Goal: Task Accomplishment & Management: Use online tool/utility

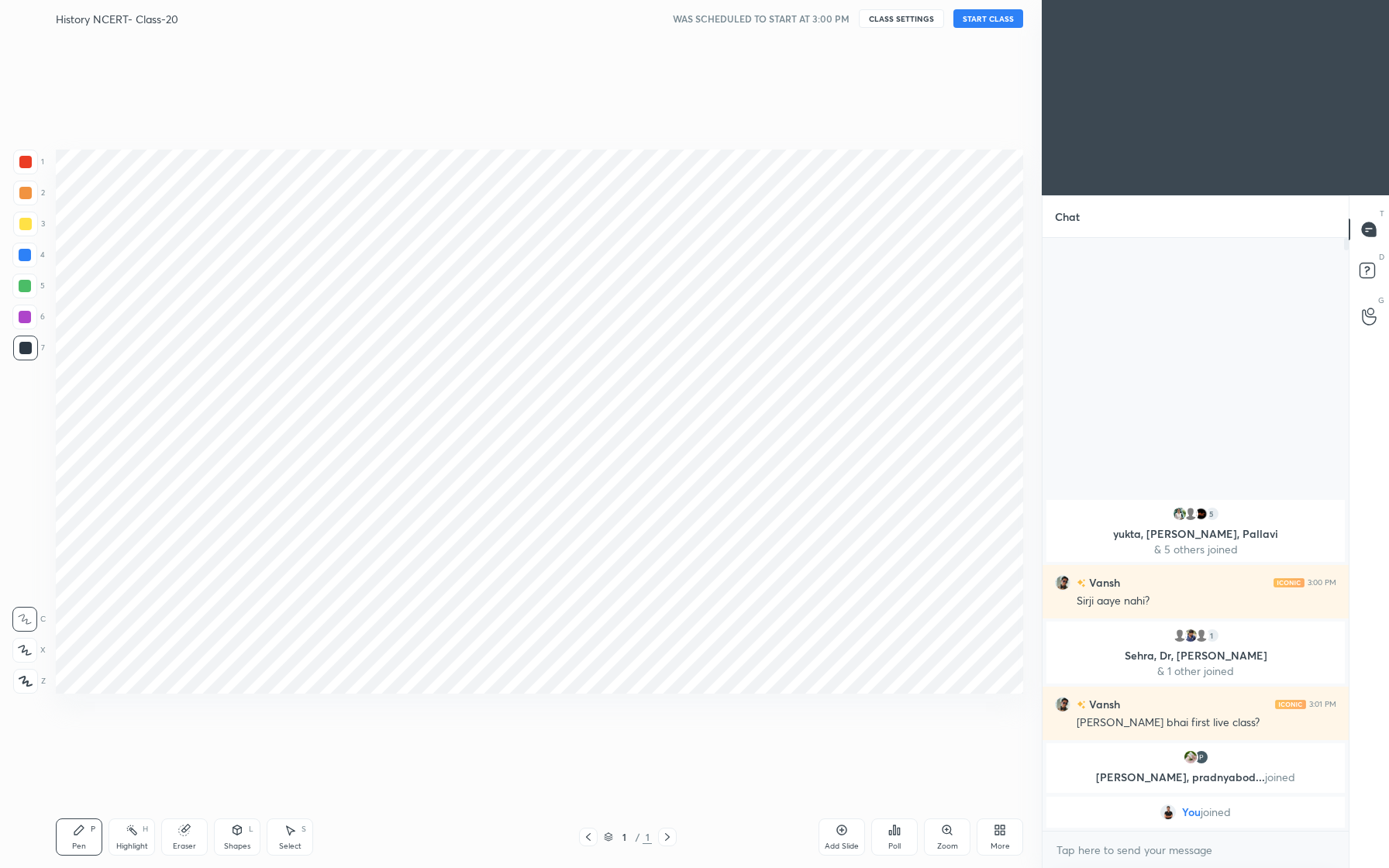
scroll to position [769, 980]
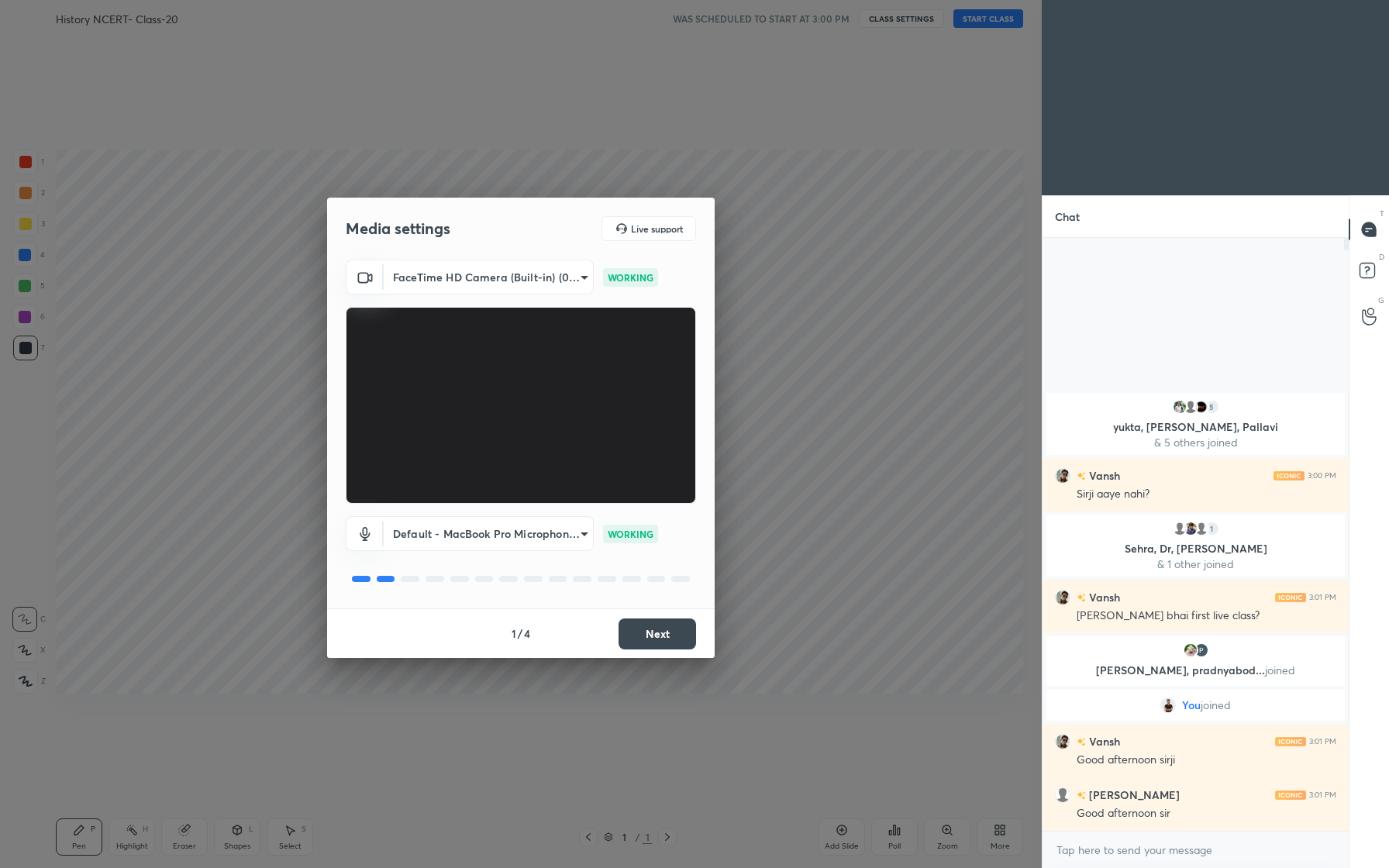
click at [1169, 863] on div "x" at bounding box center [1196, 850] width 306 height 36
type textarea "x"
click at [1163, 849] on textarea at bounding box center [1195, 851] width 281 height 25
type textarea "G"
type textarea "x"
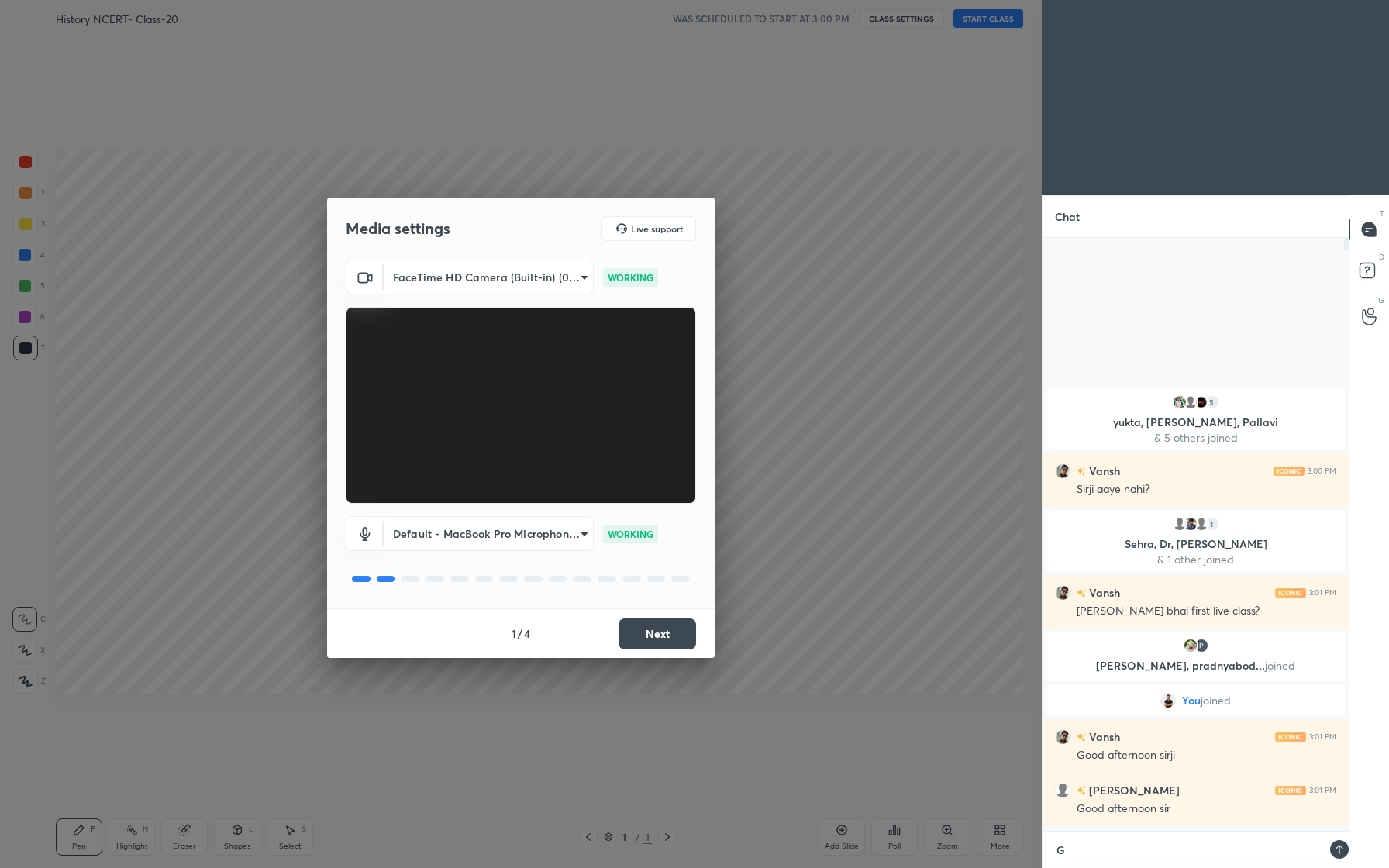
scroll to position [474, 301]
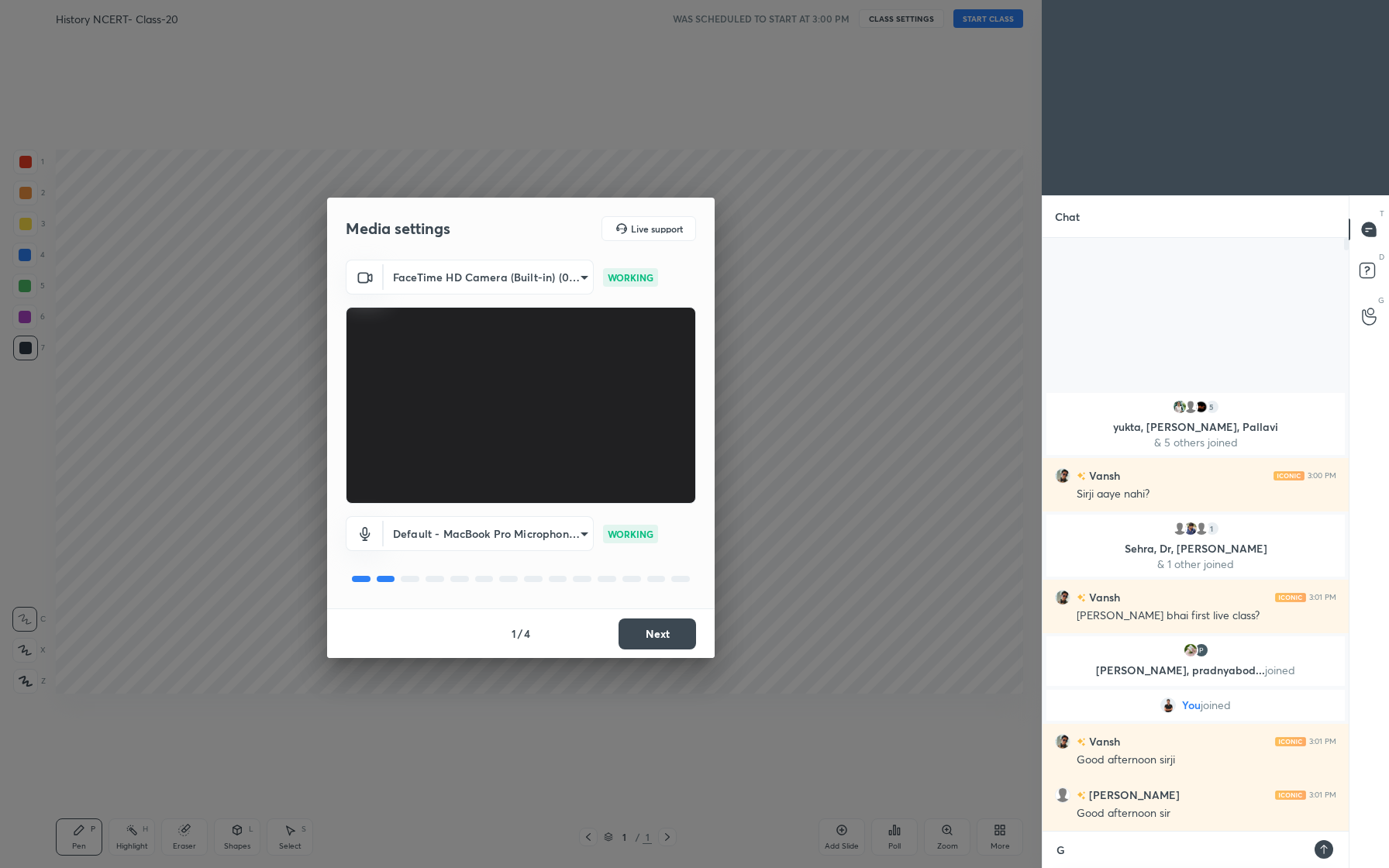
type textarea "Go"
type textarea "x"
type textarea "Goo"
type textarea "x"
type textarea "Good"
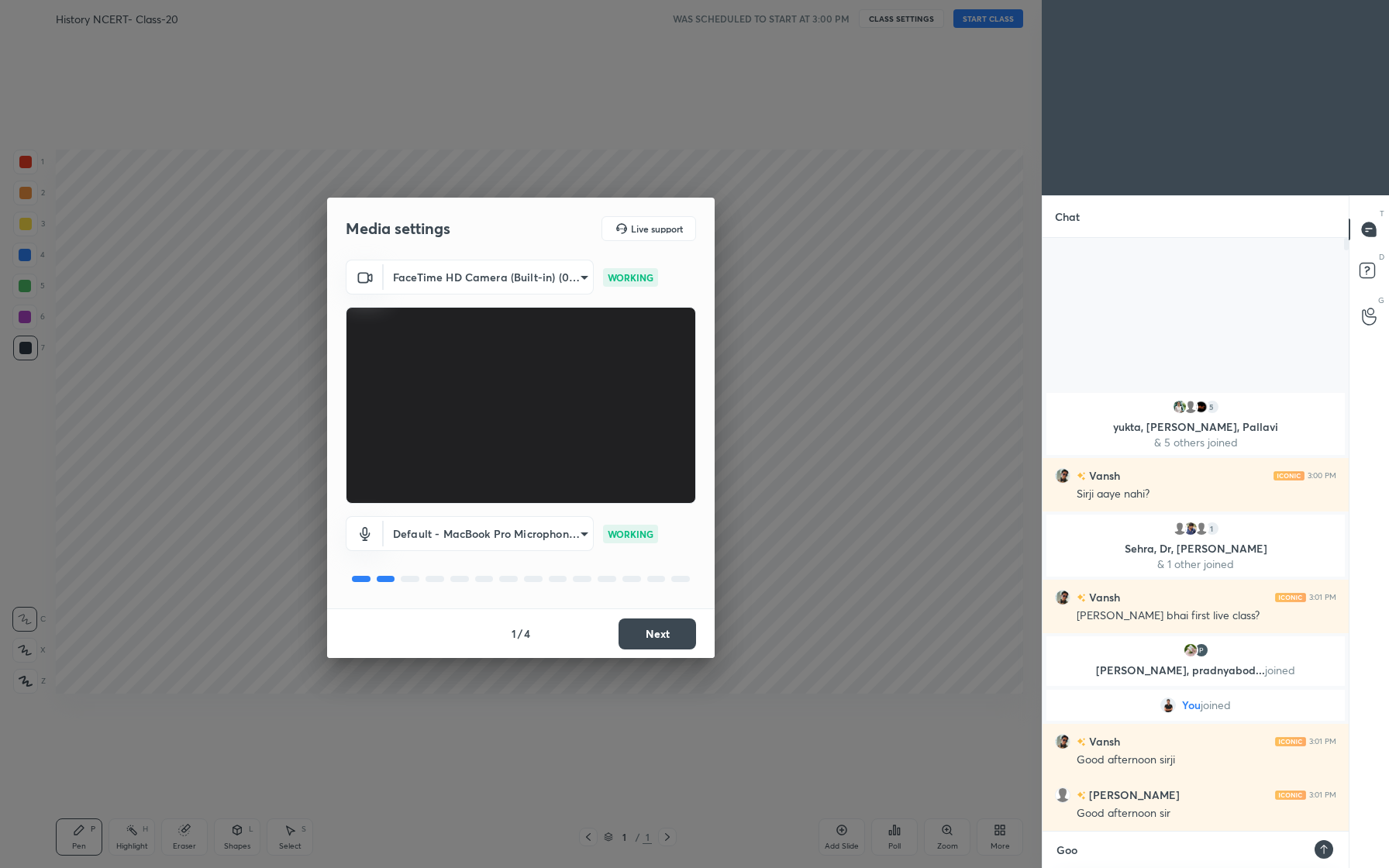
type textarea "x"
type textarea "Good"
type textarea "x"
type textarea "Good A"
type textarea "x"
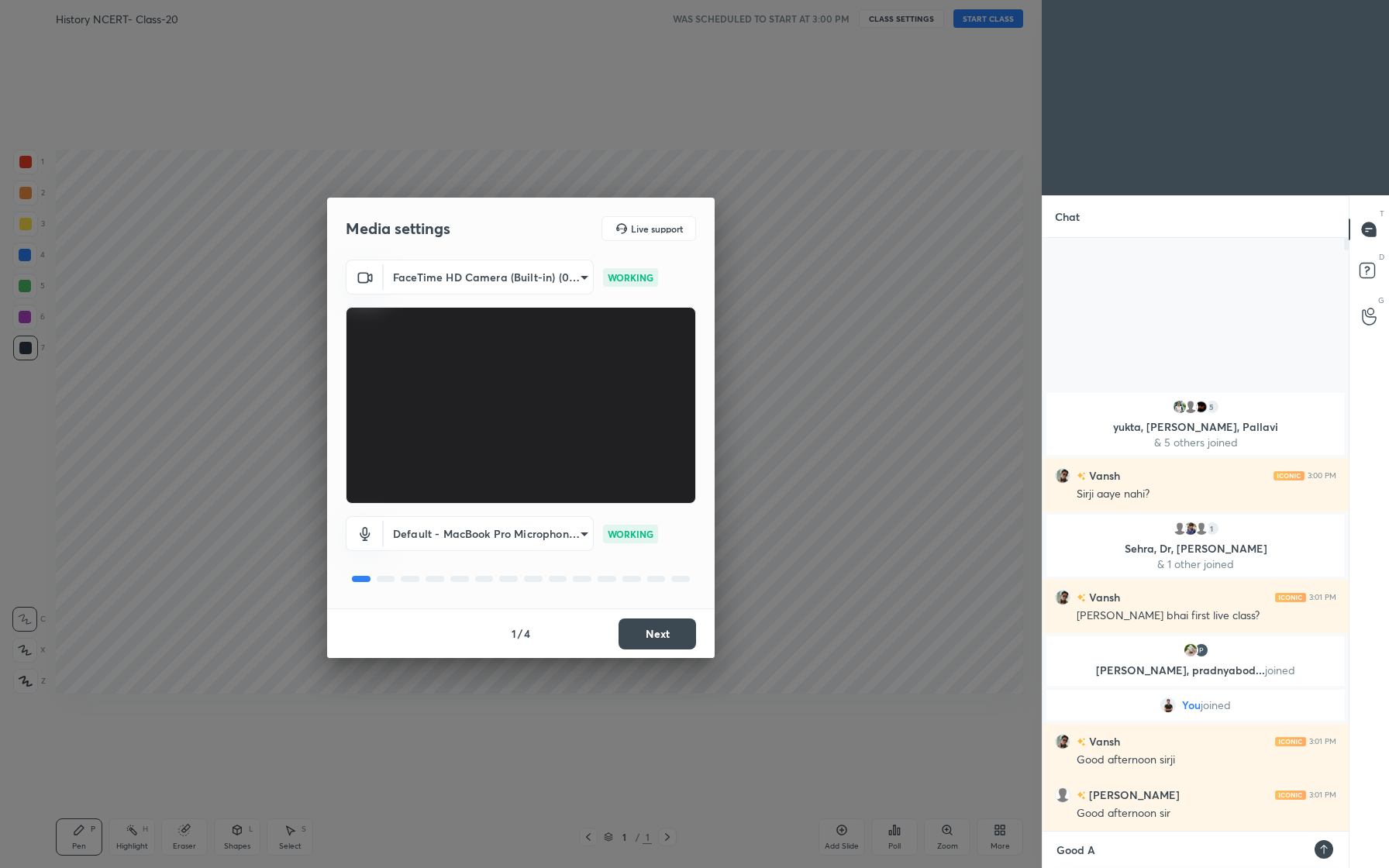
type textarea "Good Af"
type textarea "x"
type textarea "Good Aft"
type textarea "x"
type textarea "Good Afte"
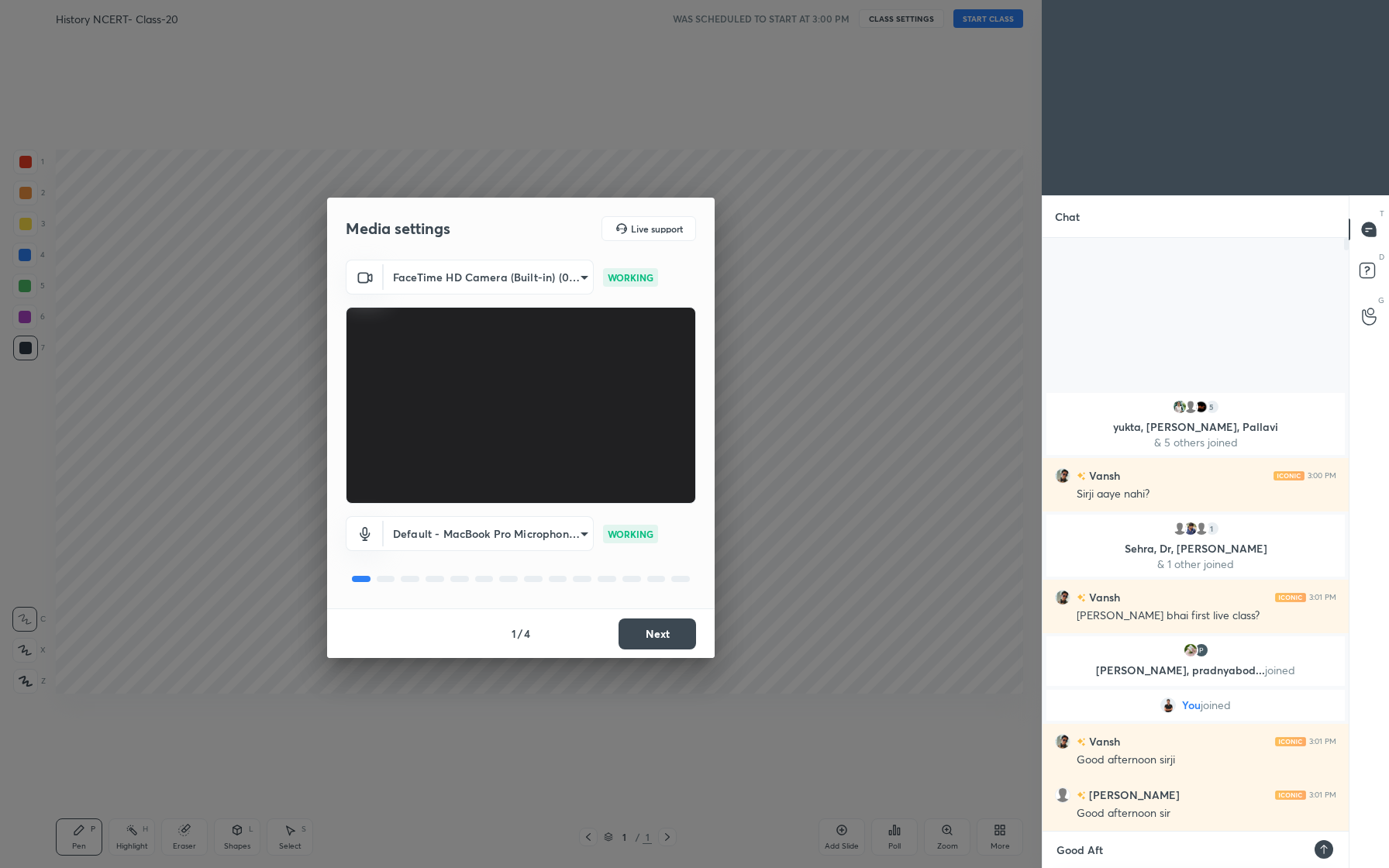
type textarea "x"
type textarea "Good After"
type textarea "x"
type textarea "Good Aftern"
type textarea "x"
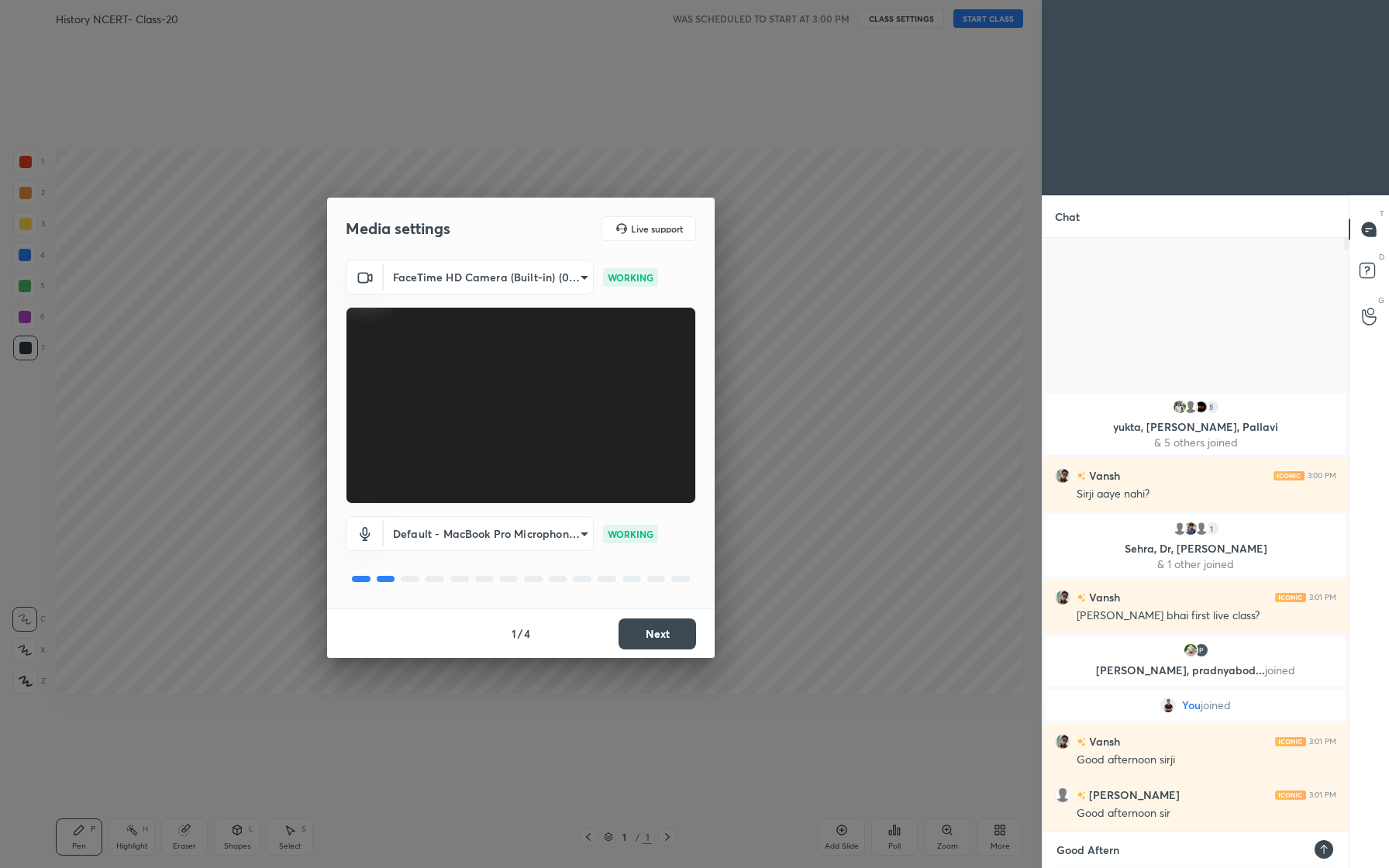
type textarea "Good Afterno"
type textarea "x"
type textarea "Good Afternoo"
type textarea "x"
type textarea "Good Afternoon"
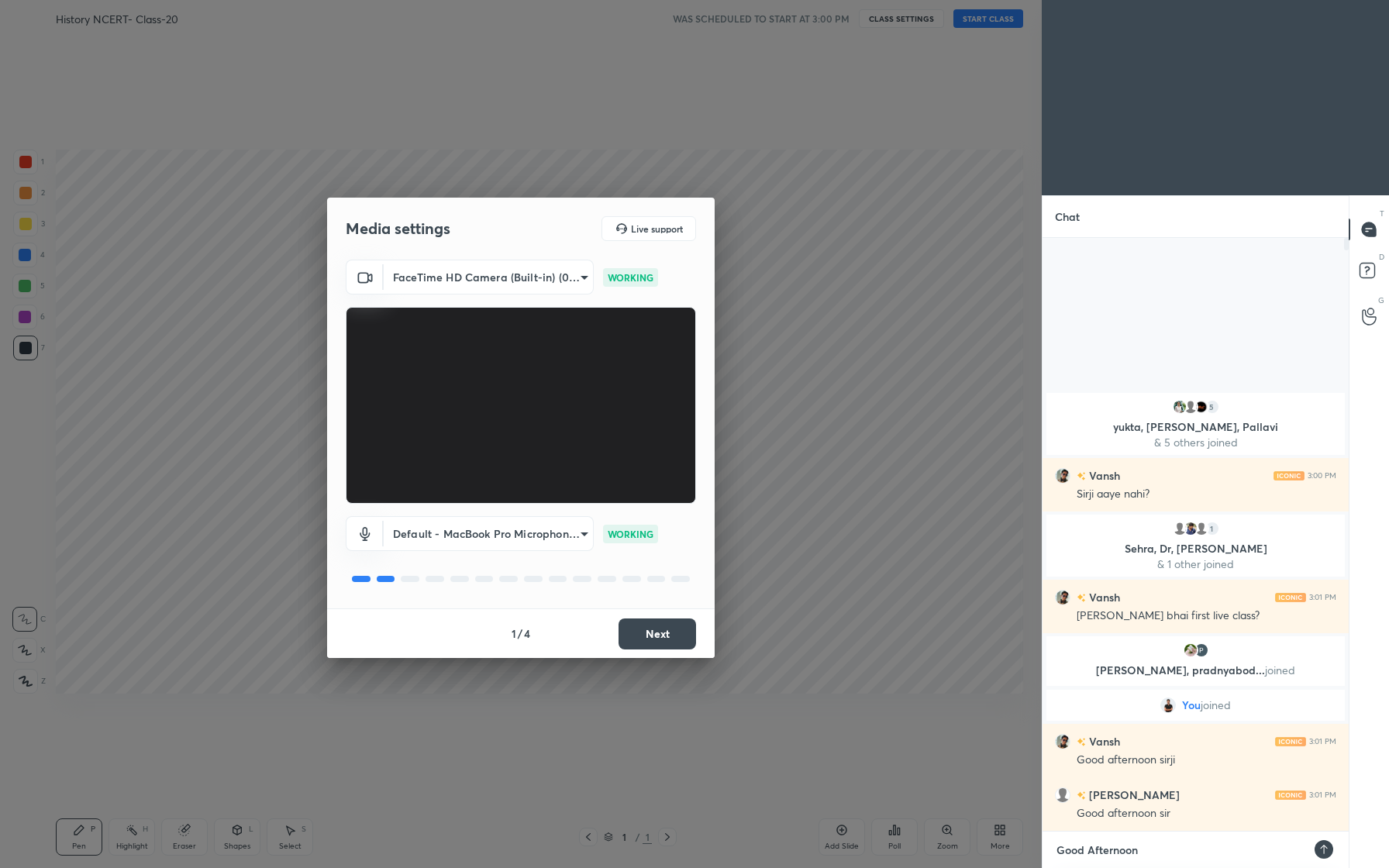
type textarea "x"
type textarea "Good Afternoon"
type textarea "x"
type textarea "Good Afternoon E"
type textarea "x"
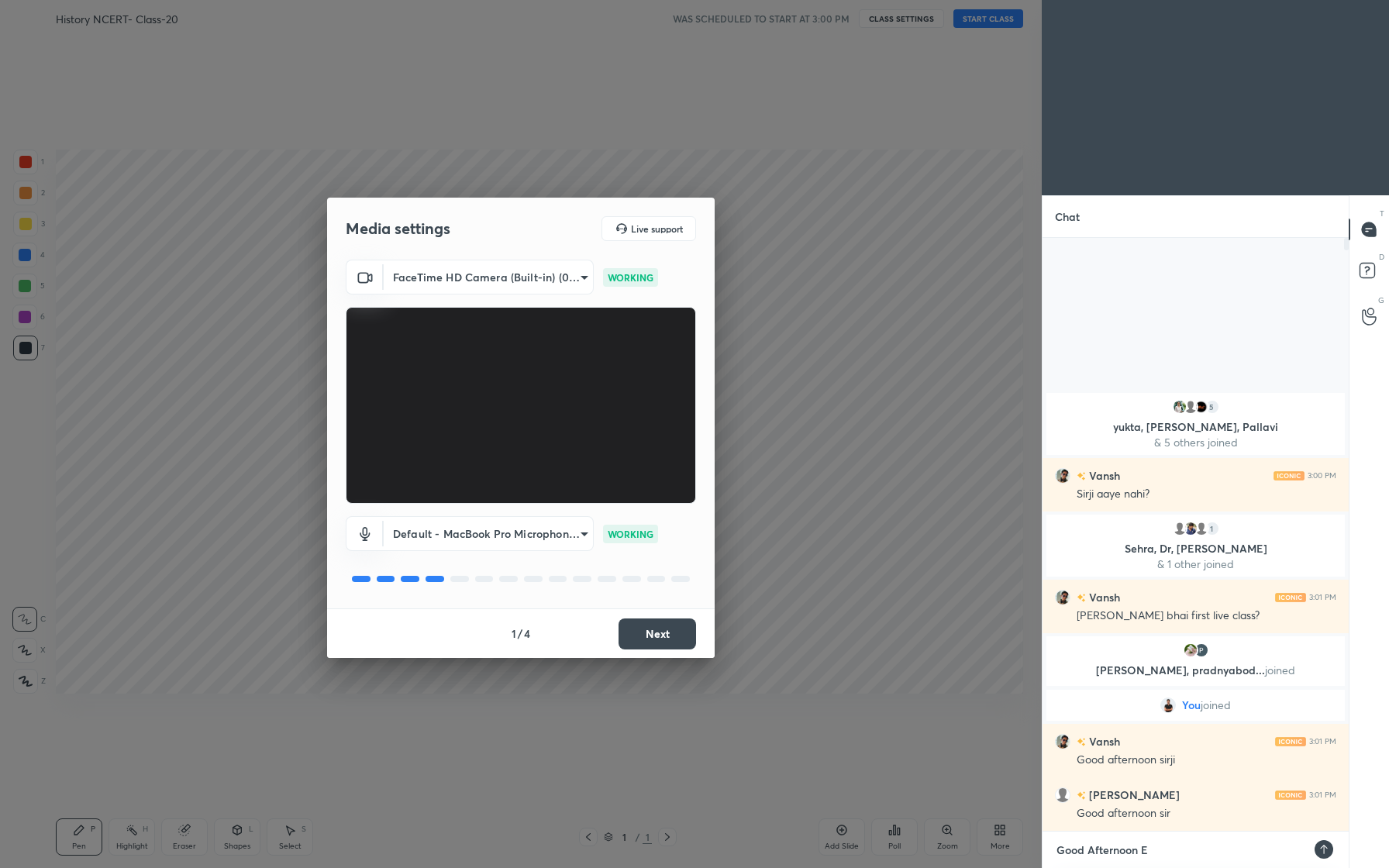
type textarea "Good Afternoon Ev"
type textarea "x"
type textarea "Good Afternoon Eve"
type textarea "x"
type textarea "Good Afternoon Ever"
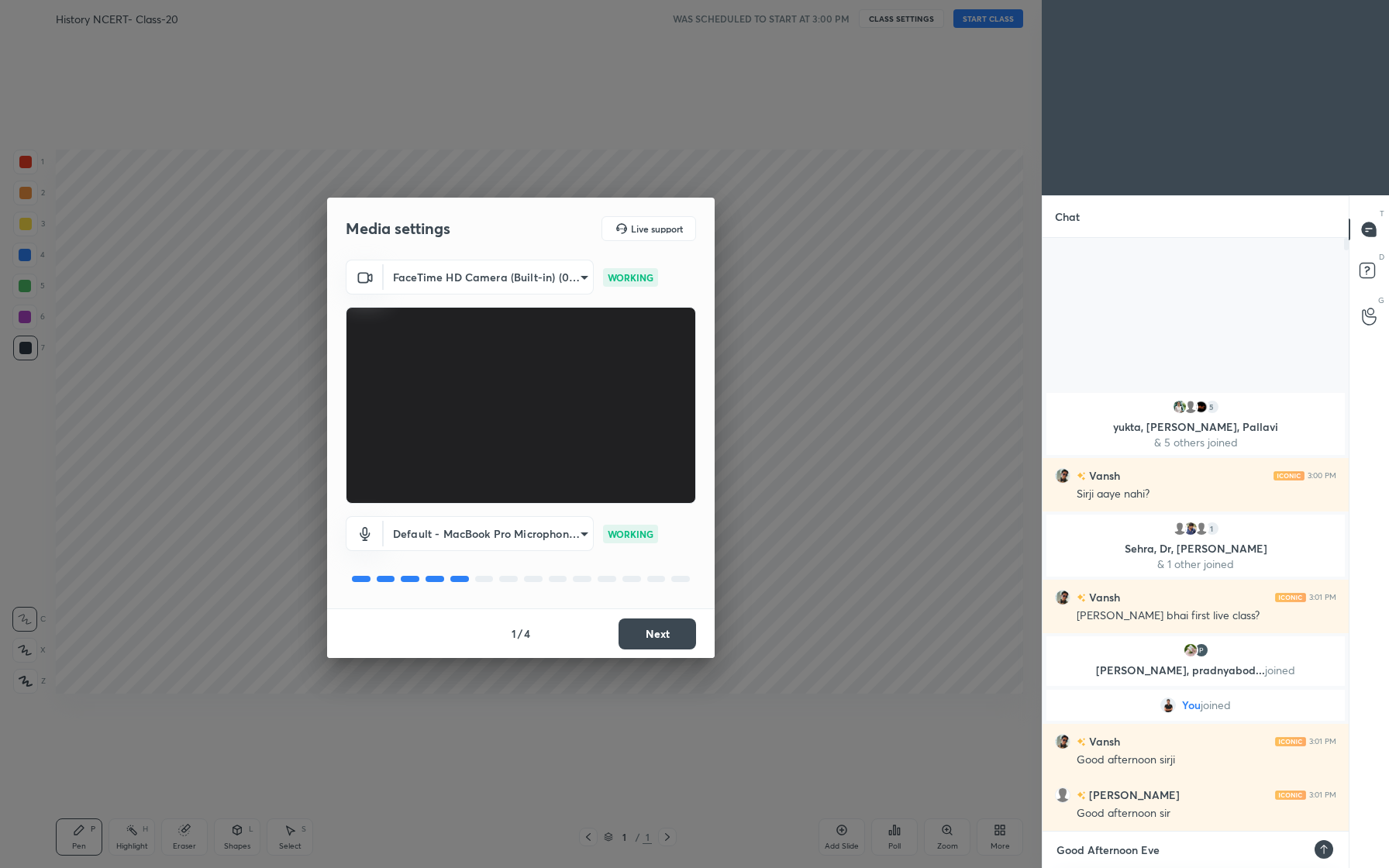
type textarea "x"
type textarea "Good Afternoon Every"
type textarea "x"
type textarea "Good Afternoon Everyo"
type textarea "x"
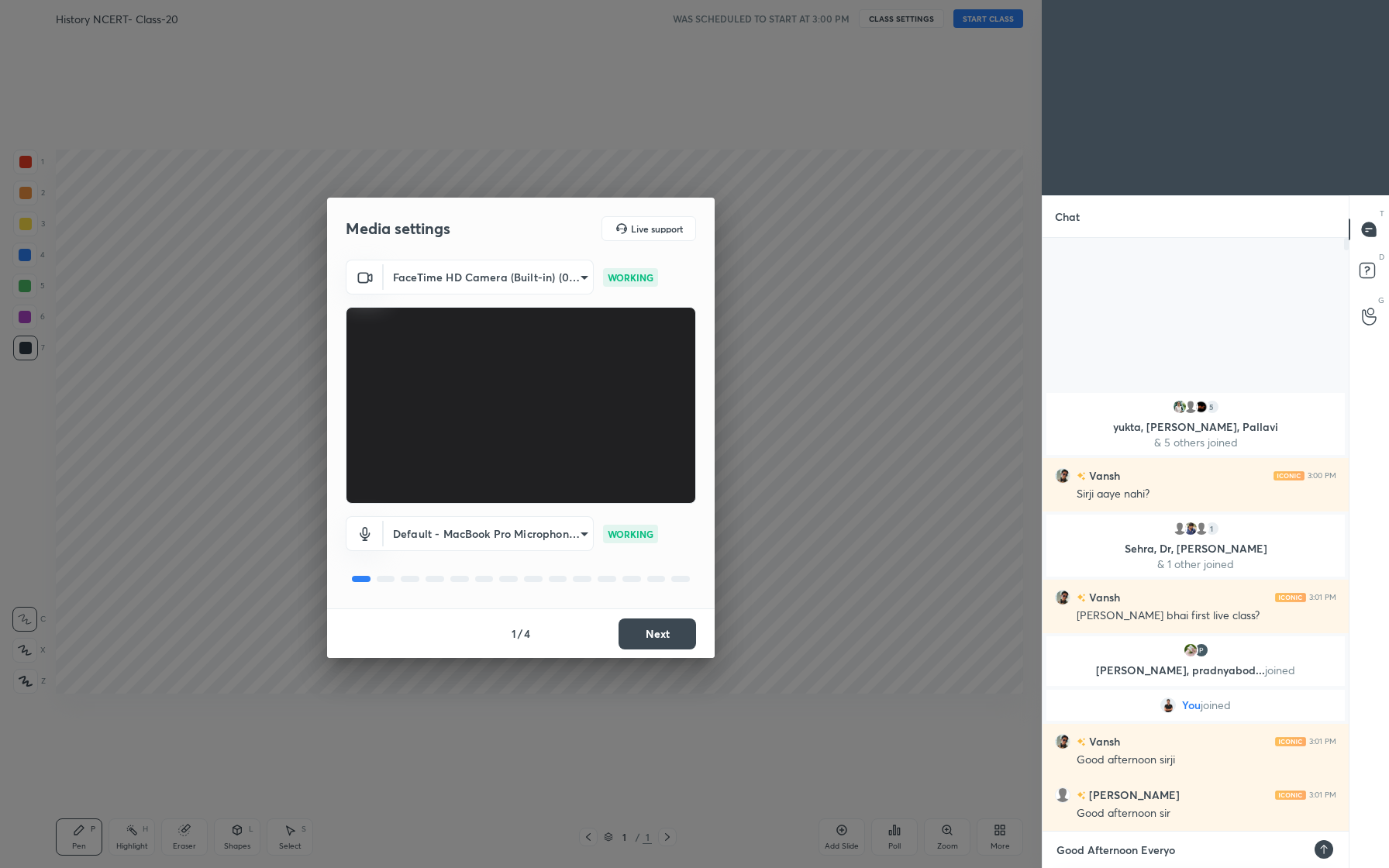
type textarea "Good Afternoon Everyon"
type textarea "x"
type textarea "Good Afternoon Everyone"
type textarea "x"
type textarea "Good Afternoon Everyone."
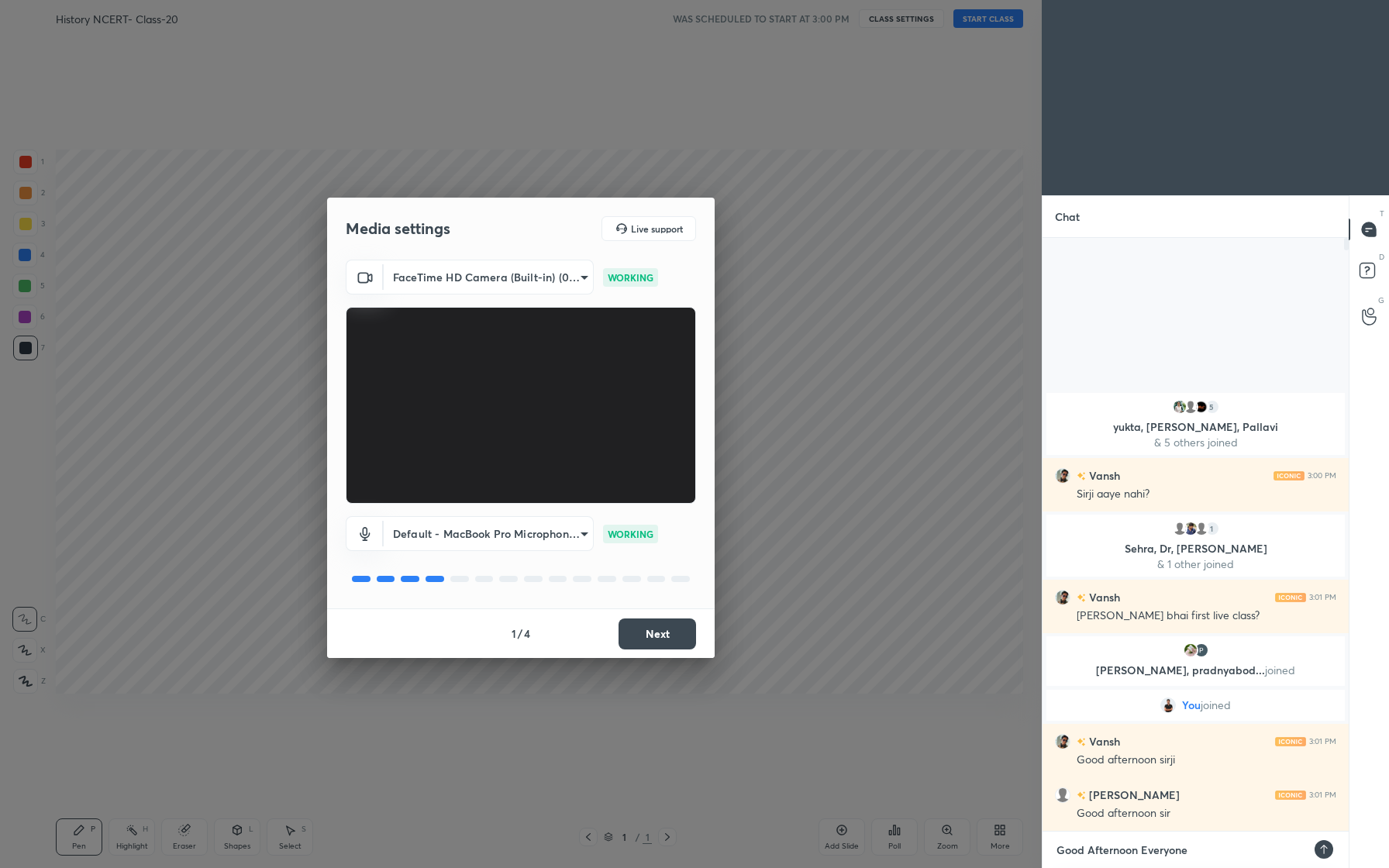
type textarea "x"
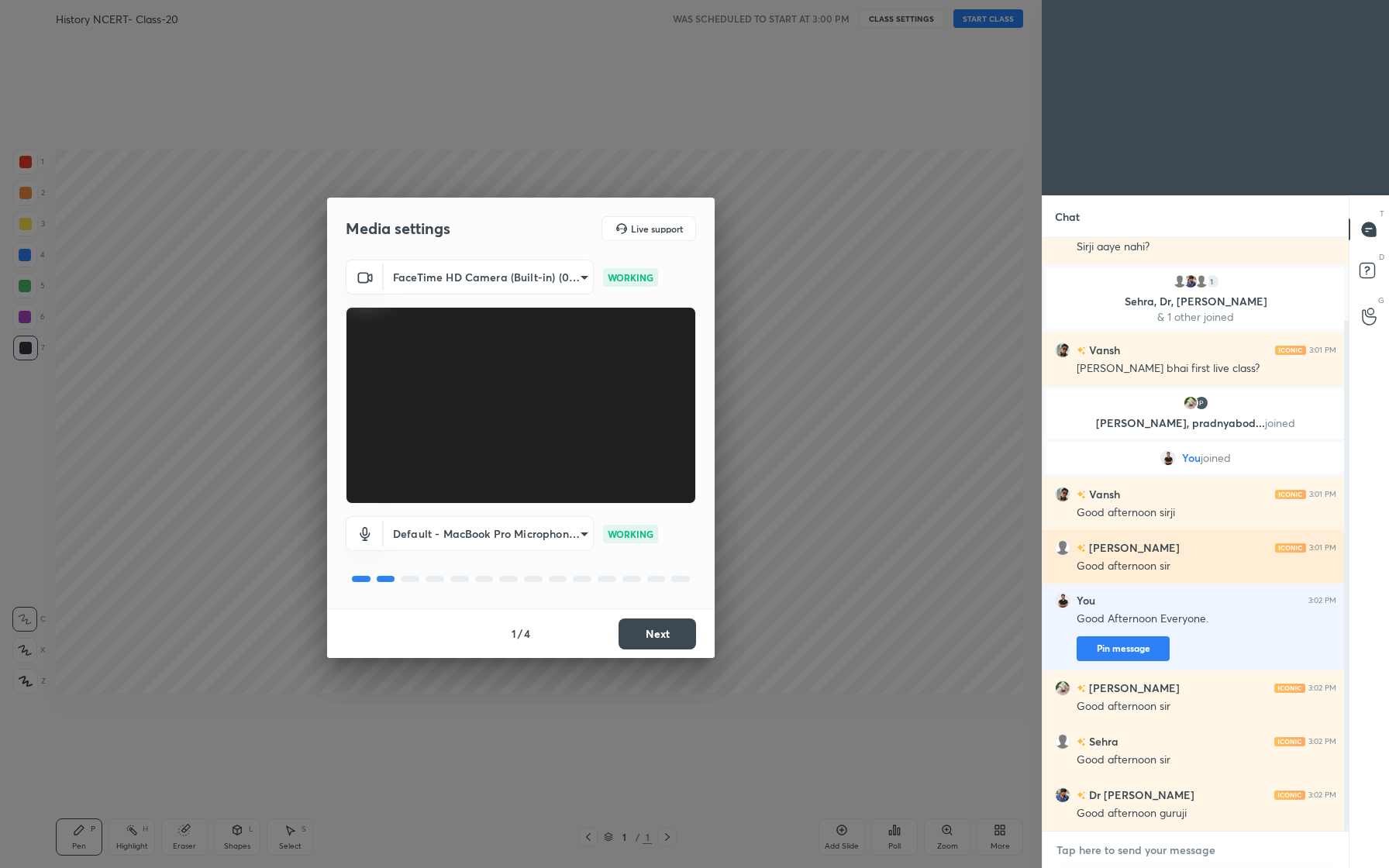
scroll to position [149, 0]
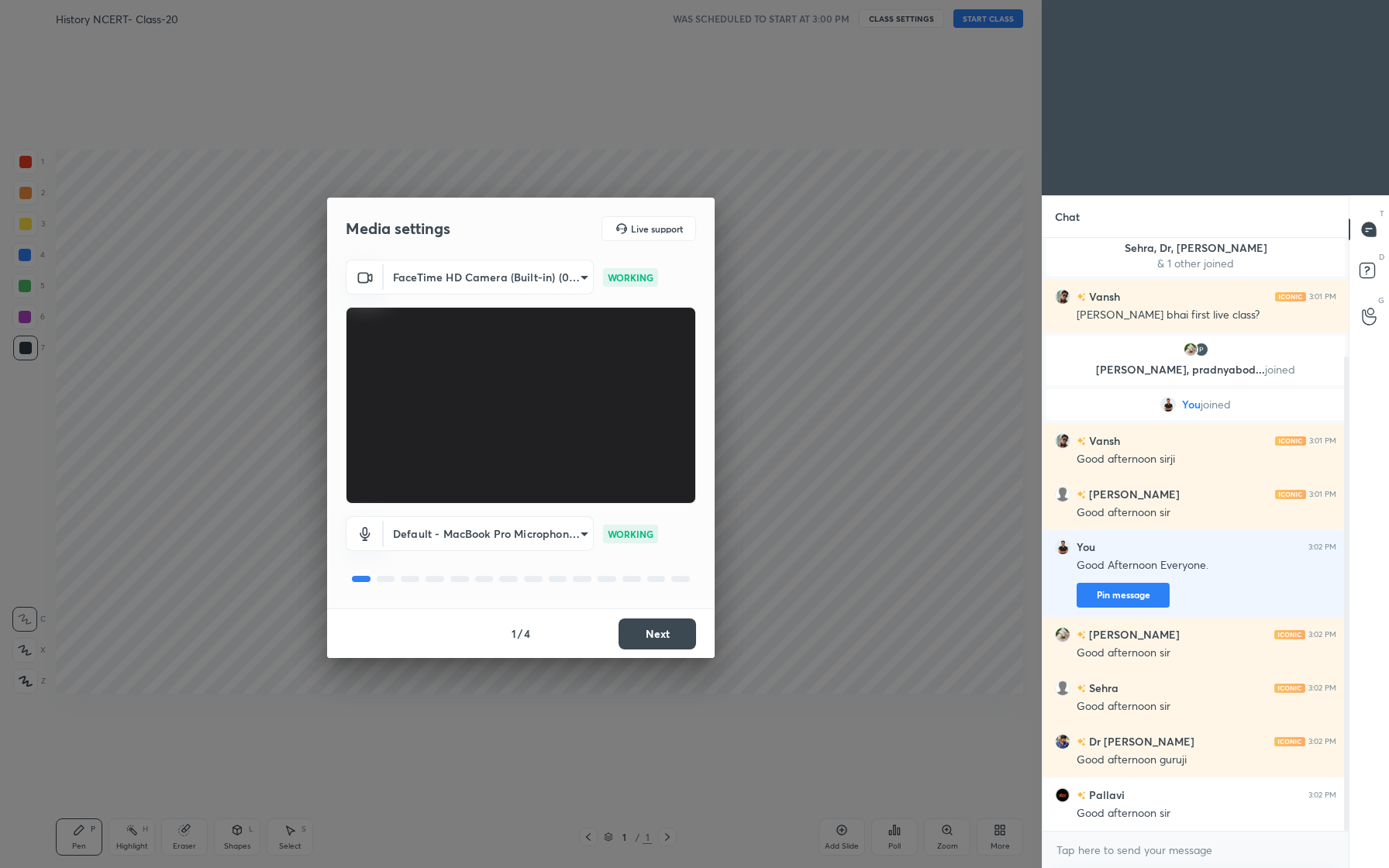
type textarea "x"
click at [550, 273] on body "1 2 3 4 5 6 7 C X Z C X Z E E Erase all H H History NCERT- Class-20 WAS SCHEDUL…" at bounding box center [694, 434] width 1389 height 868
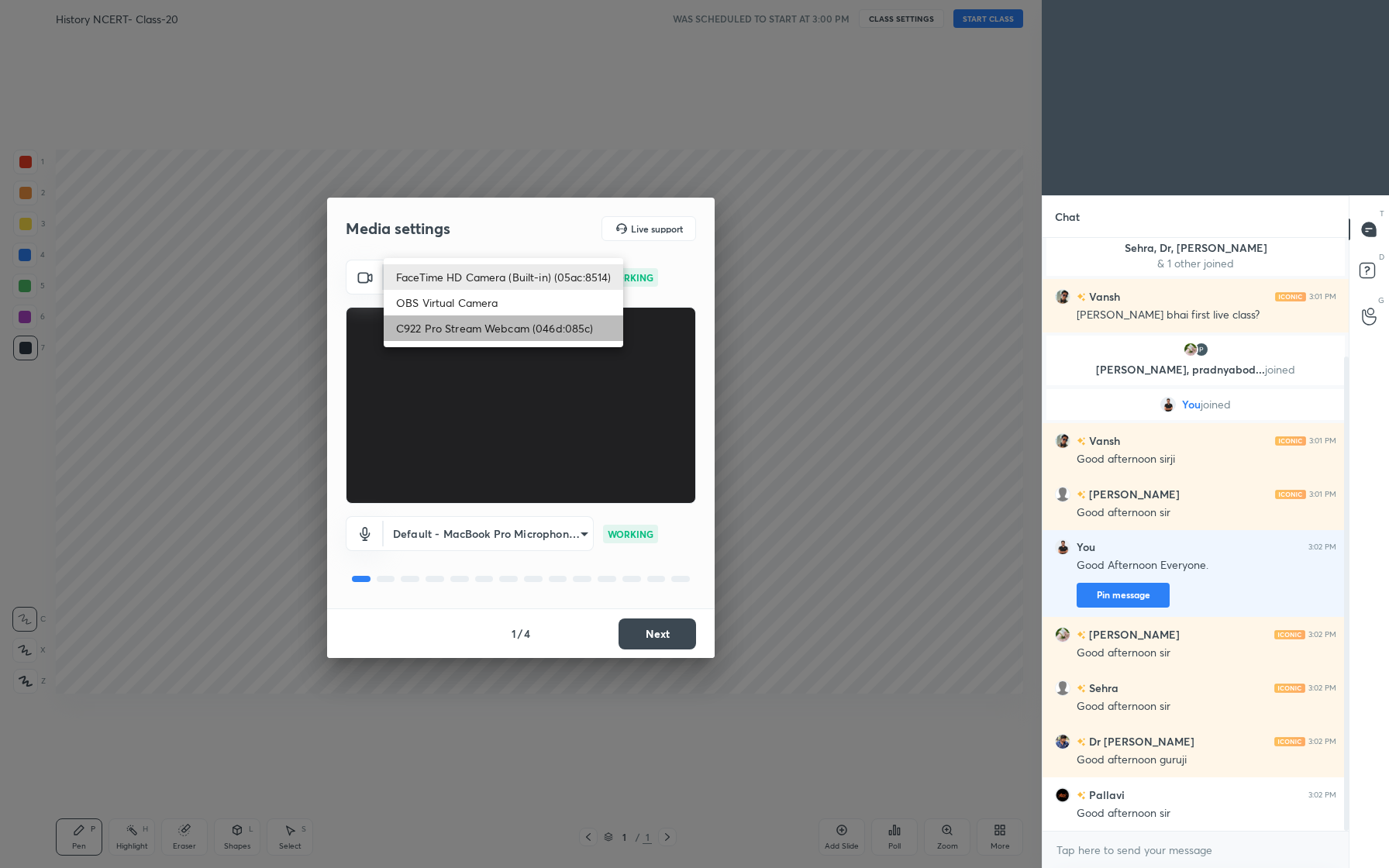
click at [524, 326] on li "C922 Pro Stream Webcam (046d:085c)" at bounding box center [504, 329] width 239 height 25
type input "62c3f4e894405b0fed69499f3a213914b9323d2ea788e2c9ebb3cbfd65eae0a2"
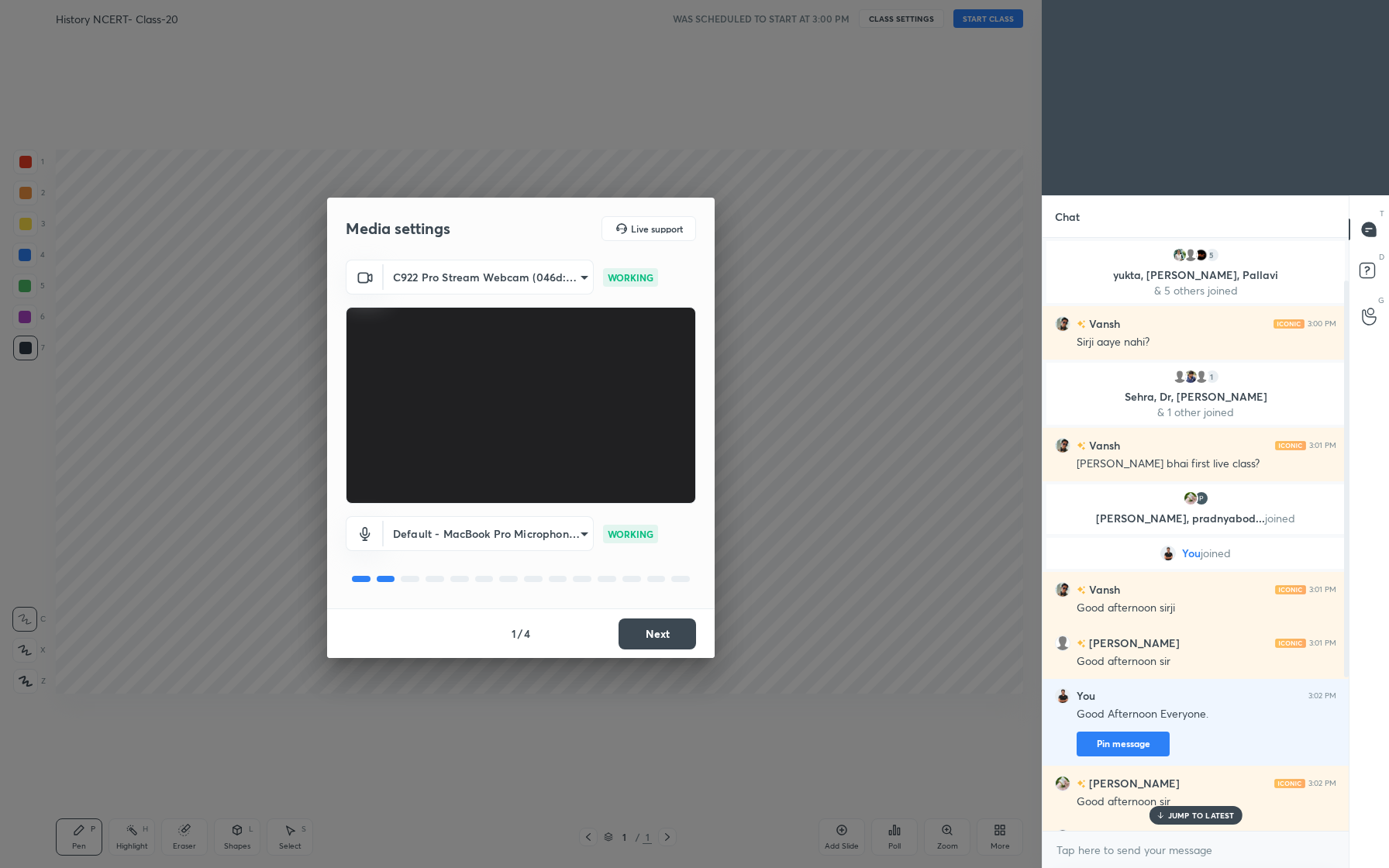
scroll to position [293, 0]
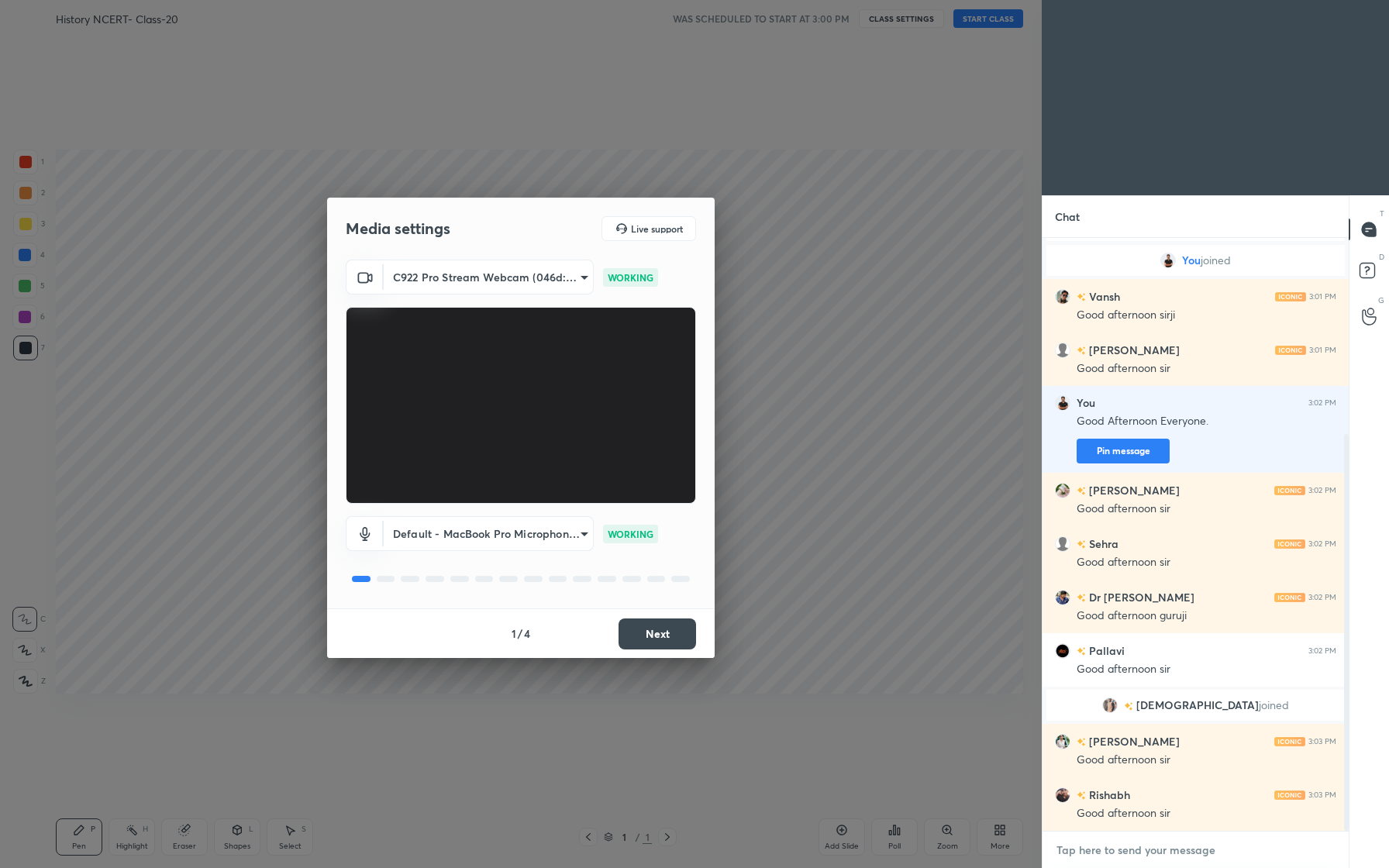
type textarea "x"
click at [1184, 846] on textarea at bounding box center [1195, 851] width 281 height 25
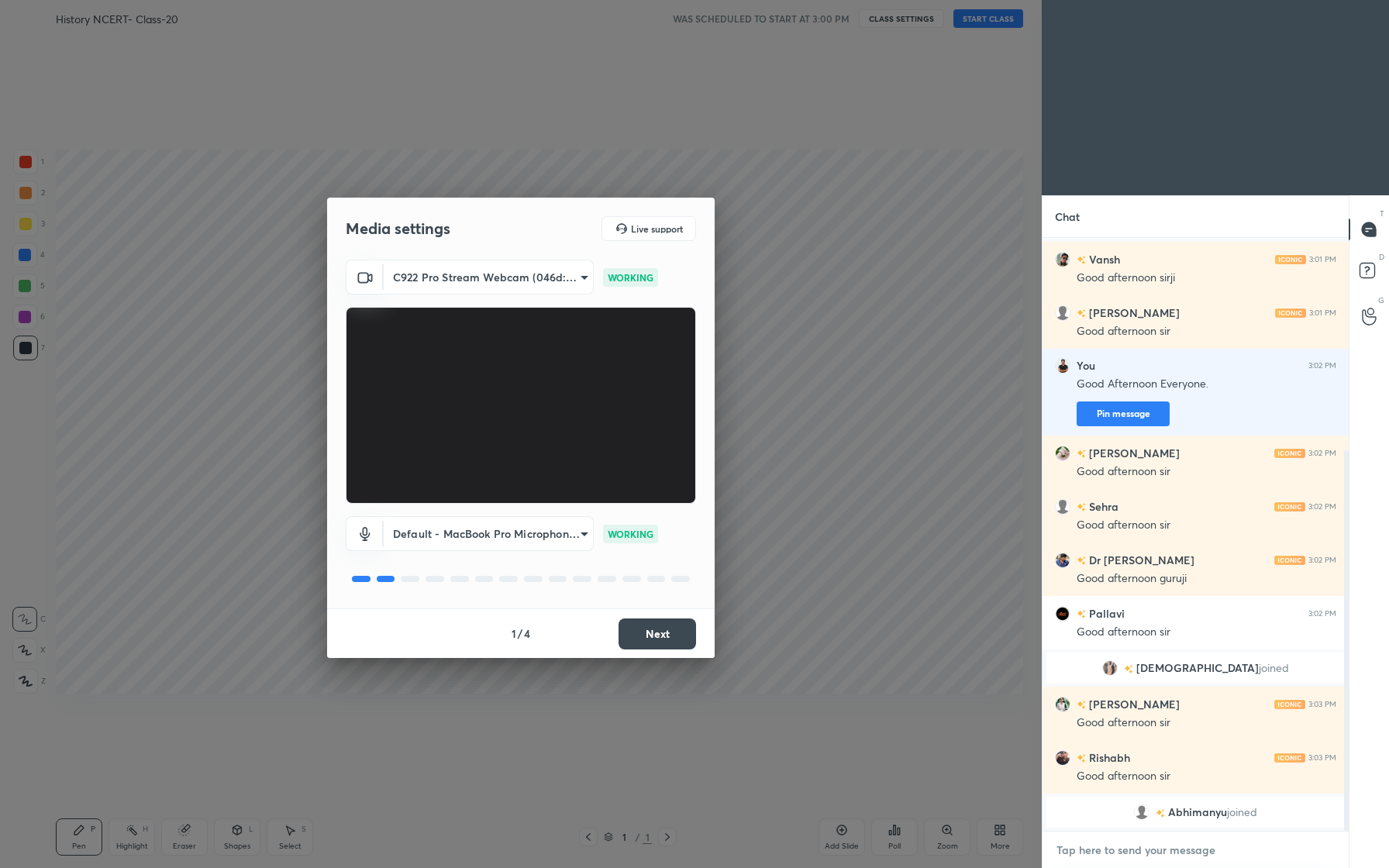
click at [1117, 852] on textarea at bounding box center [1195, 851] width 281 height 25
type textarea "S"
type textarea "x"
type textarea "Sh"
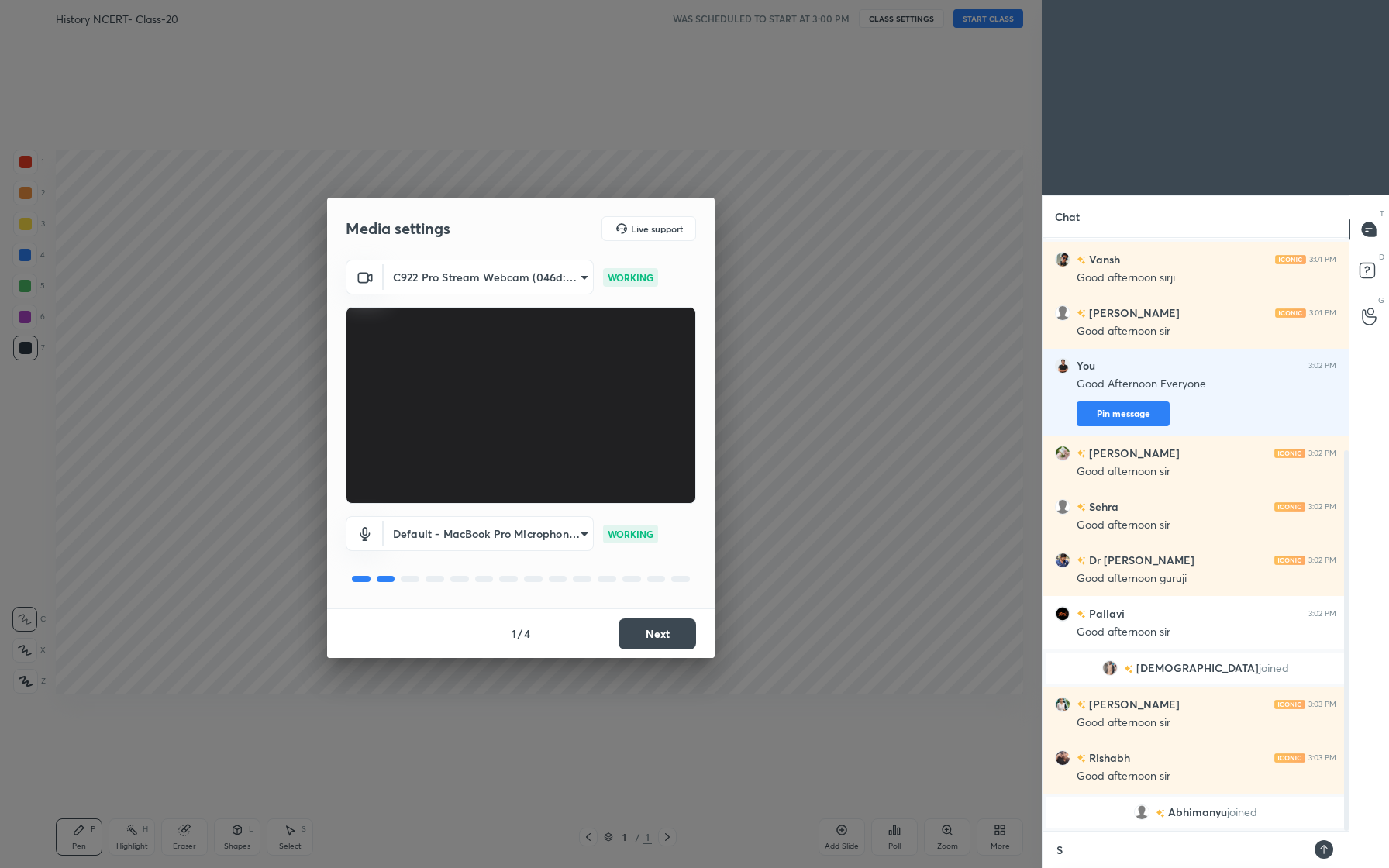
type textarea "x"
type textarea "Sha"
type textarea "x"
type textarea "Shal"
type textarea "x"
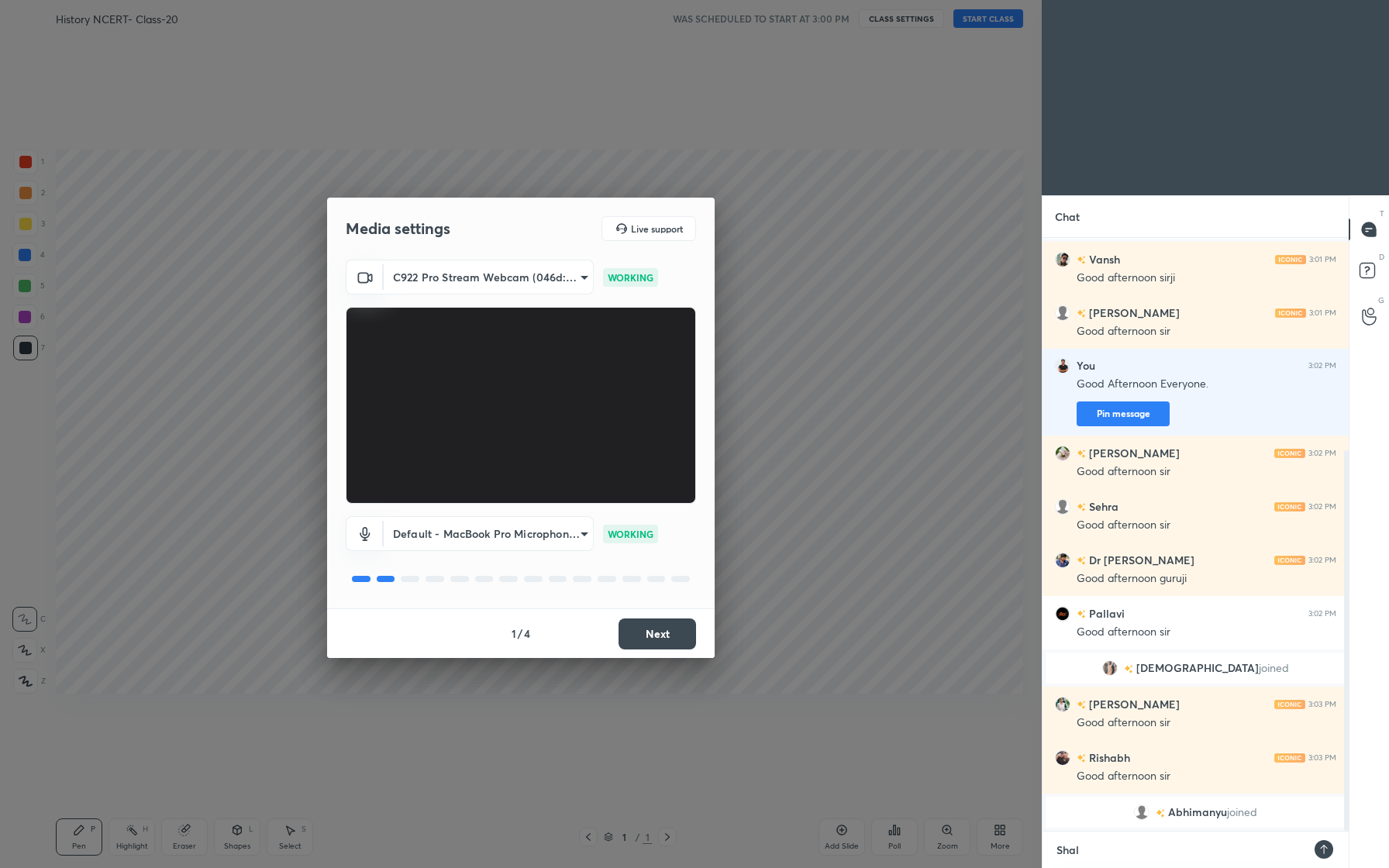
type textarea "Shall"
type textarea "x"
type textarea "Shall"
type textarea "x"
type textarea "Shall w"
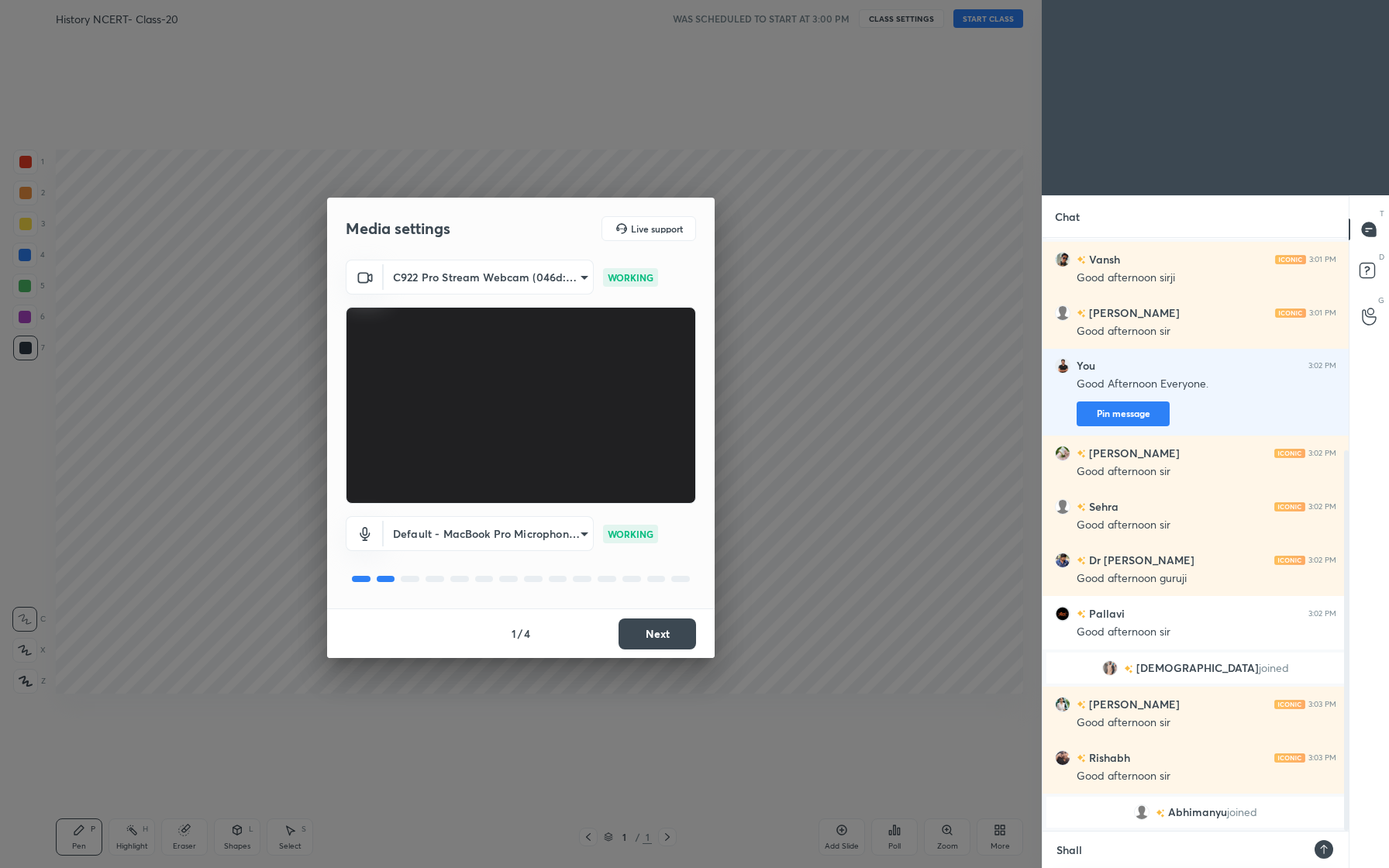
type textarea "x"
type textarea "Shall we"
type textarea "x"
type textarea "Shall we"
type textarea "x"
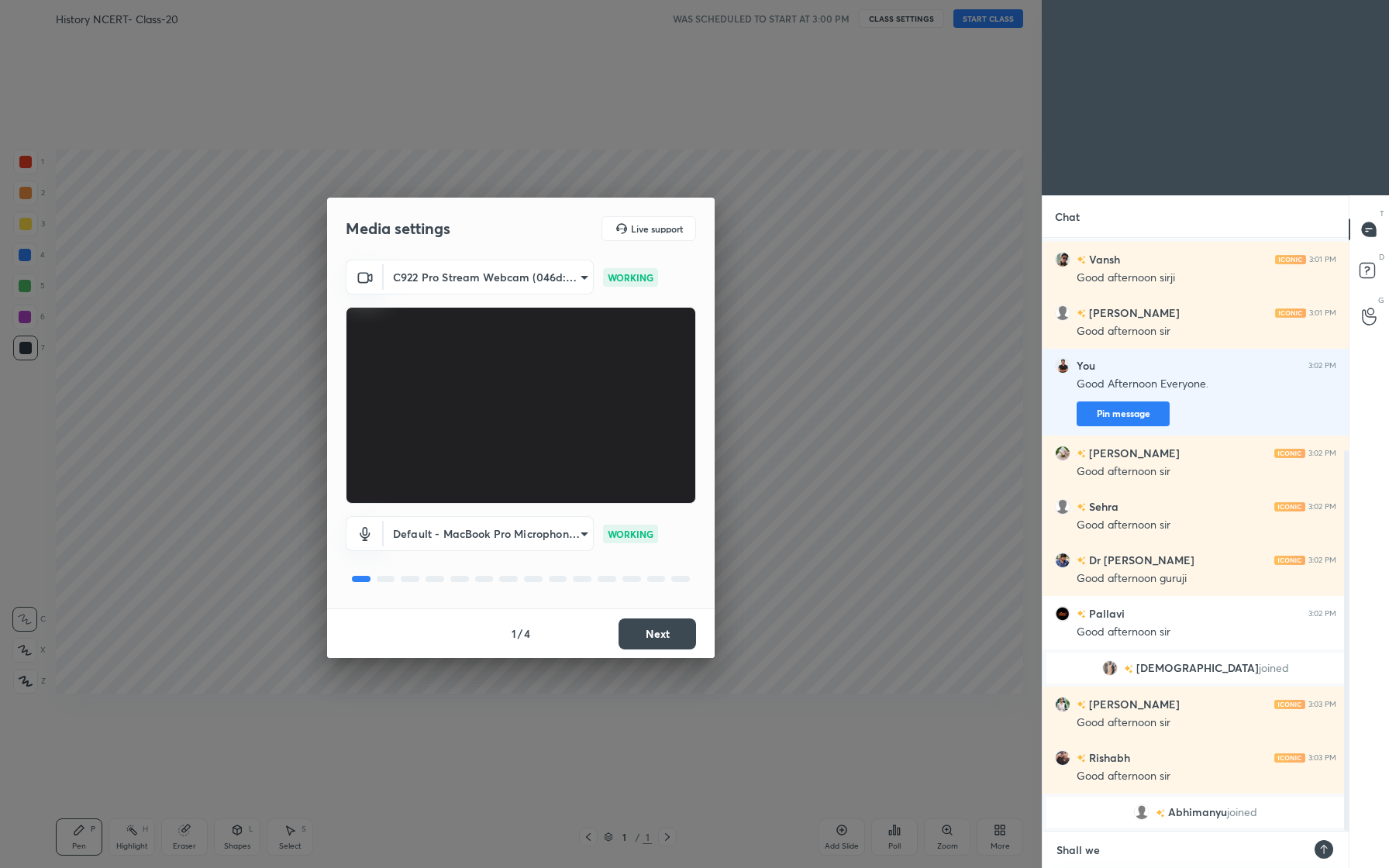
type textarea "Shall we s"
type textarea "x"
type textarea "Shall we st"
type textarea "x"
type textarea "Shall we sta"
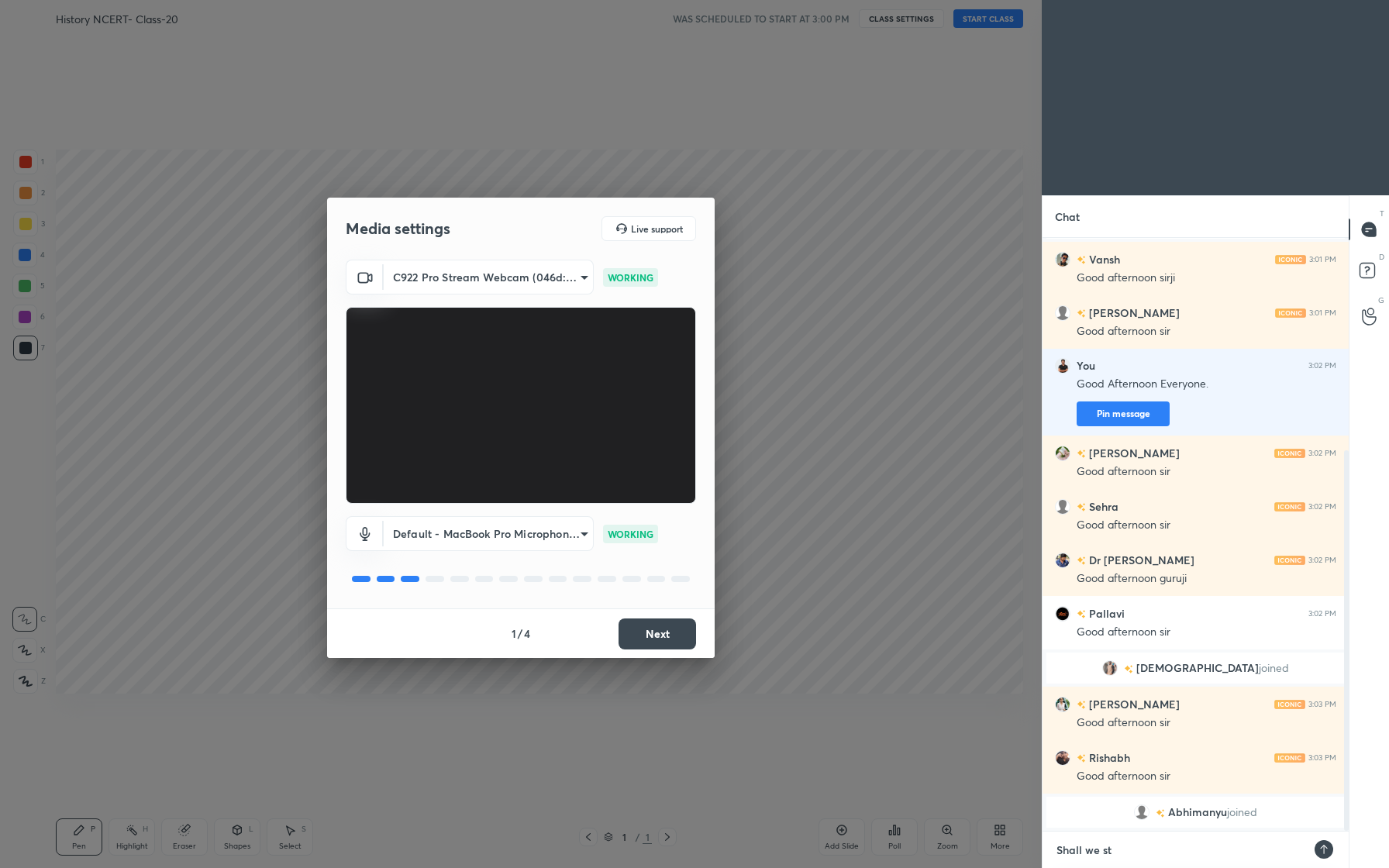
type textarea "x"
type textarea "Shall we star"
type textarea "x"
type textarea "Shall we start"
type textarea "x"
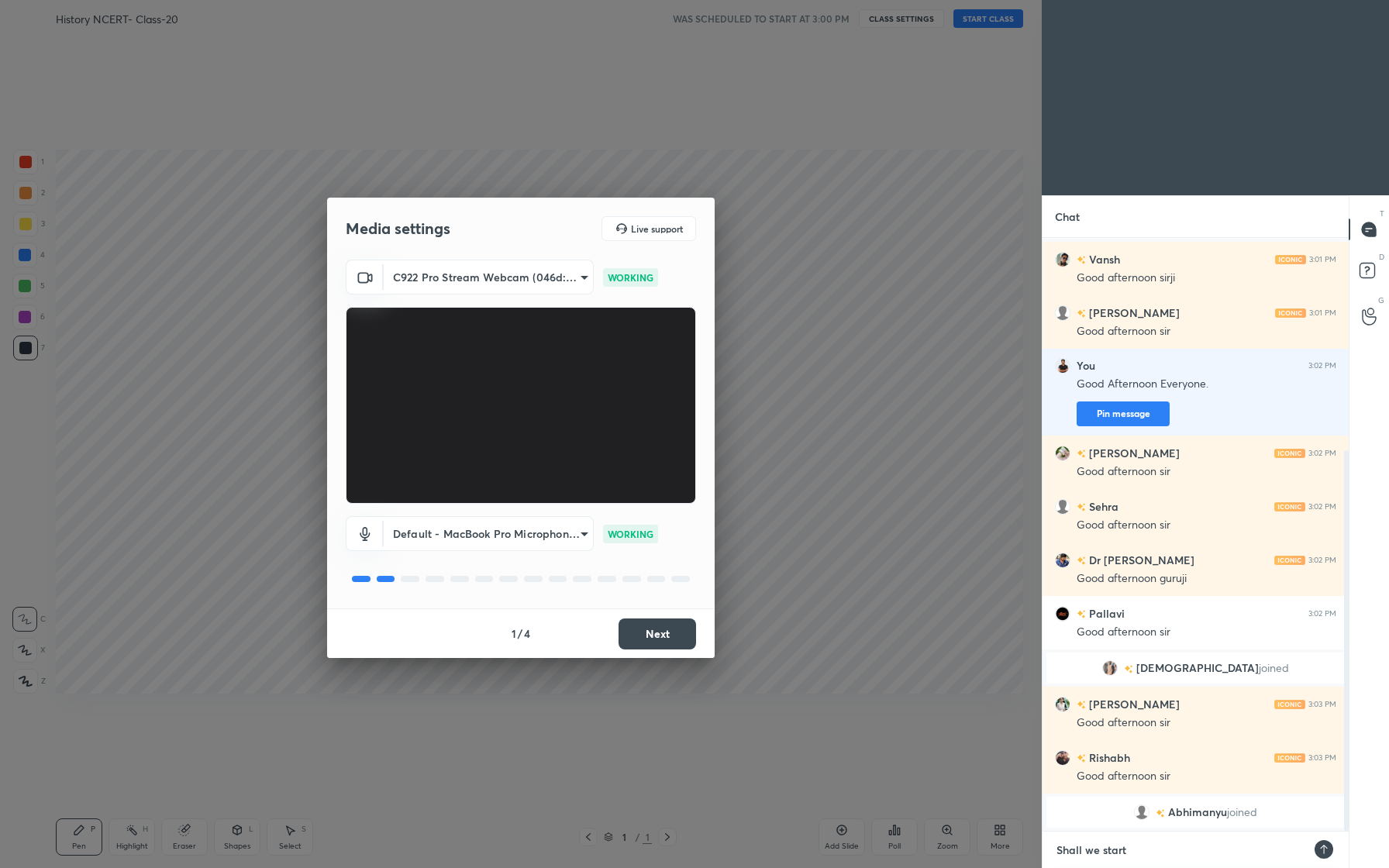
type textarea "Shall we start"
type textarea "x"
type textarea "Shall we start n"
type textarea "x"
type textarea "Shall we start no"
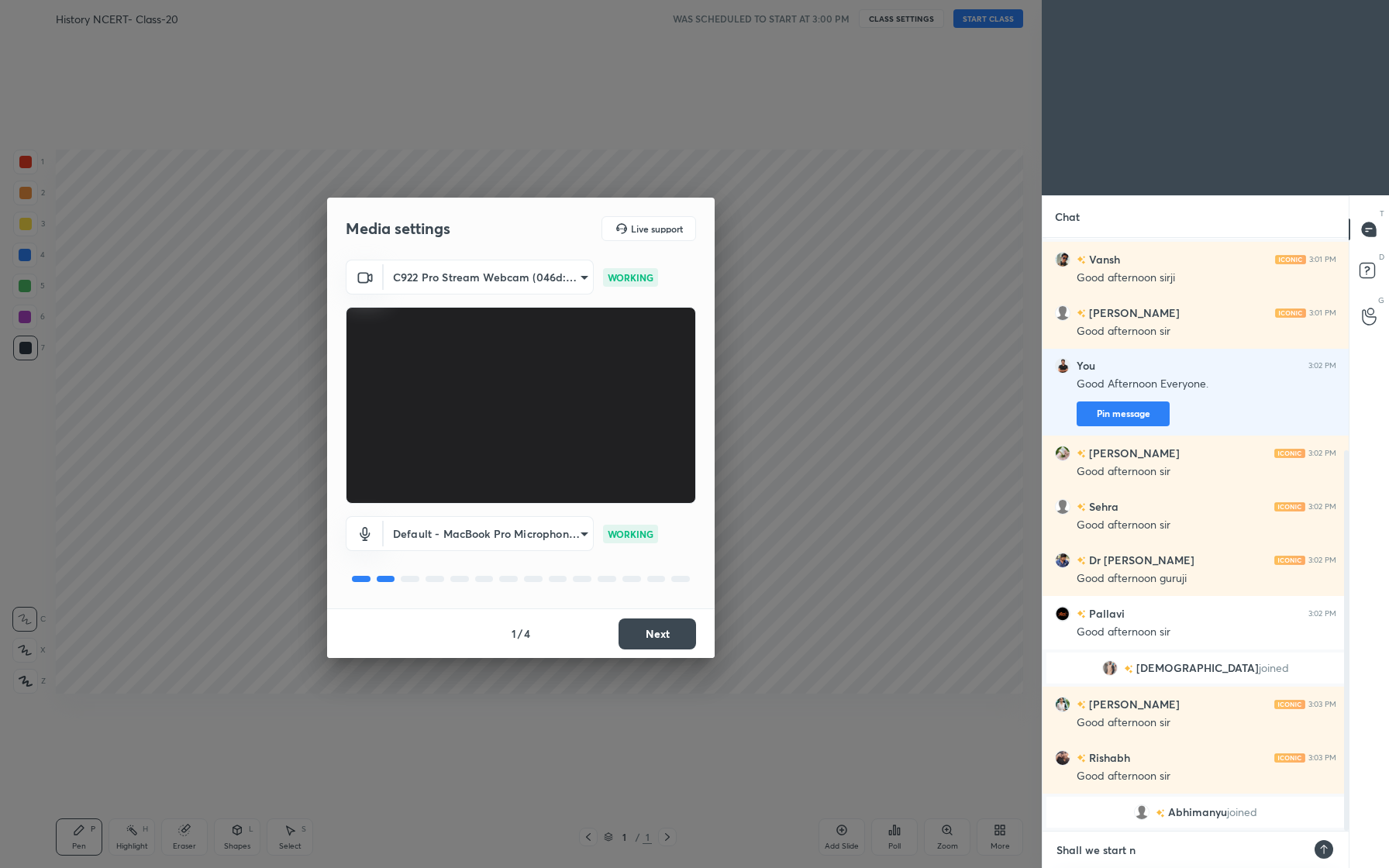
type textarea "x"
type textarea "Shall we start now"
type textarea "x"
type textarea "Shall we start now"
type textarea "x"
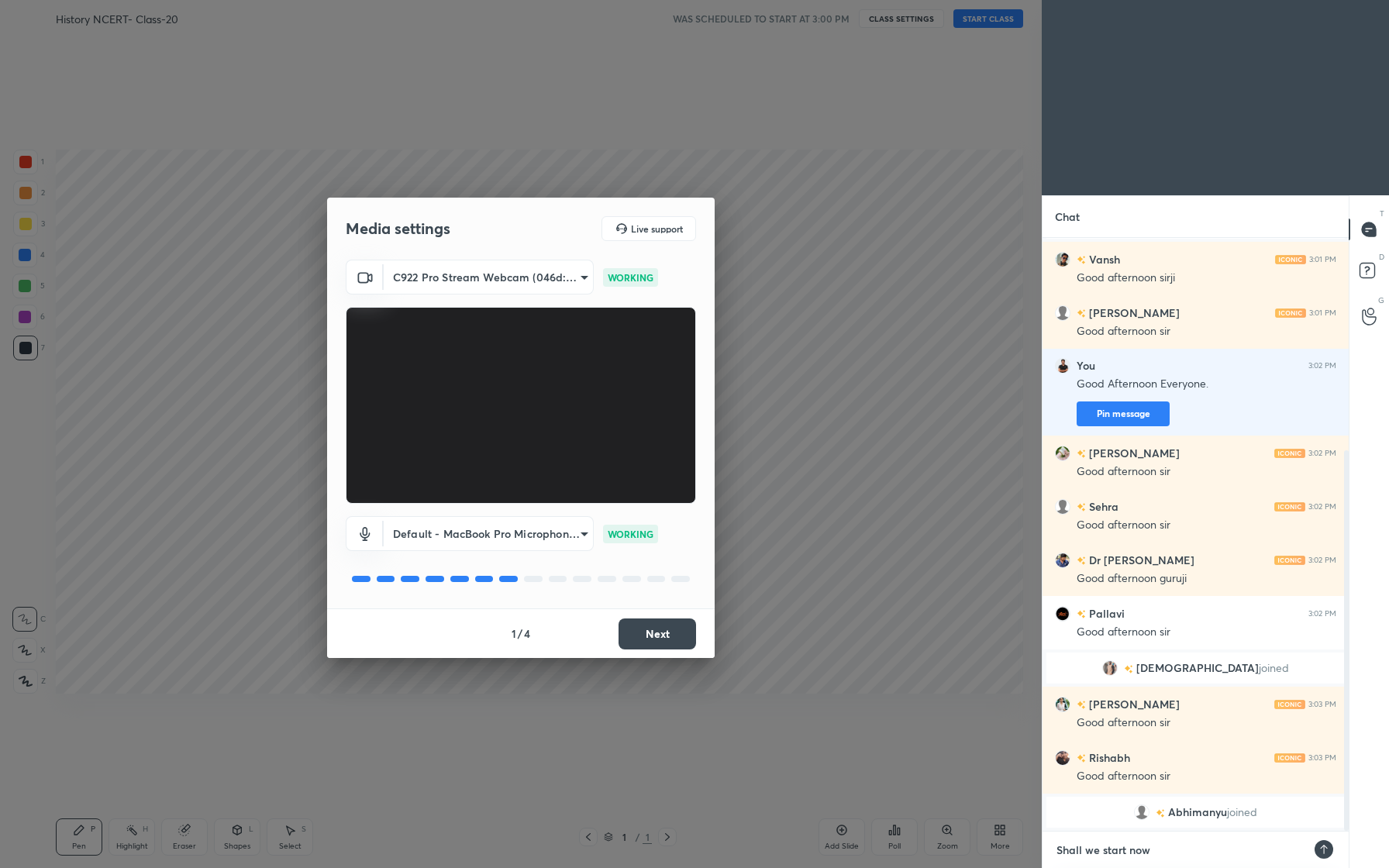
type textarea "Shall we start now f"
type textarea "x"
type textarea "Shall we start now fr"
type textarea "x"
type textarea "Shall we start now fri"
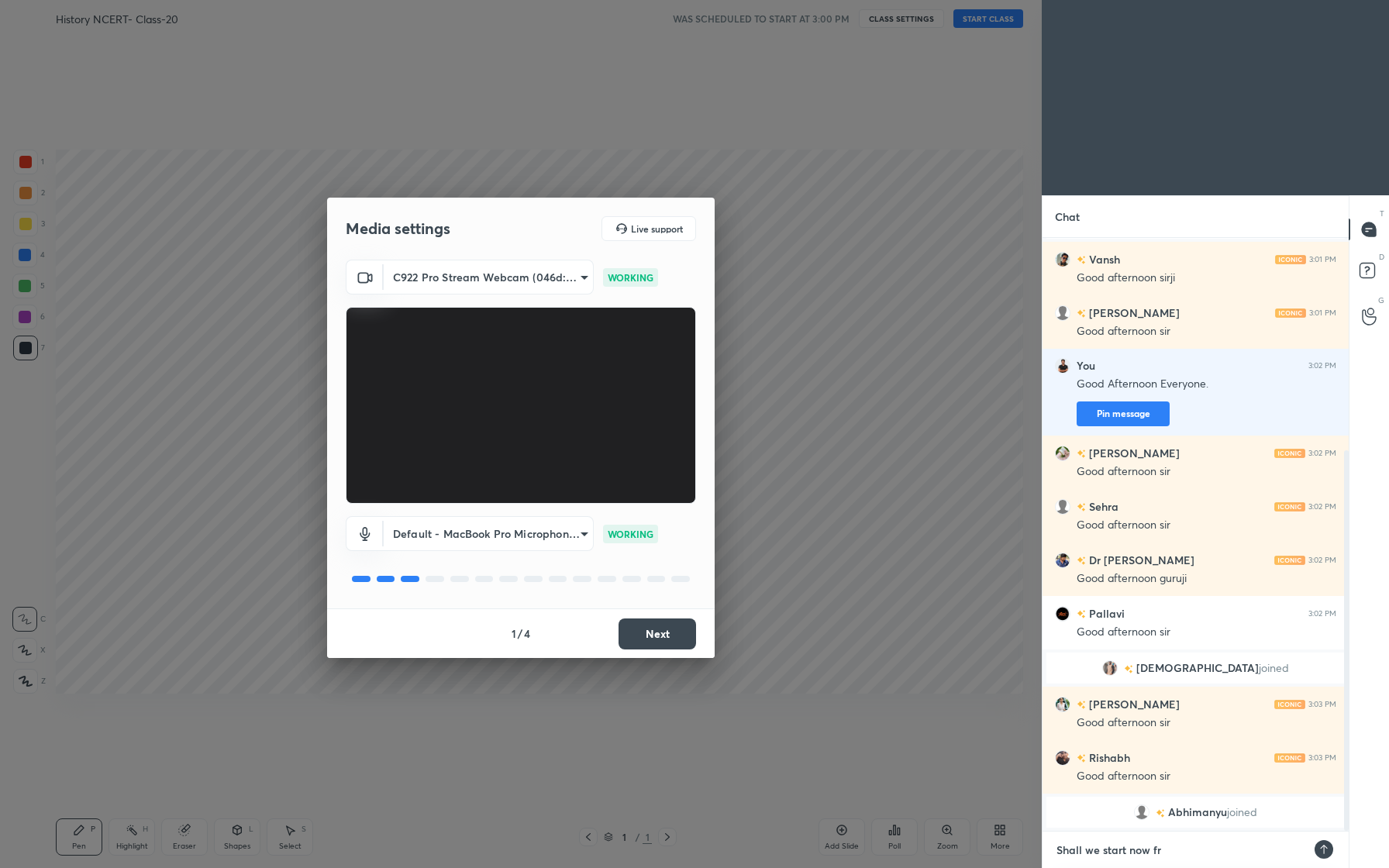
type textarea "x"
type textarea "Shall we start now frie"
type textarea "x"
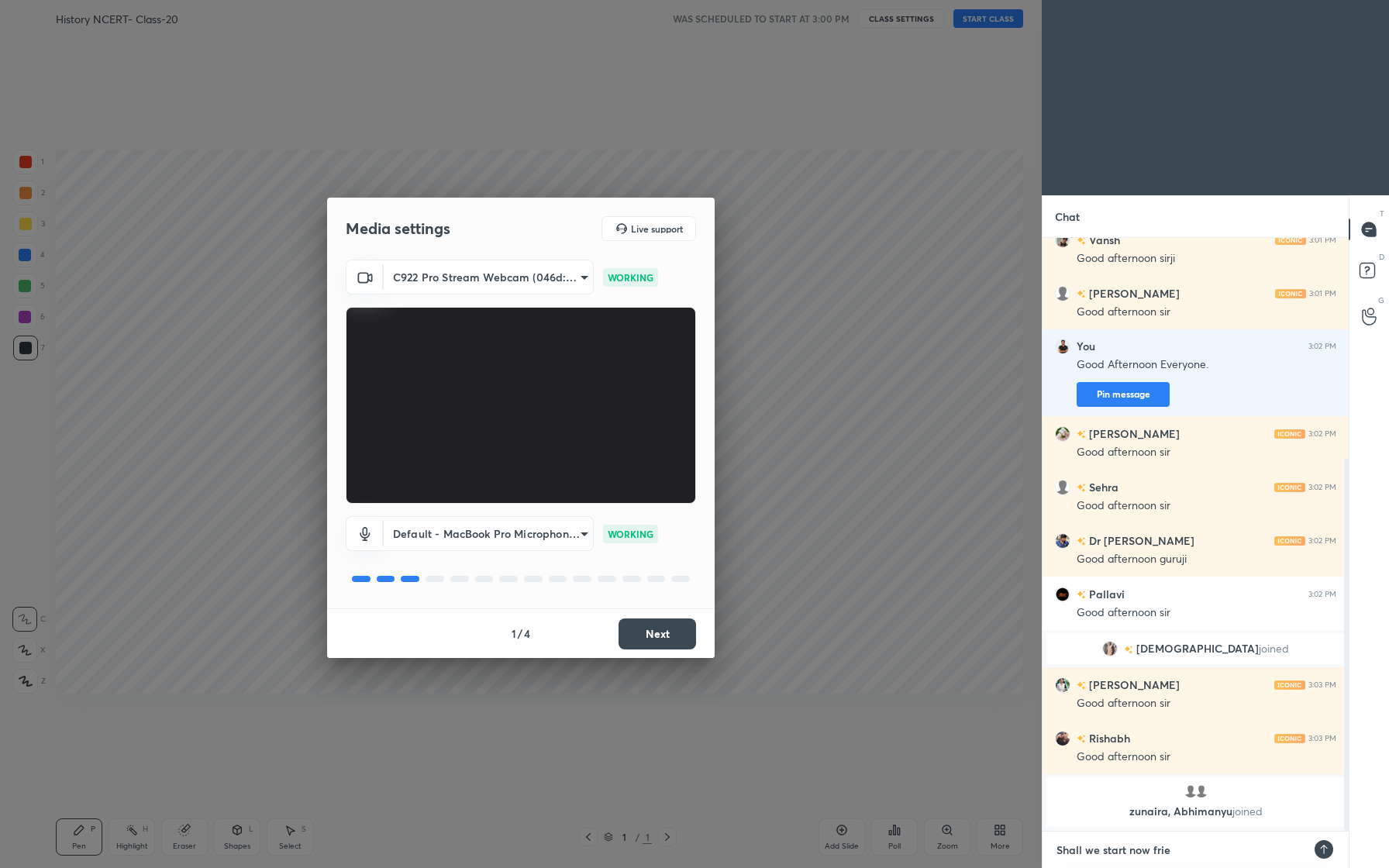
type textarea "Shall we start now frien"
type textarea "x"
type textarea "Shall we start now friend"
type textarea "x"
type textarea "Shall we start now friends"
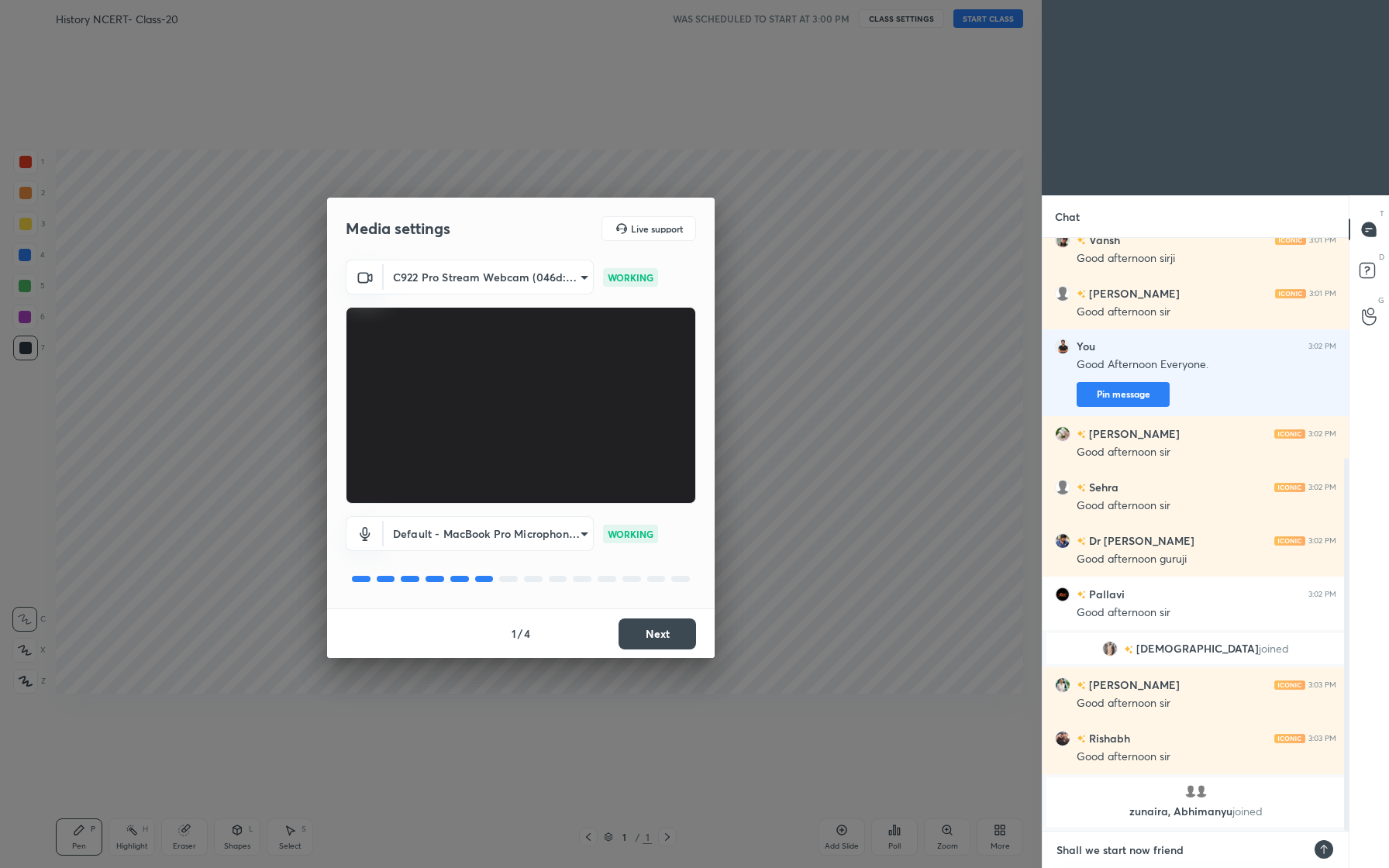
type textarea "x"
type textarea "Shall we start now friends,"
type textarea "x"
type textarea "Shall we start now friends"
type textarea "x"
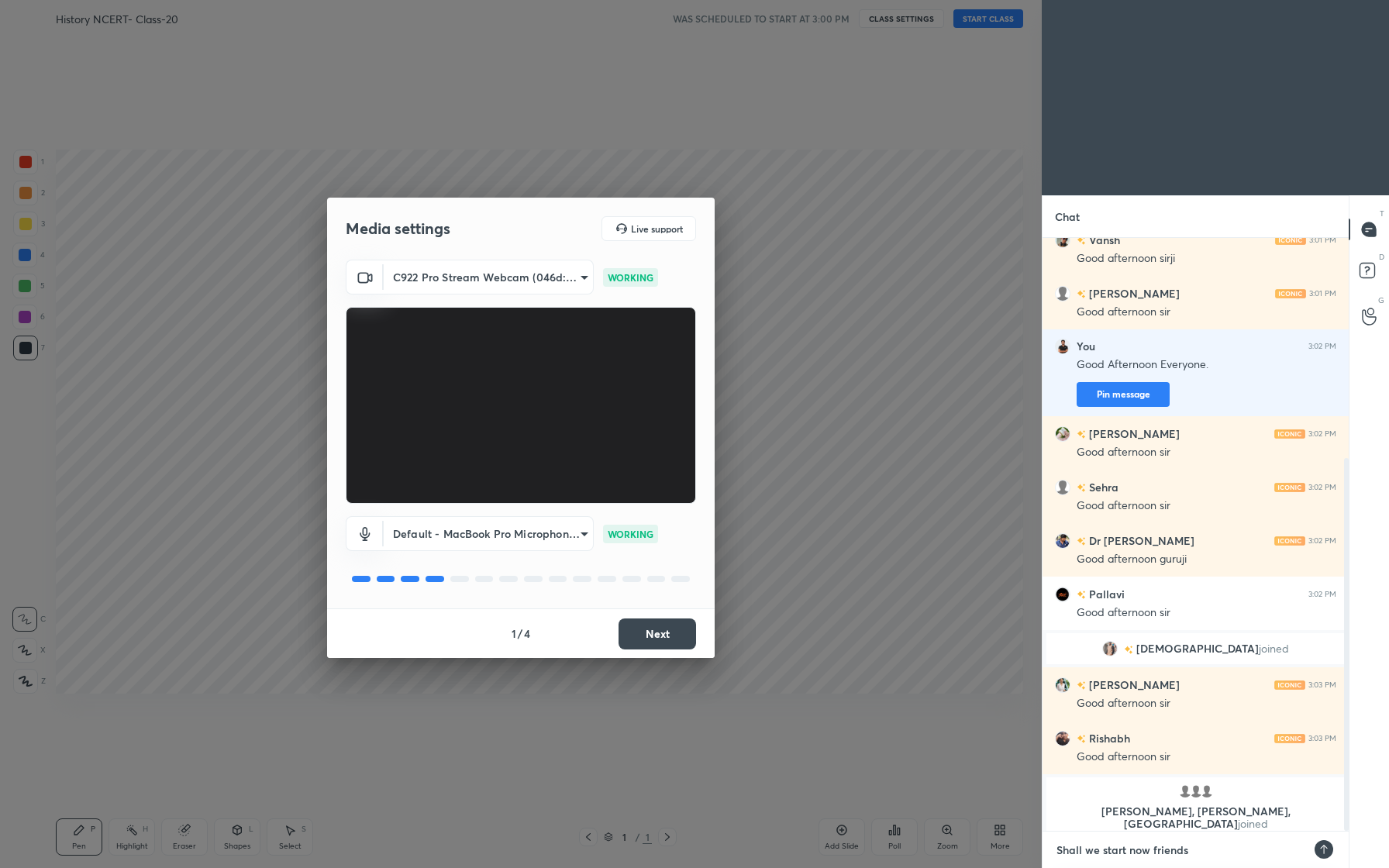
type textarea "Shall we start now friends?"
type textarea "x"
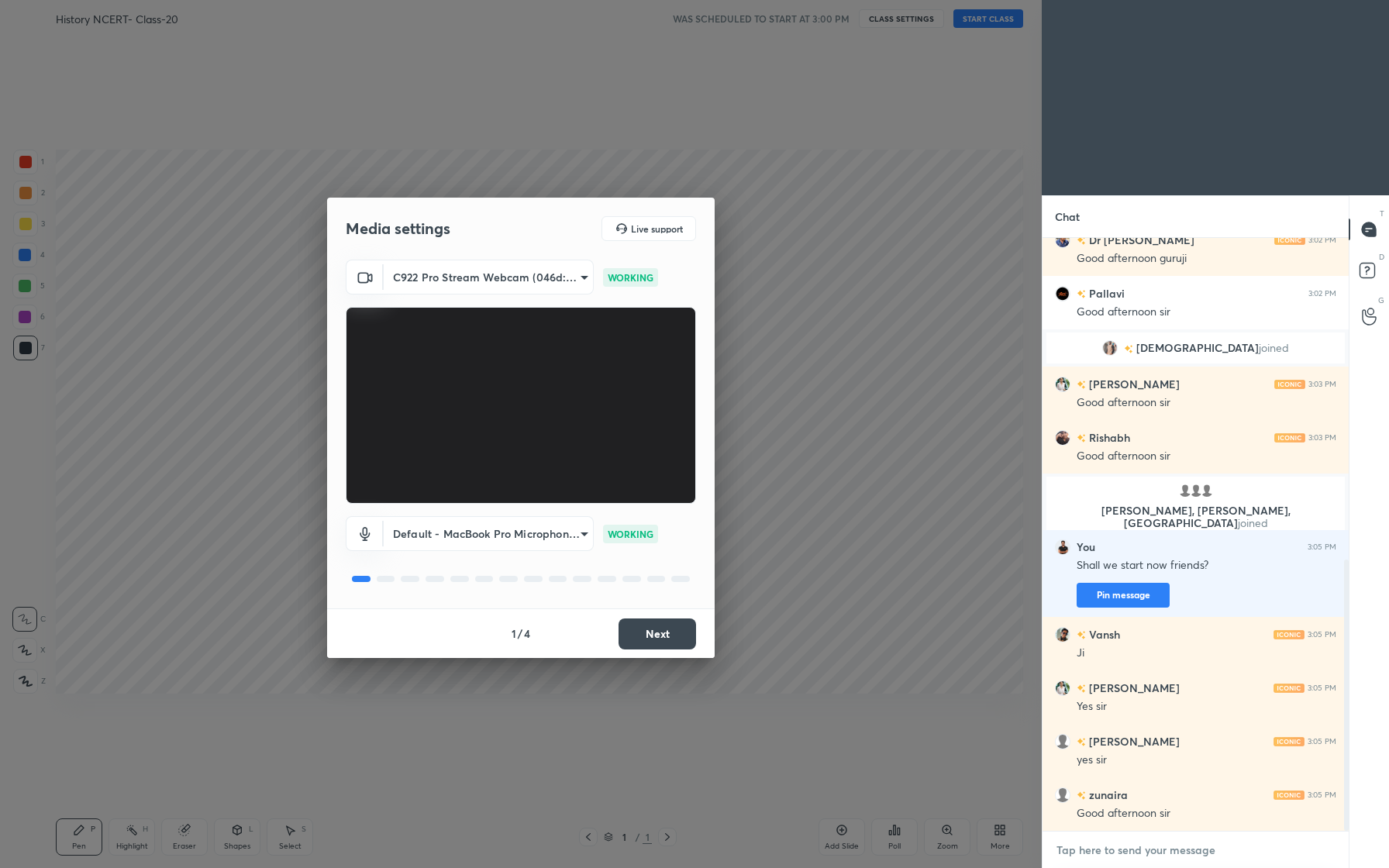
scroll to position [704, 0]
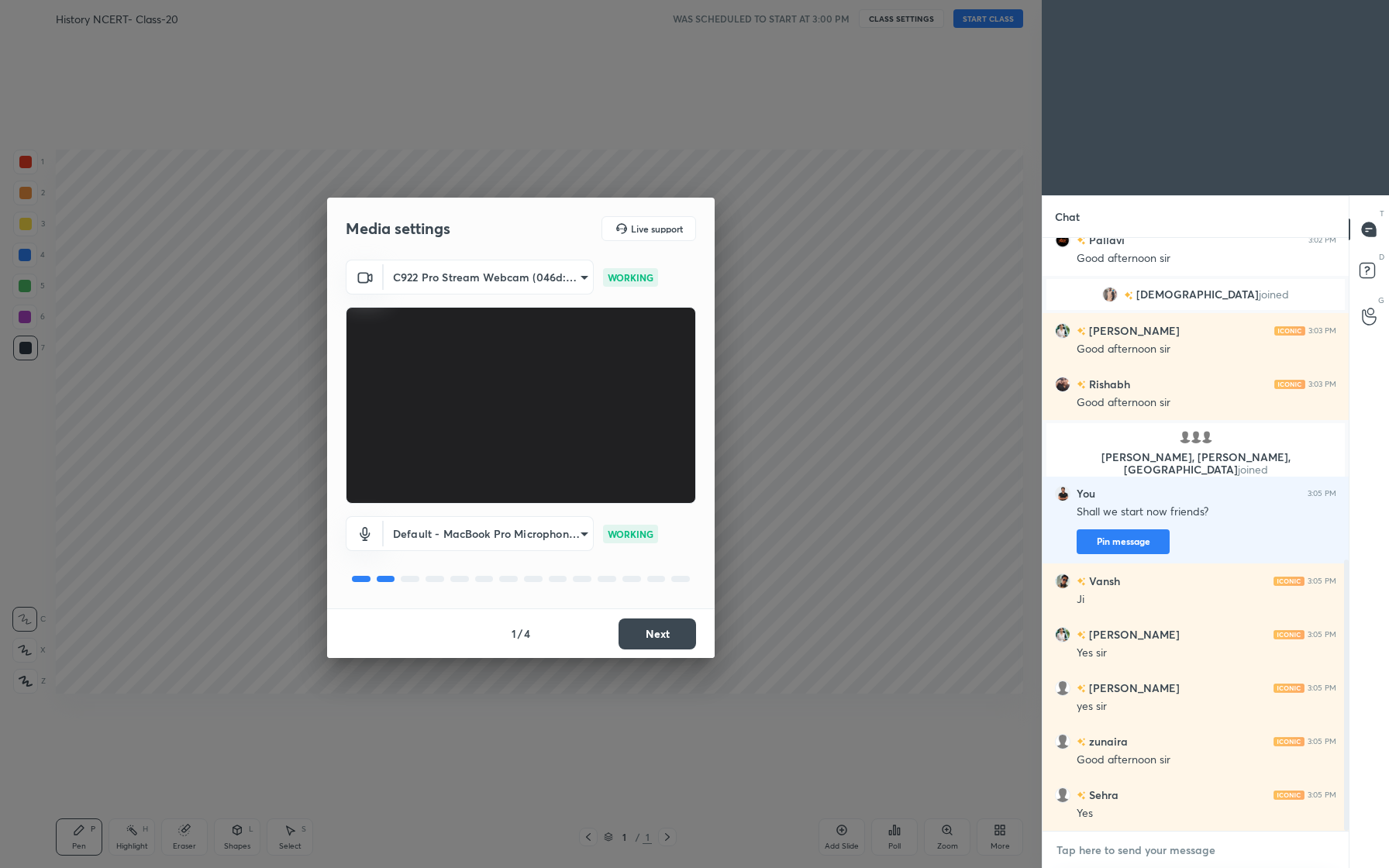
type textarea "O"
type textarea "x"
type textarea "Ok"
type textarea "x"
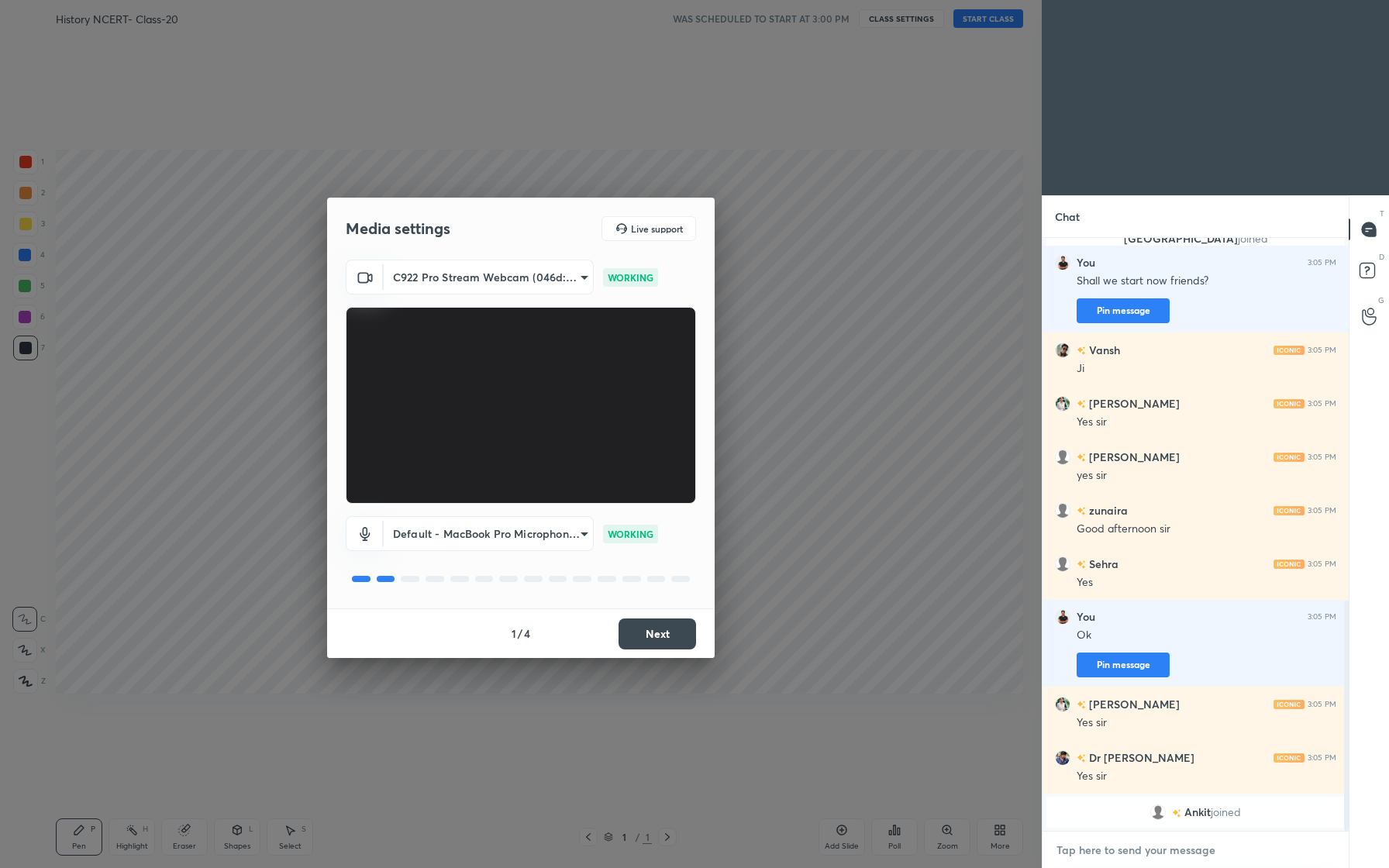
scroll to position [883, 0]
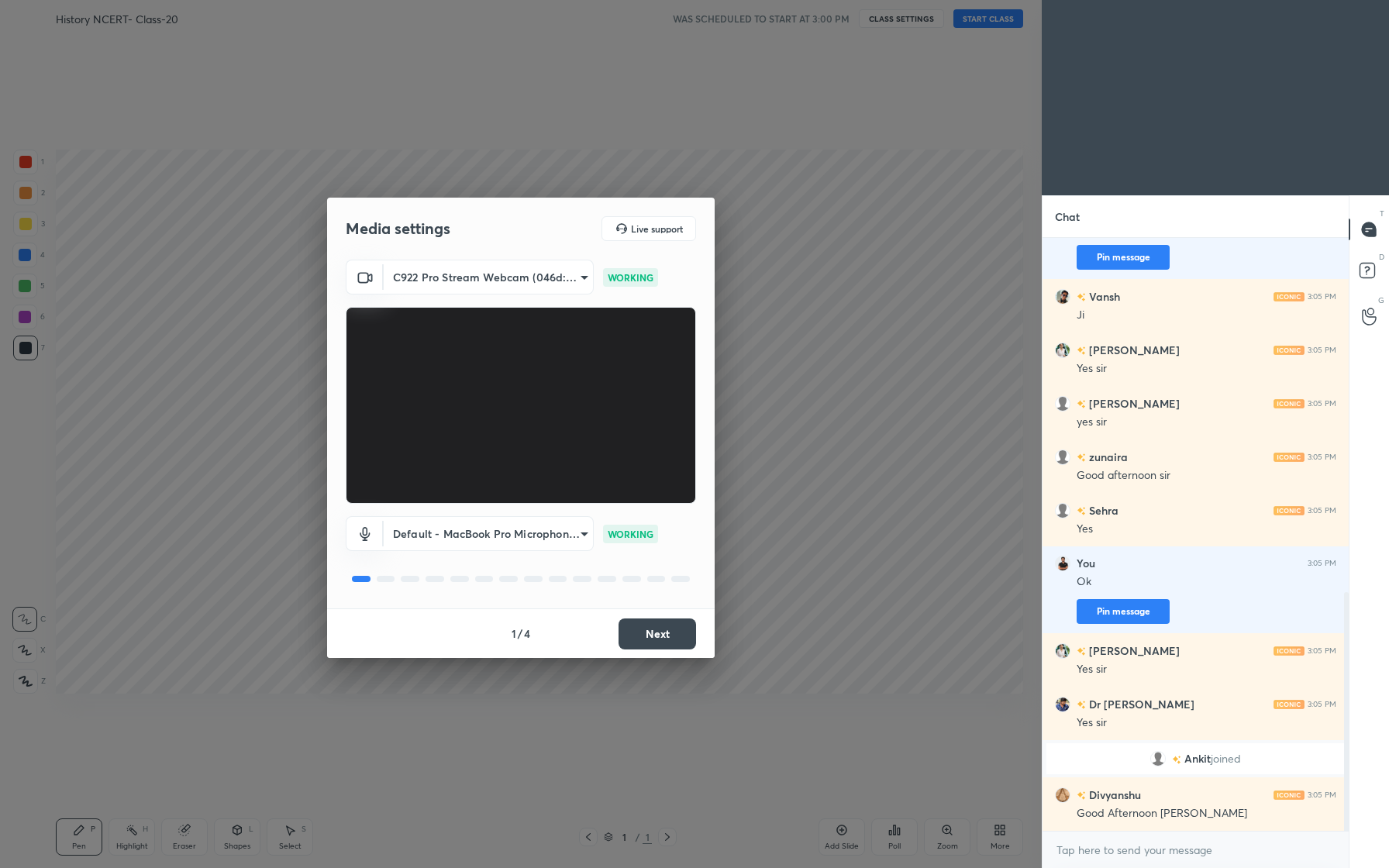
type textarea "x"
click at [579, 533] on body "1 2 3 4 5 6 7 C X Z C X Z E E Erase all H H History NCERT- Class-20 WAS SCHEDUL…" at bounding box center [694, 434] width 1389 height 868
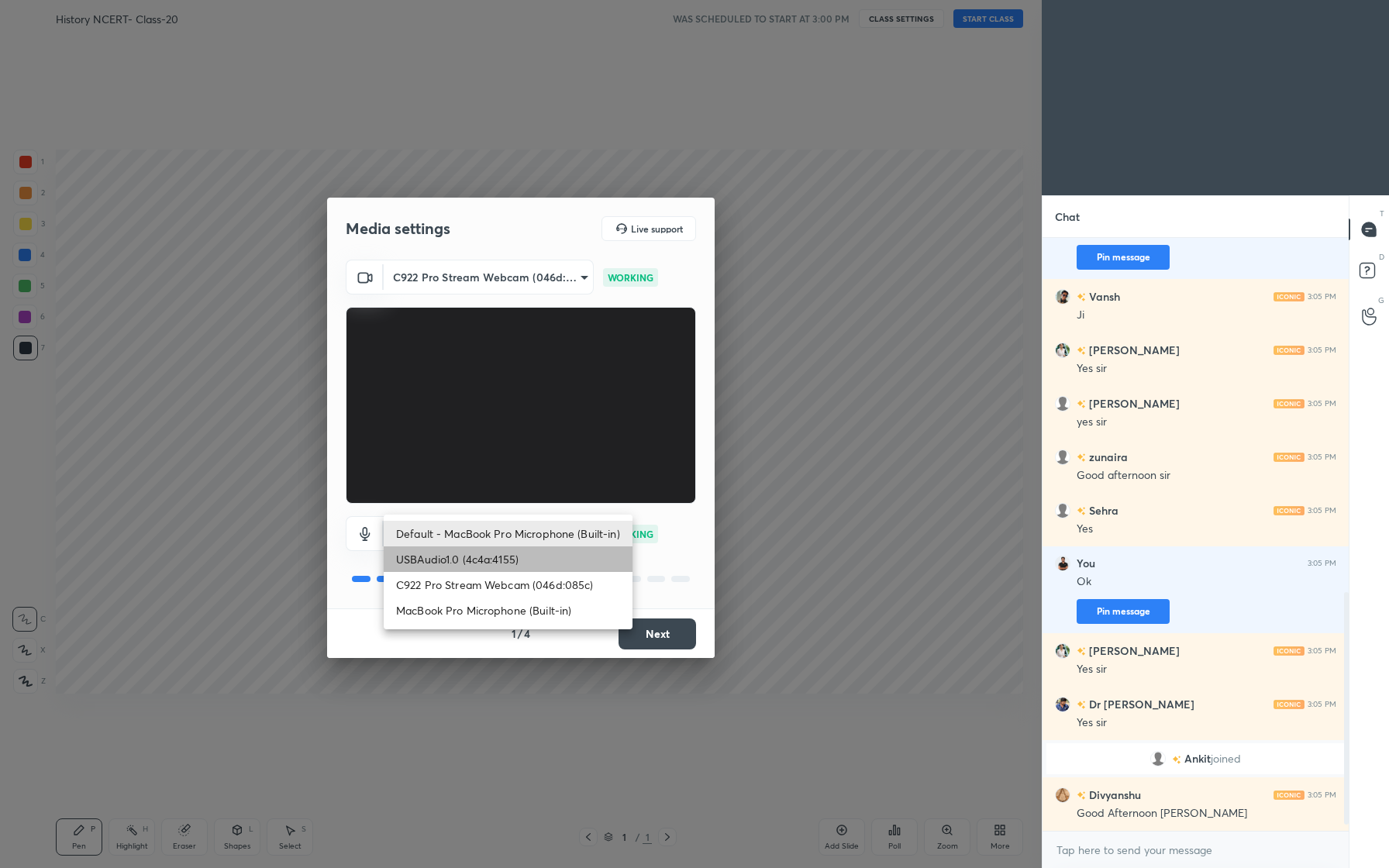
click at [507, 557] on li "USBAudio1.0 (4c4a:4155)" at bounding box center [508, 559] width 249 height 25
type input "fe77802c1116251c58ea4f0703343607ba17ab22deed9febceeeea0e0b195c41"
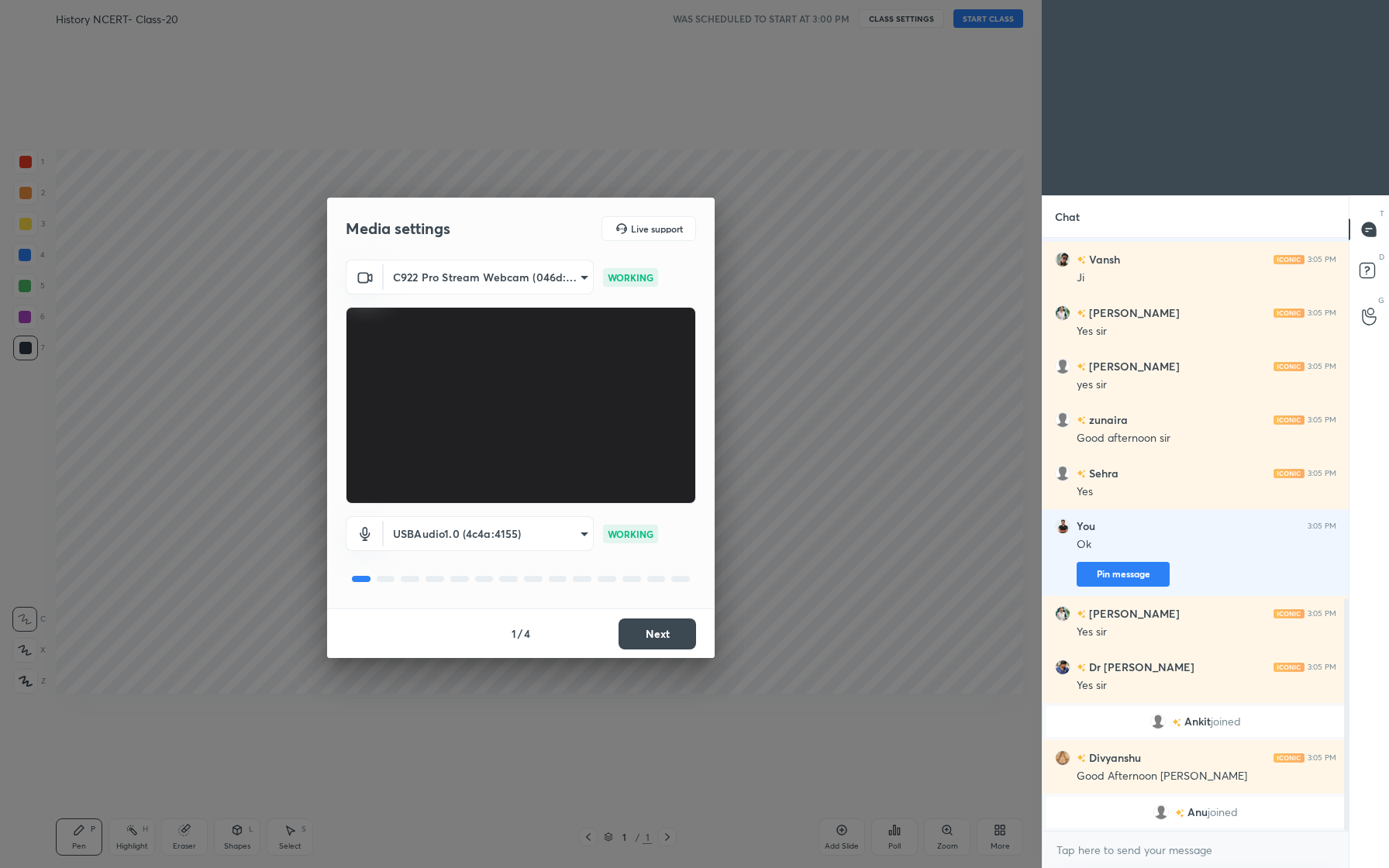
click at [667, 636] on button "Next" at bounding box center [657, 634] width 78 height 31
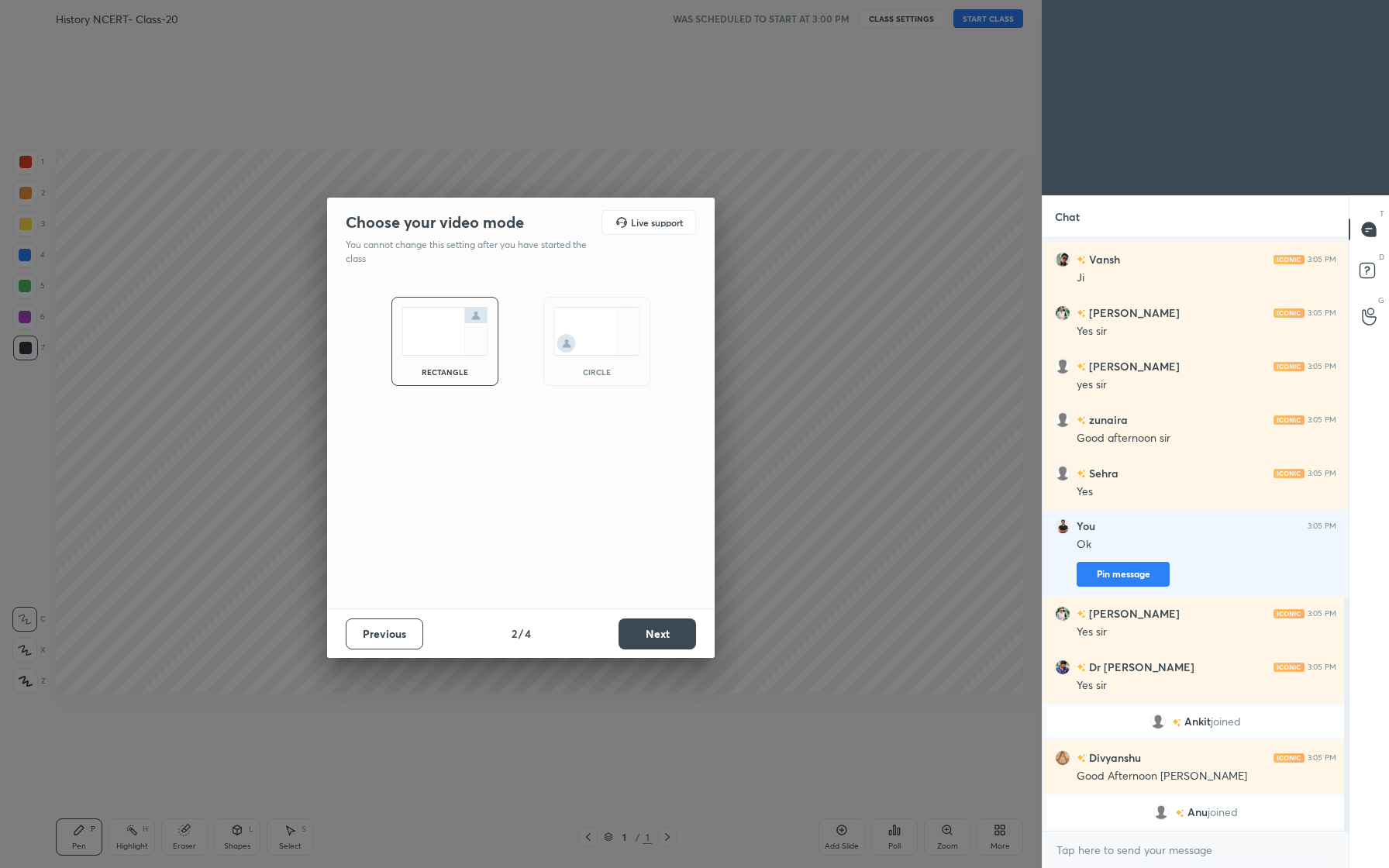
click at [655, 647] on button "Next" at bounding box center [657, 634] width 78 height 31
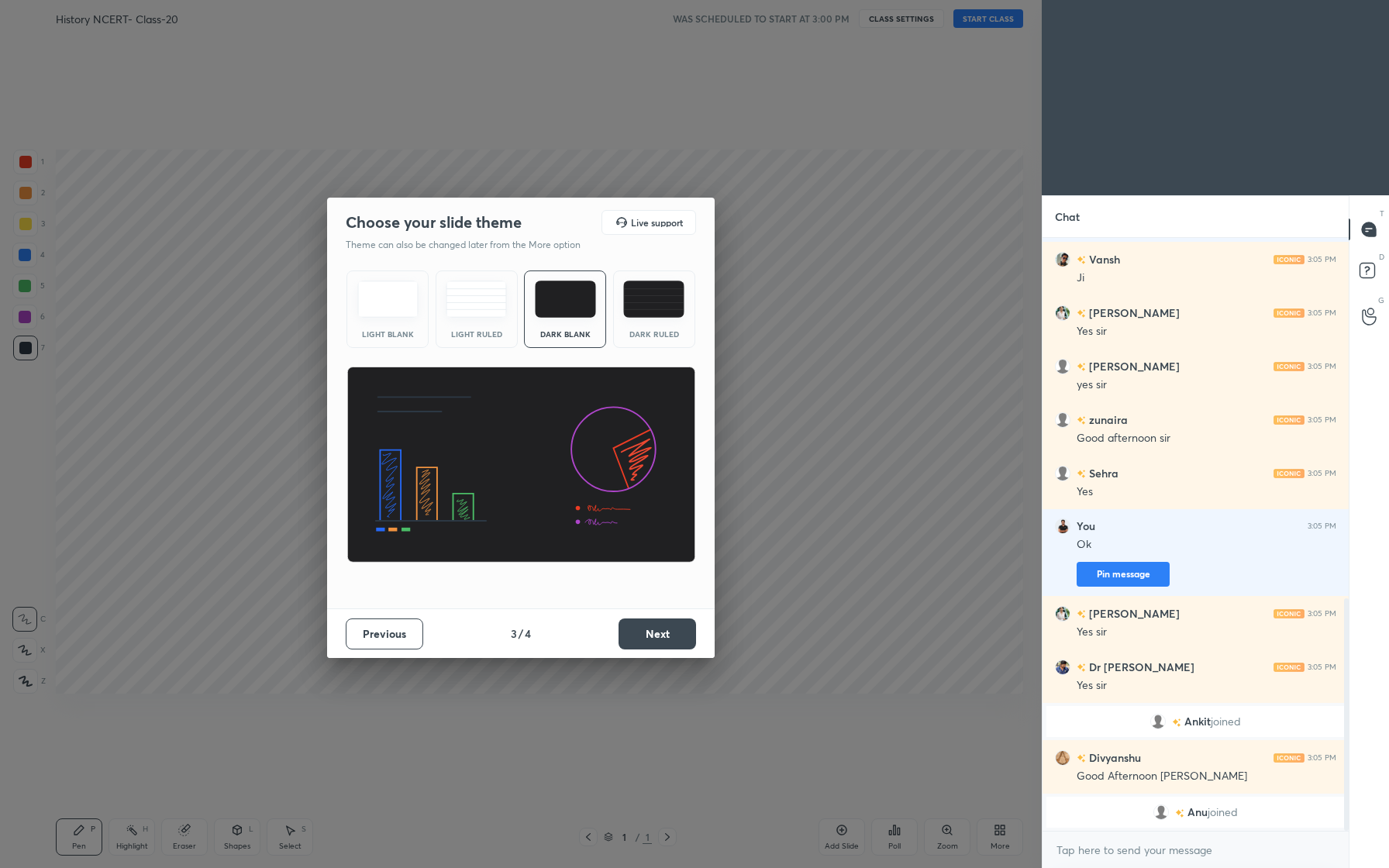
click at [668, 638] on button "Next" at bounding box center [657, 634] width 78 height 31
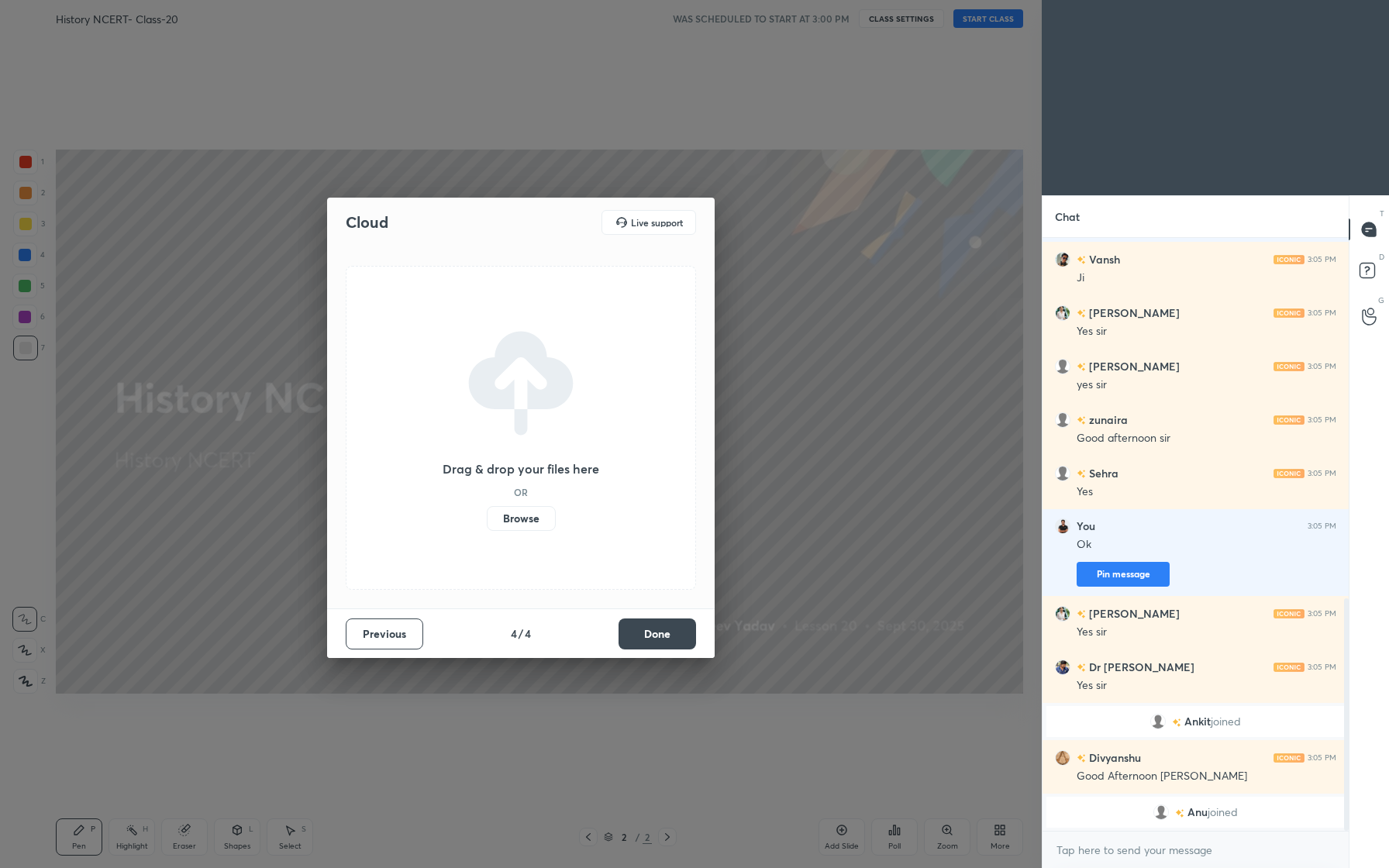
click at [668, 638] on button "Done" at bounding box center [657, 634] width 78 height 31
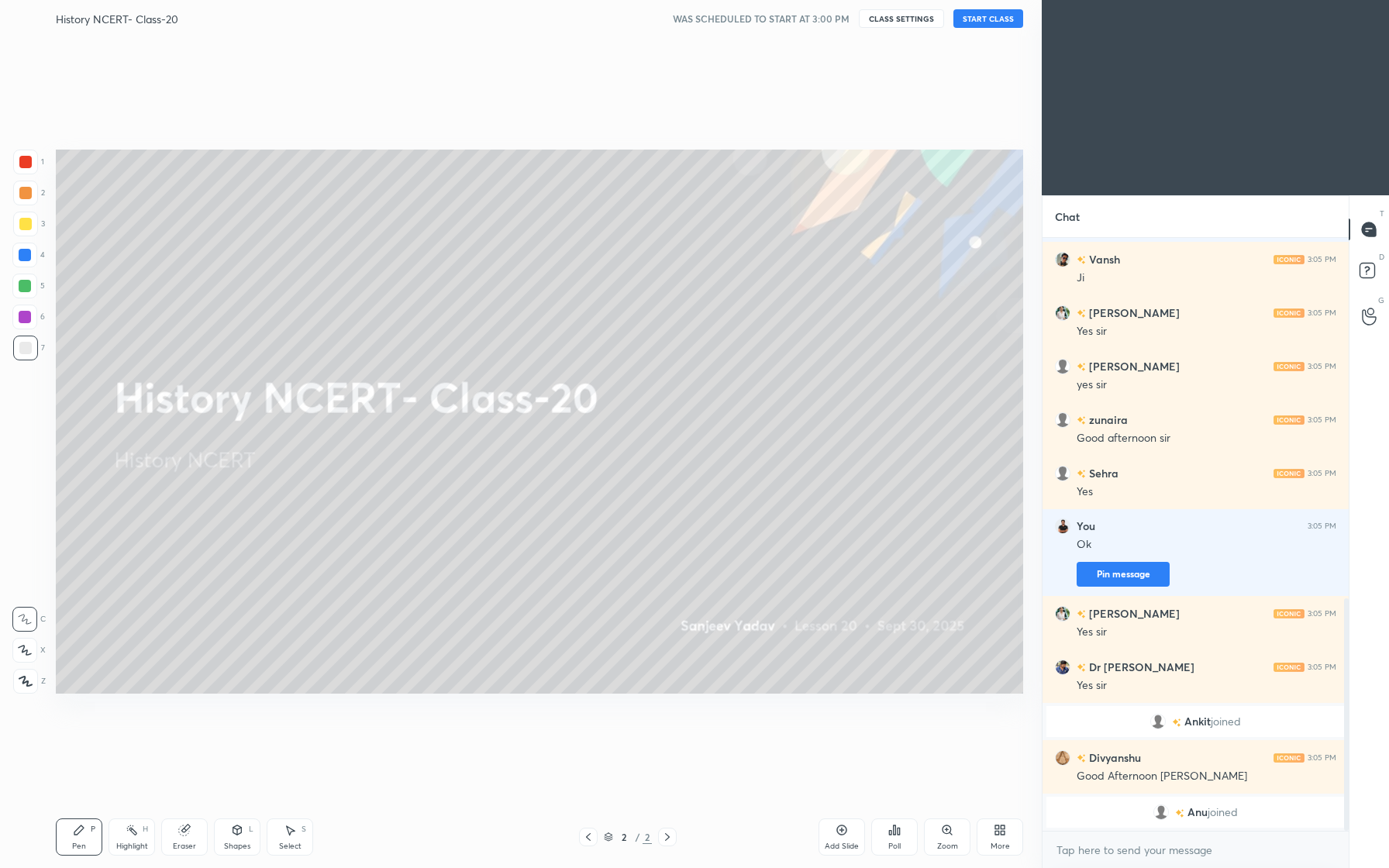
click at [989, 23] on button "START CLASS" at bounding box center [989, 18] width 70 height 18
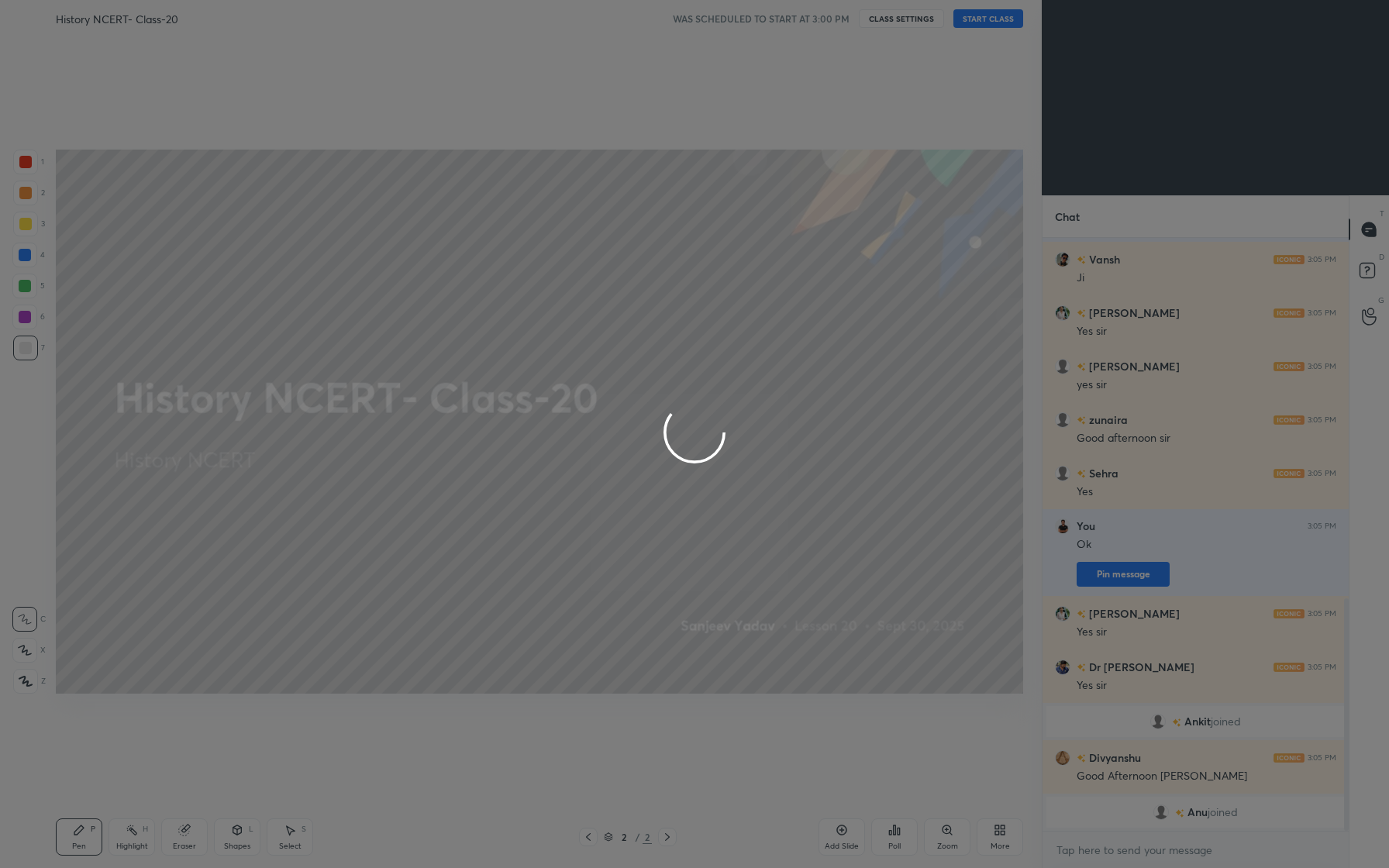
type textarea "x"
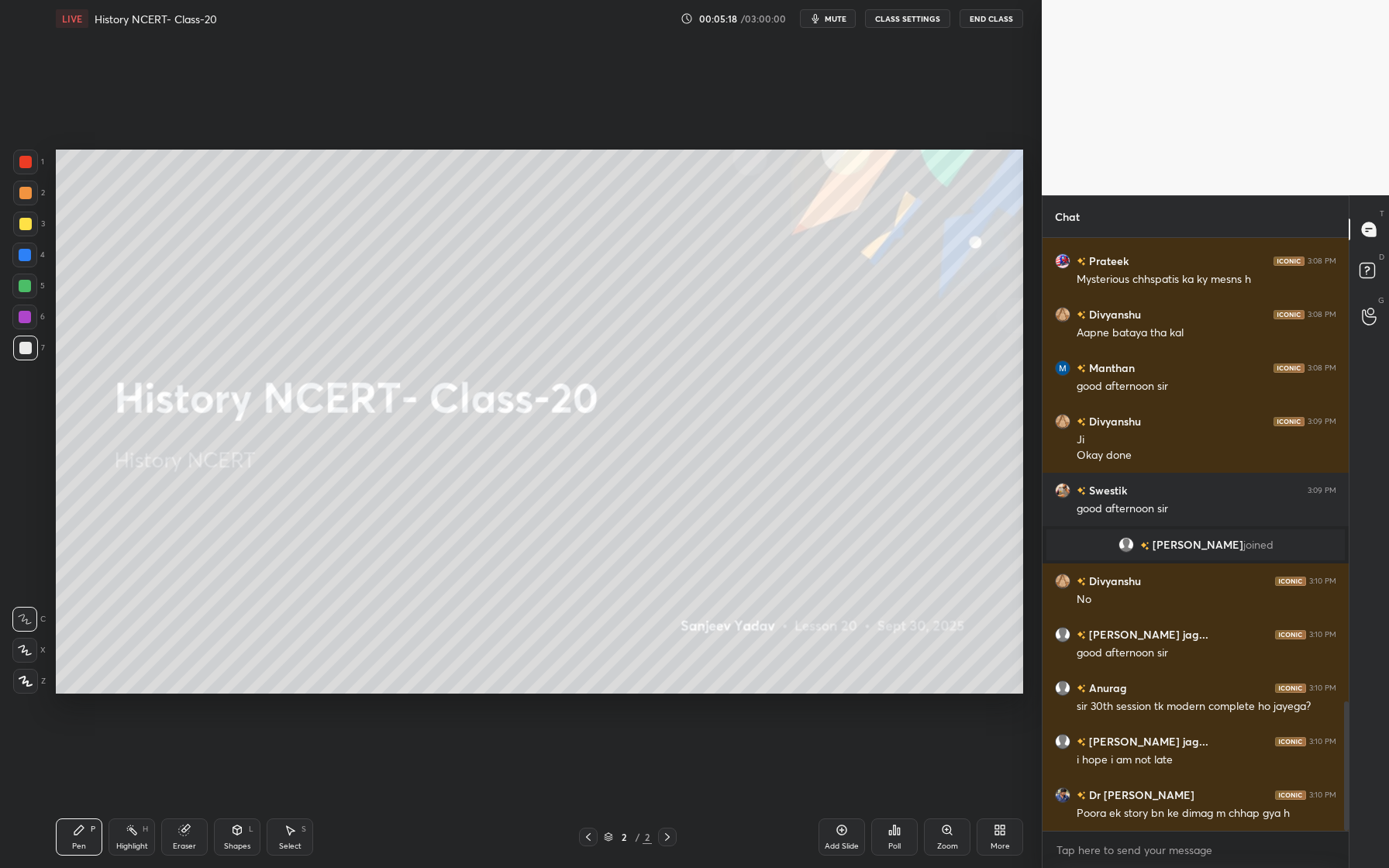
scroll to position [2170, 0]
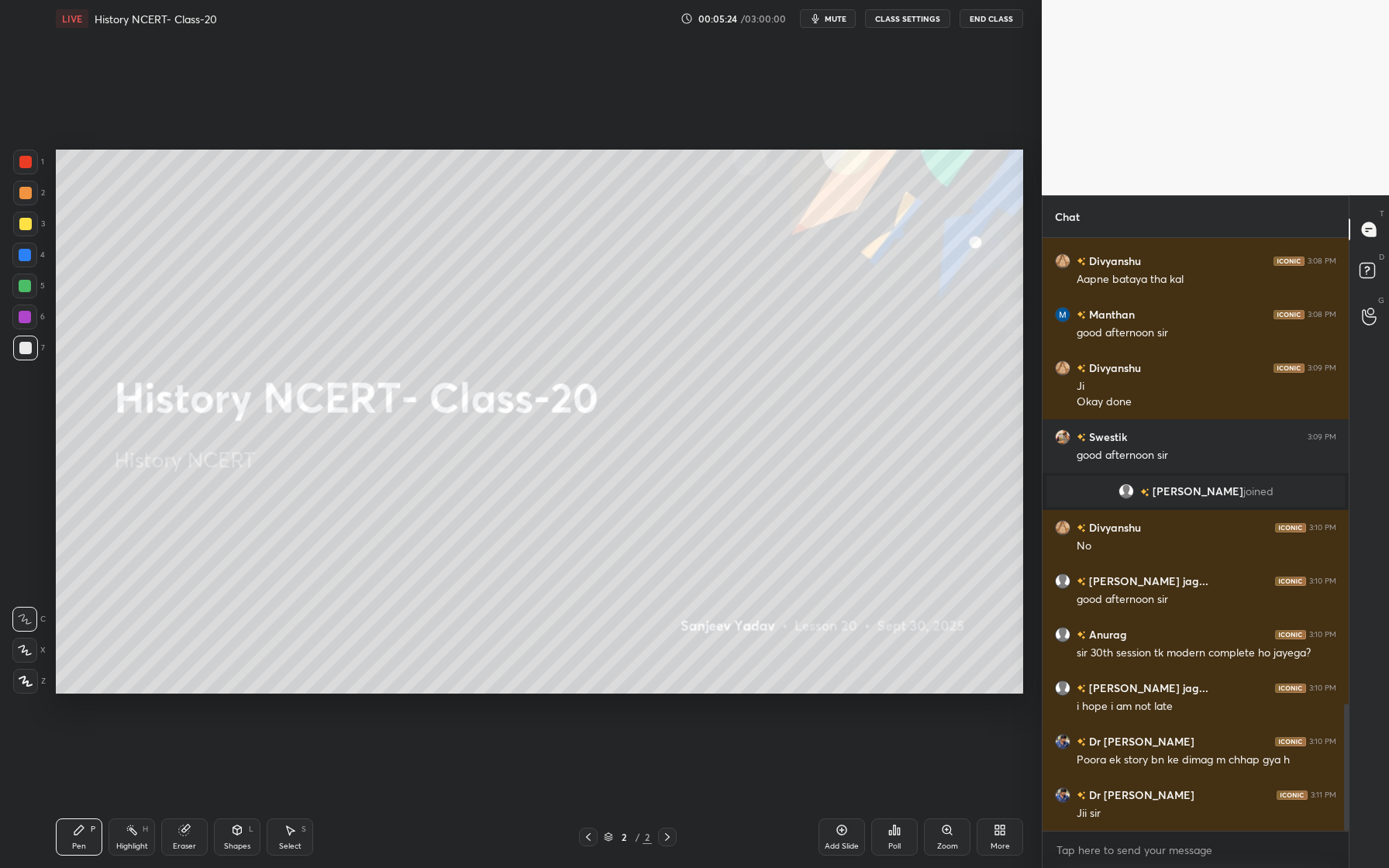
drag, startPoint x: 832, startPoint y: 844, endPoint x: 817, endPoint y: 840, distance: 15.5
click at [827, 843] on div "Add Slide" at bounding box center [842, 847] width 34 height 8
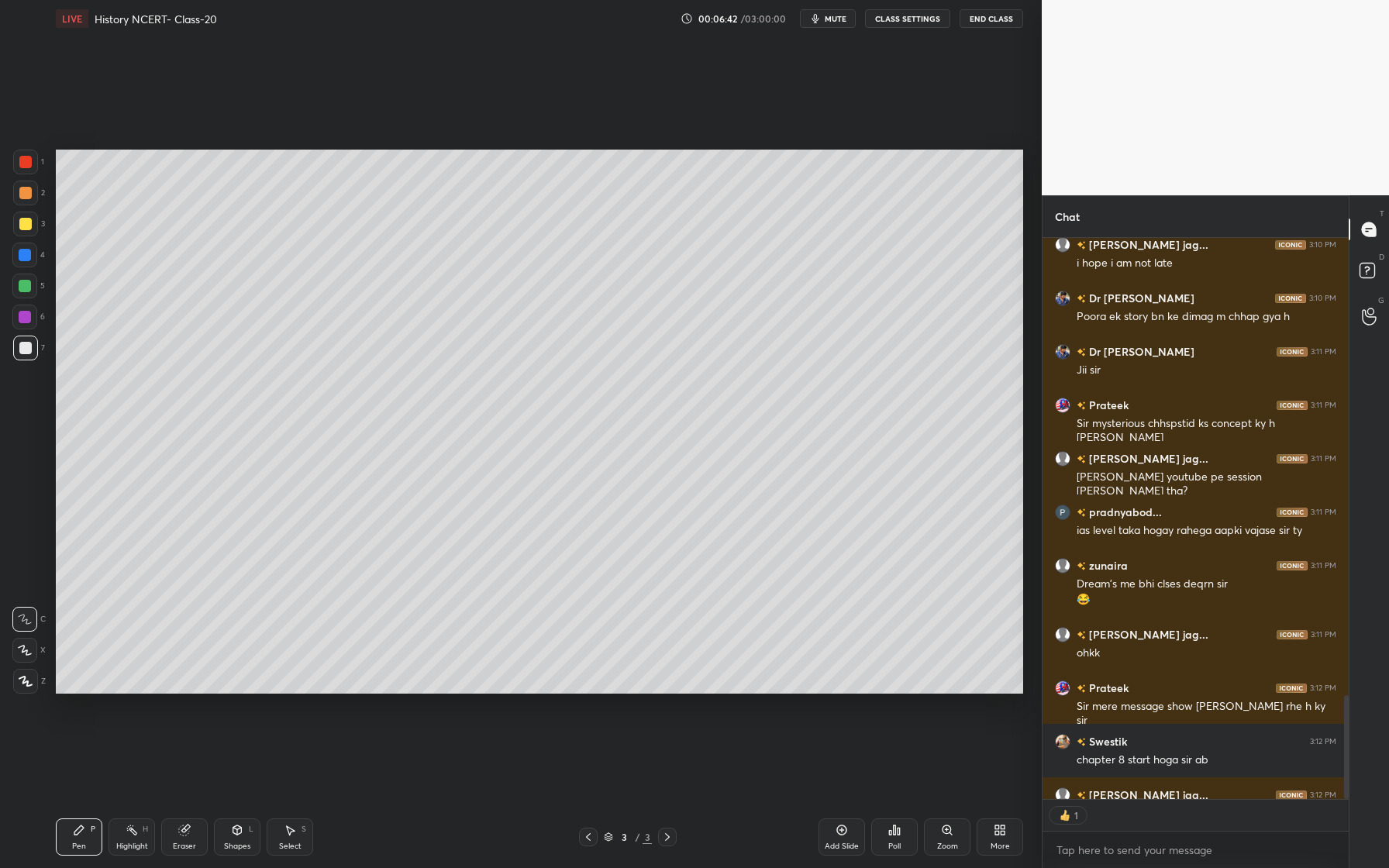
scroll to position [6, 6]
click at [28, 190] on div at bounding box center [25, 192] width 13 height 13
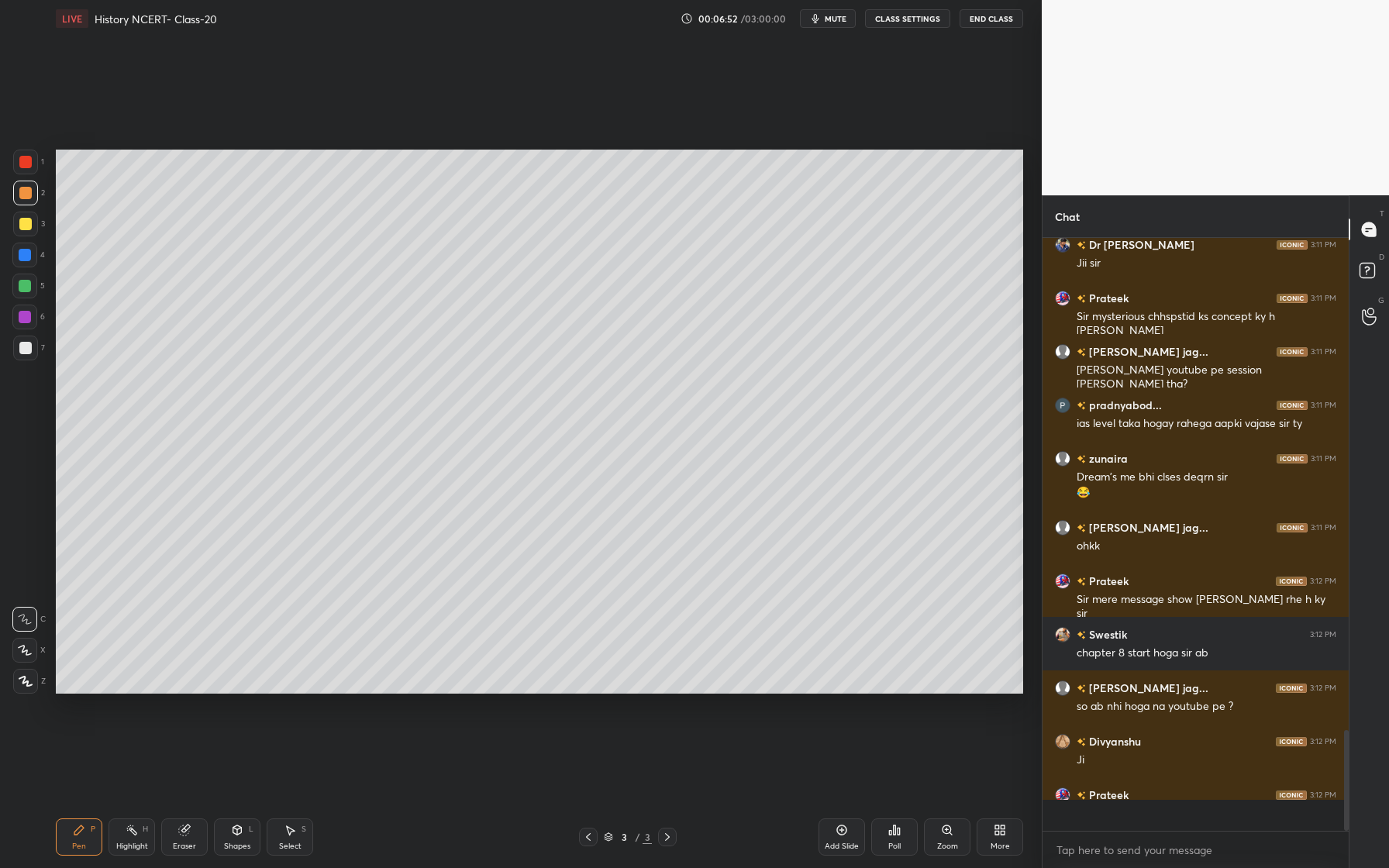
scroll to position [2720, 0]
click at [29, 677] on div at bounding box center [26, 681] width 25 height 25
click at [176, 845] on div "Eraser" at bounding box center [185, 847] width 23 height 8
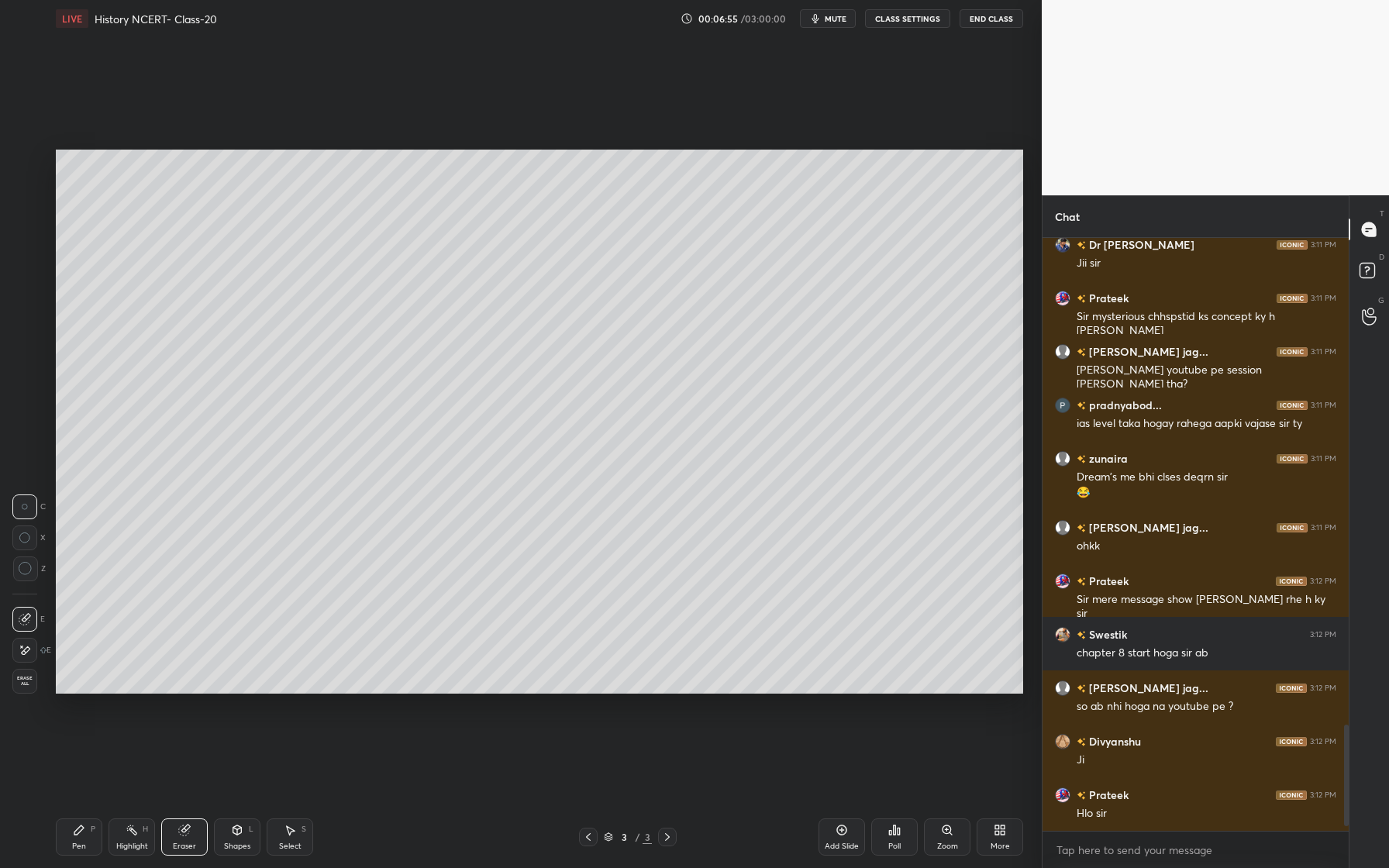
scroll to position [2773, 0]
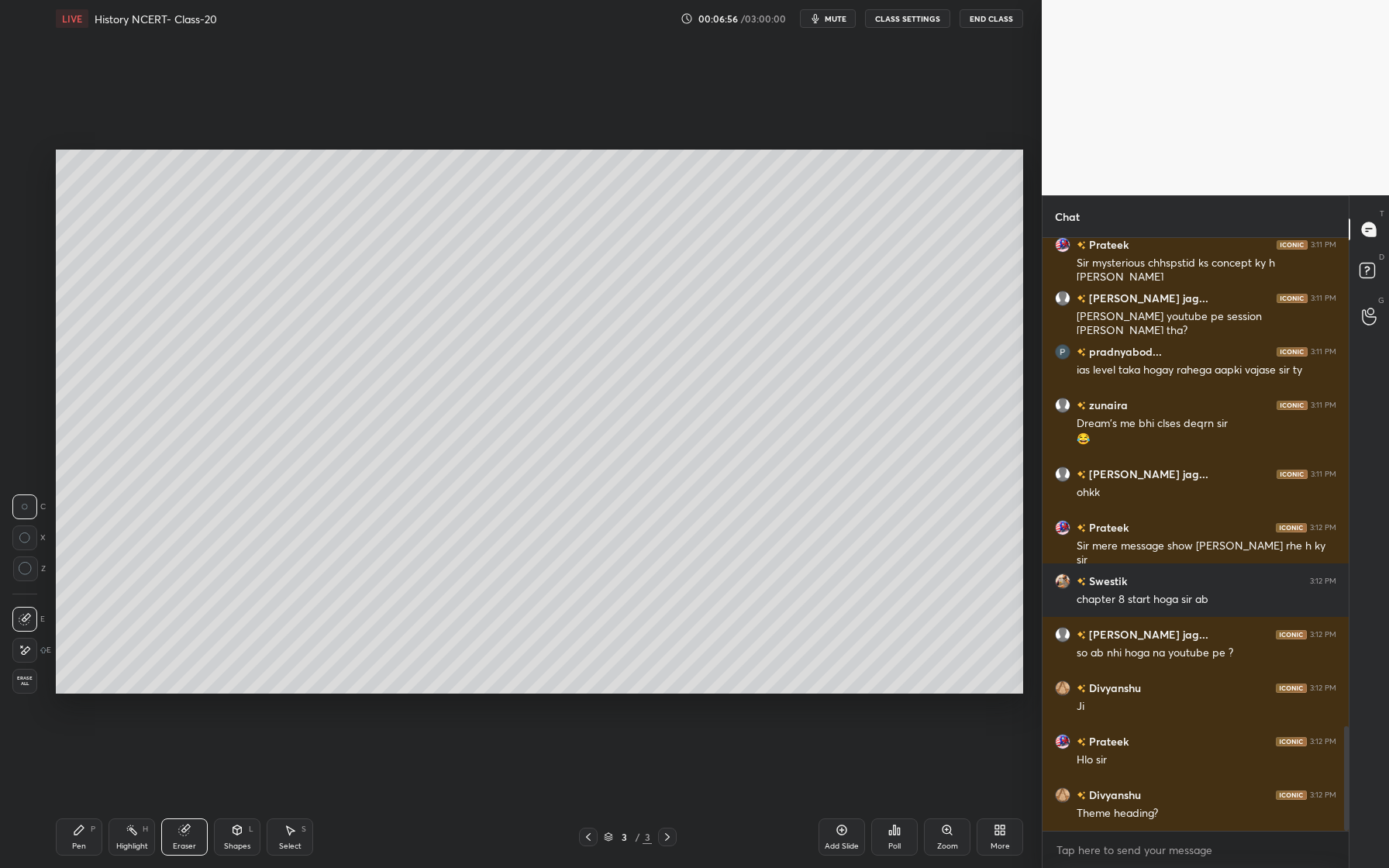
click at [21, 649] on icon at bounding box center [24, 651] width 13 height 14
click at [85, 839] on div "Pen P" at bounding box center [79, 837] width 47 height 37
click at [20, 198] on div at bounding box center [25, 192] width 13 height 13
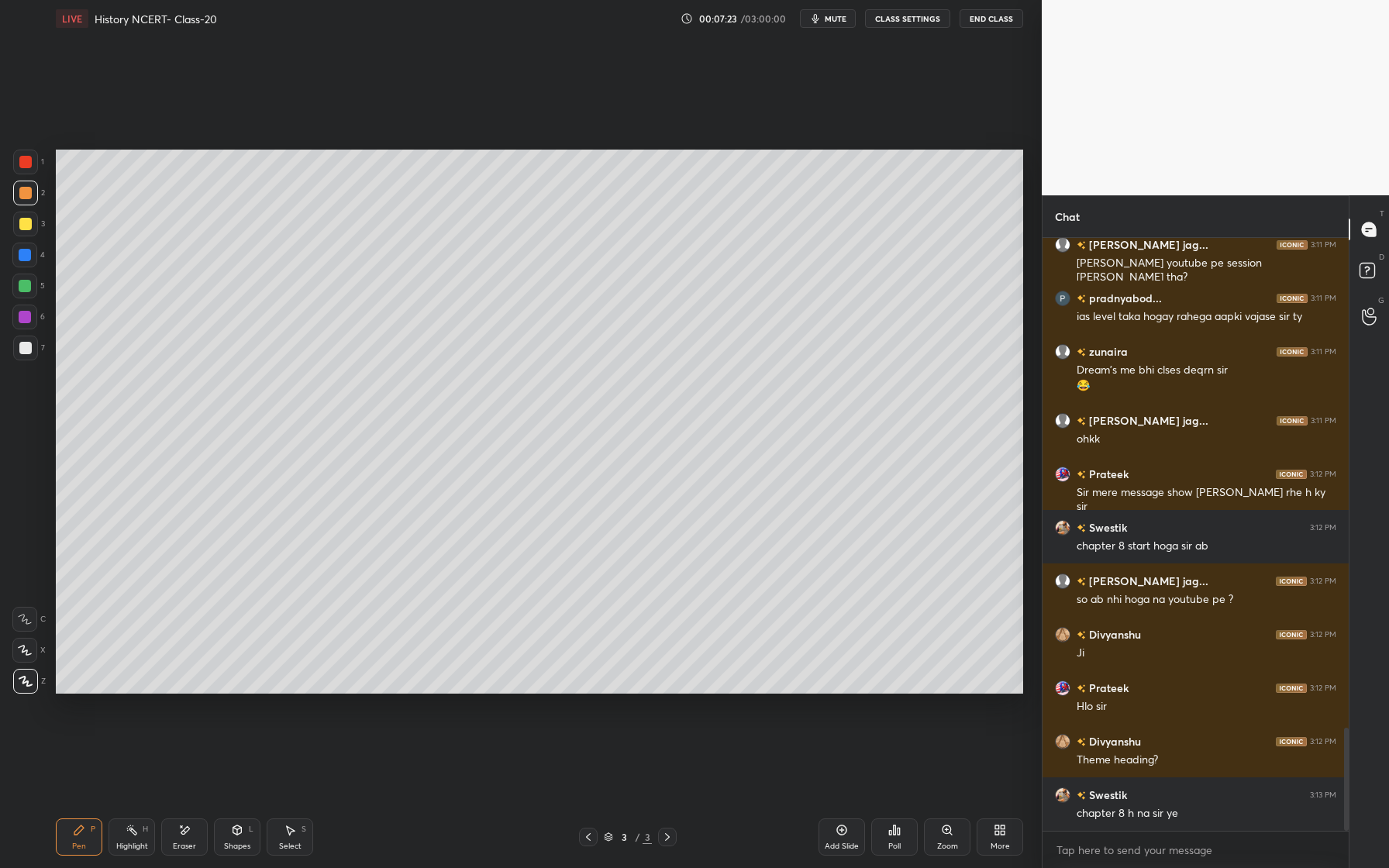
click at [247, 829] on div "Shapes L" at bounding box center [237, 837] width 47 height 37
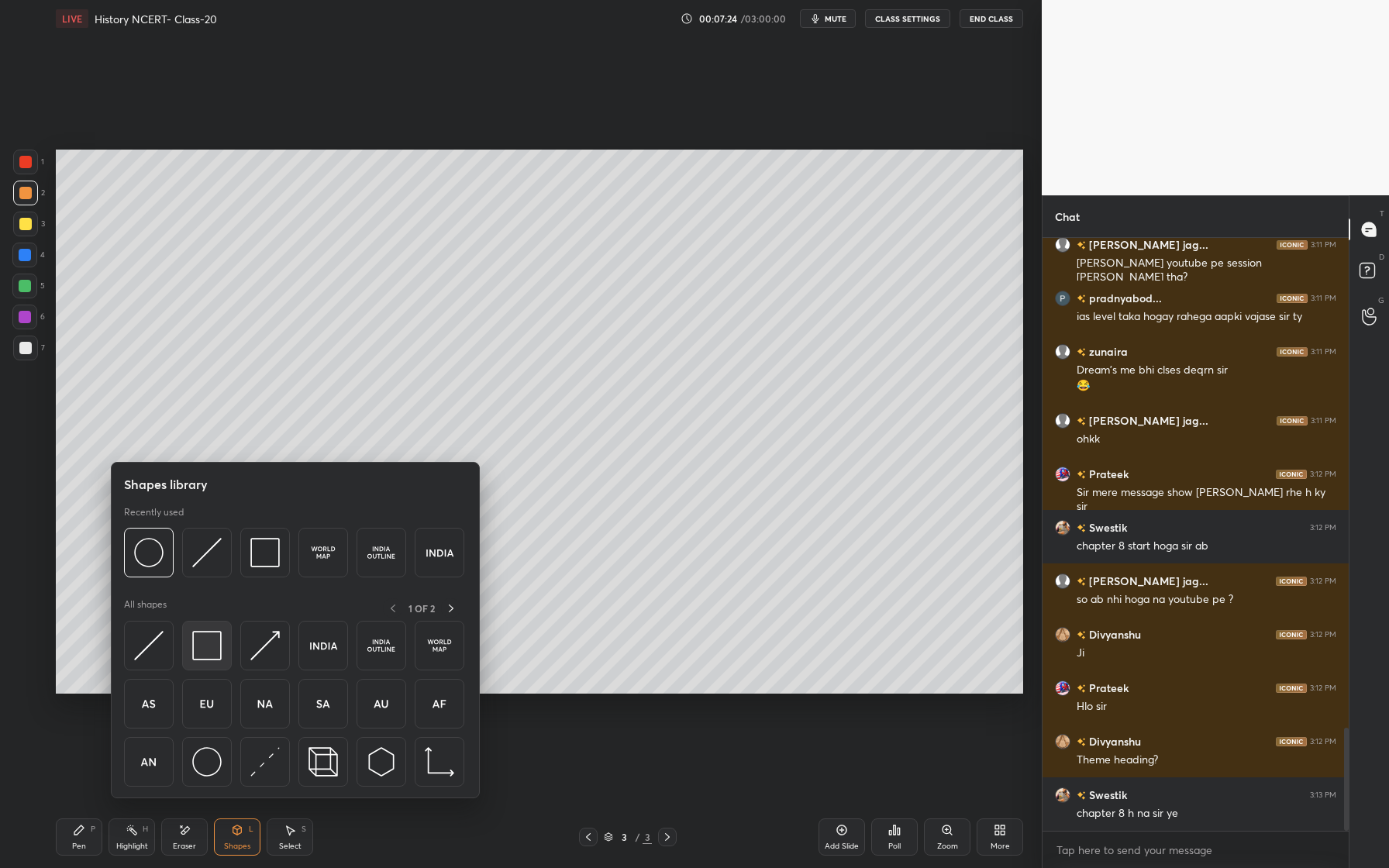
click at [220, 652] on img at bounding box center [207, 645] width 29 height 29
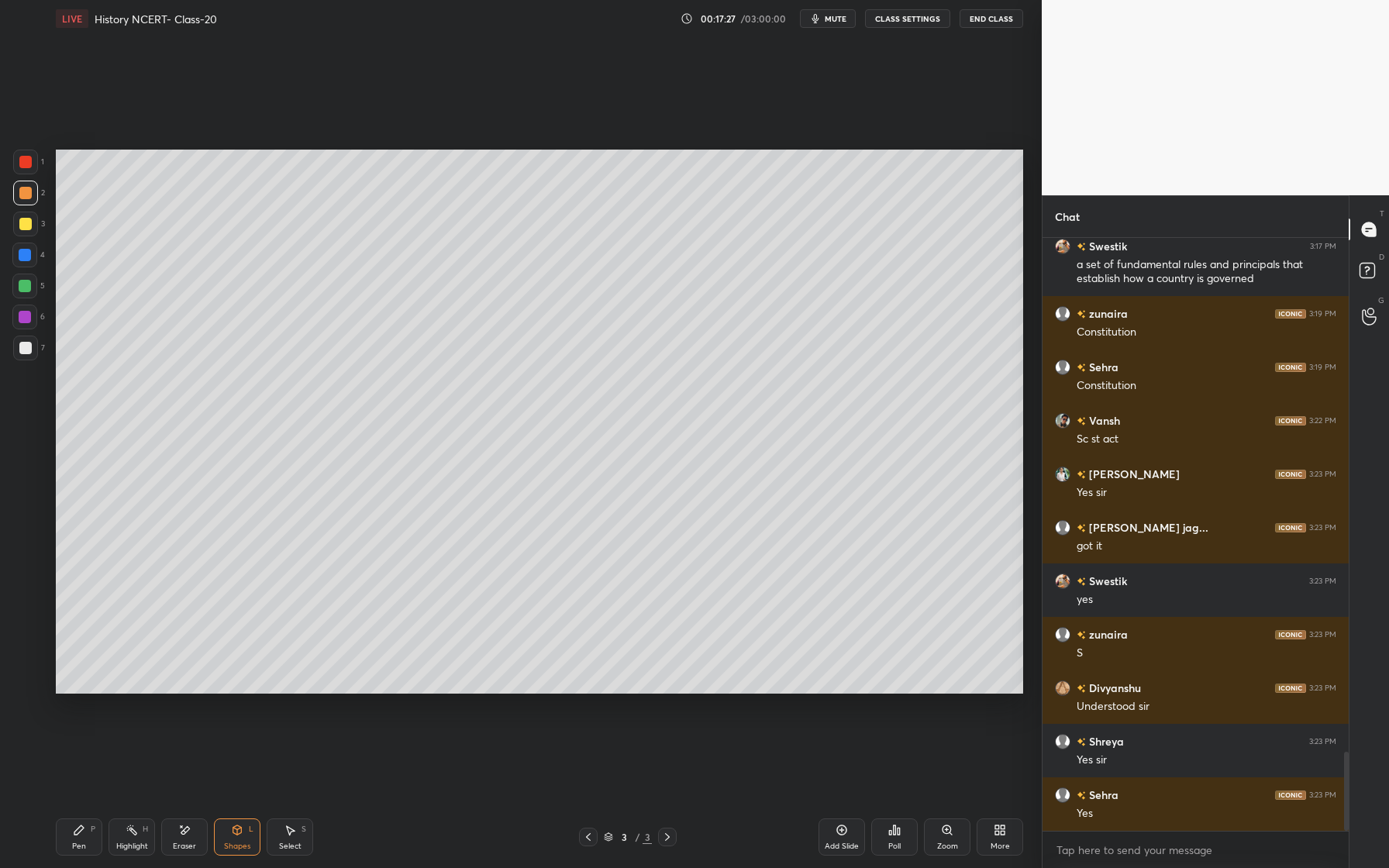
scroll to position [3918, 0]
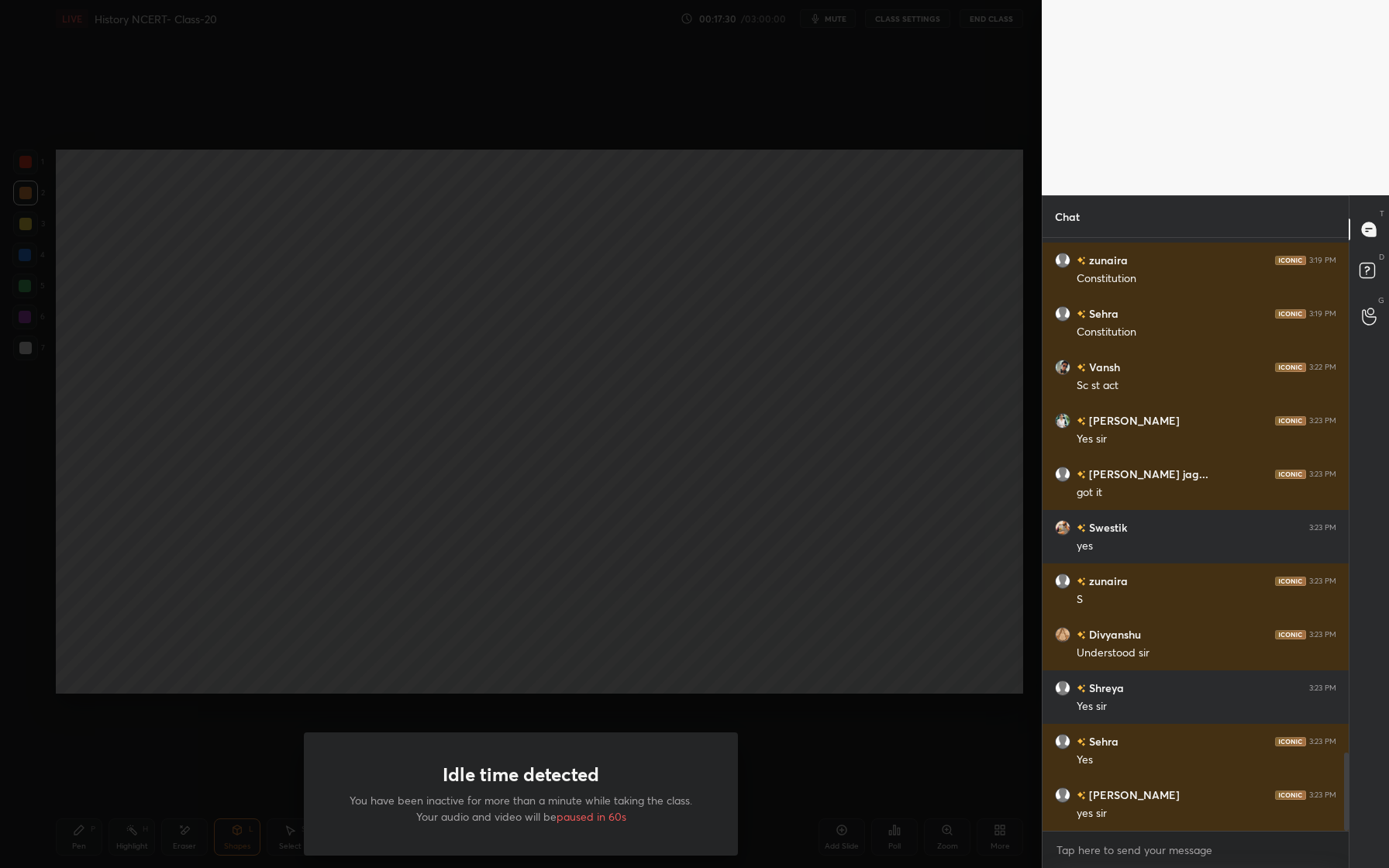
click at [666, 442] on div "Idle time detected You have been inactive for more than a minute while taking t…" at bounding box center [521, 434] width 1042 height 868
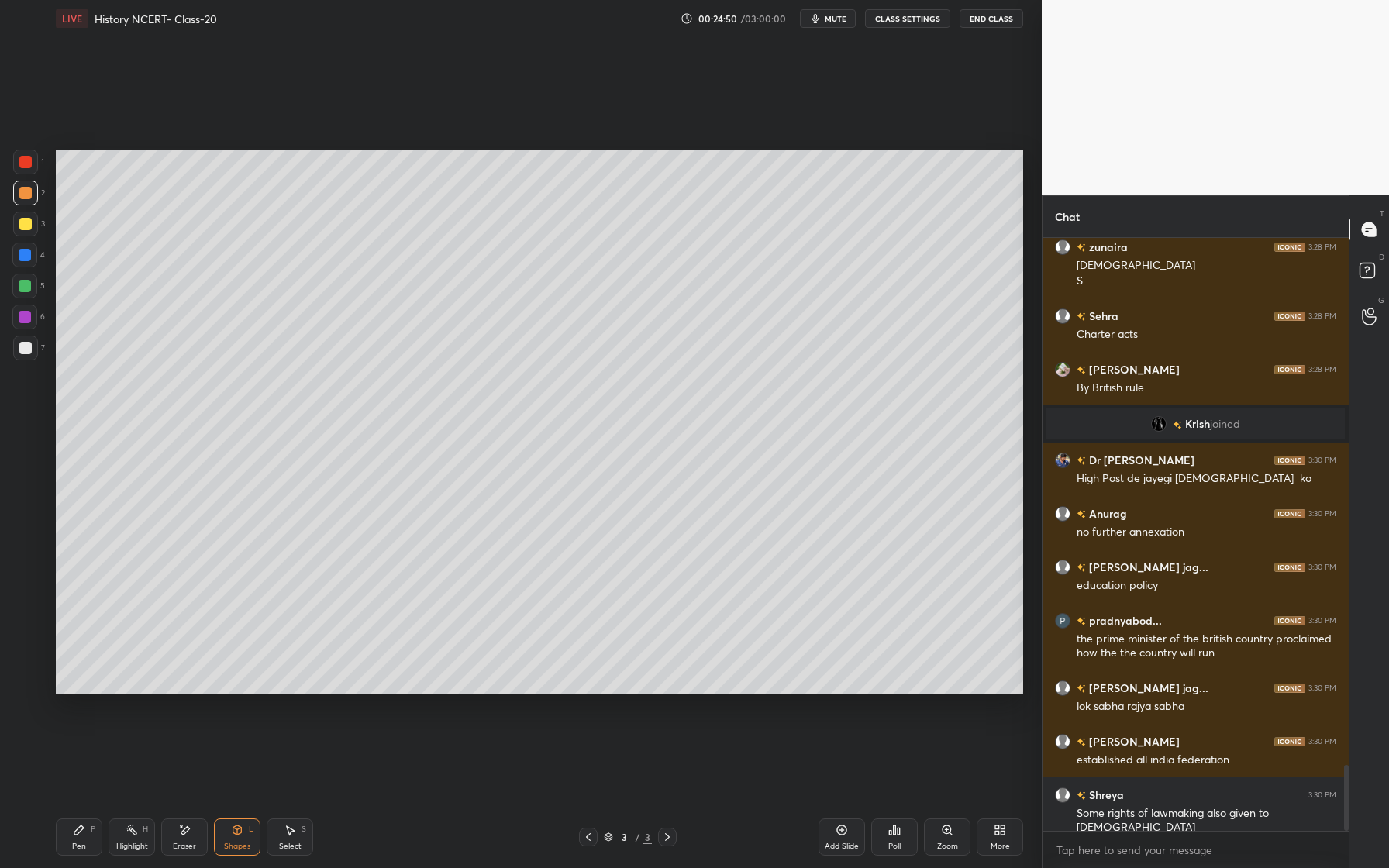
scroll to position [4744, 0]
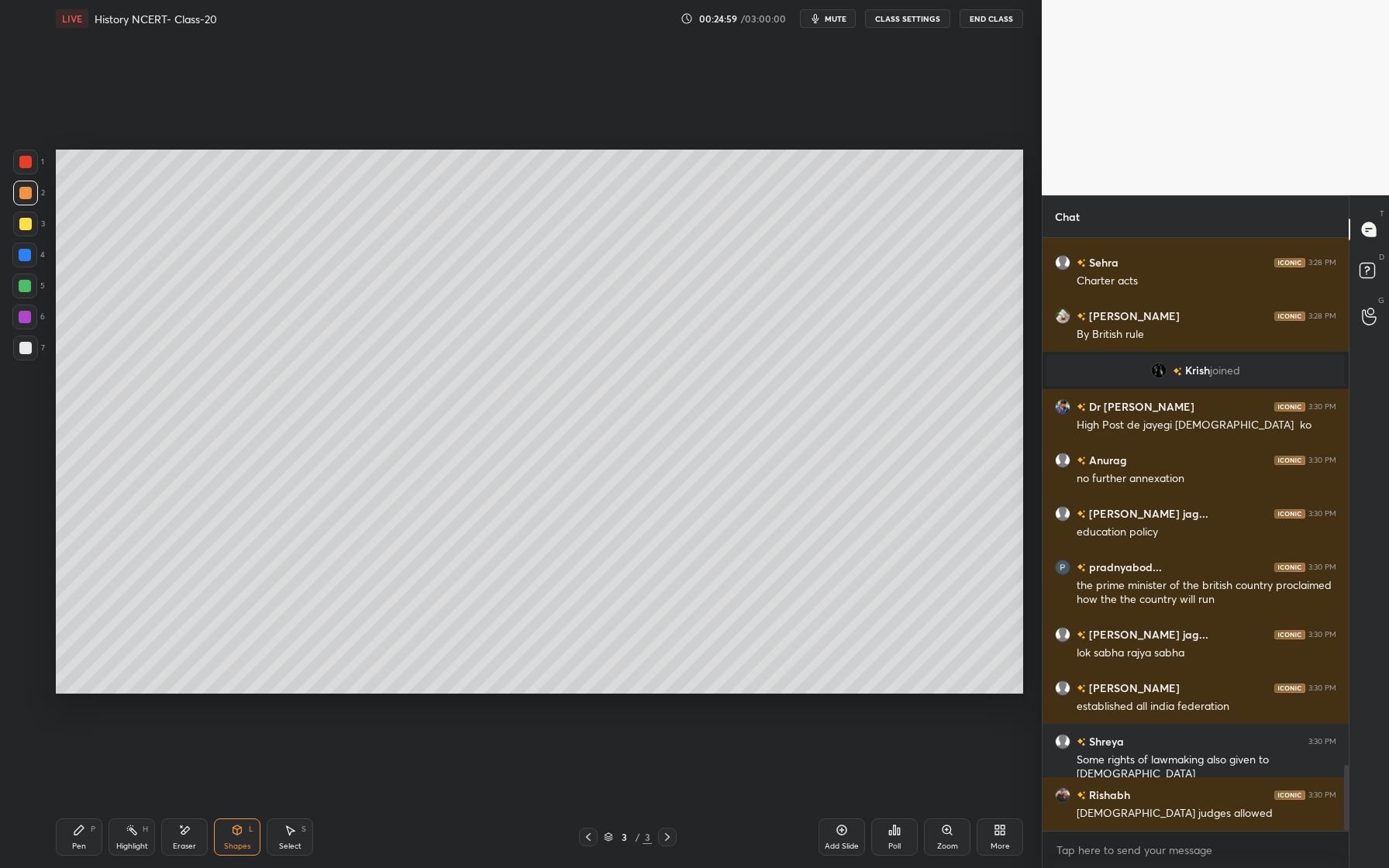
click at [24, 255] on div at bounding box center [24, 255] width 13 height 13
click at [79, 829] on icon at bounding box center [80, 830] width 10 height 10
click at [182, 834] on icon at bounding box center [184, 831] width 13 height 14
drag, startPoint x: 68, startPoint y: 833, endPoint x: 97, endPoint y: 765, distance: 73.9
click at [68, 832] on div "Pen P" at bounding box center [79, 837] width 47 height 37
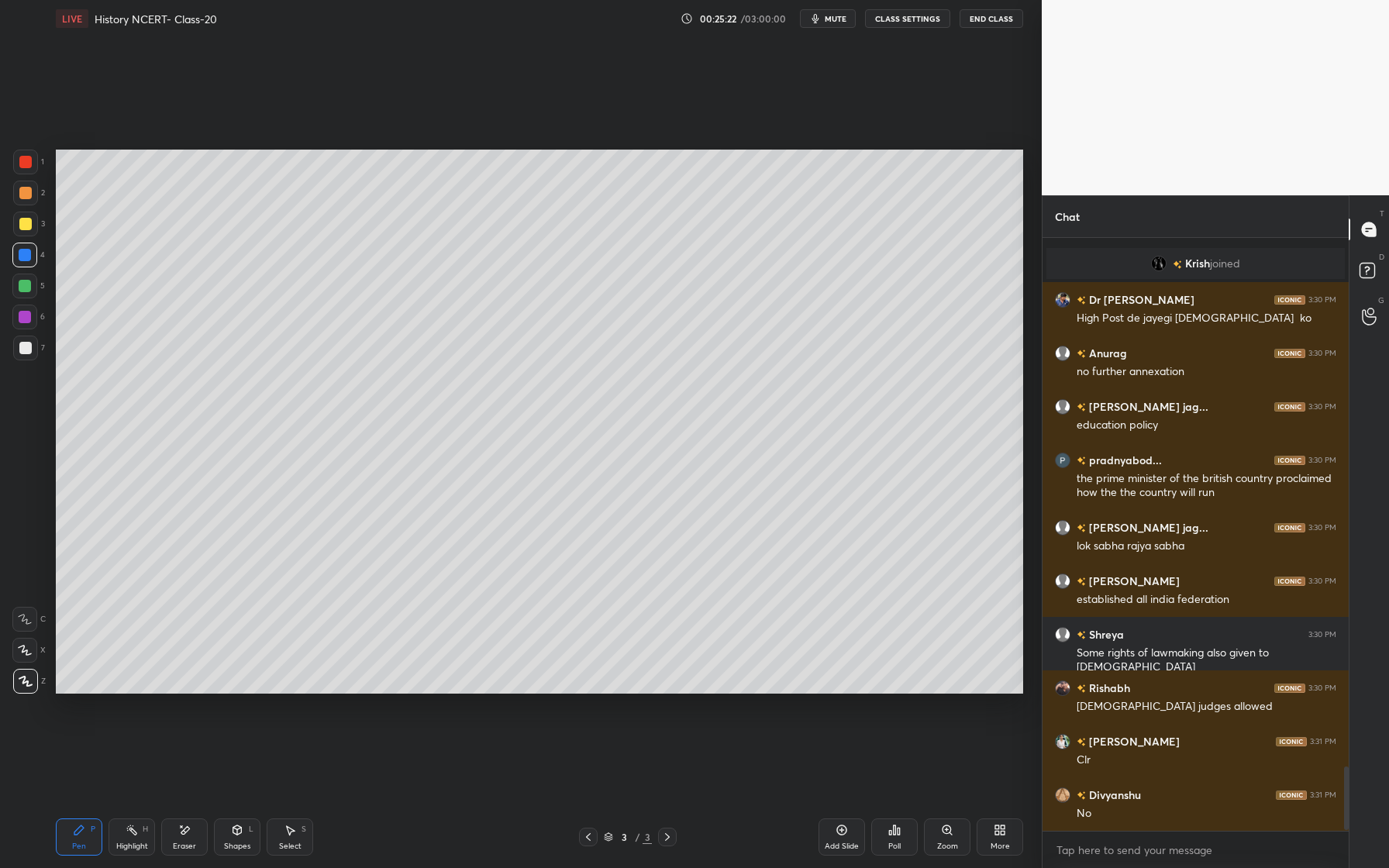
scroll to position [4905, 0]
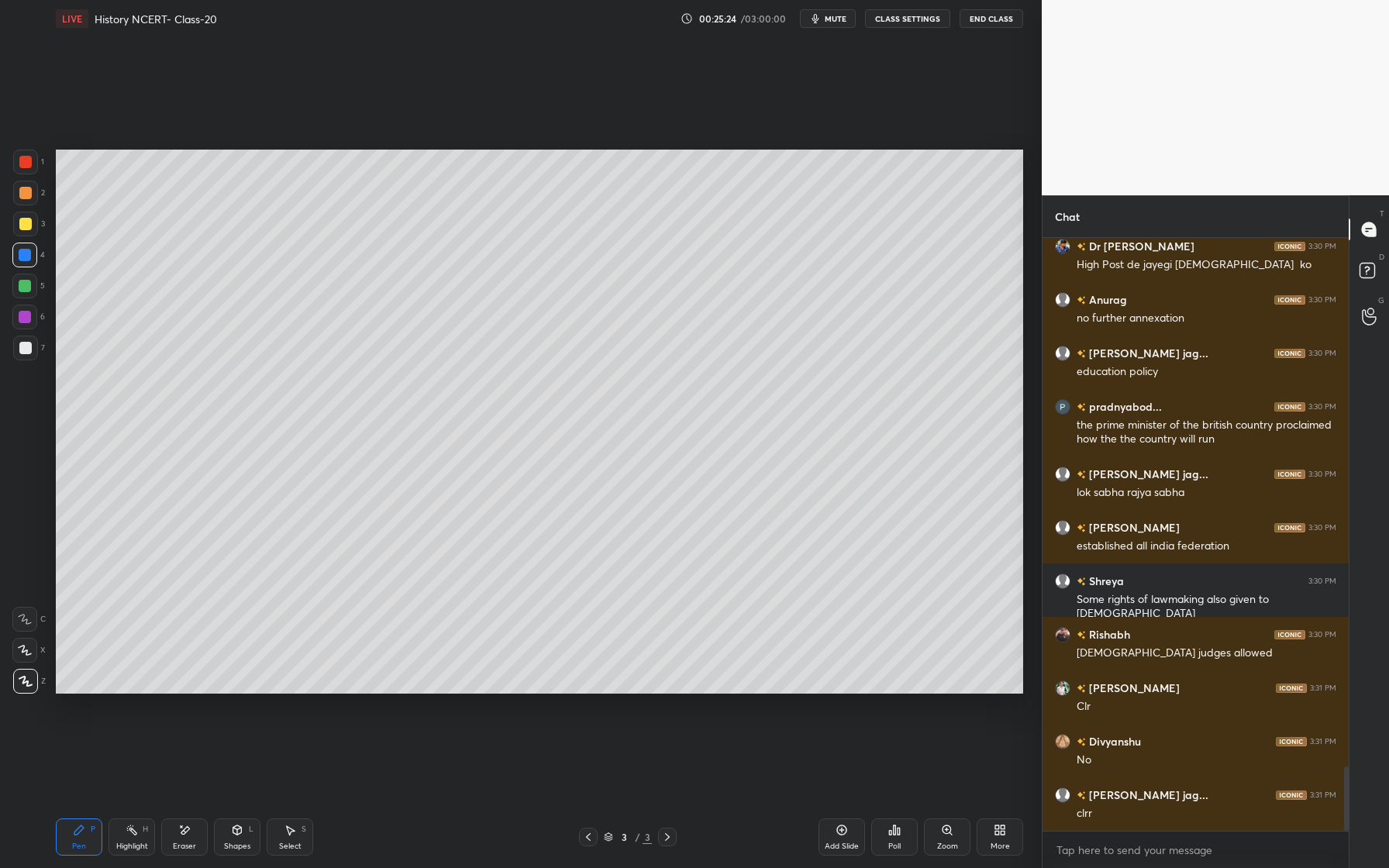
click at [186, 817] on div "Pen P Highlight H Eraser Shapes L Select S 3 / 3 Add Slide Poll Zoom More" at bounding box center [538, 837] width 967 height 62
click at [184, 830] on icon at bounding box center [186, 830] width 9 height 8
click at [86, 843] on div "Pen" at bounding box center [79, 847] width 14 height 8
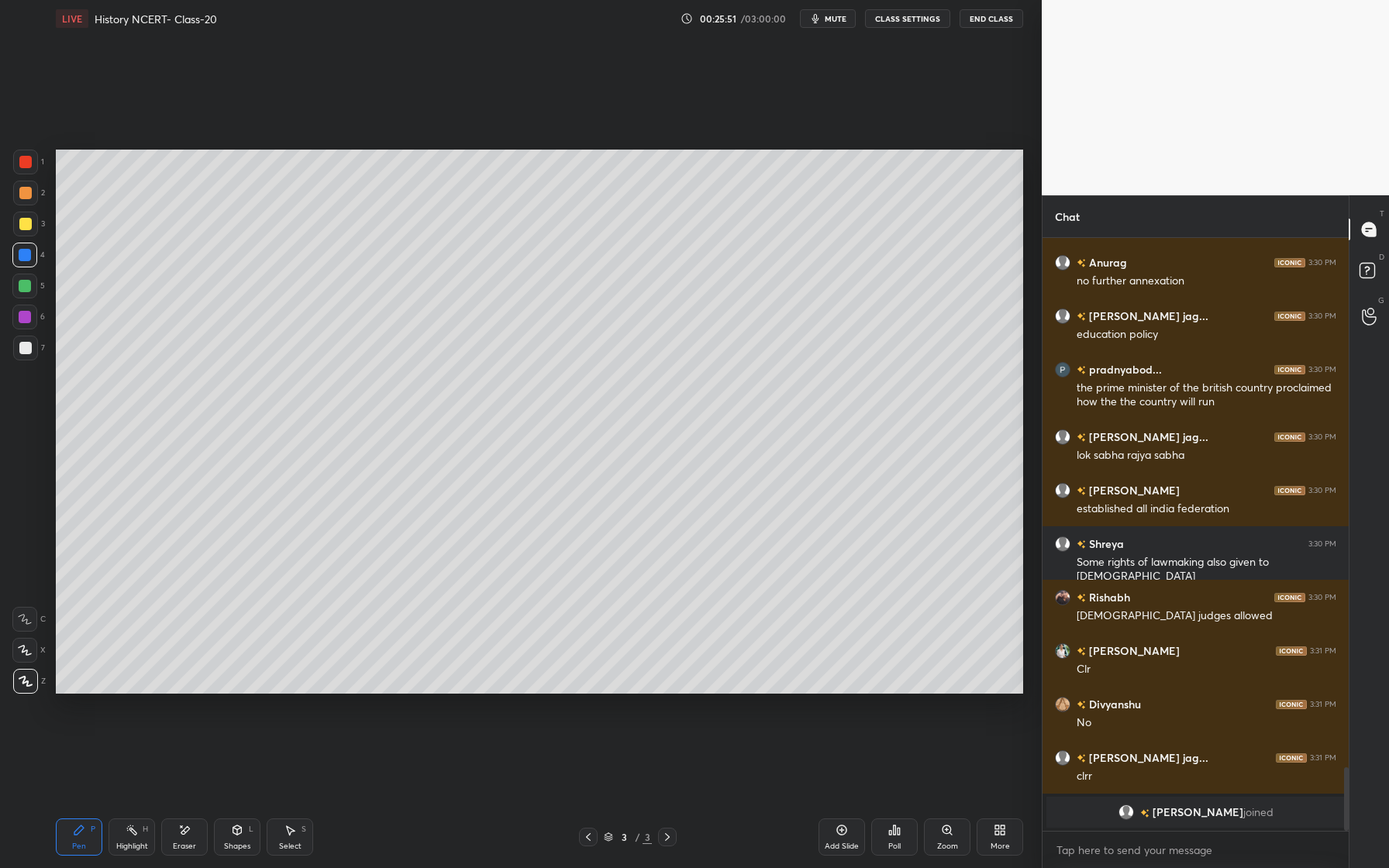
click at [28, 290] on div at bounding box center [24, 286] width 13 height 13
click at [23, 354] on div at bounding box center [25, 348] width 13 height 13
click at [29, 290] on div at bounding box center [24, 286] width 13 height 13
click at [16, 324] on div at bounding box center [25, 317] width 25 height 25
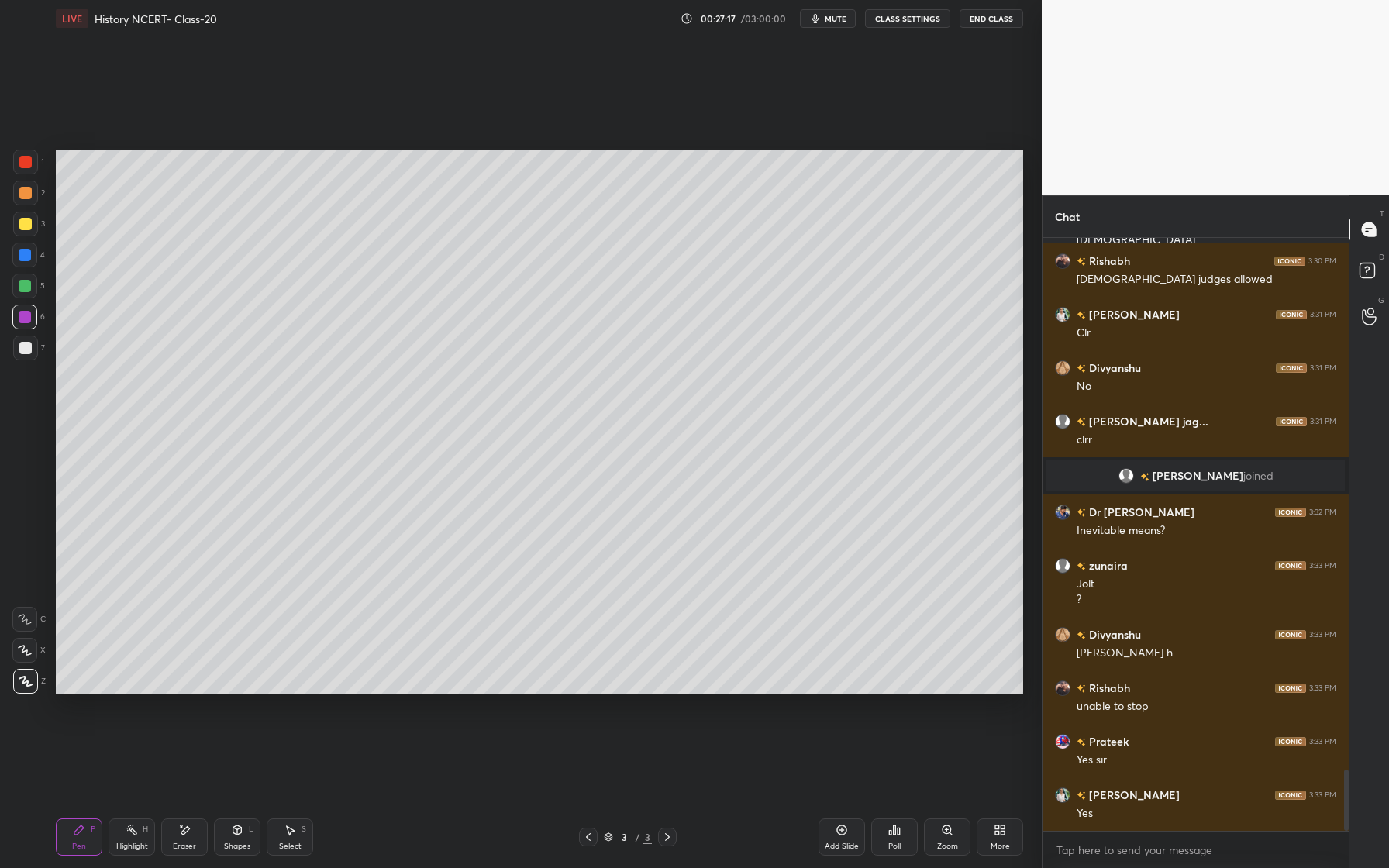
scroll to position [5186, 0]
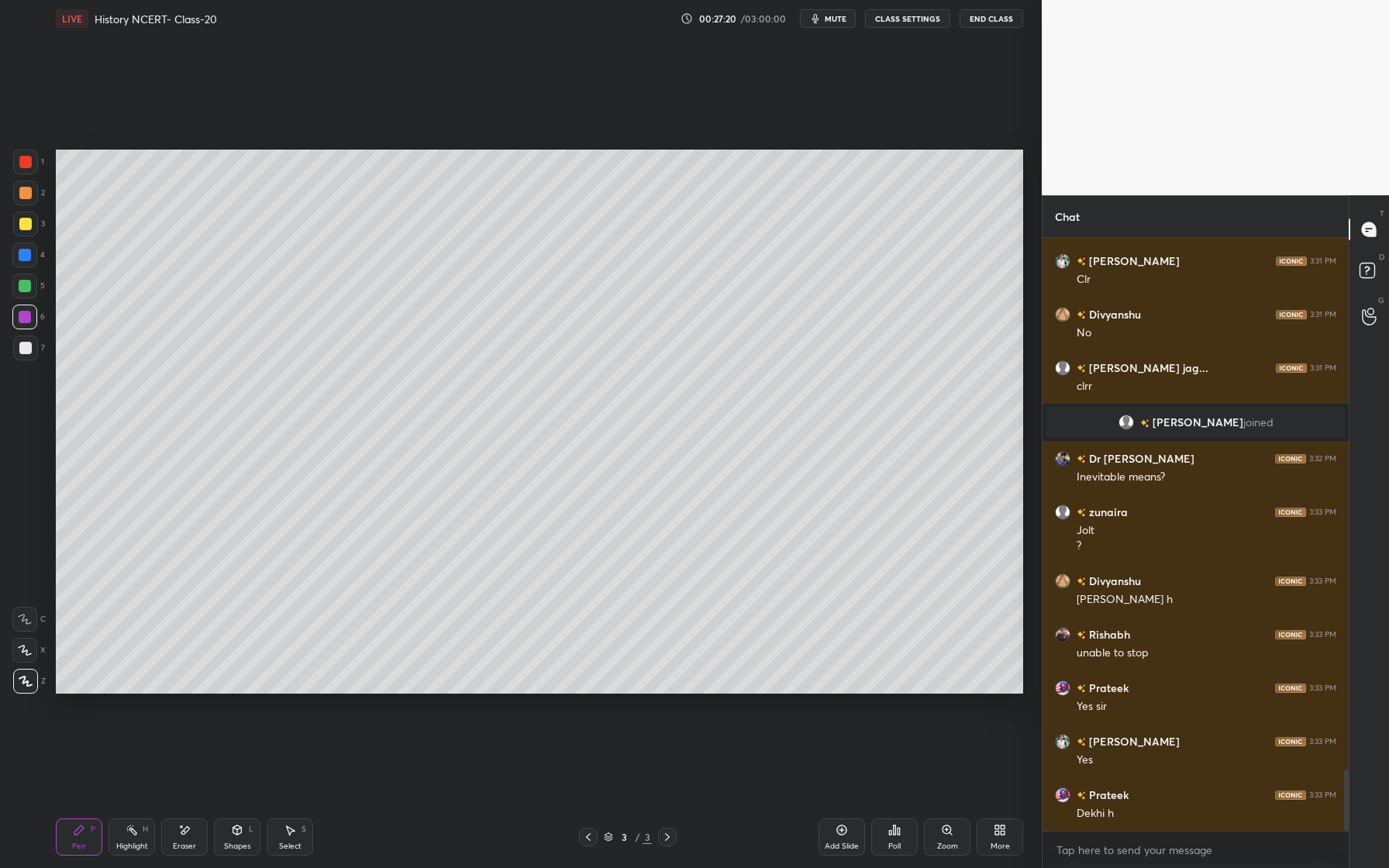
click at [34, 321] on div at bounding box center [25, 317] width 25 height 25
drag, startPoint x: 23, startPoint y: 201, endPoint x: 40, endPoint y: 243, distance: 45.3
click at [23, 201] on div at bounding box center [26, 193] width 25 height 25
click at [27, 225] on div at bounding box center [25, 224] width 13 height 13
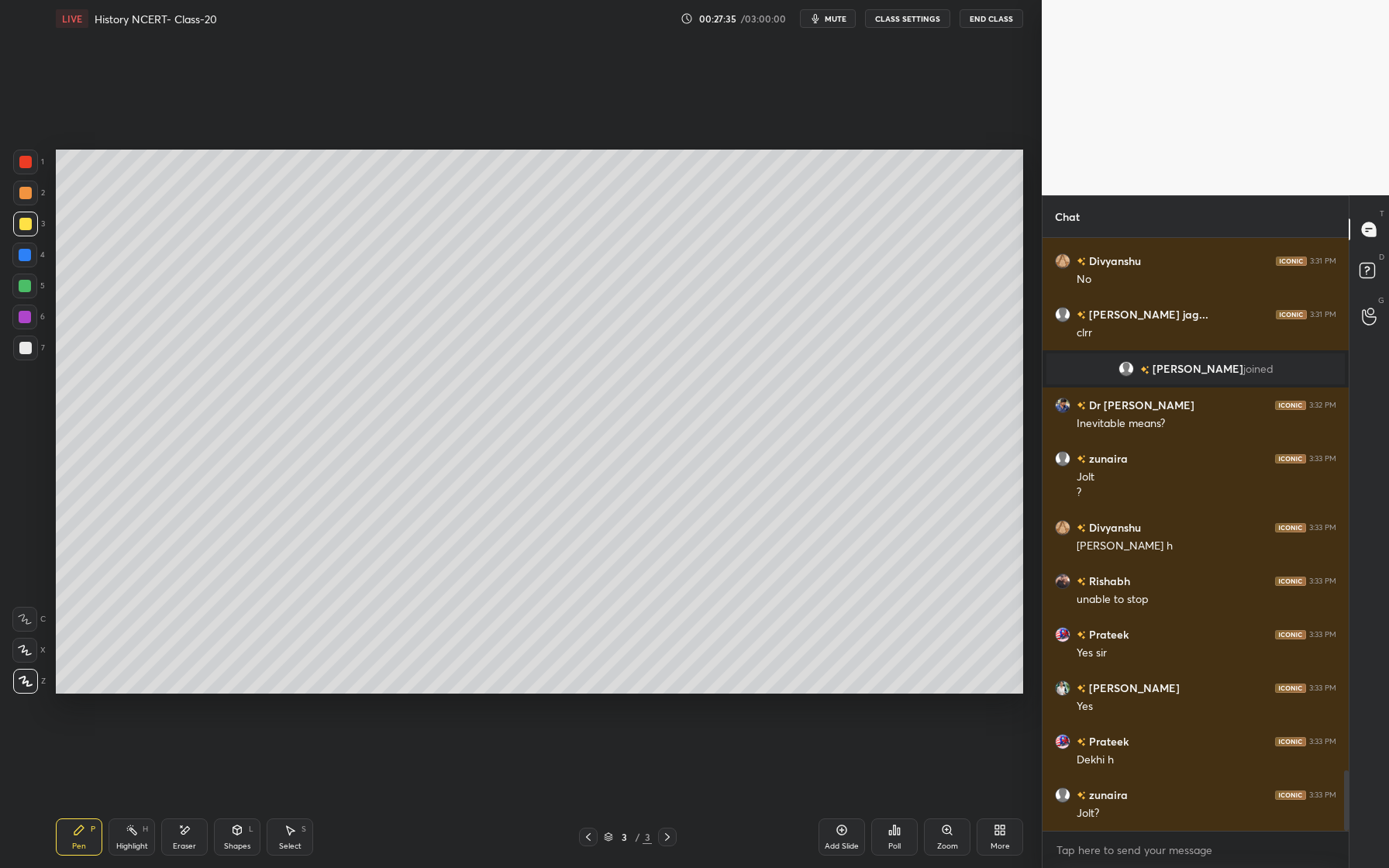
click at [251, 842] on div "Shapes L" at bounding box center [237, 837] width 47 height 37
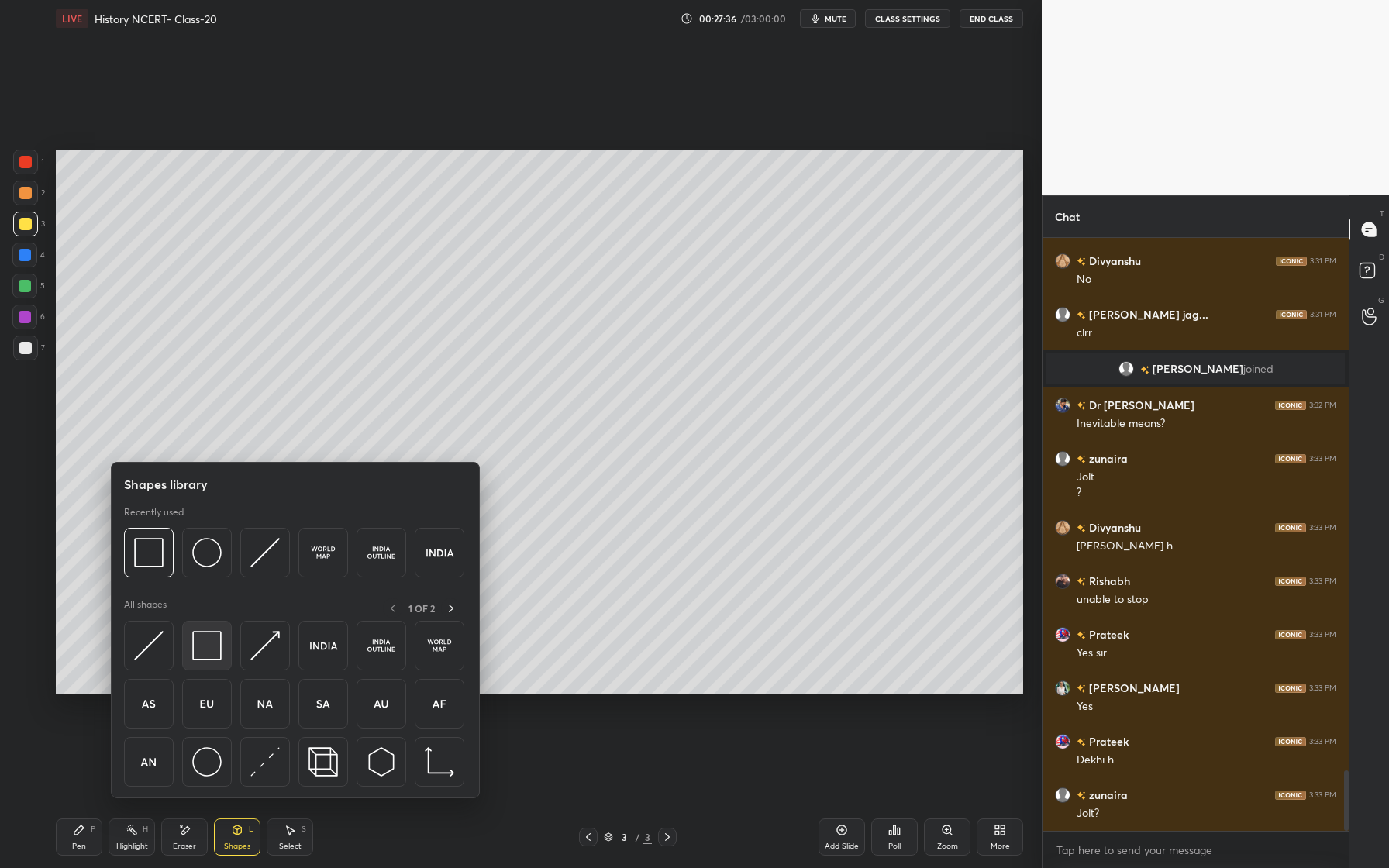
click at [213, 659] on img at bounding box center [207, 645] width 29 height 29
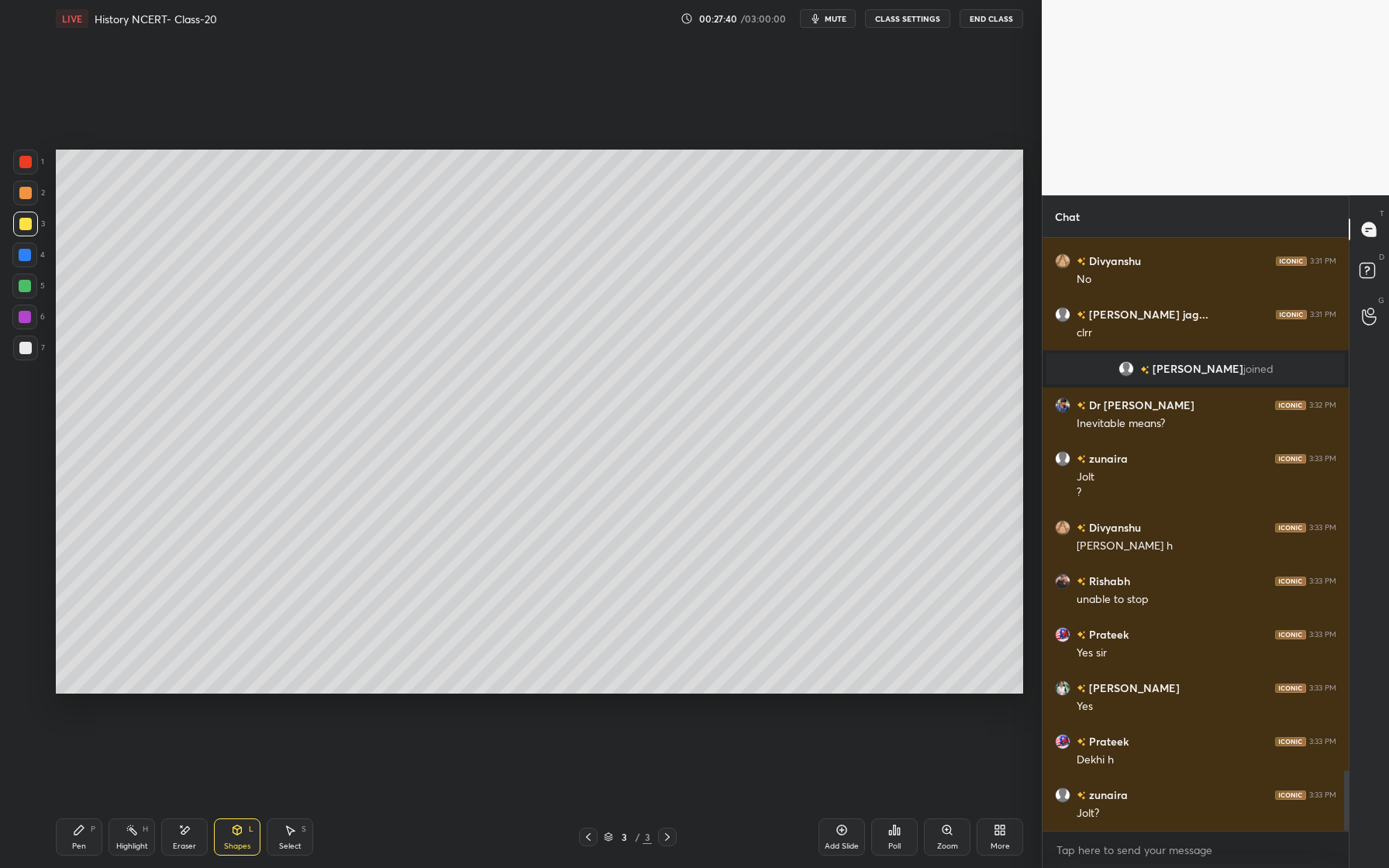
click at [77, 831] on icon at bounding box center [79, 830] width 13 height 13
click at [23, 342] on div at bounding box center [25, 348] width 13 height 13
drag, startPoint x: 33, startPoint y: 288, endPoint x: 17, endPoint y: 286, distance: 16.1
click at [32, 287] on div at bounding box center [25, 287] width 25 height 25
click at [26, 258] on div at bounding box center [24, 255] width 13 height 13
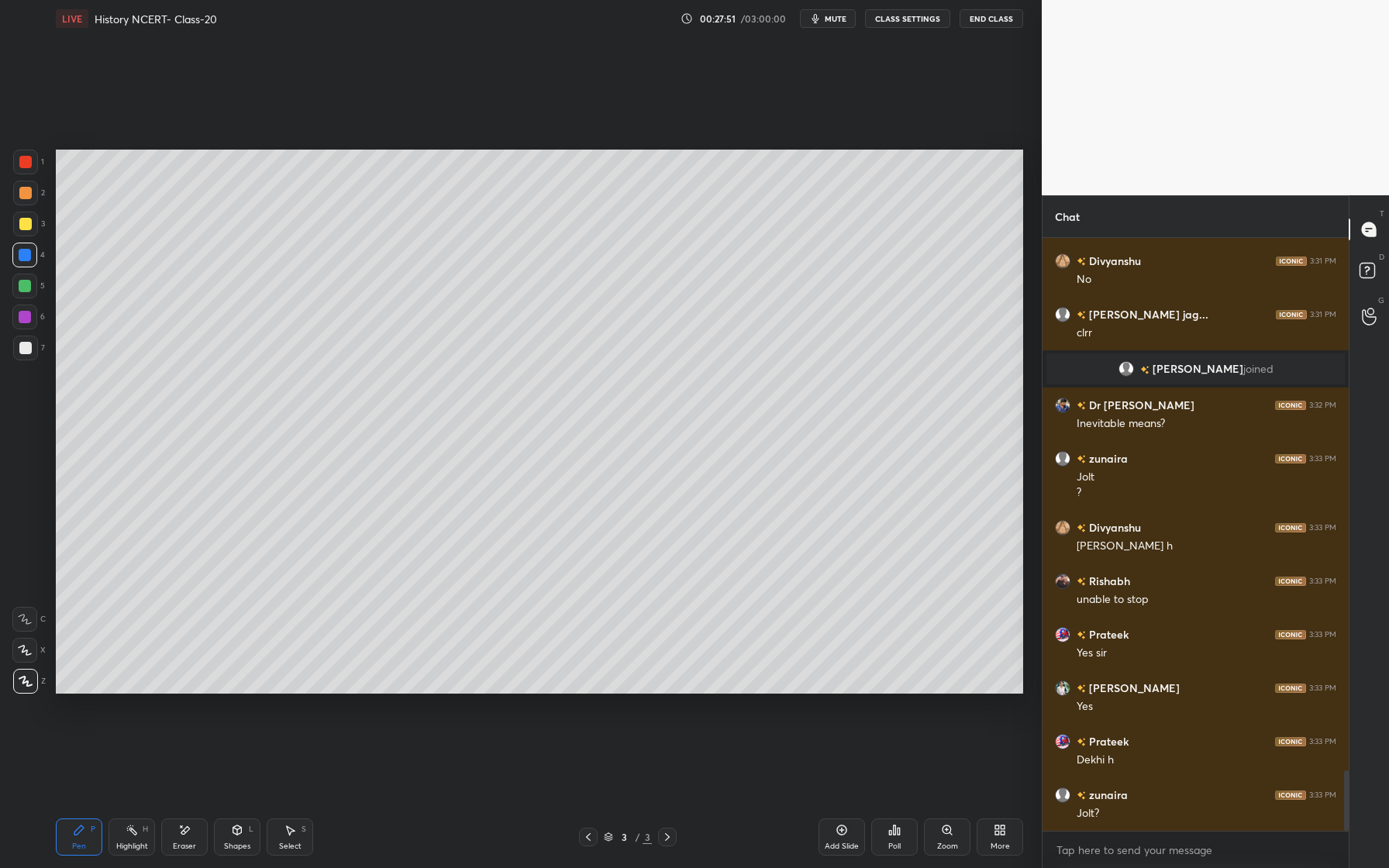
click at [178, 825] on div "Eraser" at bounding box center [185, 837] width 47 height 37
click at [71, 864] on div "Pen P Highlight H Eraser Shapes L Select S 3 / 3 Add Slide Poll Zoom More" at bounding box center [538, 837] width 967 height 62
click at [92, 842] on div "Pen P" at bounding box center [79, 837] width 47 height 37
drag, startPoint x: 236, startPoint y: 843, endPoint x: 239, endPoint y: 835, distance: 8.5
click at [239, 839] on div "Shapes L" at bounding box center [237, 837] width 47 height 37
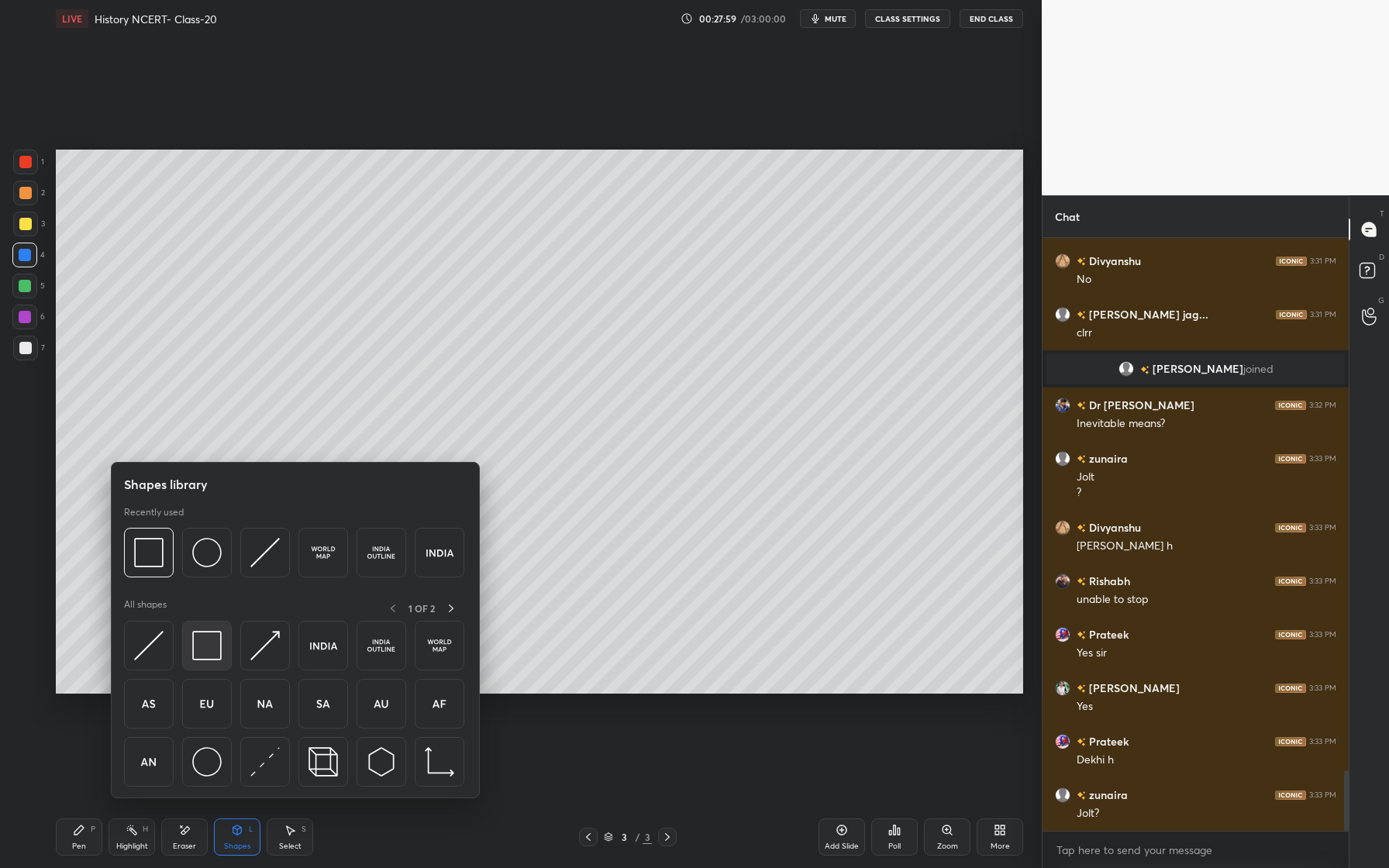
drag, startPoint x: 218, startPoint y: 640, endPoint x: 204, endPoint y: 652, distance: 18.4
click at [204, 652] on img at bounding box center [207, 645] width 29 height 29
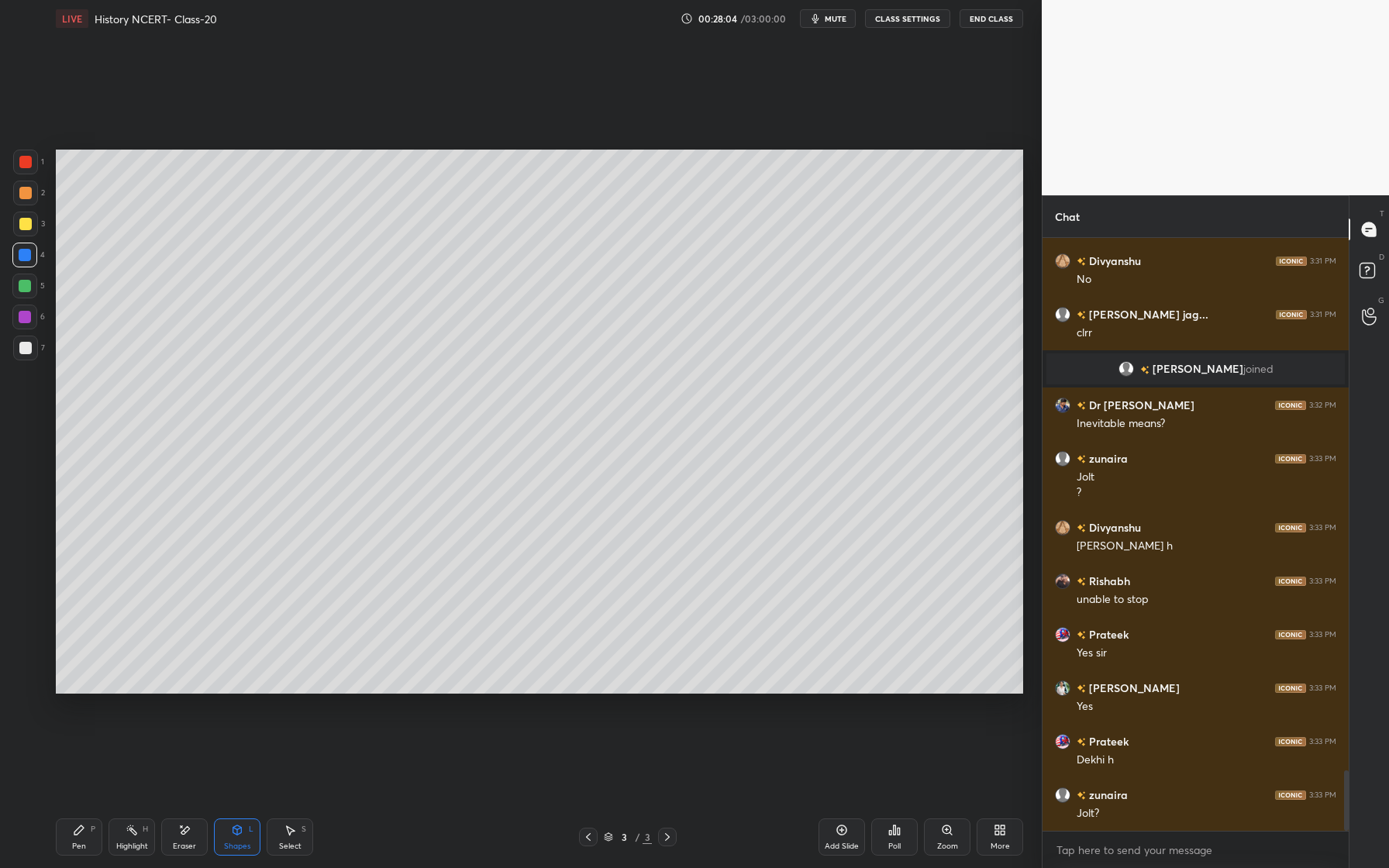
click at [29, 328] on div at bounding box center [25, 317] width 25 height 25
click at [26, 350] on div at bounding box center [25, 348] width 13 height 13
click at [78, 843] on div "Pen" at bounding box center [79, 847] width 14 height 8
drag, startPoint x: 183, startPoint y: 833, endPoint x: 255, endPoint y: 788, distance: 84.9
click at [189, 834] on icon at bounding box center [184, 831] width 13 height 14
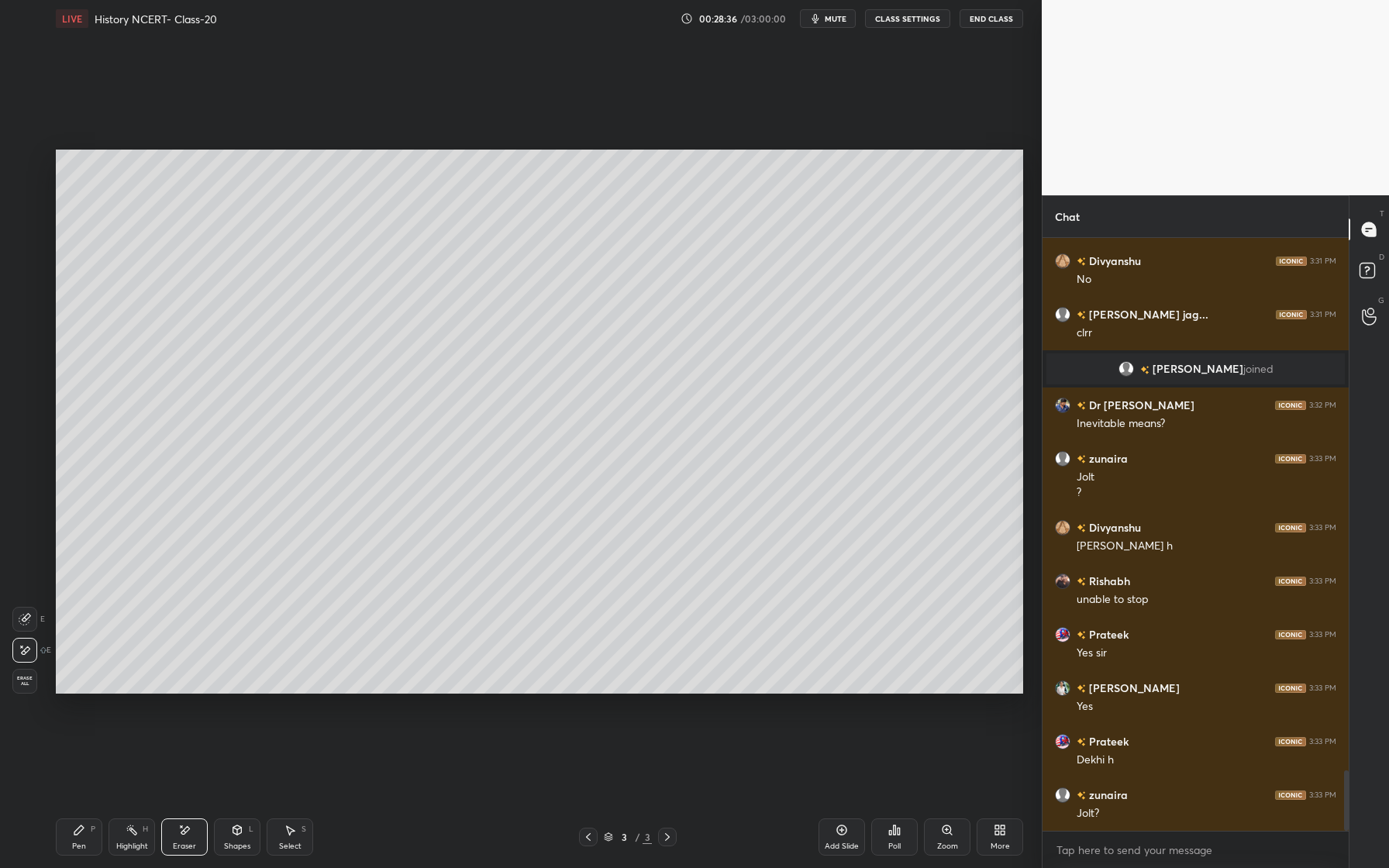
drag, startPoint x: 71, startPoint y: 848, endPoint x: 101, endPoint y: 820, distance: 41.0
click at [71, 848] on div "Pen P" at bounding box center [79, 837] width 47 height 37
drag, startPoint x: 178, startPoint y: 849, endPoint x: 208, endPoint y: 828, distance: 36.6
click at [178, 849] on div "Eraser" at bounding box center [185, 847] width 23 height 8
click at [83, 836] on div "Pen P" at bounding box center [79, 837] width 47 height 37
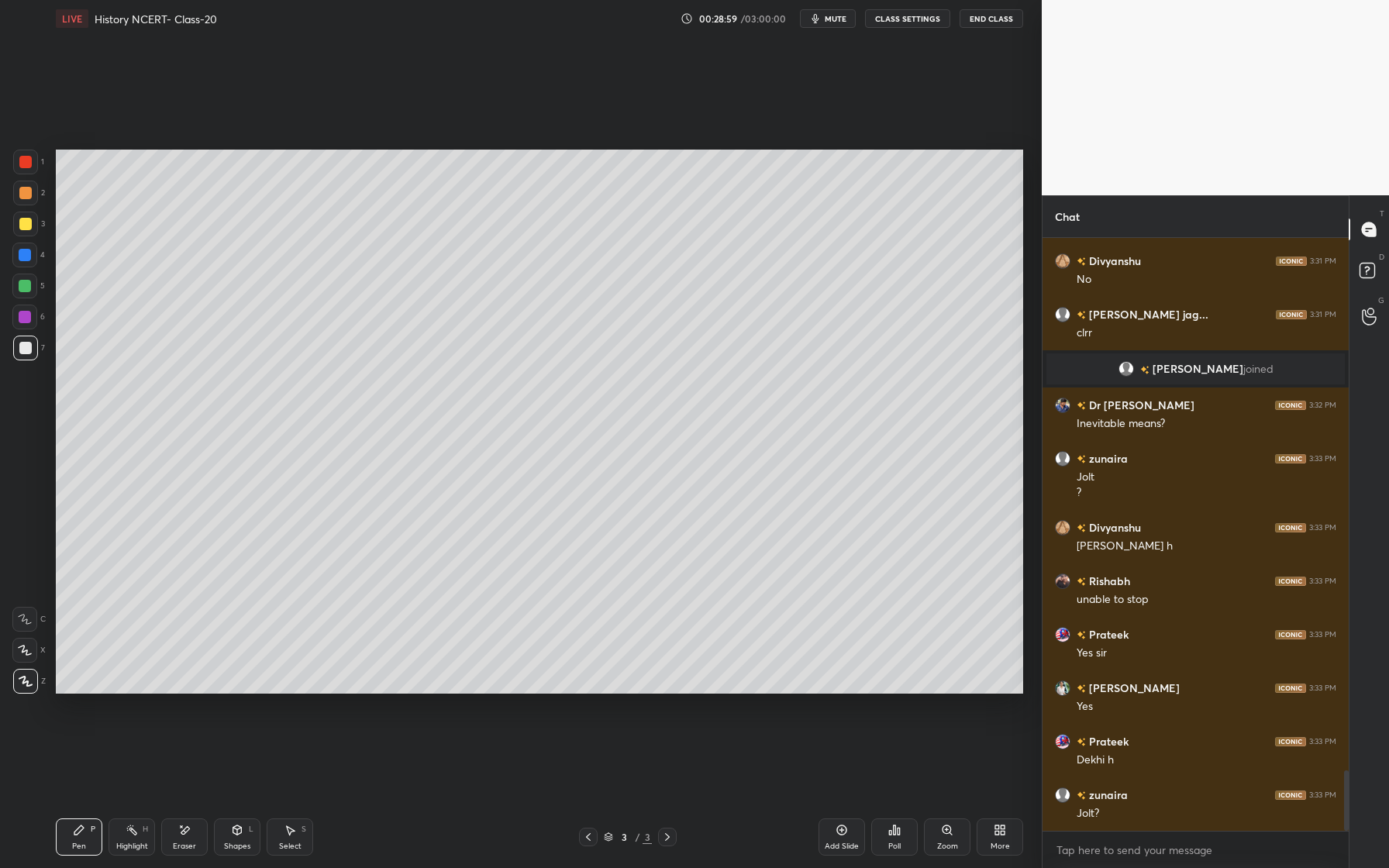
click at [31, 284] on div at bounding box center [25, 287] width 25 height 25
click at [31, 259] on div at bounding box center [25, 256] width 25 height 25
click at [38, 199] on div "2" at bounding box center [29, 193] width 32 height 25
click at [848, 835] on icon at bounding box center [842, 830] width 13 height 13
click at [188, 843] on div "Eraser" at bounding box center [185, 847] width 23 height 8
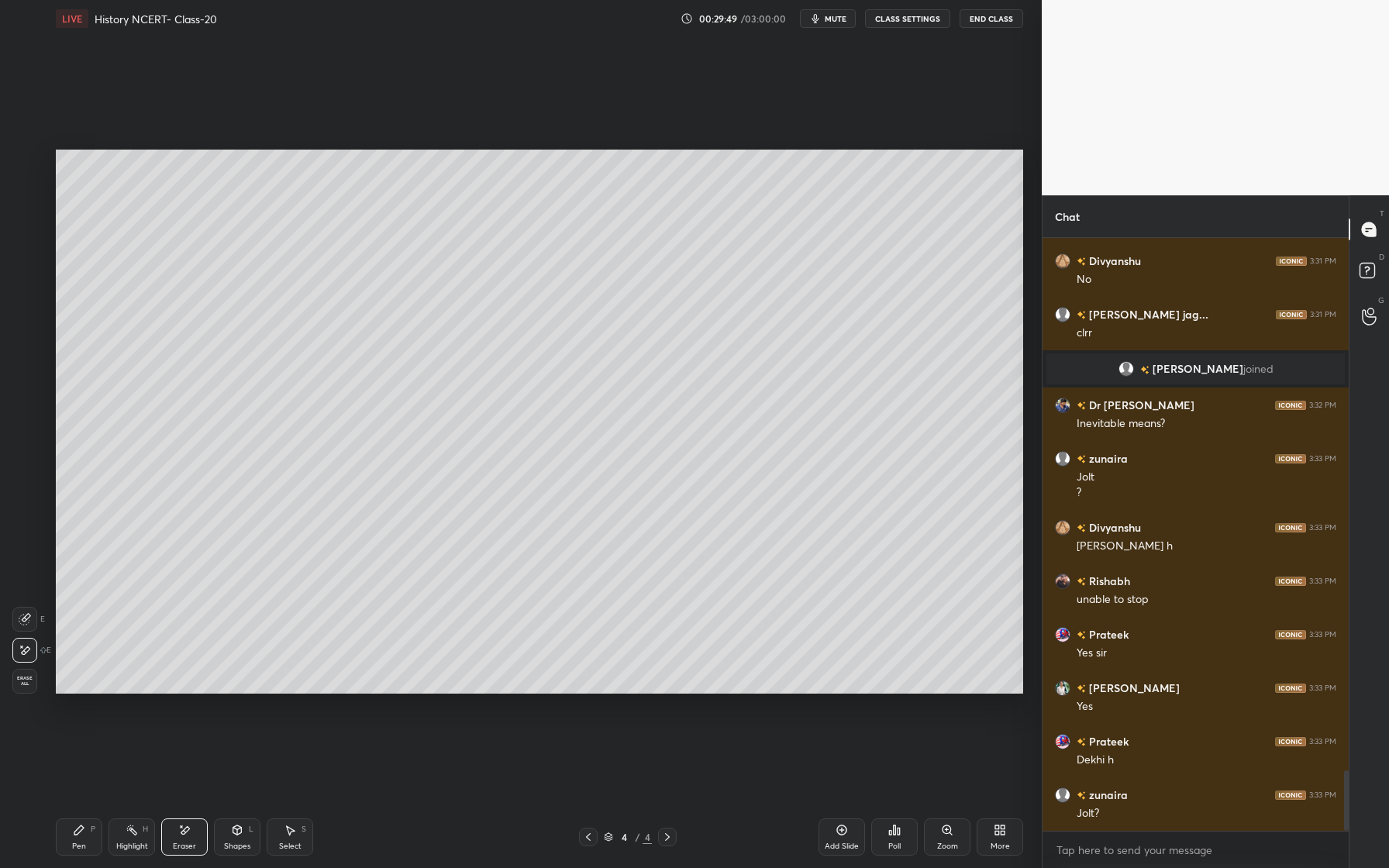
click at [79, 844] on div "Pen" at bounding box center [79, 847] width 14 height 8
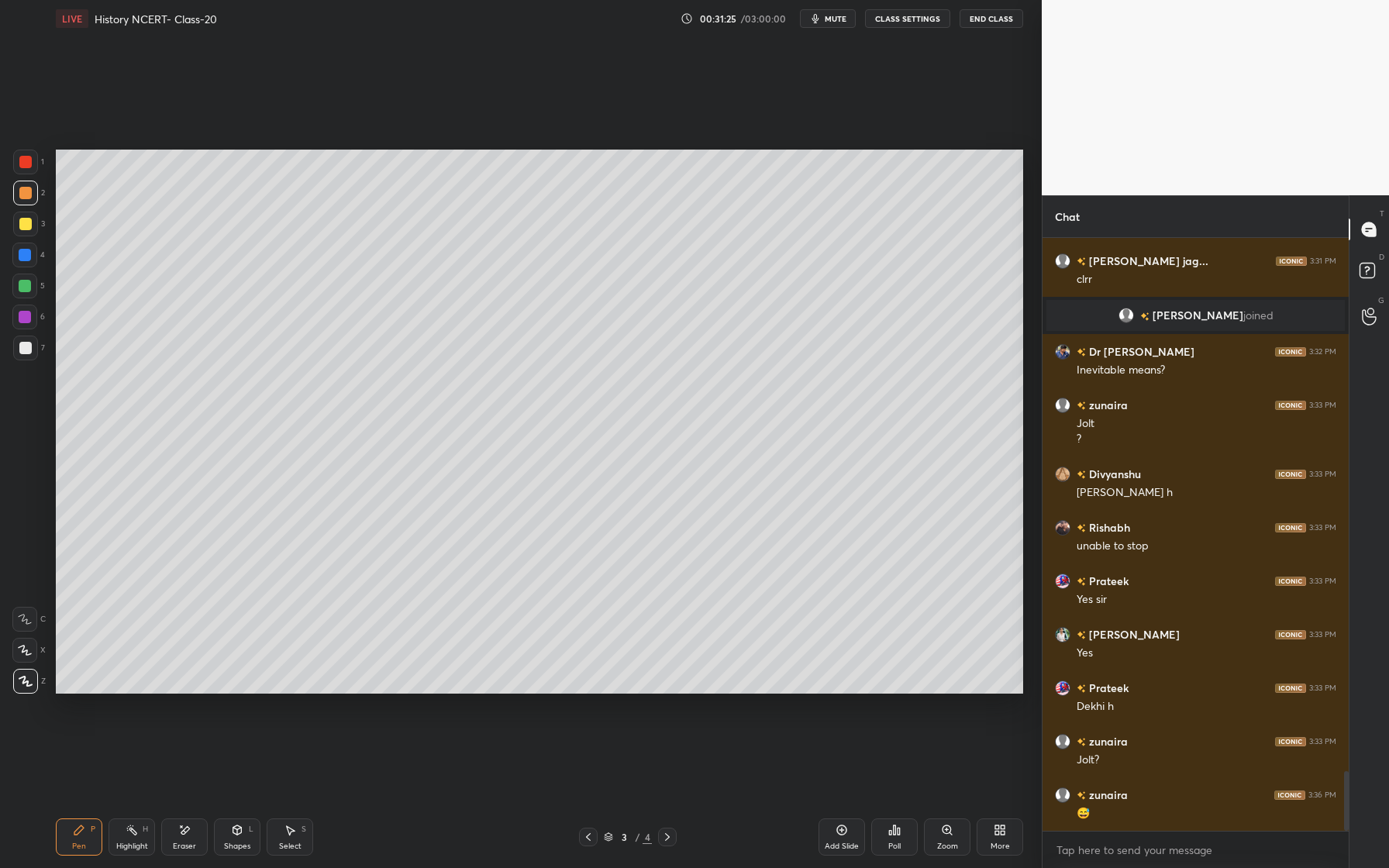
drag, startPoint x: 31, startPoint y: 265, endPoint x: 17, endPoint y: 263, distance: 14.1
click at [31, 265] on div at bounding box center [25, 256] width 25 height 25
click at [850, 836] on div "Add Slide" at bounding box center [842, 837] width 47 height 37
drag, startPoint x: 30, startPoint y: 193, endPoint x: 30, endPoint y: 217, distance: 24.0
click at [28, 195] on div at bounding box center [25, 192] width 13 height 13
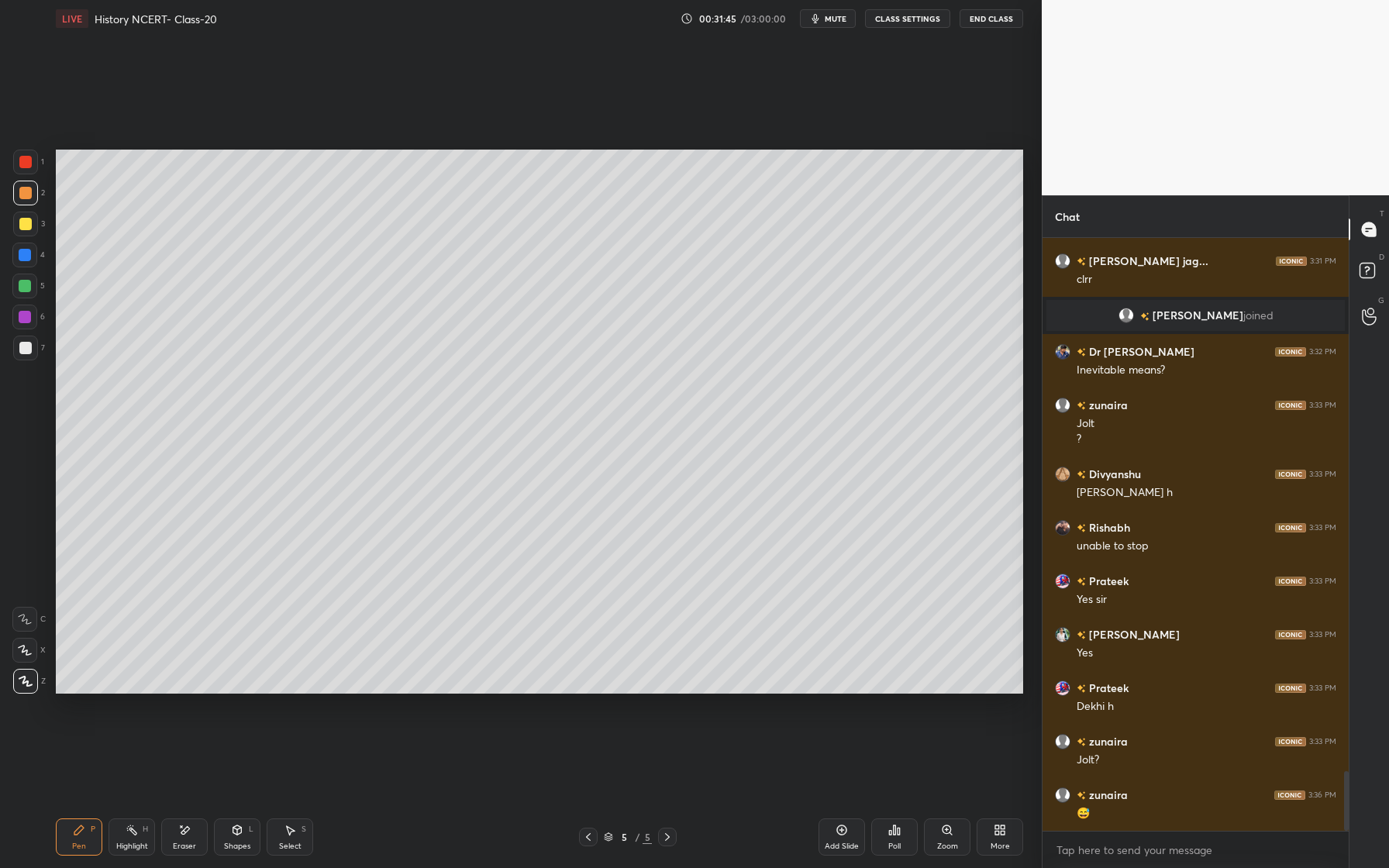
drag, startPoint x: 21, startPoint y: 319, endPoint x: 47, endPoint y: 304, distance: 30.0
click at [24, 317] on div at bounding box center [24, 317] width 13 height 13
click at [248, 844] on div "Shapes" at bounding box center [236, 847] width 26 height 8
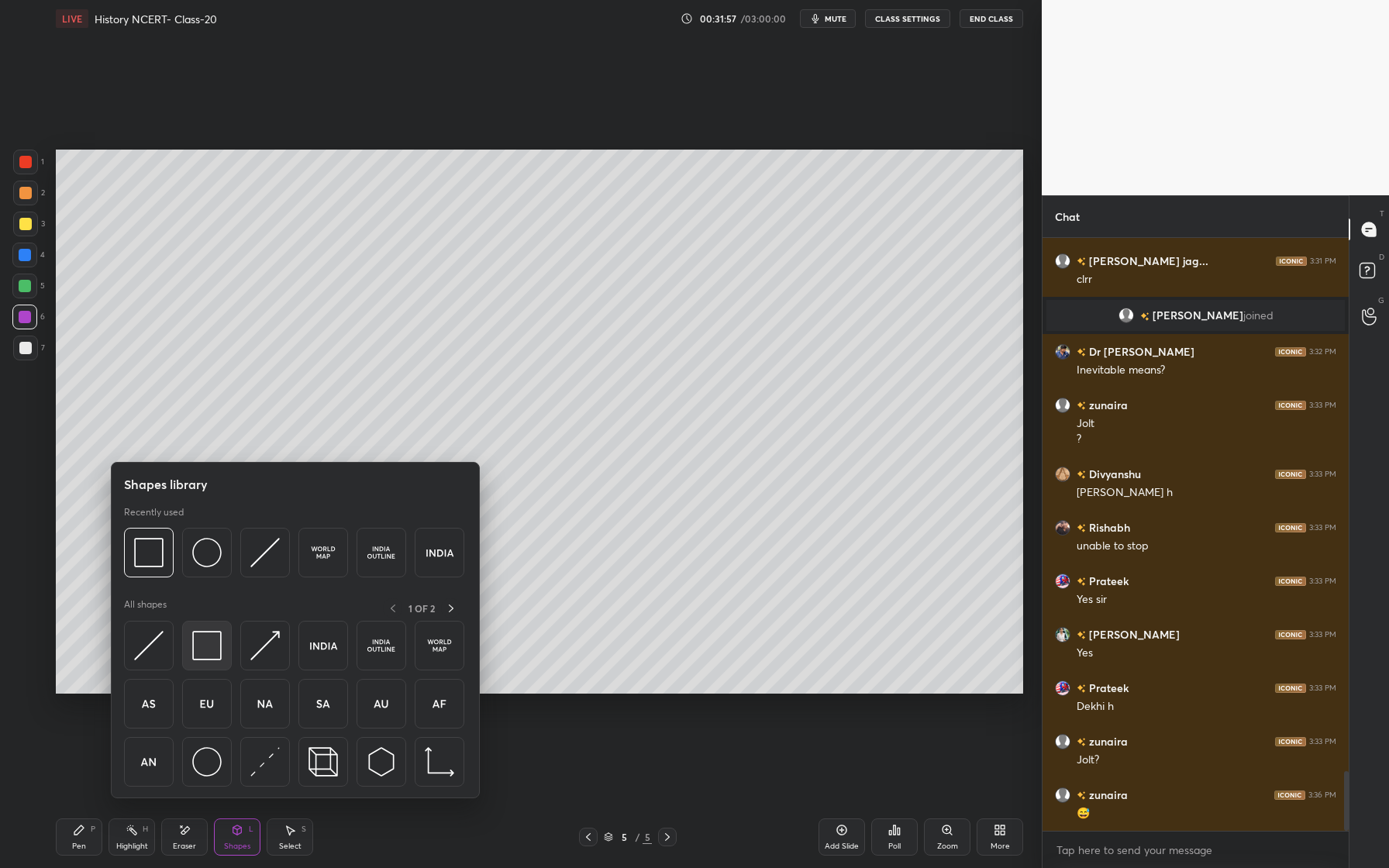
click at [223, 648] on div at bounding box center [206, 645] width 50 height 50
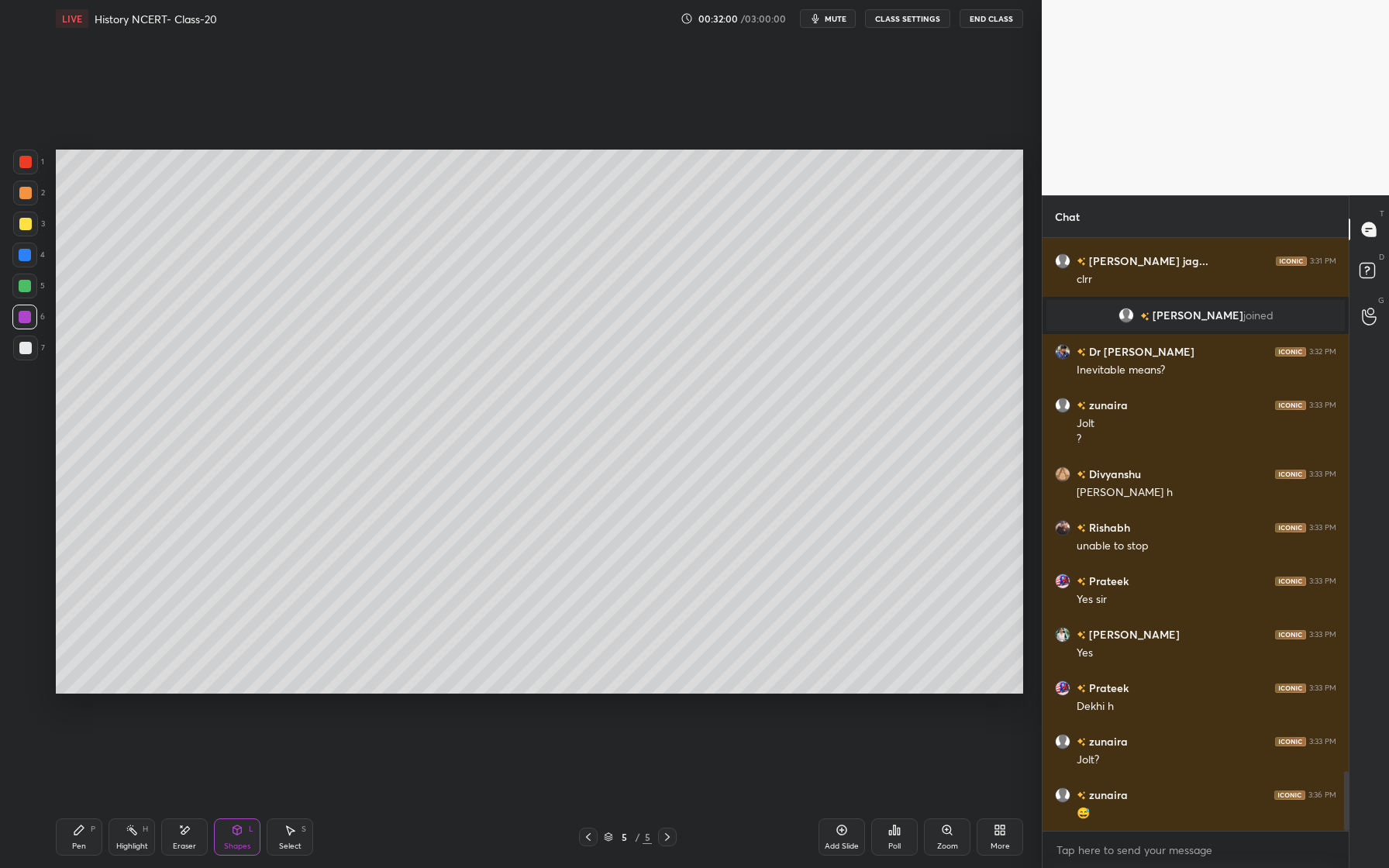
drag, startPoint x: 83, startPoint y: 840, endPoint x: 77, endPoint y: 830, distance: 11.7
click at [83, 843] on div "Pen" at bounding box center [79, 847] width 14 height 8
click at [32, 218] on div at bounding box center [26, 225] width 25 height 25
drag, startPoint x: 193, startPoint y: 829, endPoint x: 221, endPoint y: 750, distance: 83.8
click at [197, 829] on div "Eraser" at bounding box center [185, 837] width 47 height 37
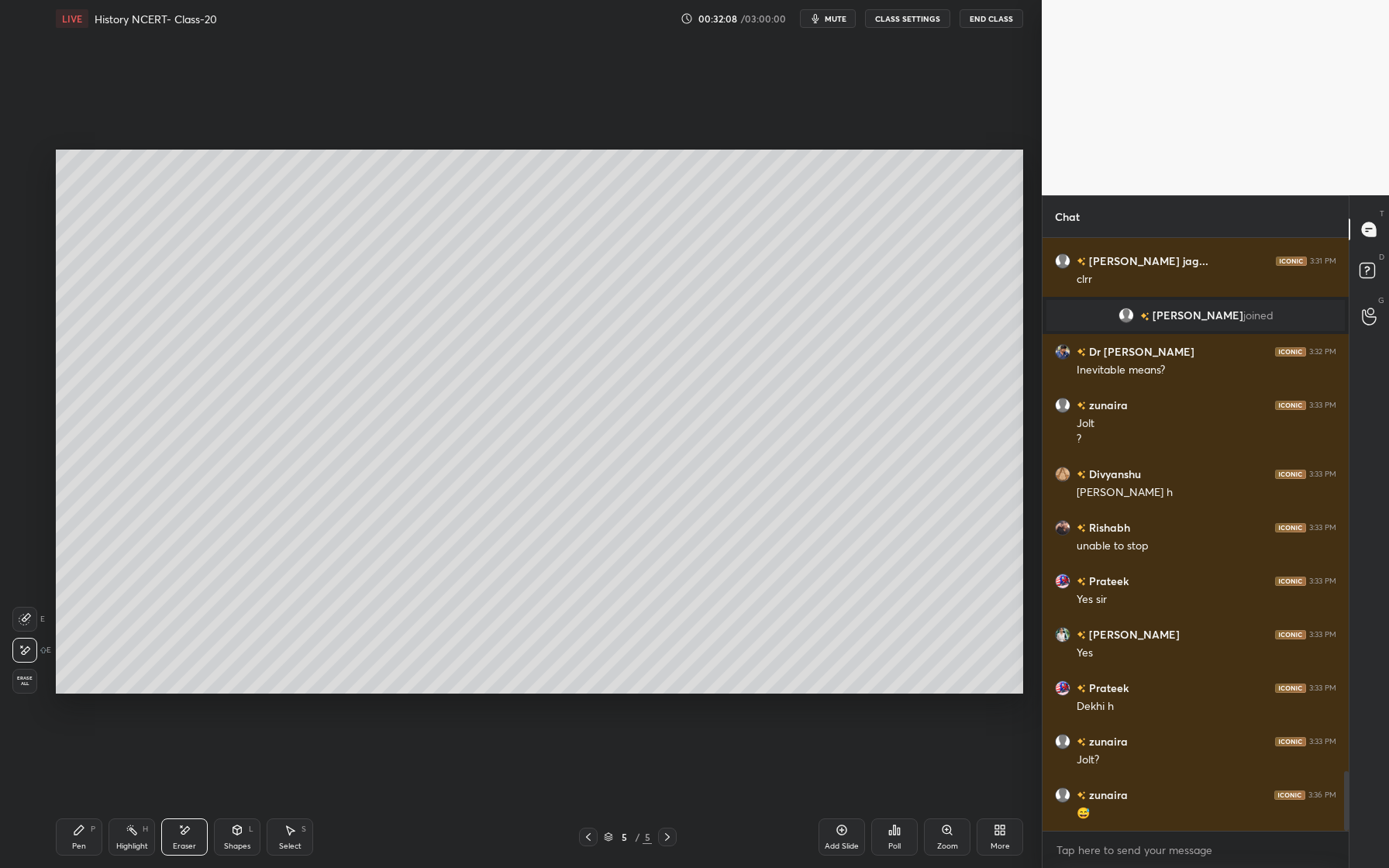
click at [85, 836] on div "Pen P" at bounding box center [79, 837] width 47 height 37
click at [25, 353] on div at bounding box center [25, 348] width 13 height 13
click at [36, 228] on div at bounding box center [26, 225] width 25 height 25
drag, startPoint x: 182, startPoint y: 836, endPoint x: 185, endPoint y: 816, distance: 20.2
click at [185, 829] on div "Eraser" at bounding box center [185, 837] width 47 height 37
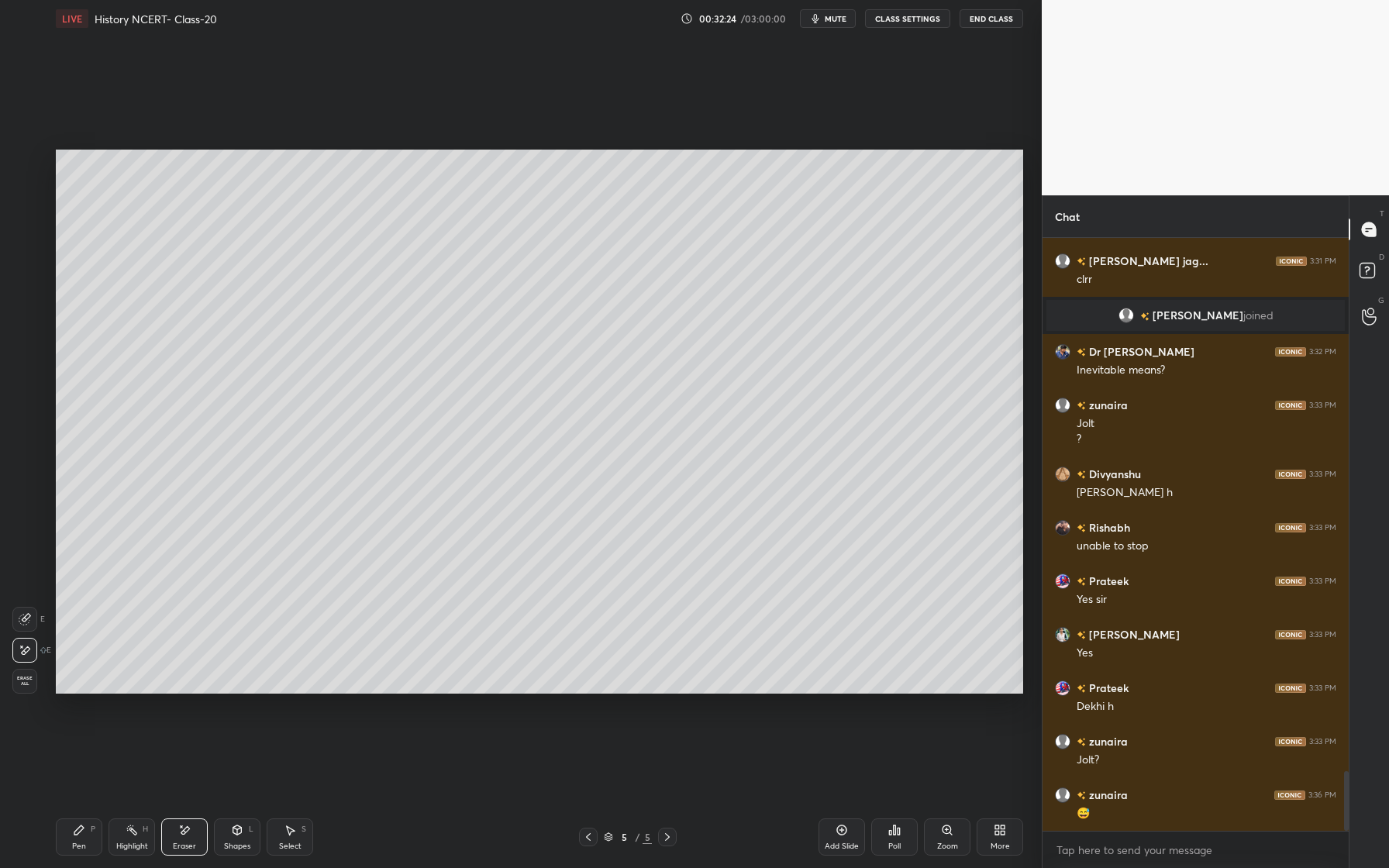
click at [84, 828] on icon at bounding box center [79, 830] width 13 height 13
drag, startPoint x: 235, startPoint y: 827, endPoint x: 239, endPoint y: 817, distance: 10.8
click at [239, 821] on div "Shapes L" at bounding box center [237, 837] width 47 height 37
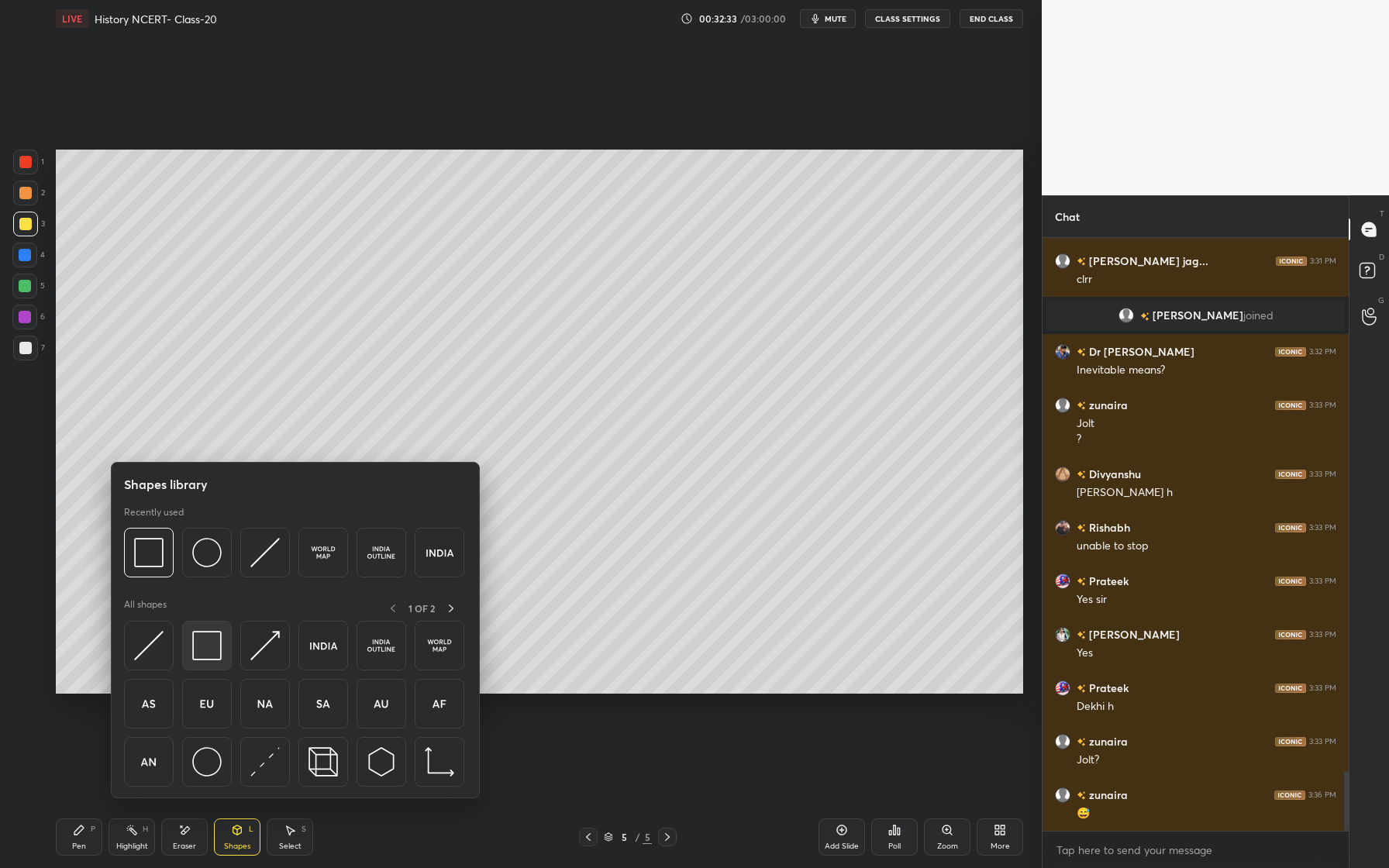
click at [222, 653] on div at bounding box center [206, 645] width 50 height 50
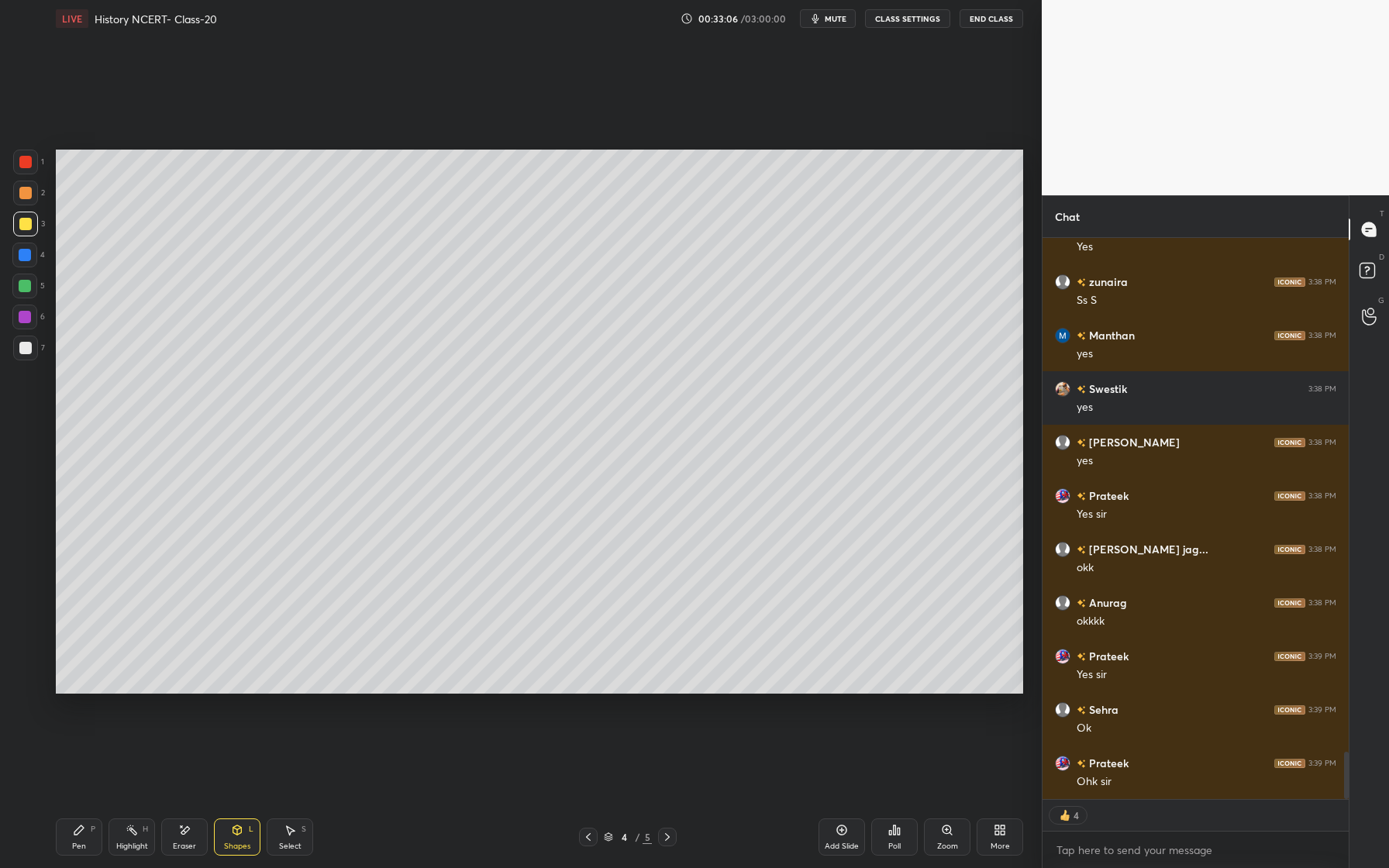
scroll to position [6073, 0]
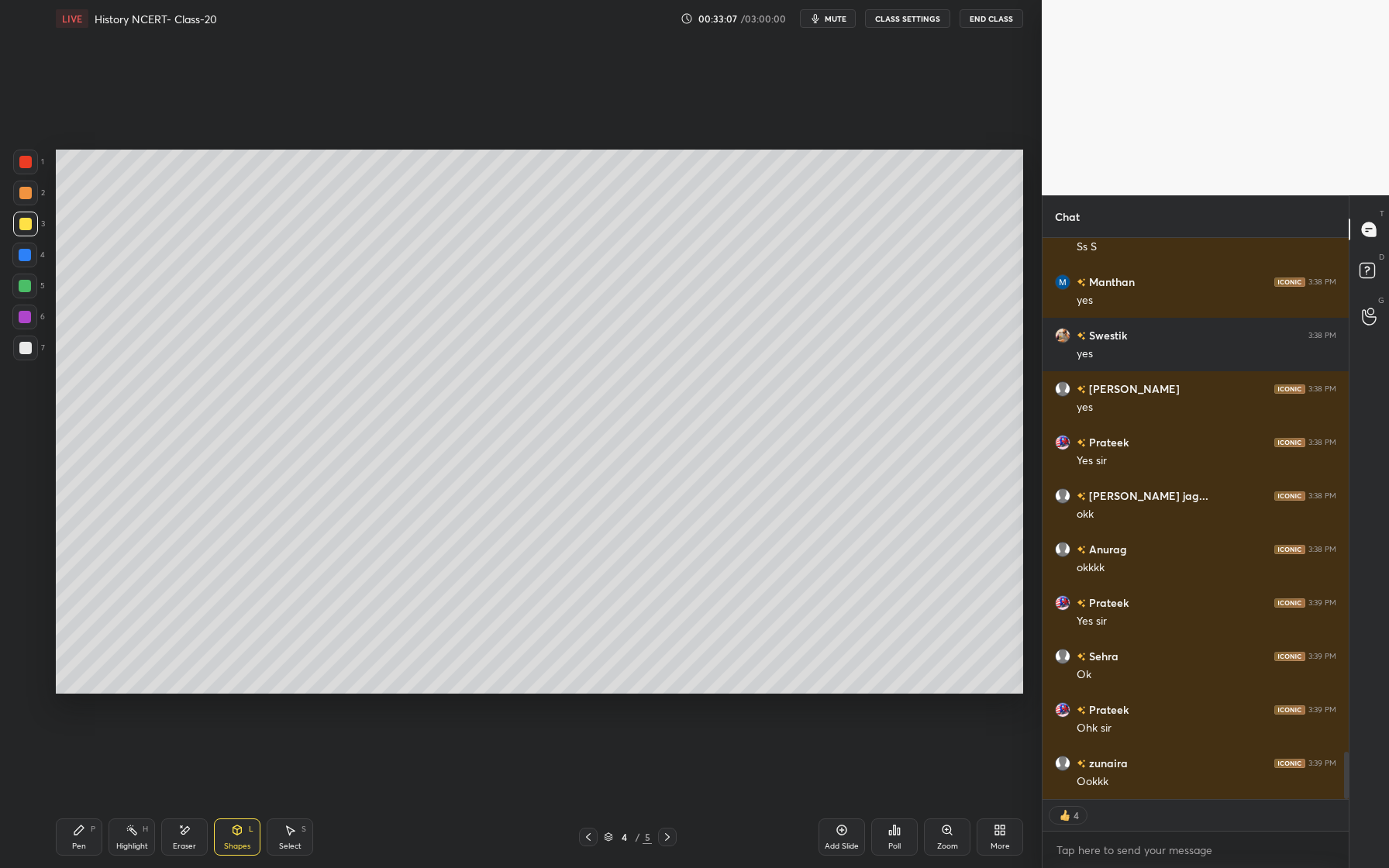
click at [833, 18] on span "mute" at bounding box center [836, 18] width 21 height 11
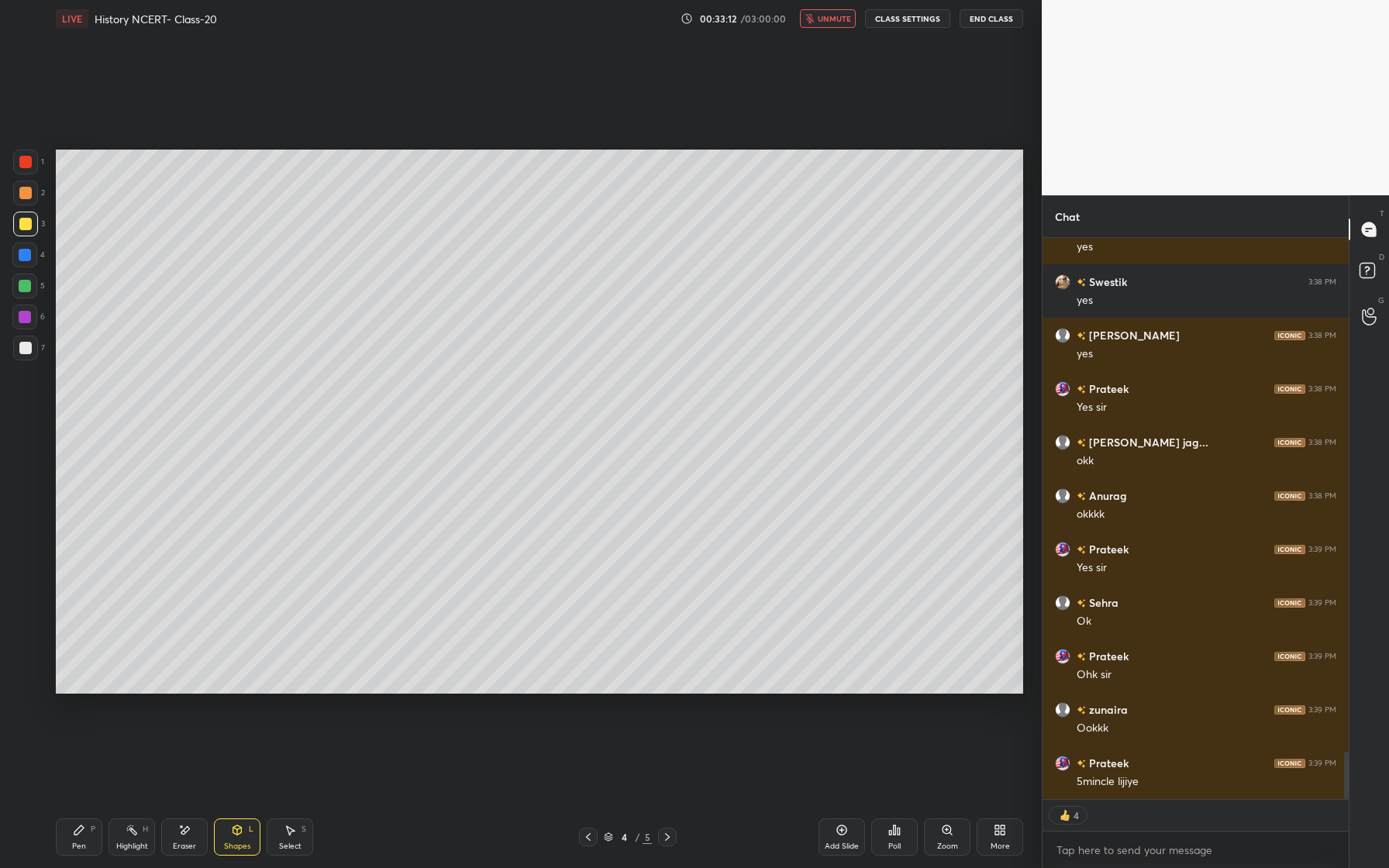
type textarea "x"
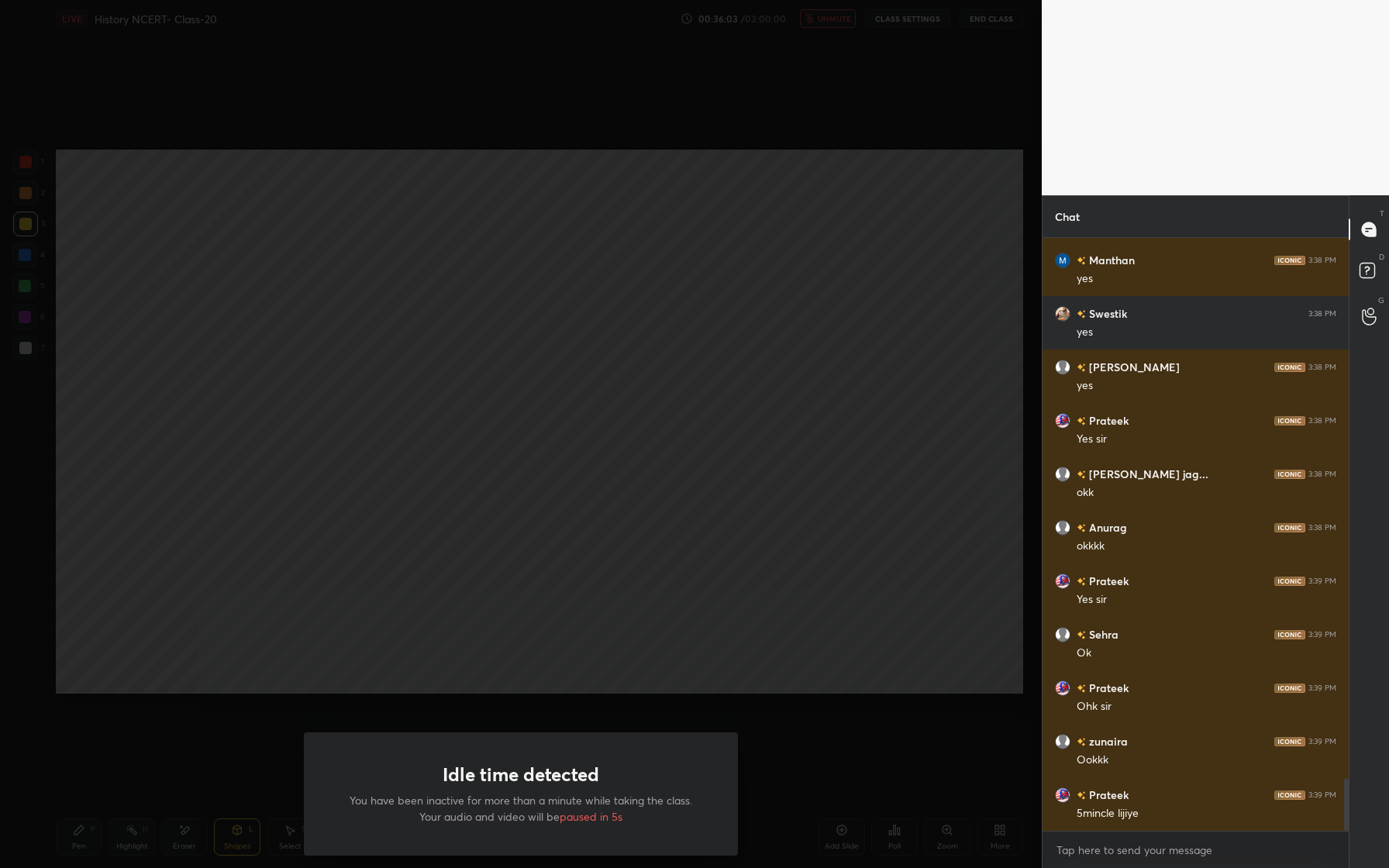
click at [854, 216] on div "Idle time detected You have been inactive for more than a minute while taking t…" at bounding box center [521, 434] width 1042 height 868
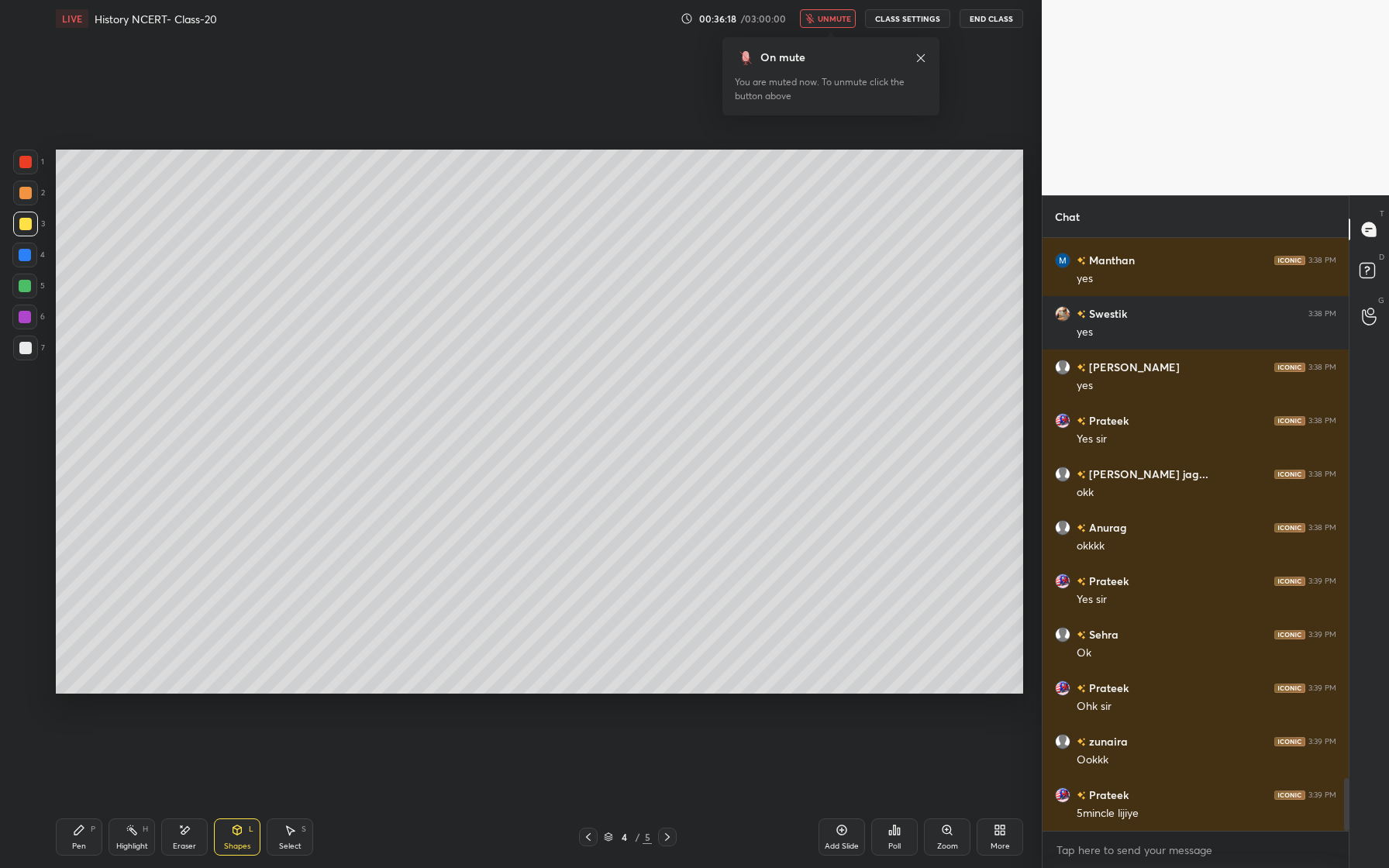
click at [836, 21] on span "unmute" at bounding box center [834, 18] width 33 height 11
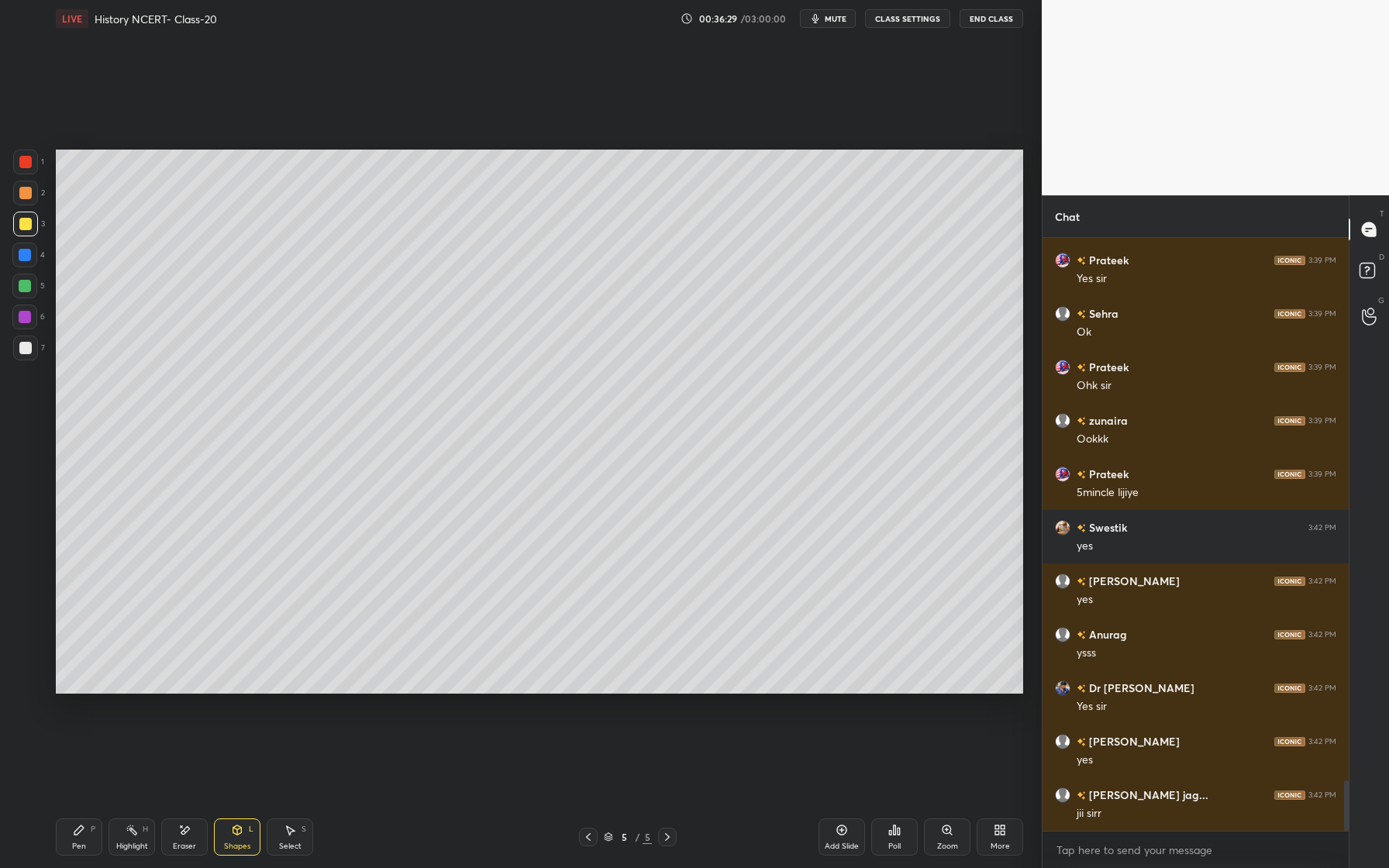
scroll to position [6470, 0]
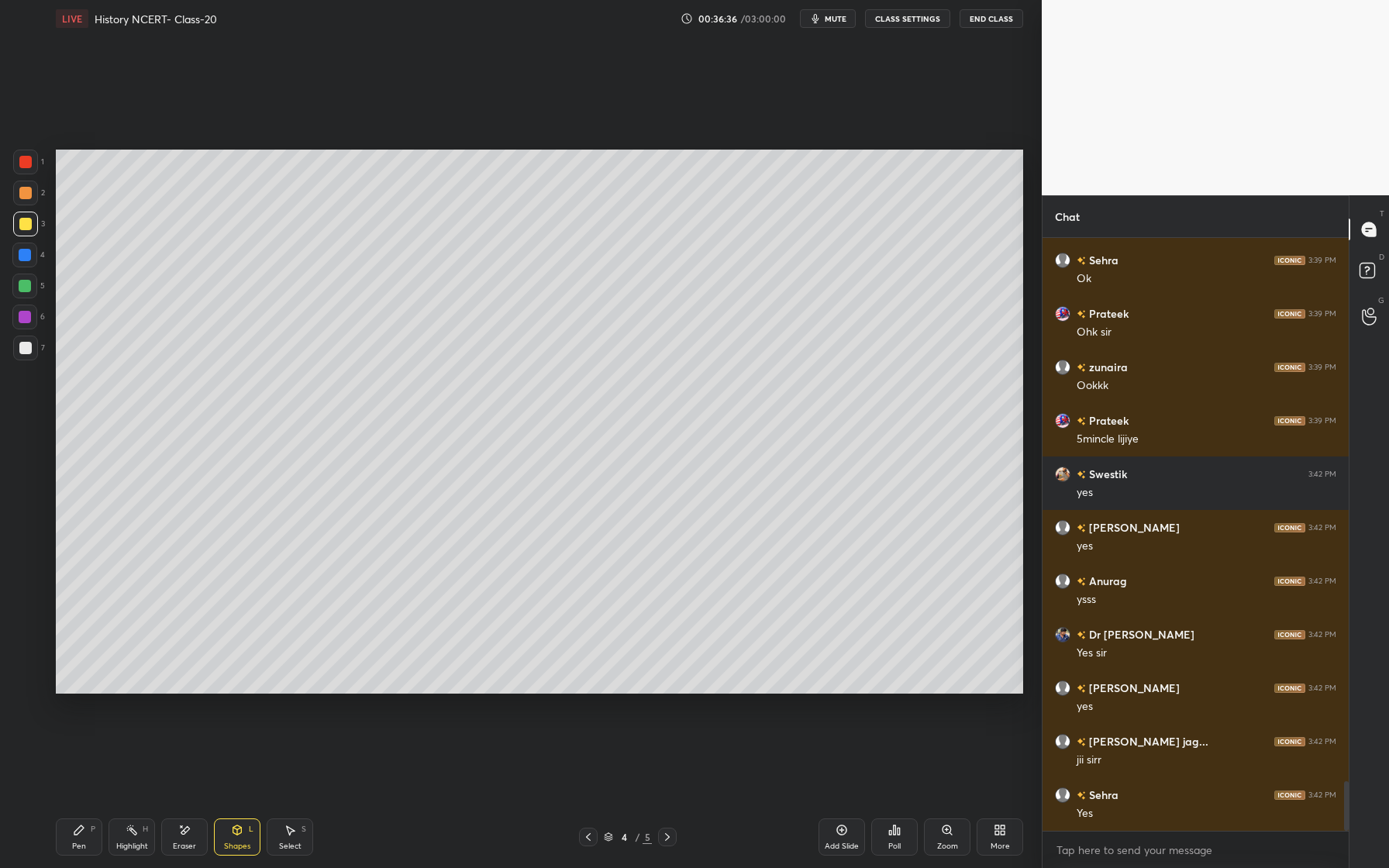
drag, startPoint x: 23, startPoint y: 351, endPoint x: 47, endPoint y: 340, distance: 26.4
click at [23, 350] on div at bounding box center [25, 348] width 13 height 13
click at [75, 830] on icon at bounding box center [80, 830] width 10 height 10
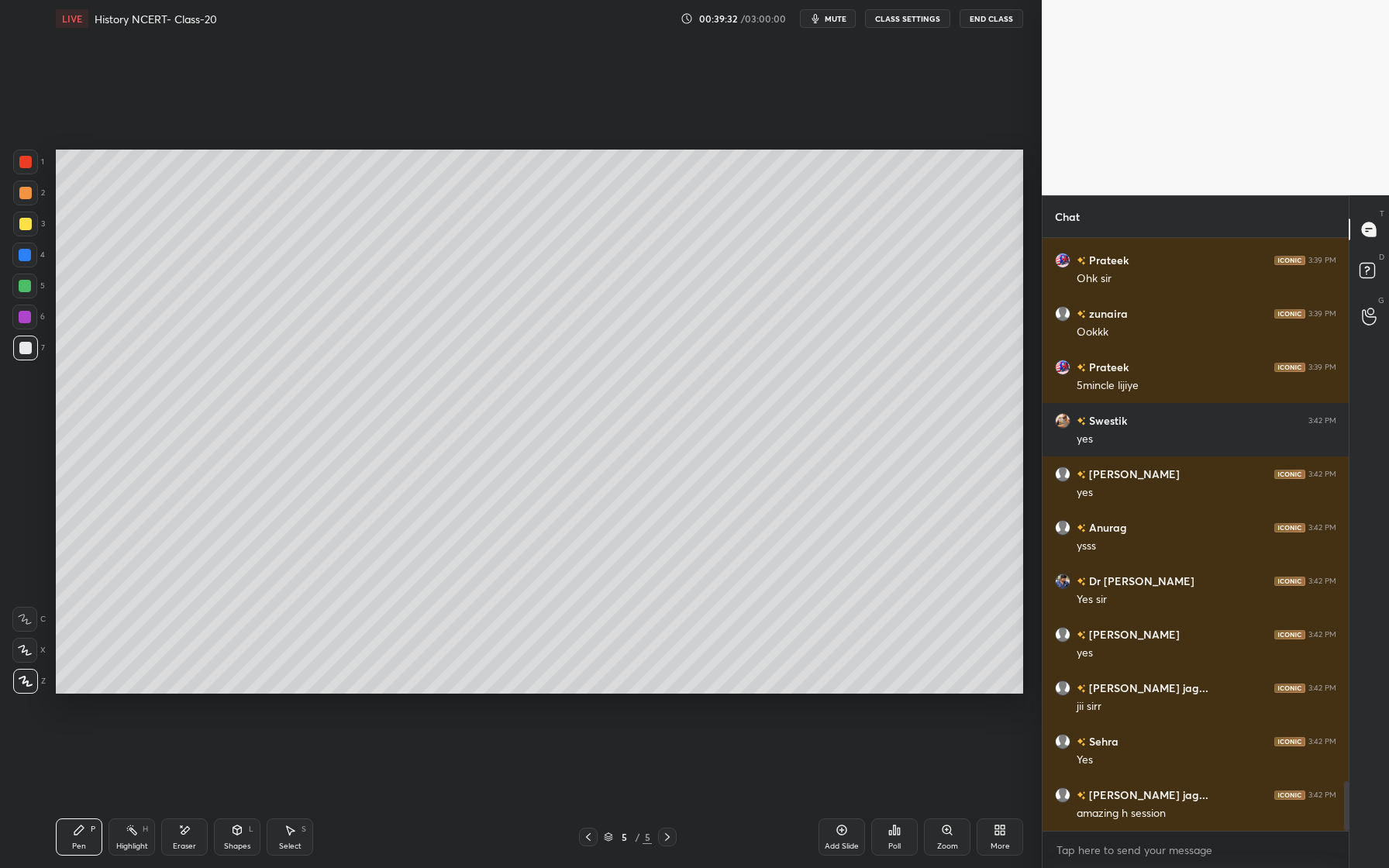
click at [24, 287] on div at bounding box center [24, 286] width 13 height 13
click at [237, 839] on div "Shapes L" at bounding box center [237, 837] width 47 height 37
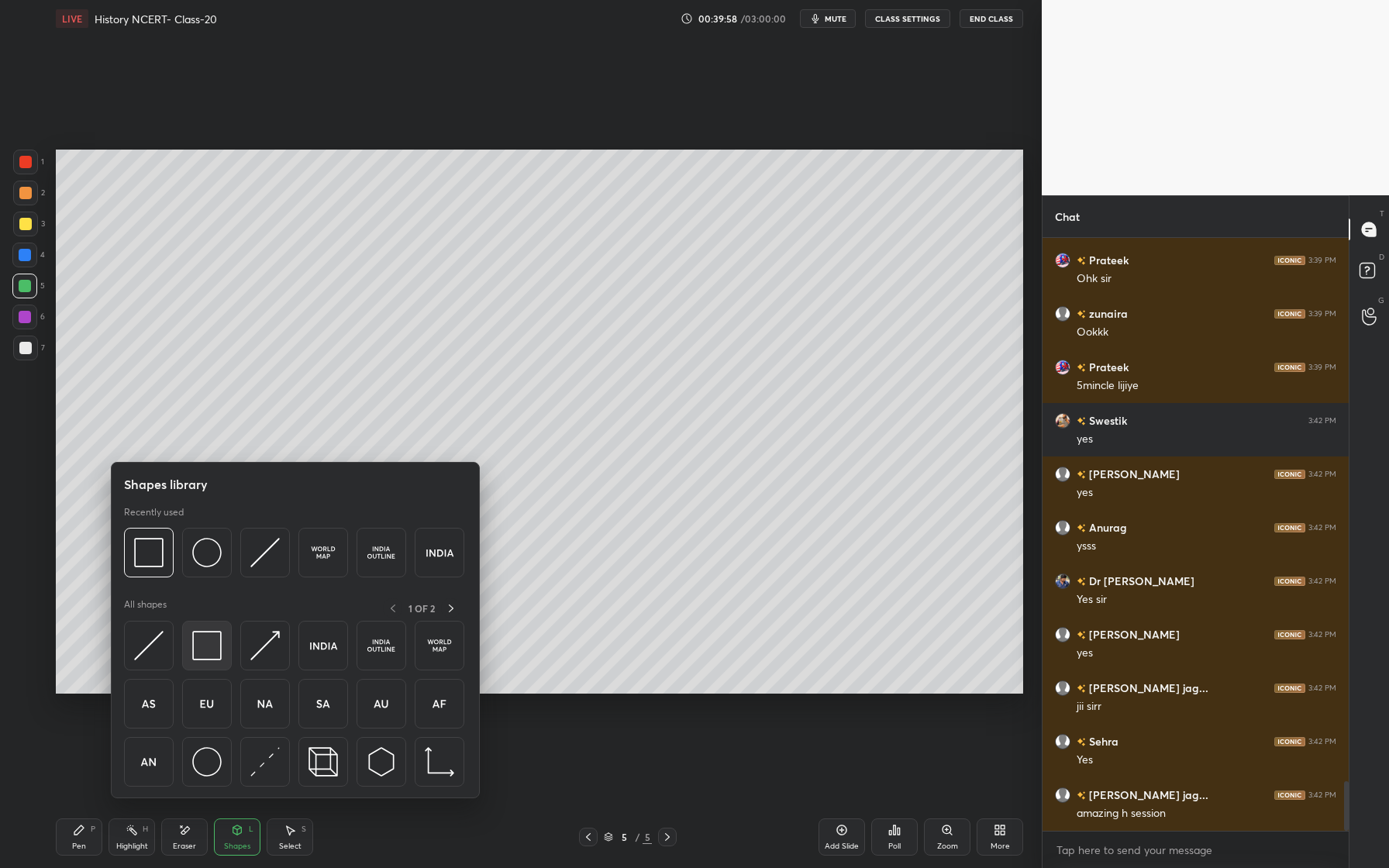
click at [218, 653] on img at bounding box center [207, 645] width 29 height 29
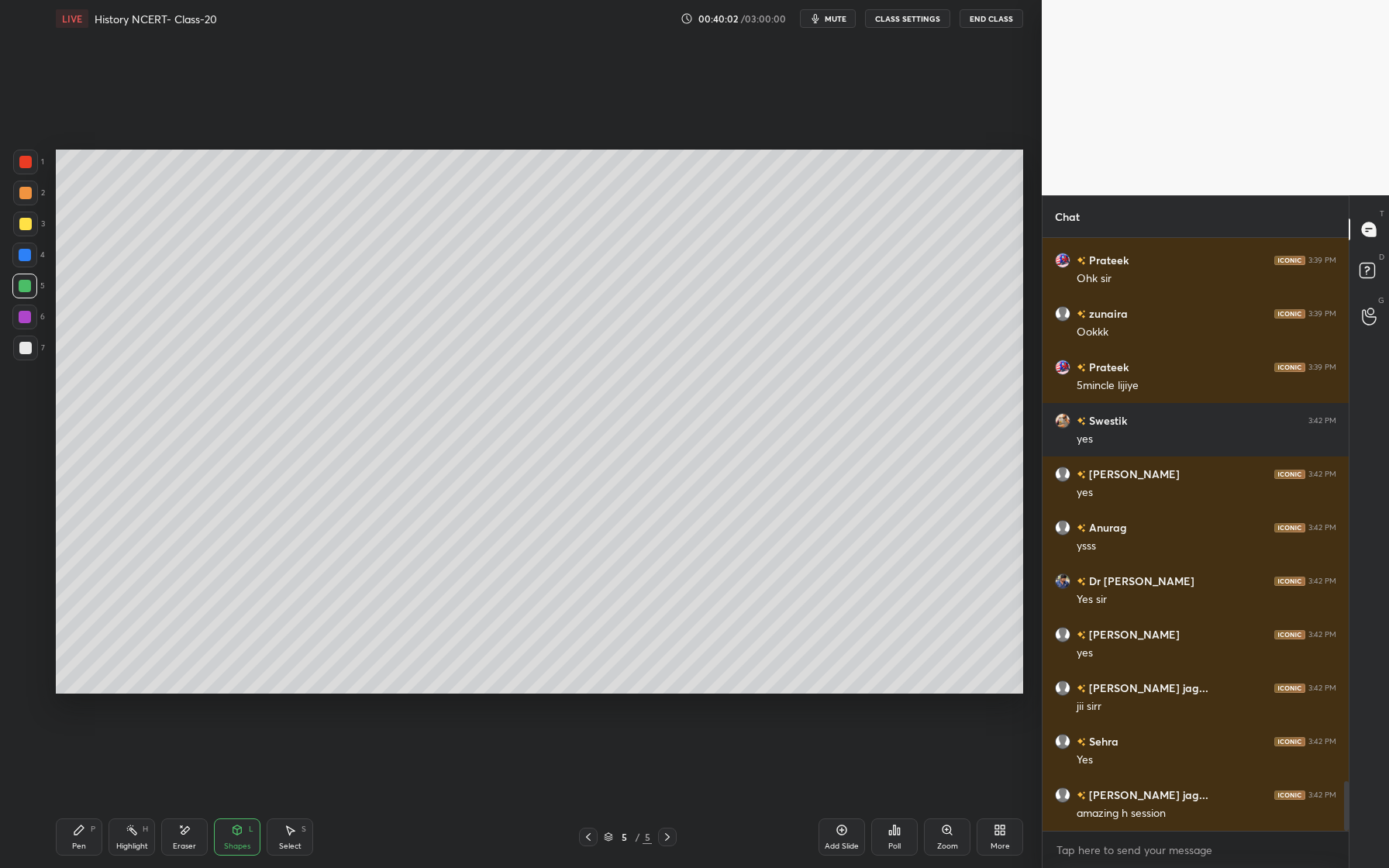
click at [17, 316] on div at bounding box center [25, 317] width 25 height 25
click at [22, 257] on div at bounding box center [24, 255] width 13 height 13
drag, startPoint x: 70, startPoint y: 840, endPoint x: 115, endPoint y: 752, distance: 98.8
click at [71, 836] on div "Pen P" at bounding box center [79, 837] width 47 height 37
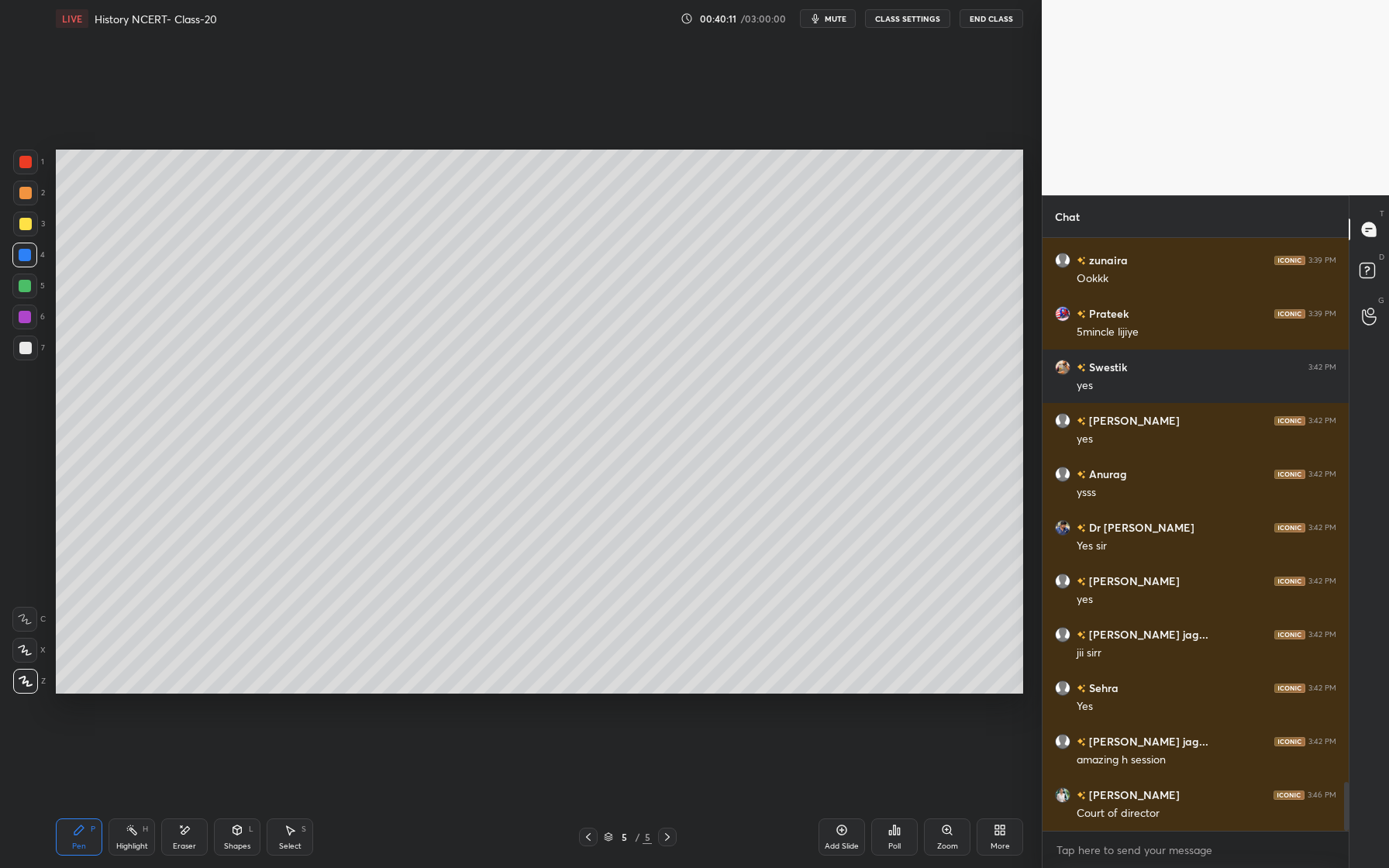
click at [231, 843] on div "Shapes" at bounding box center [236, 847] width 26 height 8
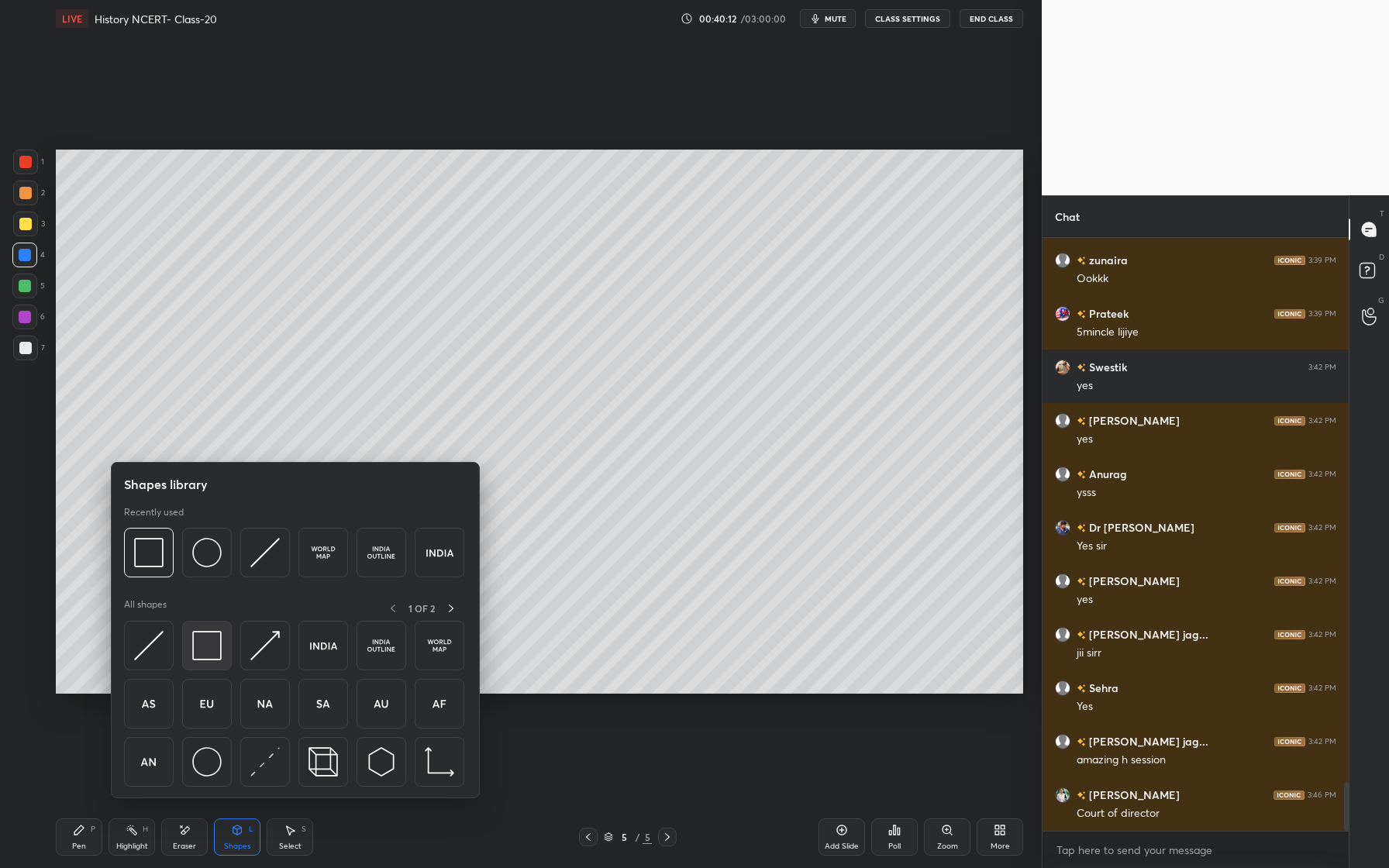
click at [223, 652] on div at bounding box center [206, 645] width 50 height 50
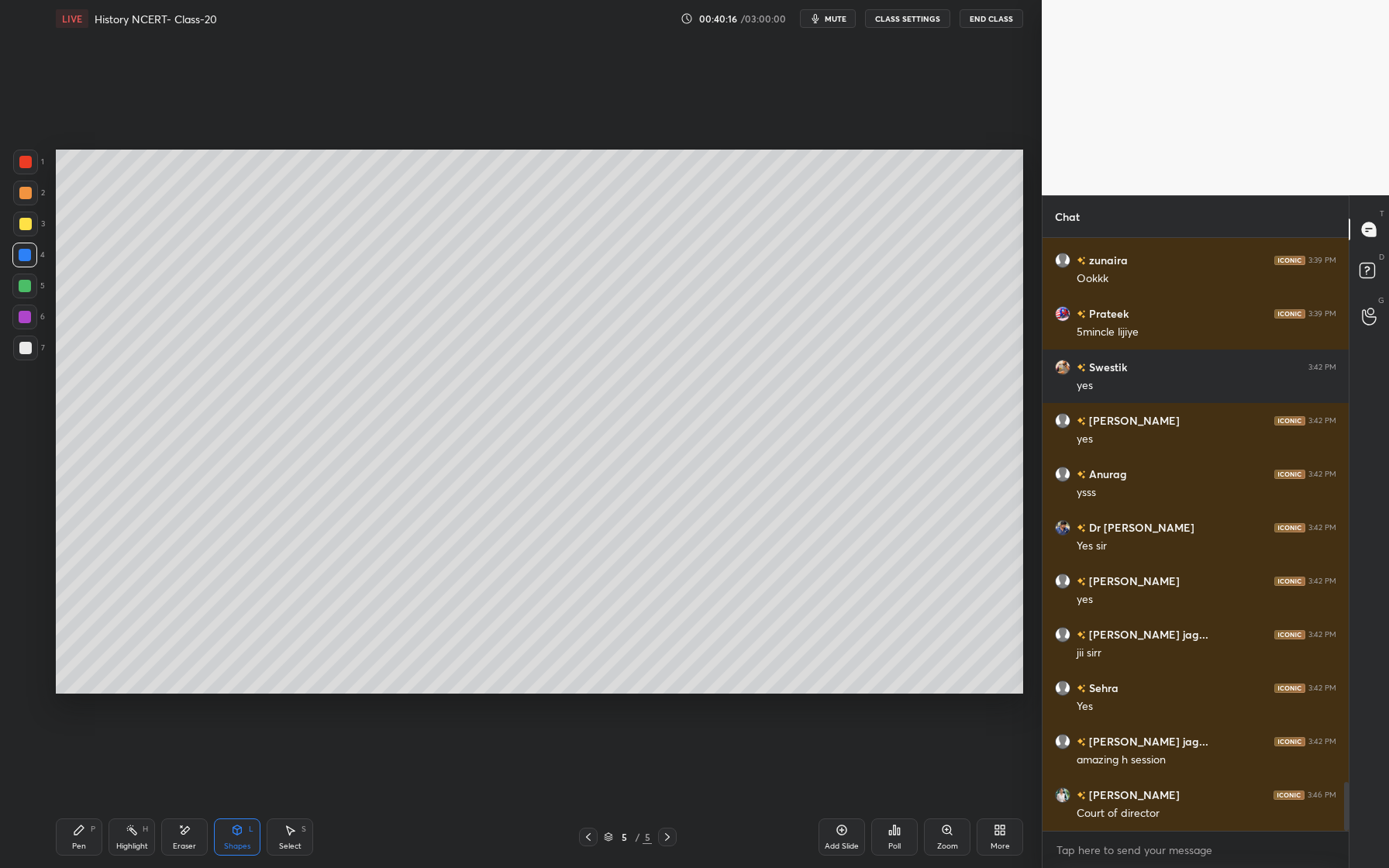
click at [29, 227] on div at bounding box center [25, 224] width 13 height 13
click at [71, 845] on div "Pen P" at bounding box center [79, 837] width 47 height 37
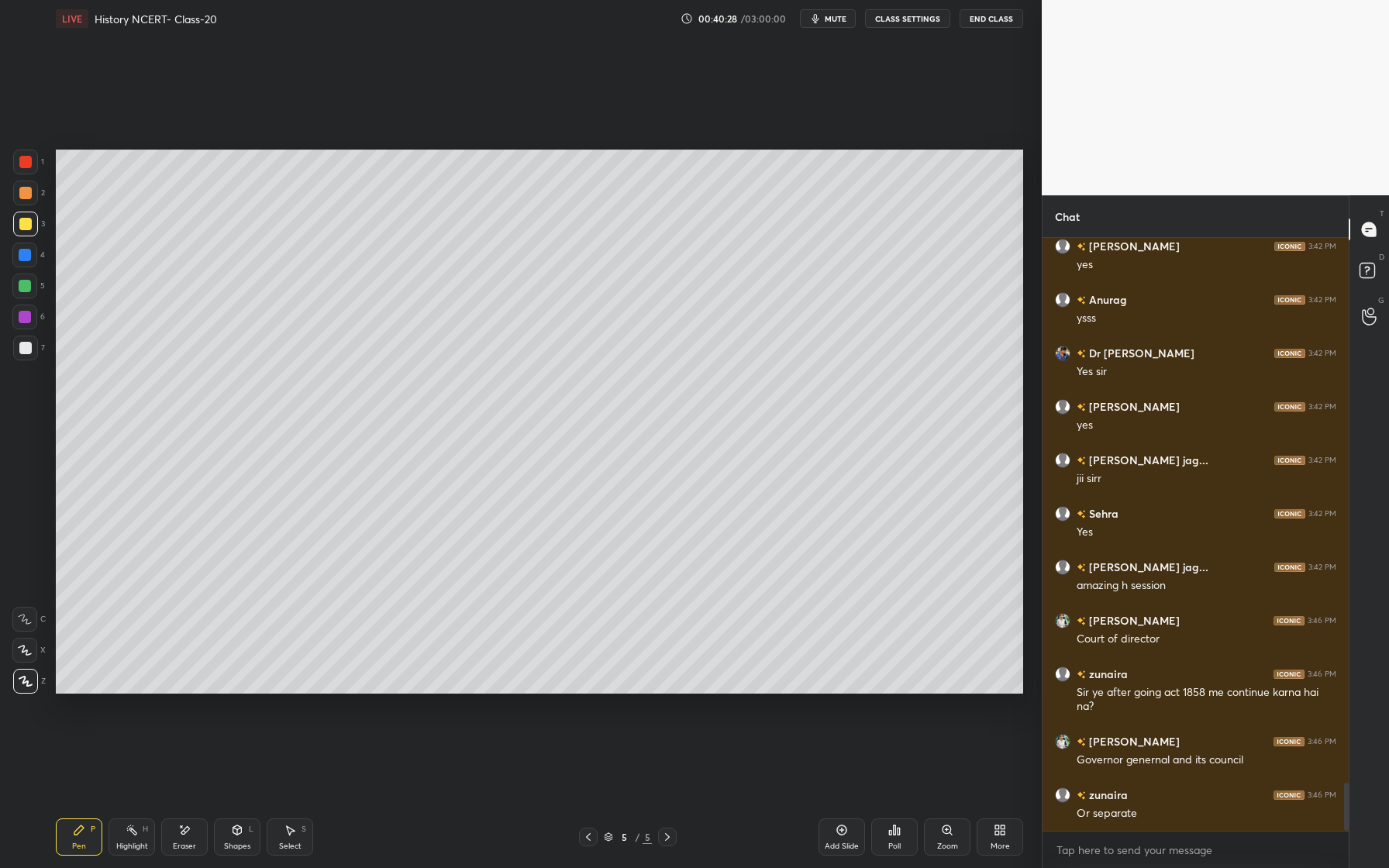
scroll to position [6804, 0]
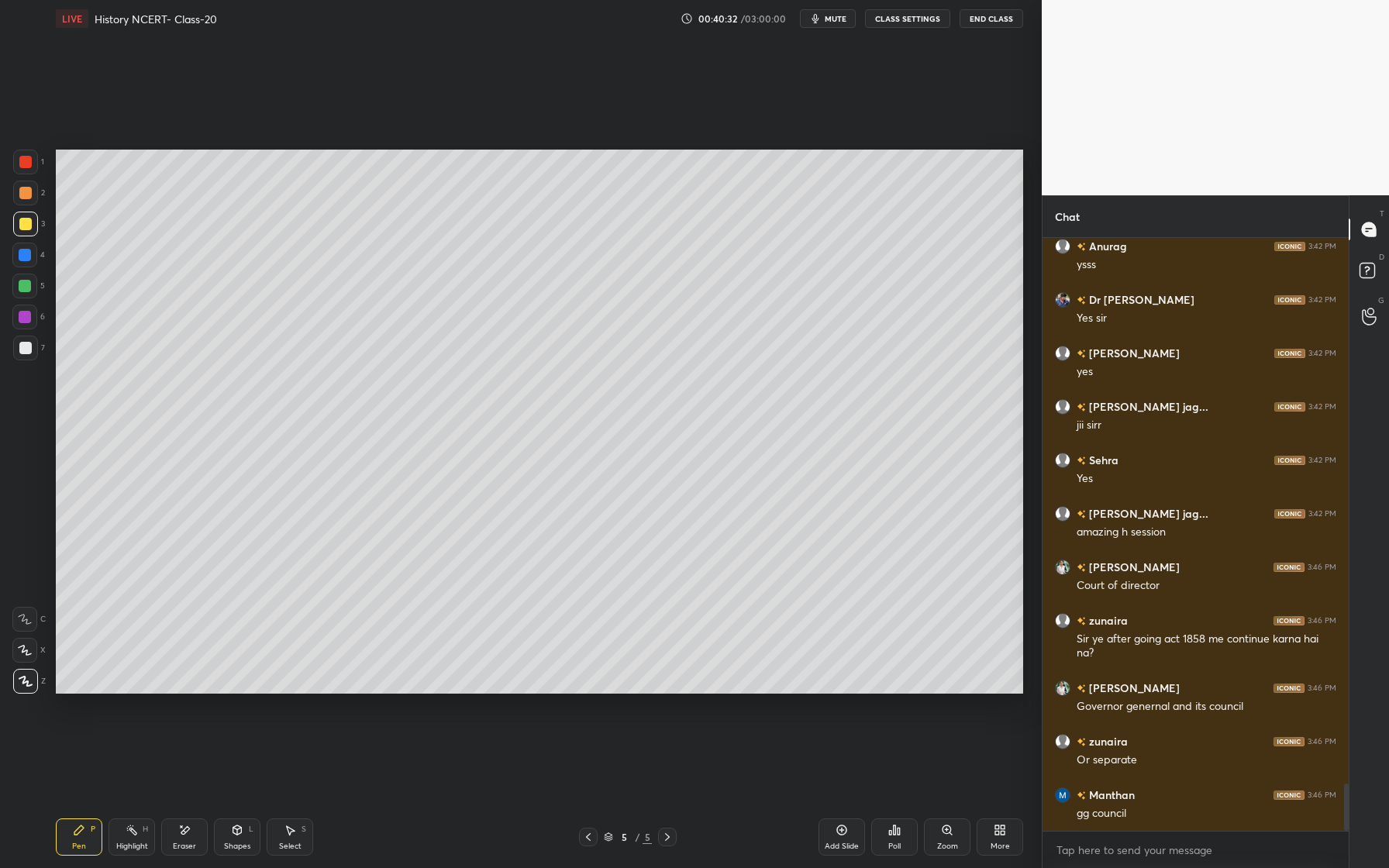
click at [240, 836] on div "Shapes L" at bounding box center [237, 837] width 47 height 37
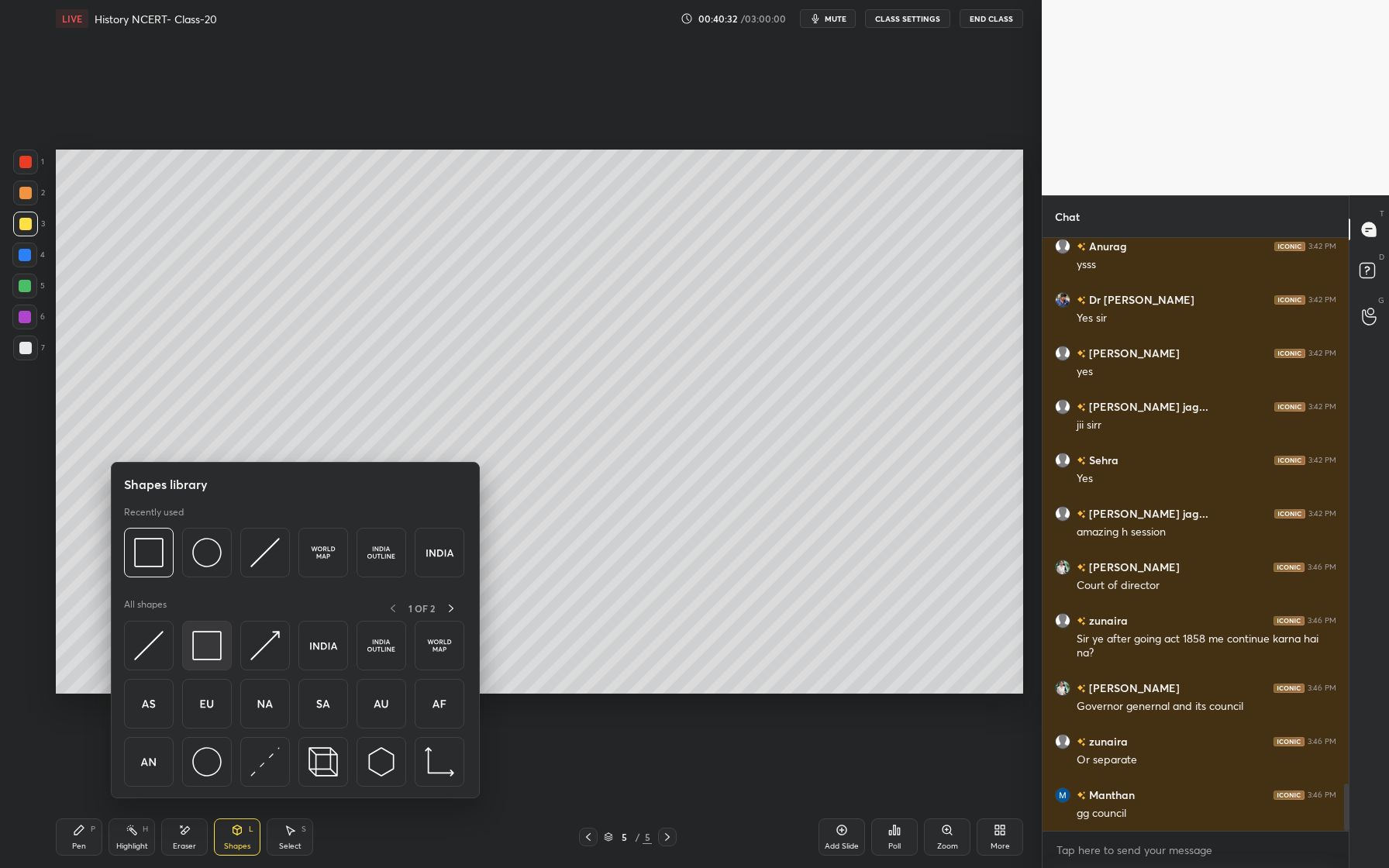
click at [228, 668] on div at bounding box center [206, 645] width 50 height 50
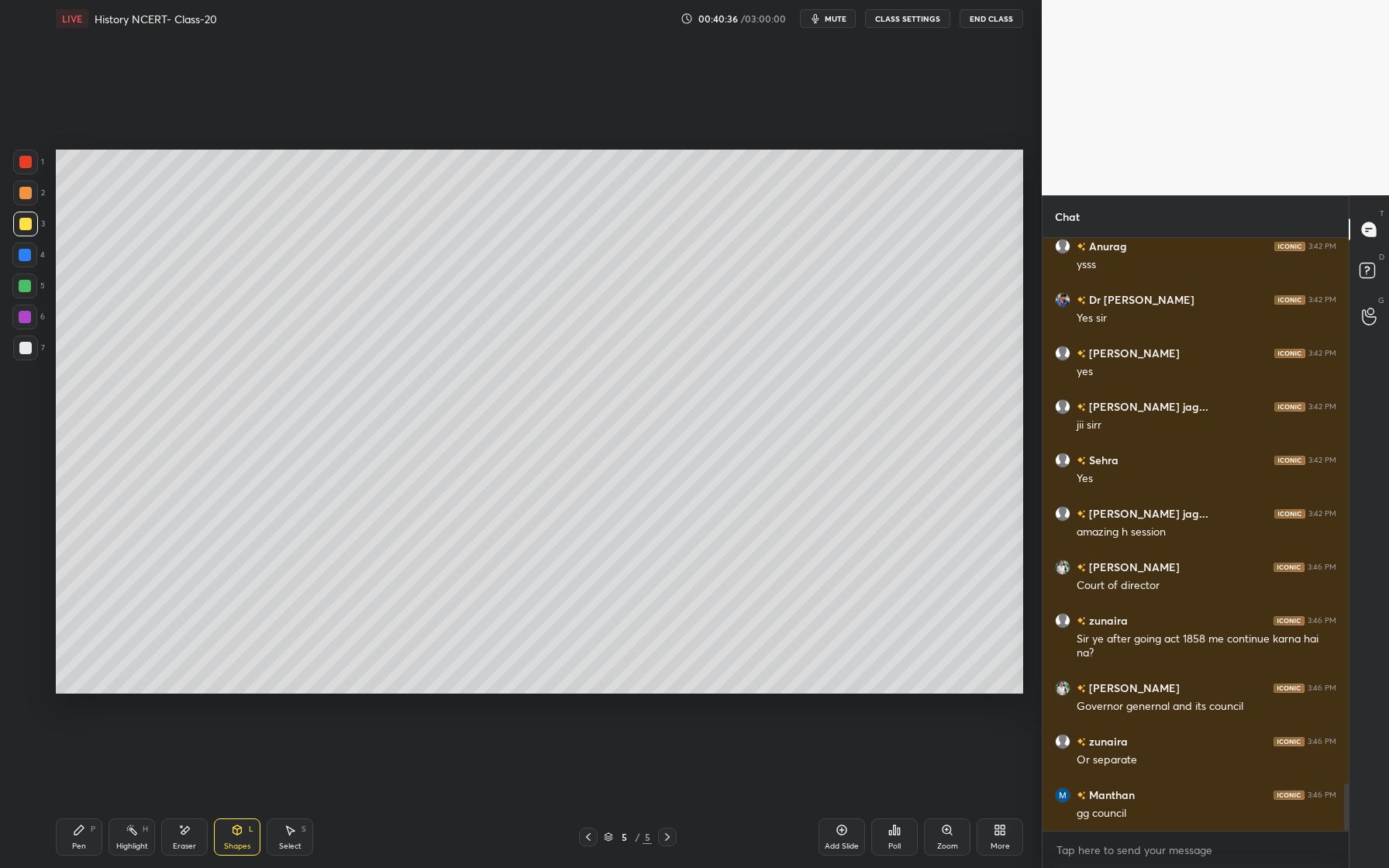
click at [21, 320] on div at bounding box center [24, 317] width 13 height 13
drag, startPoint x: 29, startPoint y: 193, endPoint x: 21, endPoint y: 201, distance: 11.3
click at [29, 193] on div at bounding box center [25, 192] width 13 height 13
click at [74, 828] on div "Pen P" at bounding box center [79, 837] width 47 height 37
drag, startPoint x: 235, startPoint y: 836, endPoint x: 234, endPoint y: 814, distance: 22.0
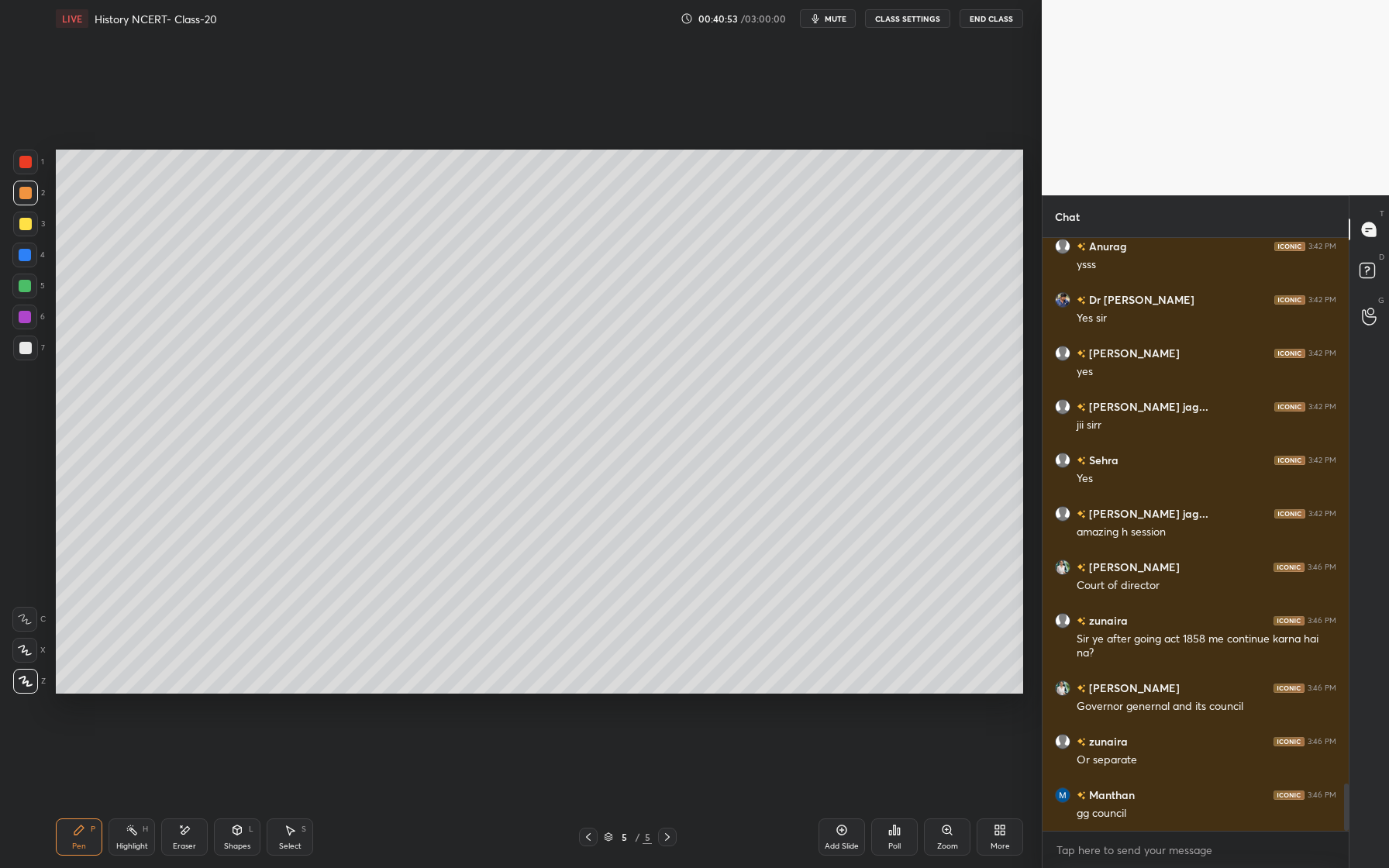
click at [236, 835] on div "Shapes L" at bounding box center [237, 837] width 47 height 37
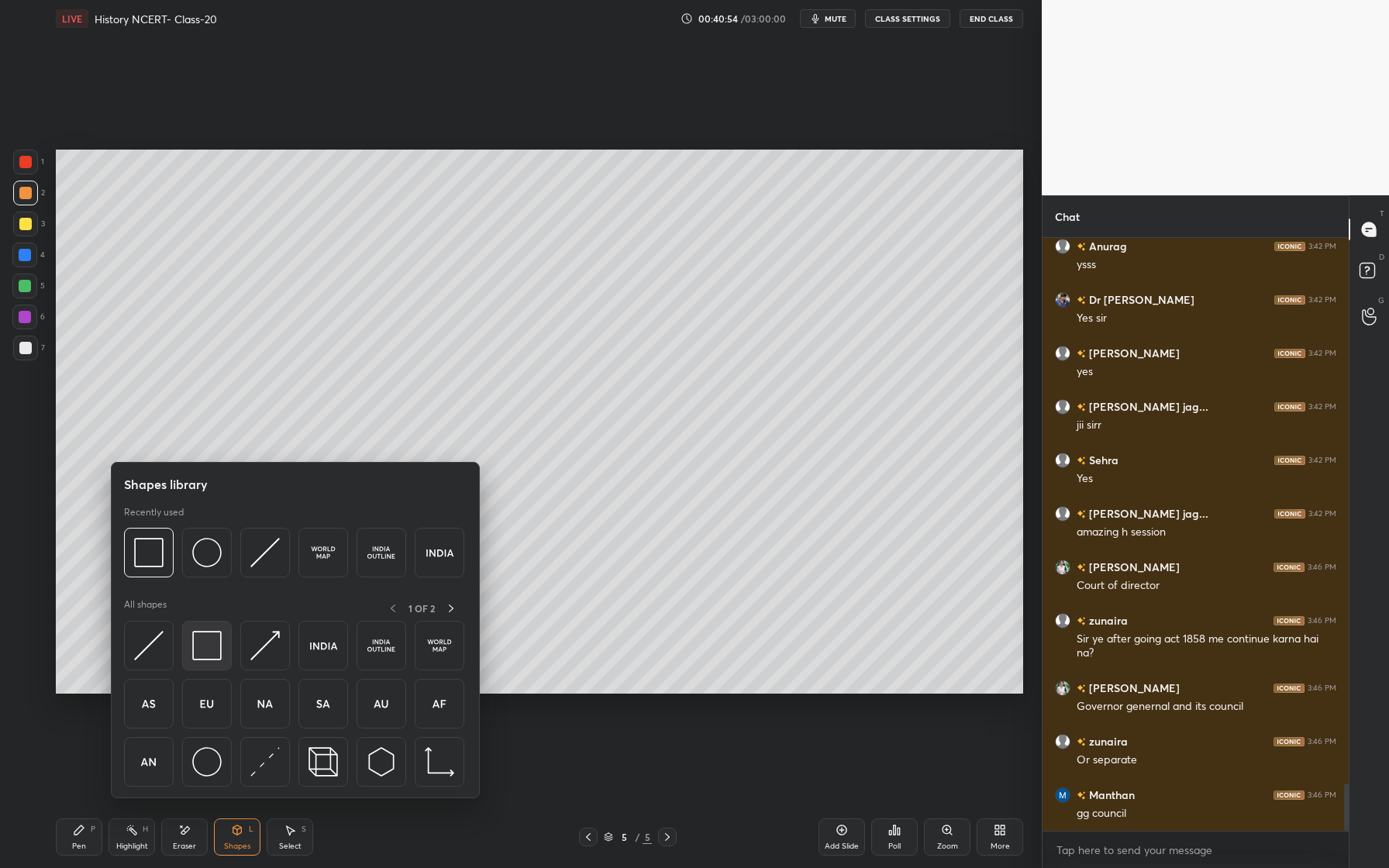
click at [215, 668] on div at bounding box center [206, 645] width 50 height 50
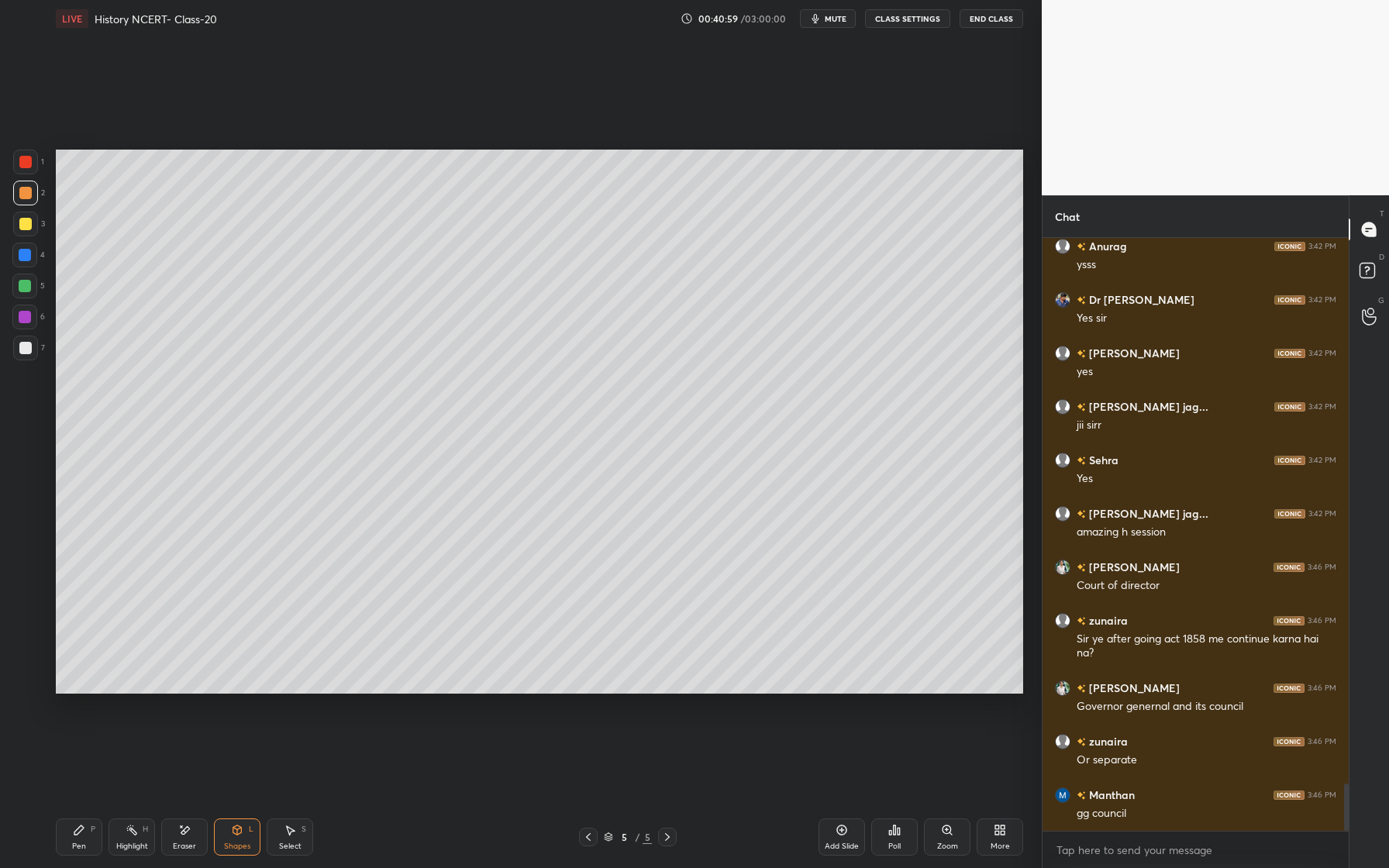
click at [71, 836] on div "Pen P" at bounding box center [79, 837] width 47 height 37
drag, startPoint x: 36, startPoint y: 350, endPoint x: 18, endPoint y: 350, distance: 18.0
click at [35, 350] on div at bounding box center [26, 348] width 25 height 25
drag, startPoint x: 236, startPoint y: 833, endPoint x: 239, endPoint y: 810, distance: 23.2
click at [240, 833] on icon at bounding box center [237, 830] width 13 height 13
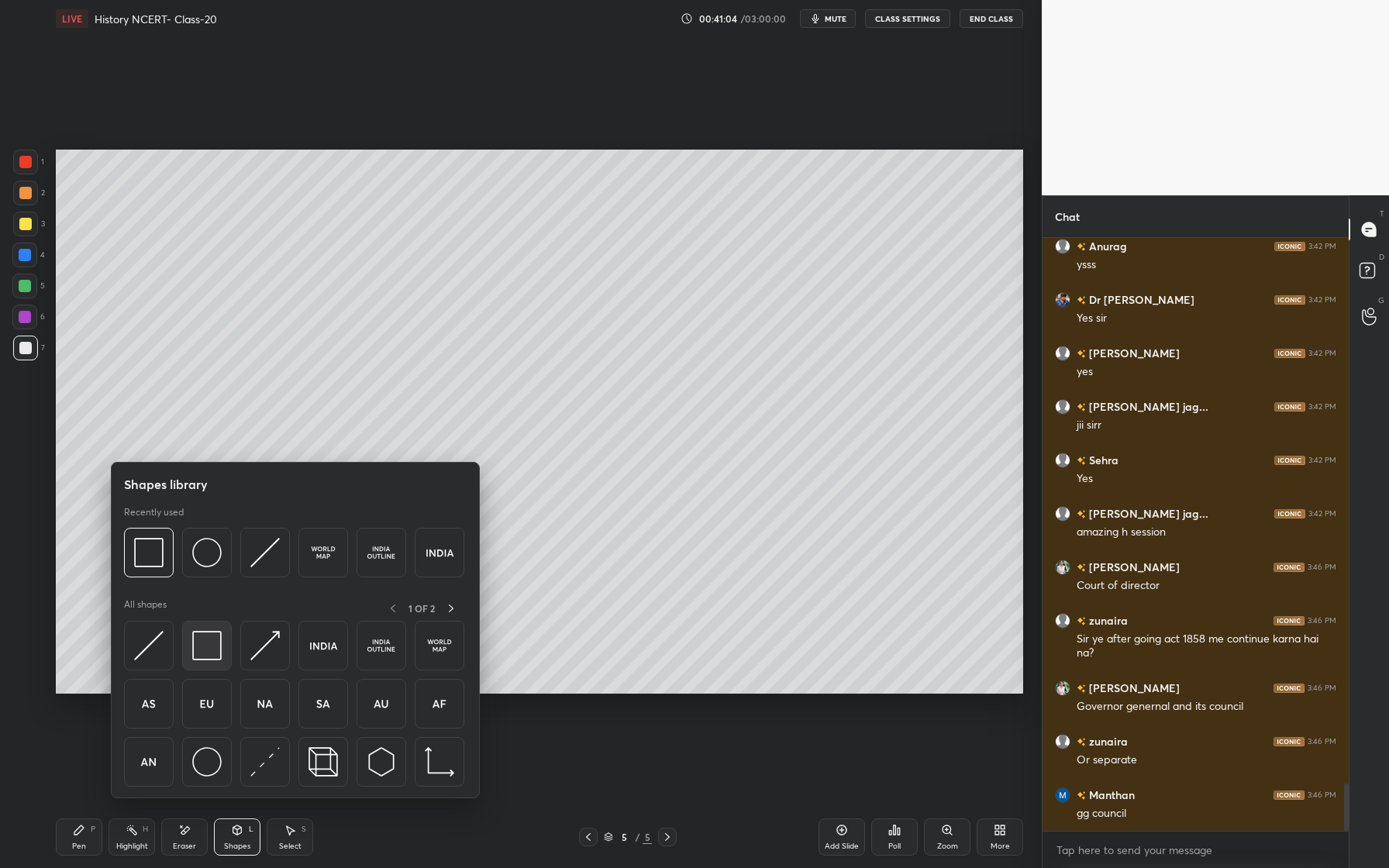
click at [210, 664] on div at bounding box center [206, 645] width 50 height 50
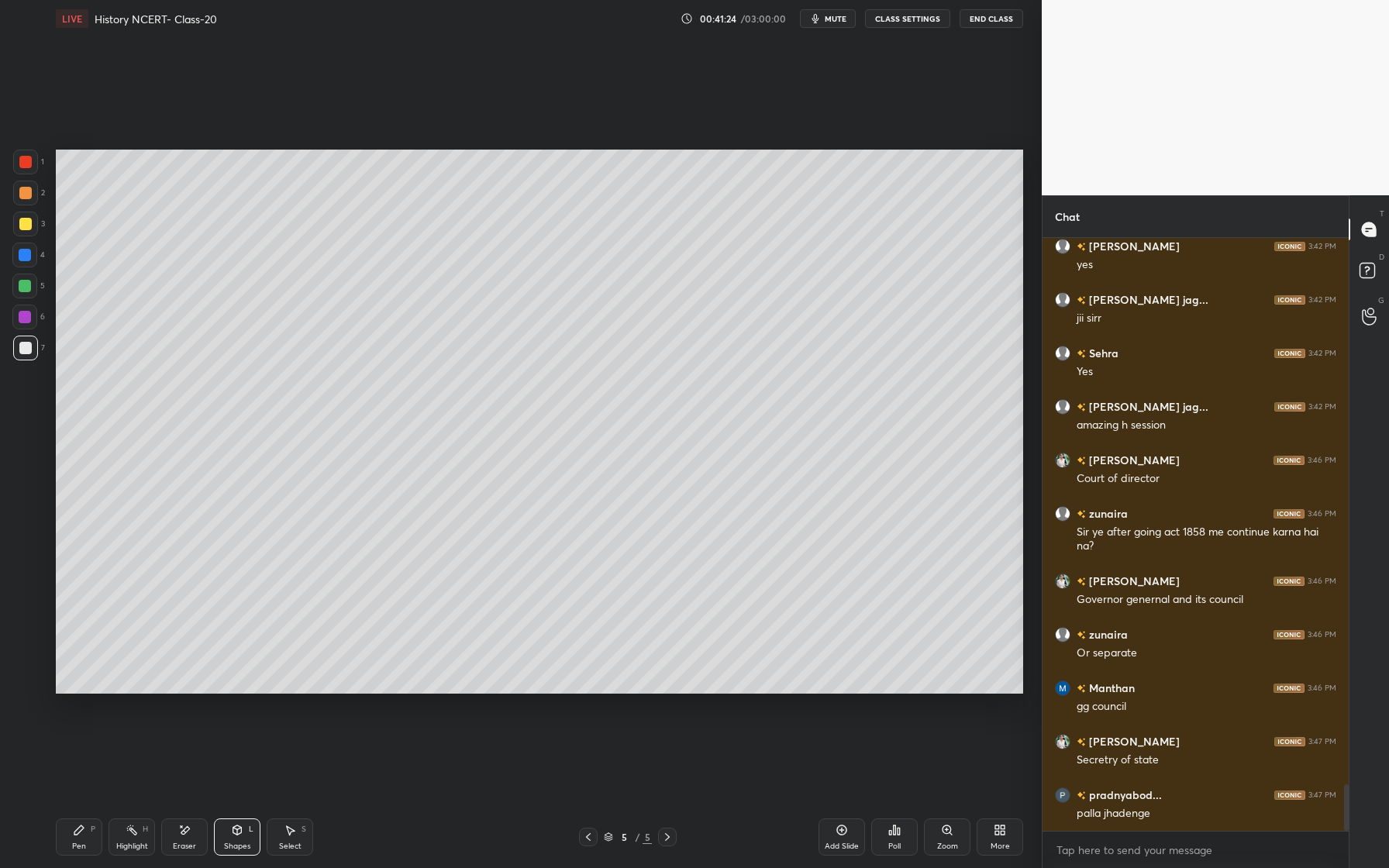
scroll to position [6964, 0]
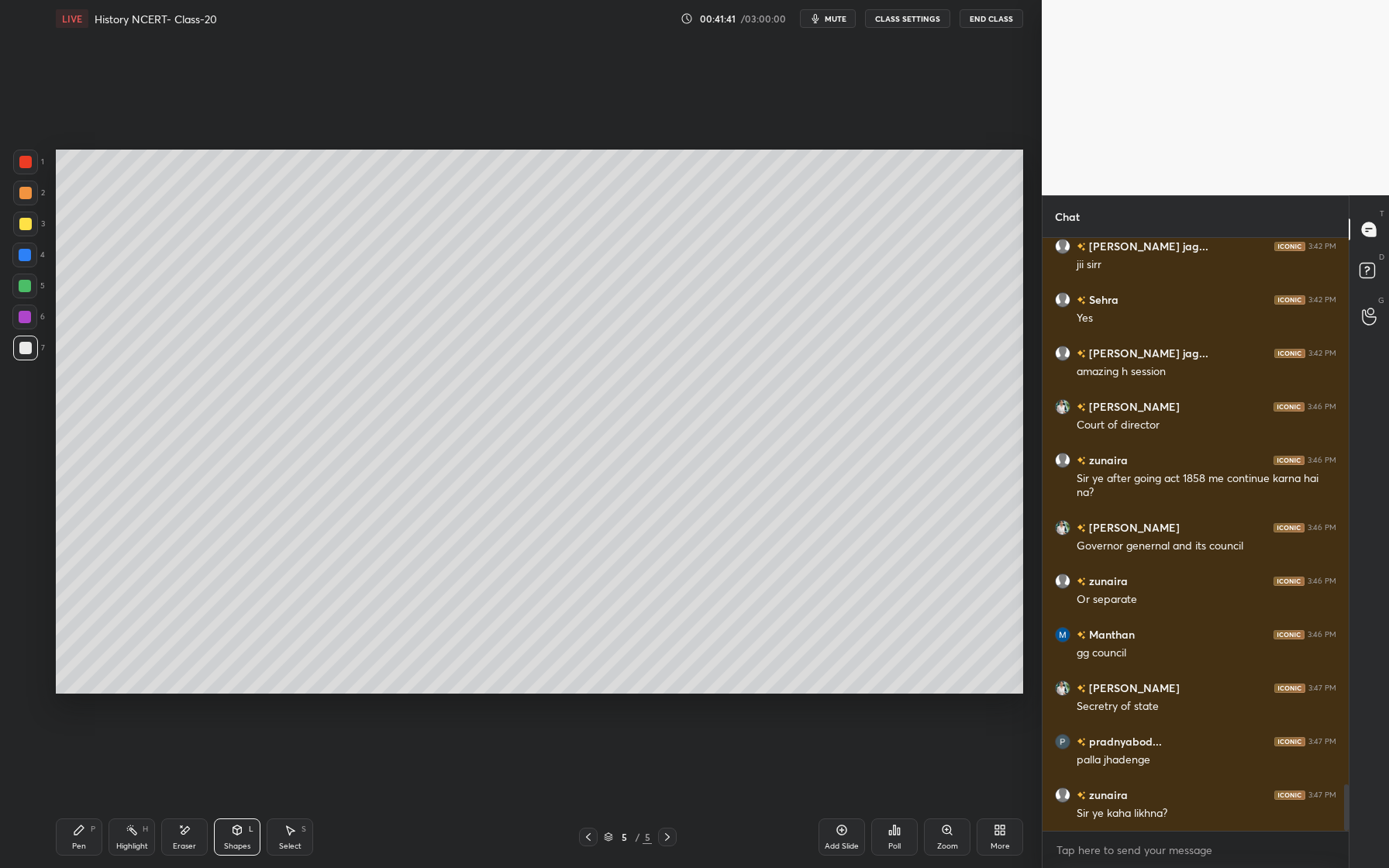
click at [30, 285] on div at bounding box center [24, 286] width 13 height 13
click at [24, 287] on div at bounding box center [24, 286] width 13 height 13
drag, startPoint x: 90, startPoint y: 829, endPoint x: 137, endPoint y: 769, distance: 76.2
click at [89, 827] on div "Pen P" at bounding box center [79, 837] width 47 height 37
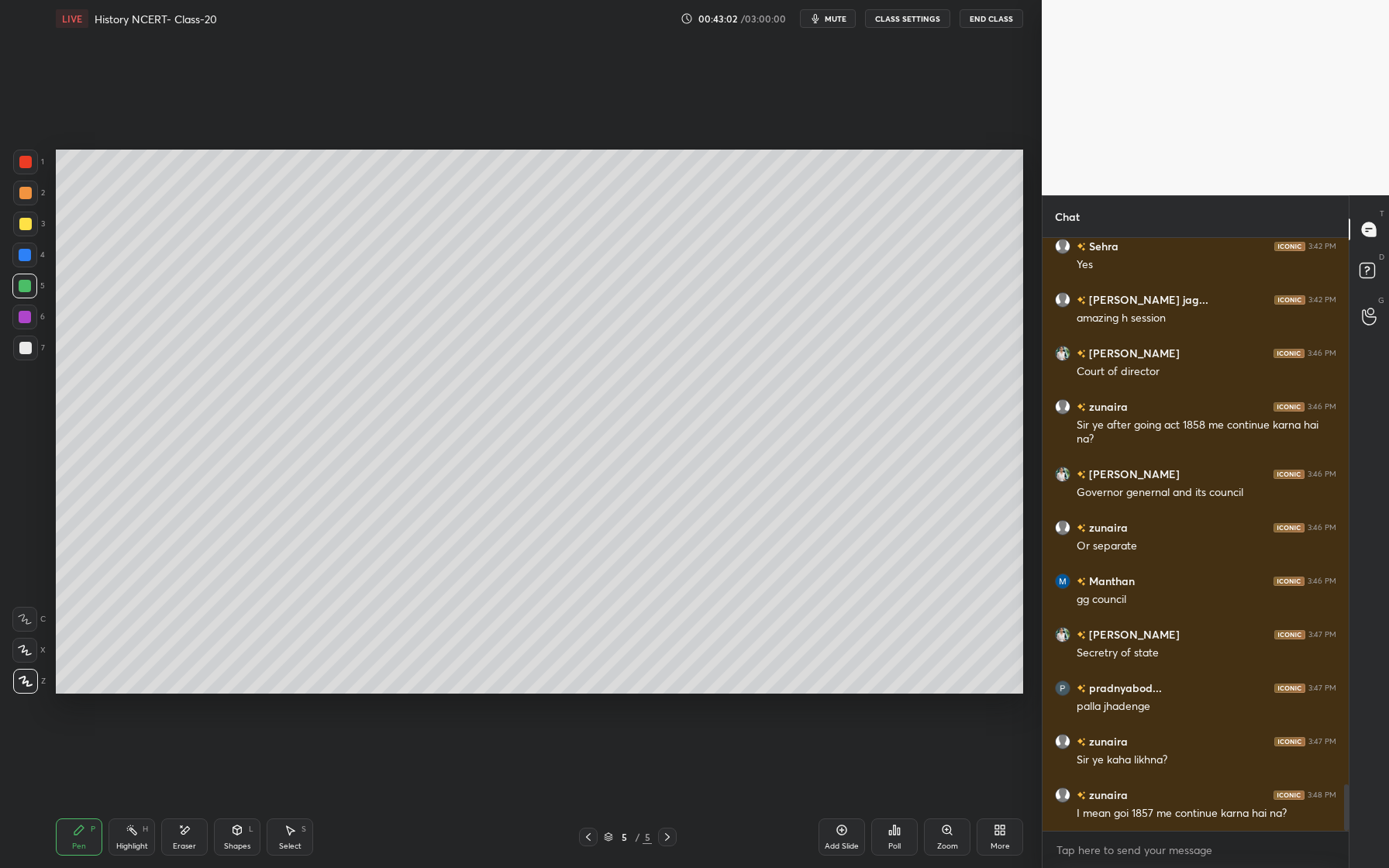
scroll to position [7071, 0]
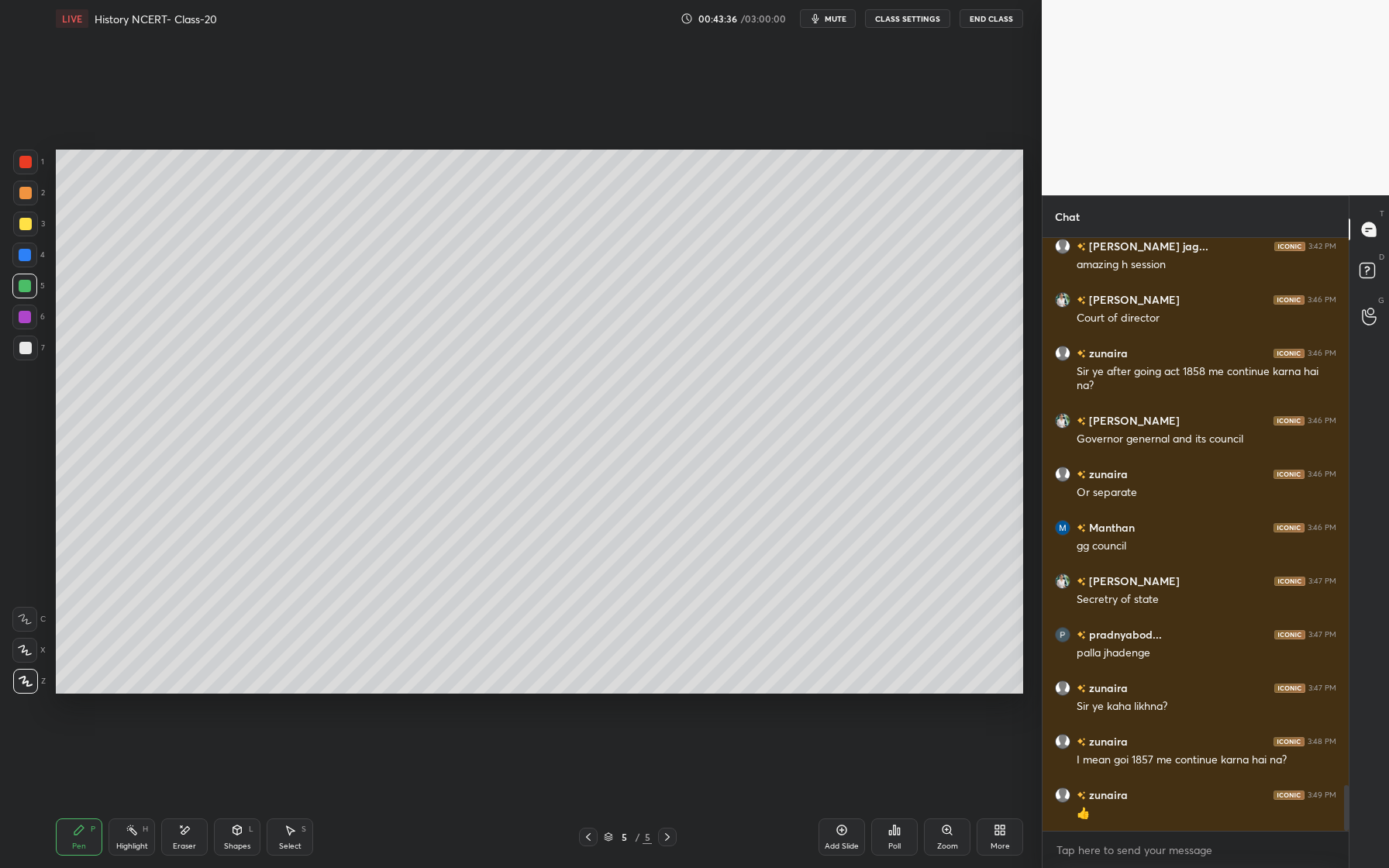
click at [243, 843] on div "Shapes" at bounding box center [236, 847] width 26 height 8
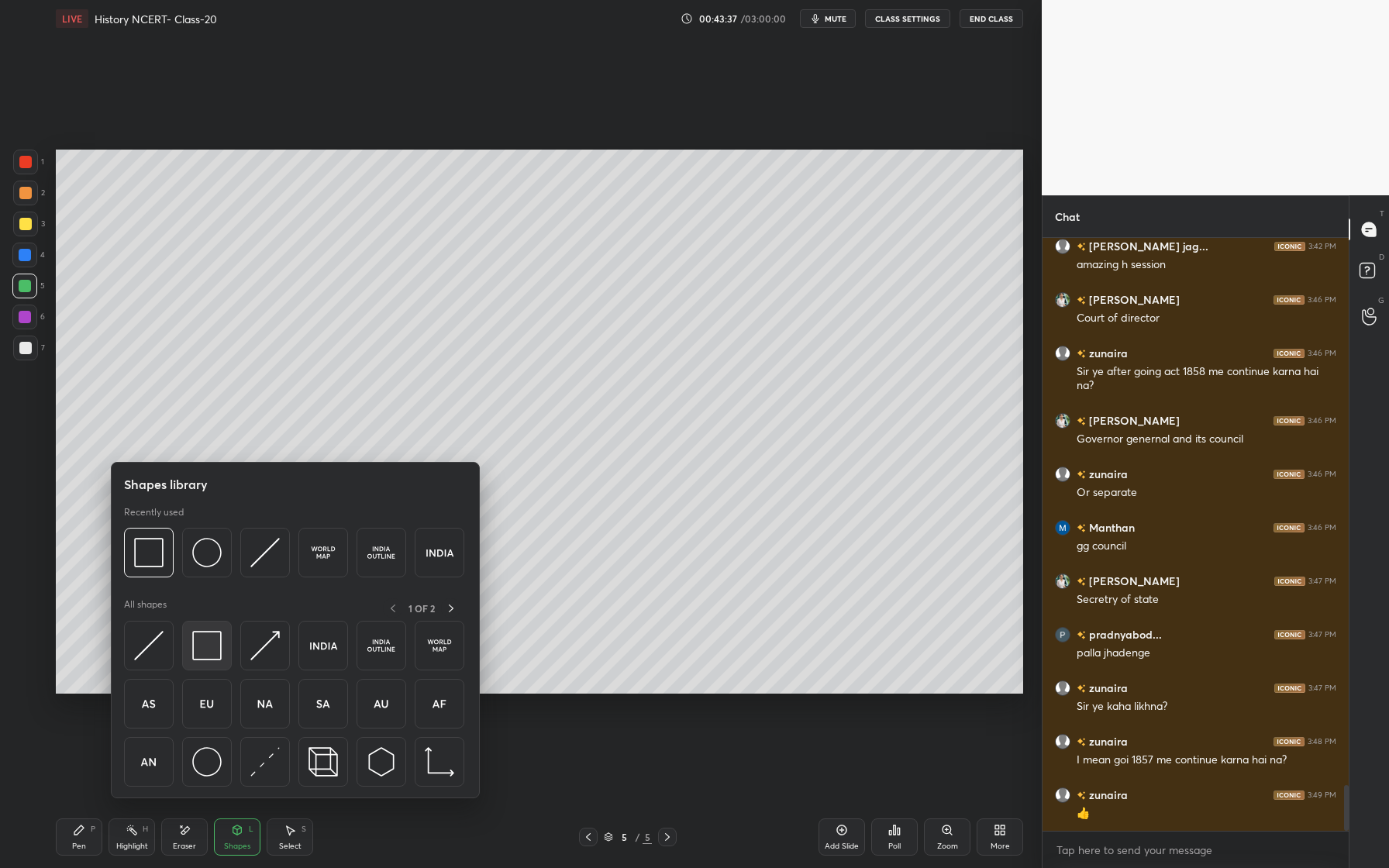
click at [223, 642] on div at bounding box center [206, 645] width 50 height 50
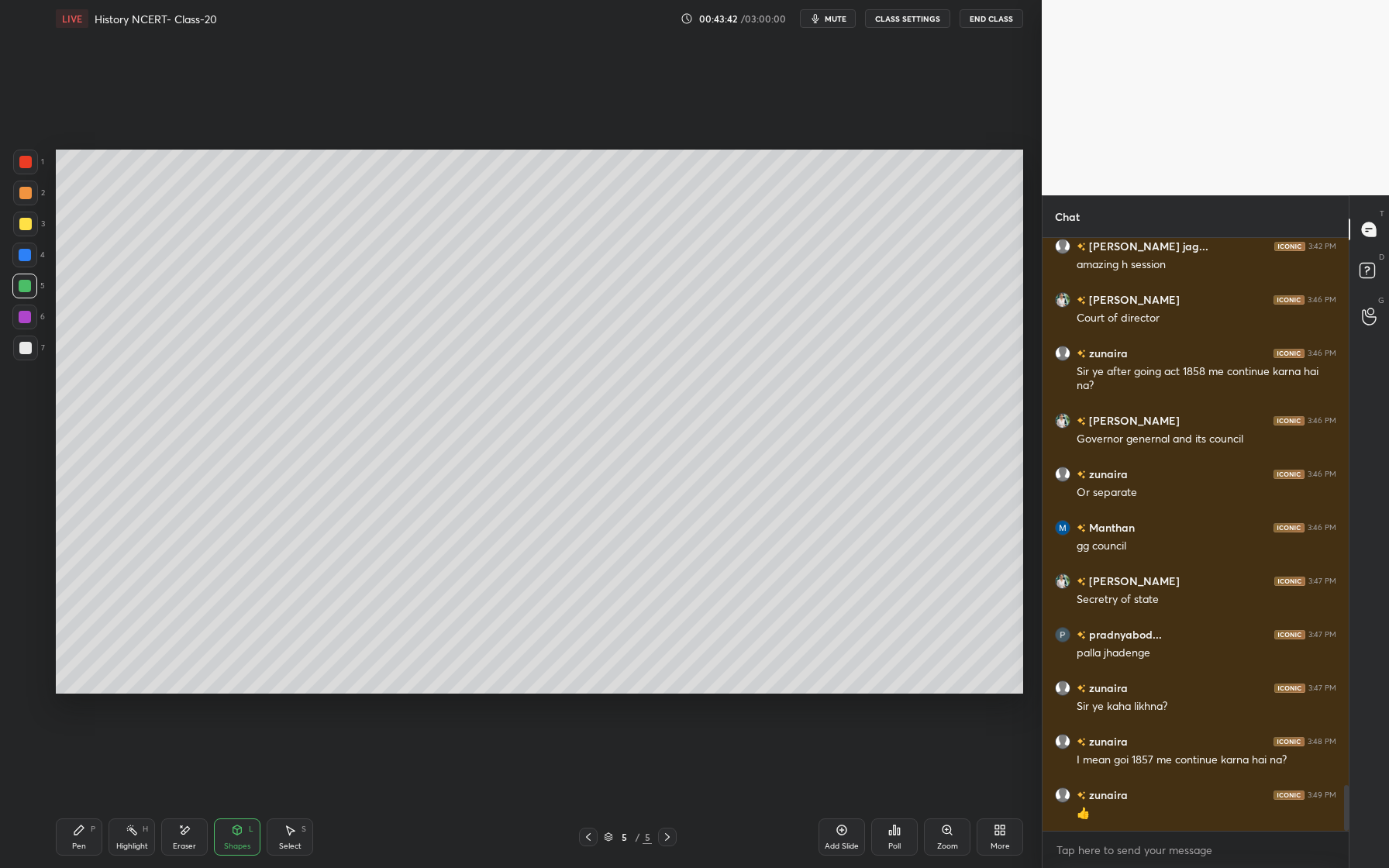
click at [71, 833] on div "Pen P" at bounding box center [79, 837] width 47 height 37
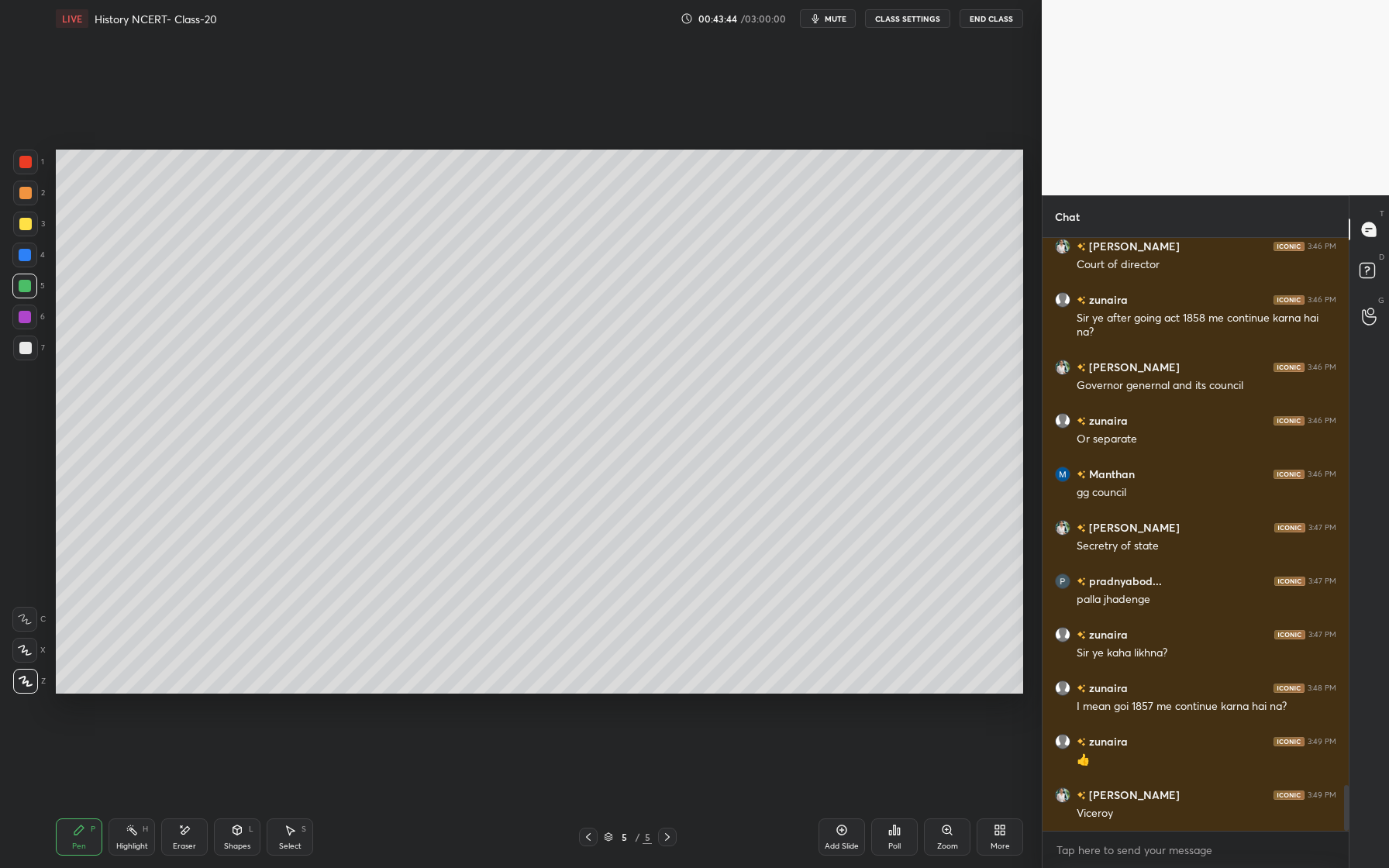
drag, startPoint x: 25, startPoint y: 315, endPoint x: 34, endPoint y: 326, distance: 14.2
click at [25, 313] on div at bounding box center [24, 317] width 13 height 13
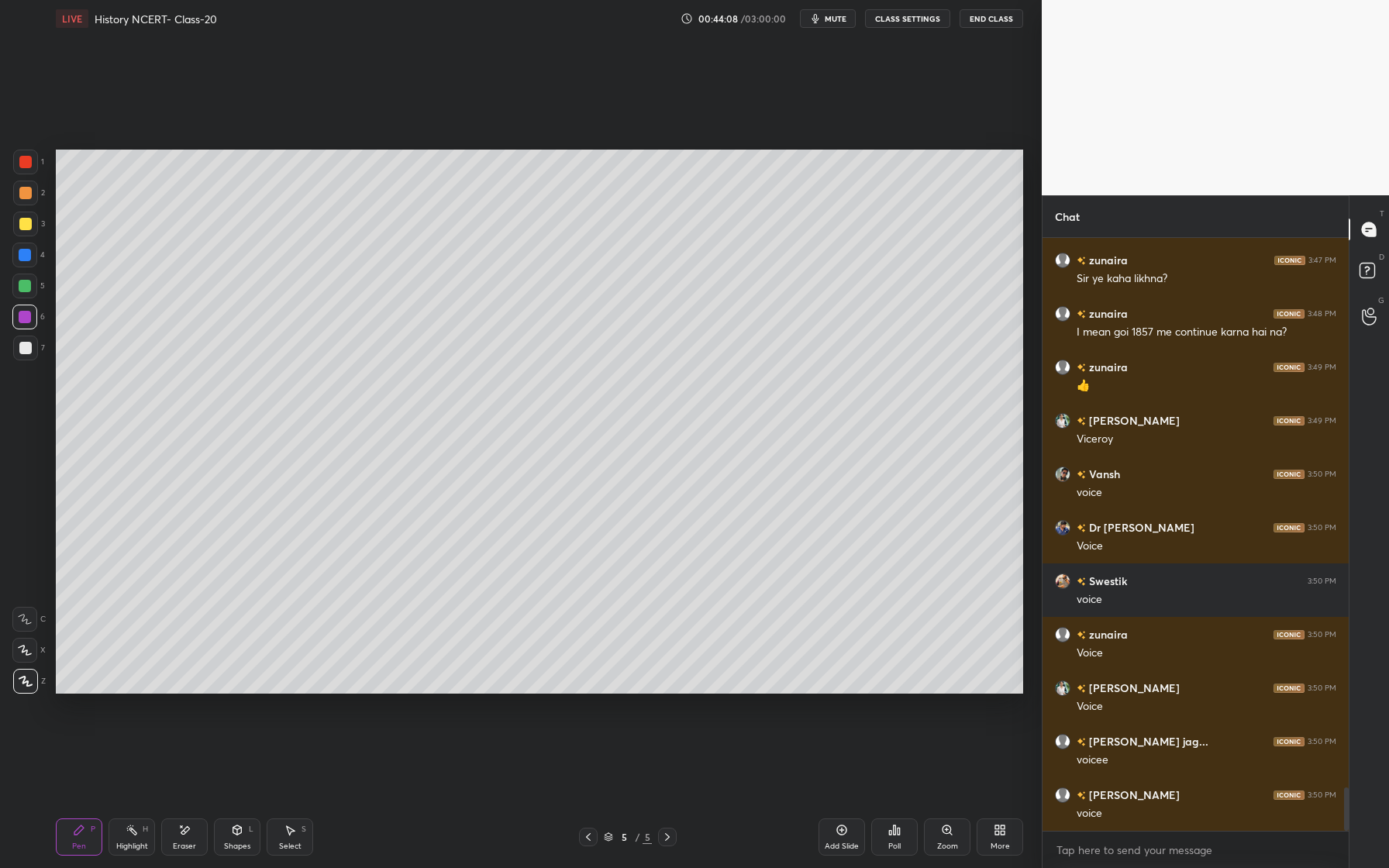
scroll to position [7553, 0]
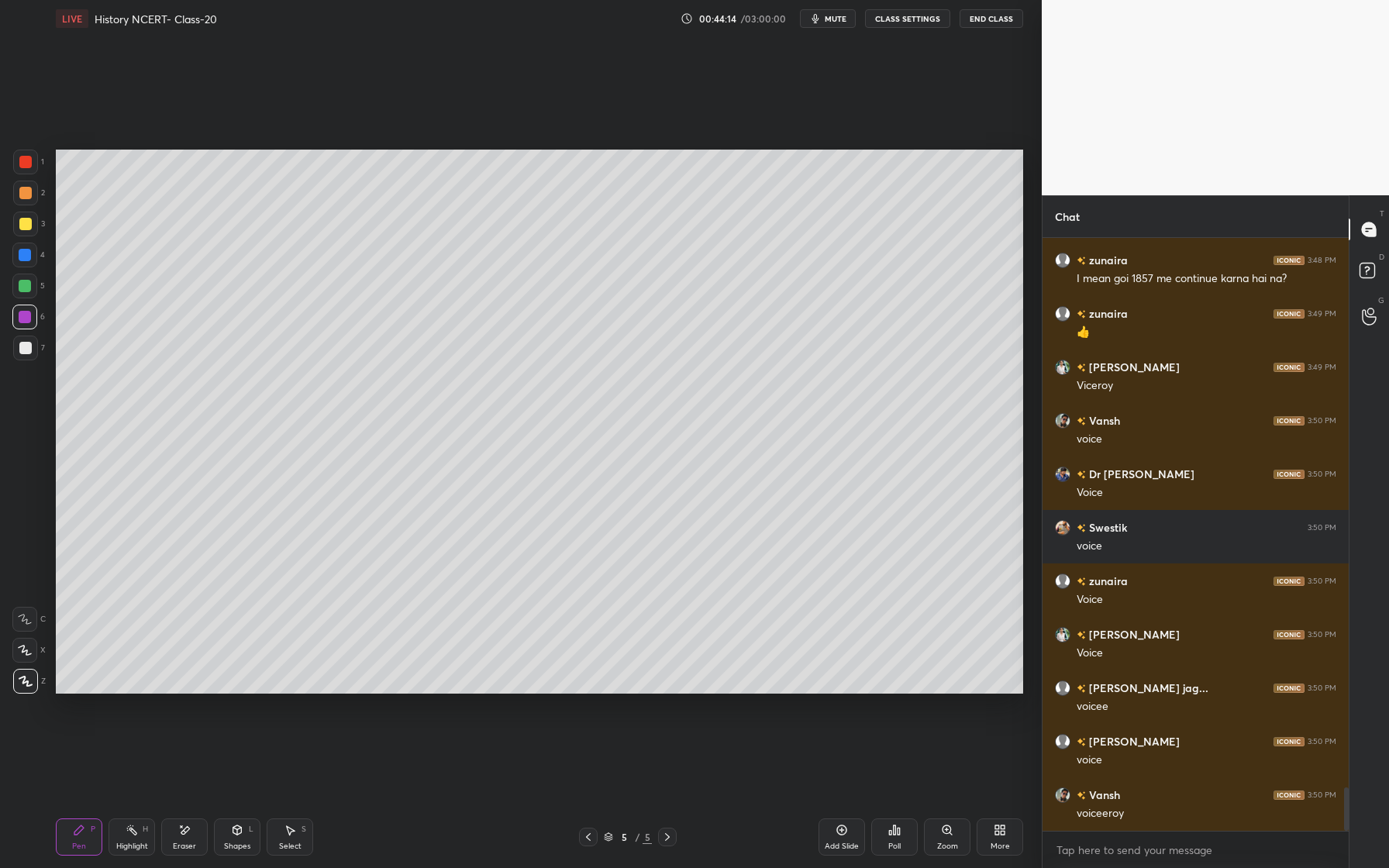
type textarea "x"
click at [901, 24] on button "CLASS SETTINGS" at bounding box center [908, 18] width 86 height 18
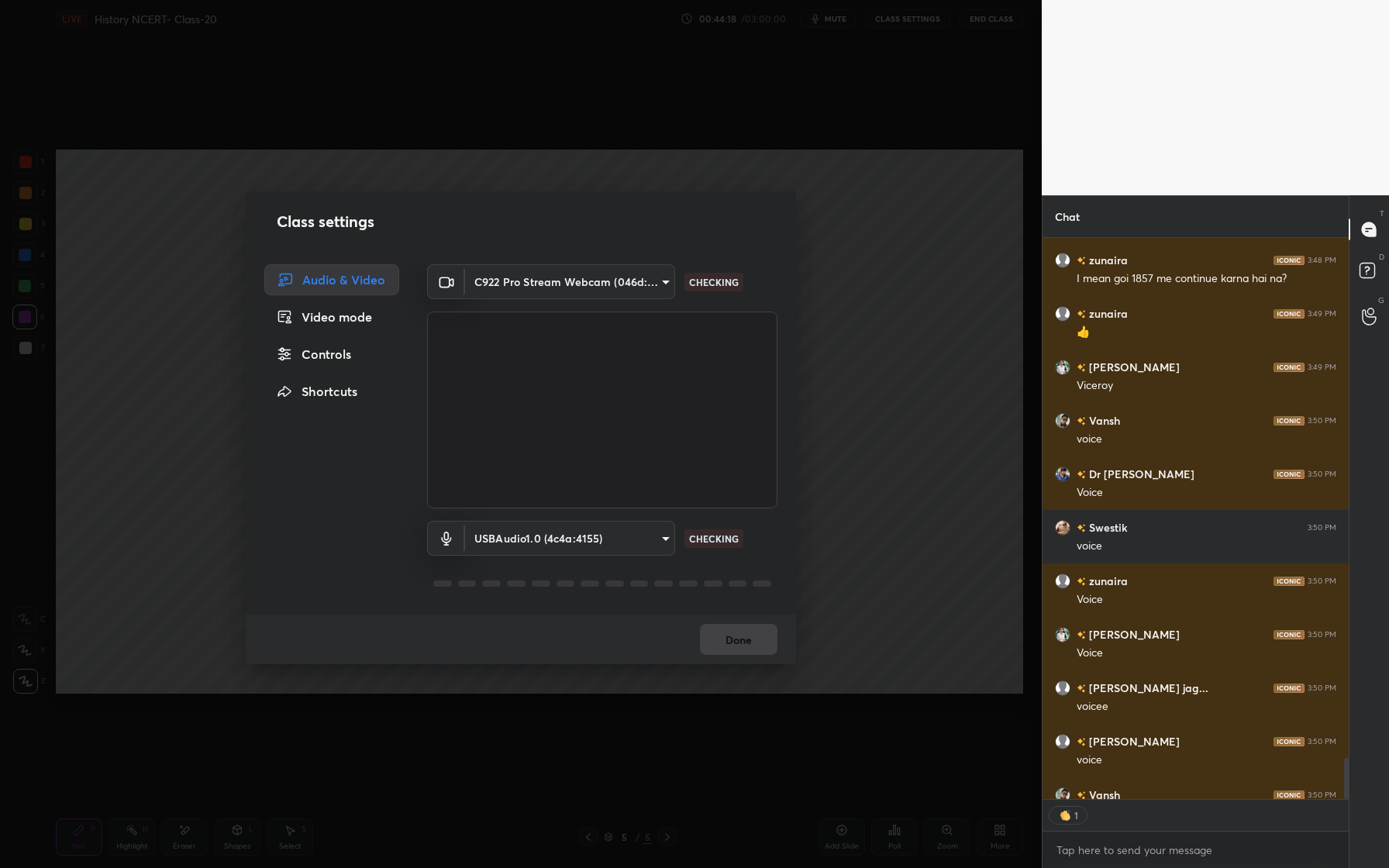
click at [634, 534] on body "1 2 3 4 5 6 7 C X Z E E Erase all H H LIVE History NCERT- Class-20 00:44:18 / 0…" at bounding box center [694, 434] width 1389 height 868
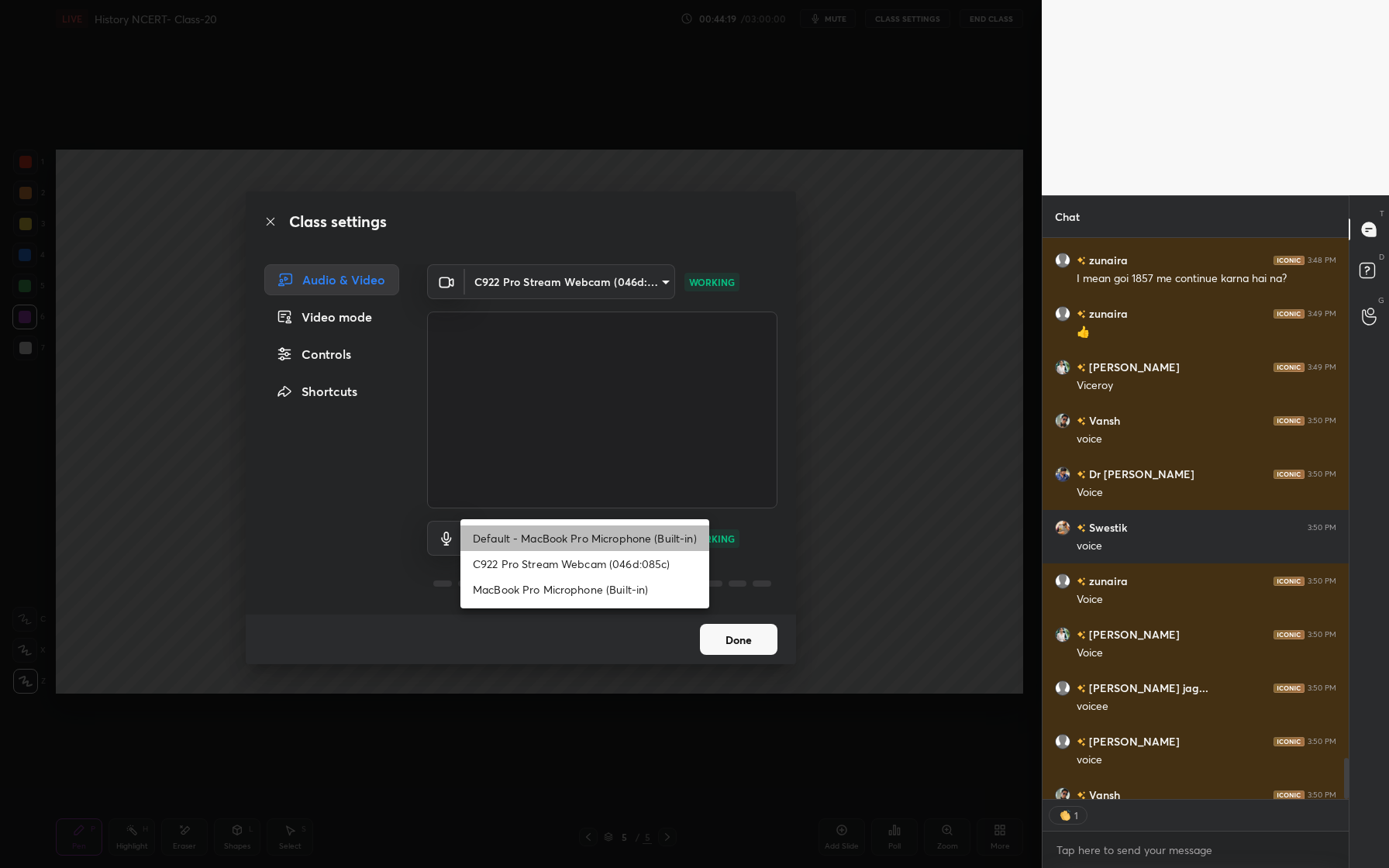
click at [608, 532] on li "Default - MacBook Pro Microphone (Built-in)" at bounding box center [585, 538] width 249 height 25
type input "default"
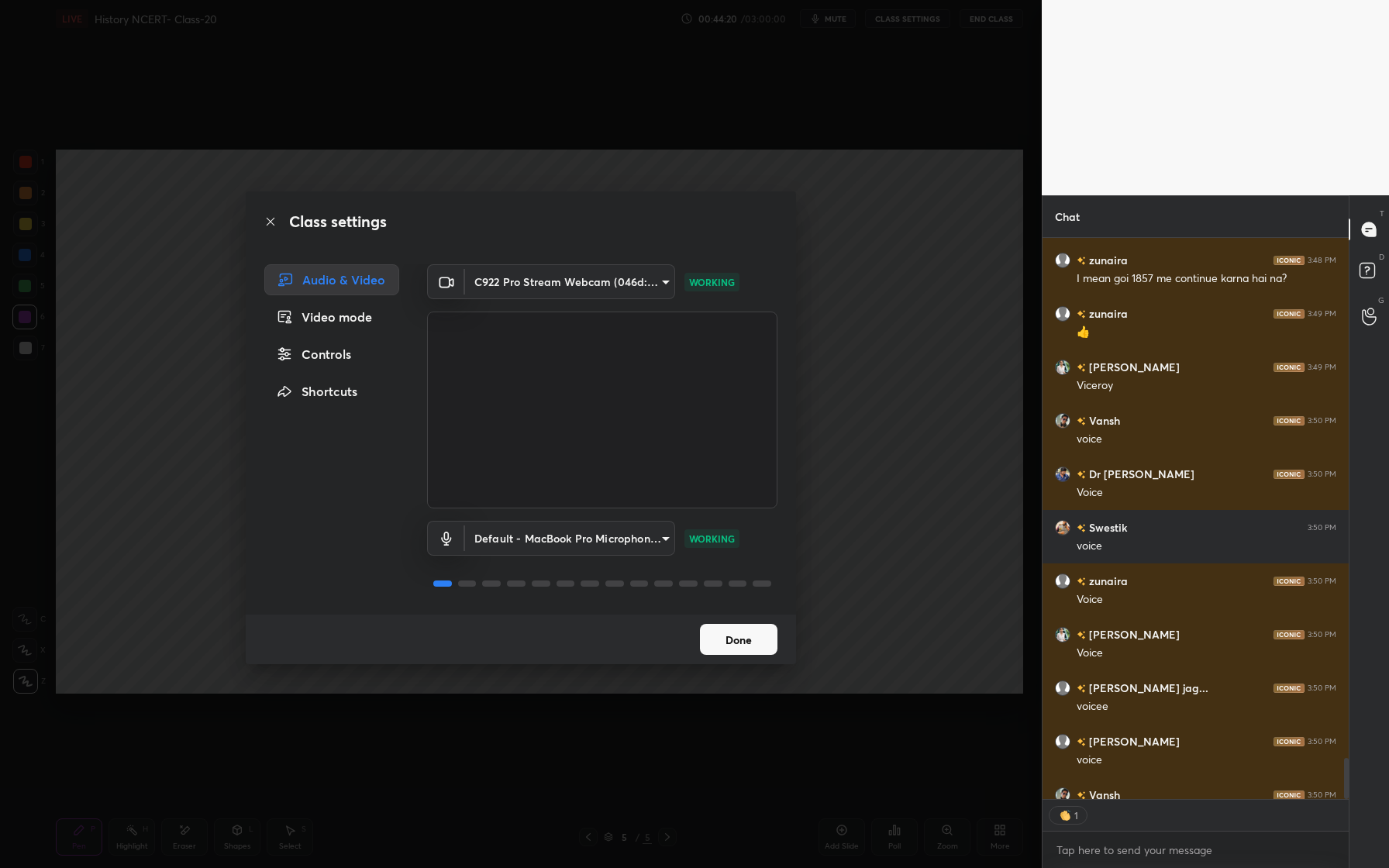
click at [747, 648] on button "Done" at bounding box center [739, 640] width 78 height 31
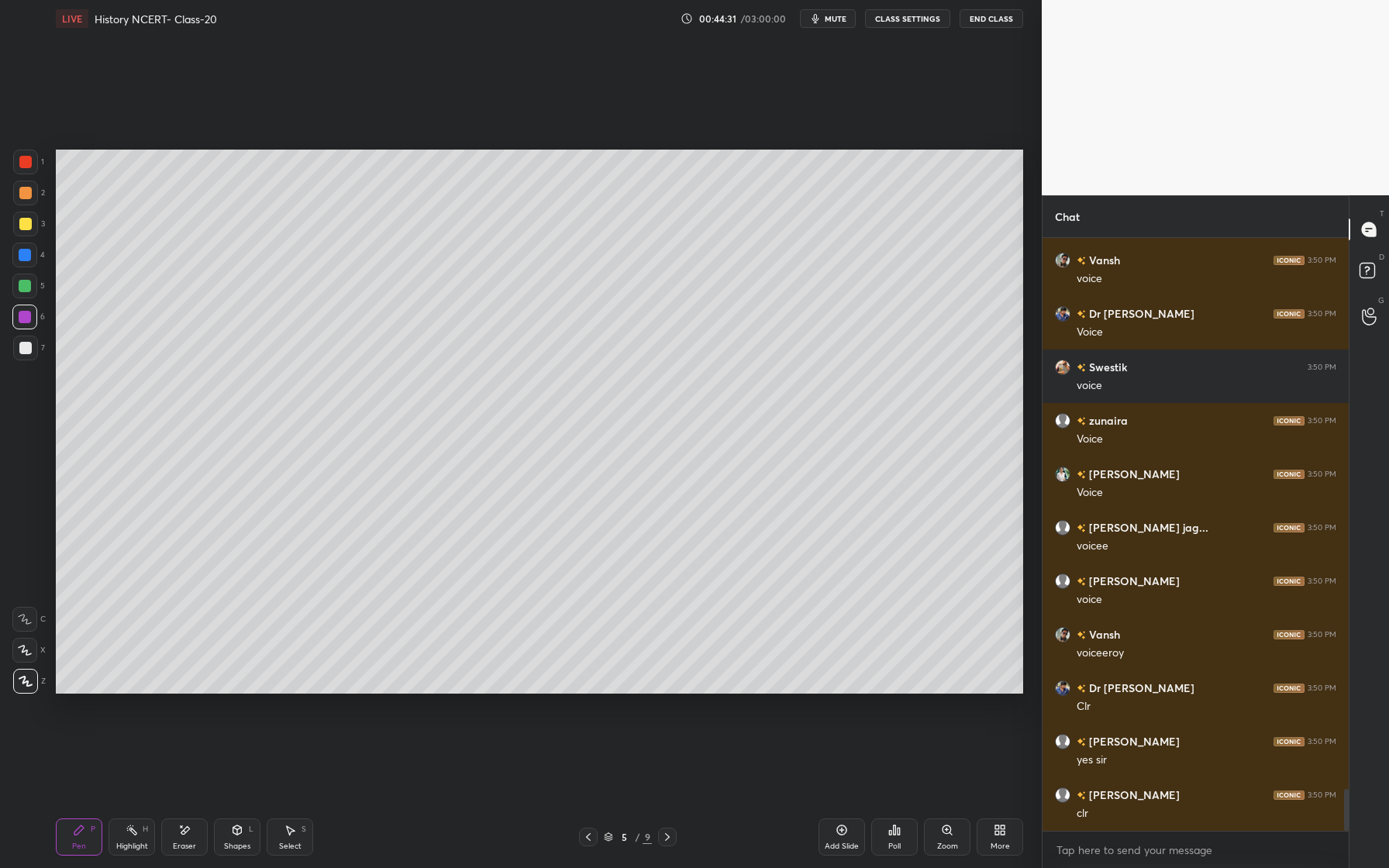
scroll to position [7767, 0]
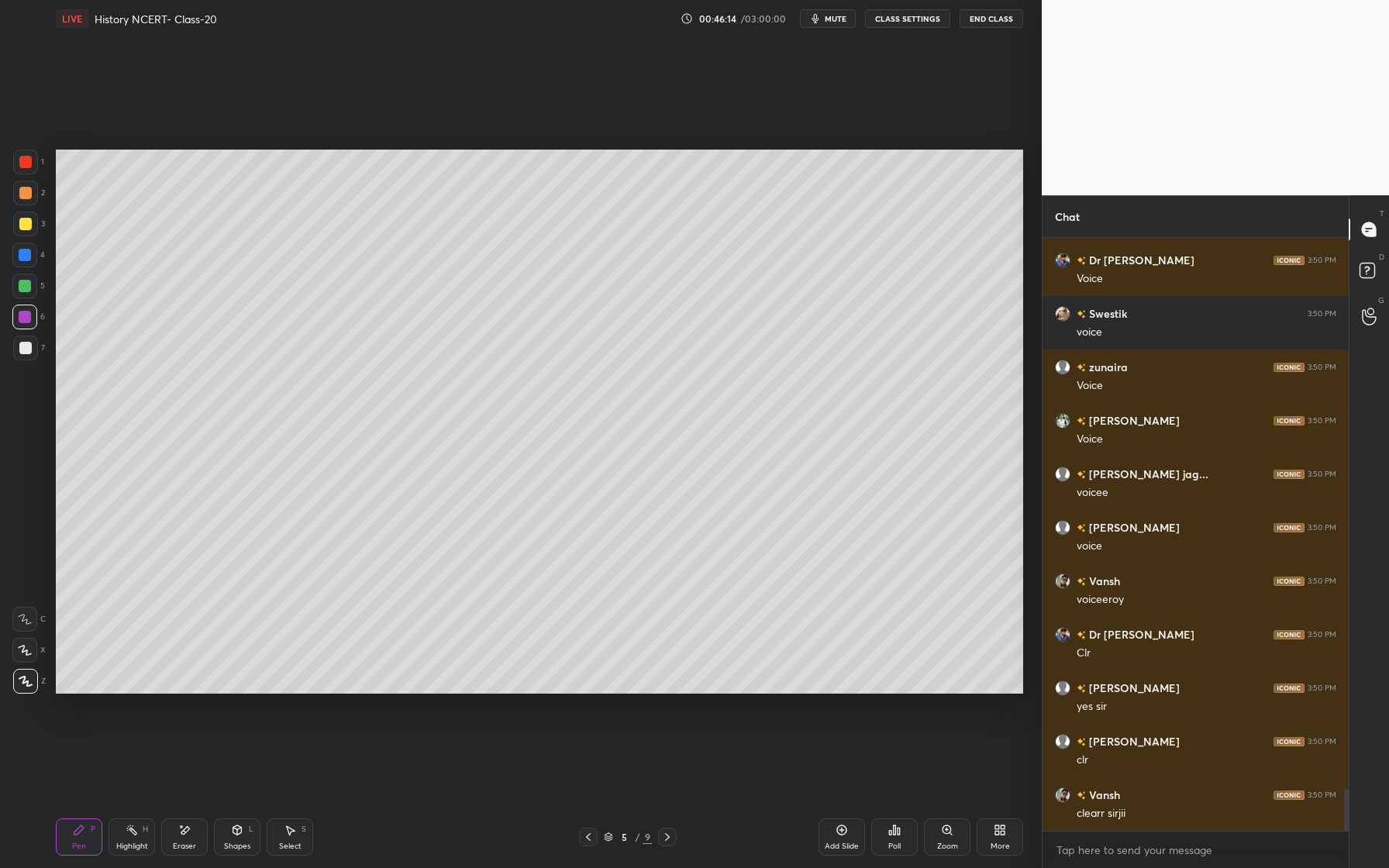
click at [894, 837] on div "Poll" at bounding box center [894, 837] width 47 height 37
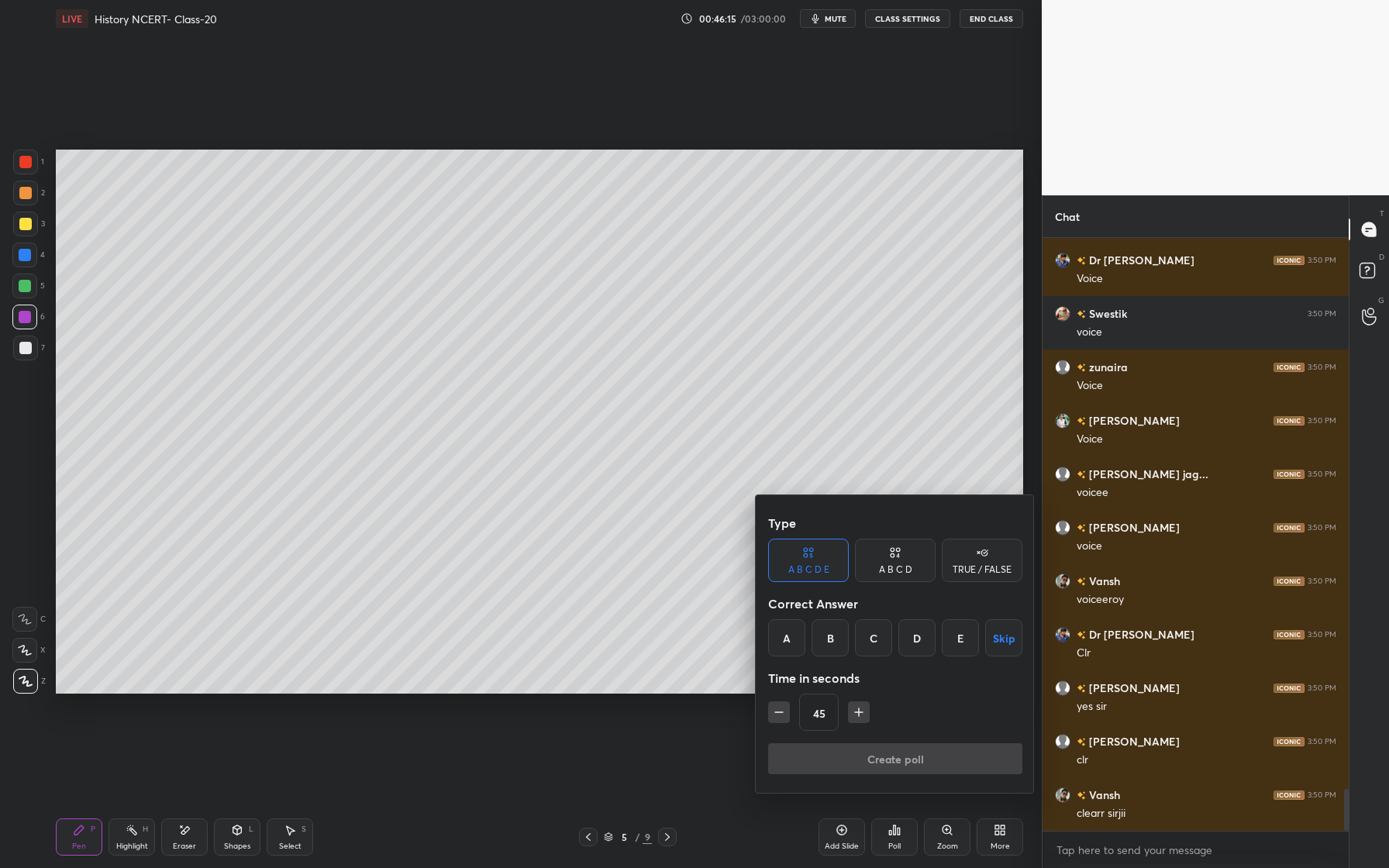
click at [922, 648] on div "D" at bounding box center [917, 638] width 37 height 37
click at [885, 761] on button "Create poll" at bounding box center [895, 759] width 255 height 31
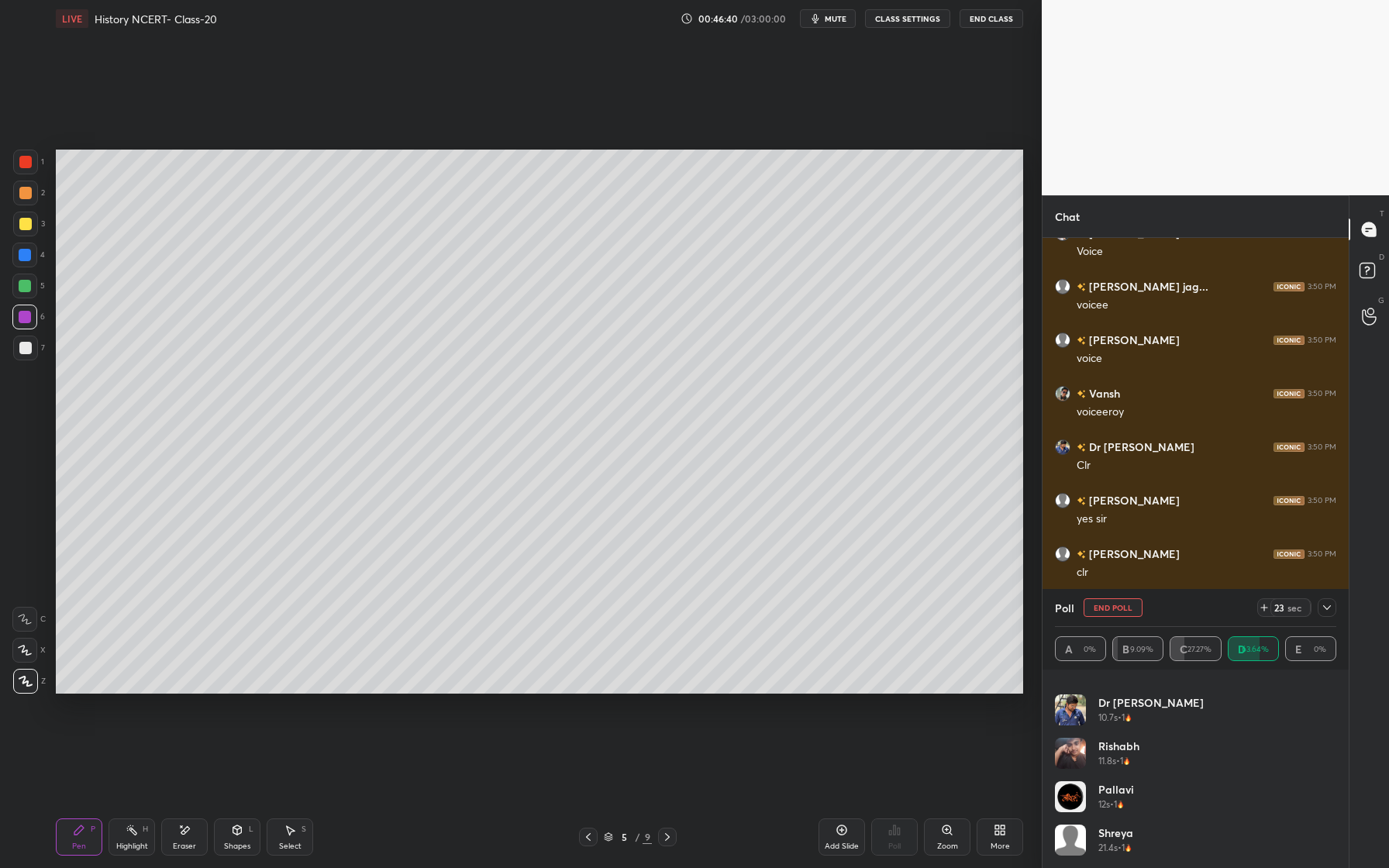
scroll to position [0, 0]
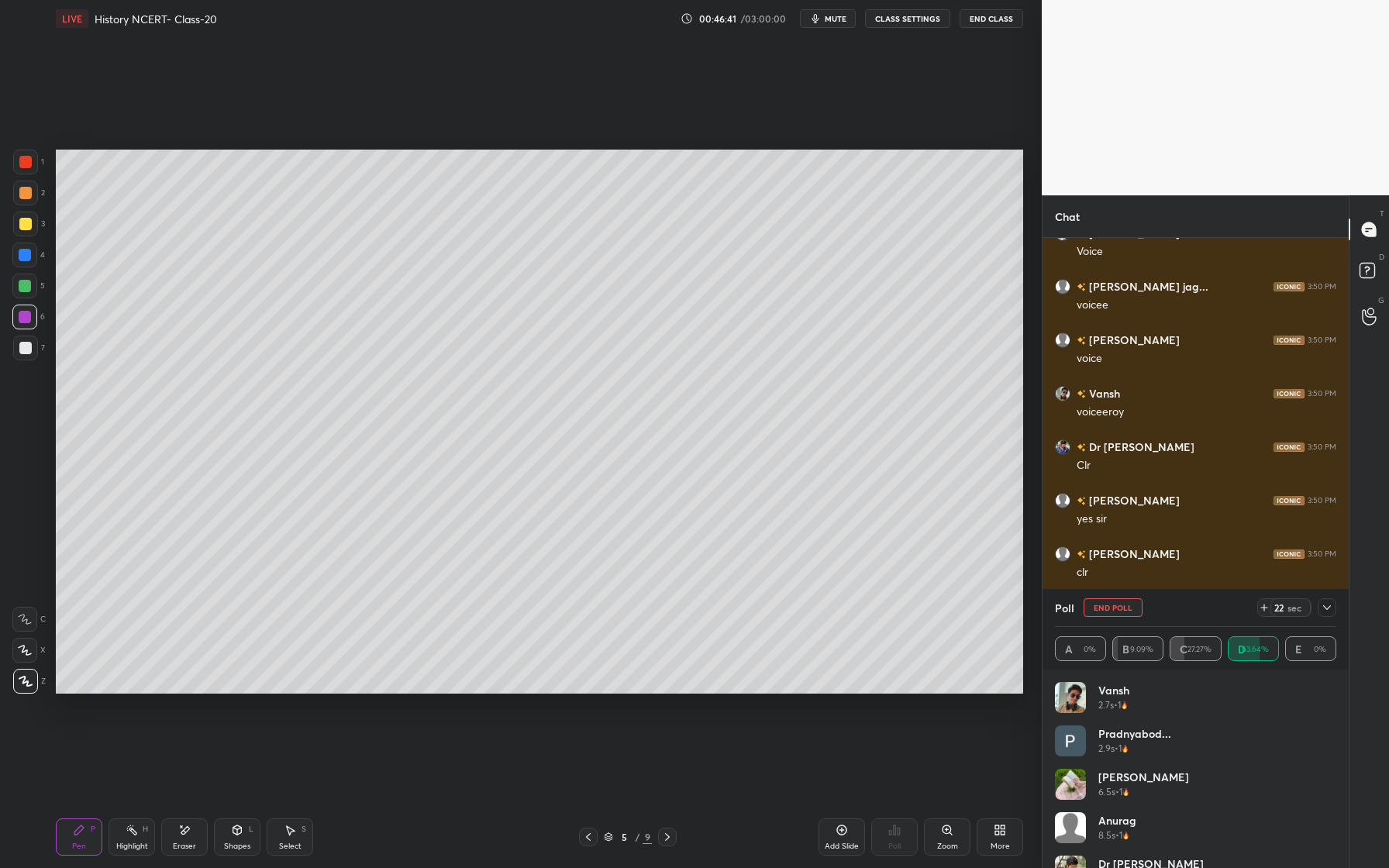
click at [1328, 610] on icon at bounding box center [1327, 608] width 13 height 13
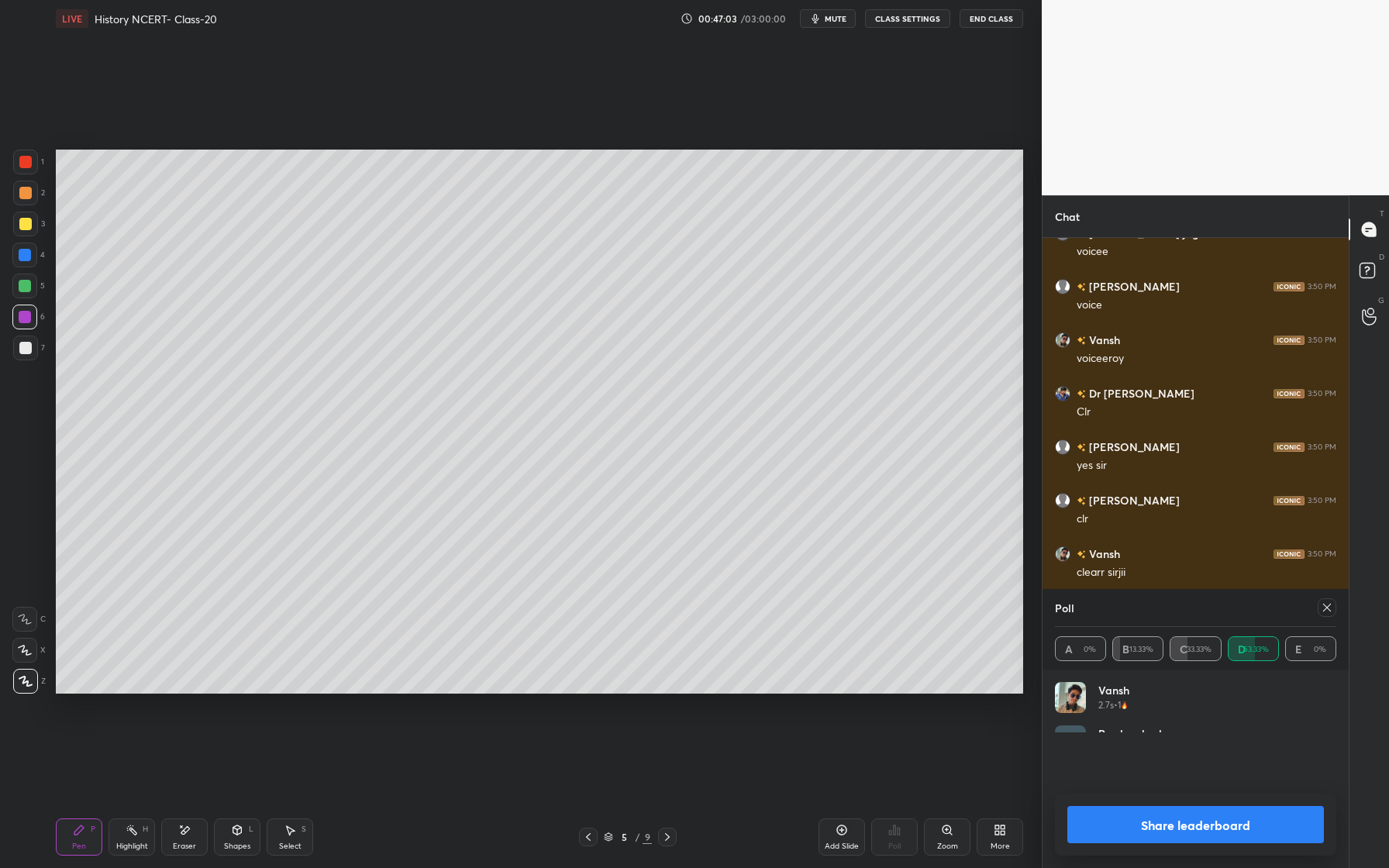
scroll to position [180, 277]
click at [1332, 613] on icon at bounding box center [1327, 608] width 13 height 13
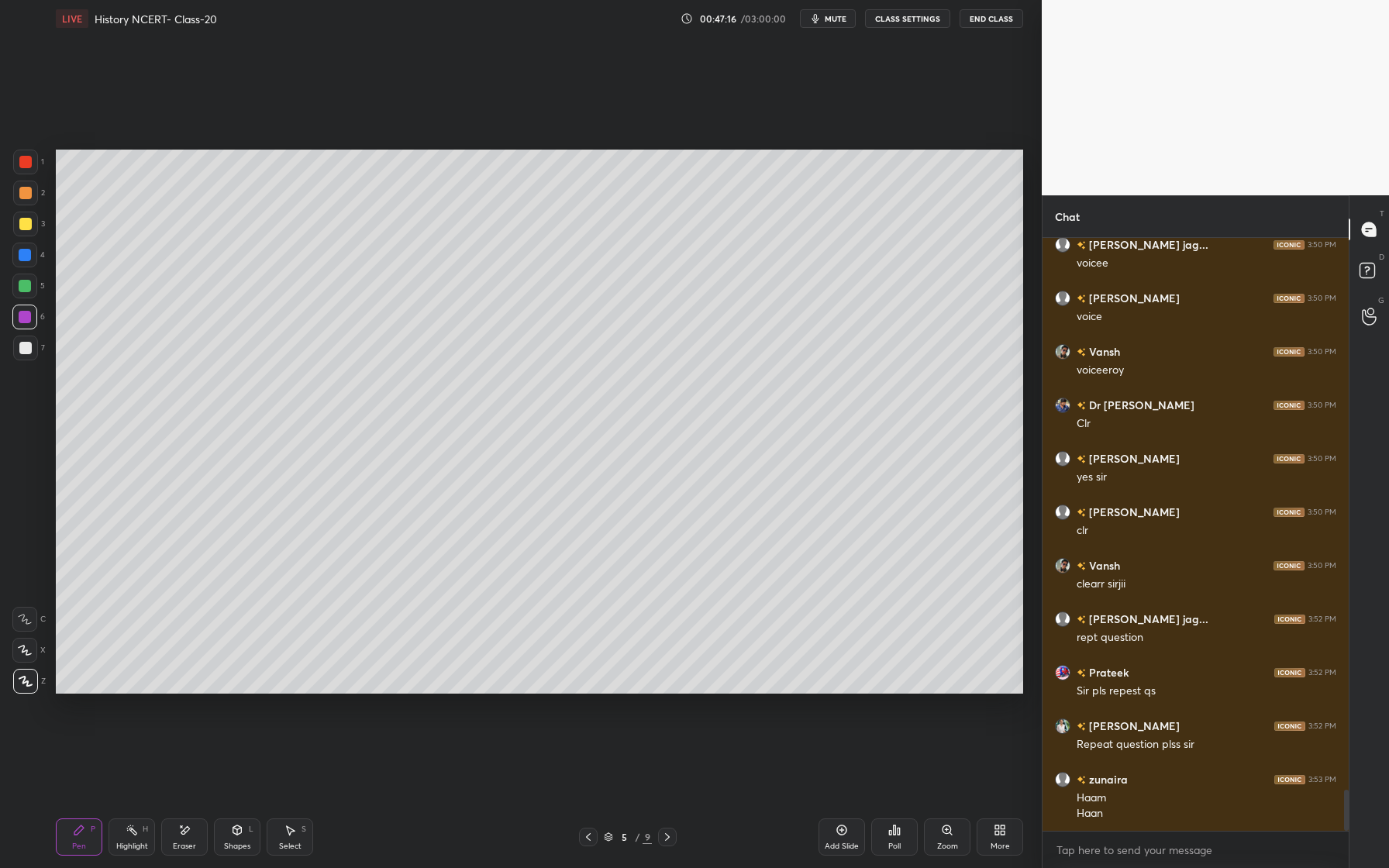
click at [182, 840] on div "Eraser" at bounding box center [185, 837] width 47 height 37
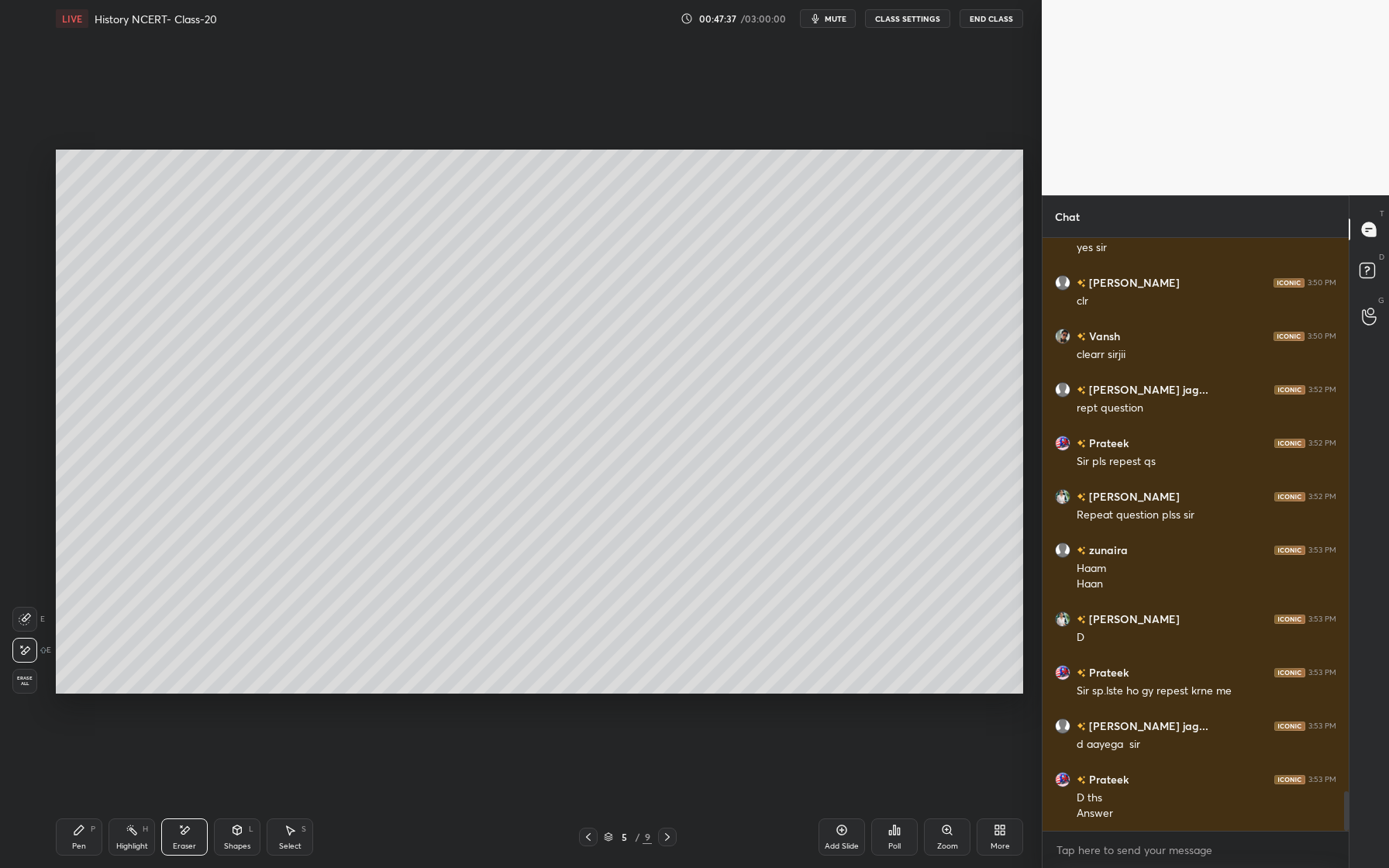
click at [80, 839] on div "Pen P" at bounding box center [79, 837] width 47 height 37
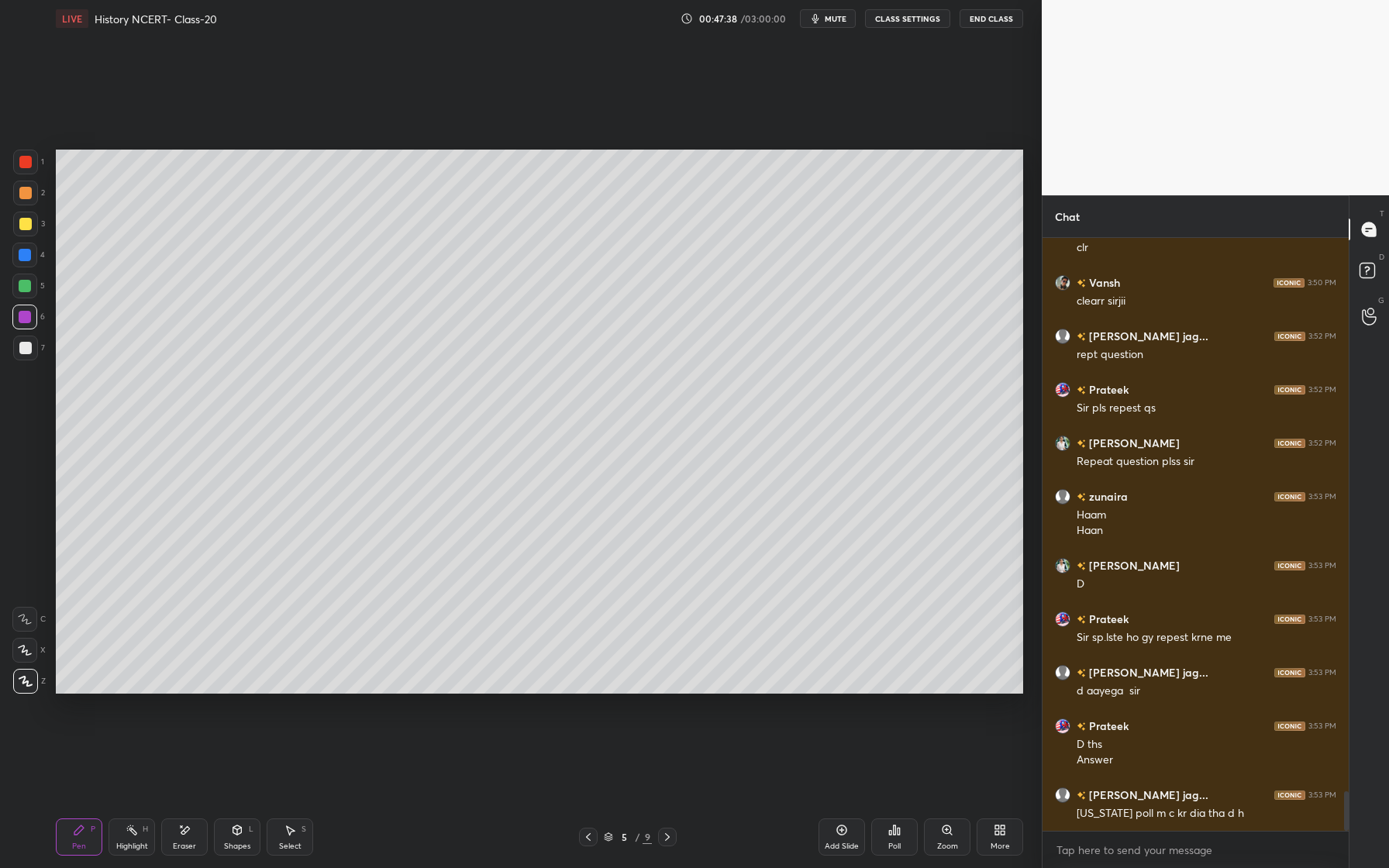
click at [34, 321] on div at bounding box center [25, 317] width 25 height 25
click at [190, 833] on icon at bounding box center [184, 831] width 13 height 14
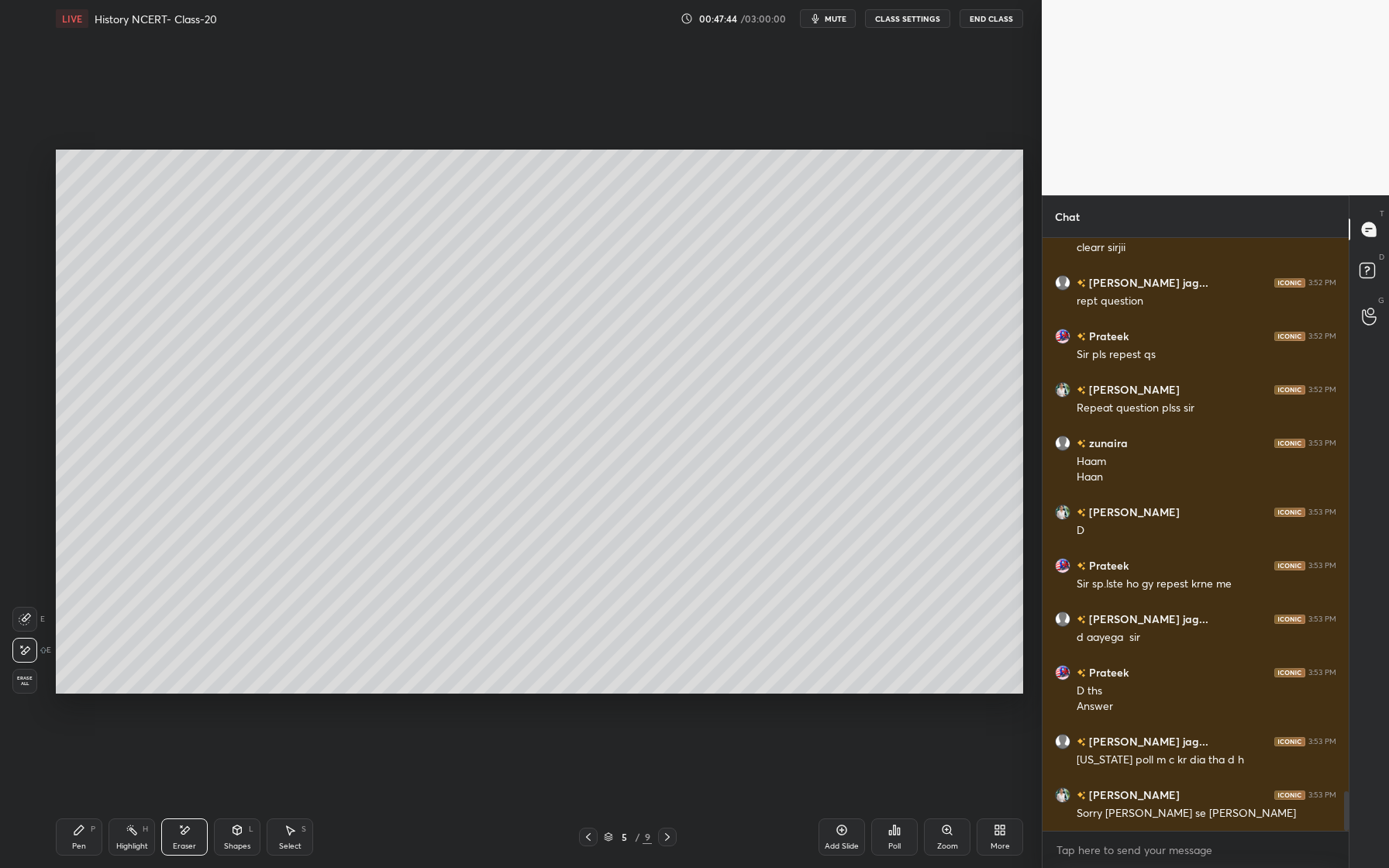
drag, startPoint x: 92, startPoint y: 821, endPoint x: 124, endPoint y: 764, distance: 65.4
click at [93, 821] on div "Pen P" at bounding box center [79, 837] width 47 height 37
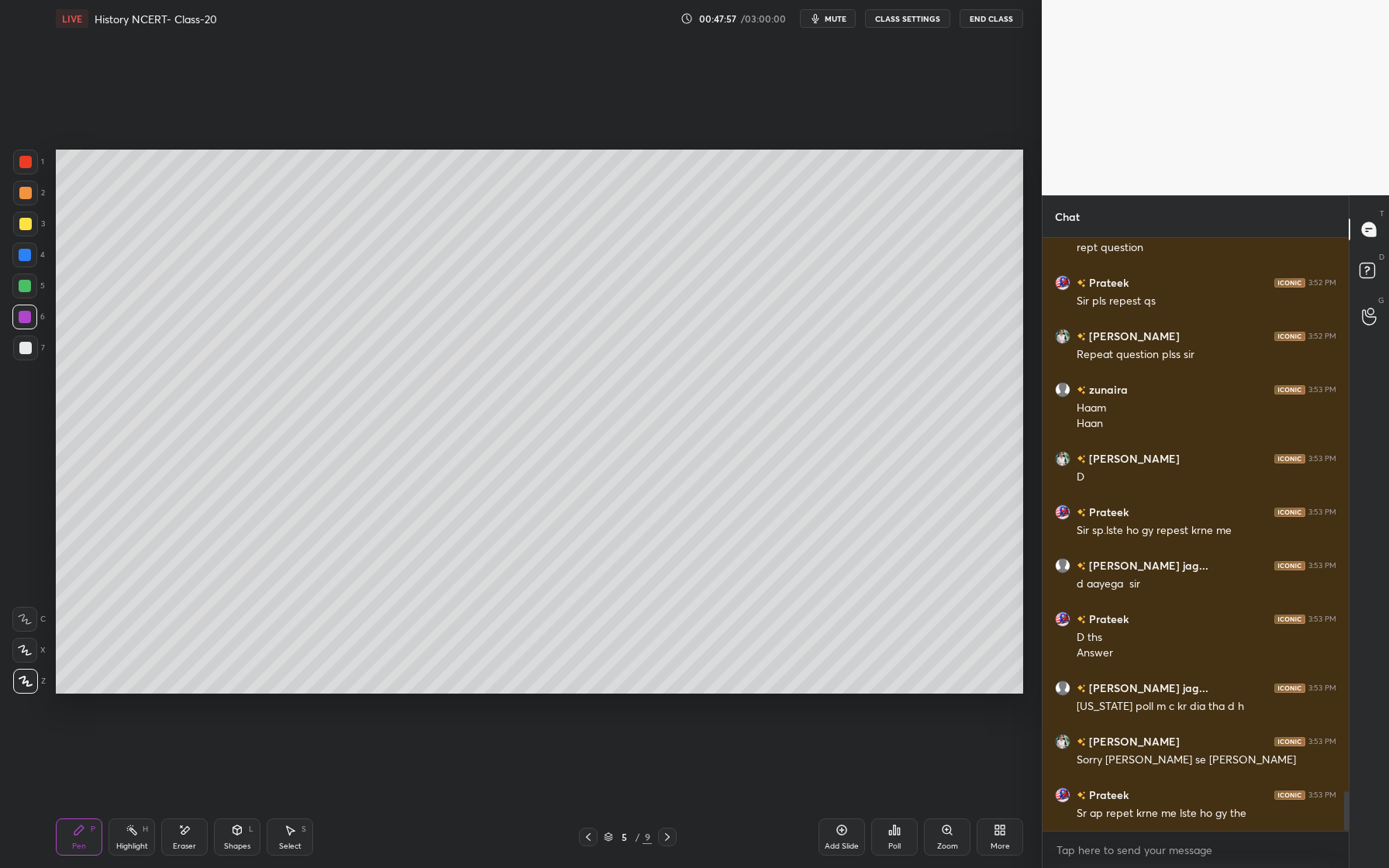
click at [240, 828] on icon at bounding box center [237, 829] width 9 height 2
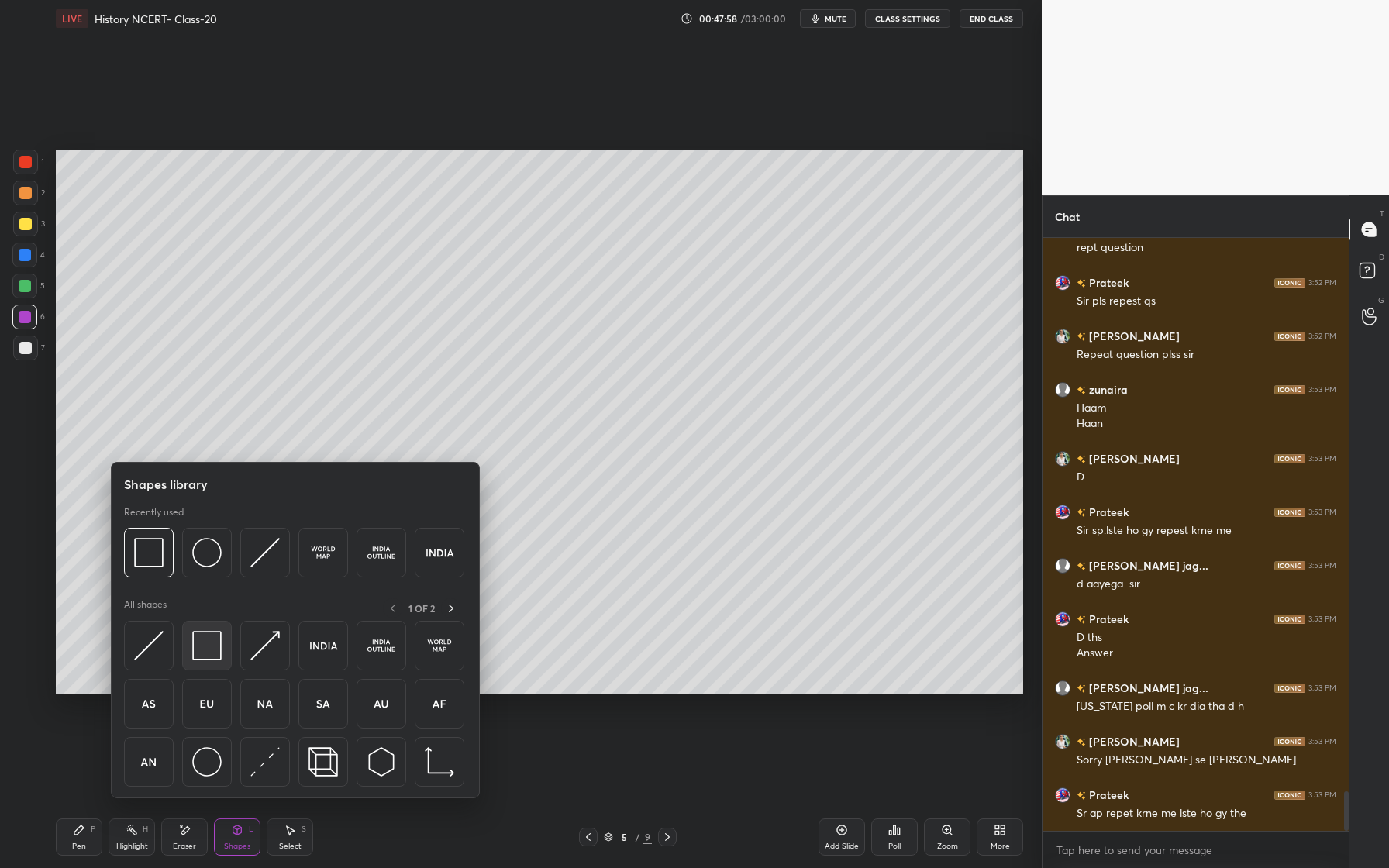
click at [216, 635] on img at bounding box center [207, 645] width 29 height 29
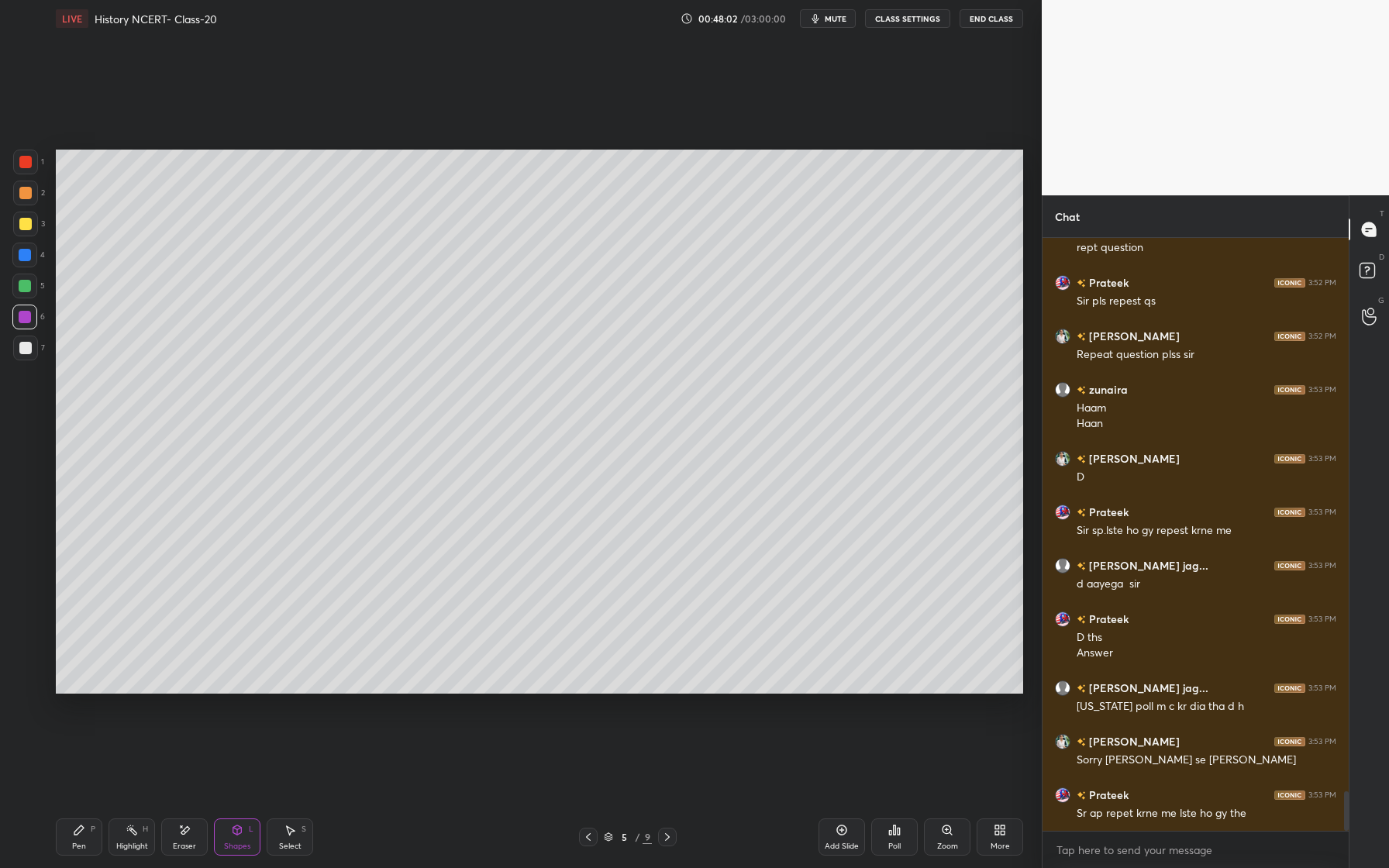
click at [30, 279] on div at bounding box center [25, 287] width 25 height 25
drag, startPoint x: 75, startPoint y: 833, endPoint x: 88, endPoint y: 819, distance: 19.1
click at [75, 833] on icon at bounding box center [80, 830] width 10 height 10
click at [44, 222] on div "3" at bounding box center [29, 225] width 32 height 25
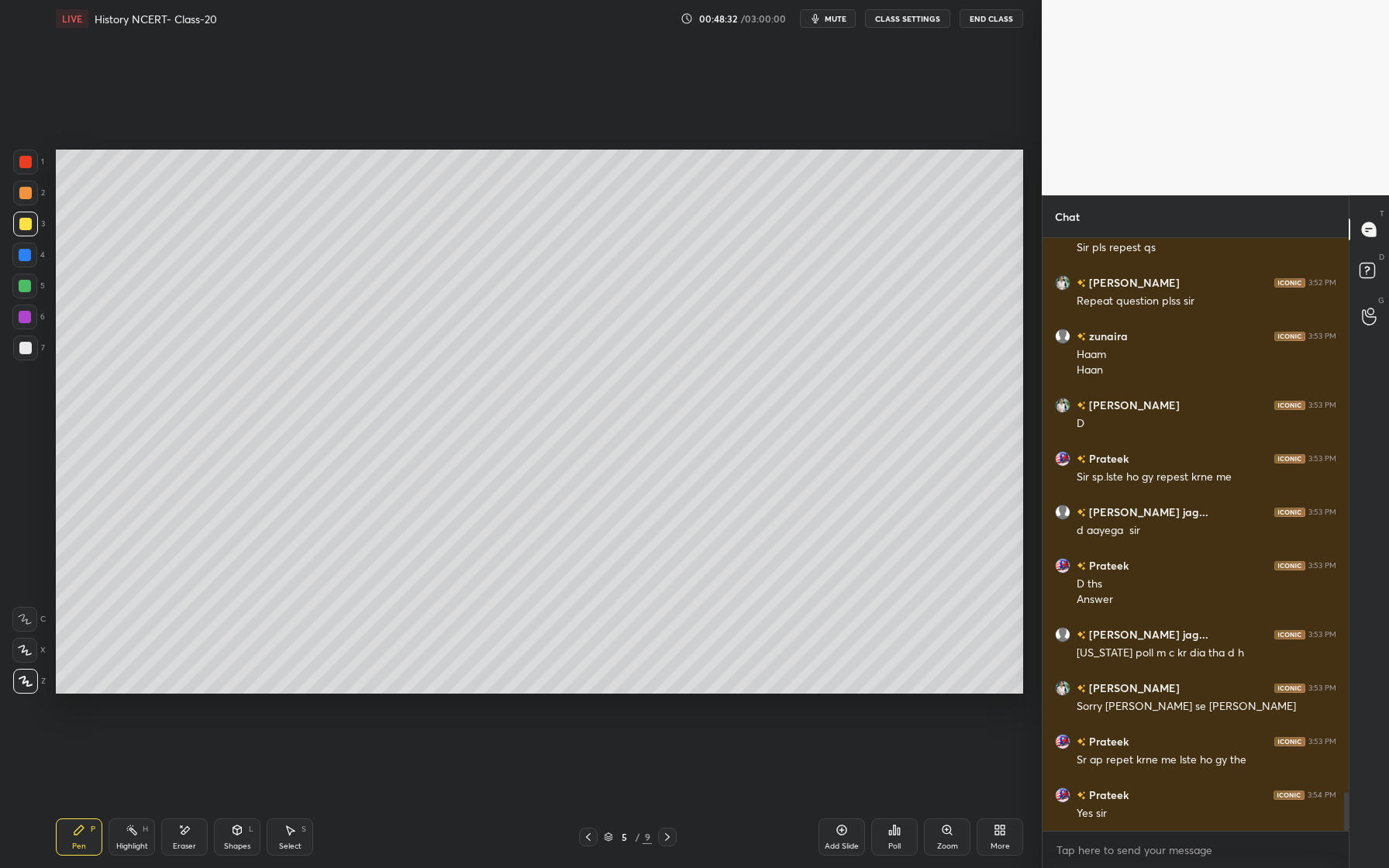
click at [237, 840] on div "Shapes L" at bounding box center [237, 837] width 47 height 37
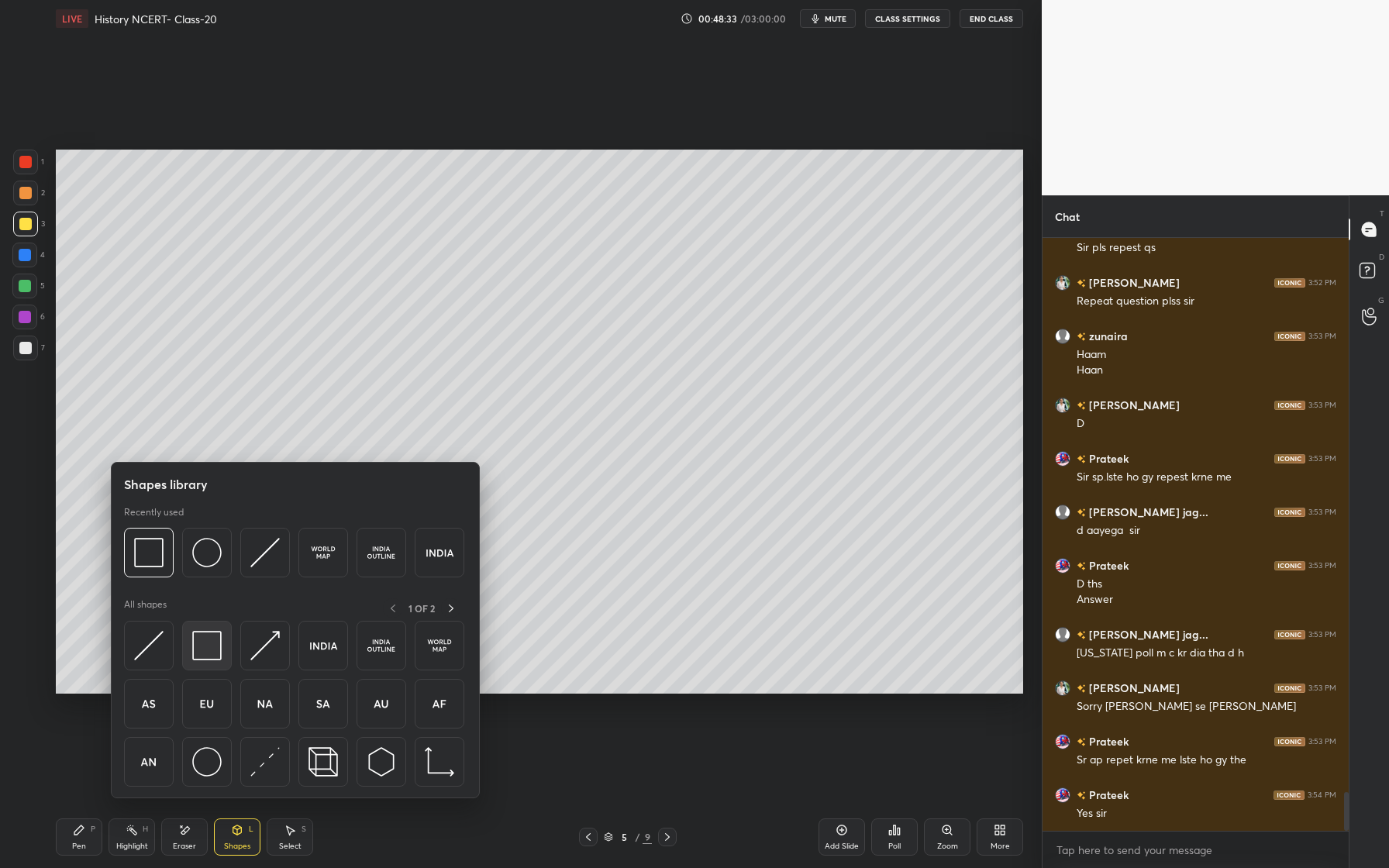
click at [224, 654] on div at bounding box center [206, 645] width 50 height 50
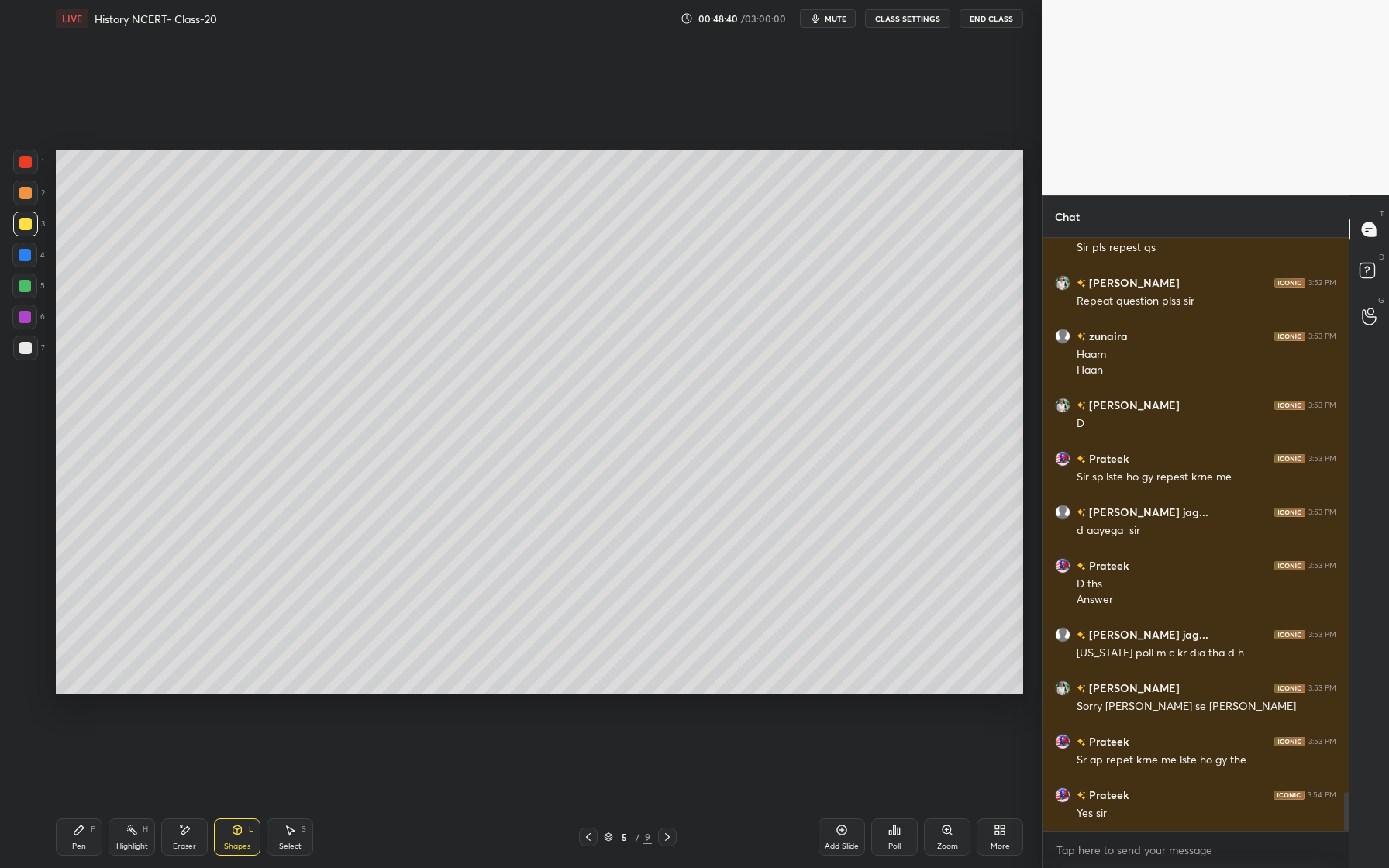
drag, startPoint x: 28, startPoint y: 351, endPoint x: 17, endPoint y: 346, distance: 12.1
click at [28, 351] on div at bounding box center [25, 348] width 13 height 13
click at [78, 836] on icon at bounding box center [79, 830] width 13 height 13
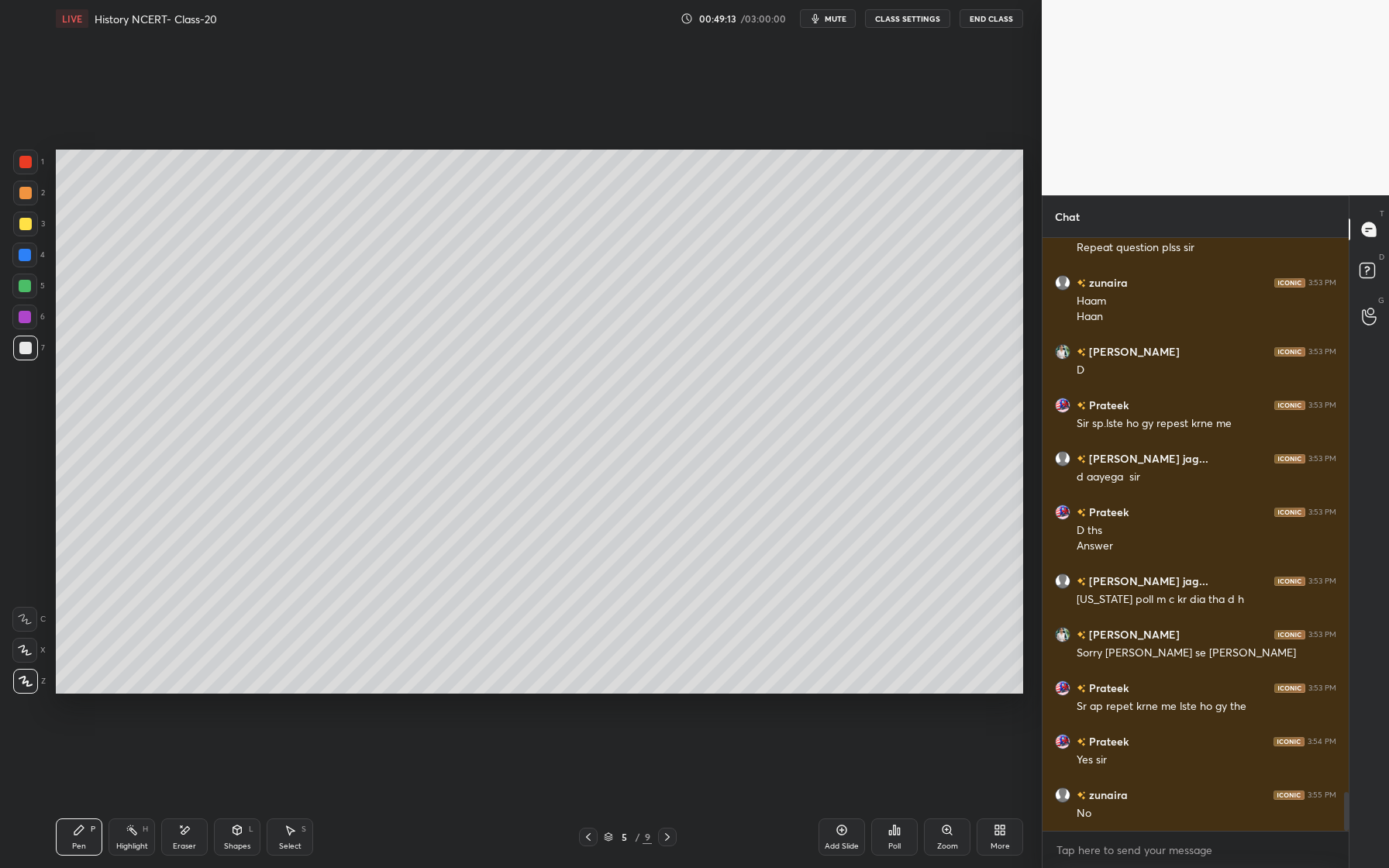
scroll to position [8547, 0]
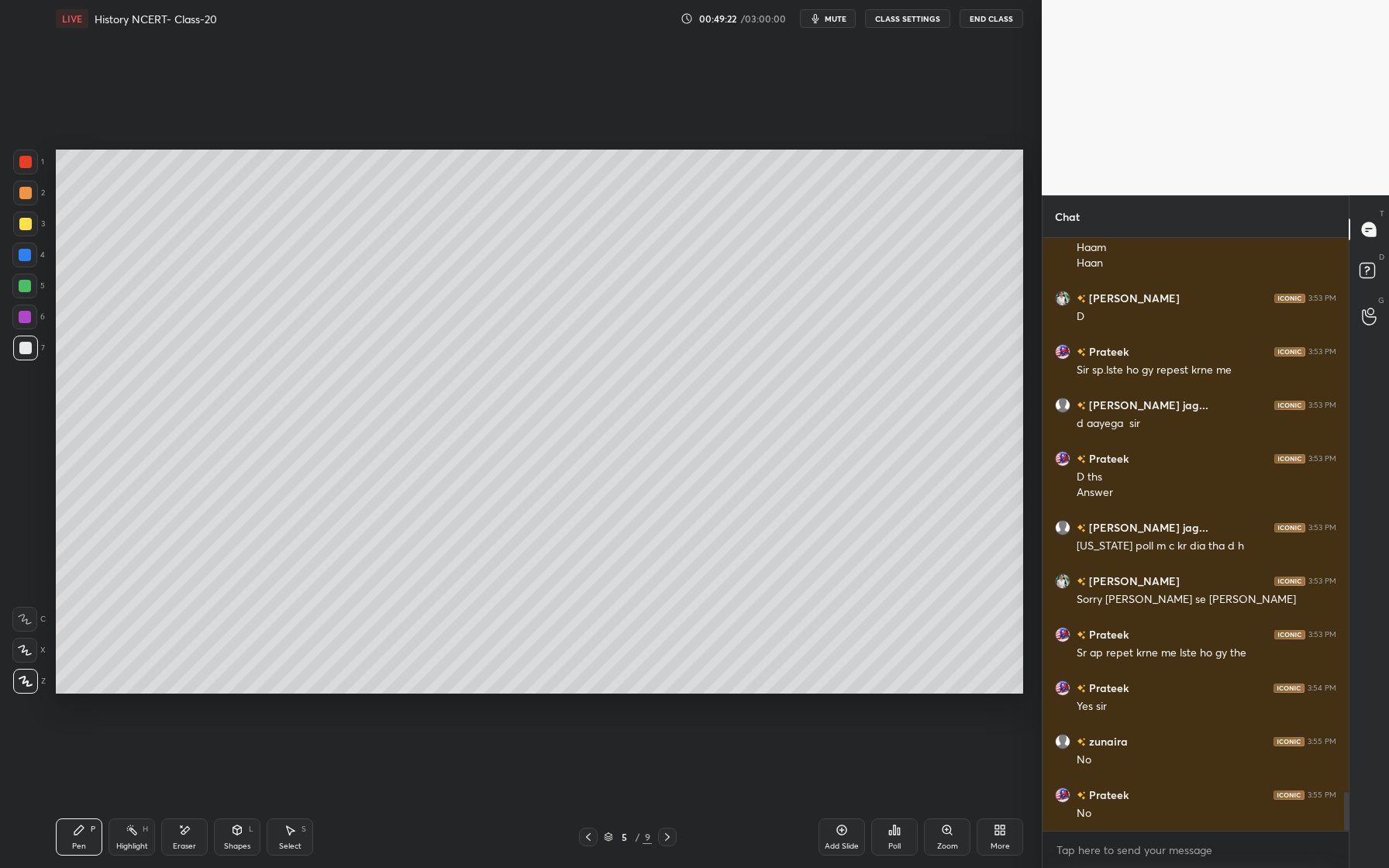
drag, startPoint x: 225, startPoint y: 845, endPoint x: 237, endPoint y: 836, distance: 15.0
click at [226, 843] on div "Shapes" at bounding box center [236, 847] width 26 height 8
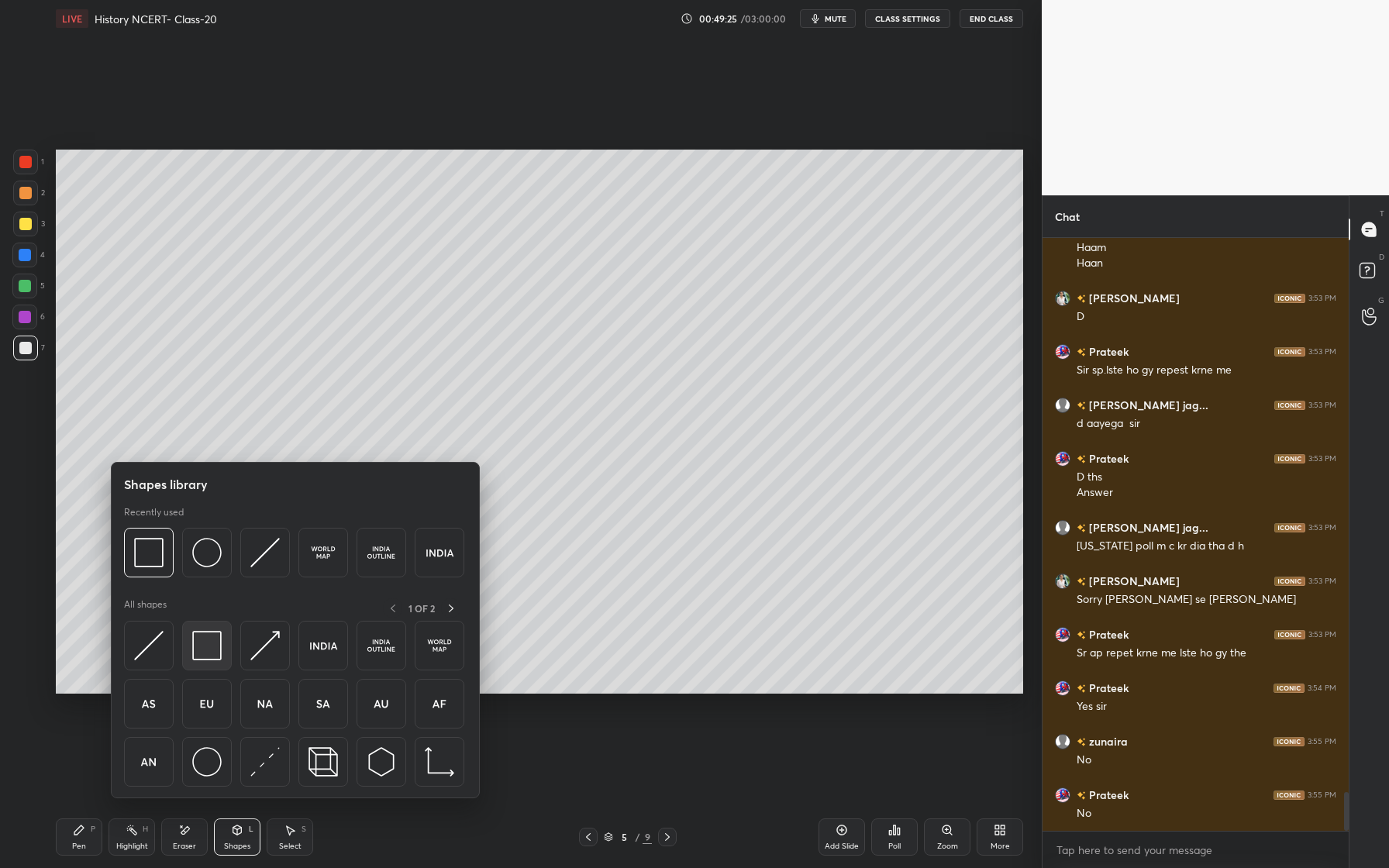
click at [225, 638] on div at bounding box center [206, 645] width 50 height 50
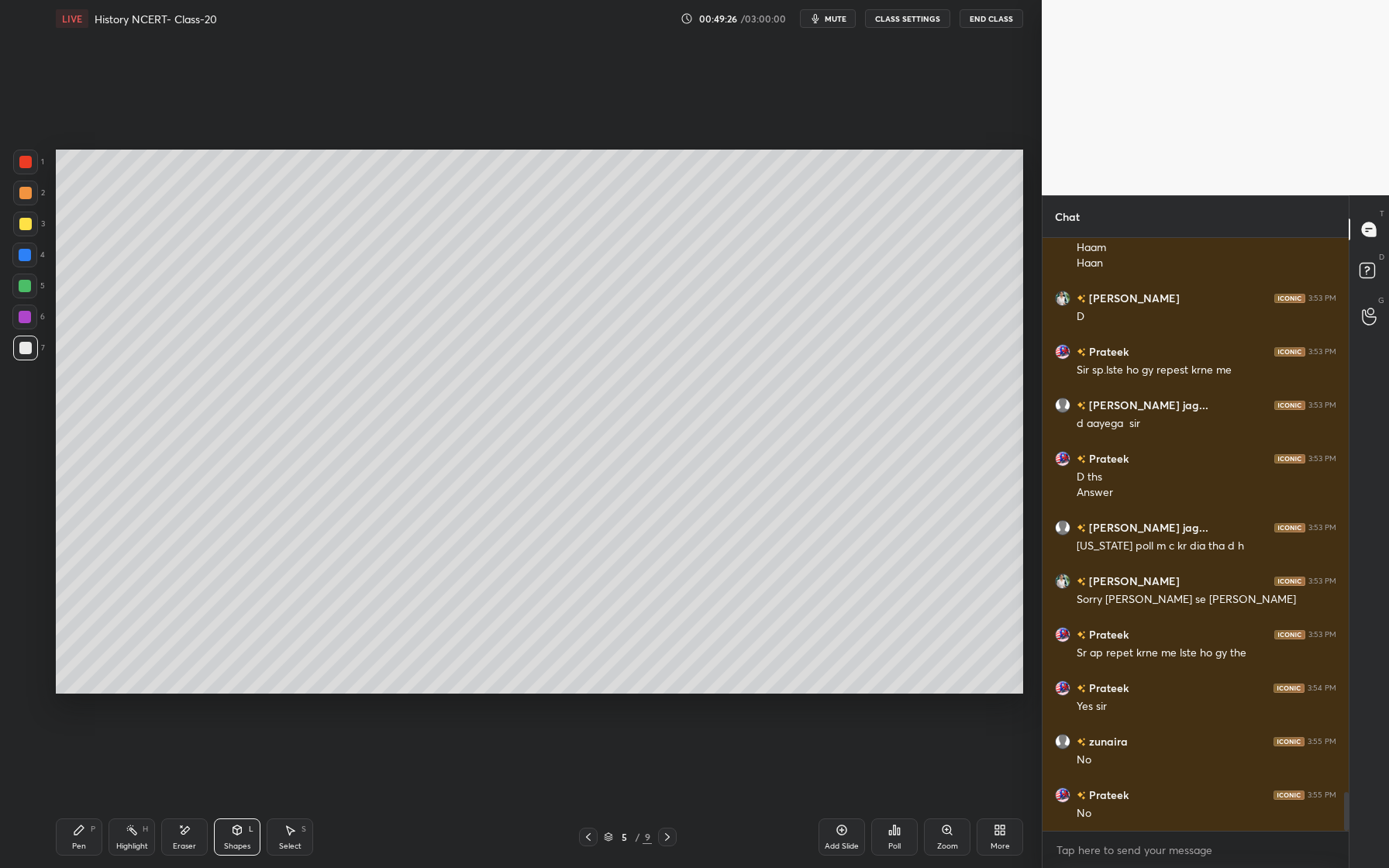
drag, startPoint x: 32, startPoint y: 348, endPoint x: 18, endPoint y: 349, distance: 14.0
click at [30, 350] on div at bounding box center [26, 348] width 25 height 25
click at [32, 155] on div at bounding box center [26, 162] width 25 height 25
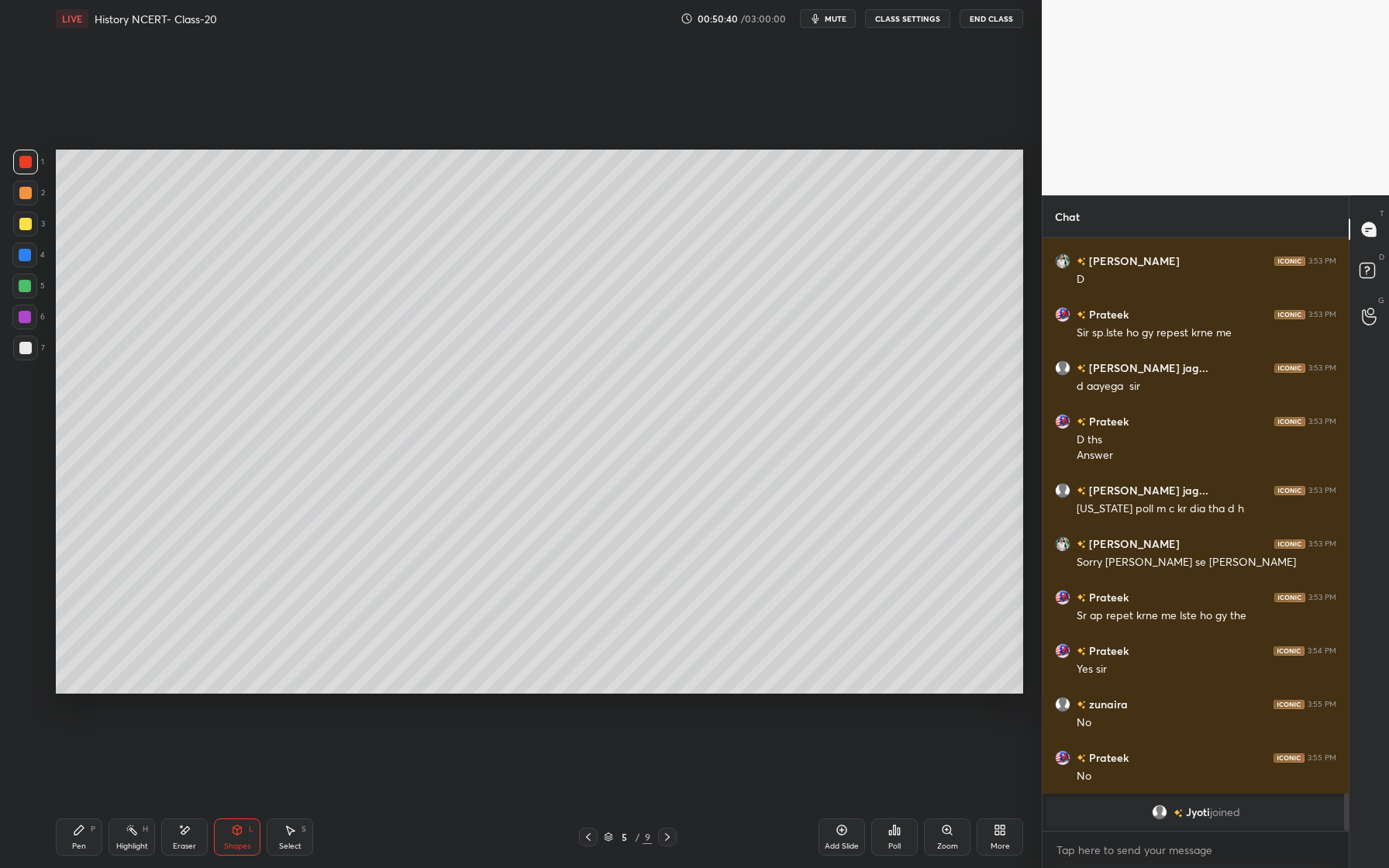
click at [29, 258] on div at bounding box center [24, 255] width 13 height 13
drag, startPoint x: 19, startPoint y: 225, endPoint x: 25, endPoint y: 211, distance: 15.2
click at [19, 225] on div at bounding box center [25, 224] width 13 height 13
drag, startPoint x: 28, startPoint y: 193, endPoint x: 37, endPoint y: 200, distance: 11.4
click at [30, 193] on div at bounding box center [25, 192] width 13 height 13
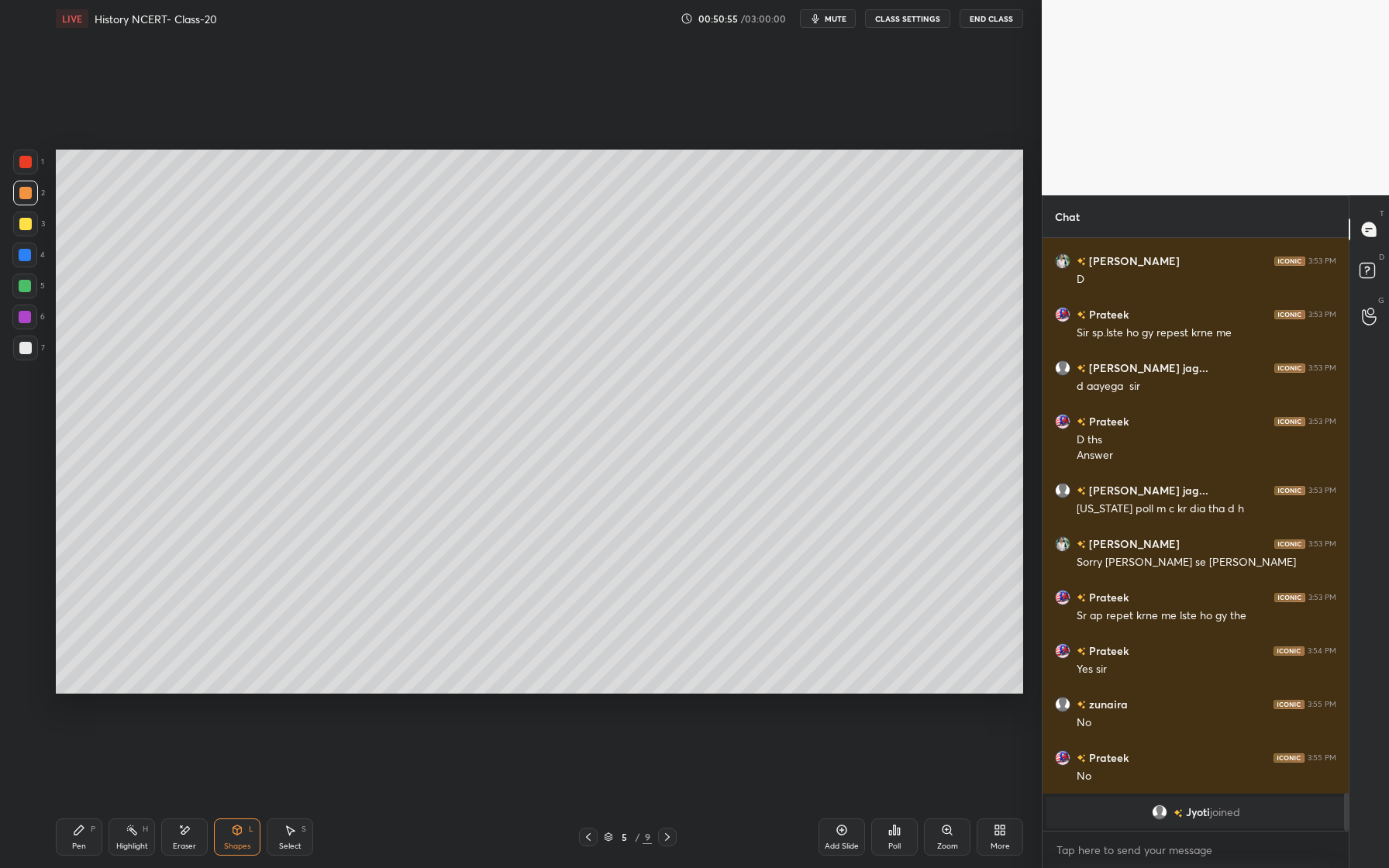
click at [76, 851] on div "Pen" at bounding box center [79, 847] width 14 height 8
drag, startPoint x: 28, startPoint y: 347, endPoint x: 52, endPoint y: 339, distance: 25.3
click at [27, 348] on div at bounding box center [25, 348] width 13 height 13
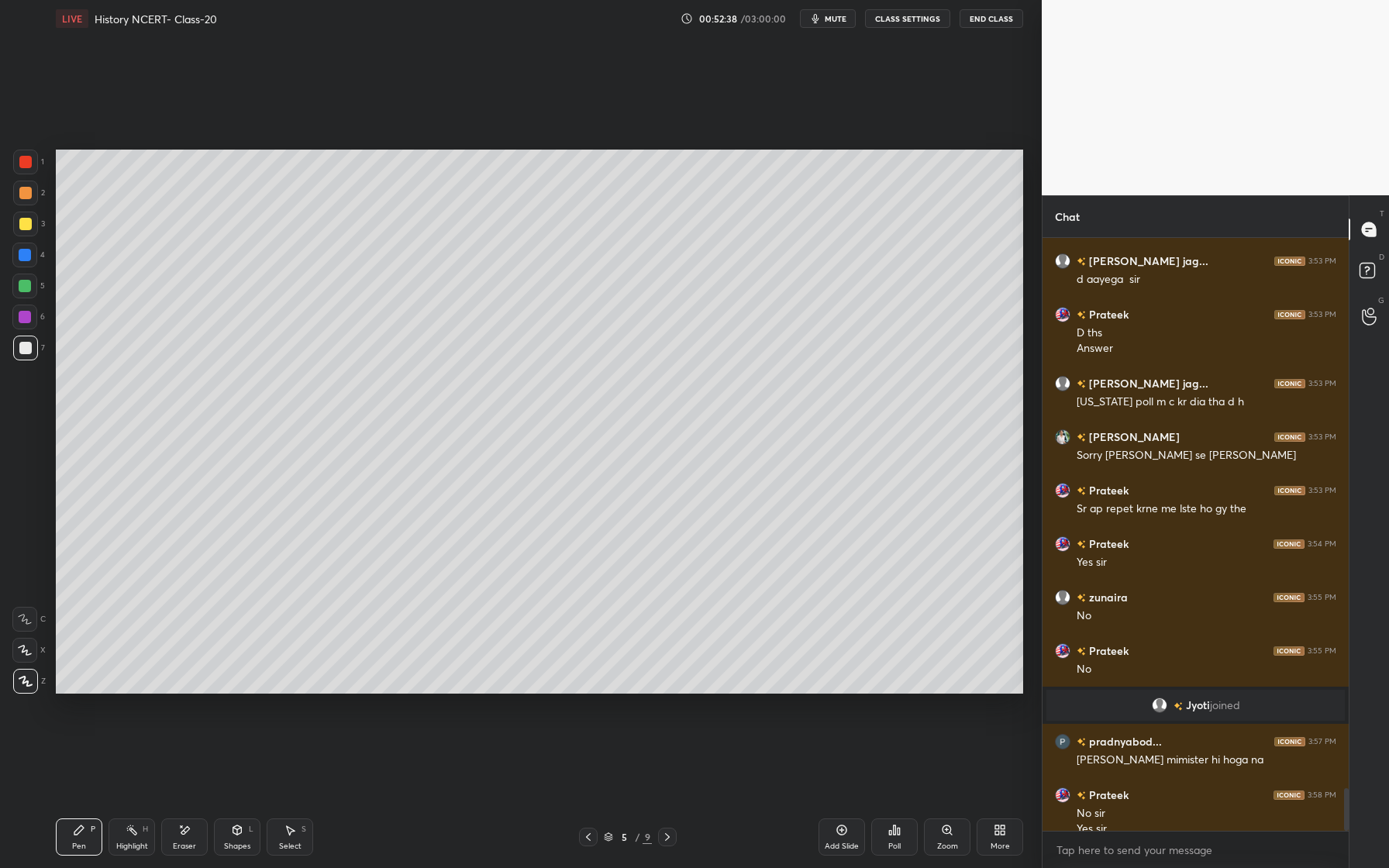
scroll to position [7634, 0]
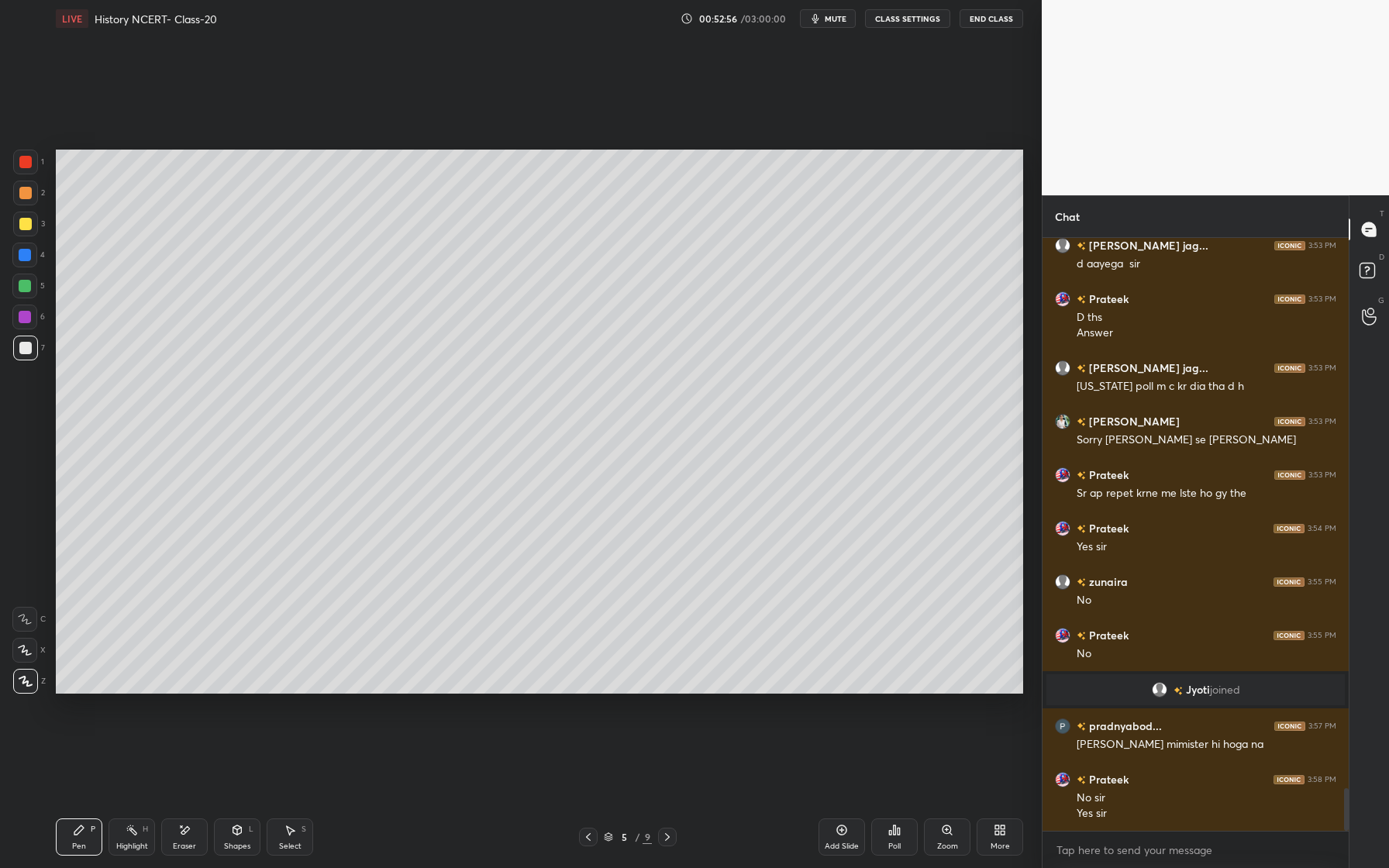
click at [840, 820] on div "Add Slide" at bounding box center [842, 837] width 47 height 37
drag, startPoint x: 24, startPoint y: 255, endPoint x: 15, endPoint y: 252, distance: 9.5
click at [21, 255] on div at bounding box center [24, 255] width 13 height 13
drag, startPoint x: 179, startPoint y: 839, endPoint x: 218, endPoint y: 756, distance: 91.7
click at [179, 840] on div "Eraser" at bounding box center [185, 837] width 47 height 37
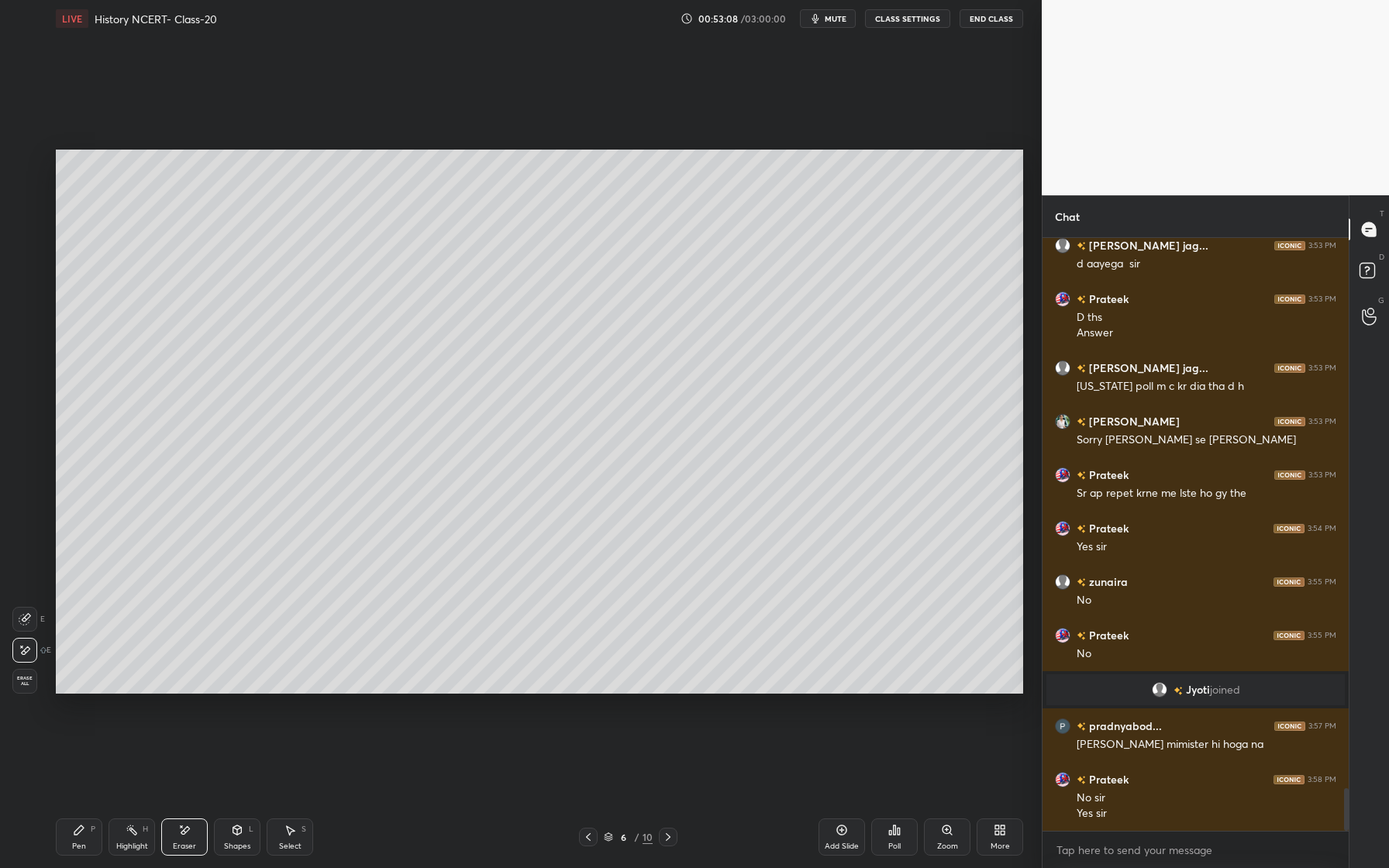
click at [70, 833] on div "Pen P" at bounding box center [79, 837] width 47 height 37
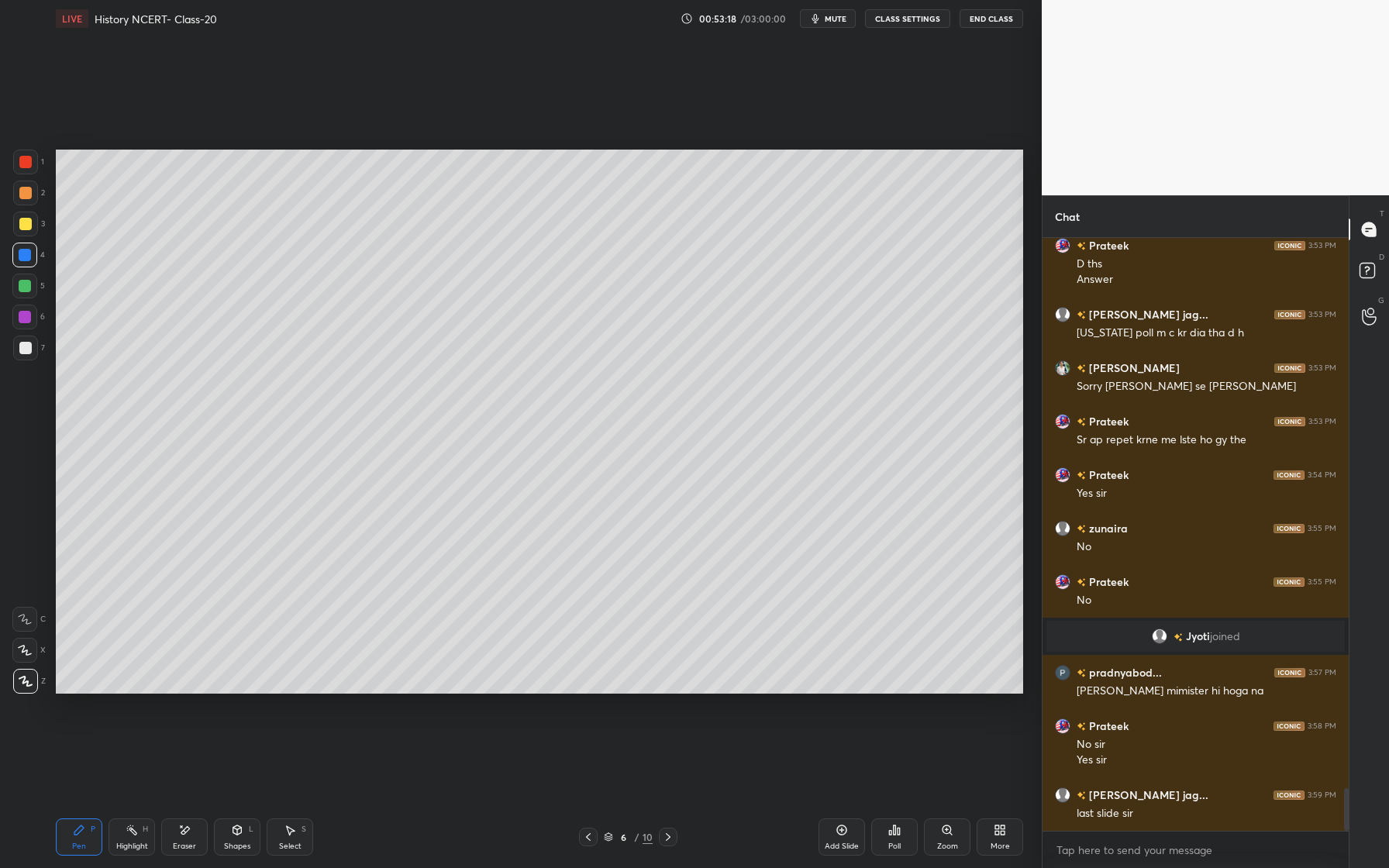
scroll to position [7703, 0]
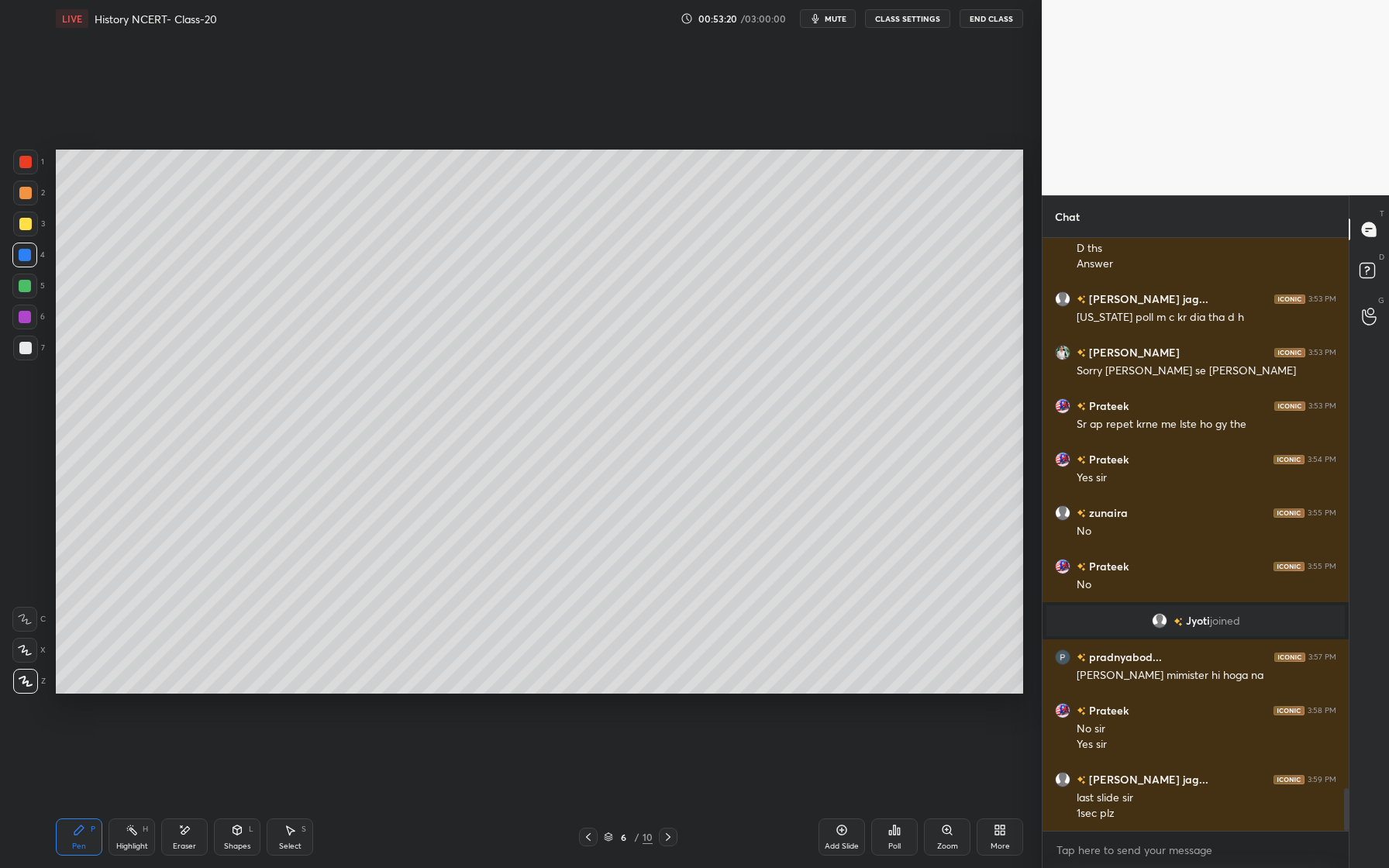
drag, startPoint x: 240, startPoint y: 832, endPoint x: 236, endPoint y: 804, distance: 28.3
click at [240, 832] on icon at bounding box center [237, 830] width 9 height 10
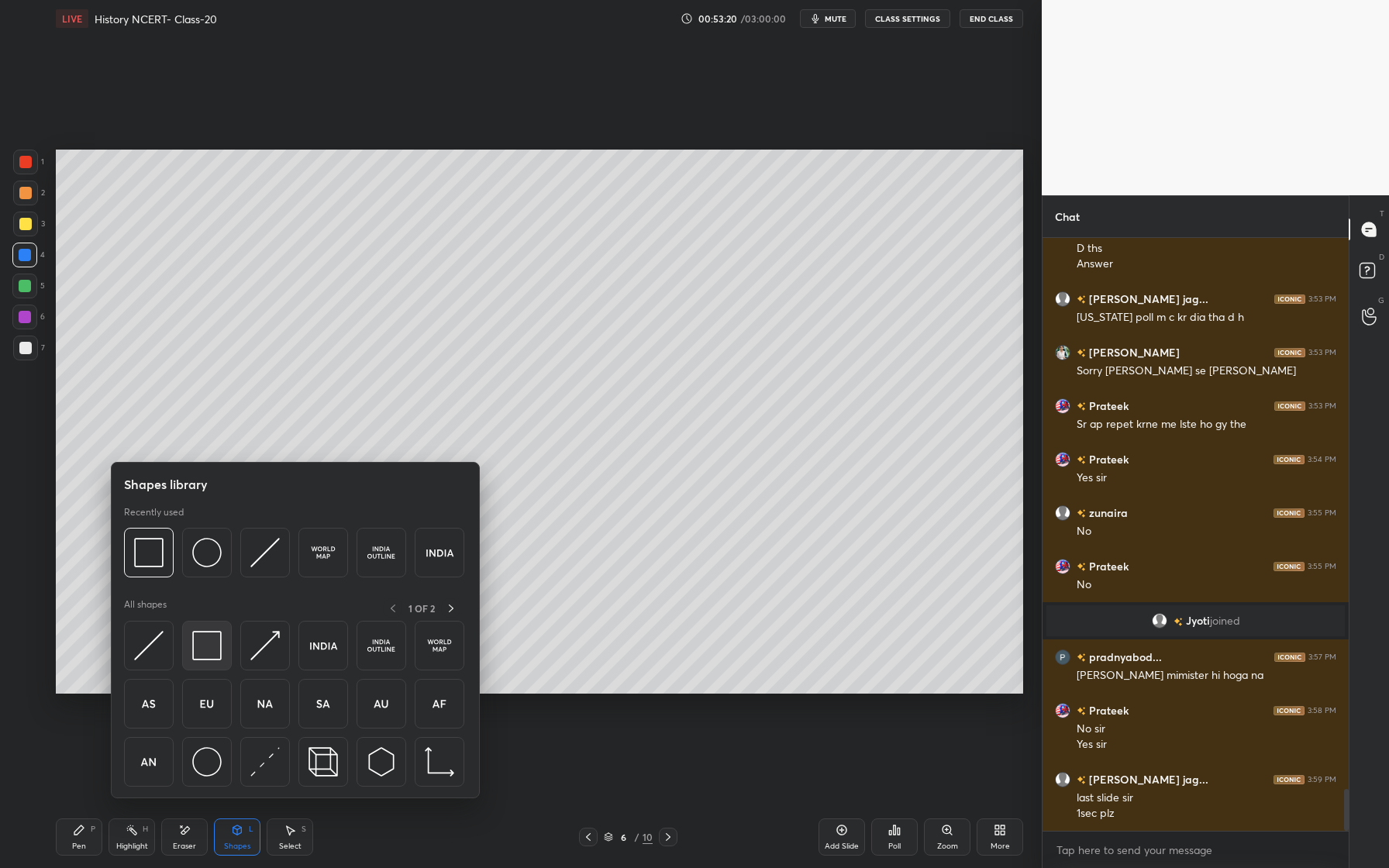
scroll to position [7757, 0]
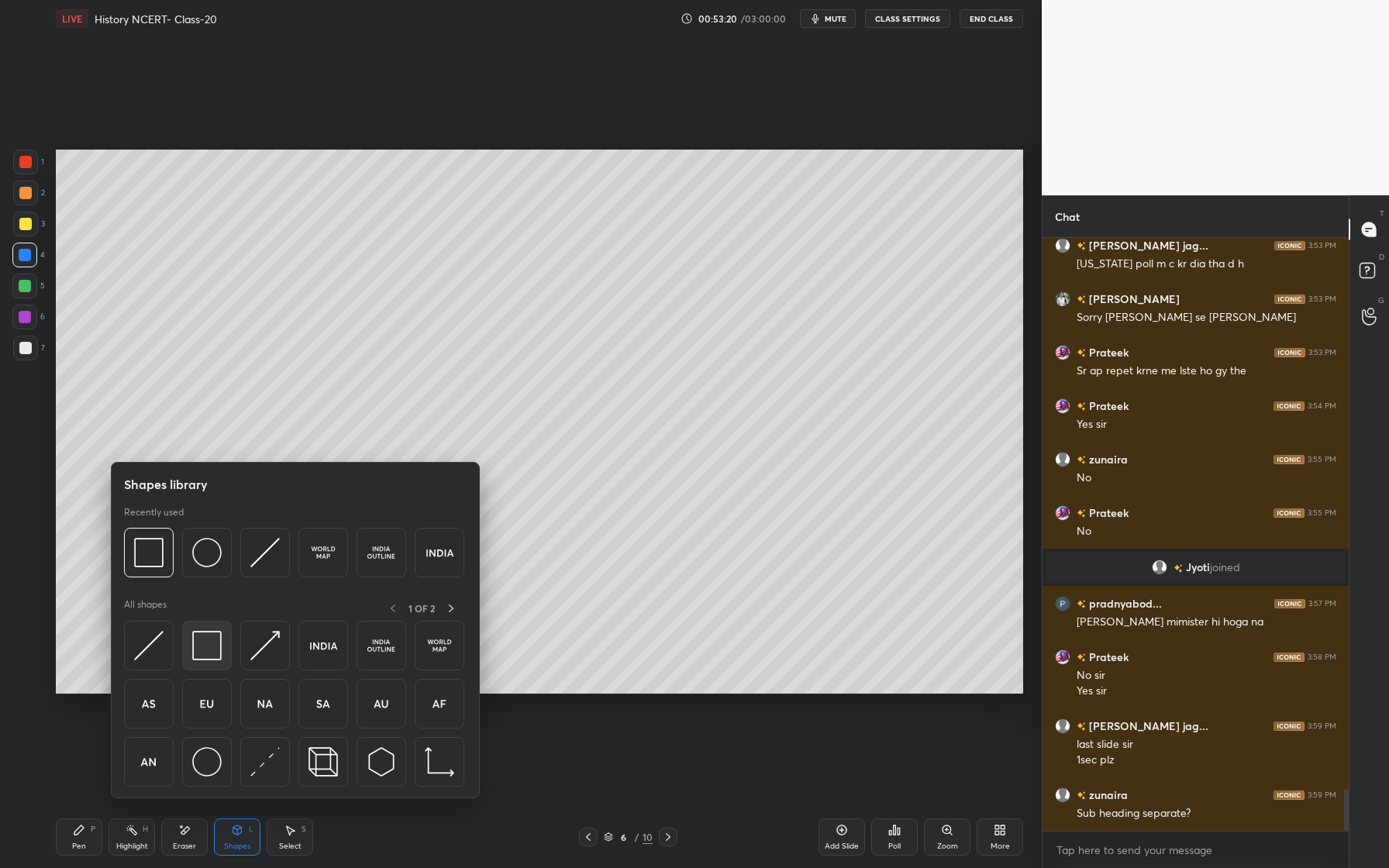
click at [209, 642] on img at bounding box center [207, 645] width 29 height 29
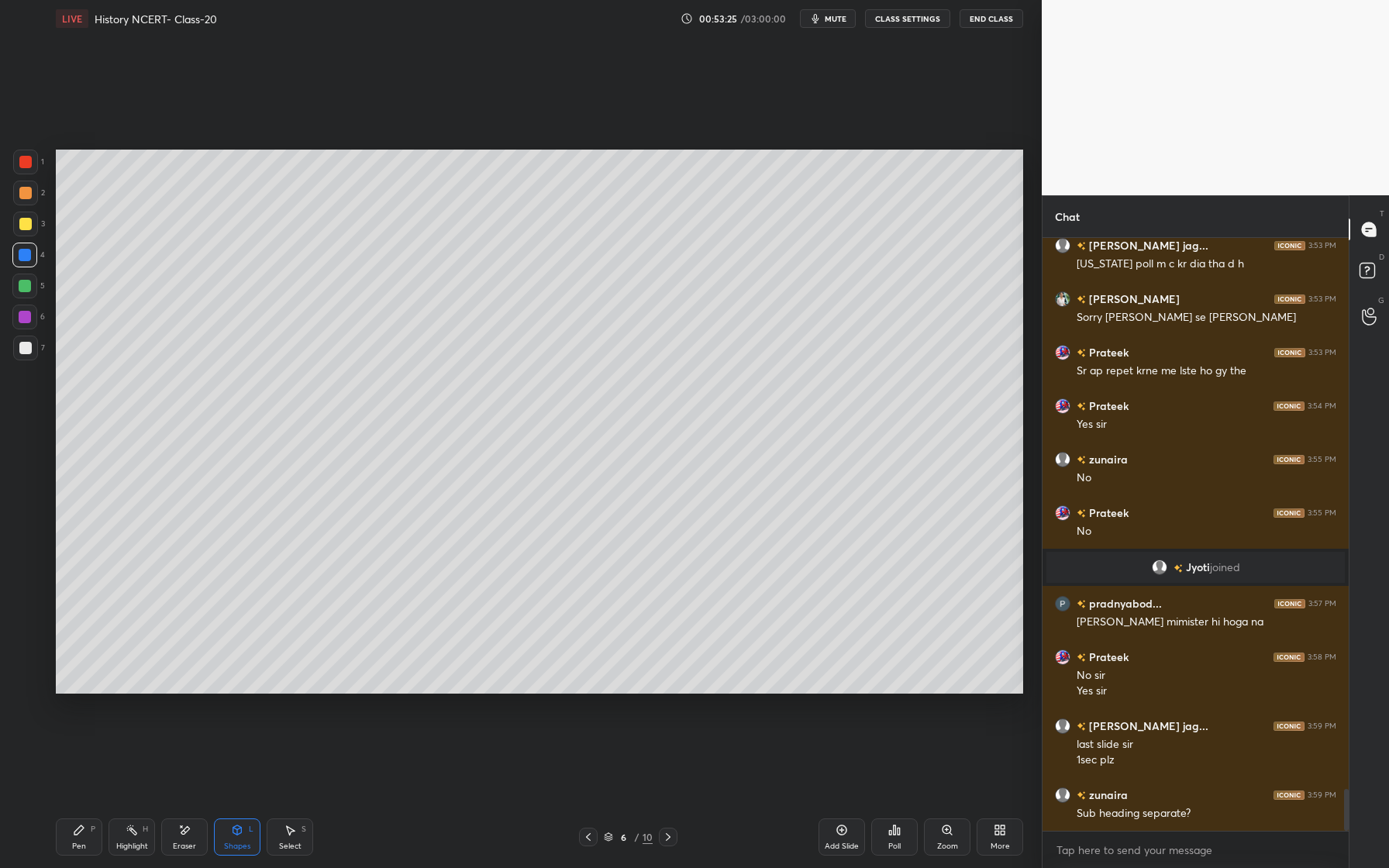
click at [92, 829] on div "P" at bounding box center [92, 829] width 5 height 8
drag, startPoint x: 28, startPoint y: 224, endPoint x: 48, endPoint y: 220, distance: 20.4
click at [28, 224] on div at bounding box center [25, 224] width 13 height 13
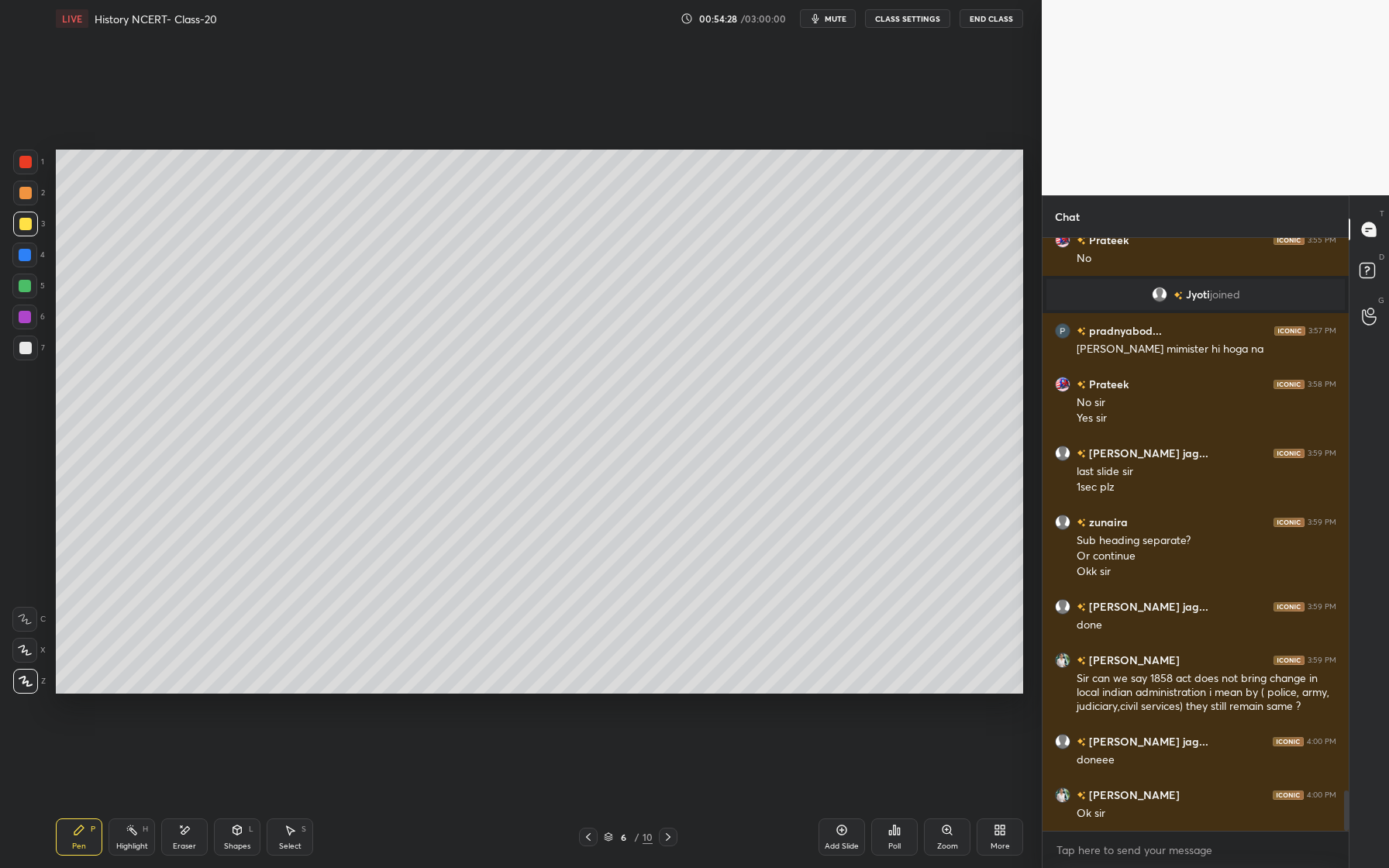
scroll to position [8083, 0]
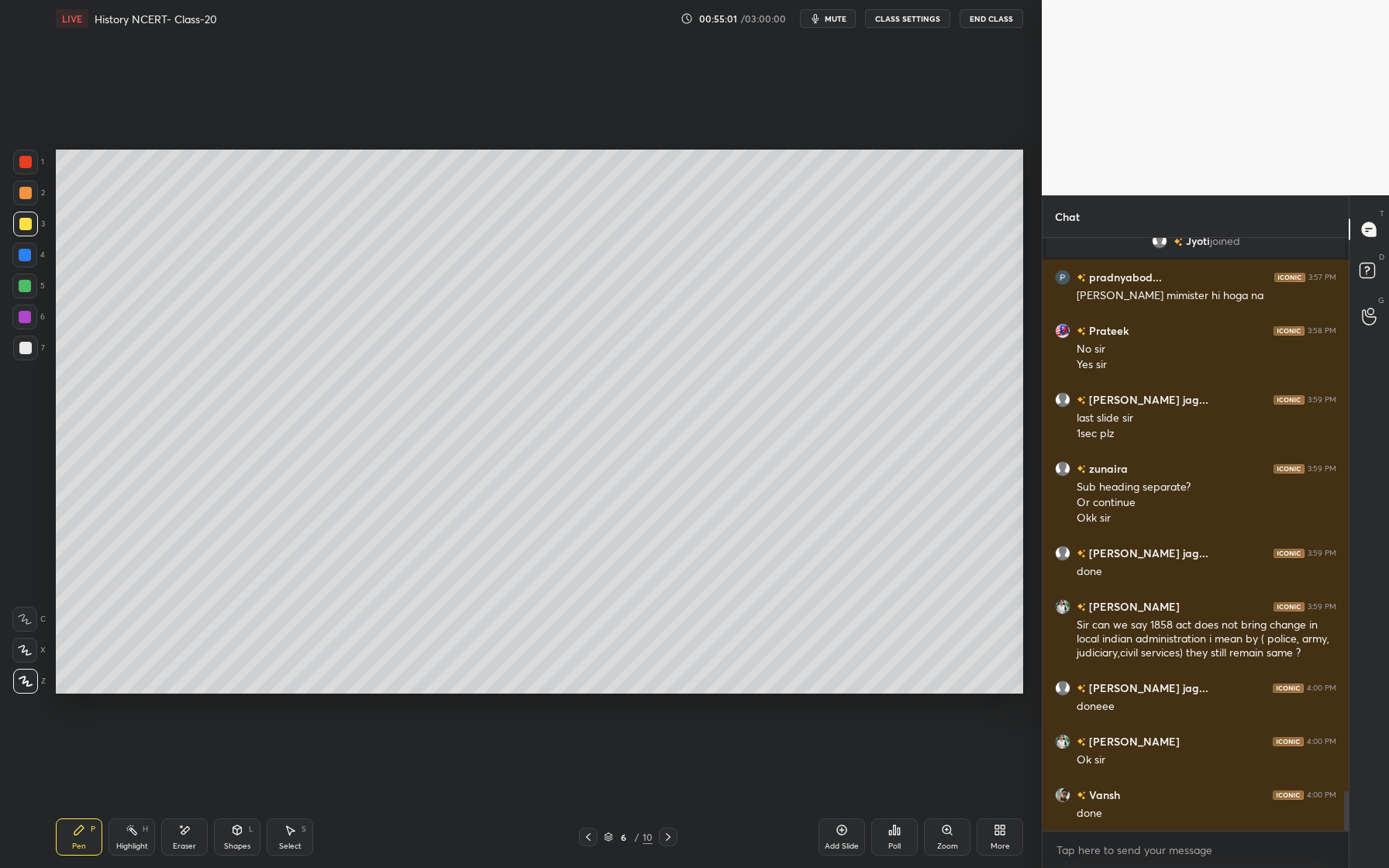
drag, startPoint x: 24, startPoint y: 318, endPoint x: 21, endPoint y: 326, distance: 8.5
click at [24, 318] on div at bounding box center [24, 317] width 13 height 13
drag, startPoint x: 234, startPoint y: 829, endPoint x: 244, endPoint y: 798, distance: 32.6
click at [234, 829] on icon at bounding box center [237, 830] width 9 height 10
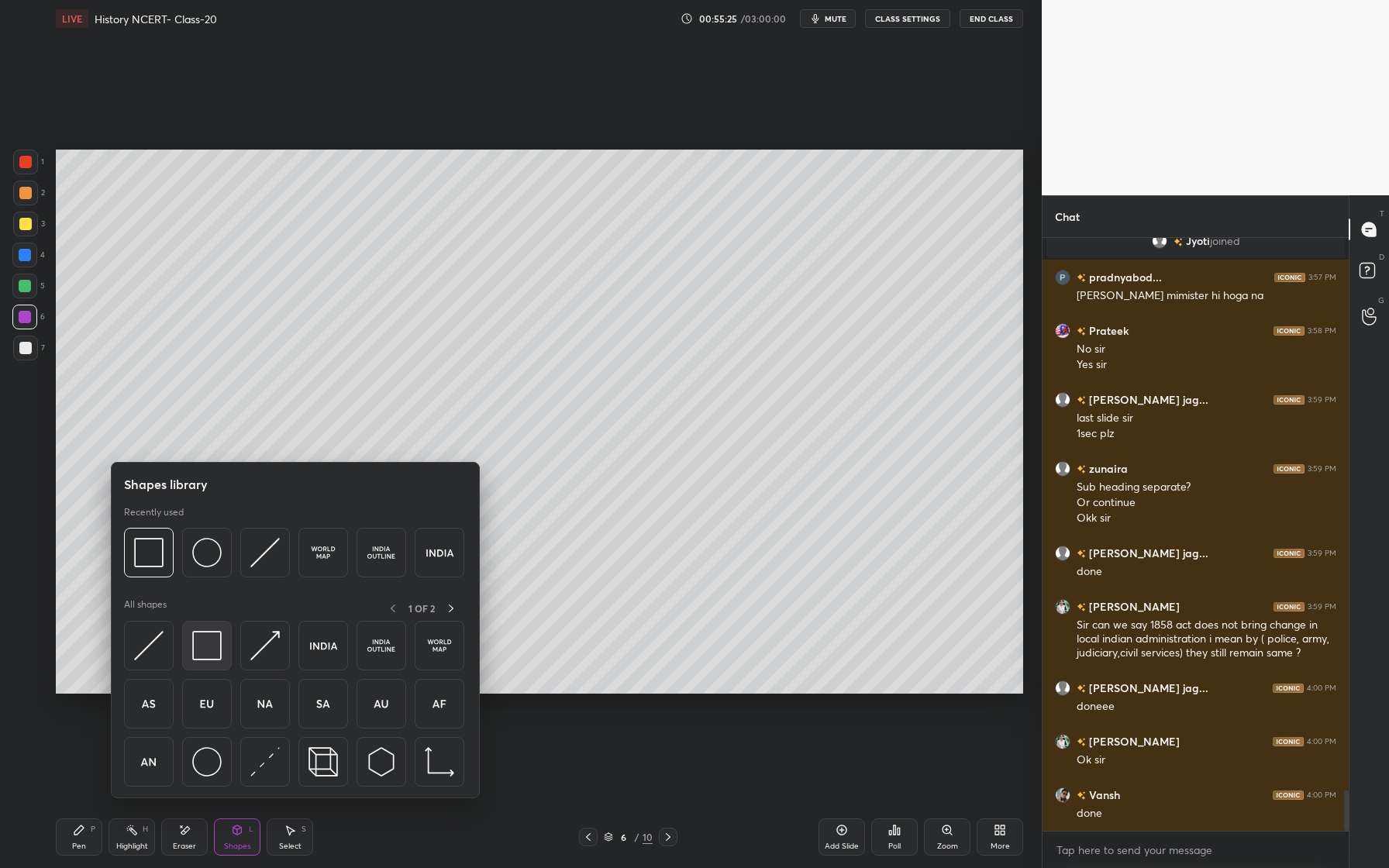
click at [211, 645] on img at bounding box center [207, 645] width 29 height 29
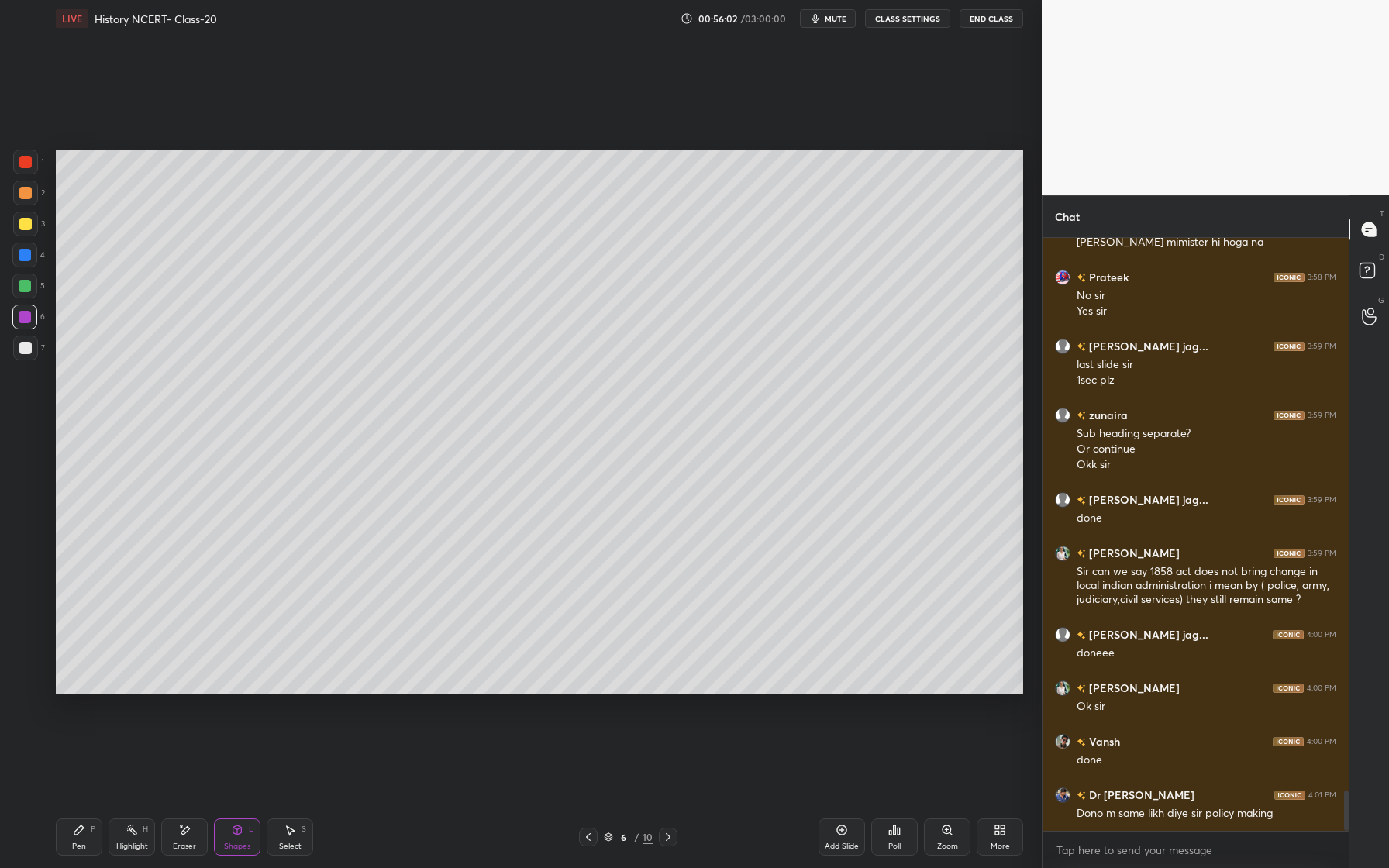
scroll to position [8190, 0]
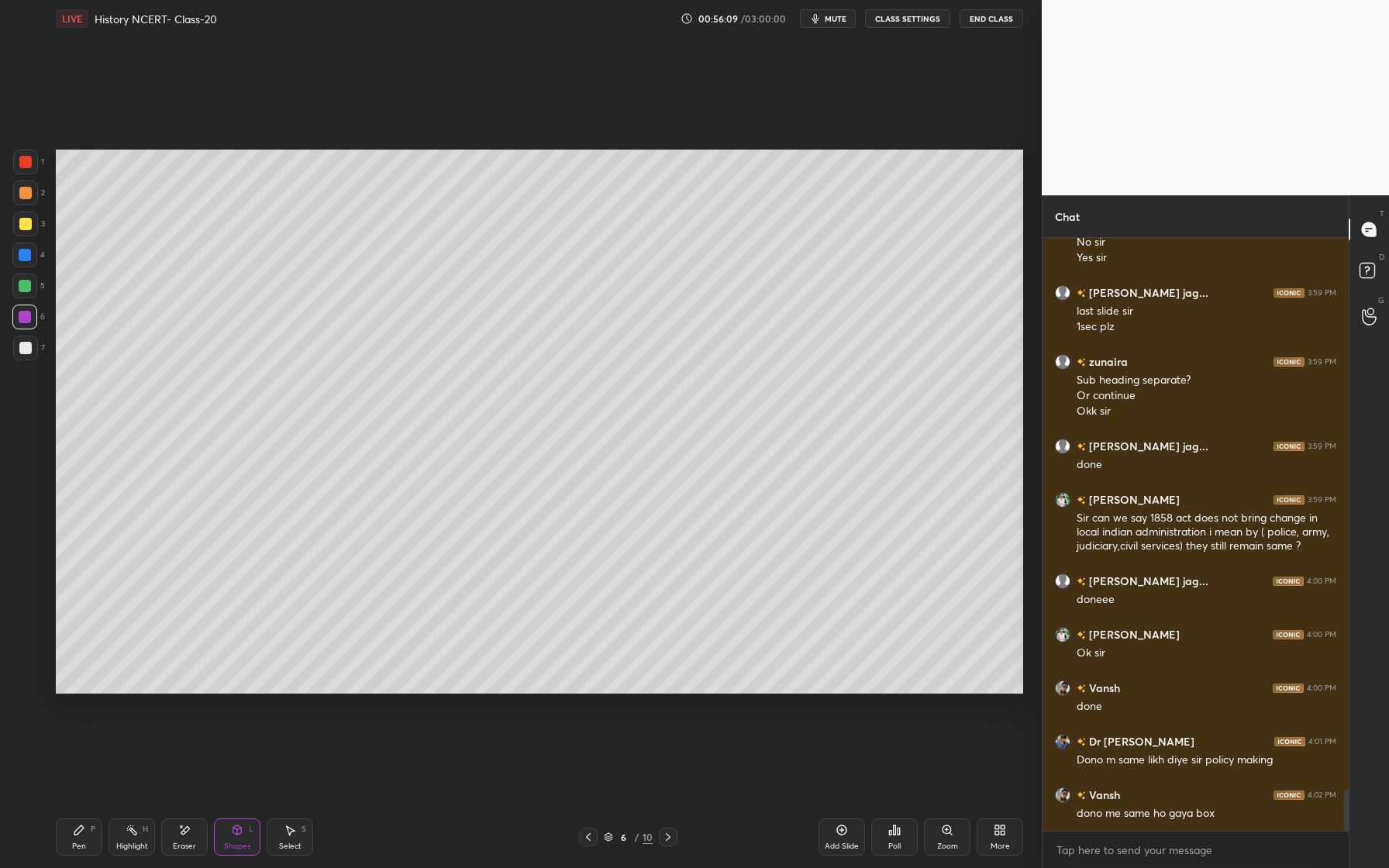
drag, startPoint x: 192, startPoint y: 841, endPoint x: 203, endPoint y: 840, distance: 11.0
click at [192, 843] on div "Eraser" at bounding box center [185, 847] width 23 height 8
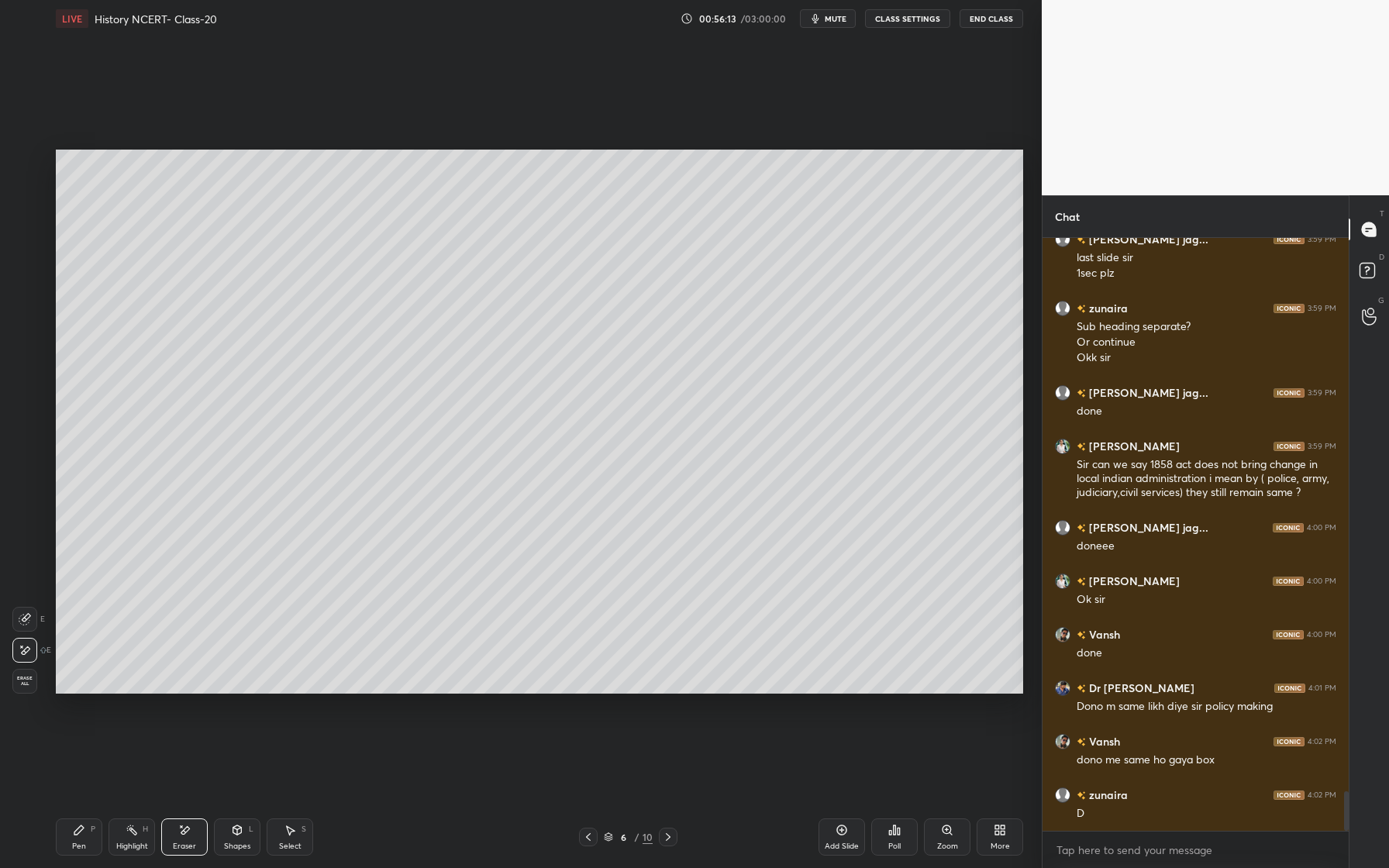
scroll to position [8259, 0]
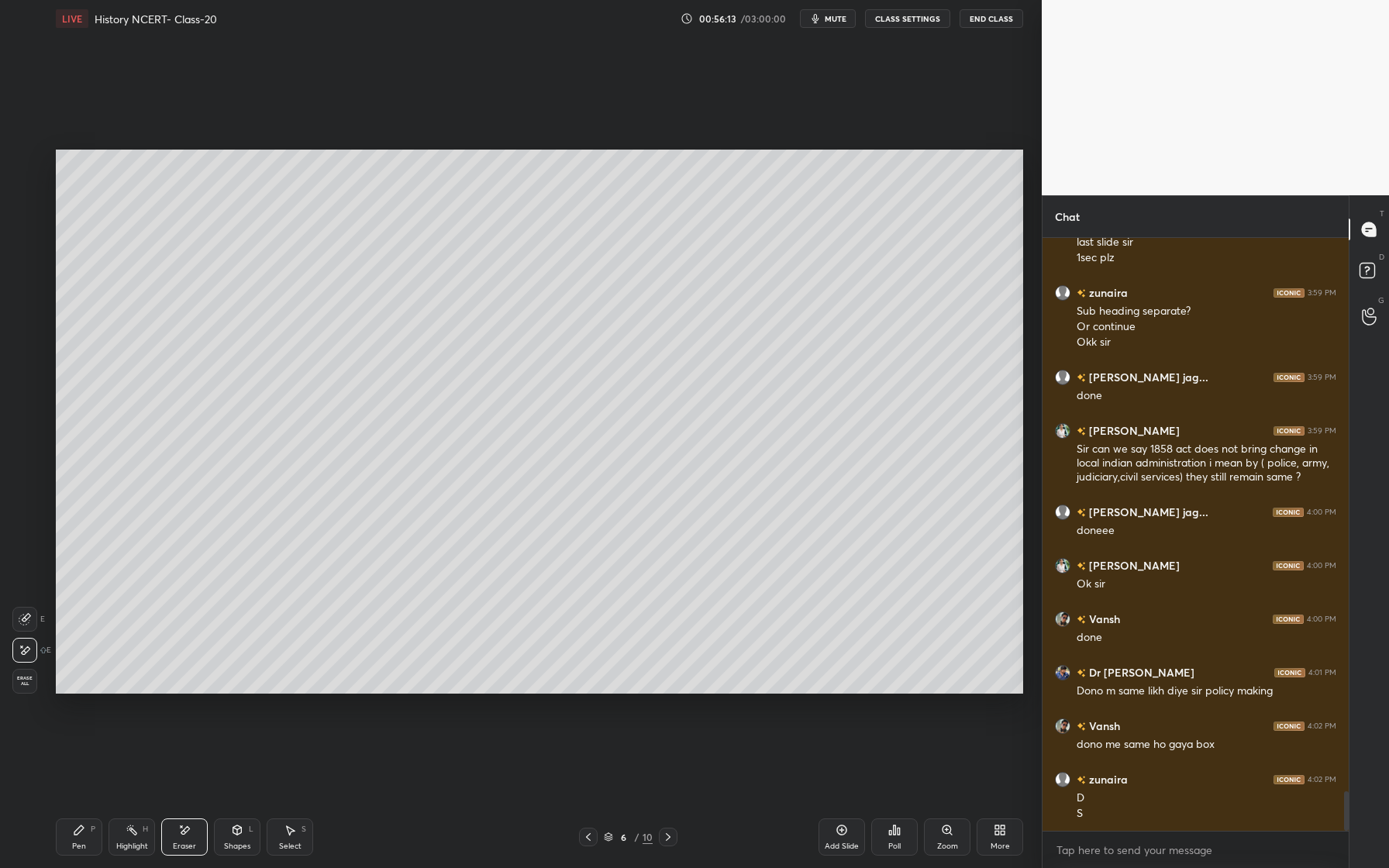
drag, startPoint x: 68, startPoint y: 833, endPoint x: 79, endPoint y: 805, distance: 30.1
click at [70, 829] on div "Pen P" at bounding box center [79, 837] width 47 height 37
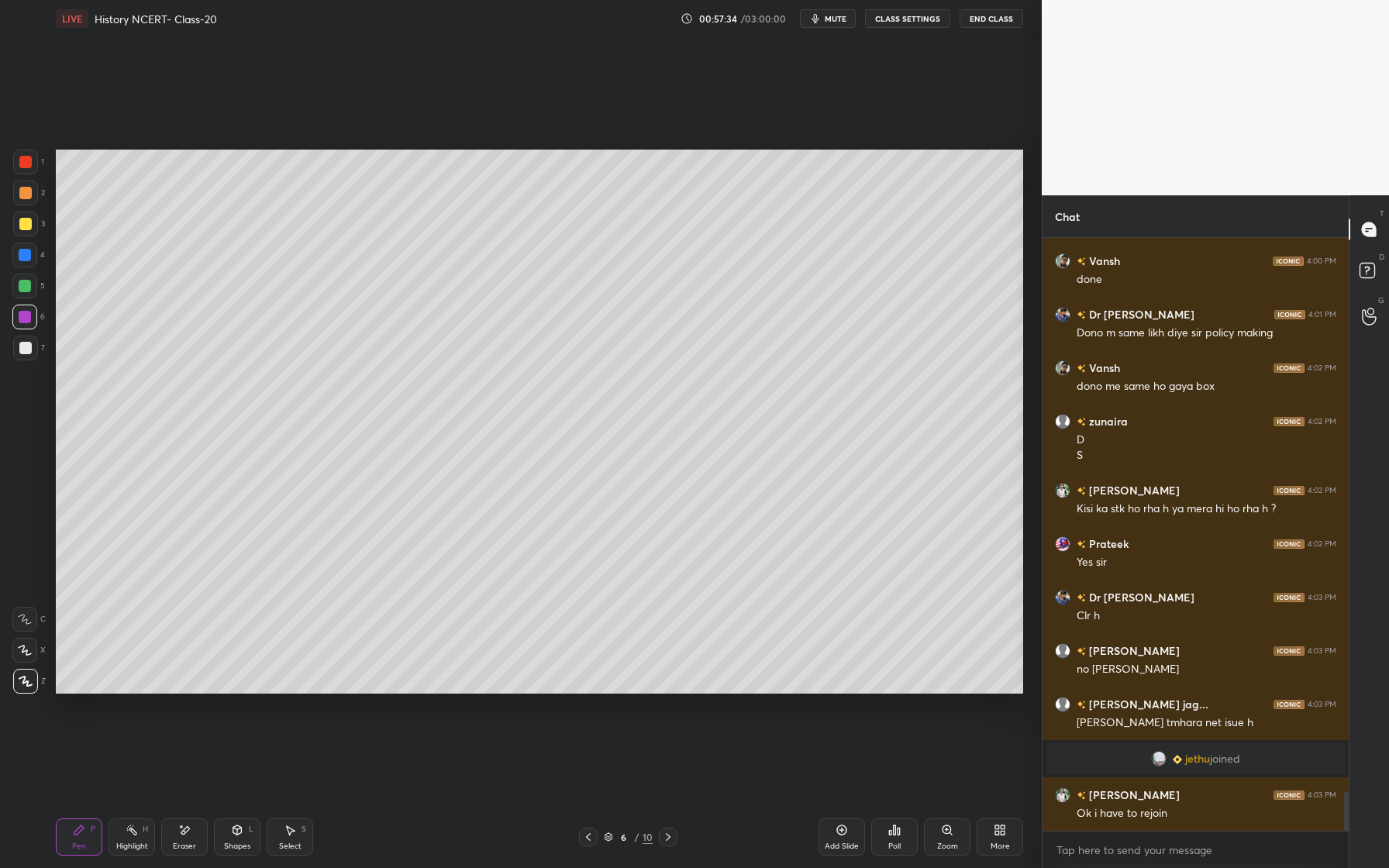
scroll to position [8336, 0]
click at [233, 834] on icon at bounding box center [237, 830] width 13 height 13
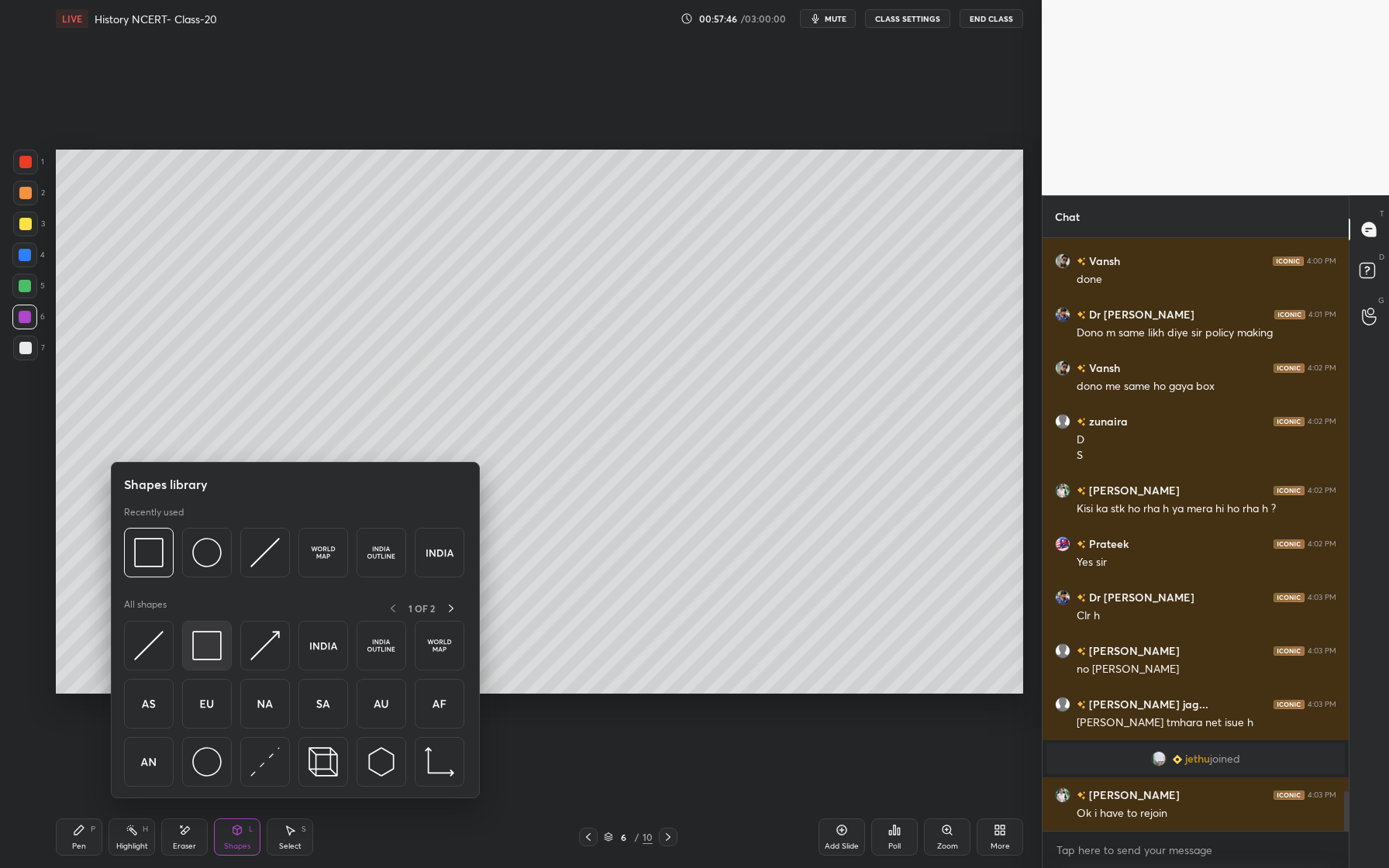
click at [213, 646] on img at bounding box center [207, 645] width 29 height 29
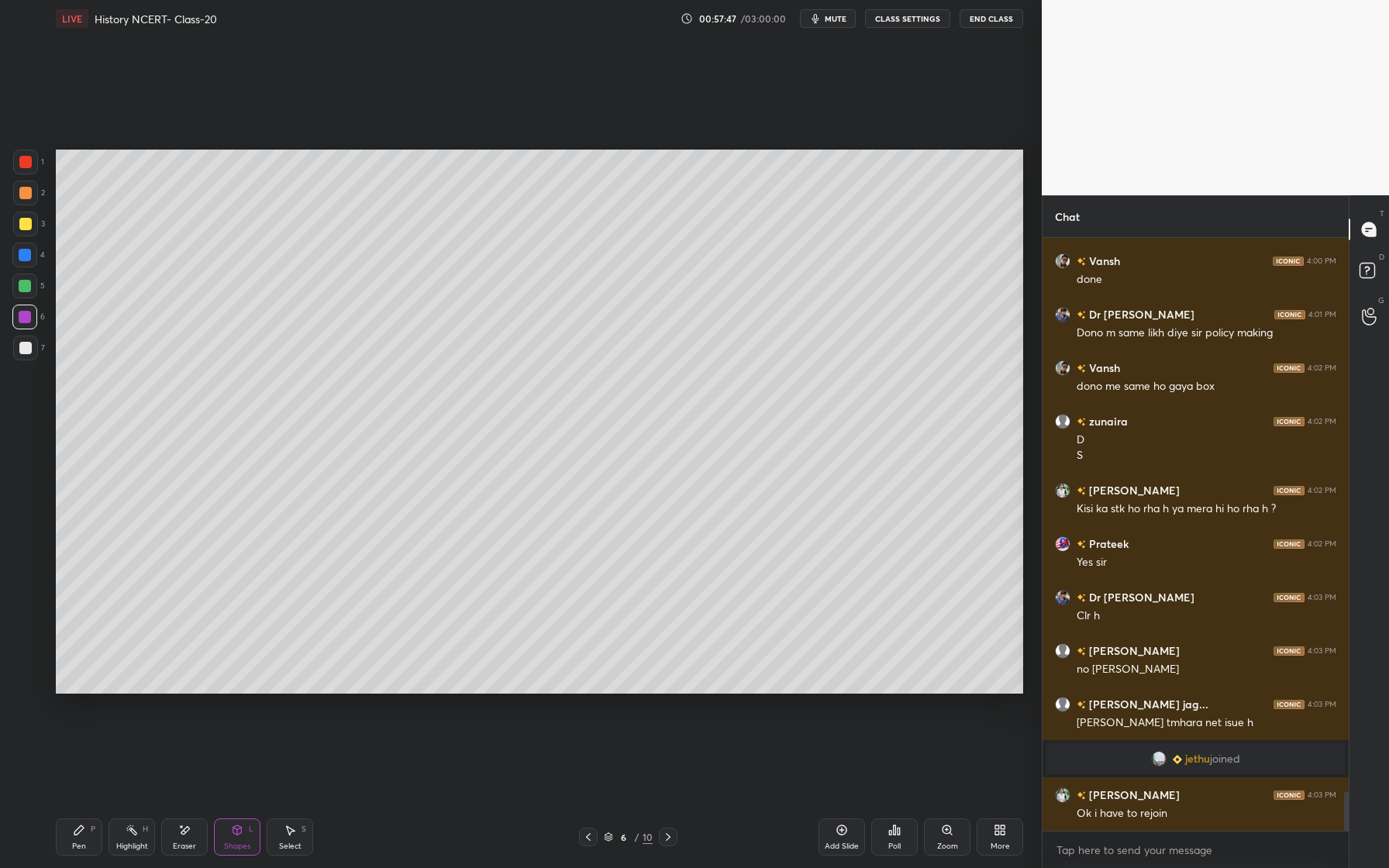
click at [31, 222] on div at bounding box center [26, 225] width 25 height 25
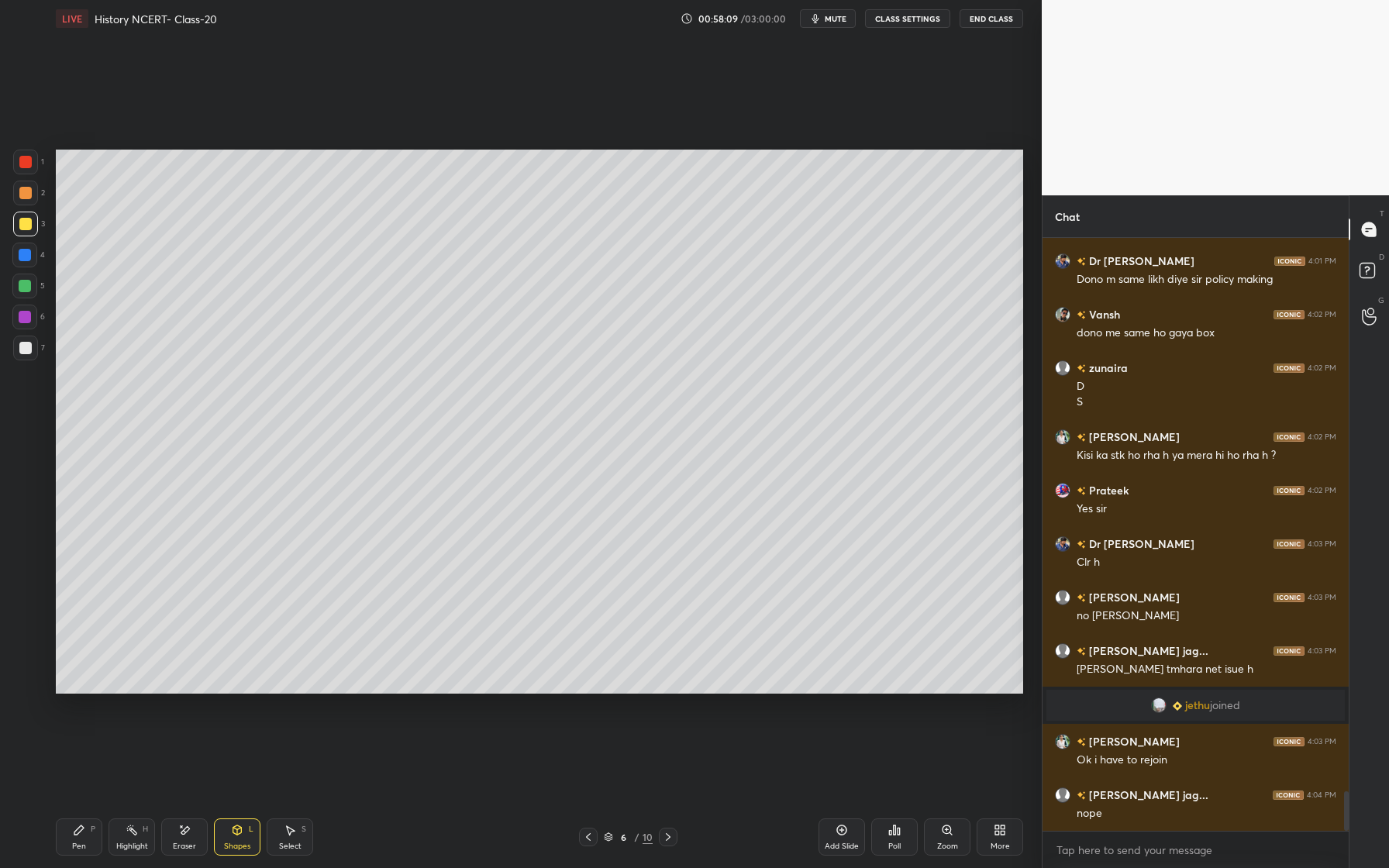
scroll to position [8443, 0]
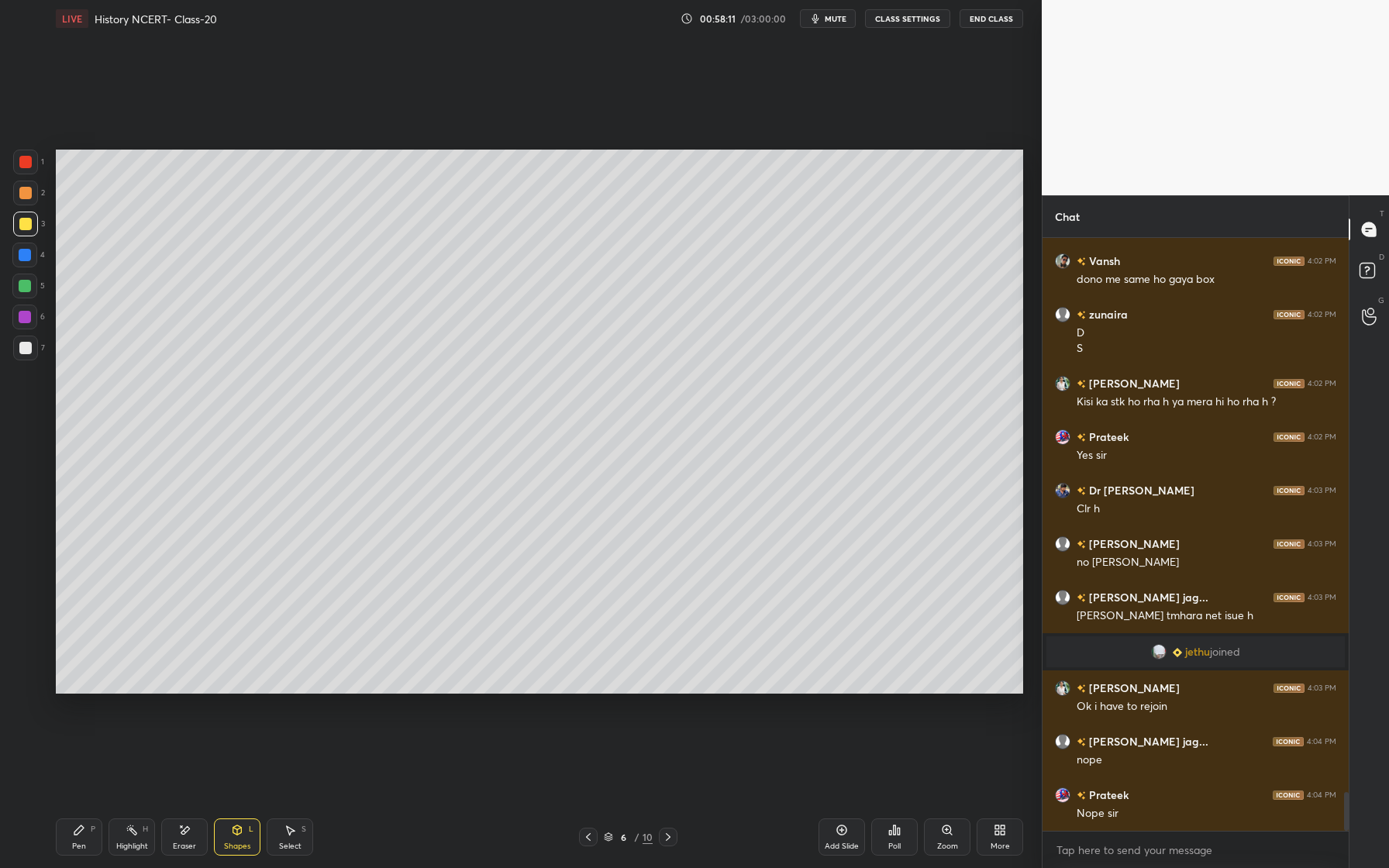
drag, startPoint x: 81, startPoint y: 838, endPoint x: 88, endPoint y: 824, distance: 15.7
click at [82, 834] on div "Pen P" at bounding box center [79, 837] width 47 height 37
click at [29, 320] on div at bounding box center [24, 317] width 13 height 13
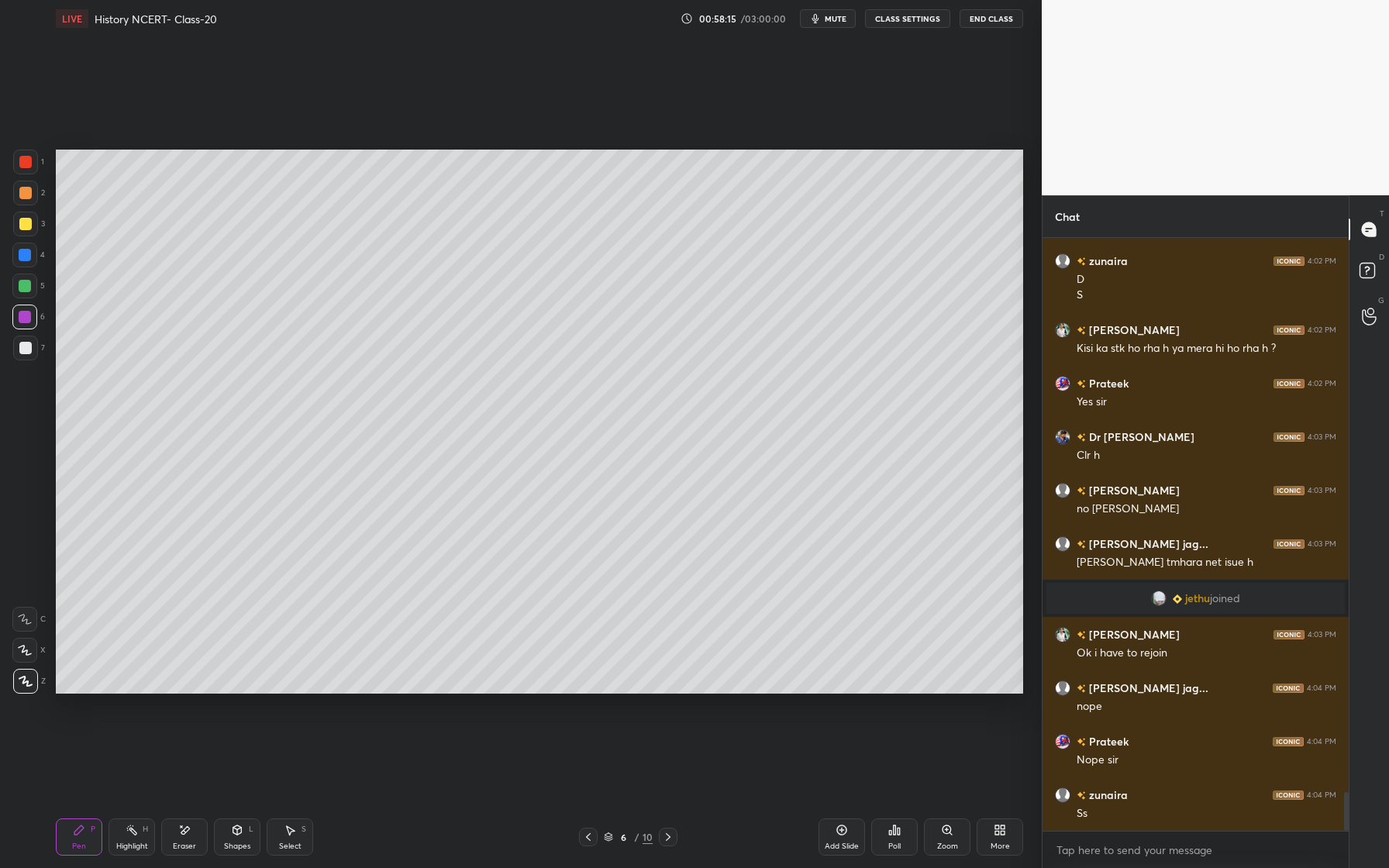
click at [27, 355] on div at bounding box center [26, 348] width 25 height 25
click at [196, 834] on div "Eraser" at bounding box center [185, 837] width 47 height 37
click at [74, 831] on div "Pen P" at bounding box center [79, 837] width 47 height 37
drag, startPoint x: 24, startPoint y: 323, endPoint x: 32, endPoint y: 305, distance: 19.7
click at [21, 323] on div at bounding box center [24, 317] width 13 height 13
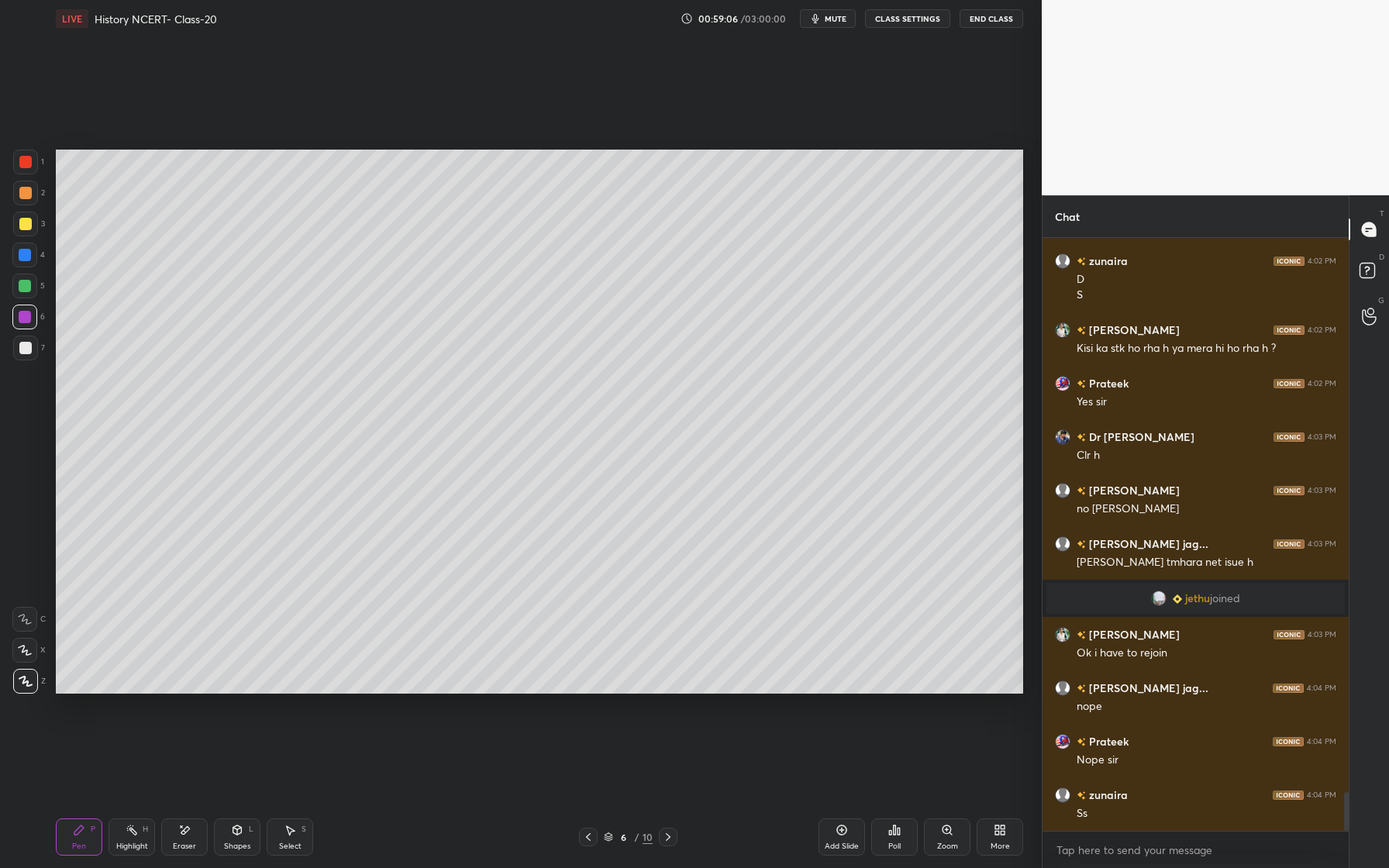
drag, startPoint x: 27, startPoint y: 289, endPoint x: 36, endPoint y: 295, distance: 10.8
click at [26, 292] on div at bounding box center [24, 286] width 13 height 13
drag, startPoint x: 190, startPoint y: 829, endPoint x: 290, endPoint y: 740, distance: 133.9
click at [190, 829] on icon at bounding box center [184, 831] width 13 height 14
click at [90, 828] on div "P" at bounding box center [92, 829] width 5 height 8
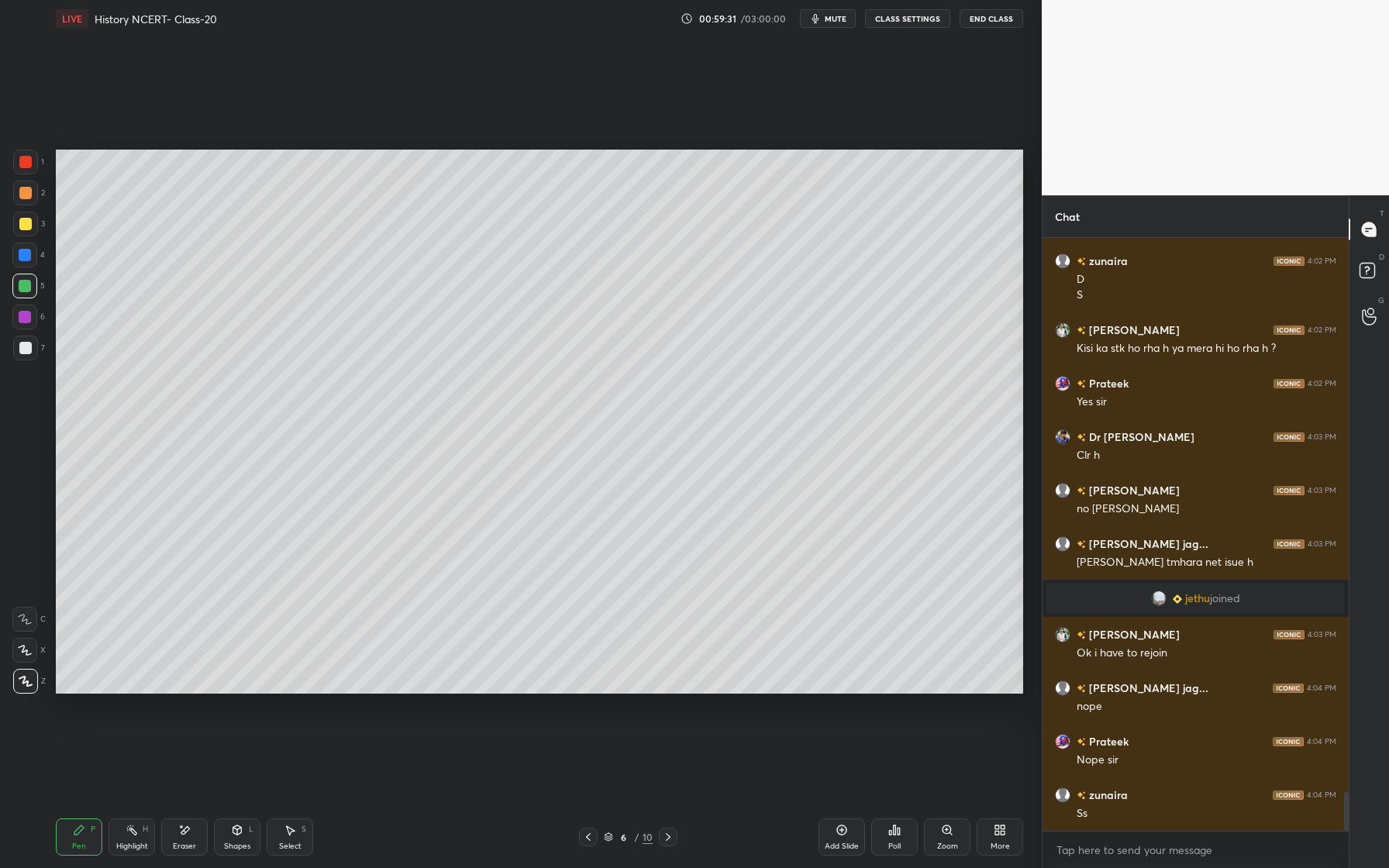
scroll to position [8550, 0]
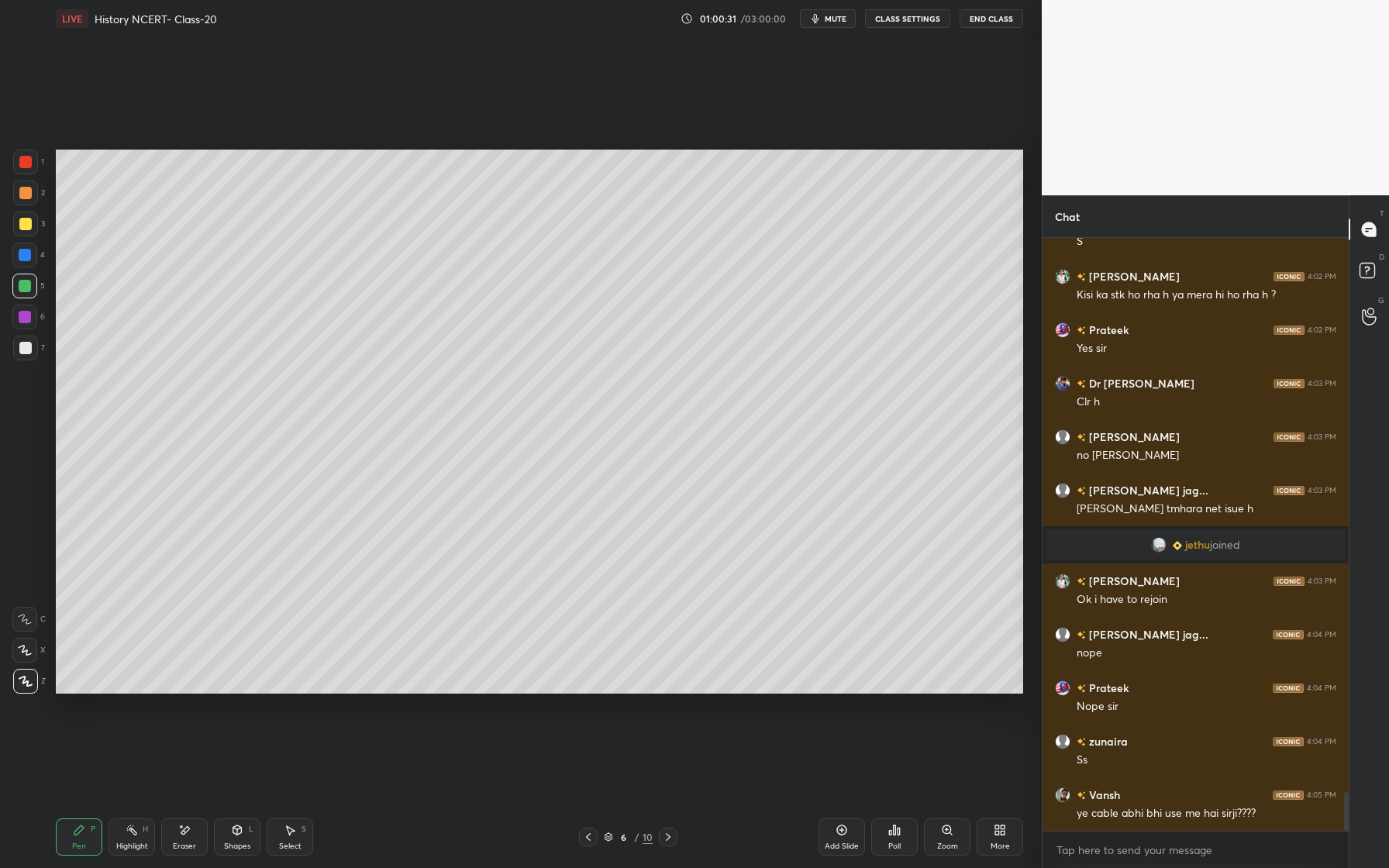
click at [27, 320] on div at bounding box center [24, 317] width 13 height 13
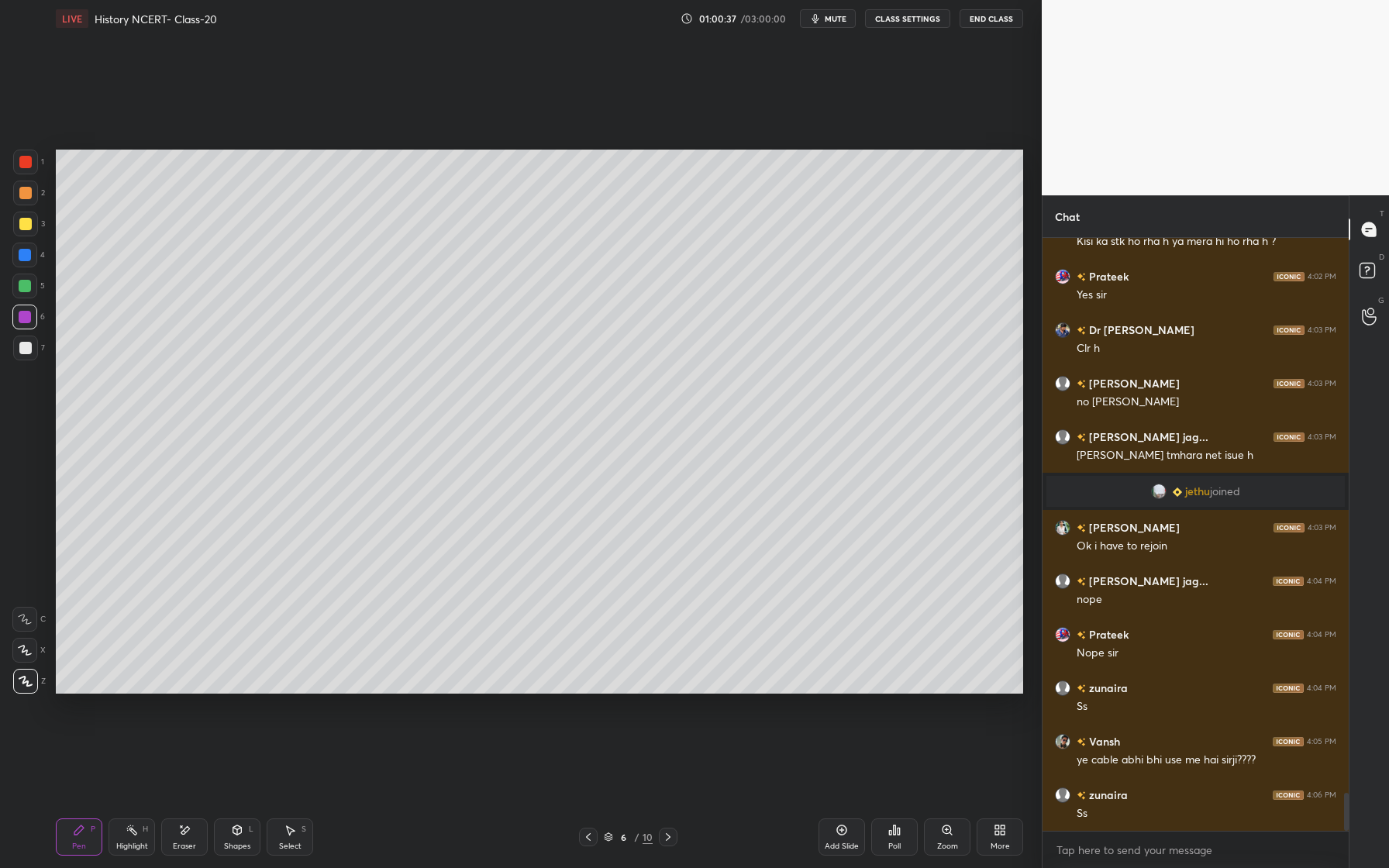
scroll to position [8619, 0]
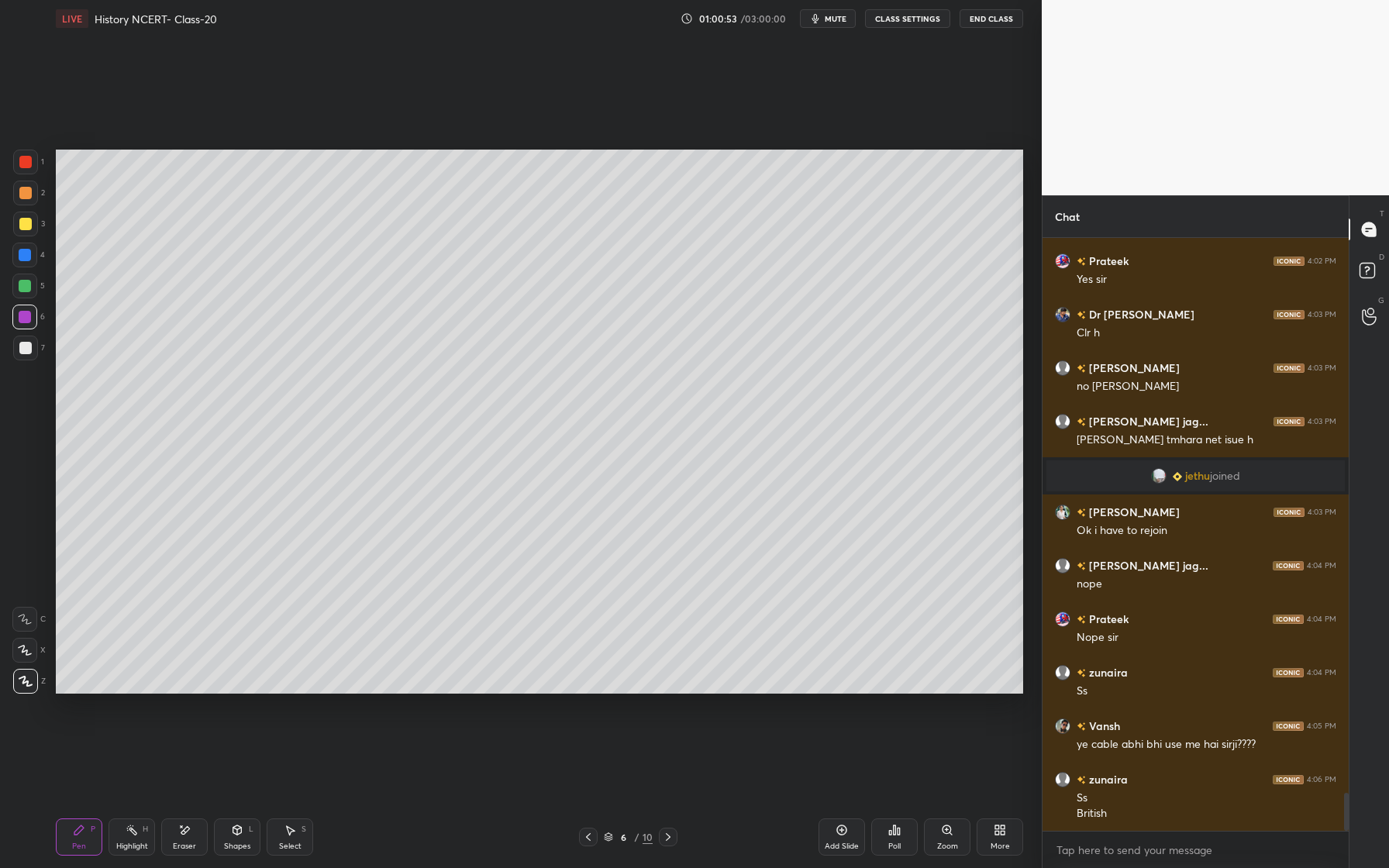
drag, startPoint x: 840, startPoint y: 839, endPoint x: 833, endPoint y: 831, distance: 10.6
click at [840, 839] on div "Add Slide" at bounding box center [842, 837] width 47 height 37
click at [20, 353] on div at bounding box center [25, 348] width 13 height 13
click at [29, 285] on div at bounding box center [24, 286] width 13 height 13
drag, startPoint x: 230, startPoint y: 836, endPoint x: 233, endPoint y: 828, distance: 8.5
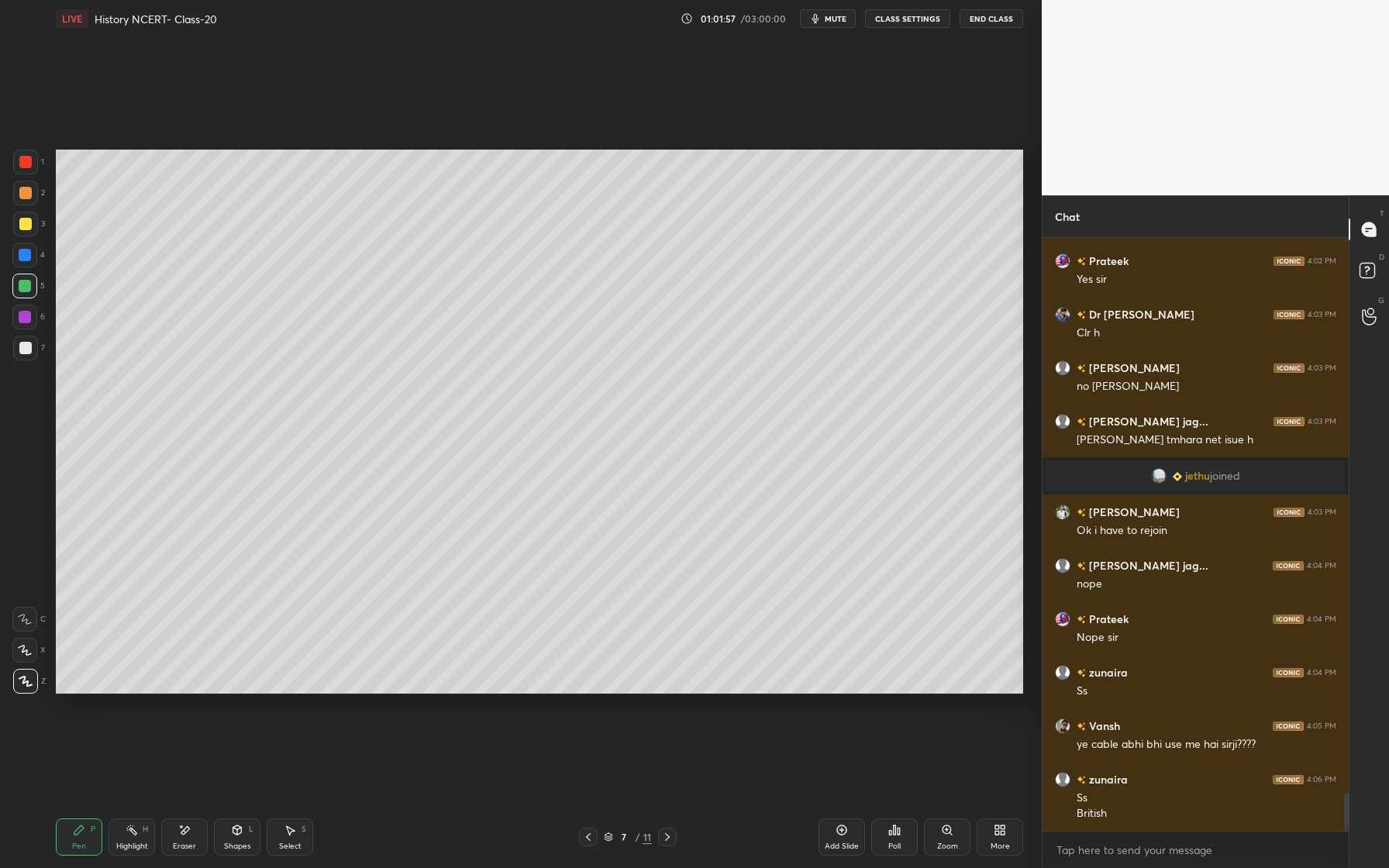
click at [230, 836] on div "Shapes L" at bounding box center [237, 837] width 47 height 37
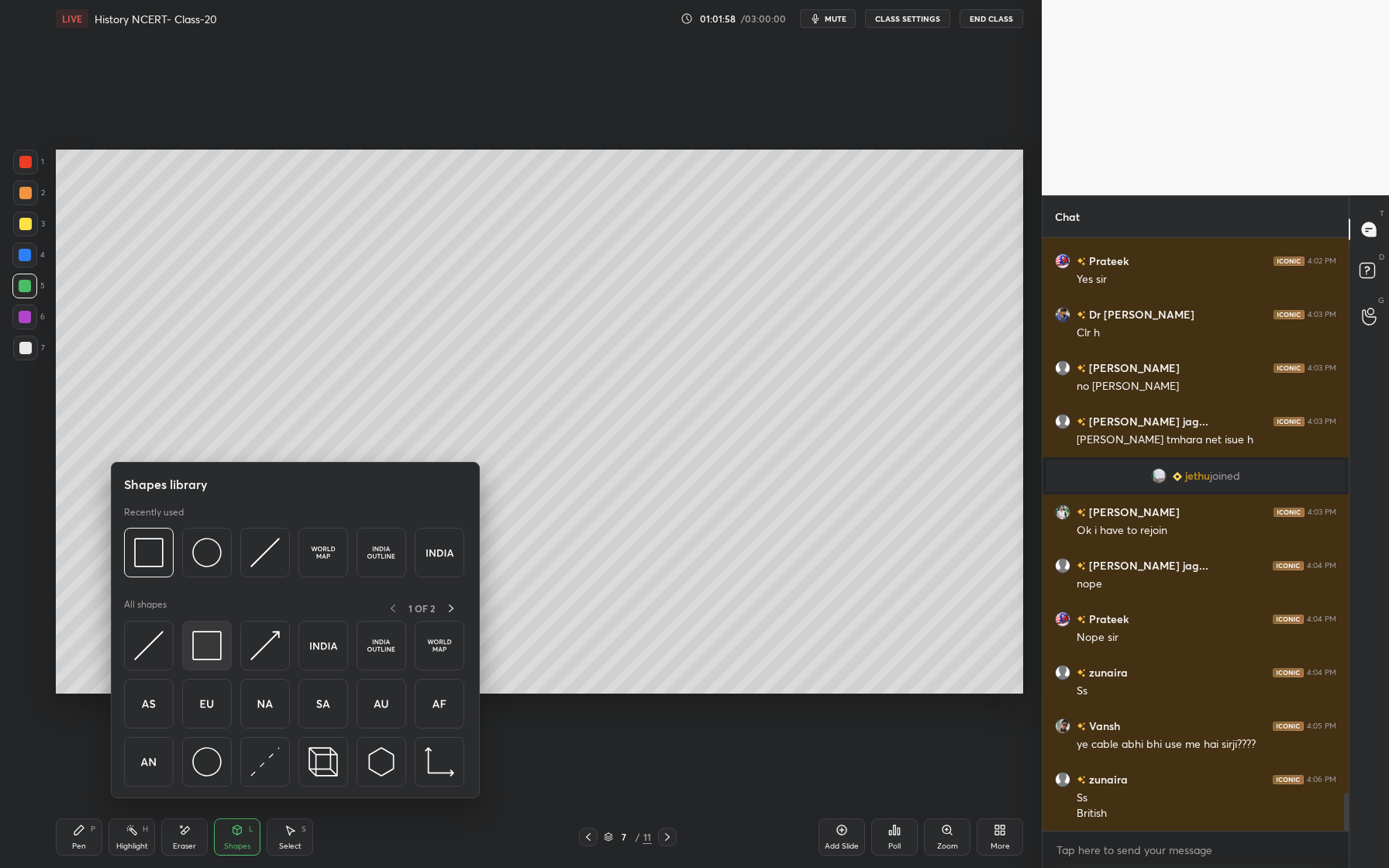
drag, startPoint x: 210, startPoint y: 645, endPoint x: 220, endPoint y: 639, distance: 11.7
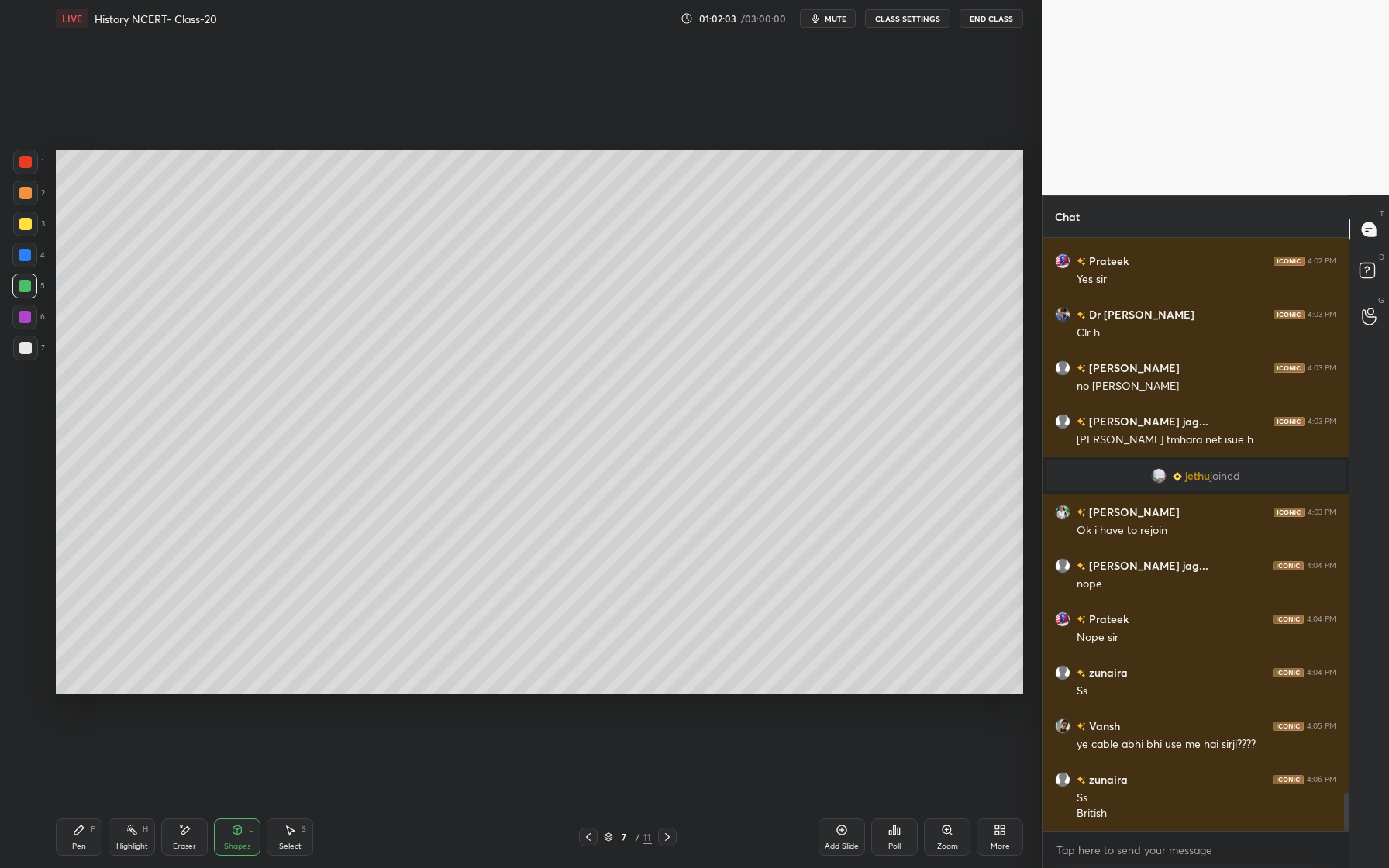
click at [25, 253] on div at bounding box center [24, 255] width 13 height 13
click at [75, 828] on icon at bounding box center [79, 830] width 13 height 13
drag, startPoint x: 229, startPoint y: 829, endPoint x: 236, endPoint y: 816, distance: 14.8
click at [232, 825] on div "Shapes L" at bounding box center [237, 837] width 47 height 37
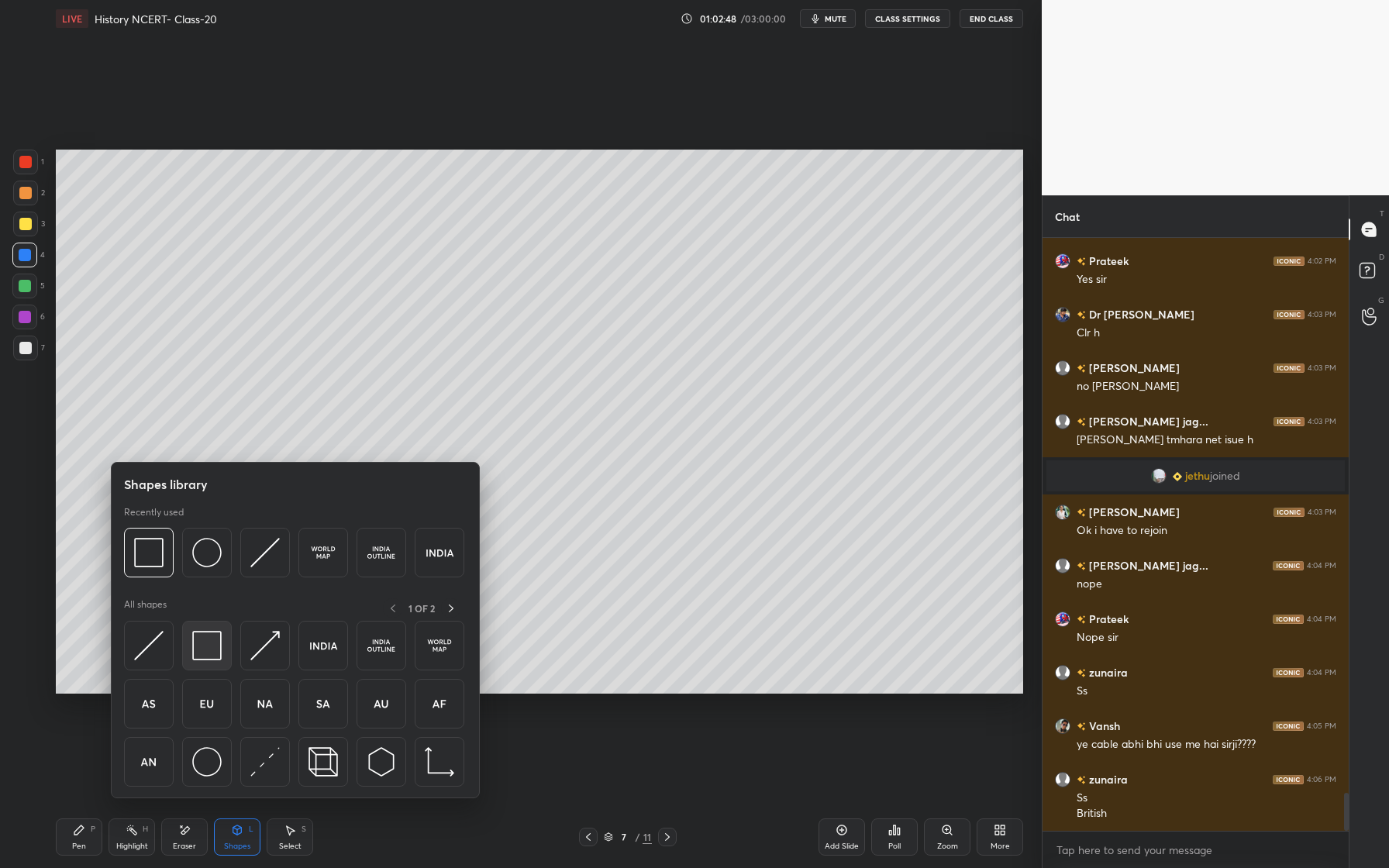
click at [212, 642] on img at bounding box center [207, 645] width 29 height 29
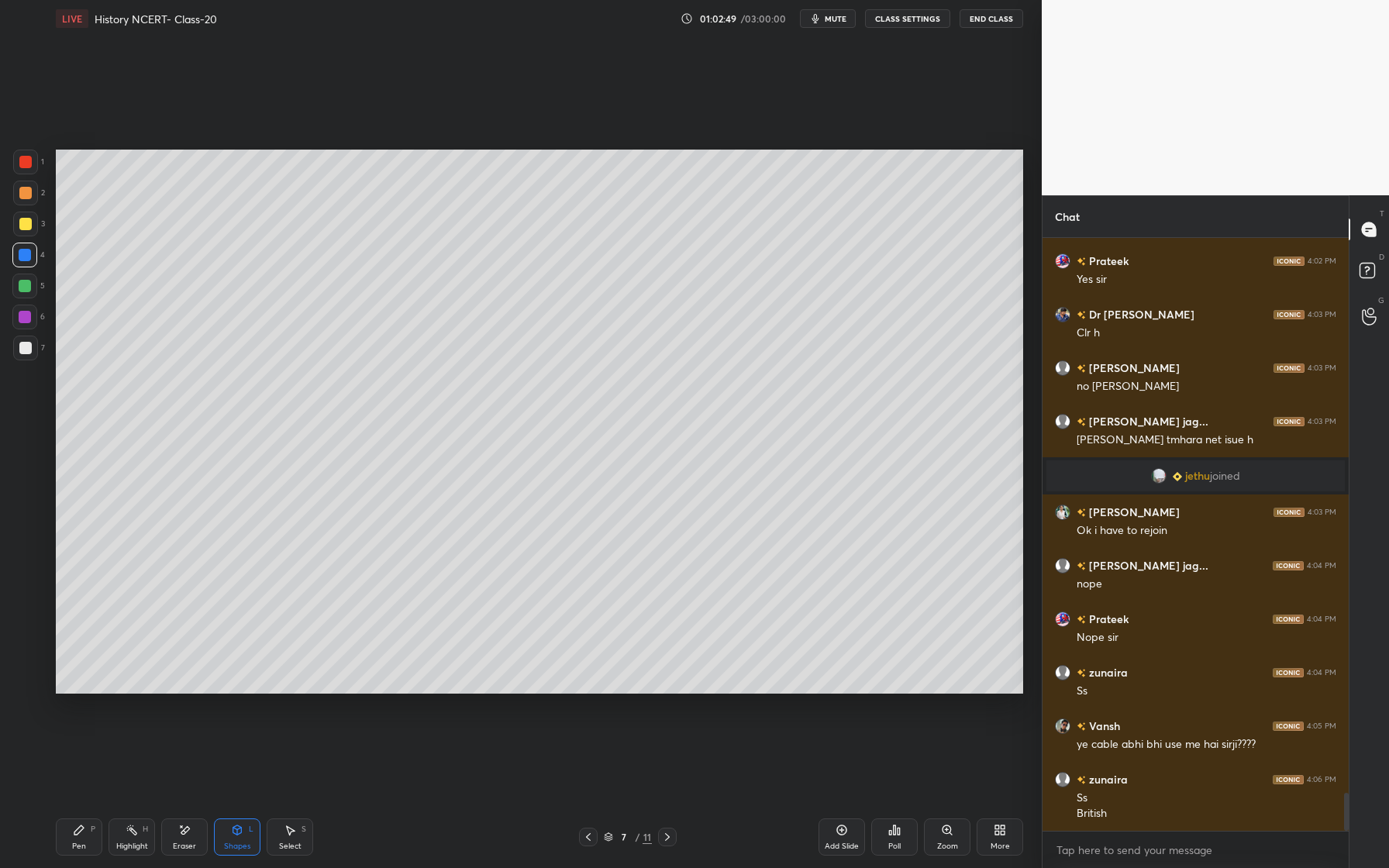
click at [23, 347] on div at bounding box center [25, 348] width 13 height 13
drag, startPoint x: 32, startPoint y: 191, endPoint x: 31, endPoint y: 174, distance: 17.0
click at [32, 190] on div at bounding box center [26, 193] width 25 height 25
click at [30, 163] on div at bounding box center [25, 161] width 13 height 13
click at [27, 192] on div at bounding box center [25, 192] width 13 height 13
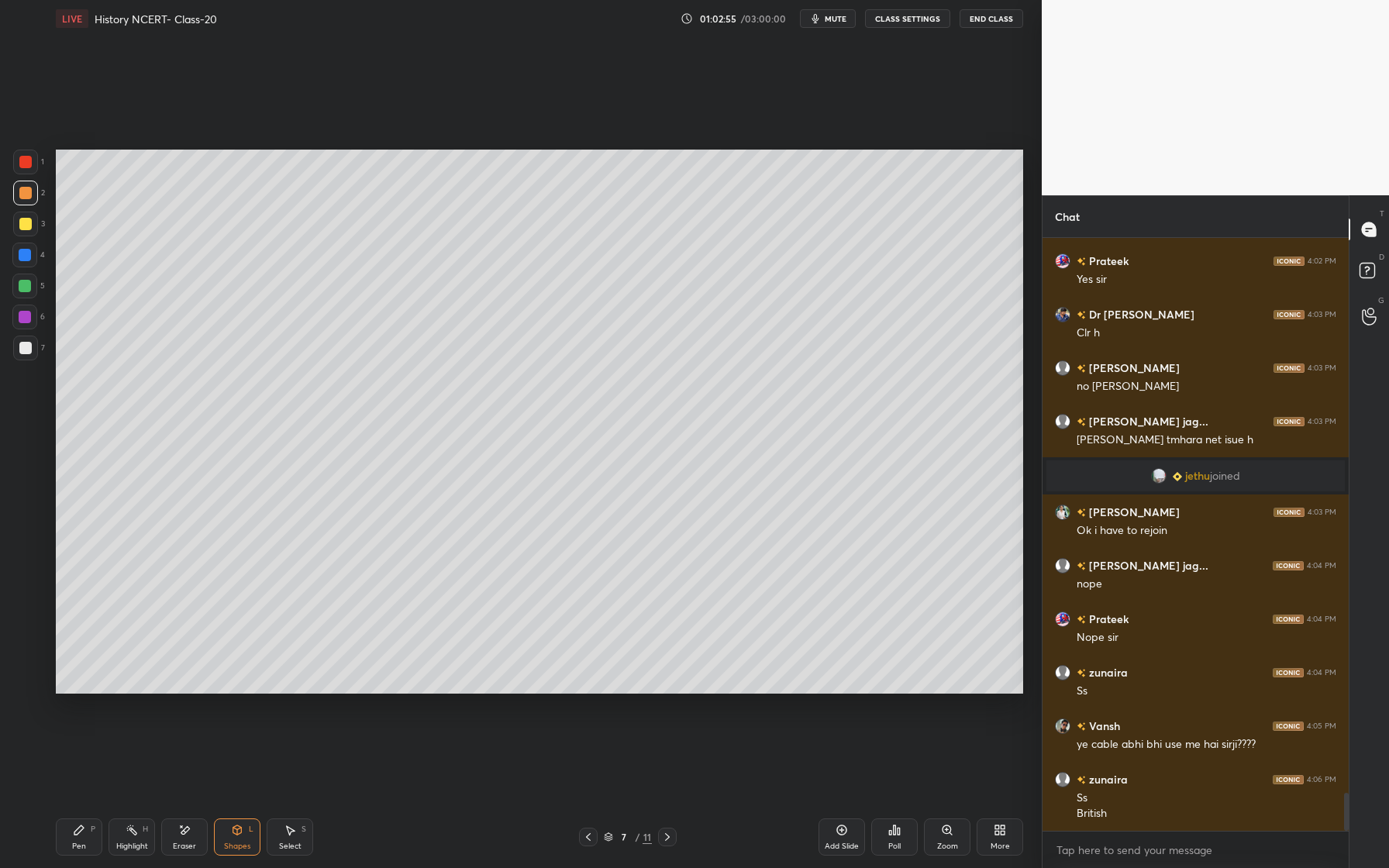
scroll to position [8672, 0]
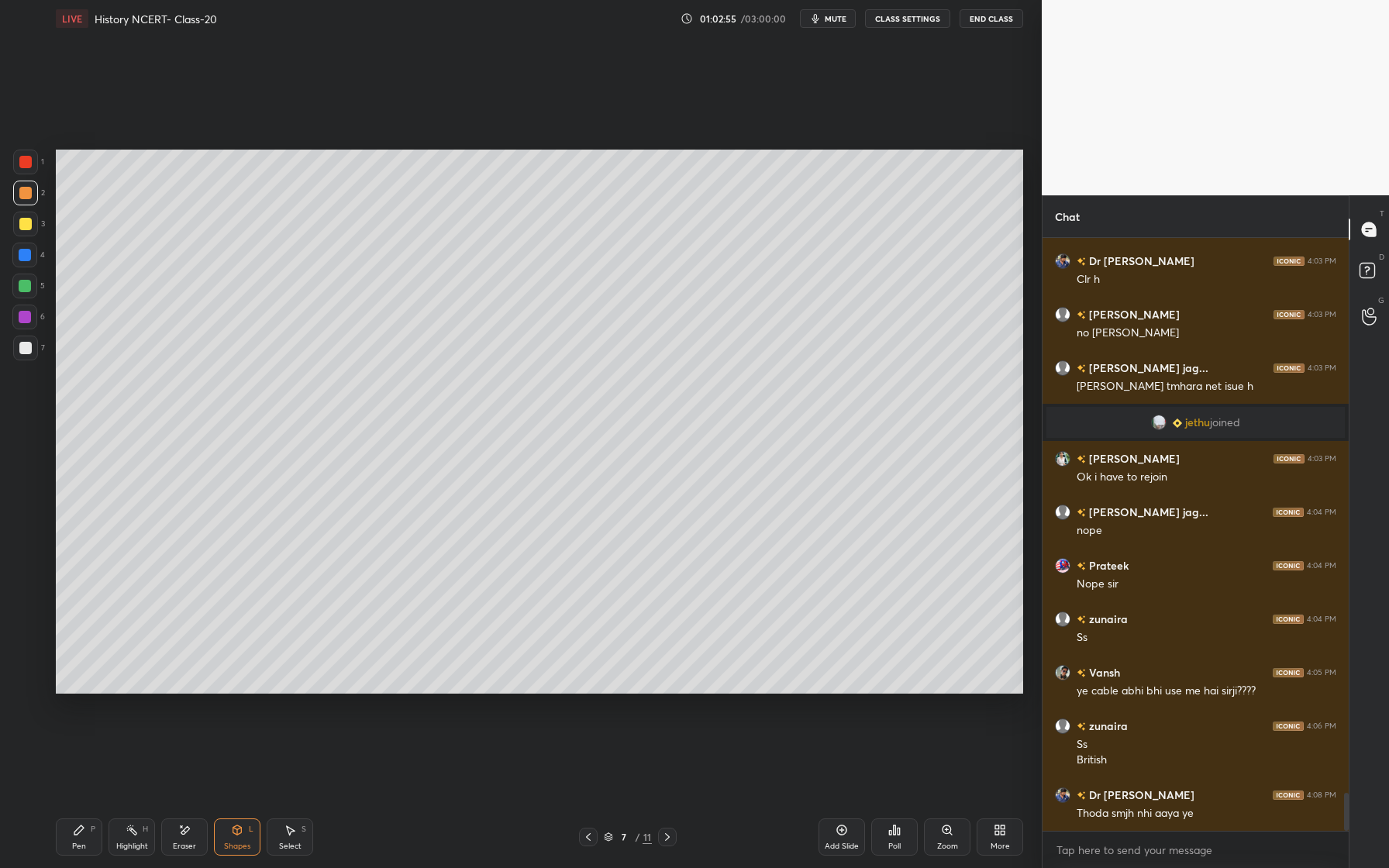
click at [69, 830] on div "Pen P" at bounding box center [79, 837] width 47 height 37
click at [29, 288] on div at bounding box center [24, 286] width 13 height 13
drag, startPoint x: 41, startPoint y: 194, endPoint x: 52, endPoint y: 208, distance: 17.8
click at [44, 195] on div "2" at bounding box center [29, 193] width 32 height 25
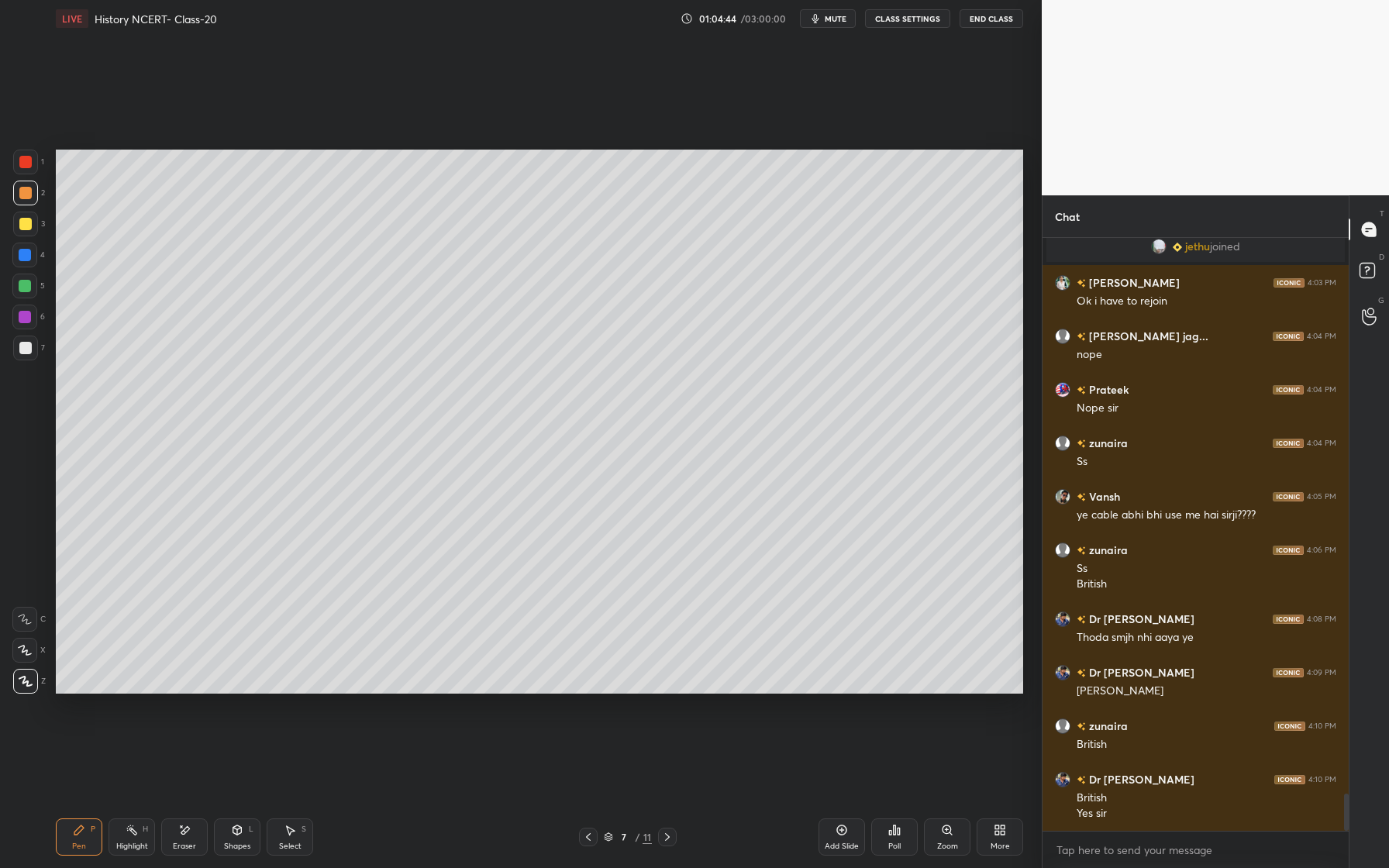
scroll to position [8902, 0]
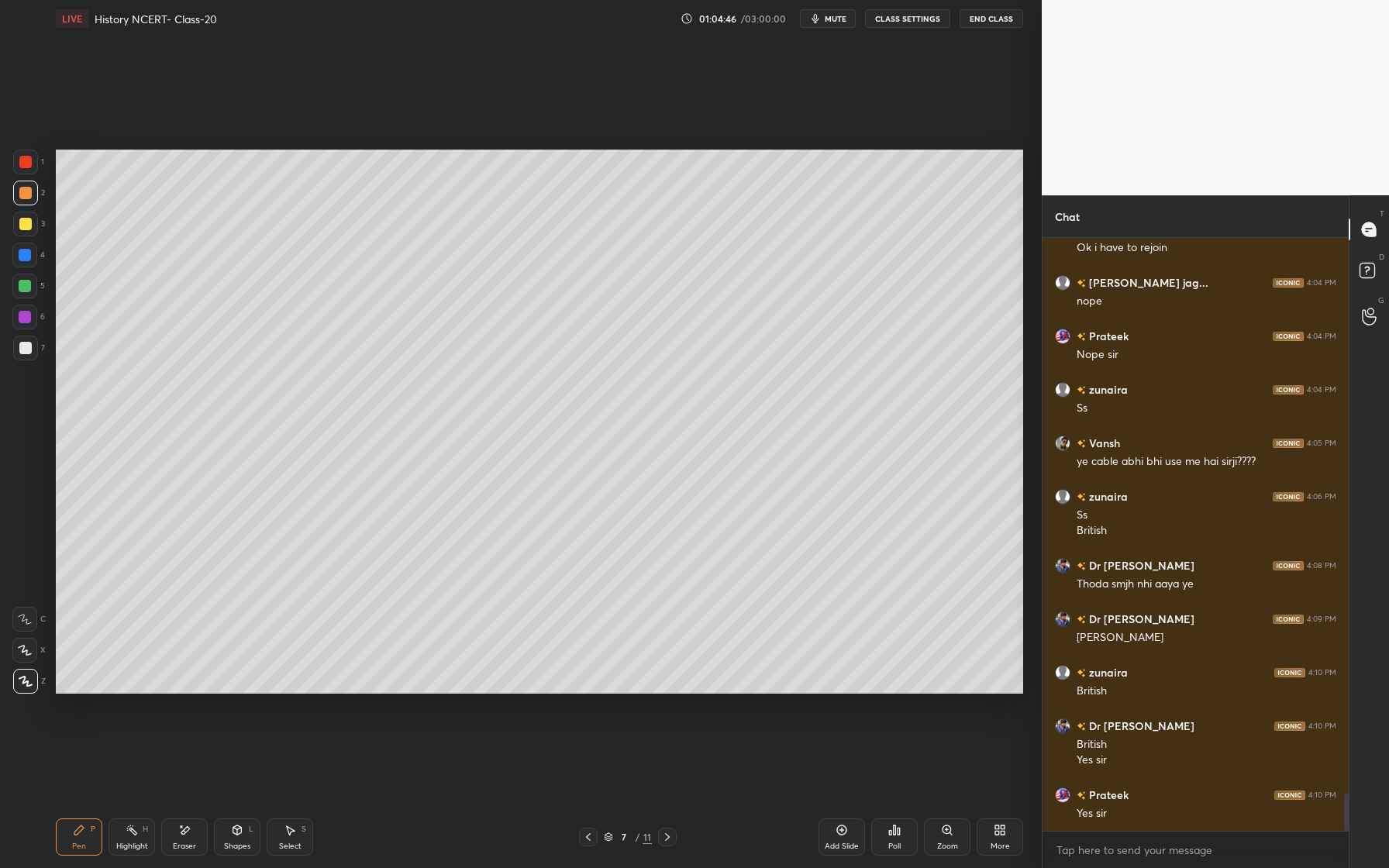
click at [28, 221] on div at bounding box center [25, 224] width 13 height 13
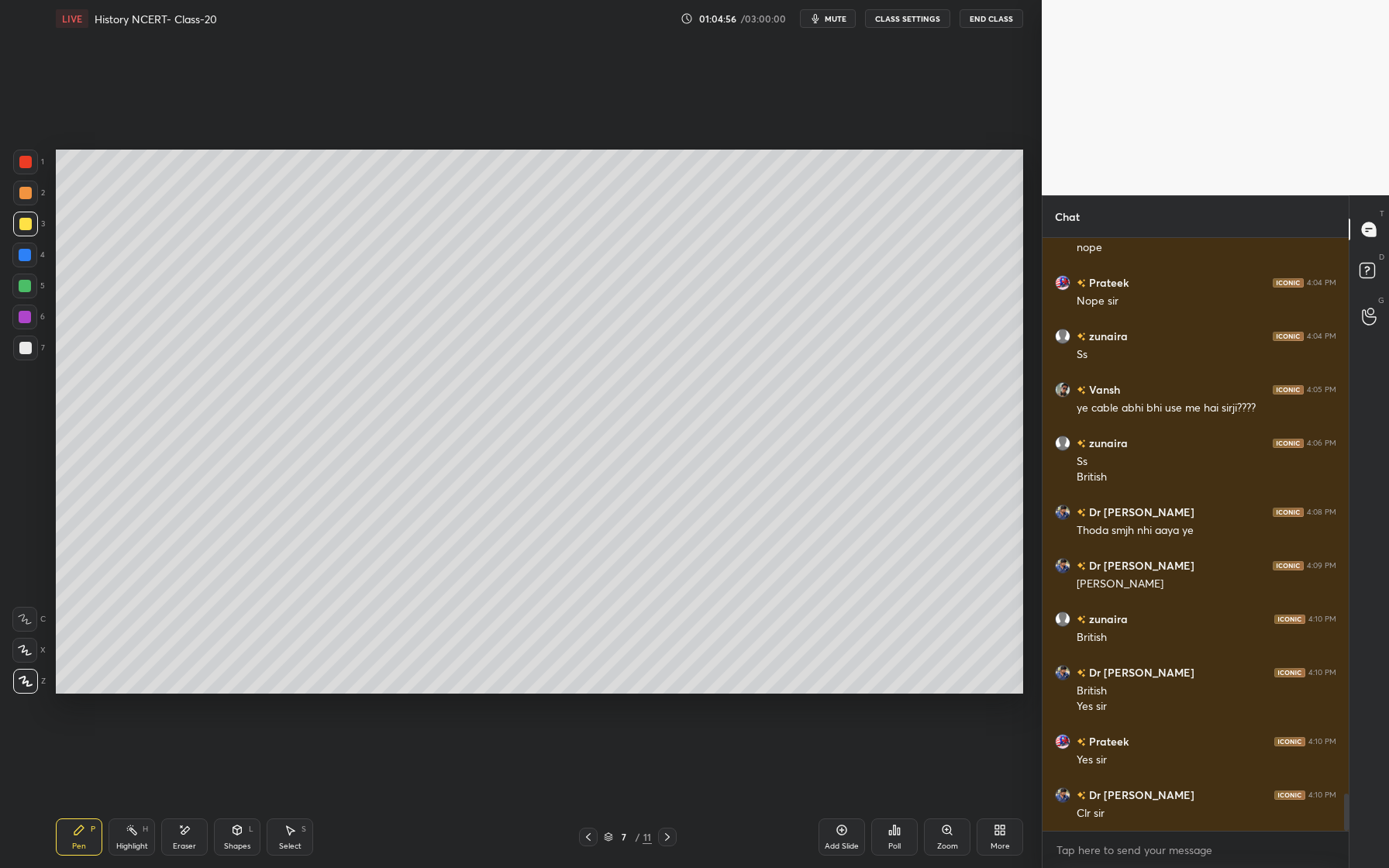
scroll to position [9009, 0]
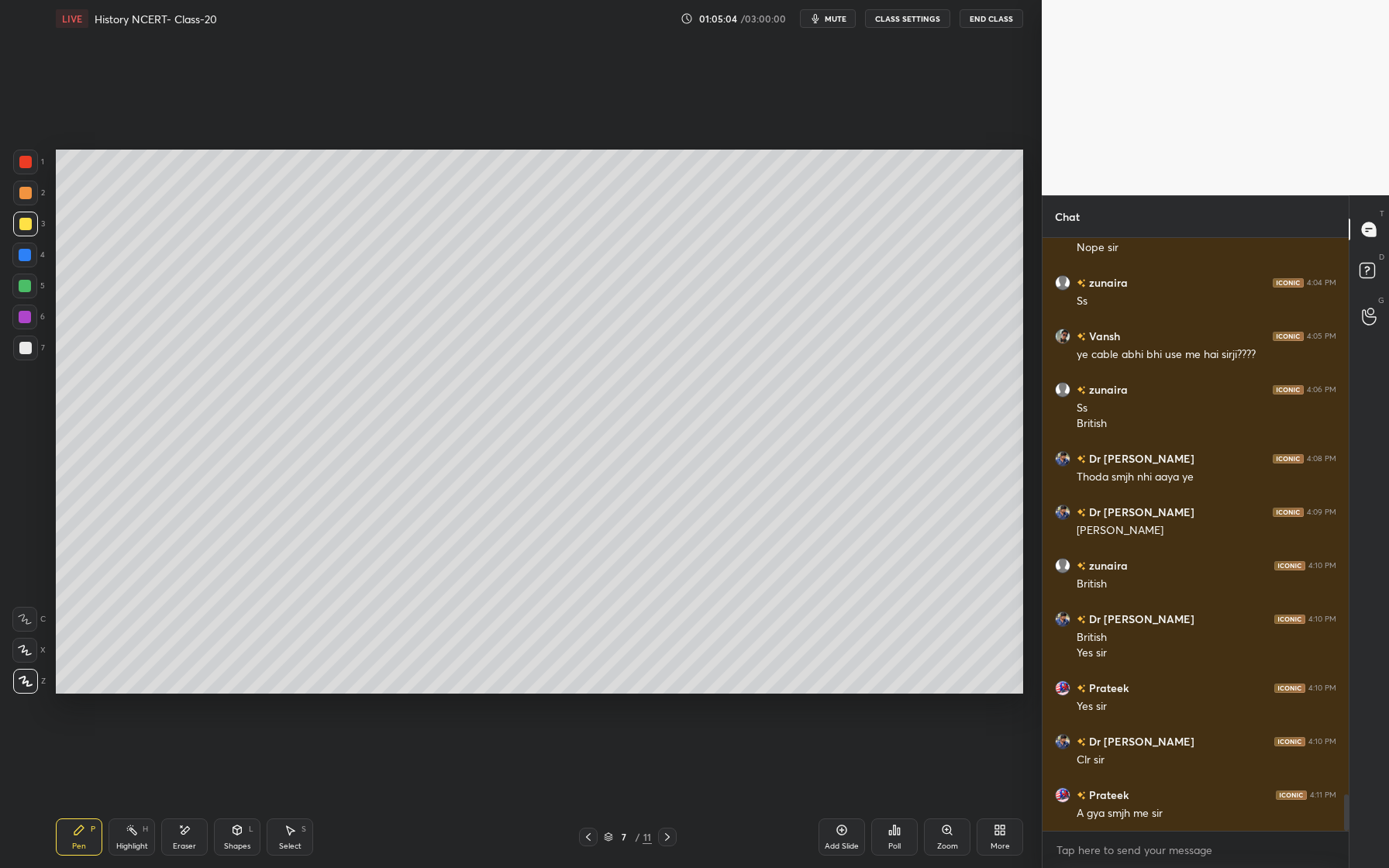
drag, startPoint x: 188, startPoint y: 846, endPoint x: 221, endPoint y: 806, distance: 51.9
click at [188, 846] on div "Eraser" at bounding box center [185, 847] width 23 height 8
click at [87, 834] on div "Pen P" at bounding box center [79, 837] width 47 height 37
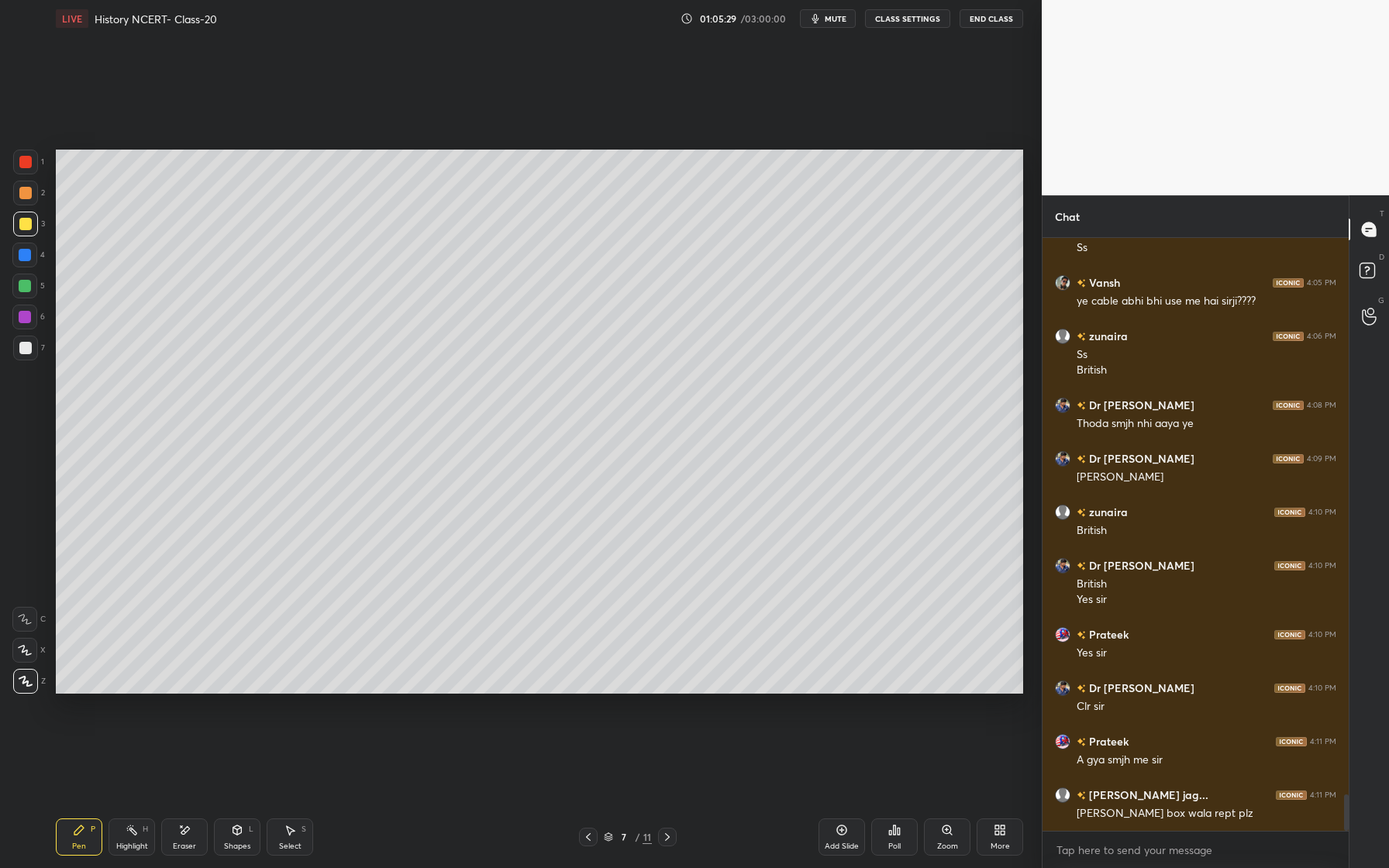
scroll to position [9130, 0]
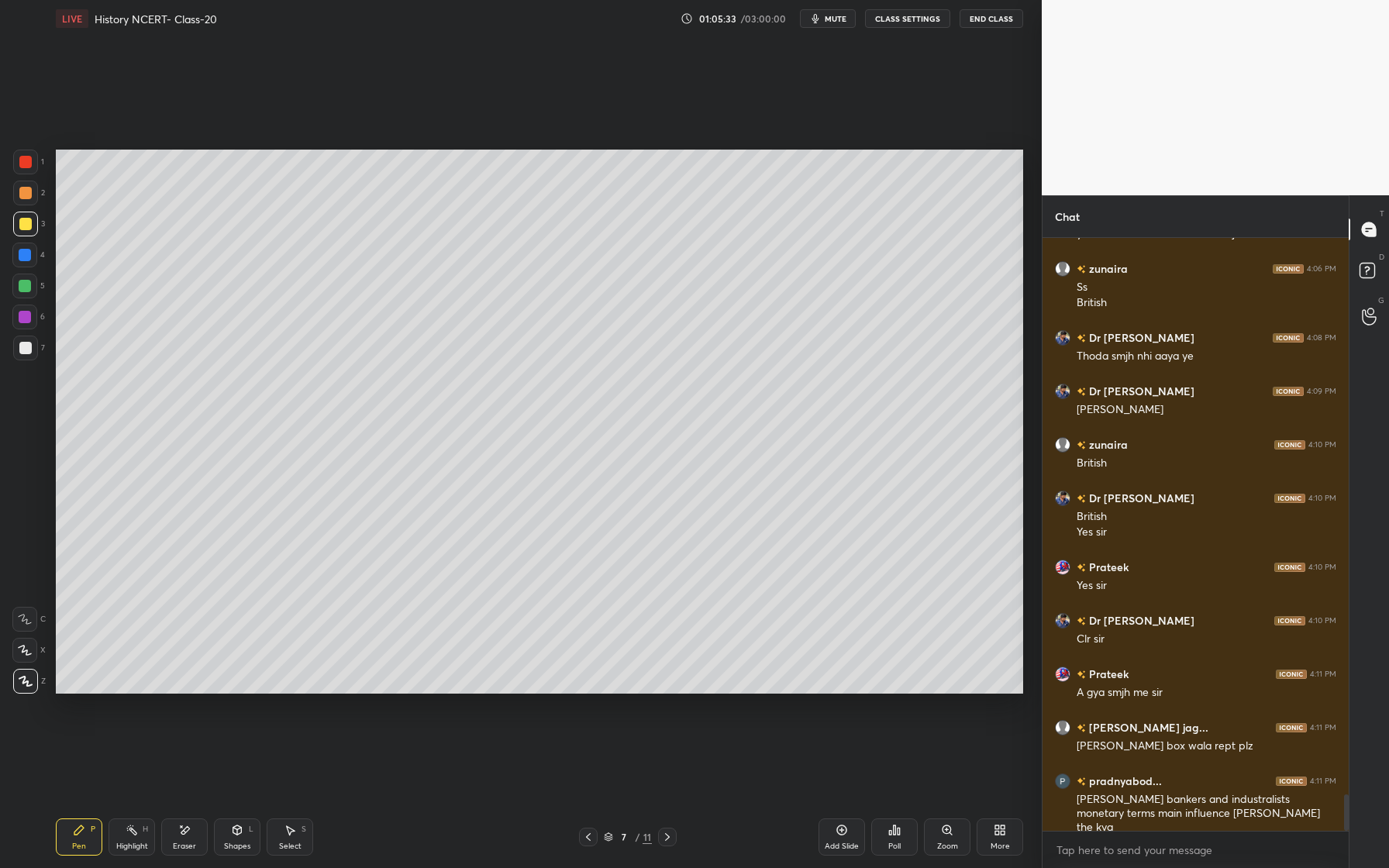
drag, startPoint x: 240, startPoint y: 839, endPoint x: 260, endPoint y: 802, distance: 42.1
click at [240, 839] on div "Shapes L" at bounding box center [237, 837] width 47 height 37
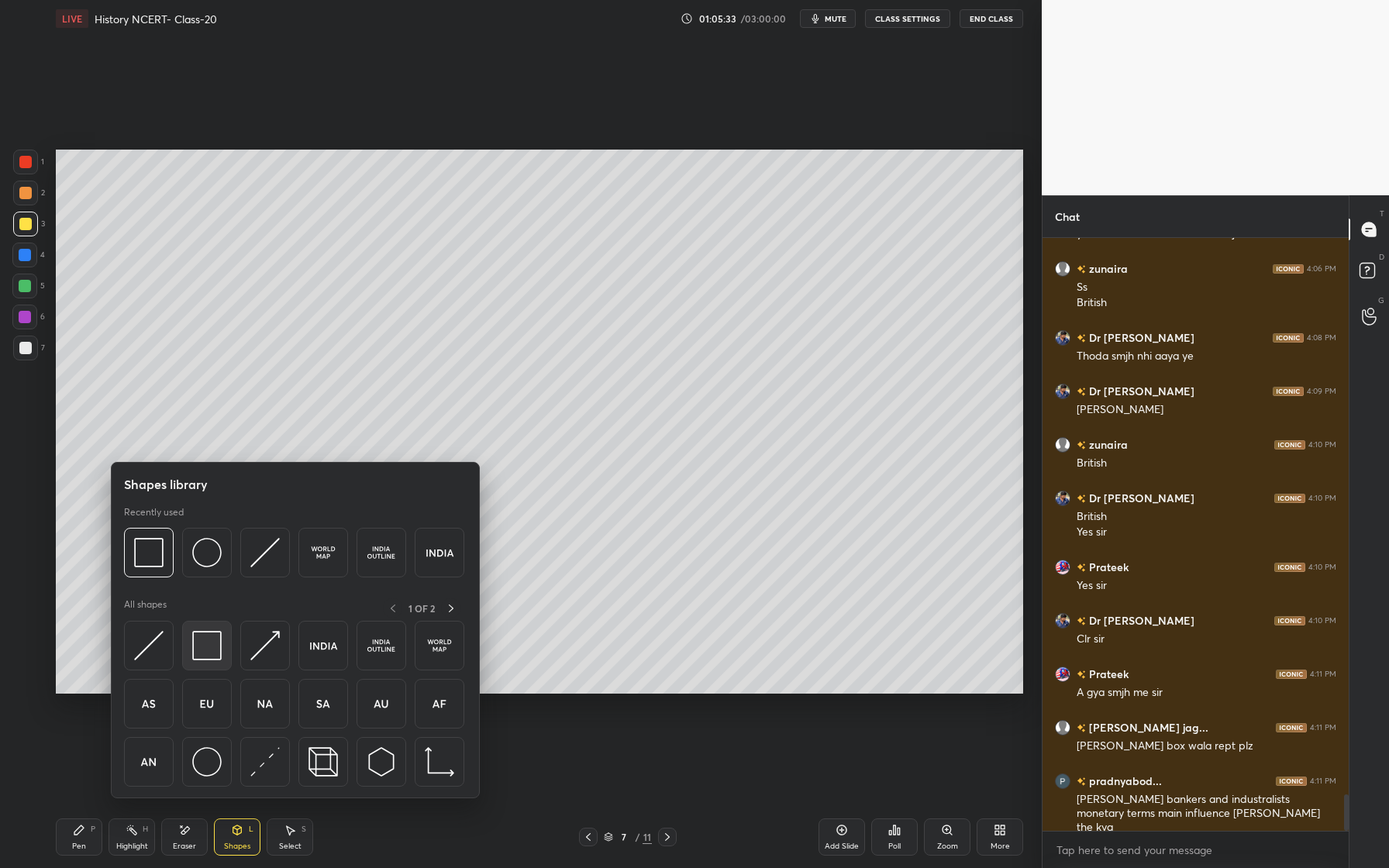
click at [219, 655] on img at bounding box center [207, 645] width 29 height 29
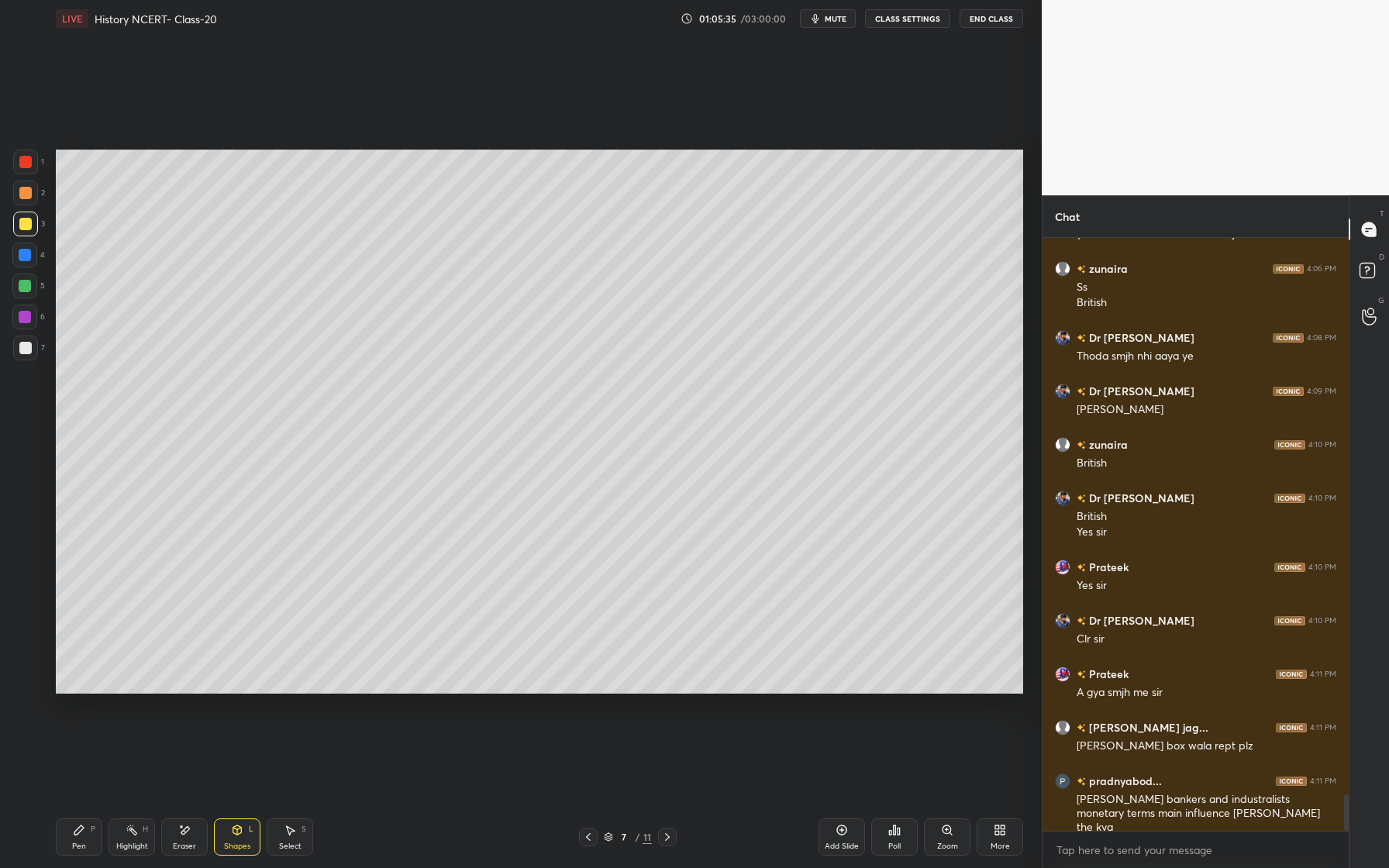
drag, startPoint x: 31, startPoint y: 312, endPoint x: 54, endPoint y: 315, distance: 23.2
click at [31, 310] on div at bounding box center [25, 317] width 25 height 25
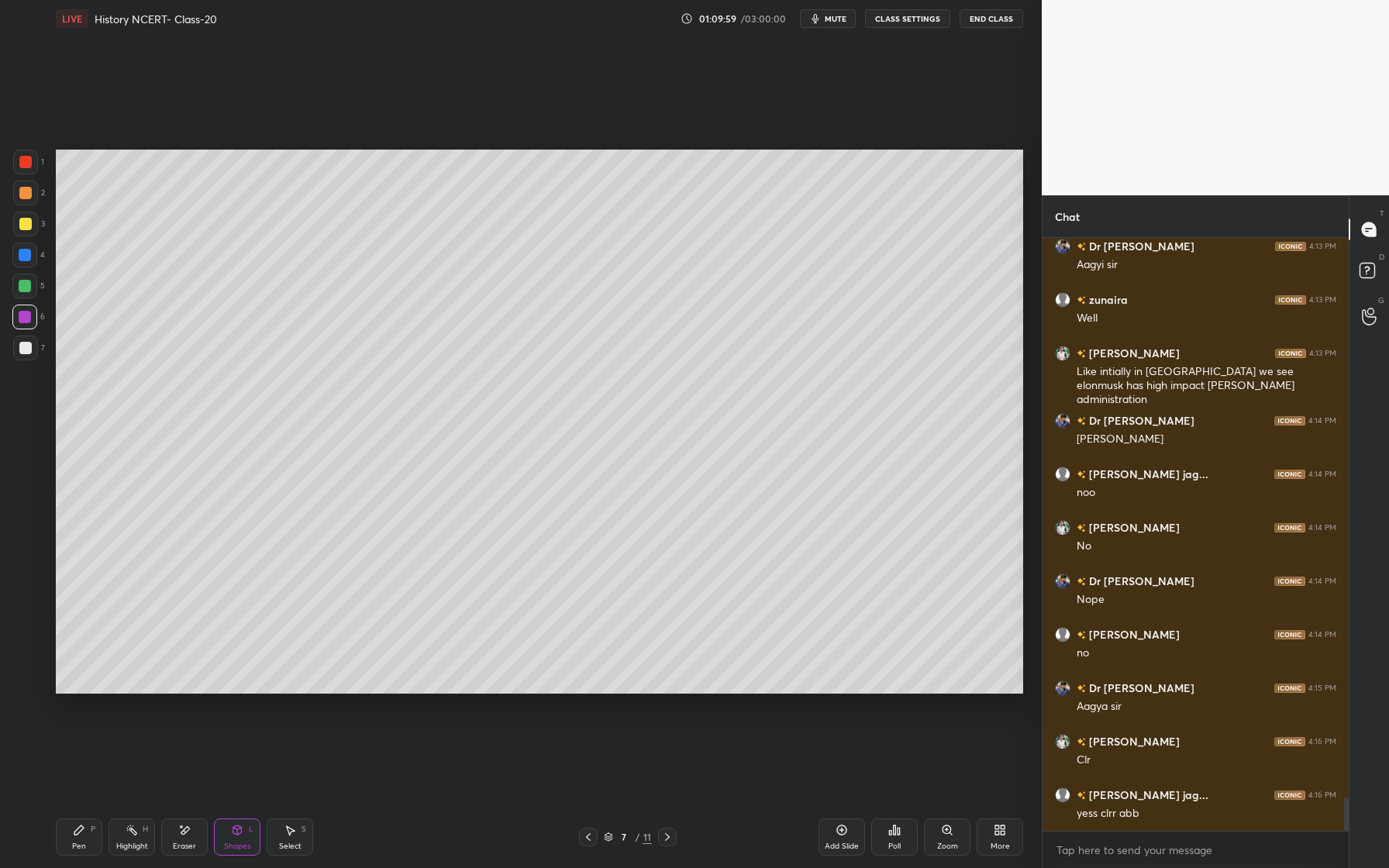
scroll to position [10160, 0]
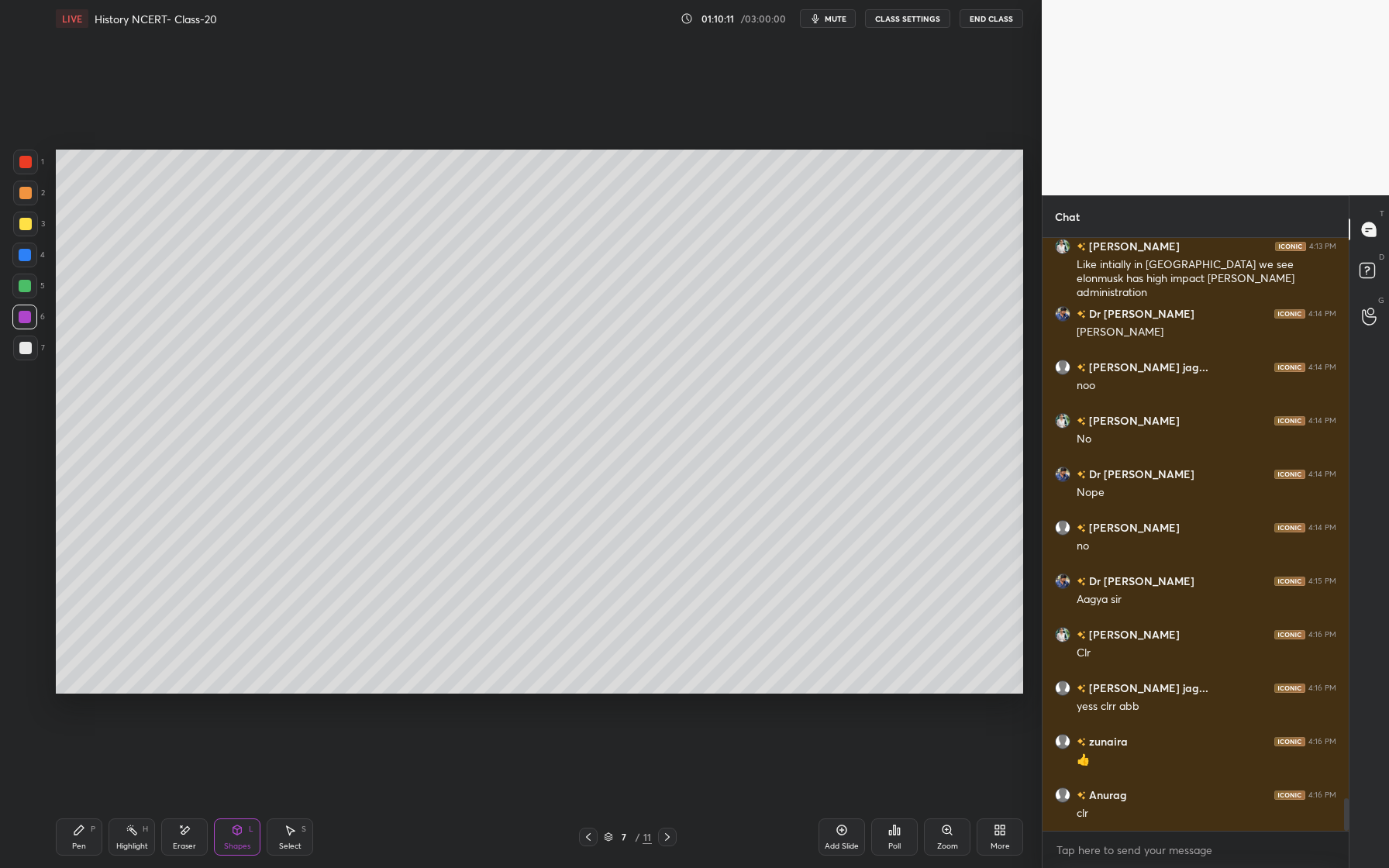
click at [839, 835] on icon at bounding box center [842, 830] width 13 height 13
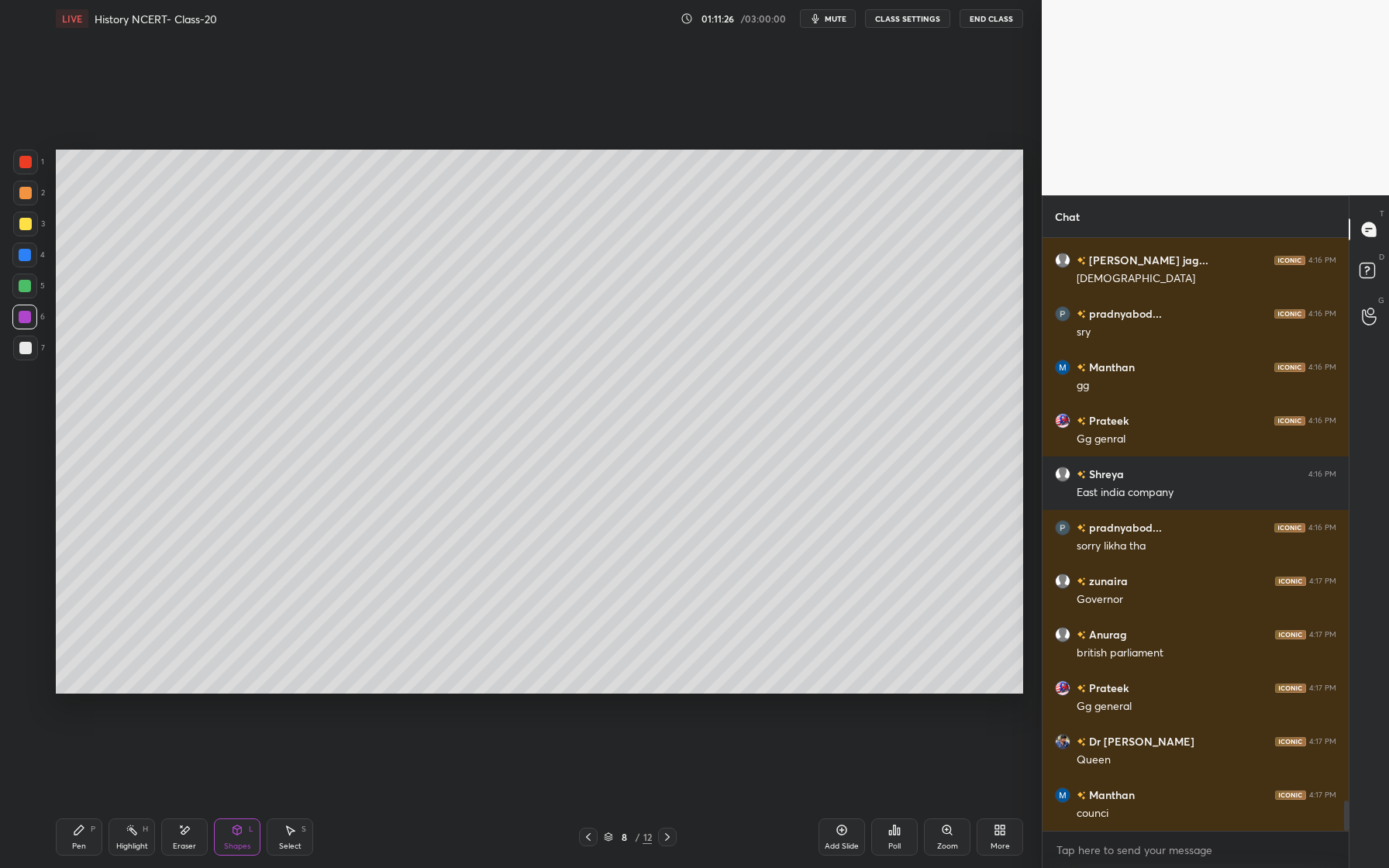
scroll to position [10962, 0]
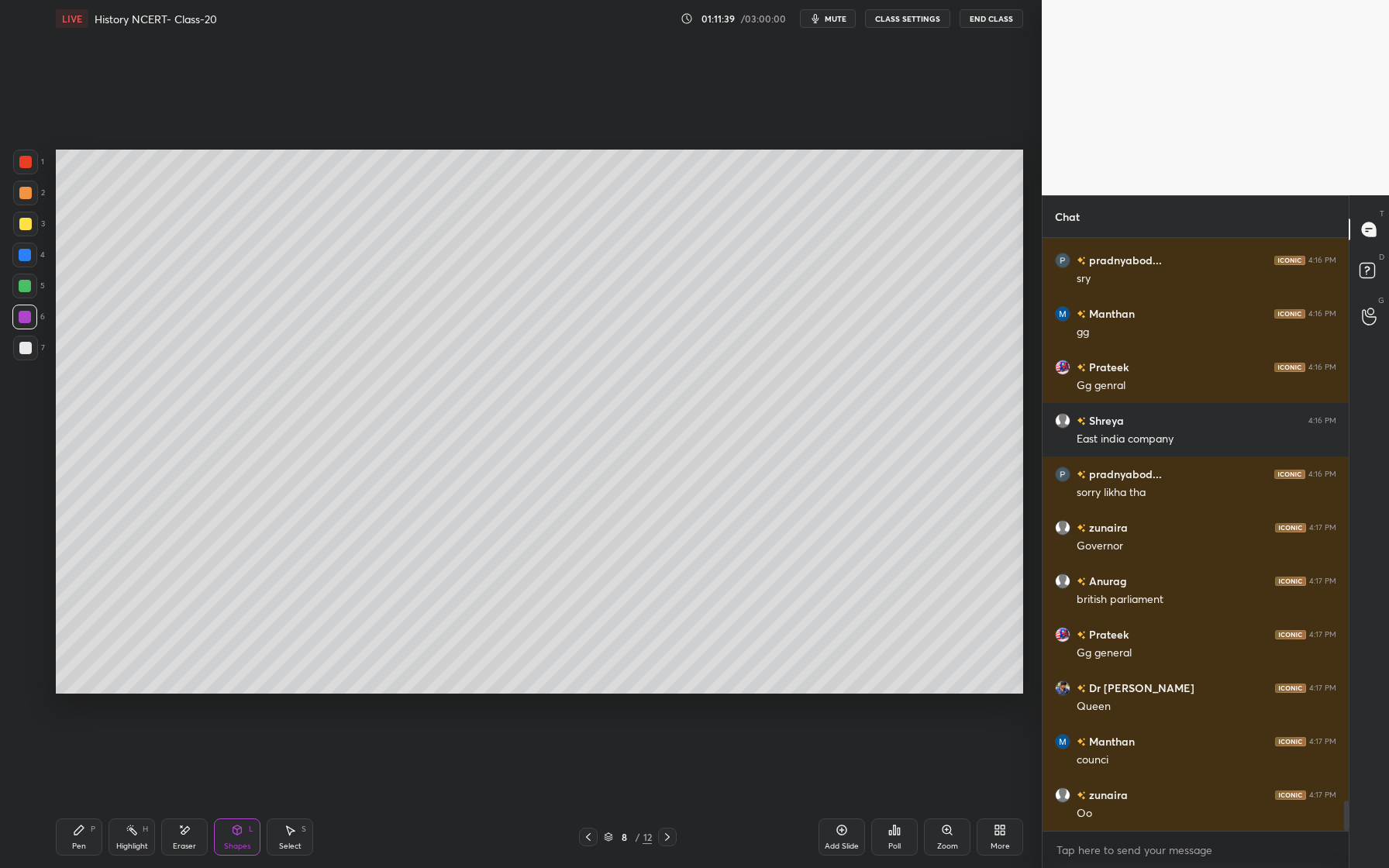
drag, startPoint x: 79, startPoint y: 801, endPoint x: 78, endPoint y: 829, distance: 28.0
click at [78, 816] on div "LIVE History NCERT- Class-20 01:11:39 / 03:00:00 mute CLASS SETTINGS End Class …" at bounding box center [539, 434] width 980 height 868
click at [75, 833] on div "Pen P" at bounding box center [79, 837] width 47 height 37
drag, startPoint x: 31, startPoint y: 196, endPoint x: 48, endPoint y: 209, distance: 21.4
click at [30, 195] on div at bounding box center [26, 193] width 25 height 25
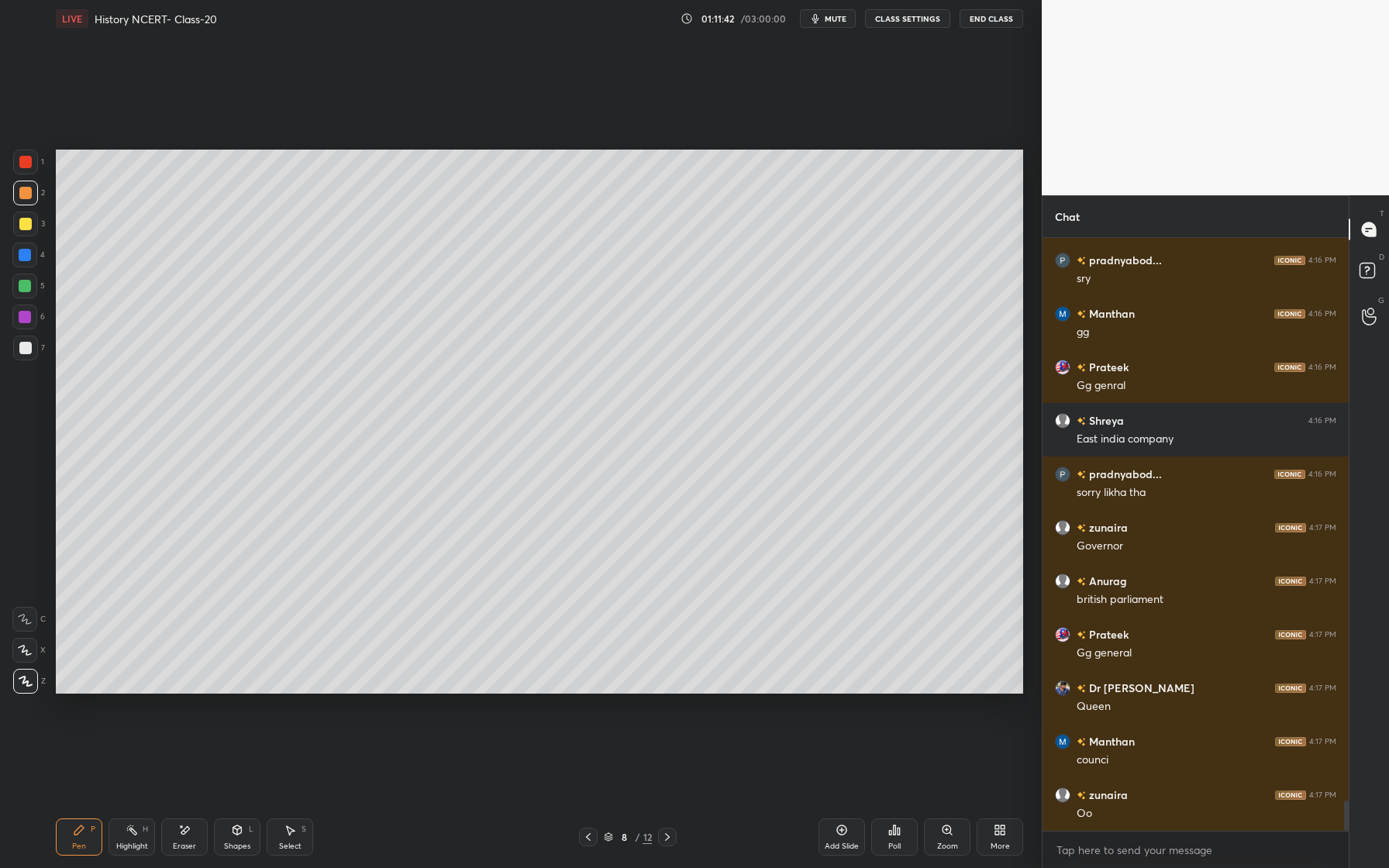
drag, startPoint x: 224, startPoint y: 844, endPoint x: 228, endPoint y: 817, distance: 27.3
click at [224, 844] on div "Shapes L" at bounding box center [237, 837] width 47 height 37
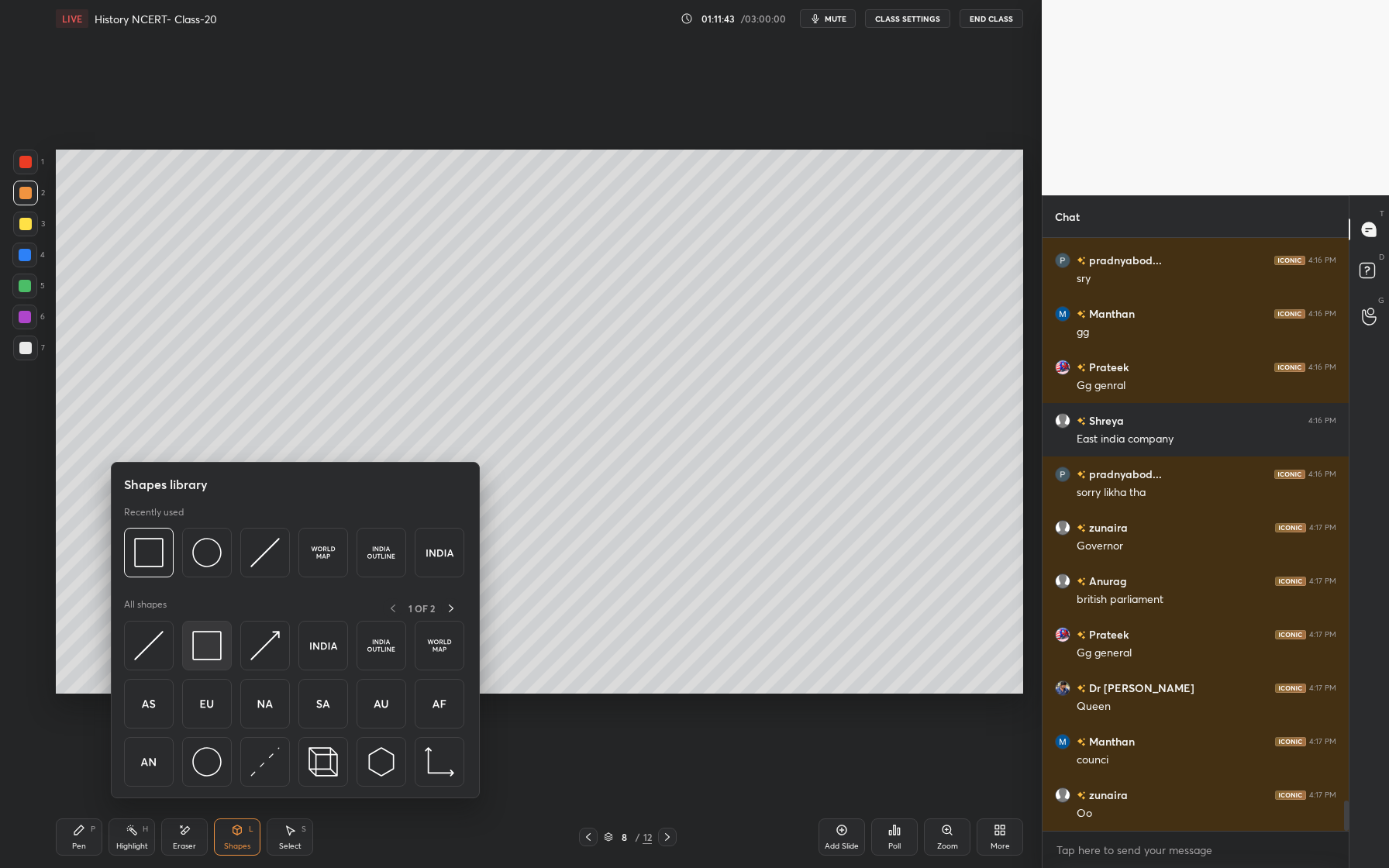
click at [186, 656] on div at bounding box center [206, 645] width 50 height 50
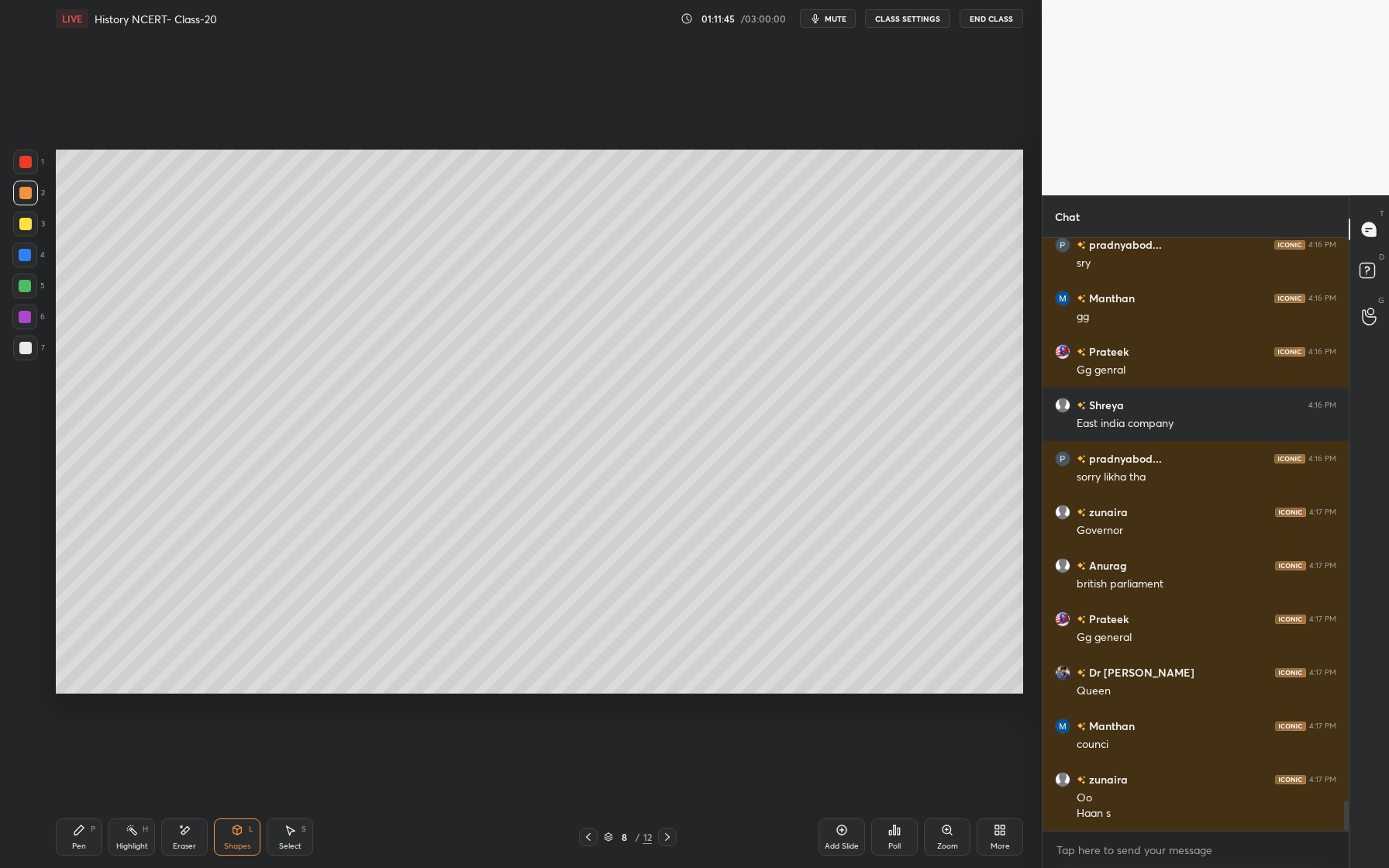
scroll to position [11031, 0]
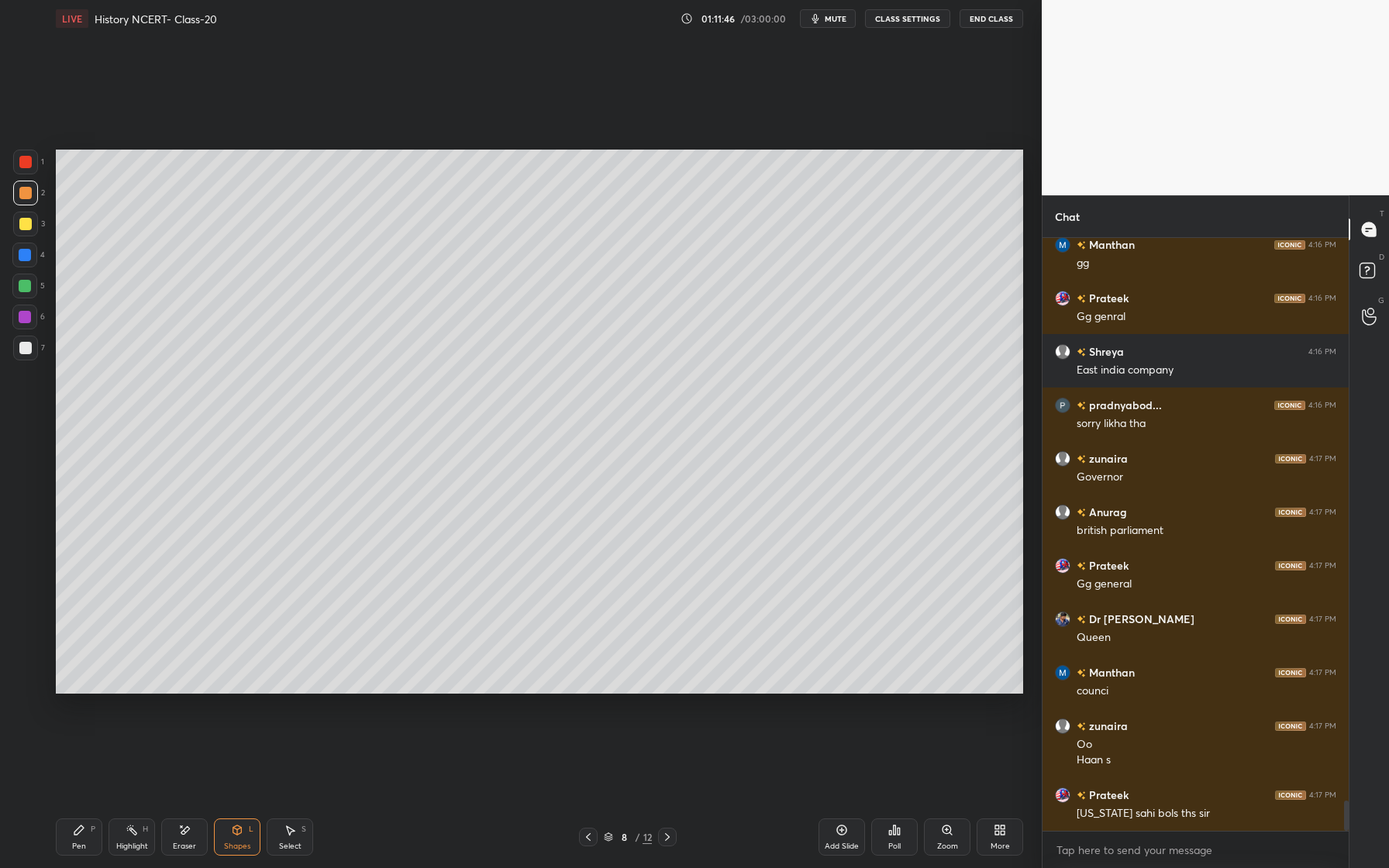
drag, startPoint x: 75, startPoint y: 830, endPoint x: 69, endPoint y: 807, distance: 23.8
click at [75, 821] on div "Pen P" at bounding box center [79, 837] width 47 height 37
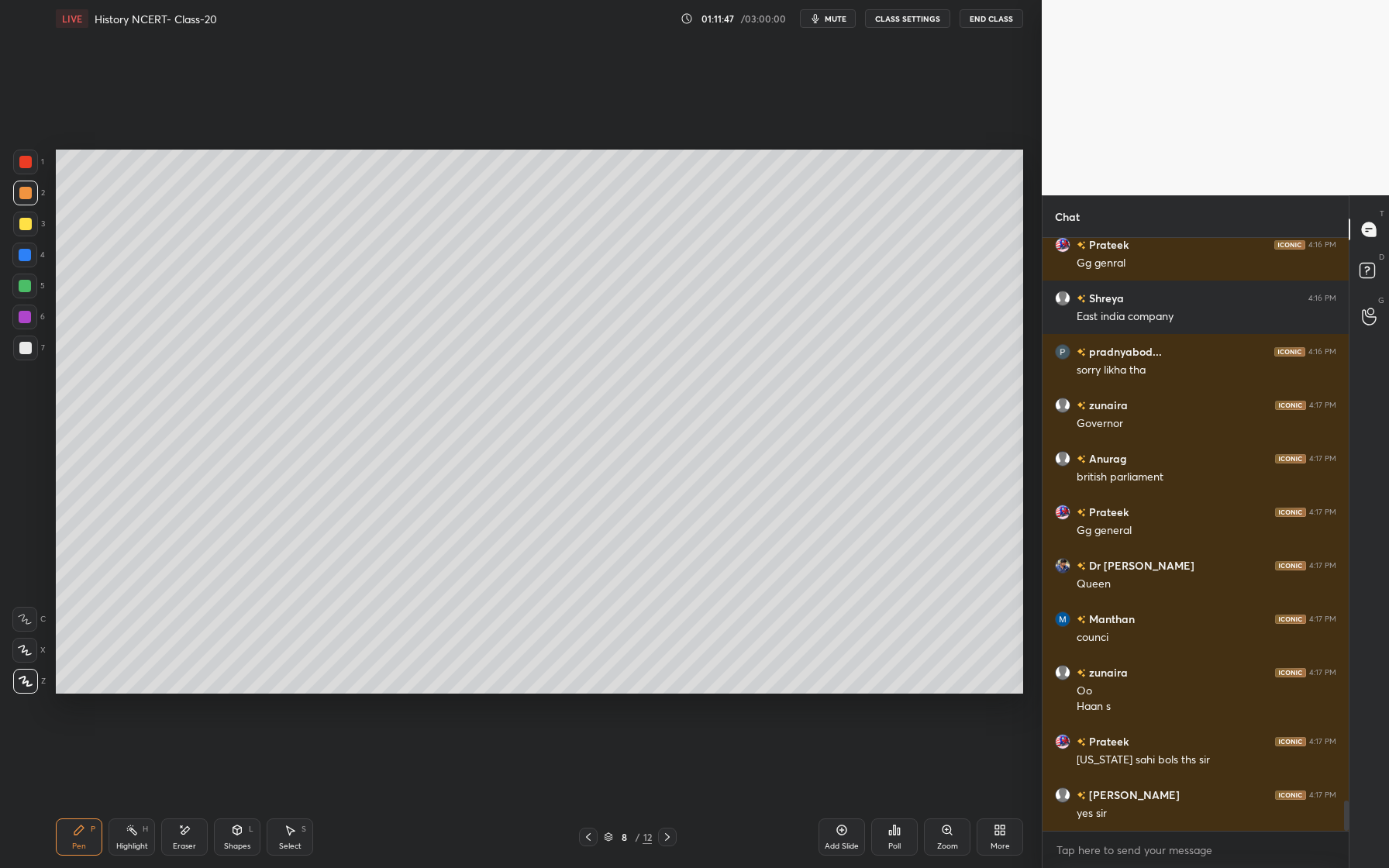
click at [25, 348] on div at bounding box center [25, 348] width 13 height 13
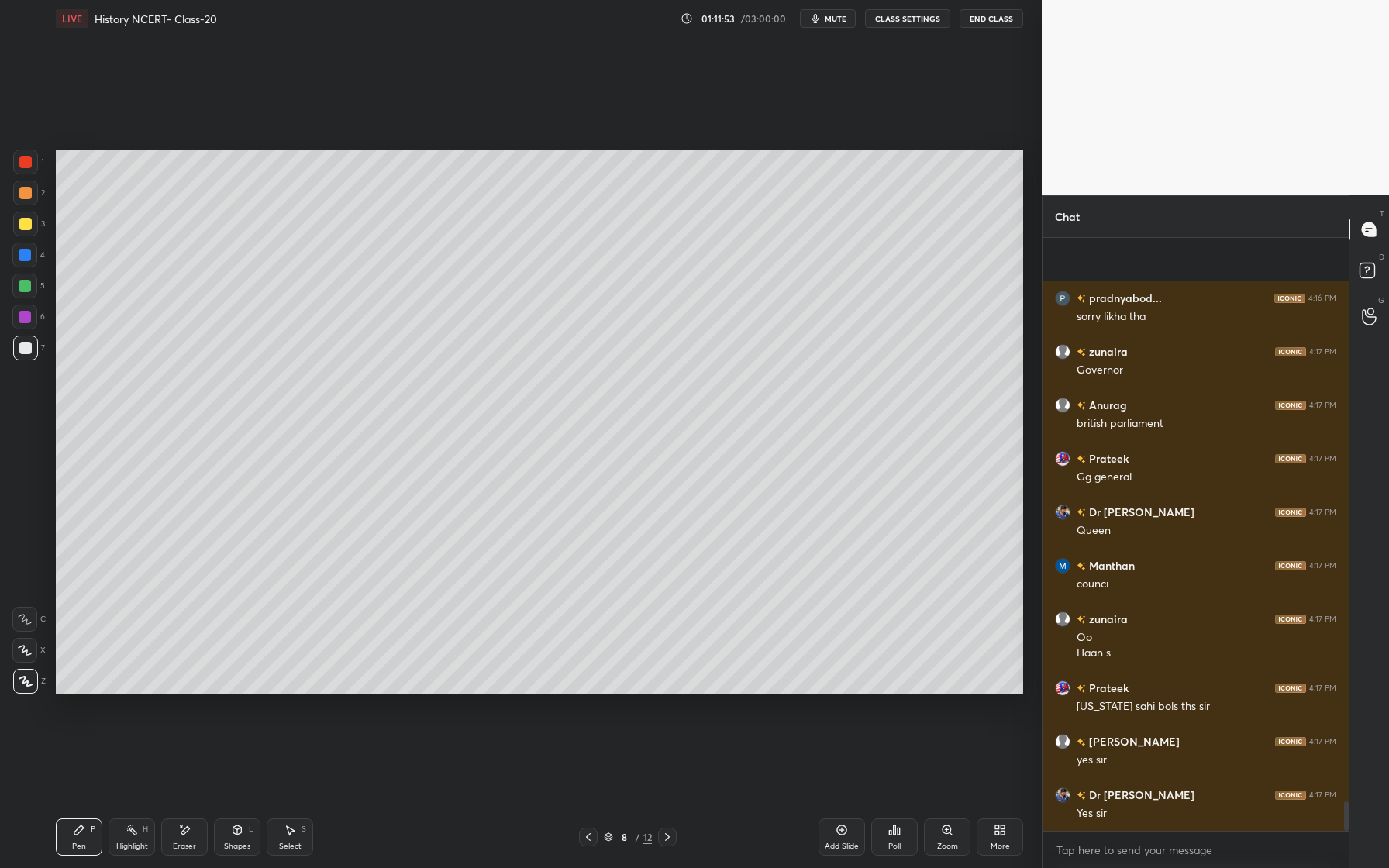
scroll to position [11245, 0]
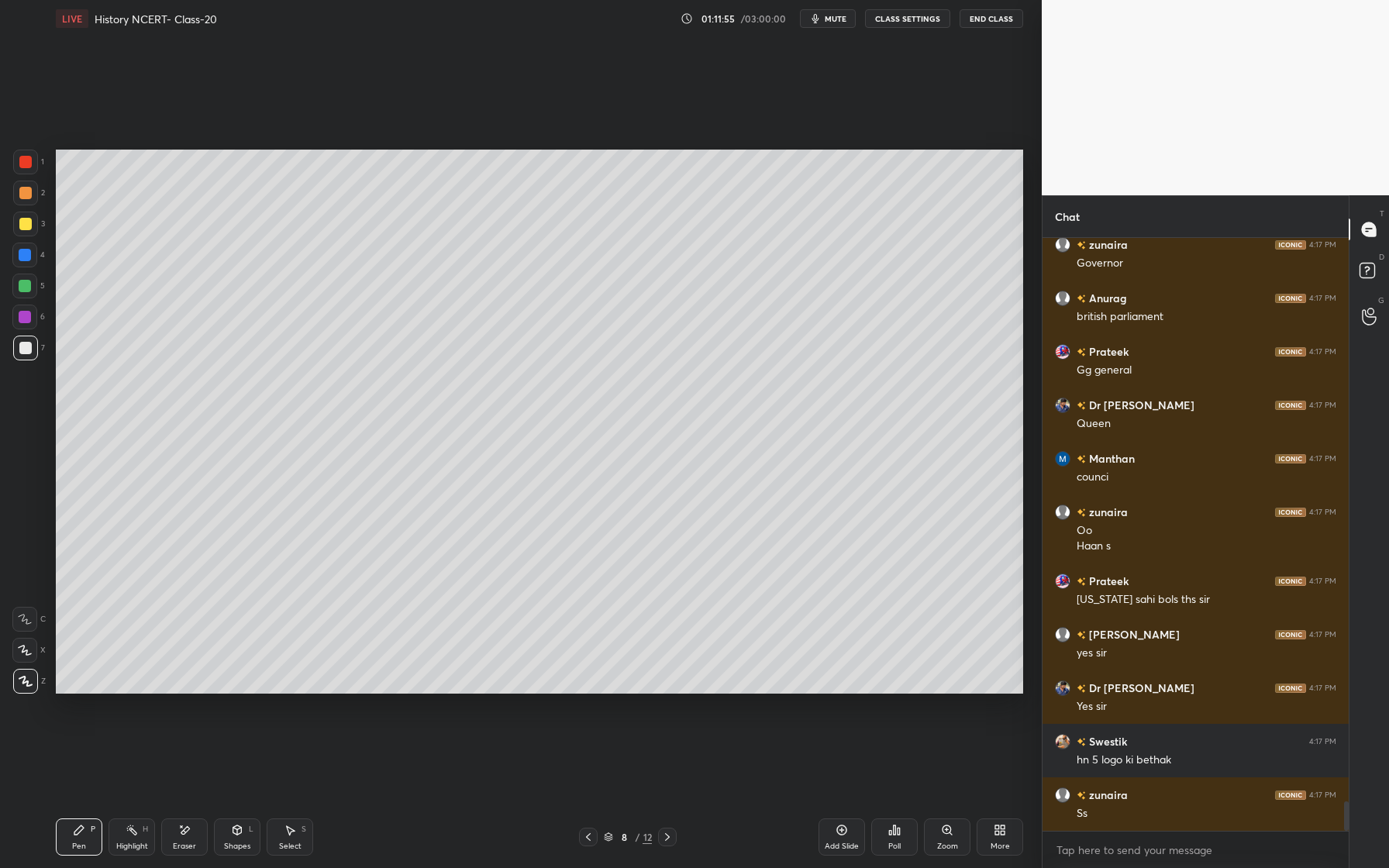
drag, startPoint x: 29, startPoint y: 217, endPoint x: 20, endPoint y: 220, distance: 9.5
click at [26, 220] on div at bounding box center [26, 225] width 25 height 25
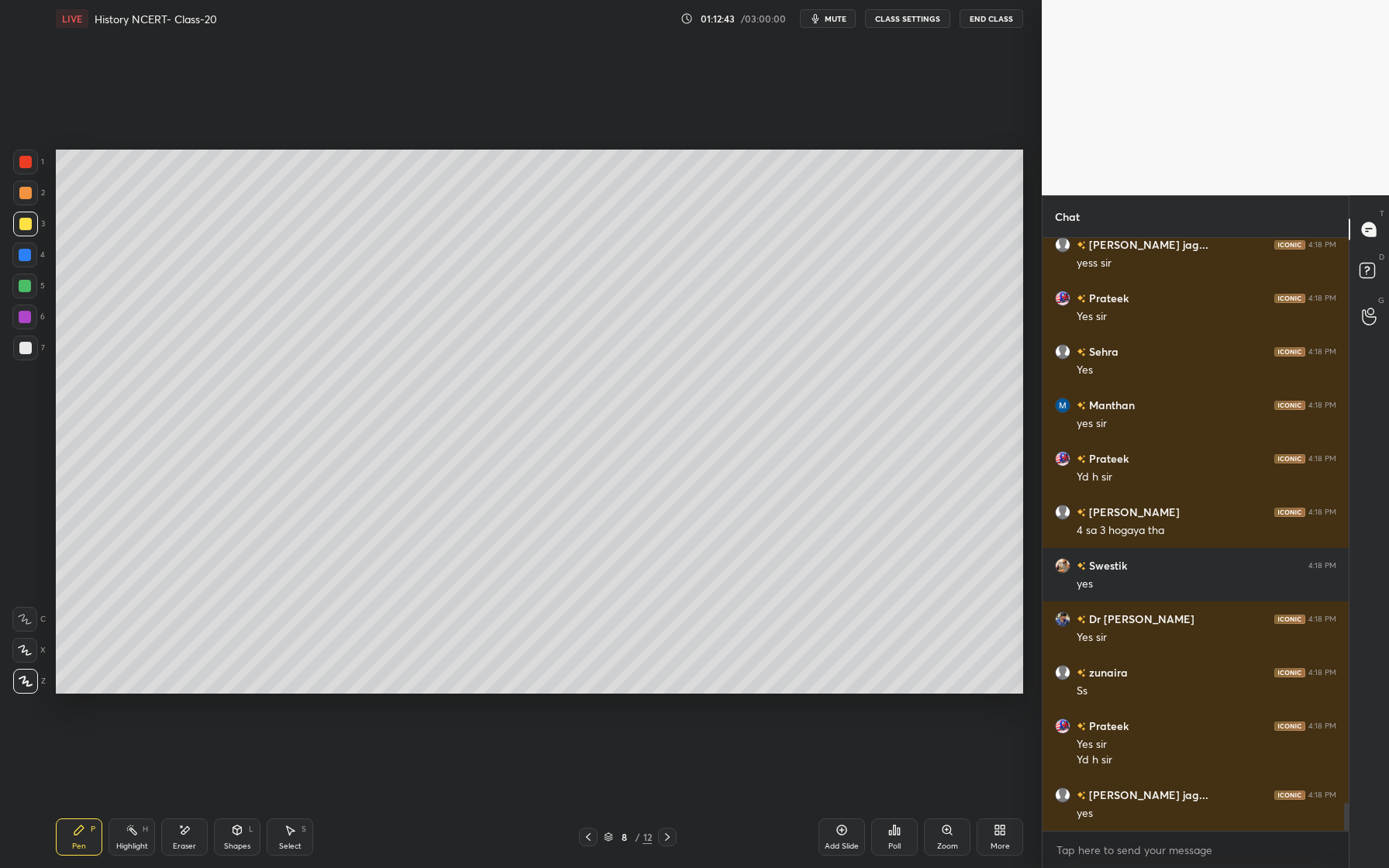
scroll to position [12009, 0]
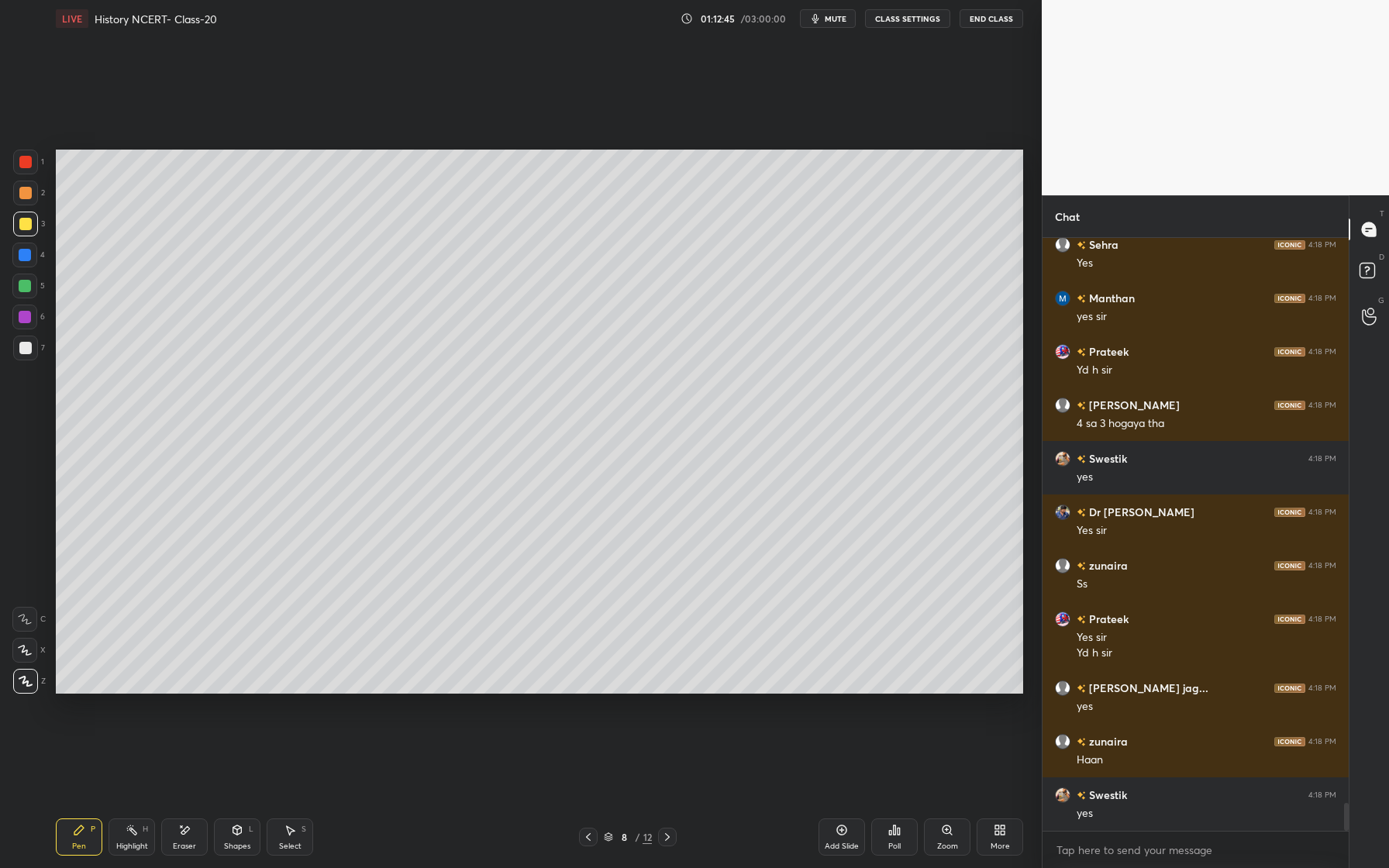
drag, startPoint x: 36, startPoint y: 190, endPoint x: 29, endPoint y: 196, distance: 9.2
click at [32, 191] on div at bounding box center [26, 193] width 25 height 25
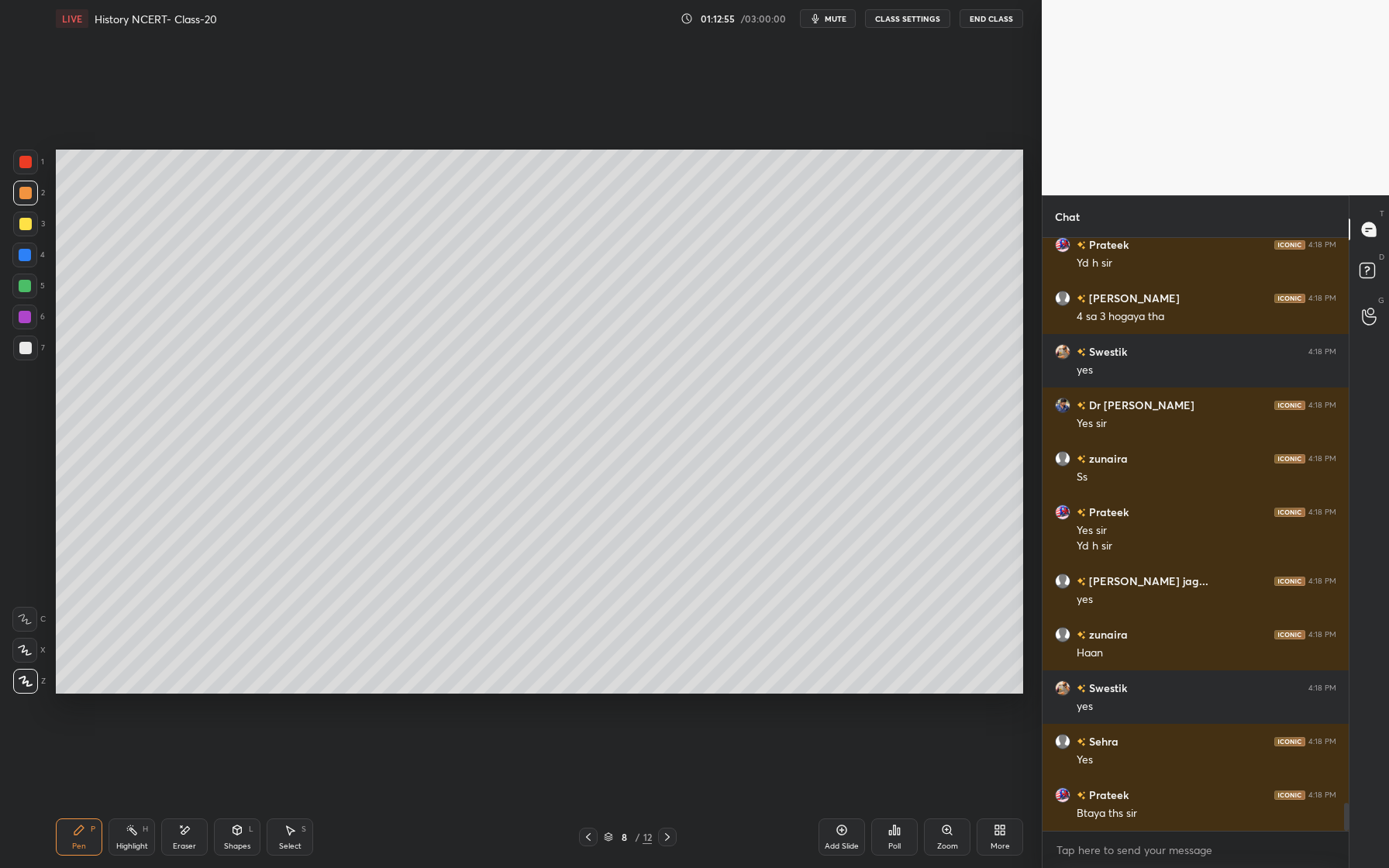
scroll to position [12170, 0]
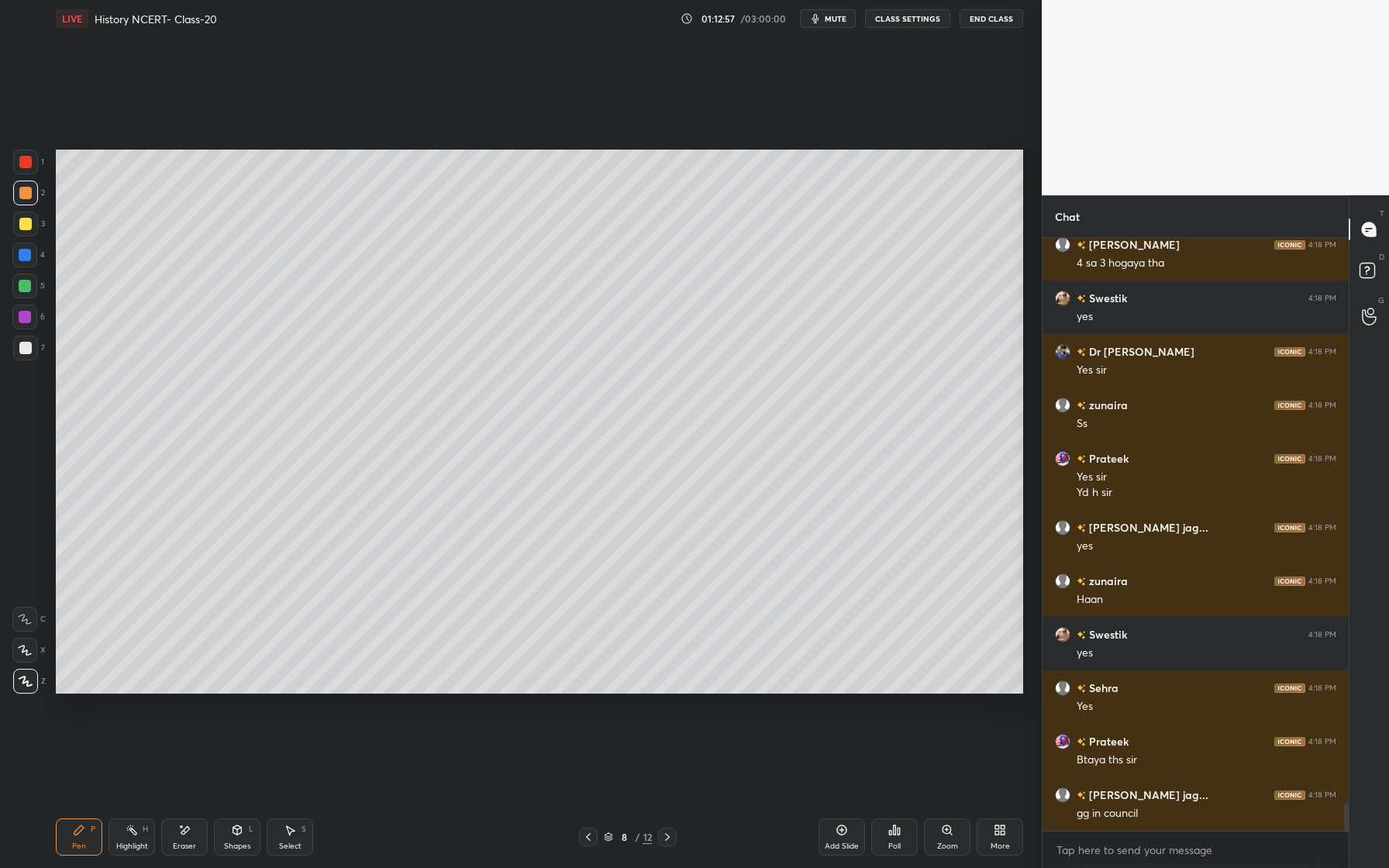
drag, startPoint x: 24, startPoint y: 237, endPoint x: 33, endPoint y: 239, distance: 9.2
click at [24, 238] on div "3" at bounding box center [29, 227] width 32 height 31
drag, startPoint x: 25, startPoint y: 316, endPoint x: 20, endPoint y: 301, distance: 15.8
click at [25, 316] on div at bounding box center [24, 317] width 13 height 13
drag, startPoint x: 17, startPoint y: 293, endPoint x: 26, endPoint y: 292, distance: 9.1
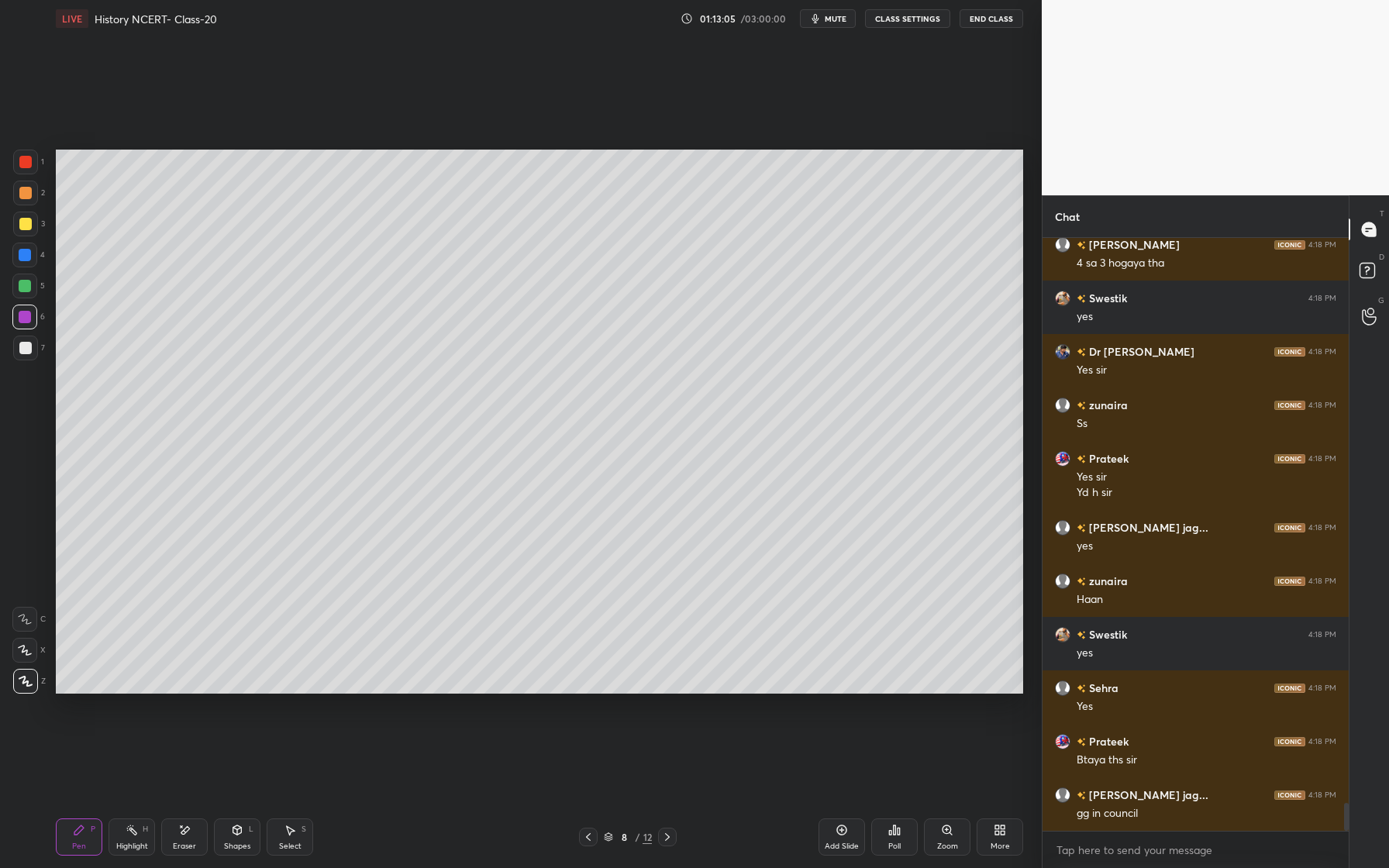
click at [17, 295] on div at bounding box center [25, 287] width 25 height 25
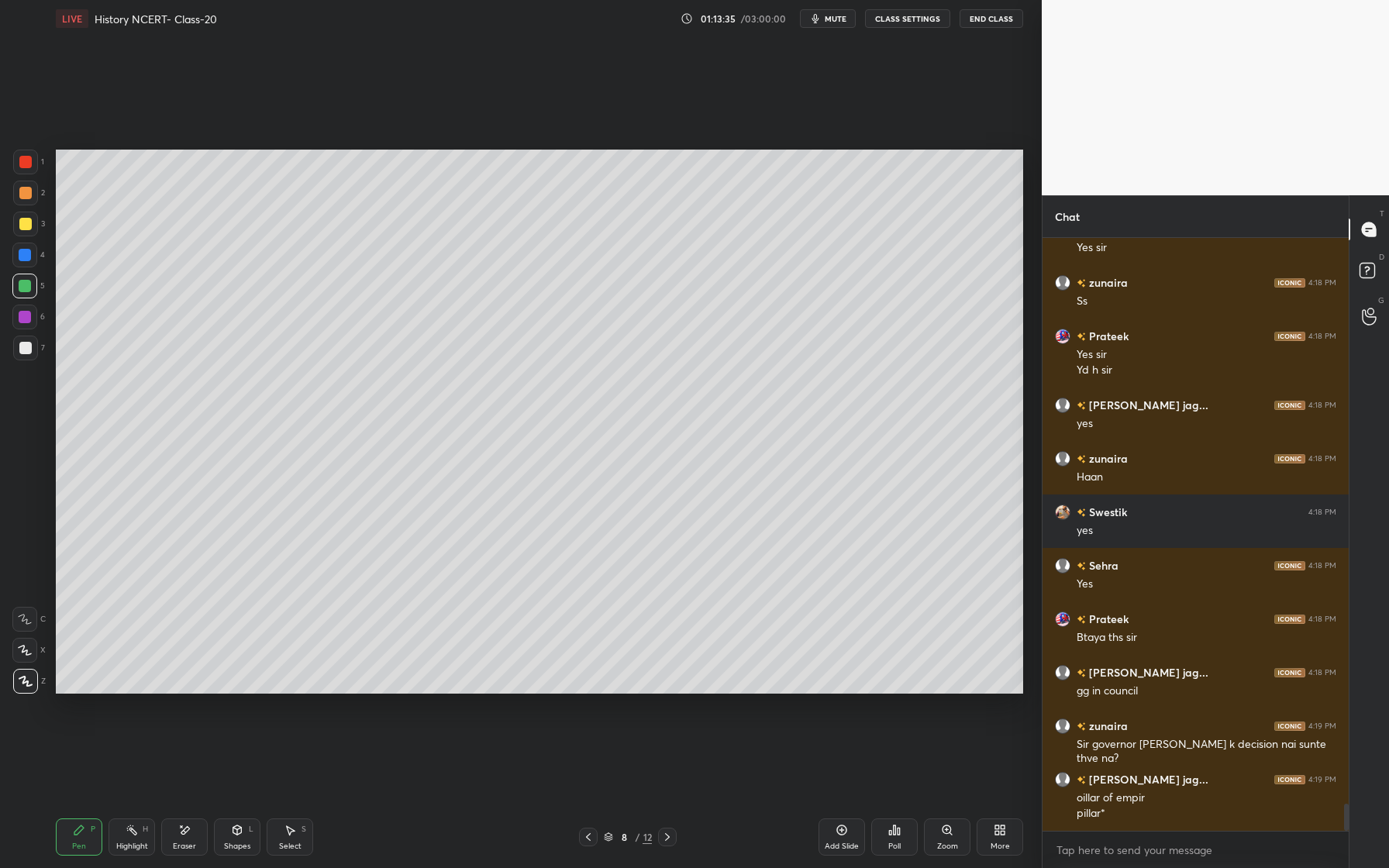
scroll to position [12346, 0]
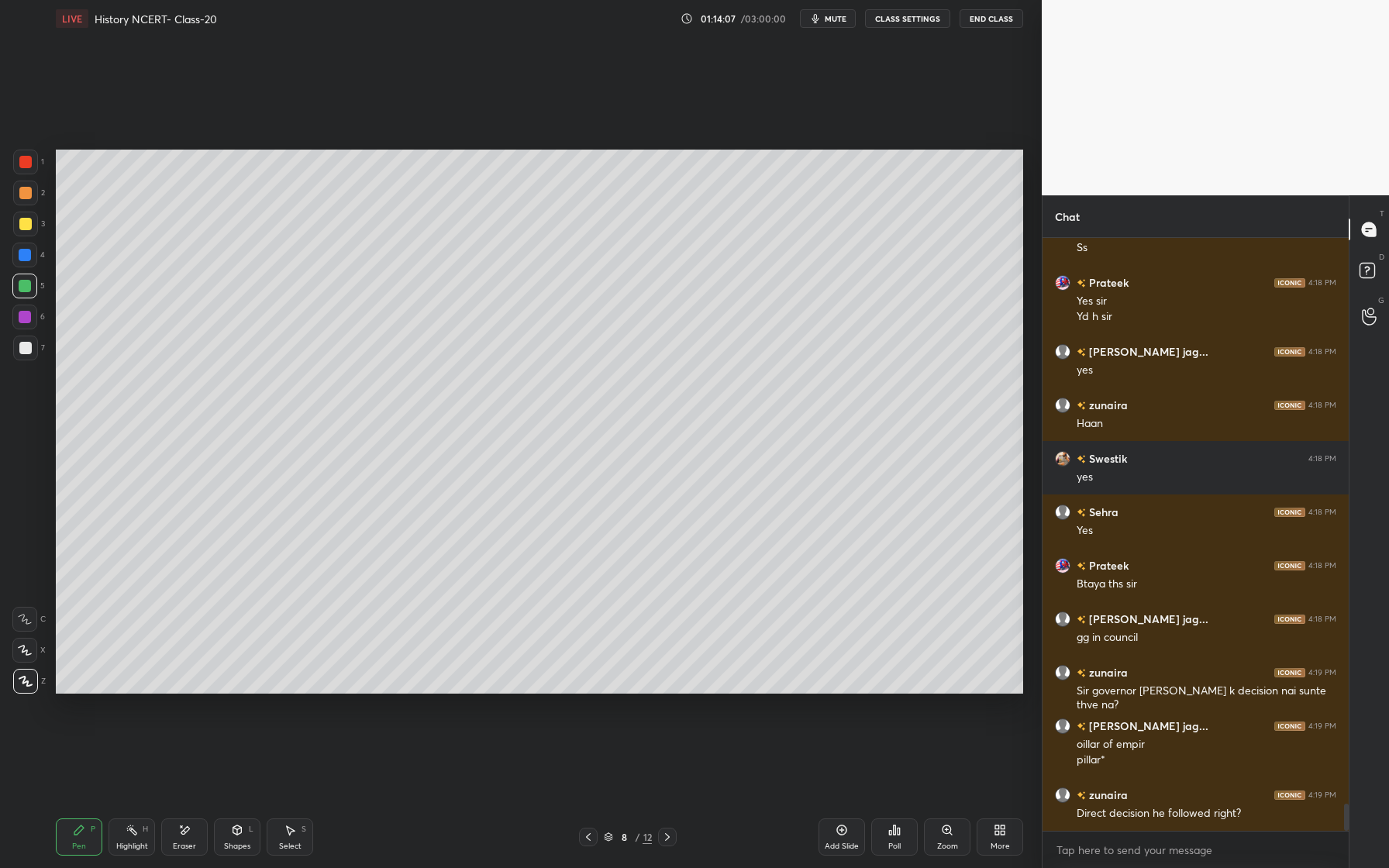
click at [19, 226] on div at bounding box center [25, 224] width 13 height 13
click at [30, 261] on div at bounding box center [25, 256] width 25 height 25
drag, startPoint x: 31, startPoint y: 281, endPoint x: 42, endPoint y: 283, distance: 11.2
click at [32, 282] on div at bounding box center [25, 287] width 25 height 25
drag, startPoint x: 27, startPoint y: 358, endPoint x: 40, endPoint y: 357, distance: 13.0
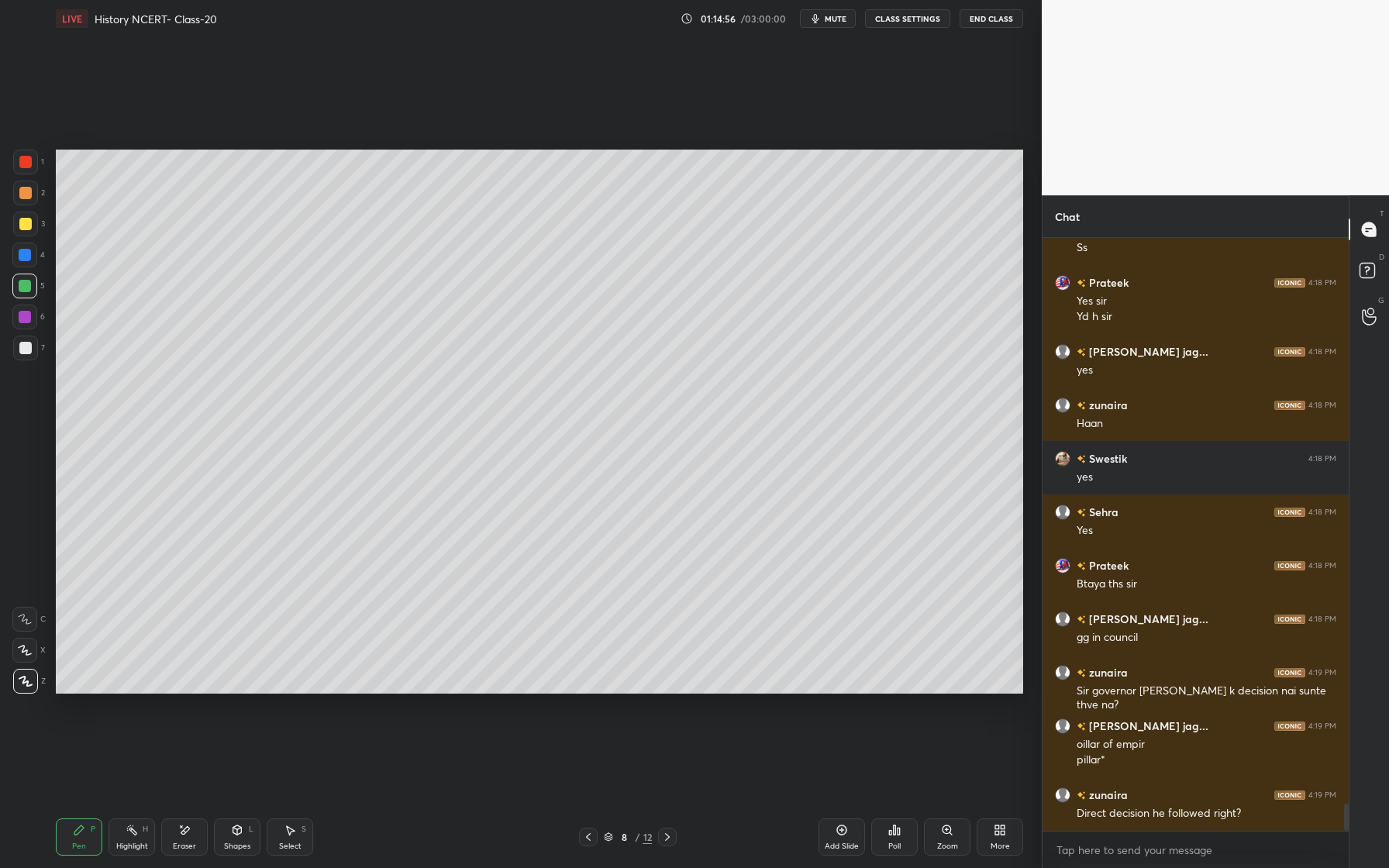
click at [27, 358] on div at bounding box center [26, 348] width 25 height 25
click at [29, 319] on div at bounding box center [24, 317] width 13 height 13
click at [25, 294] on div at bounding box center [25, 287] width 25 height 25
drag, startPoint x: 30, startPoint y: 315, endPoint x: 47, endPoint y: 335, distance: 26.2
click at [32, 316] on div at bounding box center [25, 317] width 25 height 25
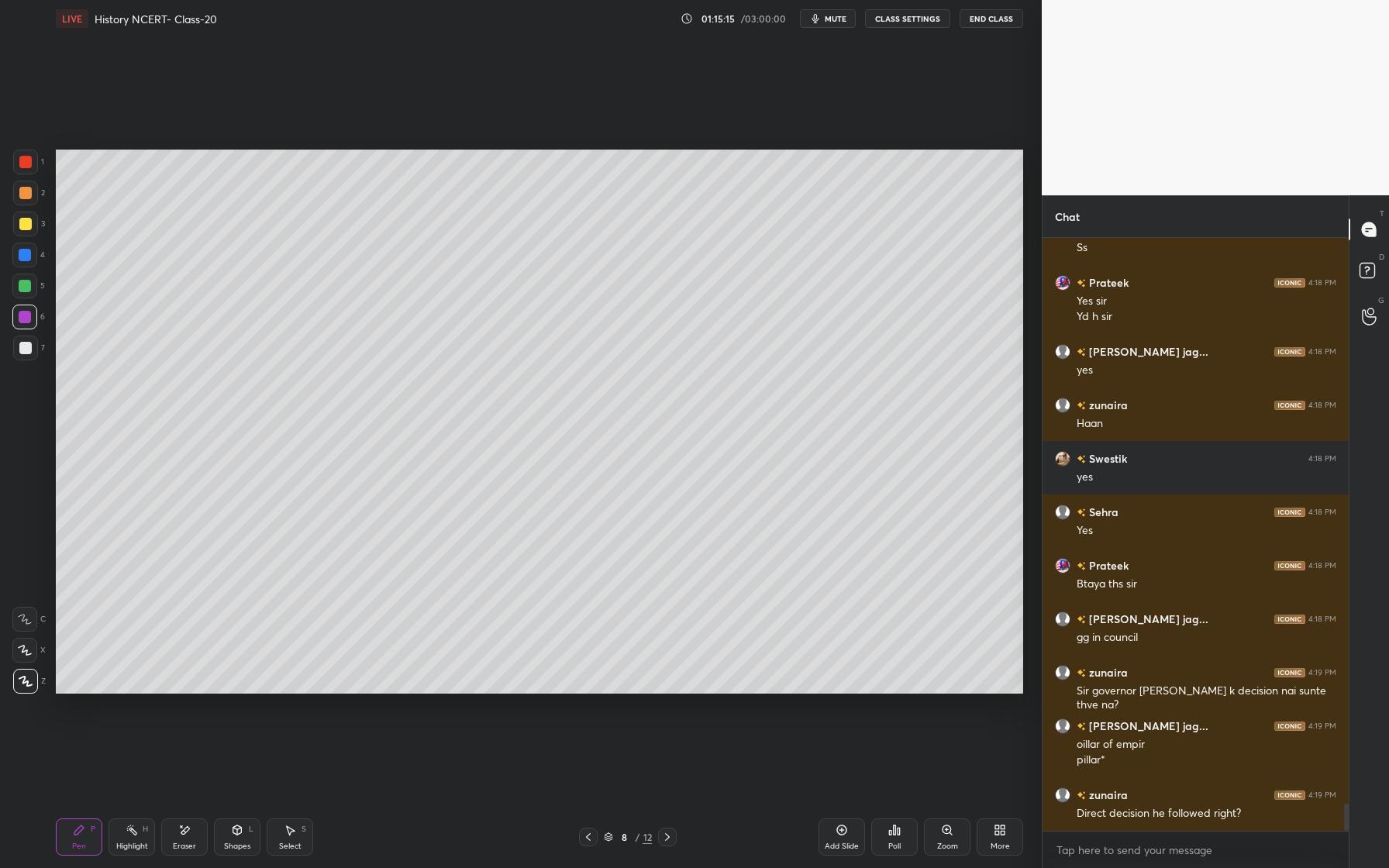
click at [27, 350] on div at bounding box center [25, 348] width 13 height 13
click at [25, 289] on div at bounding box center [24, 286] width 13 height 13
click at [29, 230] on div at bounding box center [26, 225] width 25 height 25
click at [28, 227] on div at bounding box center [25, 224] width 13 height 13
click at [29, 353] on div at bounding box center [25, 348] width 13 height 13
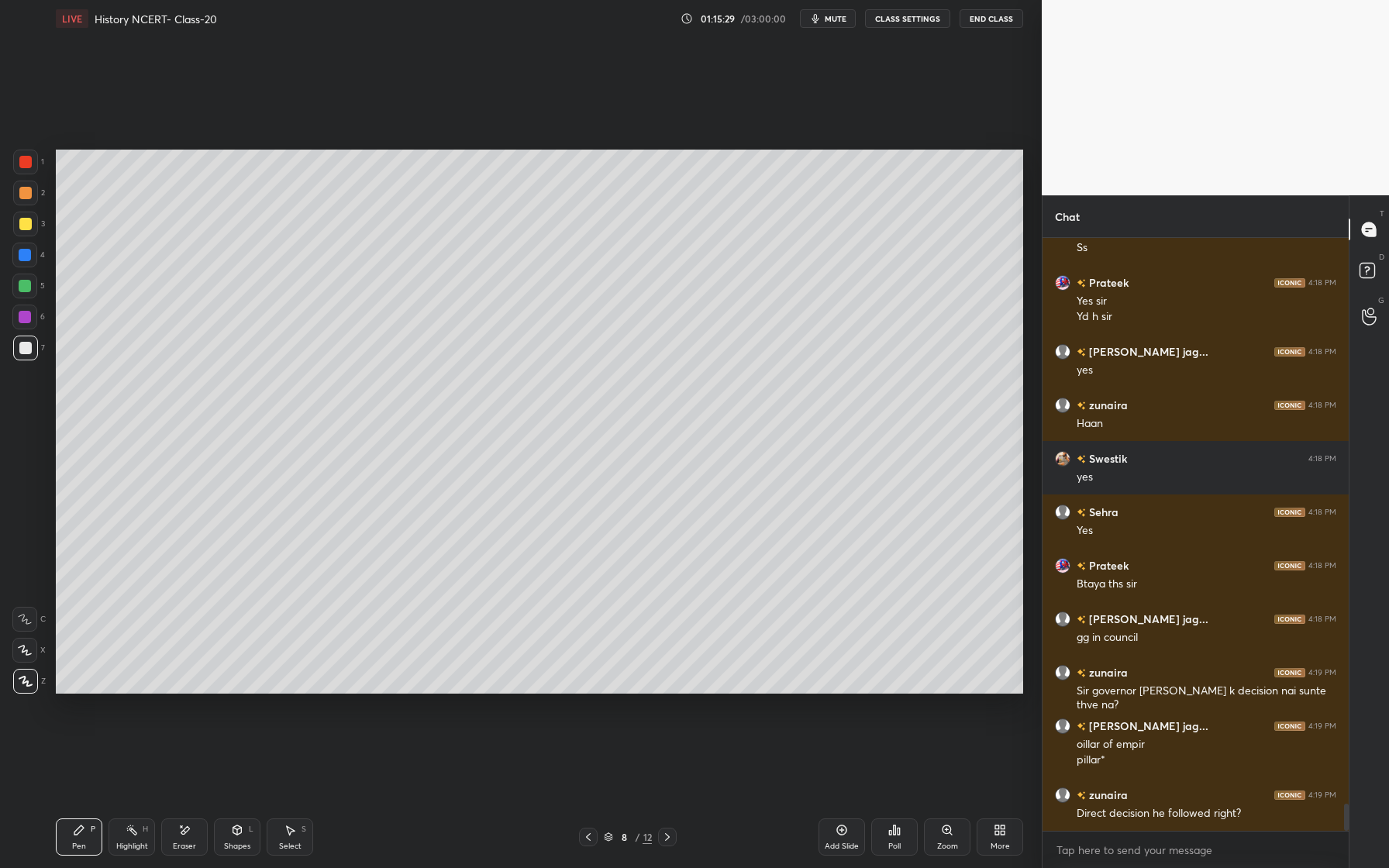
click at [25, 223] on div at bounding box center [25, 224] width 13 height 13
click at [34, 319] on div at bounding box center [25, 317] width 25 height 25
drag, startPoint x: 23, startPoint y: 355, endPoint x: 48, endPoint y: 373, distance: 30.8
click at [21, 356] on div at bounding box center [26, 348] width 25 height 25
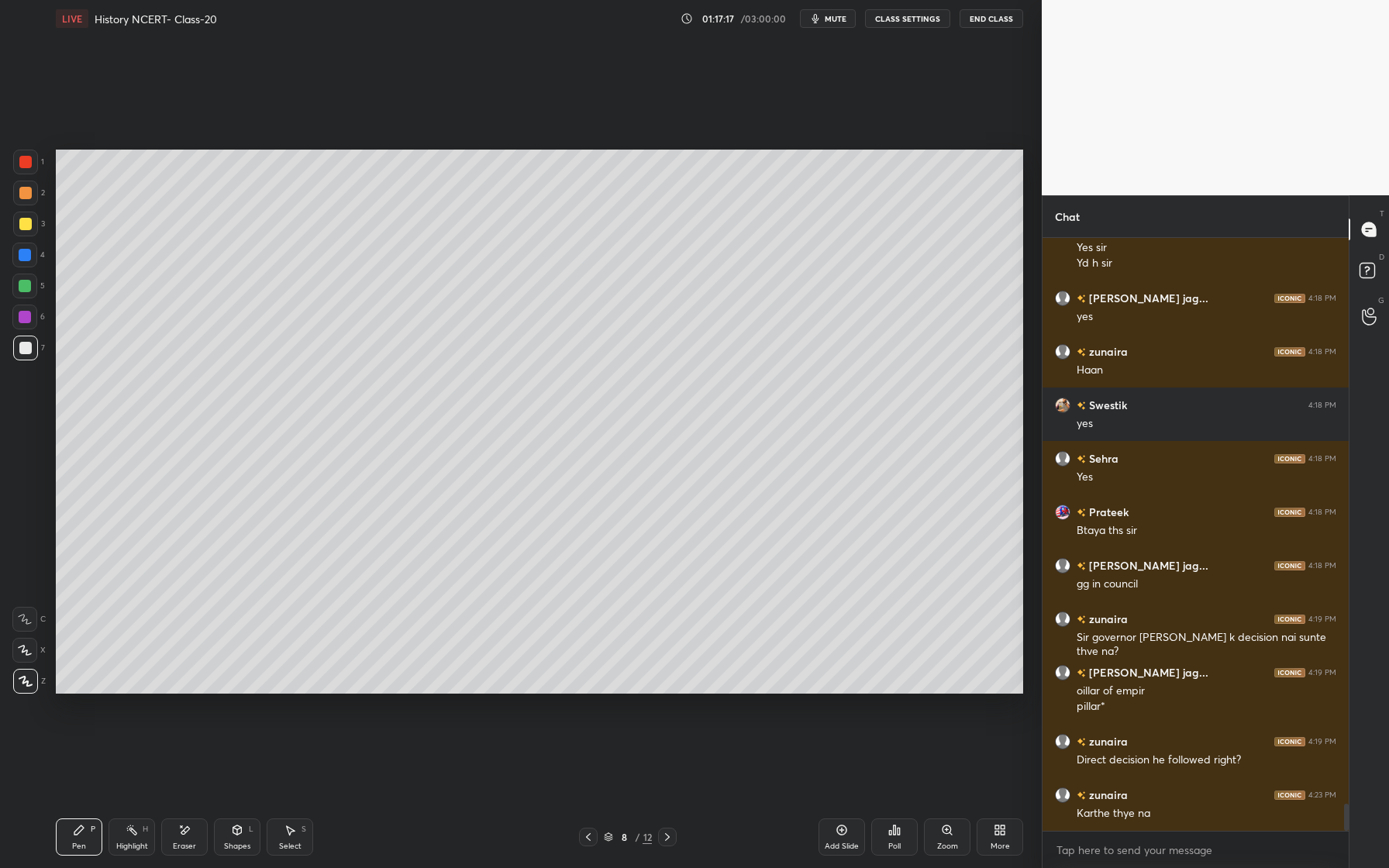
drag, startPoint x: 29, startPoint y: 226, endPoint x: 54, endPoint y: 251, distance: 35.4
click at [32, 233] on div at bounding box center [26, 225] width 25 height 25
drag, startPoint x: 29, startPoint y: 158, endPoint x: 50, endPoint y: 174, distance: 26.4
click at [32, 158] on div at bounding box center [26, 162] width 25 height 25
drag, startPoint x: 28, startPoint y: 256, endPoint x: 32, endPoint y: 262, distance: 7.2
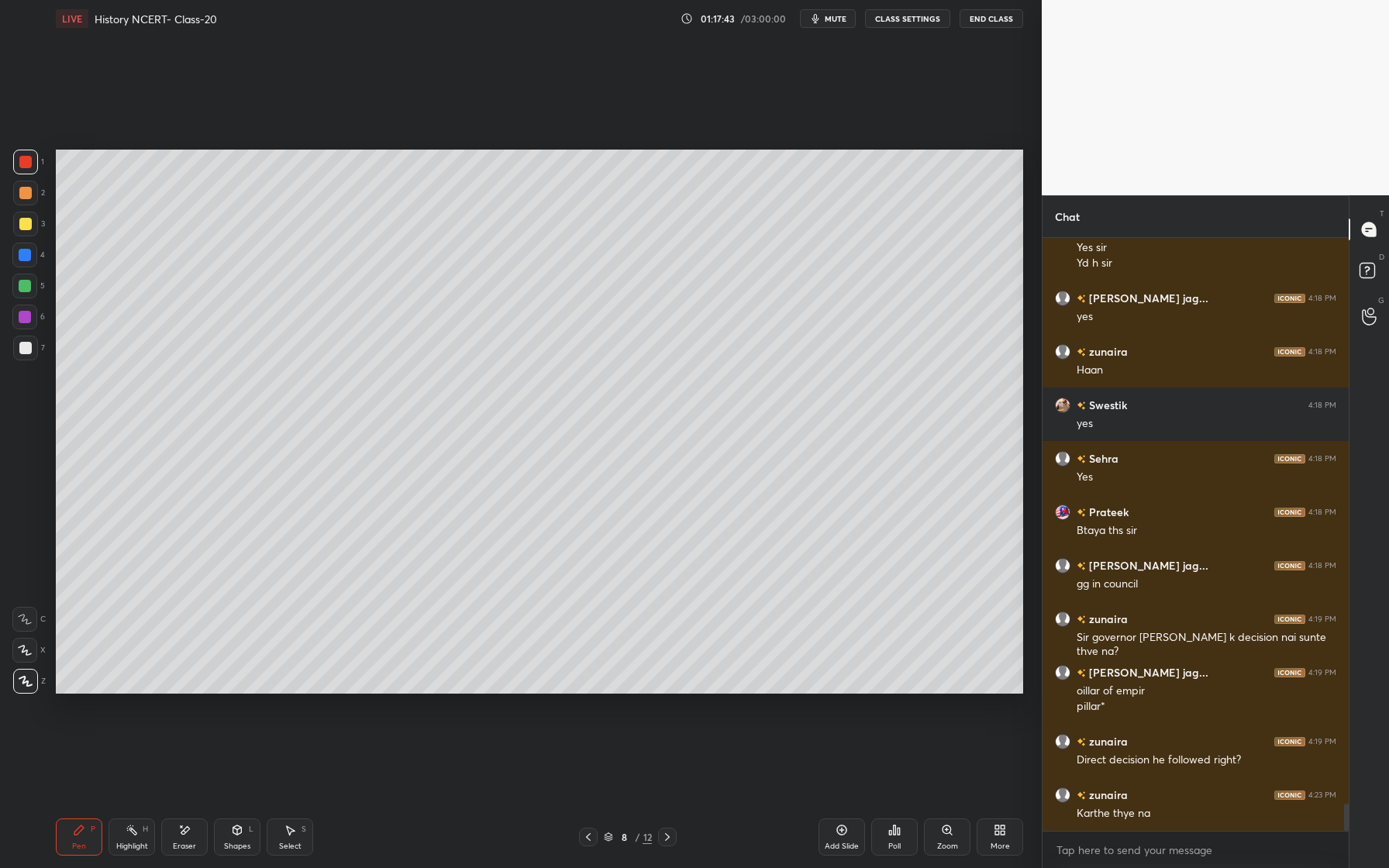
click at [32, 256] on div at bounding box center [25, 256] width 25 height 25
drag, startPoint x: 32, startPoint y: 221, endPoint x: 52, endPoint y: 246, distance: 32.0
click at [32, 226] on div at bounding box center [26, 225] width 25 height 25
click at [17, 345] on div at bounding box center [26, 348] width 25 height 25
click at [477, 697] on div "Setting up your live class Poll for secs No correct answer Start poll" at bounding box center [539, 421] width 980 height 769
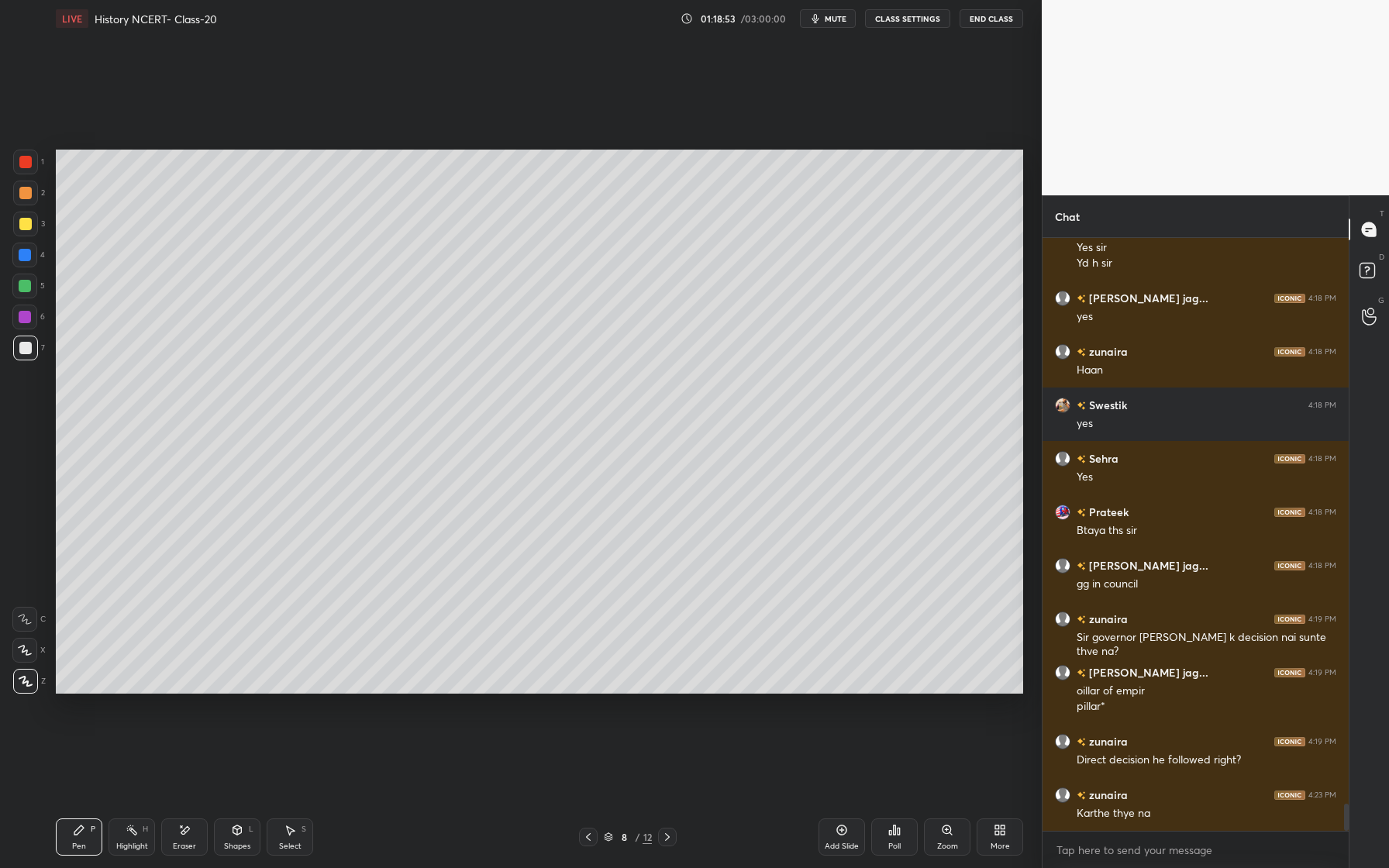
click at [478, 702] on div "Setting up your live class Poll for secs No correct answer Start poll" at bounding box center [539, 421] width 980 height 769
drag, startPoint x: 478, startPoint y: 697, endPoint x: 502, endPoint y: 699, distance: 24.1
click at [495, 699] on div "Setting up your live class Poll for secs No correct answer Start poll" at bounding box center [539, 421] width 980 height 769
drag, startPoint x: 502, startPoint y: 699, endPoint x: 519, endPoint y: 698, distance: 17.0
click at [514, 698] on div "Setting up your live class Poll for secs No correct answer Start poll" at bounding box center [539, 421] width 980 height 769
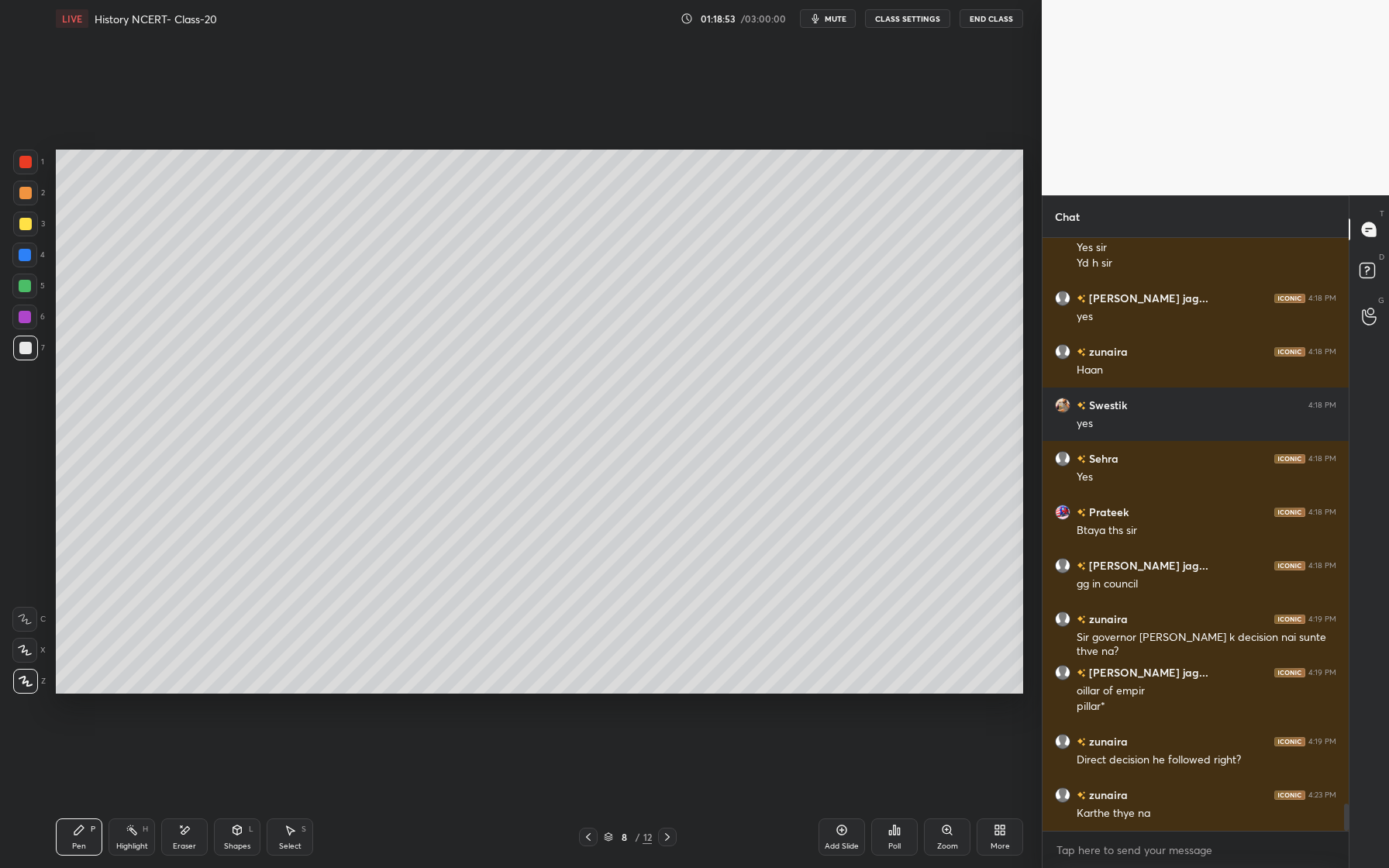
click at [523, 698] on div "Setting up your live class Poll for secs No correct answer Start poll" at bounding box center [539, 421] width 980 height 769
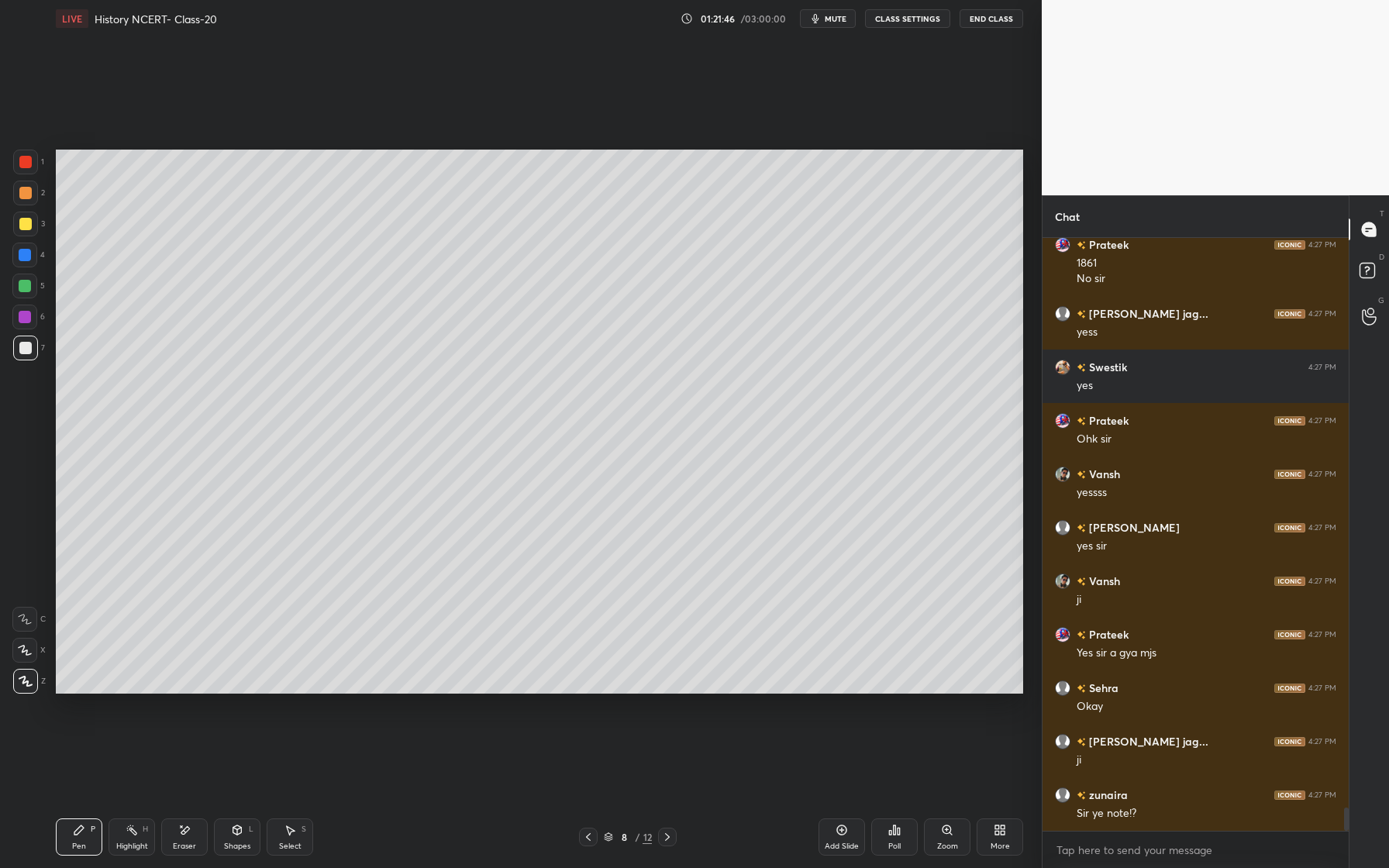
scroll to position [14746, 0]
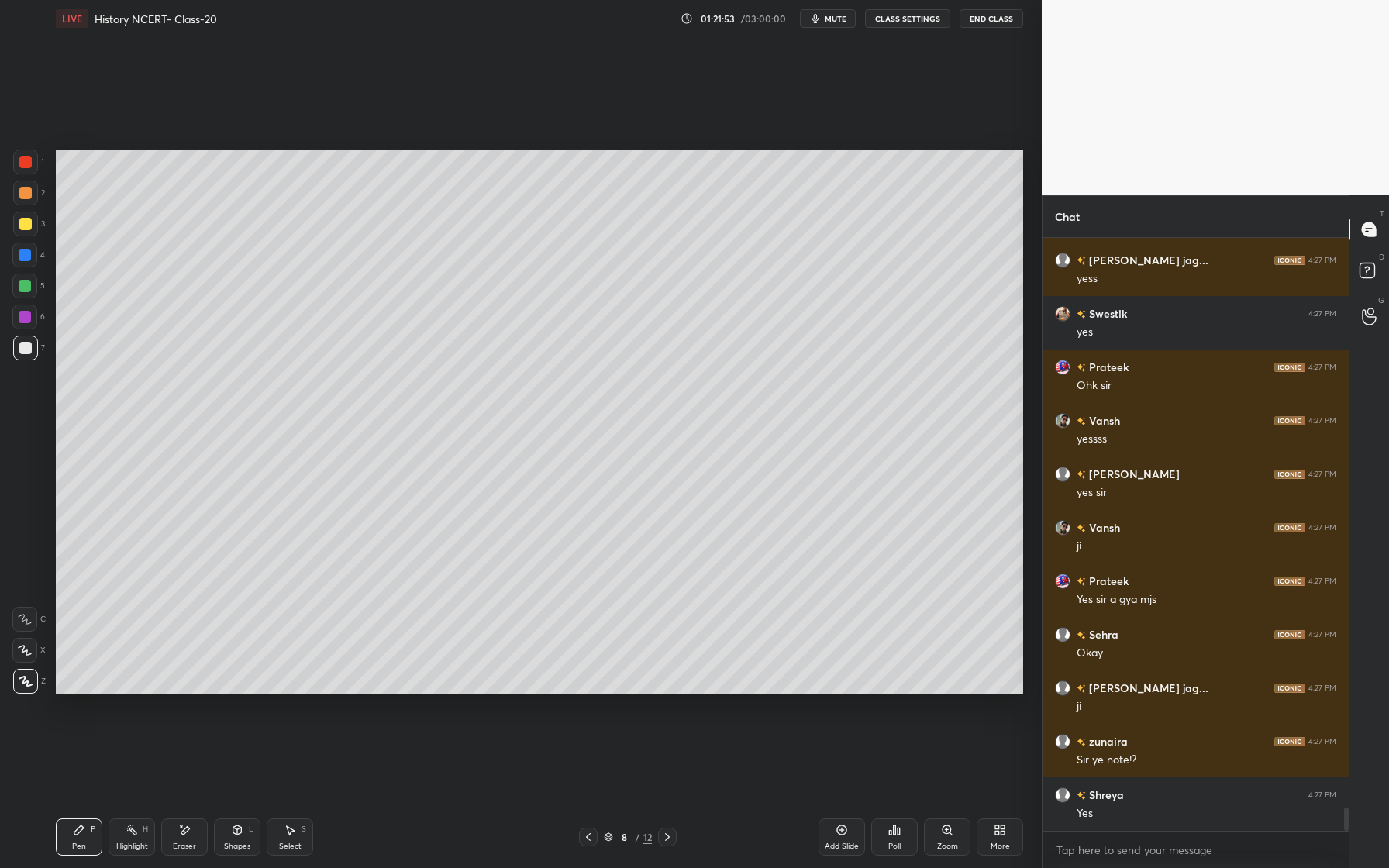
click at [182, 834] on icon at bounding box center [184, 831] width 13 height 14
click at [24, 693] on div "Erase all" at bounding box center [25, 681] width 25 height 25
click at [829, 17] on span "mute" at bounding box center [836, 18] width 21 height 11
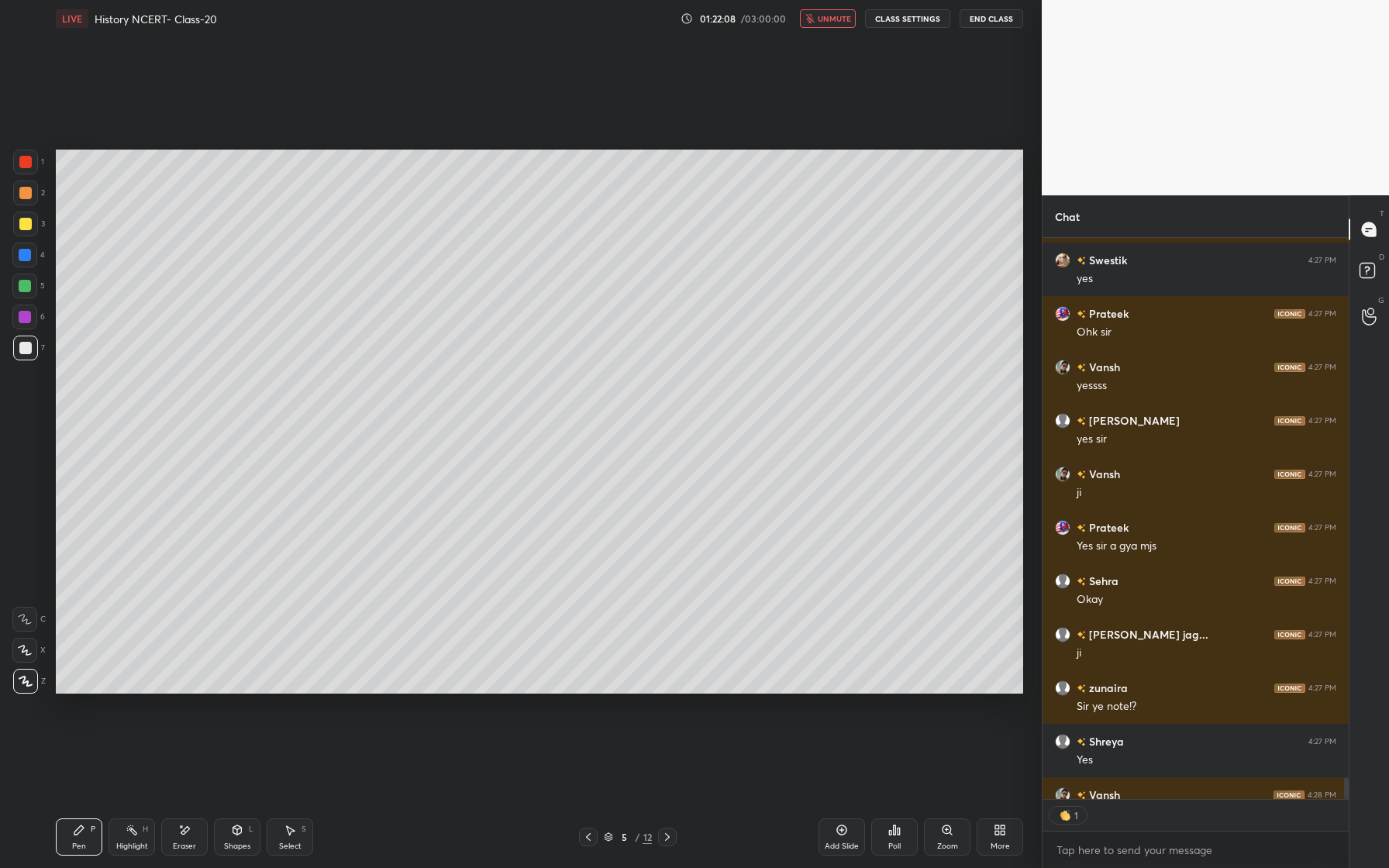
scroll to position [6, 6]
type textarea "x"
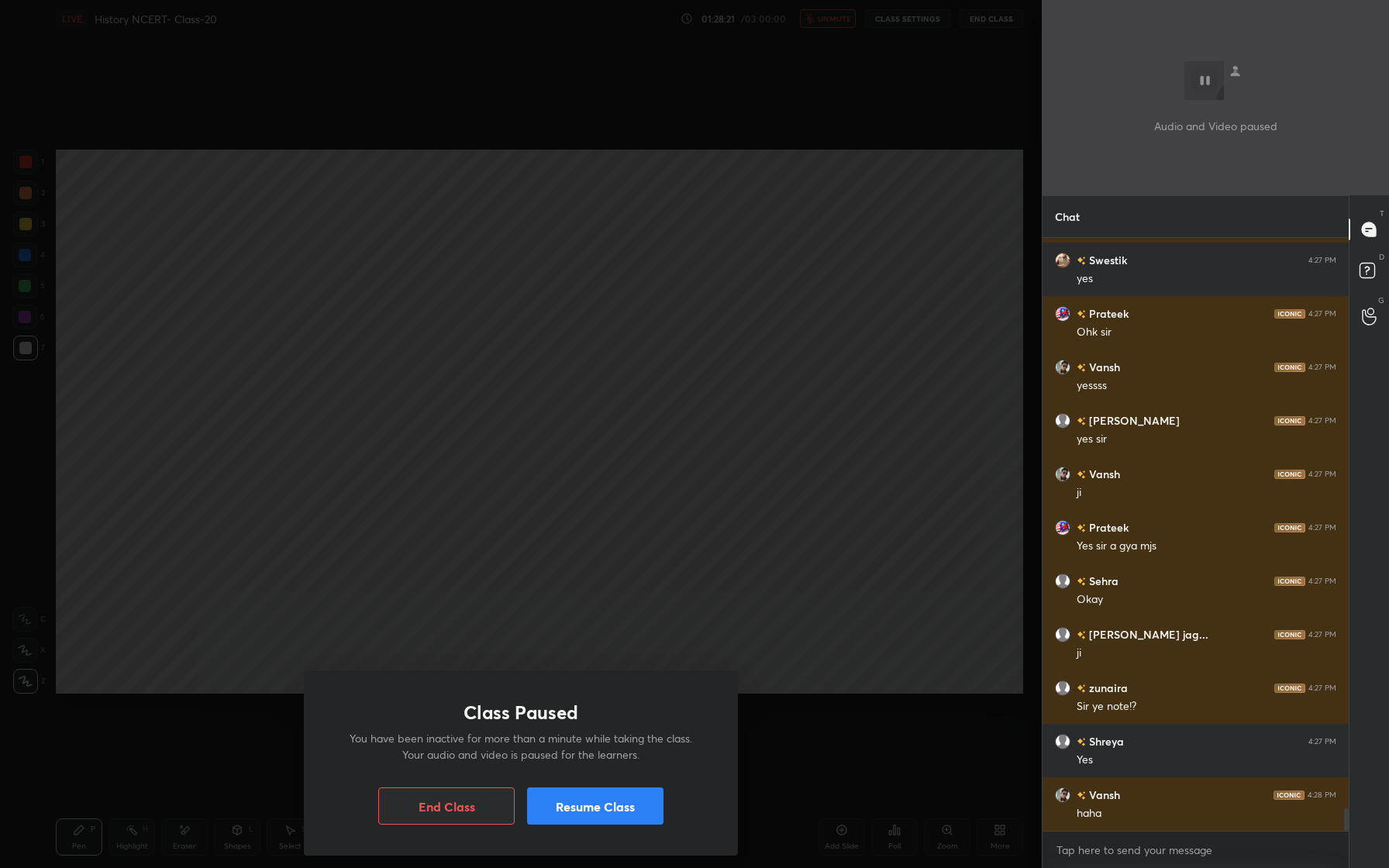
click at [595, 808] on button "Resume Class" at bounding box center [595, 806] width 136 height 37
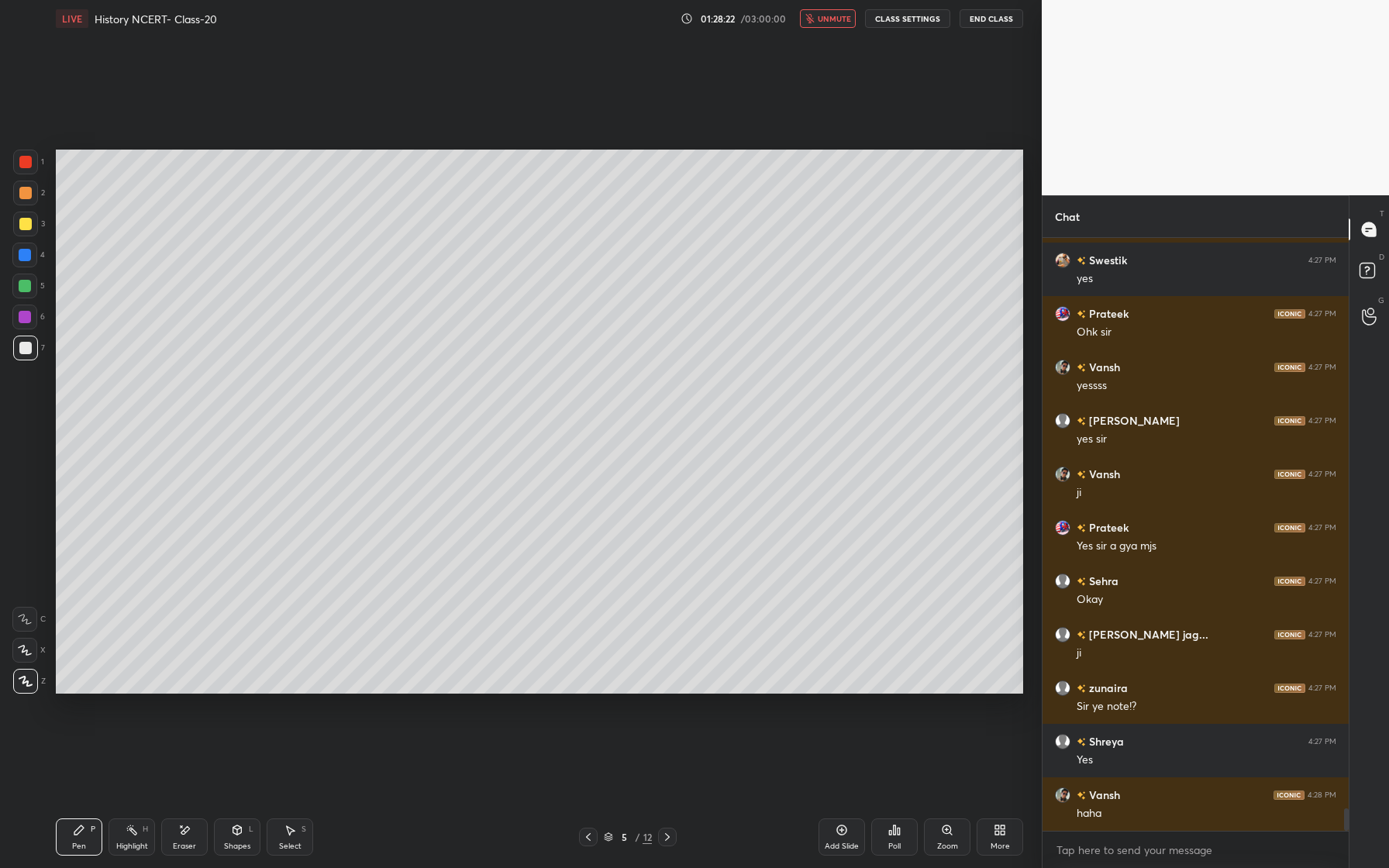
click at [829, 17] on span "unmute" at bounding box center [834, 18] width 33 height 11
click at [916, 27] on button "CLASS SETTINGS" at bounding box center [908, 18] width 86 height 18
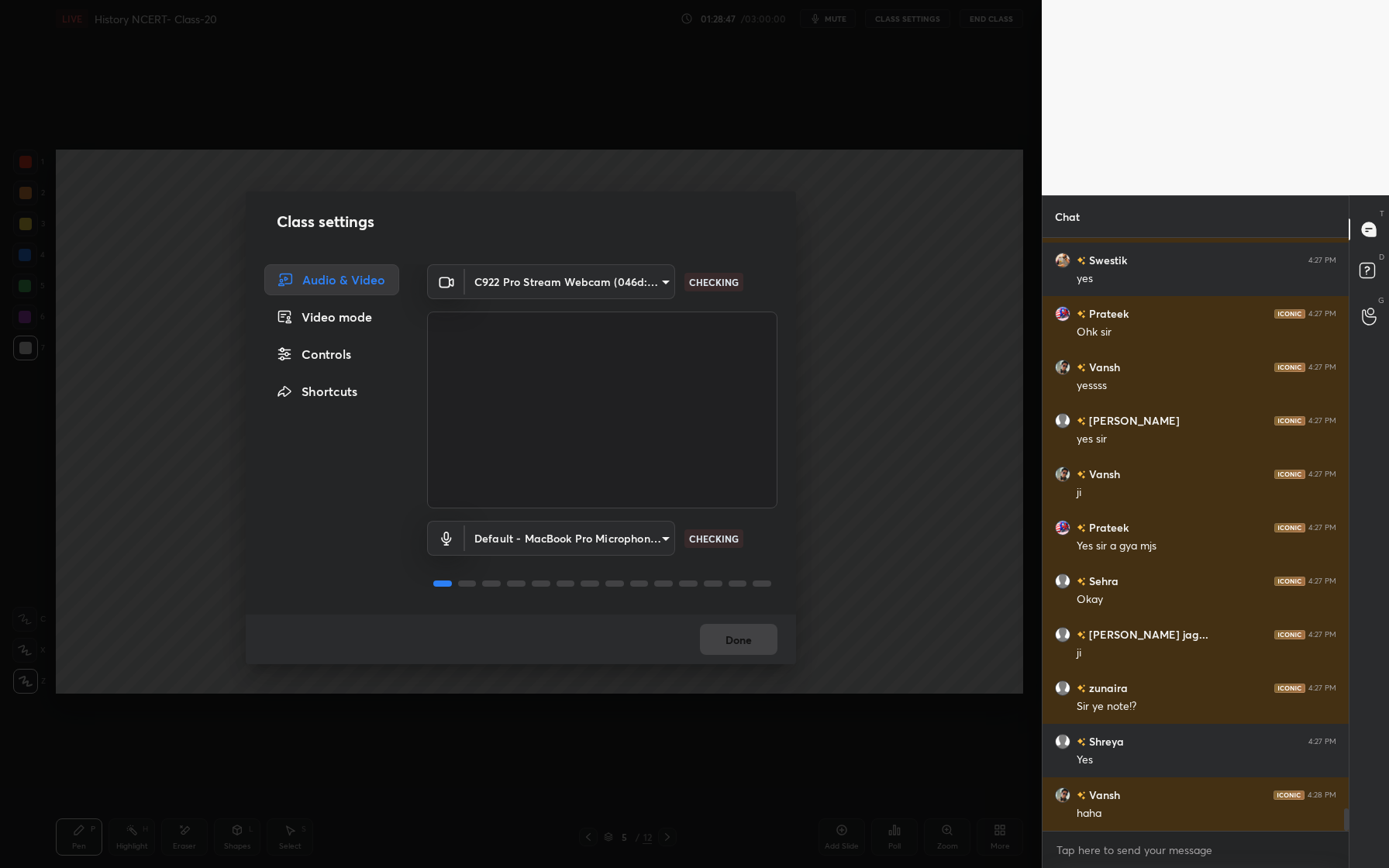
click at [652, 553] on body "1 2 3 4 5 6 7 C X Z E E Erase all H H LIVE History NCERT- Class-20 01:28:47 / 0…" at bounding box center [694, 434] width 1389 height 868
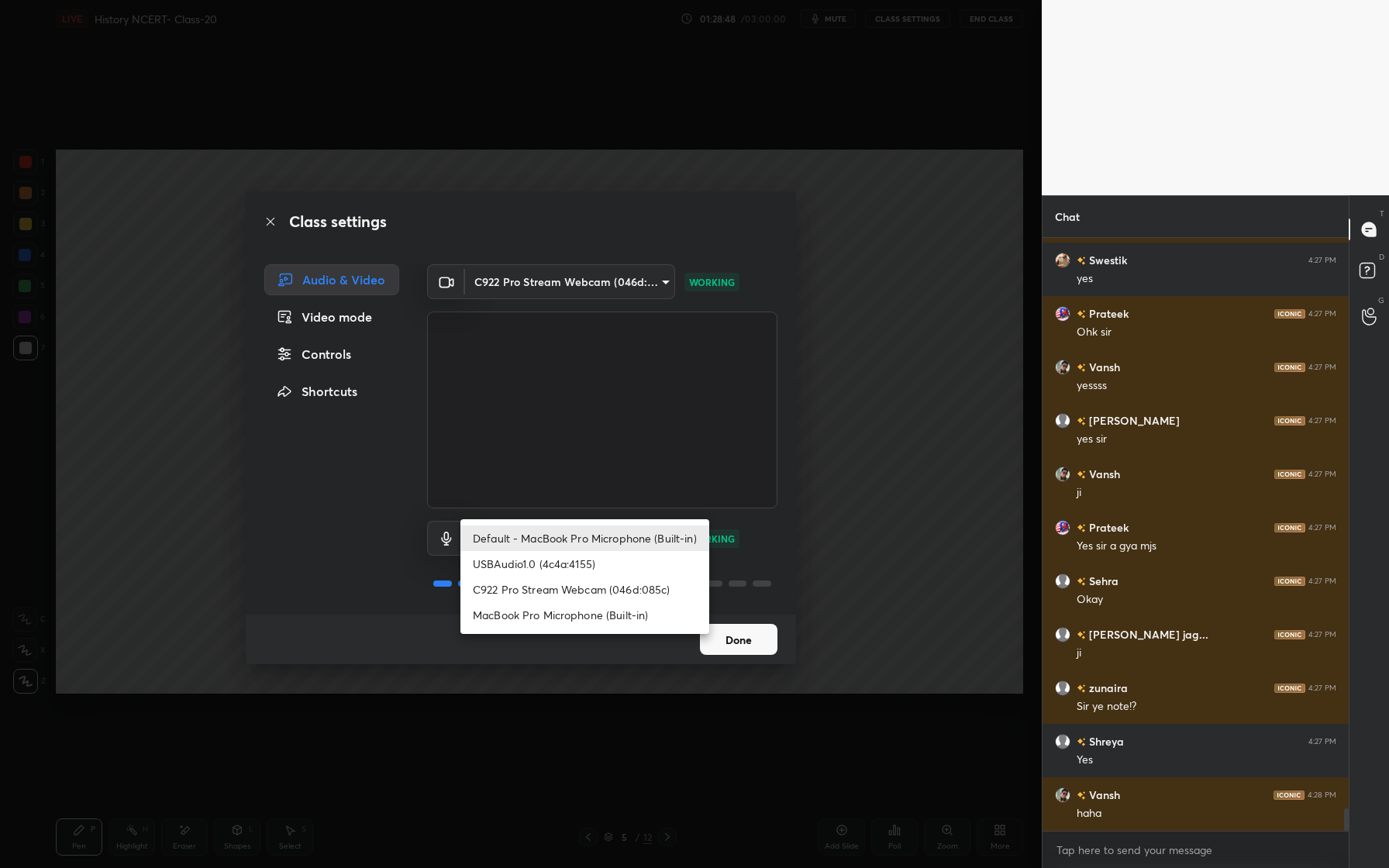
click at [616, 567] on li "USBAudio1.0 (4c4a:4155)" at bounding box center [585, 564] width 249 height 25
type input "fe77802c1116251c58ea4f0703343607ba17ab22deed9febceeeea0e0b195c41"
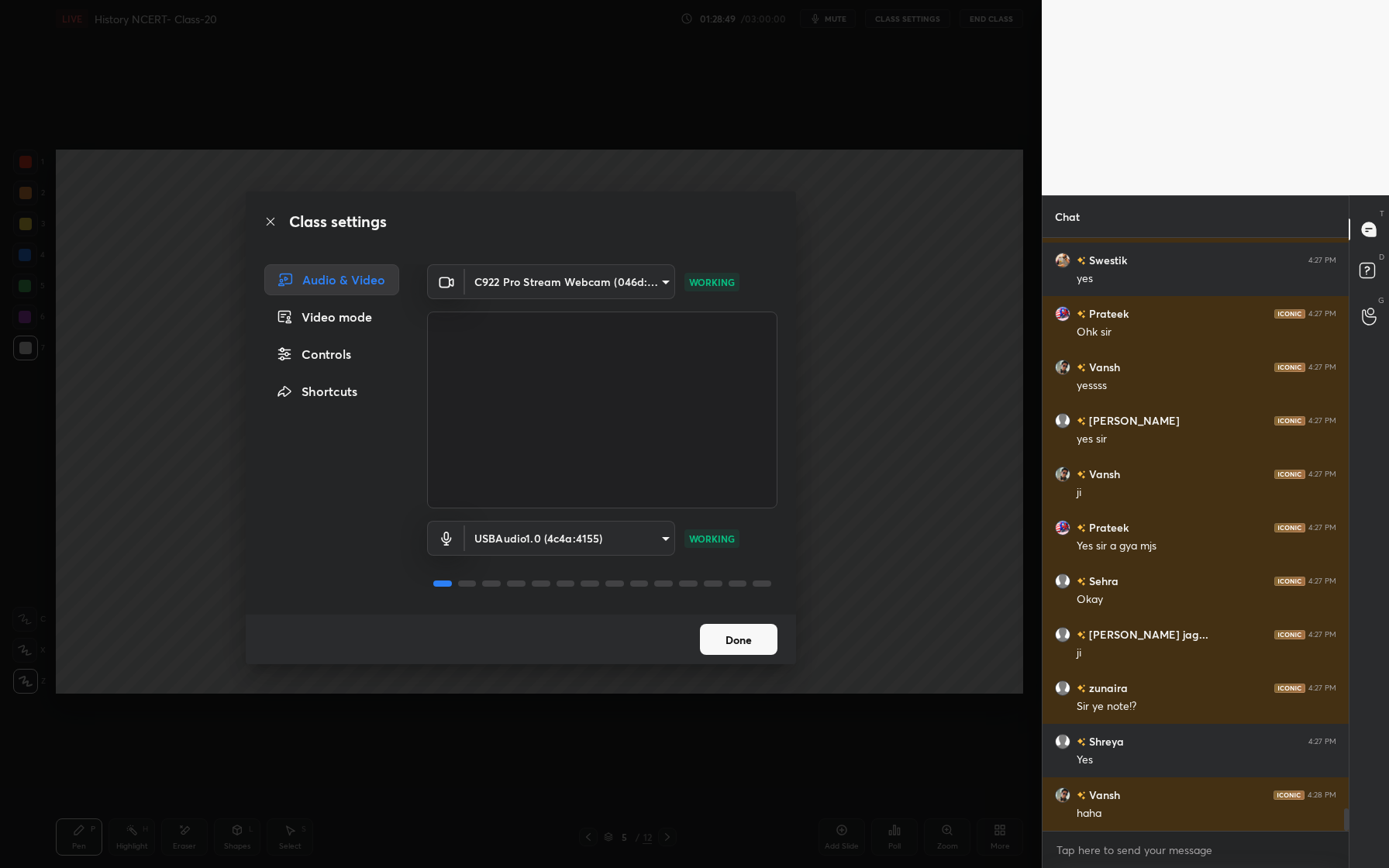
click at [748, 647] on button "Done" at bounding box center [739, 640] width 78 height 31
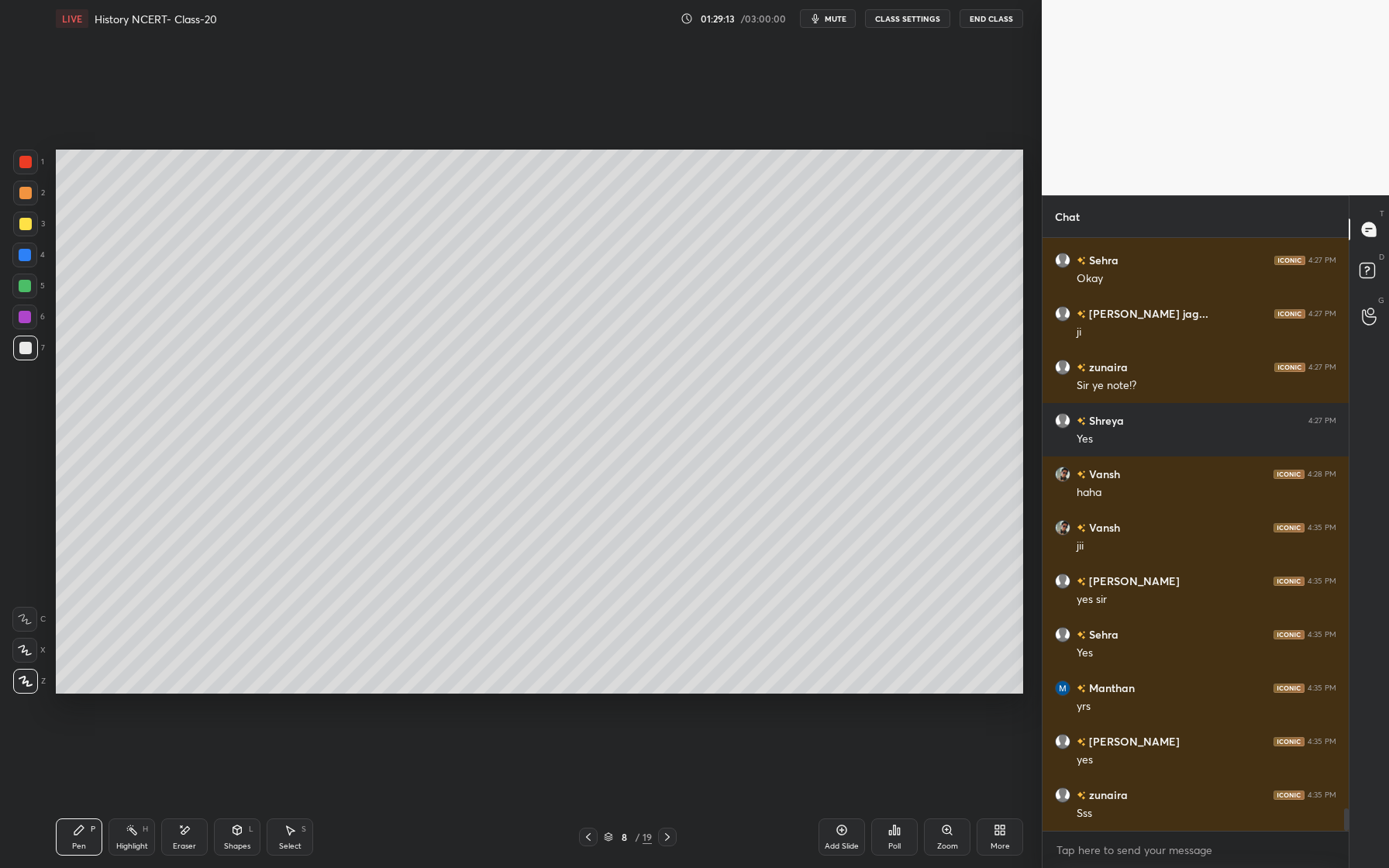
scroll to position [15136, 0]
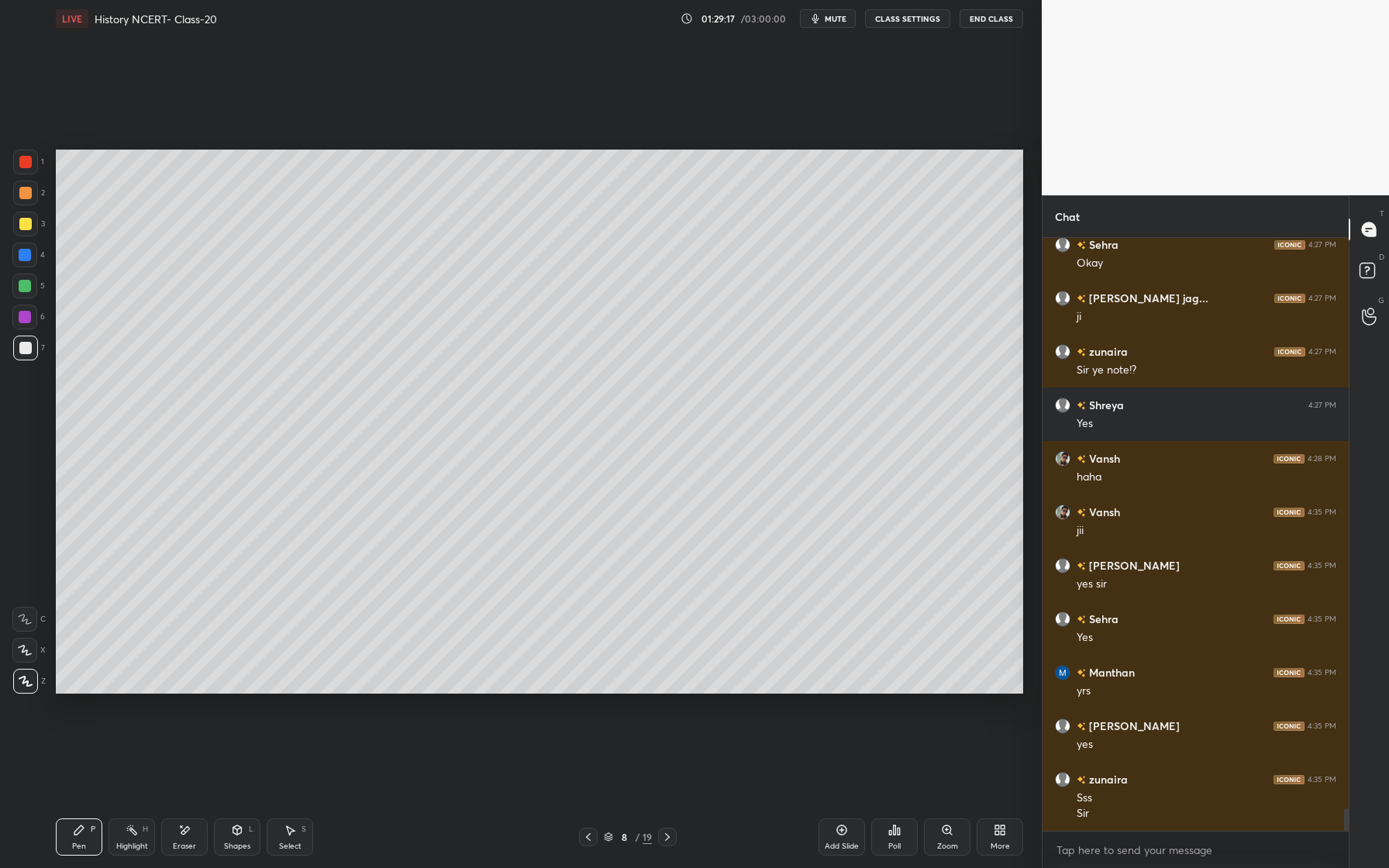
click at [26, 191] on div at bounding box center [25, 192] width 13 height 13
click at [196, 845] on div "Eraser" at bounding box center [185, 837] width 47 height 37
drag, startPoint x: 90, startPoint y: 840, endPoint x: 87, endPoint y: 757, distance: 83.1
click at [87, 836] on div "Pen P" at bounding box center [79, 837] width 47 height 37
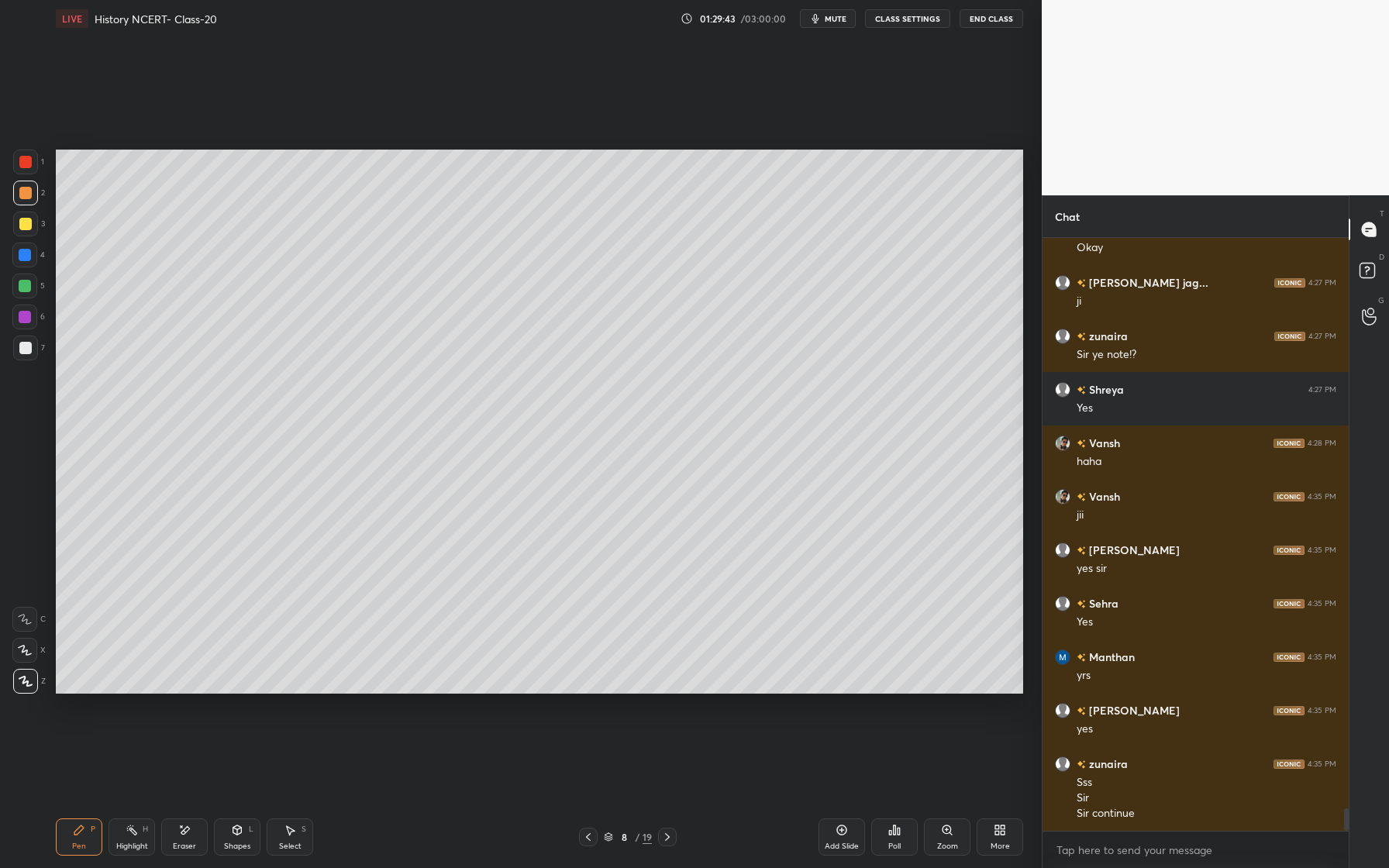
click at [193, 853] on div "Eraser" at bounding box center [185, 837] width 47 height 37
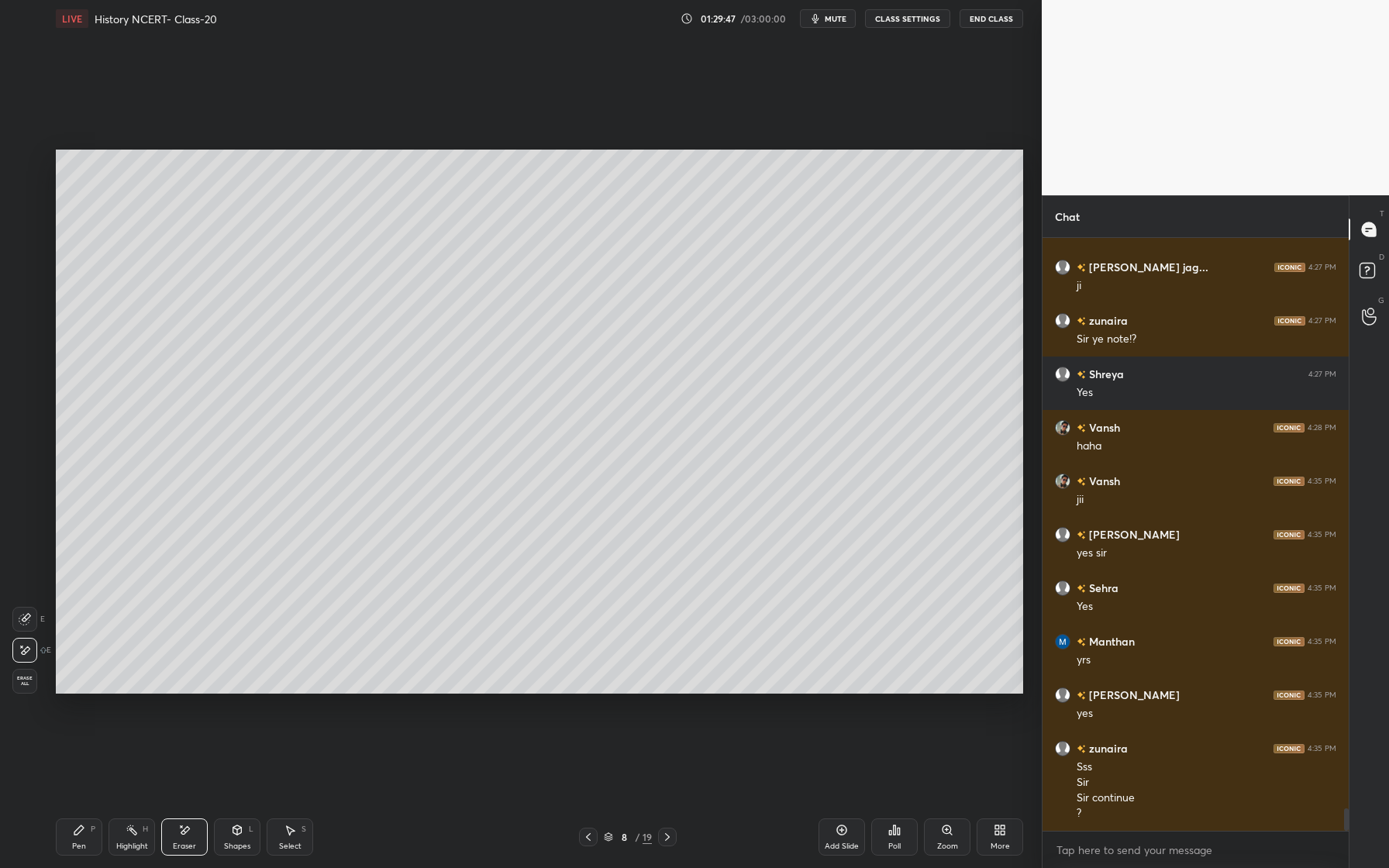
click at [230, 822] on div "Shapes L" at bounding box center [237, 837] width 47 height 37
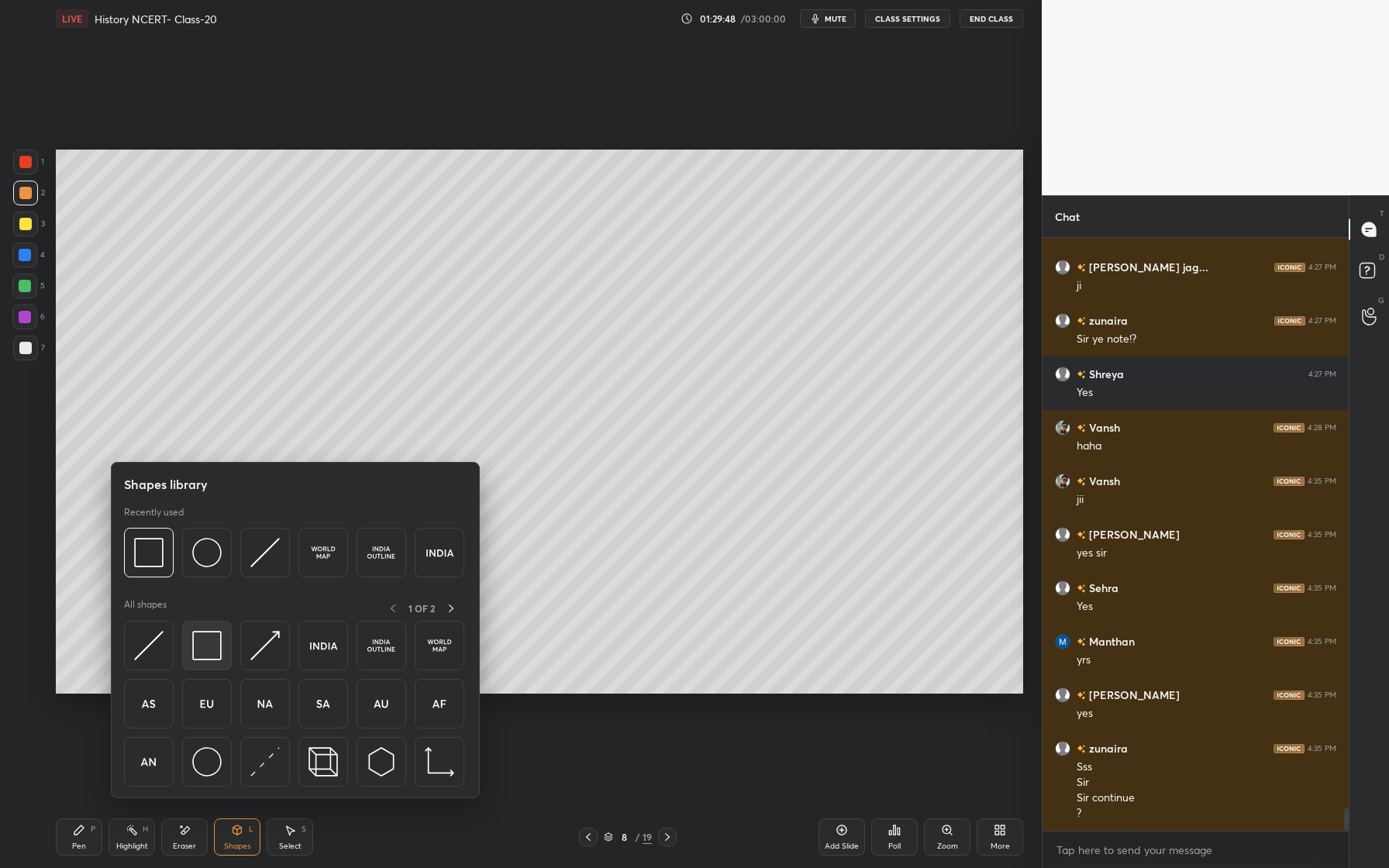
click at [204, 651] on img at bounding box center [207, 645] width 29 height 29
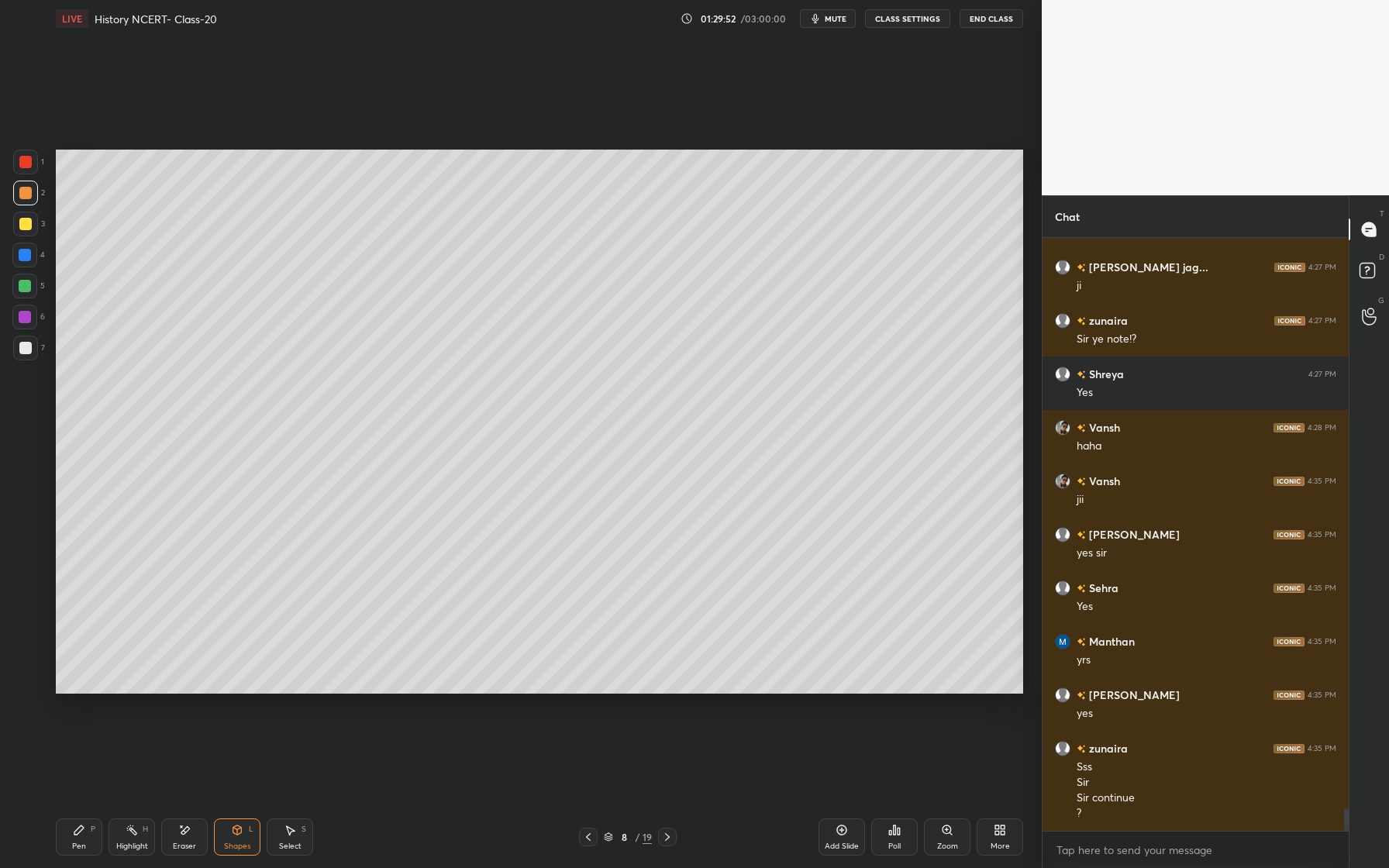
click at [91, 838] on div "Pen P" at bounding box center [79, 837] width 47 height 37
click at [85, 844] on div "Pen" at bounding box center [79, 847] width 14 height 8
click at [31, 341] on div at bounding box center [26, 348] width 25 height 25
click at [25, 262] on div at bounding box center [25, 256] width 25 height 25
drag, startPoint x: 240, startPoint y: 823, endPoint x: 231, endPoint y: 804, distance: 21.0
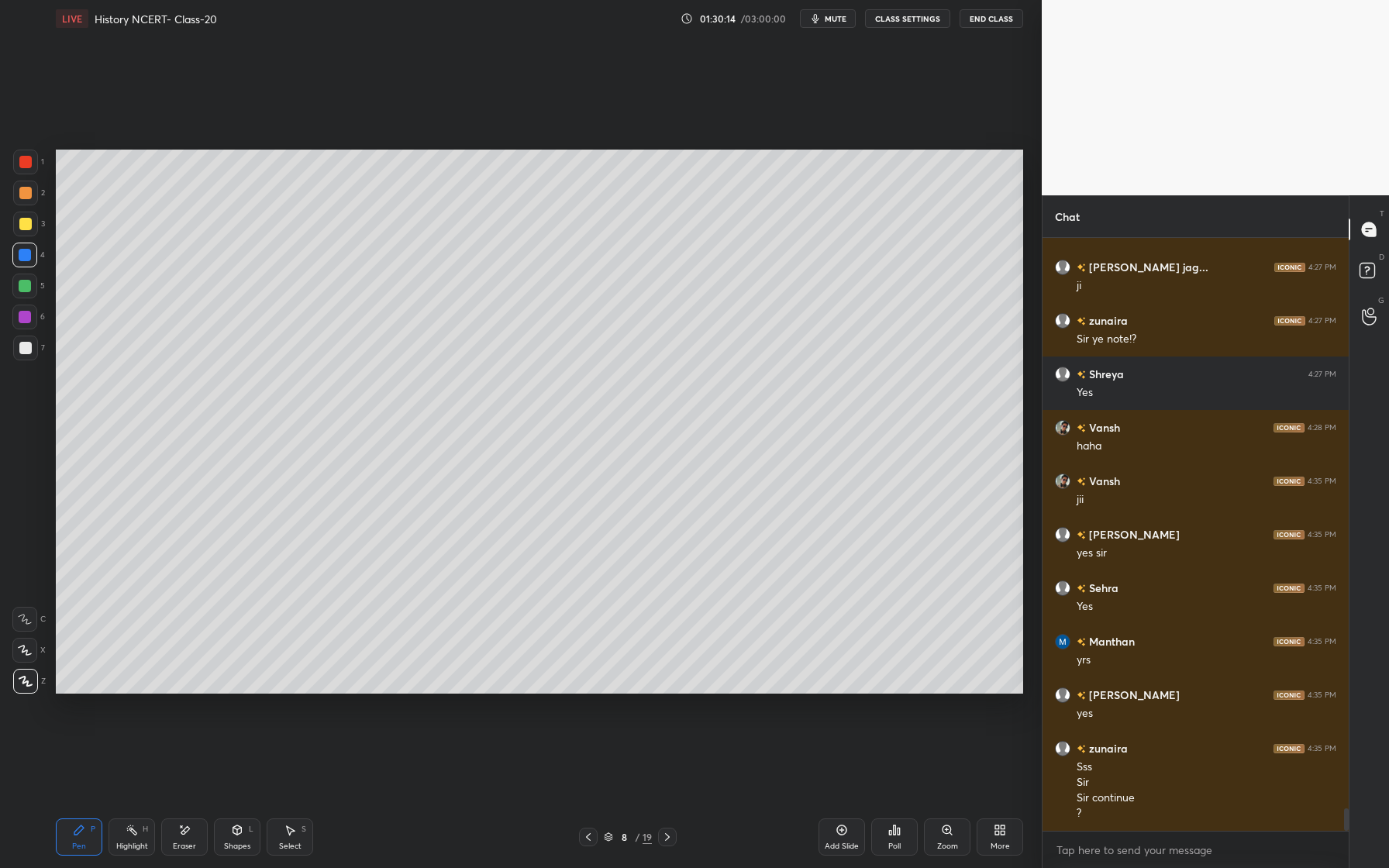
click at [237, 824] on div "Shapes L" at bounding box center [237, 837] width 47 height 37
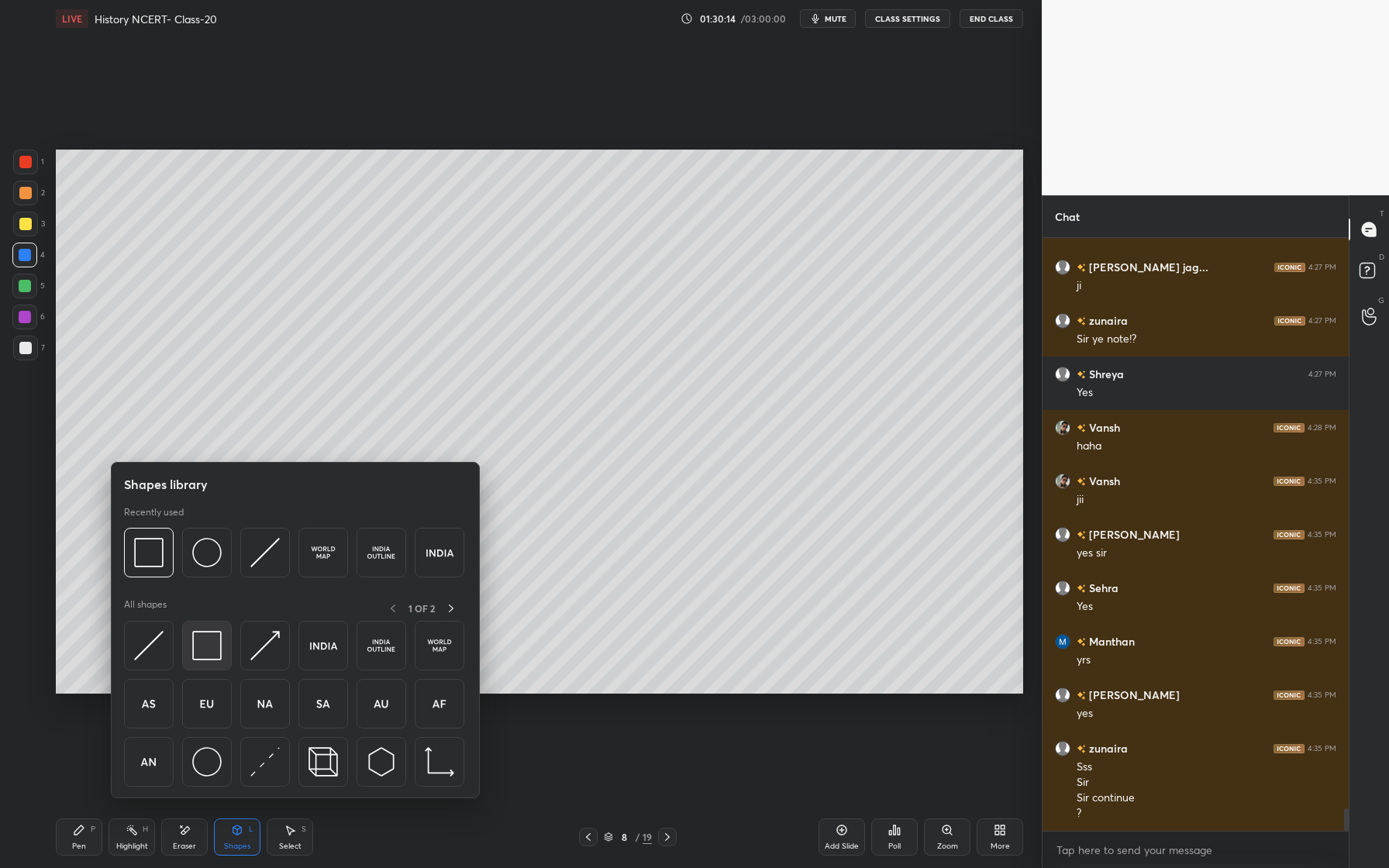
click at [211, 653] on img at bounding box center [207, 645] width 29 height 29
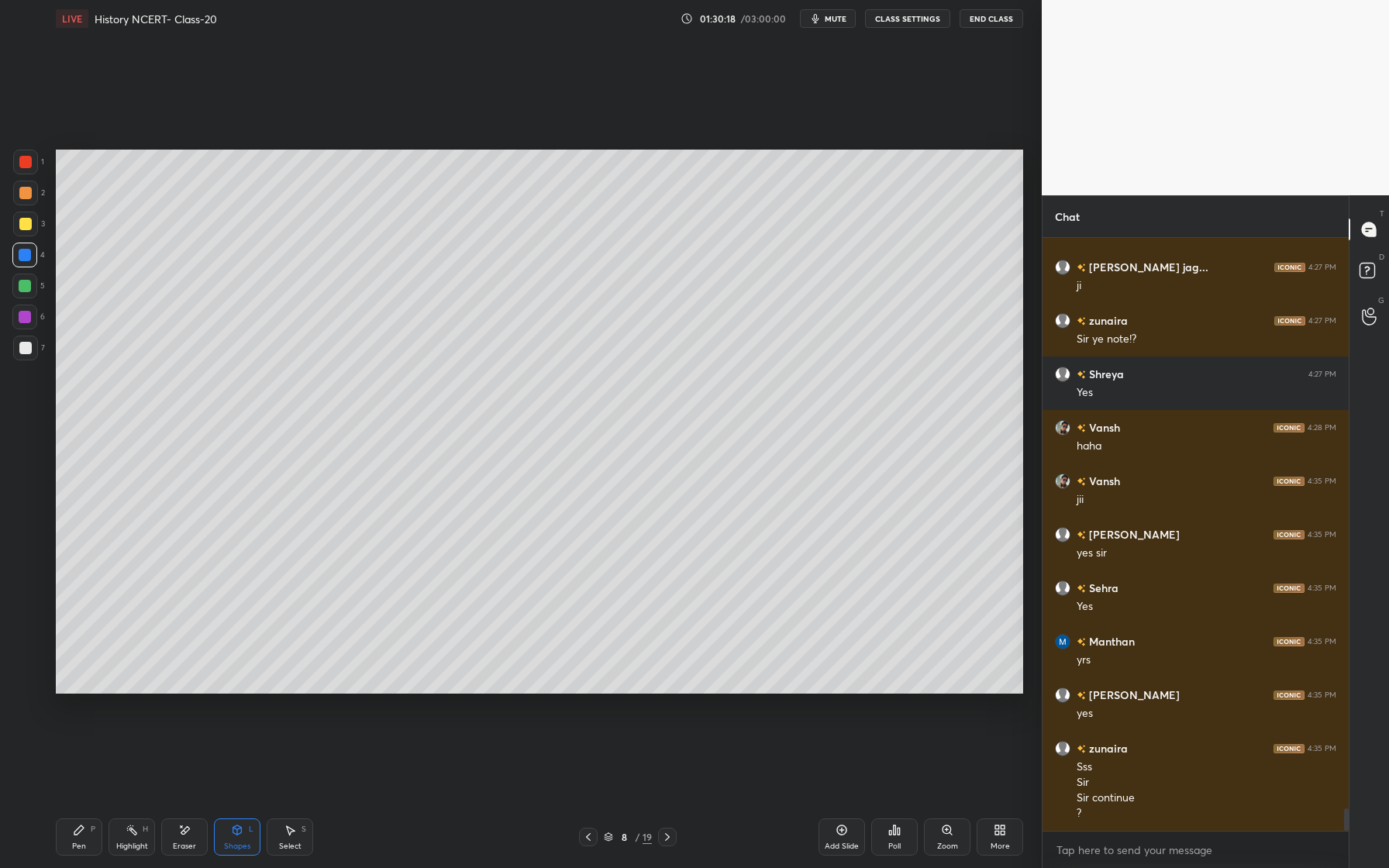
click at [29, 350] on div at bounding box center [26, 348] width 25 height 25
click at [79, 843] on div "Pen" at bounding box center [79, 847] width 14 height 8
click at [31, 289] on div at bounding box center [25, 287] width 25 height 25
click at [21, 322] on div at bounding box center [24, 317] width 13 height 13
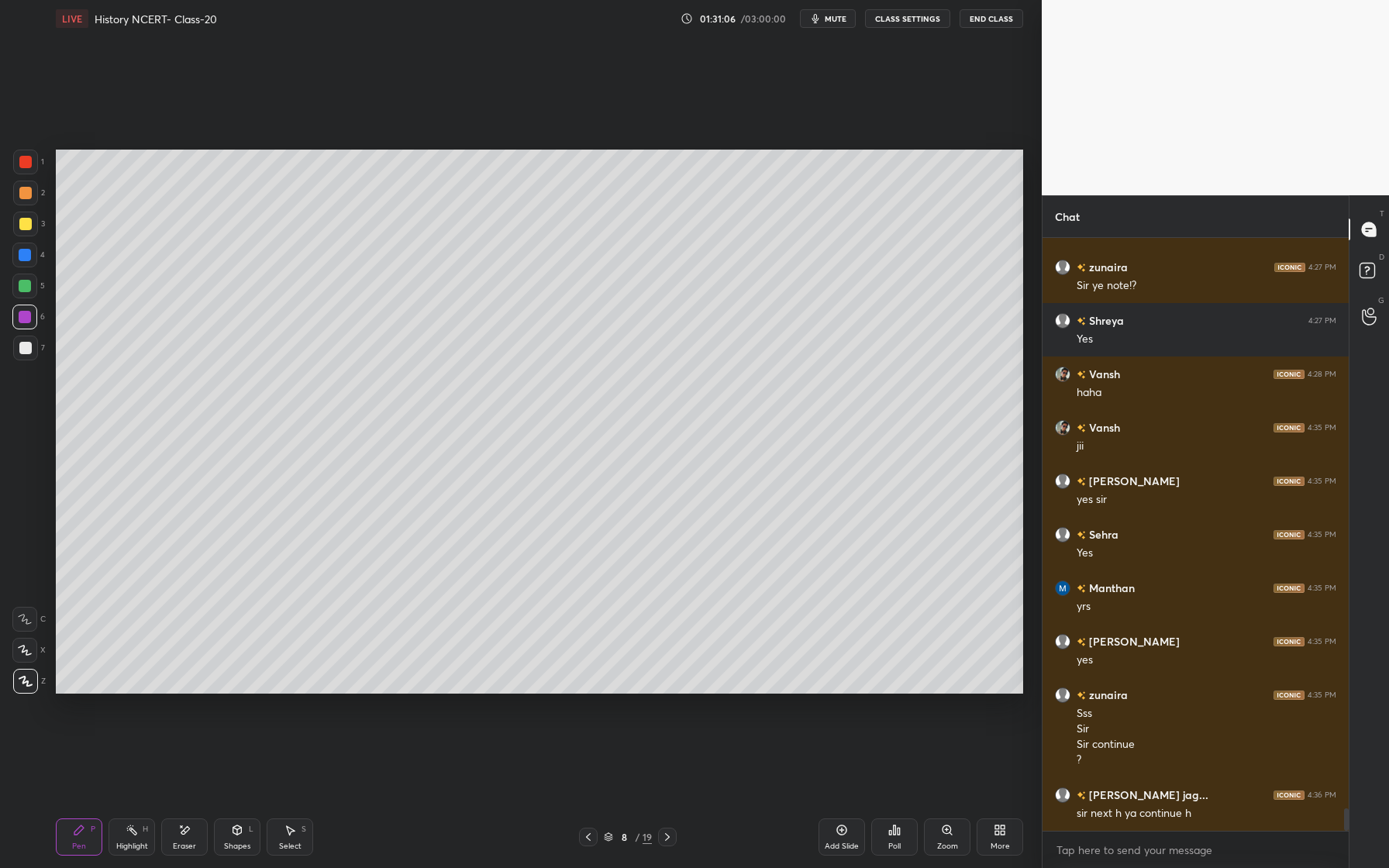
click at [29, 289] on div at bounding box center [24, 286] width 13 height 13
click at [22, 257] on div at bounding box center [24, 255] width 13 height 13
drag, startPoint x: 23, startPoint y: 197, endPoint x: 36, endPoint y: 209, distance: 17.7
click at [24, 197] on div at bounding box center [25, 192] width 13 height 13
click at [32, 312] on div at bounding box center [25, 317] width 25 height 25
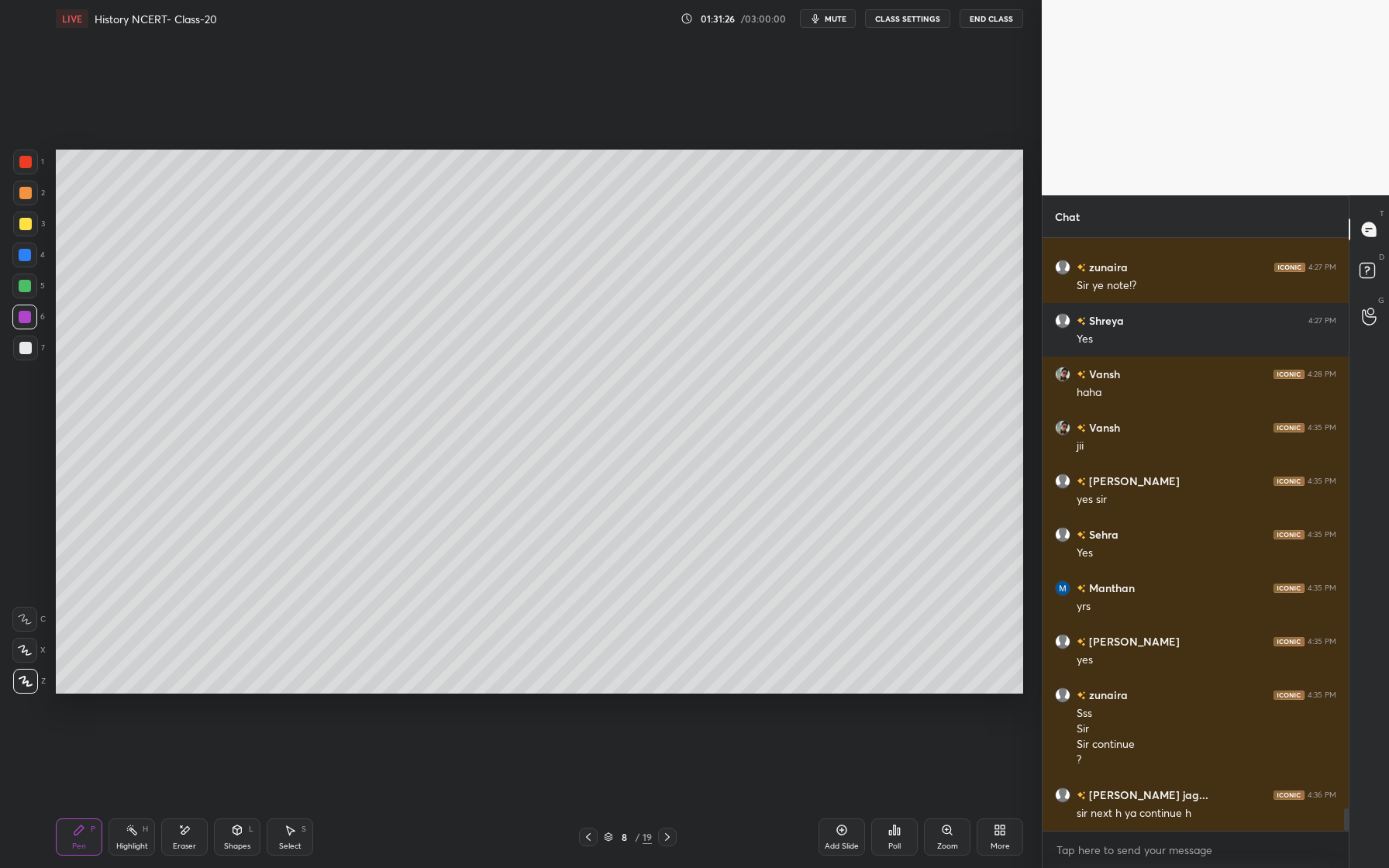
click at [25, 275] on div at bounding box center [25, 287] width 25 height 25
drag, startPoint x: 29, startPoint y: 252, endPoint x: 39, endPoint y: 243, distance: 13.5
click at [31, 252] on div at bounding box center [25, 256] width 25 height 25
drag, startPoint x: 28, startPoint y: 224, endPoint x: 36, endPoint y: 227, distance: 8.5
click at [30, 224] on div at bounding box center [25, 224] width 13 height 13
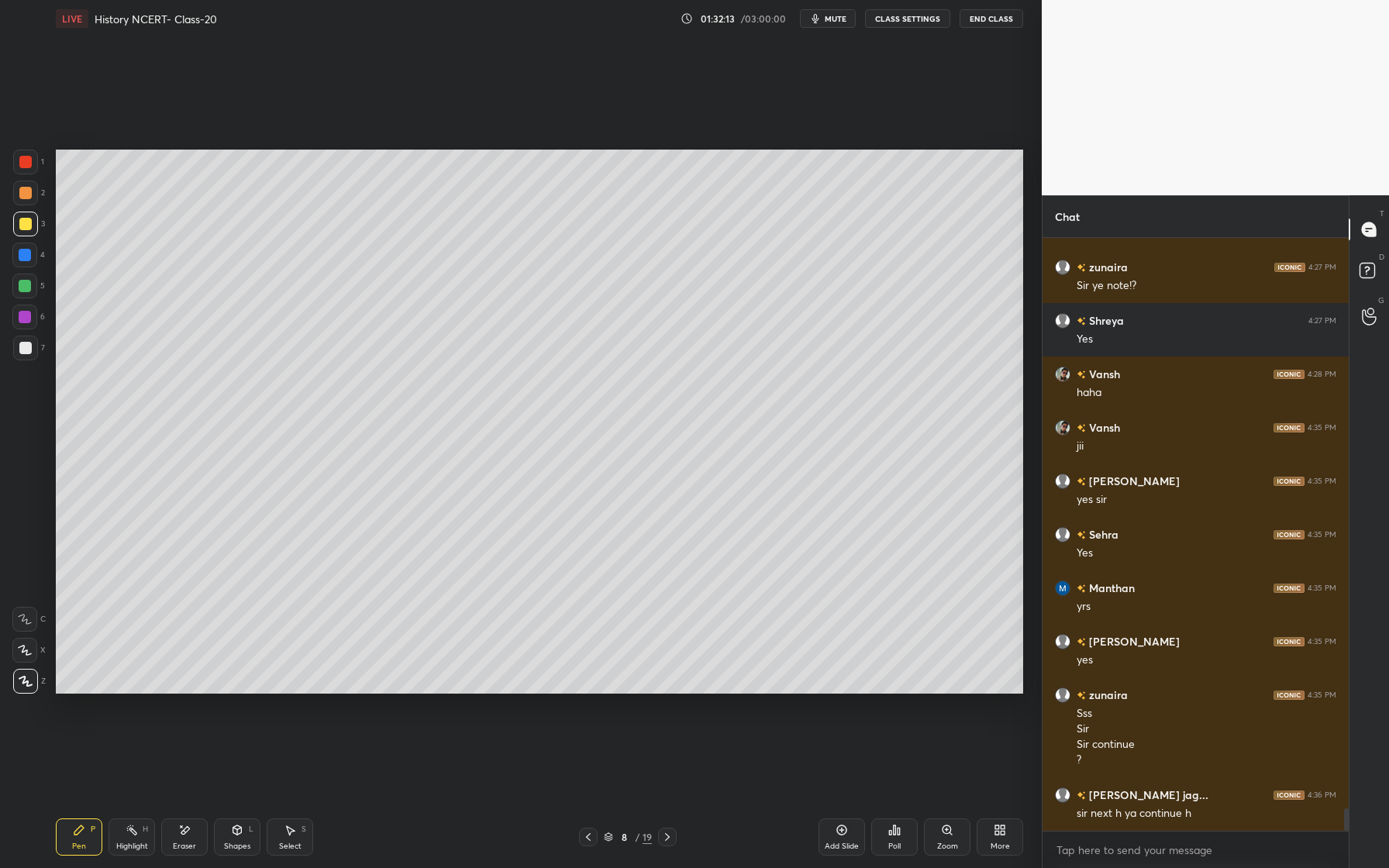
click at [26, 314] on div at bounding box center [24, 317] width 13 height 13
click at [26, 361] on div "7" at bounding box center [29, 351] width 32 height 31
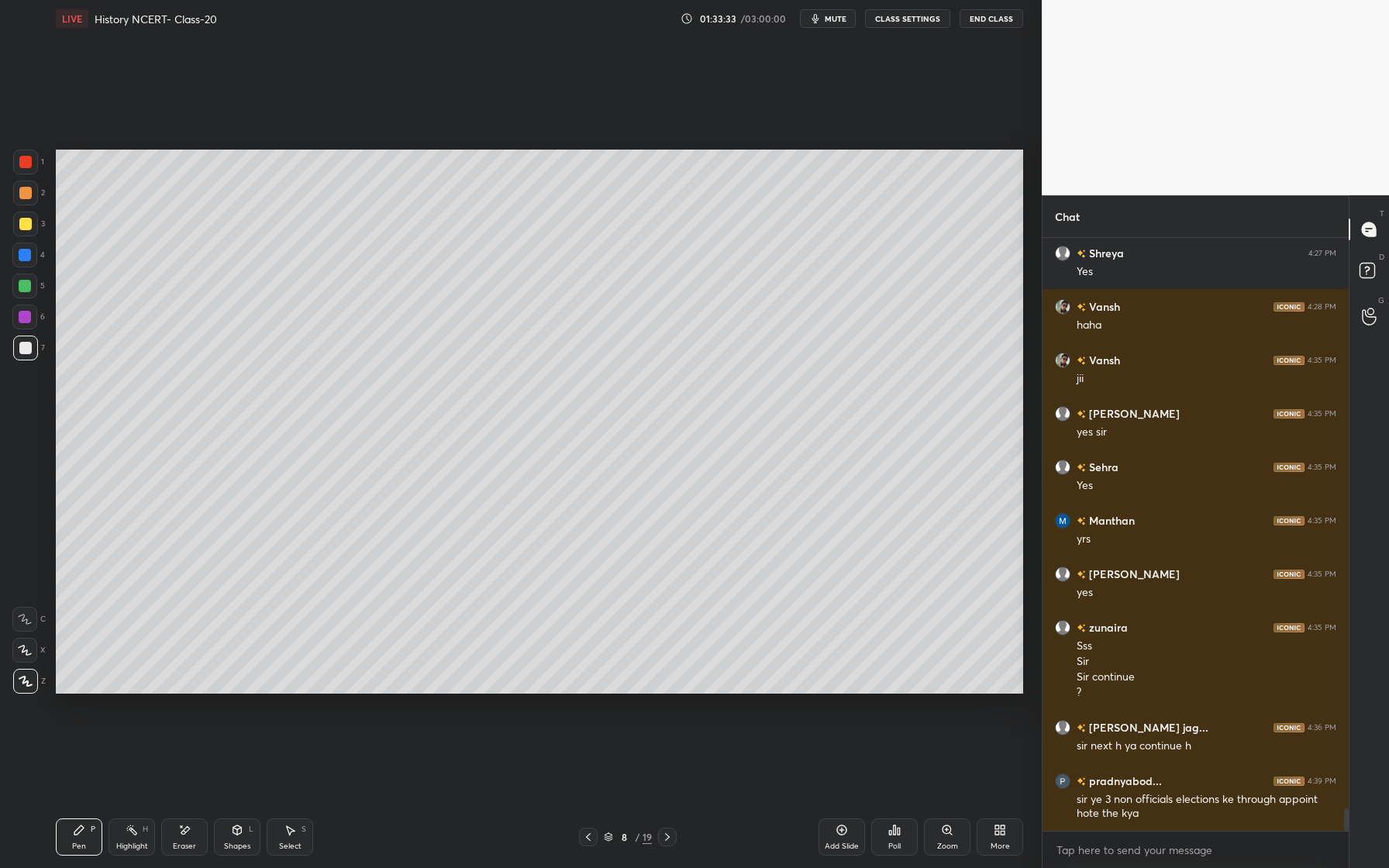
click at [237, 848] on div "Shapes" at bounding box center [236, 847] width 26 height 8
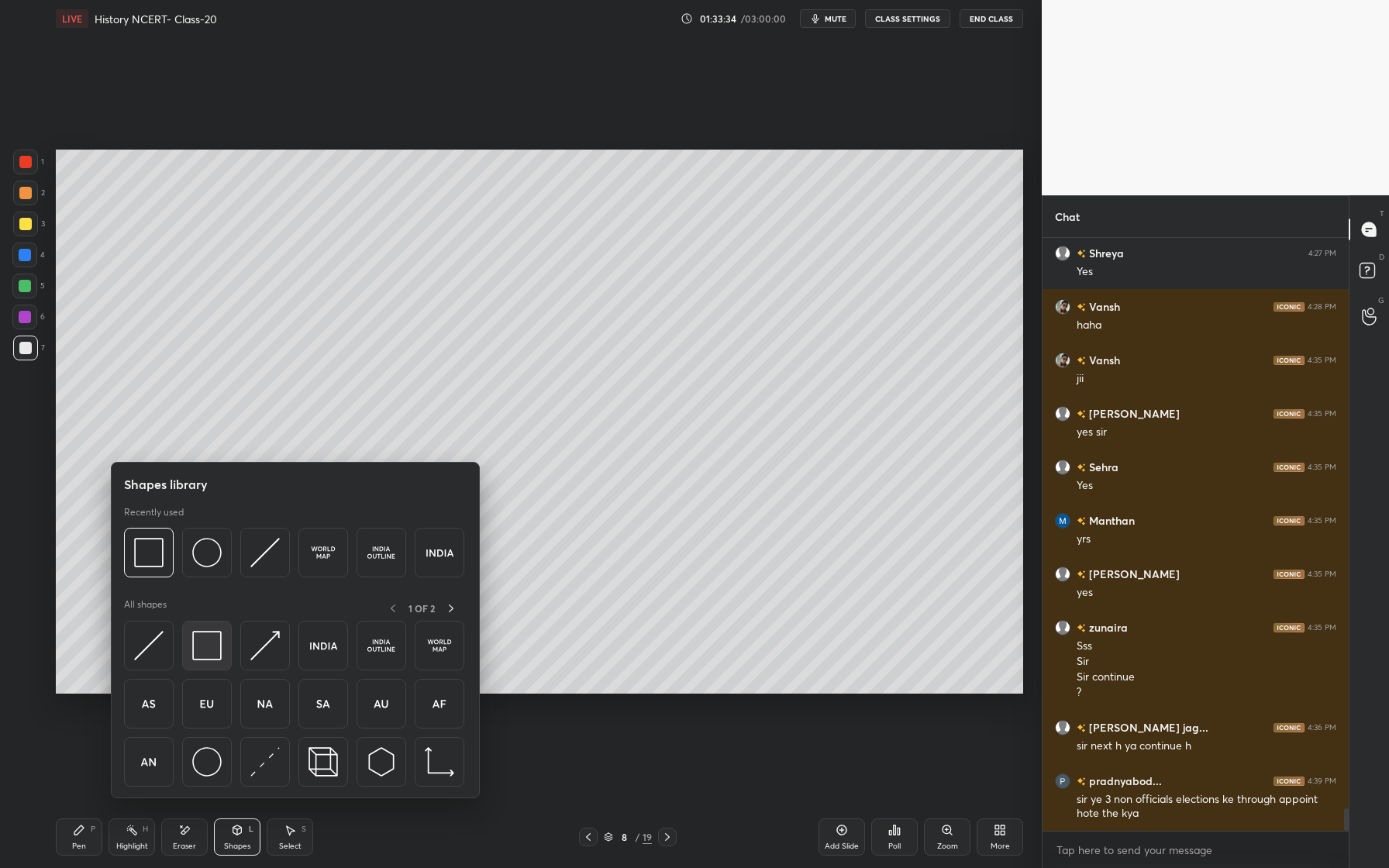
click at [220, 655] on img at bounding box center [207, 645] width 29 height 29
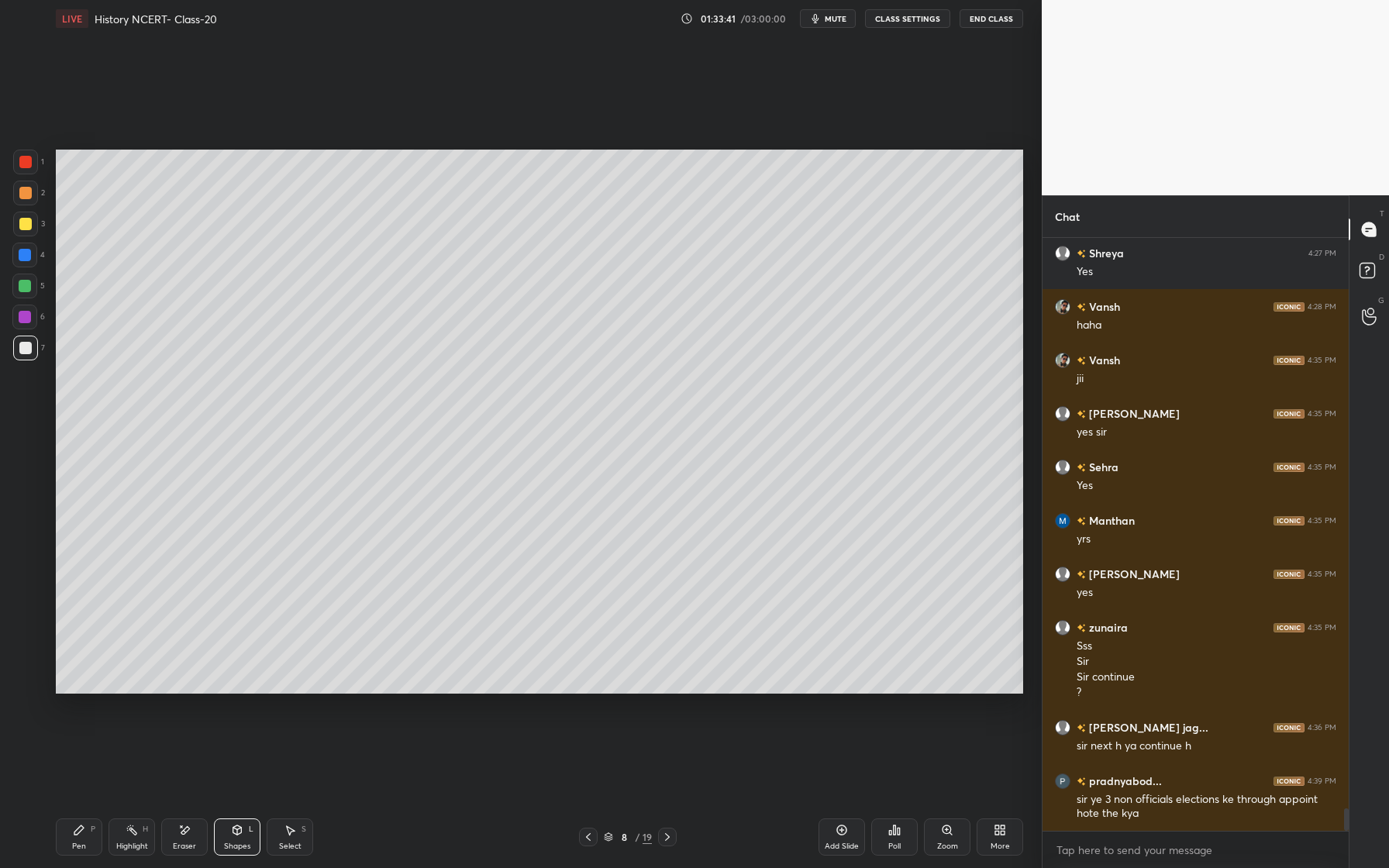
drag, startPoint x: 92, startPoint y: 842, endPoint x: 101, endPoint y: 836, distance: 10.8
click at [92, 842] on div "Pen P" at bounding box center [79, 837] width 47 height 37
click at [32, 289] on div at bounding box center [25, 287] width 25 height 25
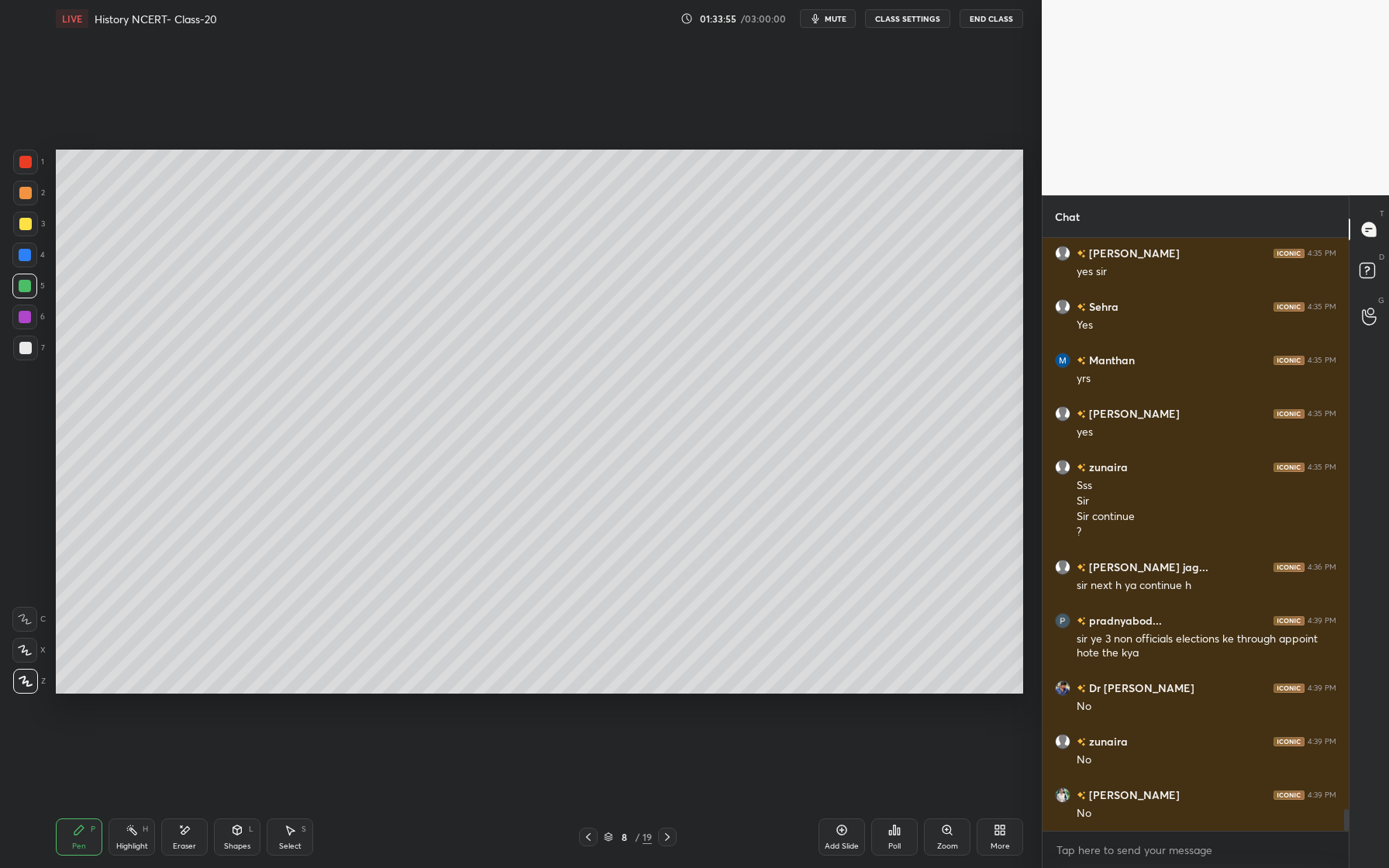
scroll to position [15502, 0]
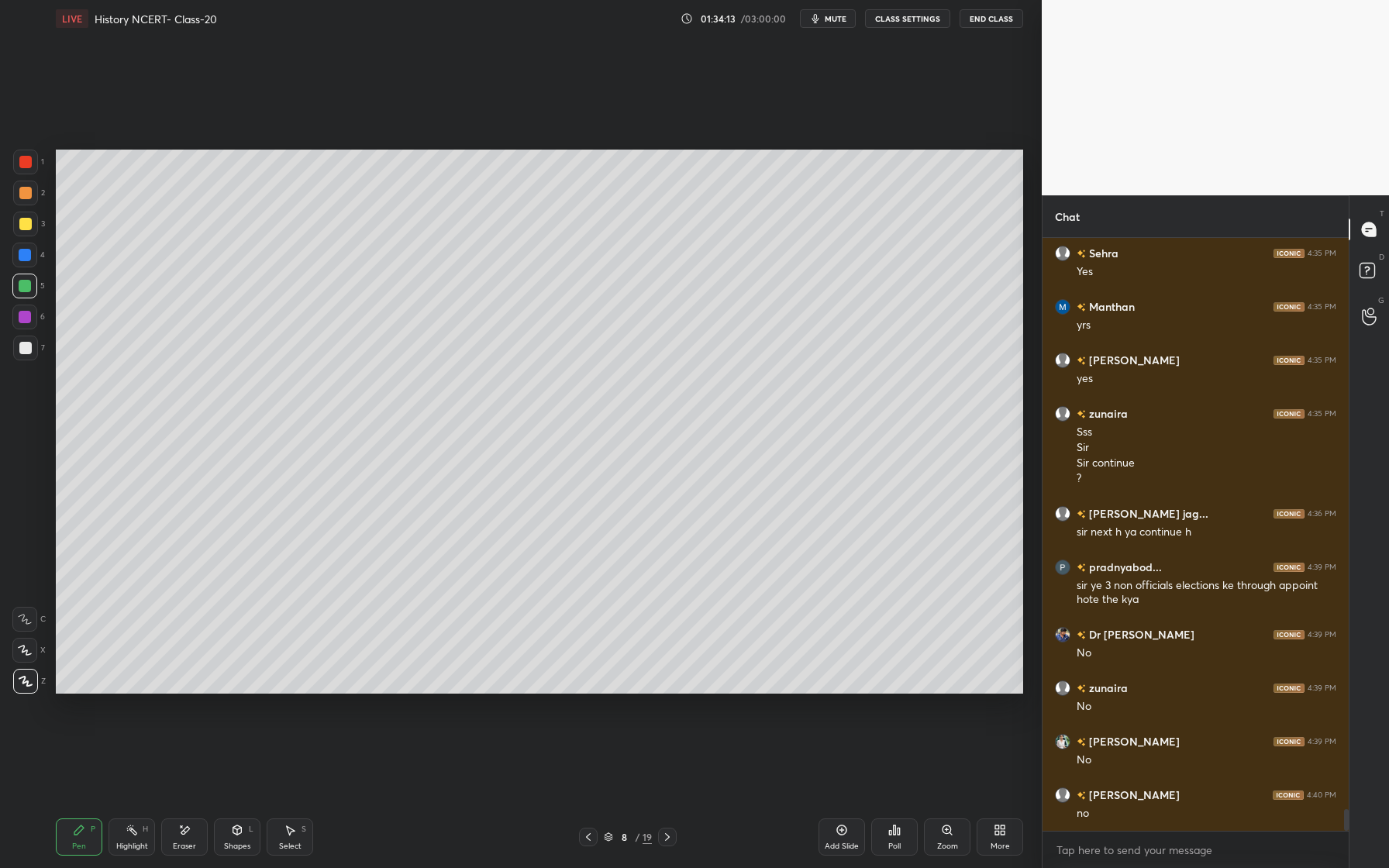
drag, startPoint x: 26, startPoint y: 254, endPoint x: 29, endPoint y: 262, distance: 8.5
click at [25, 254] on div at bounding box center [24, 255] width 13 height 13
click at [32, 280] on div at bounding box center [25, 287] width 25 height 25
click at [279, 821] on div "Select S" at bounding box center [290, 837] width 47 height 37
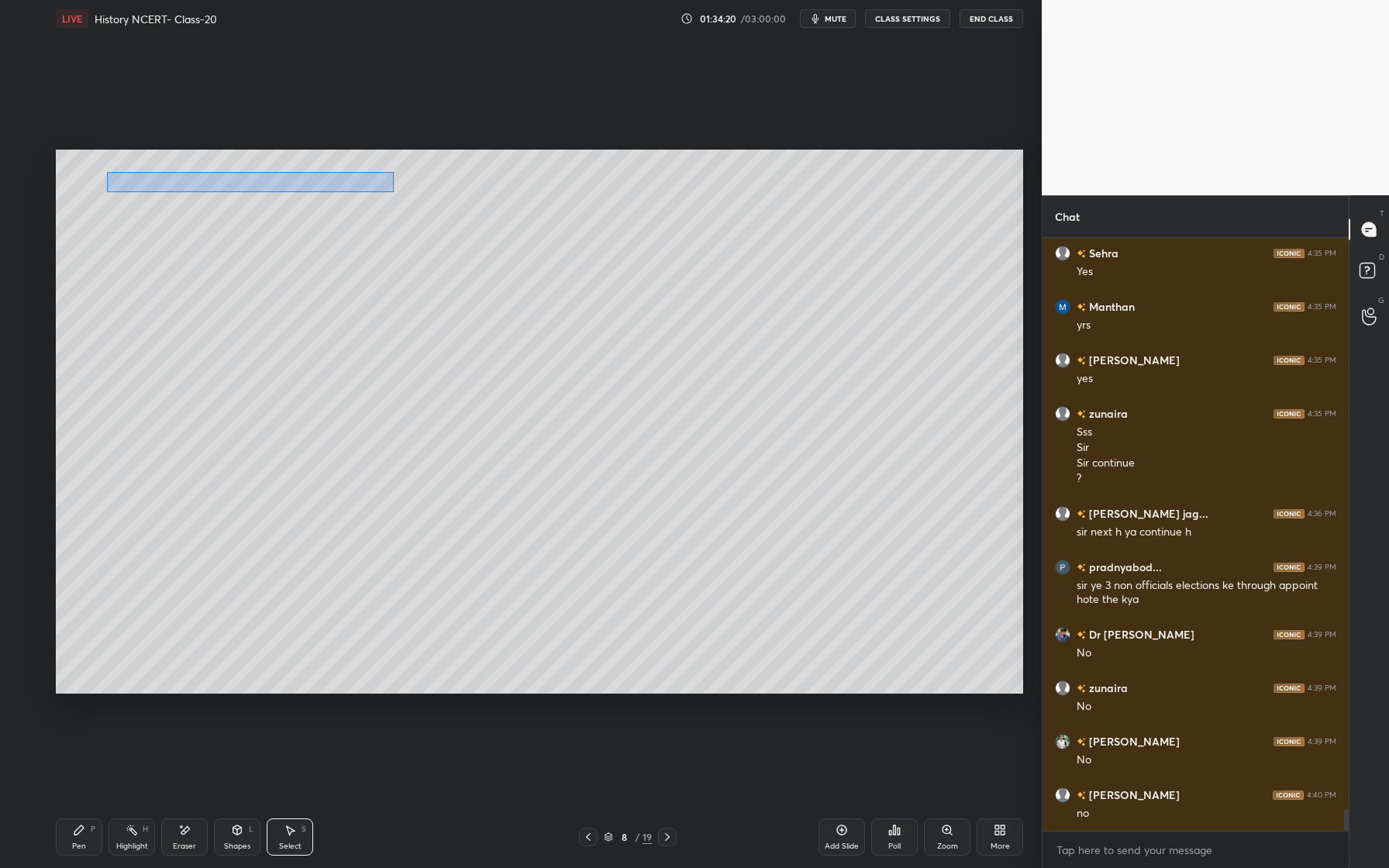
drag, startPoint x: 116, startPoint y: 191, endPoint x: 397, endPoint y: 177, distance: 281.3
click at [390, 172] on div "0 ° Undo Copy Duplicate Duplicate to new slide Delete" at bounding box center [538, 422] width 967 height 544
drag, startPoint x: 350, startPoint y: 201, endPoint x: 501, endPoint y: 209, distance: 151.2
click at [502, 208] on div "0 ° Undo Copy Duplicate Duplicate to new slide Delete" at bounding box center [538, 422] width 967 height 544
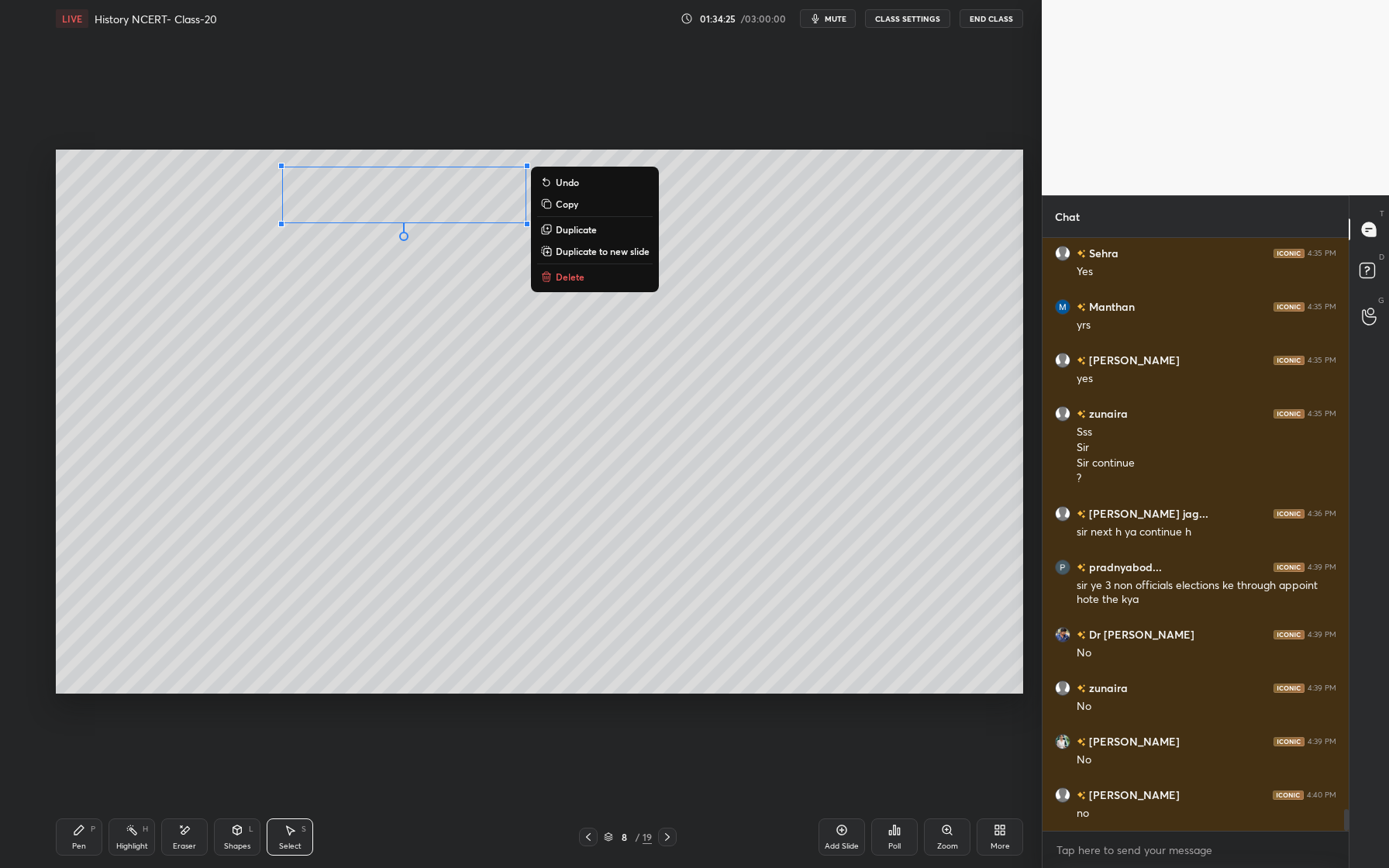
click at [687, 170] on div "0 ° Undo Copy Duplicate Duplicate to new slide Delete" at bounding box center [538, 422] width 967 height 544
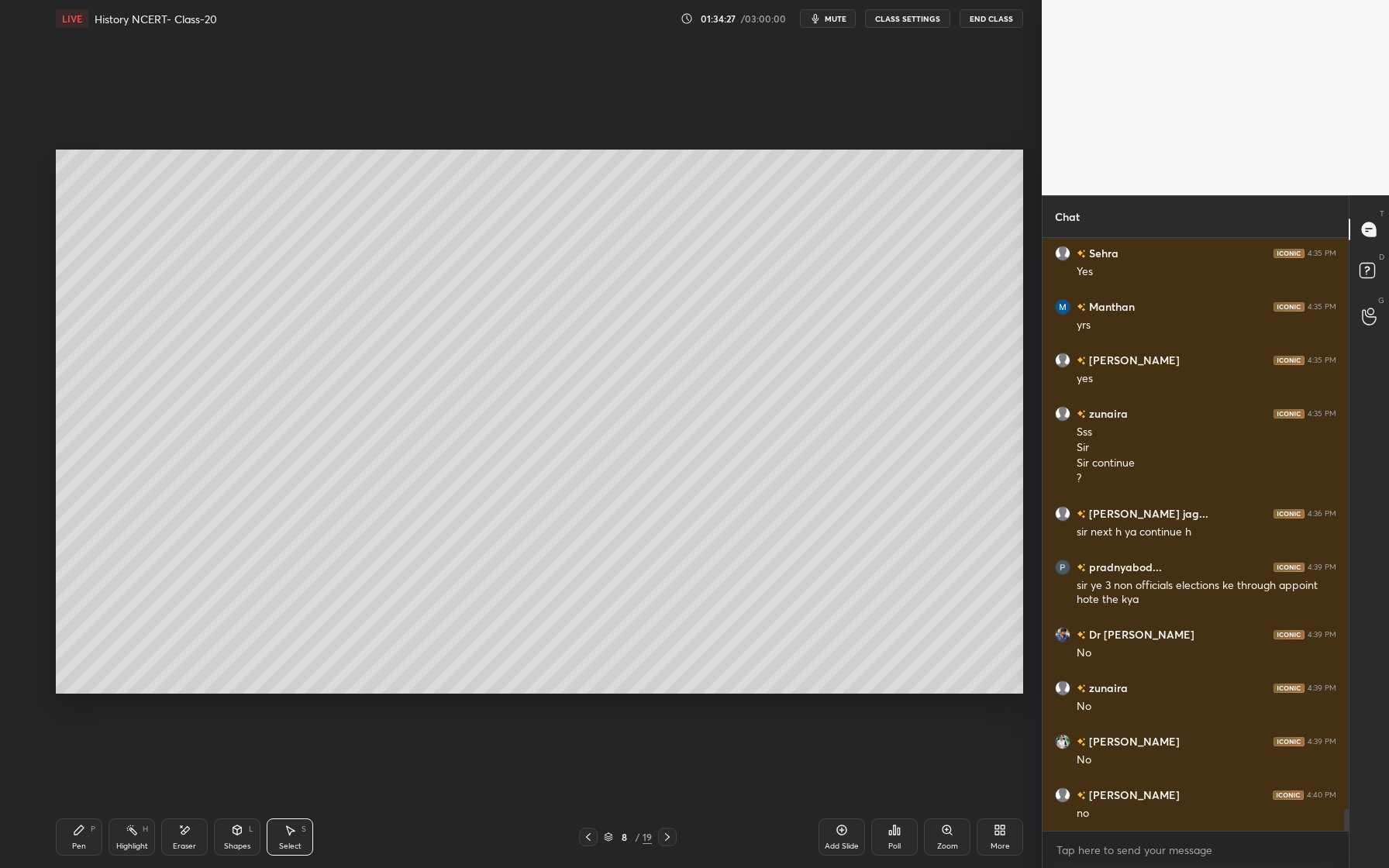
drag, startPoint x: 195, startPoint y: 846, endPoint x: 201, endPoint y: 777, distance: 69.3
click at [195, 846] on div "Eraser" at bounding box center [185, 837] width 47 height 37
click at [289, 837] on div "Select S" at bounding box center [290, 837] width 47 height 37
drag, startPoint x: 261, startPoint y: 197, endPoint x: 535, endPoint y: 176, distance: 274.8
click at [537, 179] on div "0 ° Undo Copy Duplicate Duplicate to new slide Delete" at bounding box center [538, 422] width 967 height 544
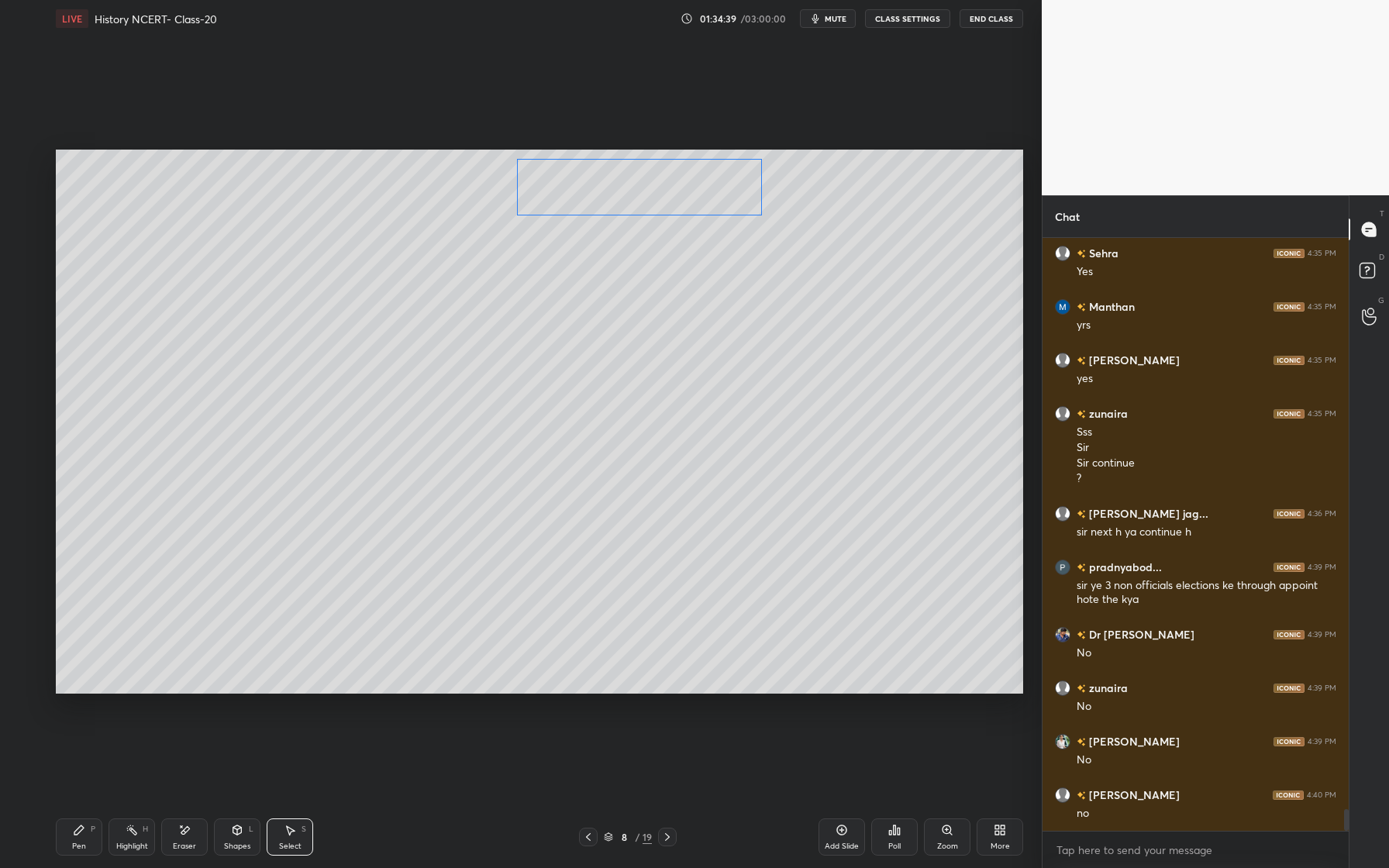
drag, startPoint x: 526, startPoint y: 190, endPoint x: 671, endPoint y: 205, distance: 145.8
click at [689, 184] on div "0 ° Undo Copy Duplicate Duplicate to new slide Delete" at bounding box center [538, 422] width 967 height 544
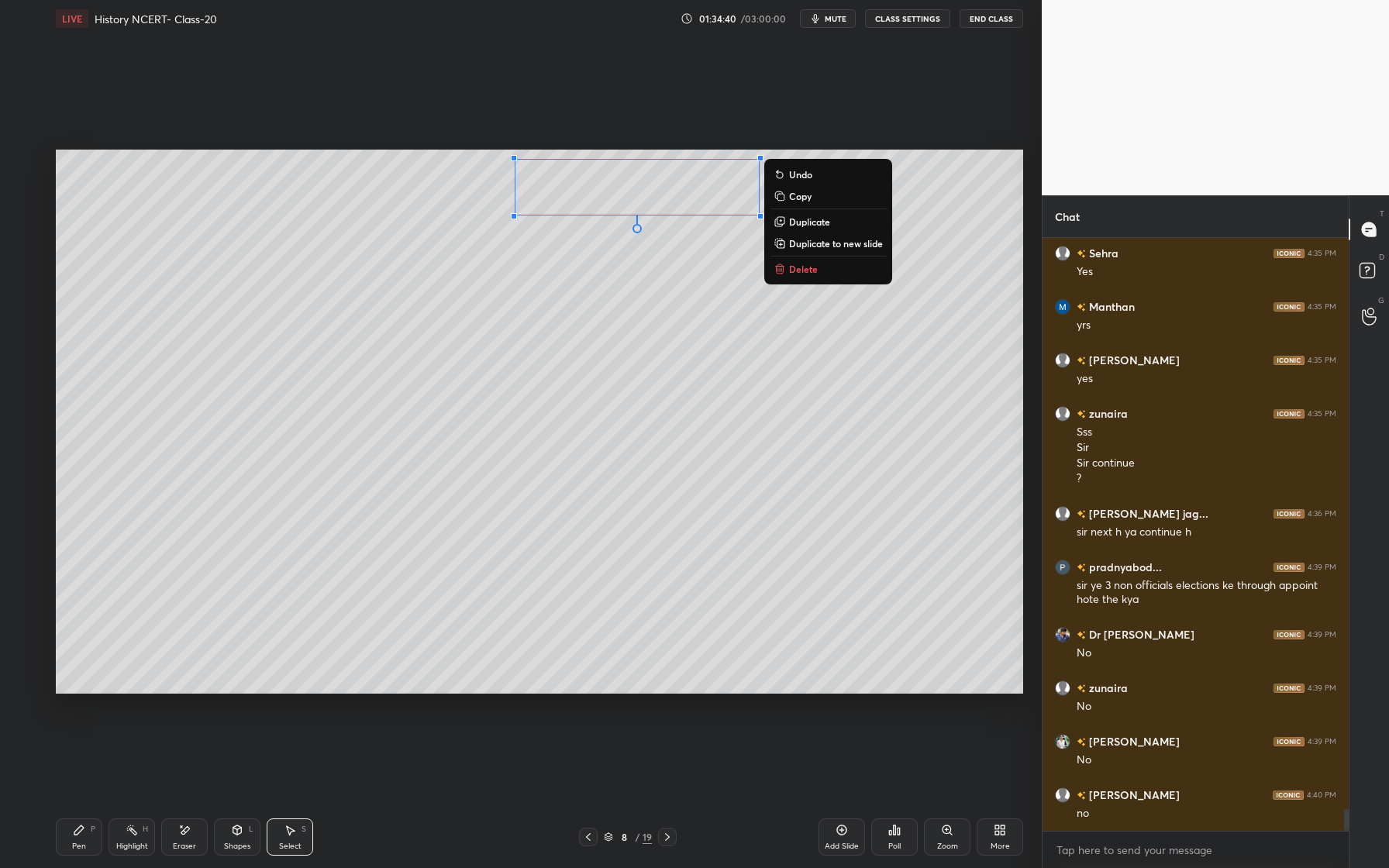
click at [75, 858] on div "Pen P Highlight H Eraser Shapes L Select S 8 / 19 Add Slide Poll Zoom More" at bounding box center [538, 837] width 967 height 62
click at [83, 845] on div "Pen" at bounding box center [79, 847] width 14 height 8
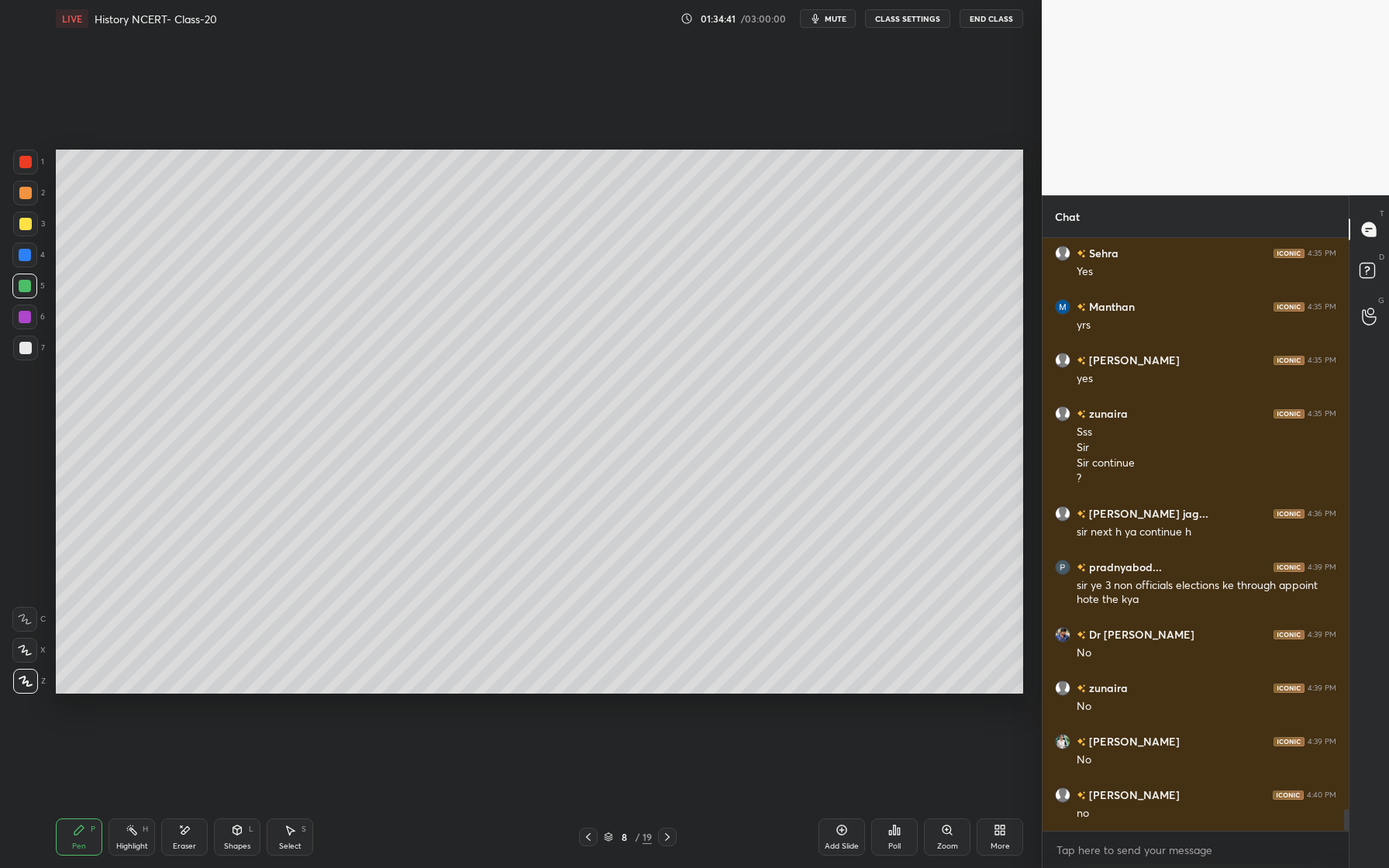
click at [25, 196] on div at bounding box center [25, 192] width 13 height 13
click at [237, 836] on div "Shapes L" at bounding box center [237, 837] width 47 height 37
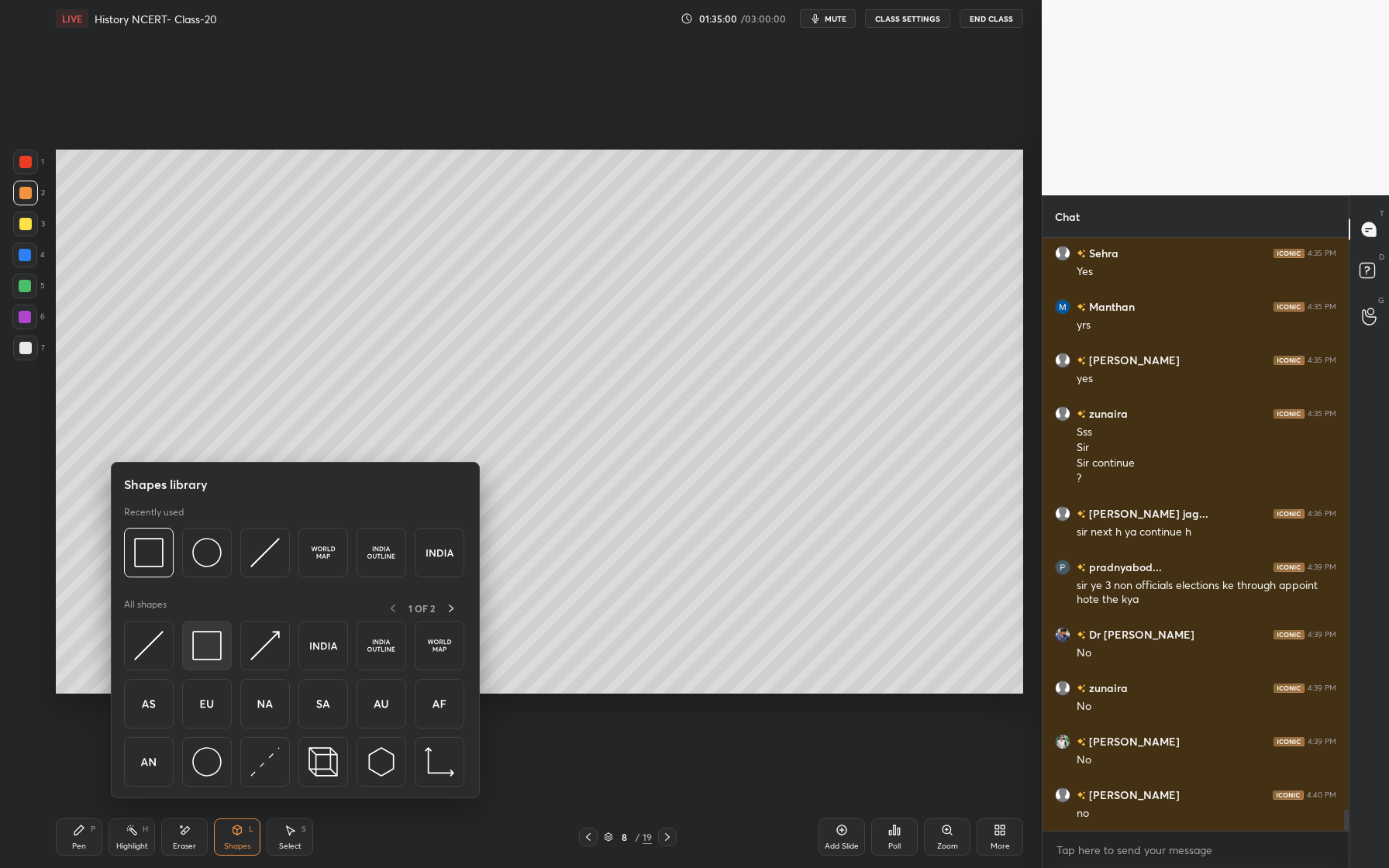
click at [208, 640] on img at bounding box center [207, 645] width 29 height 29
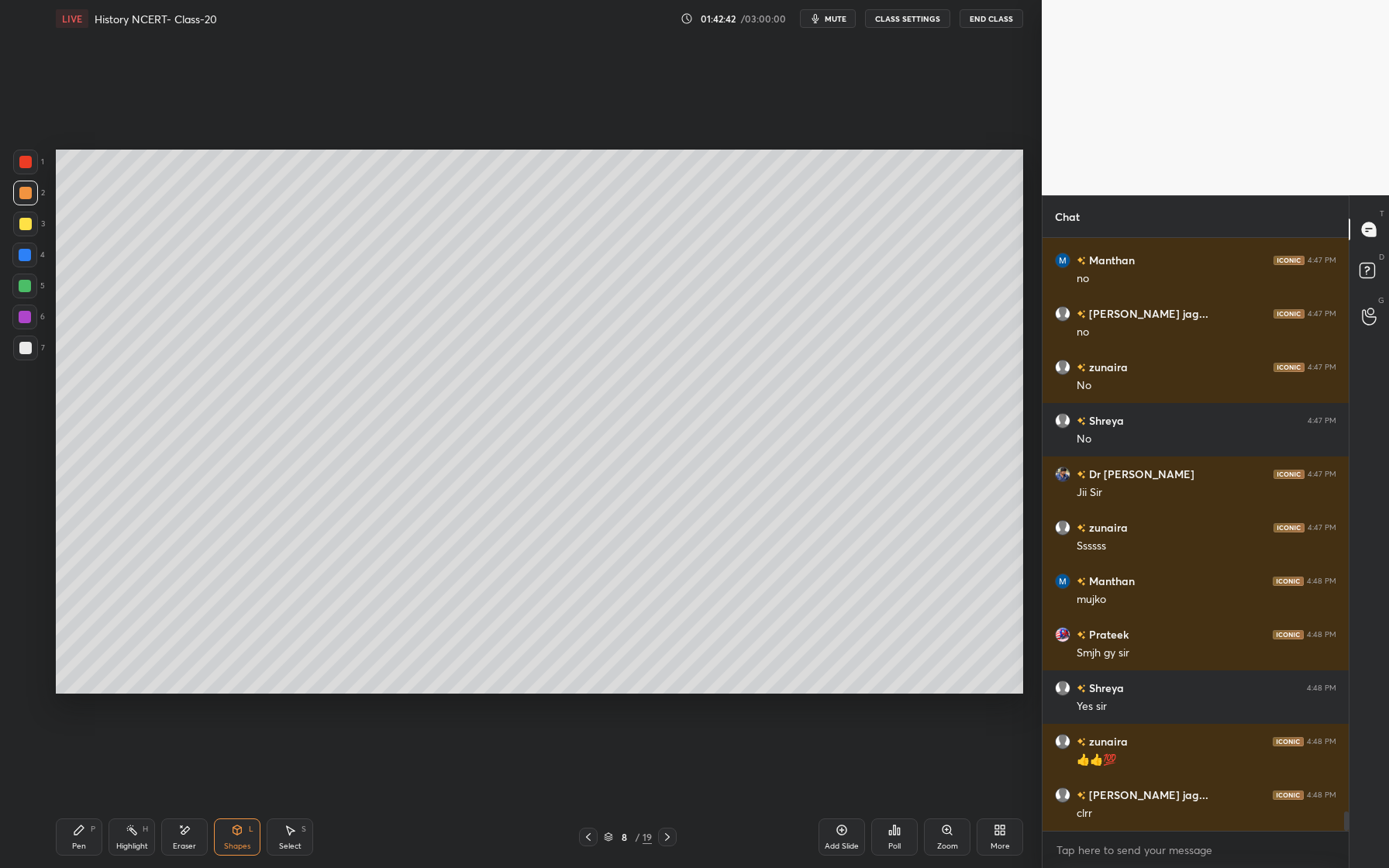
scroll to position [17441, 0]
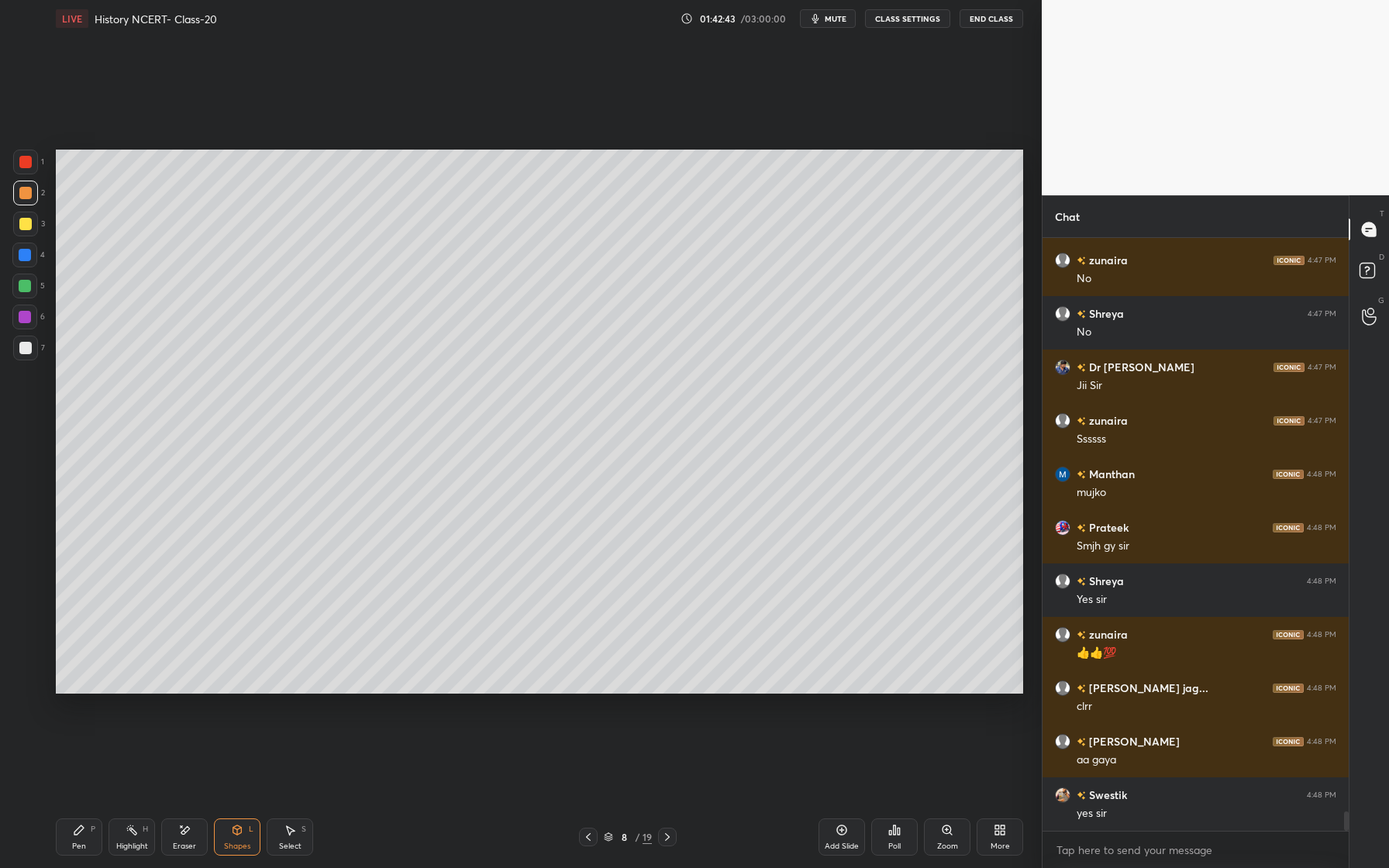
drag, startPoint x: 87, startPoint y: 844, endPoint x: 85, endPoint y: 851, distance: 7.3
click at [87, 844] on div "Pen P" at bounding box center [79, 837] width 47 height 37
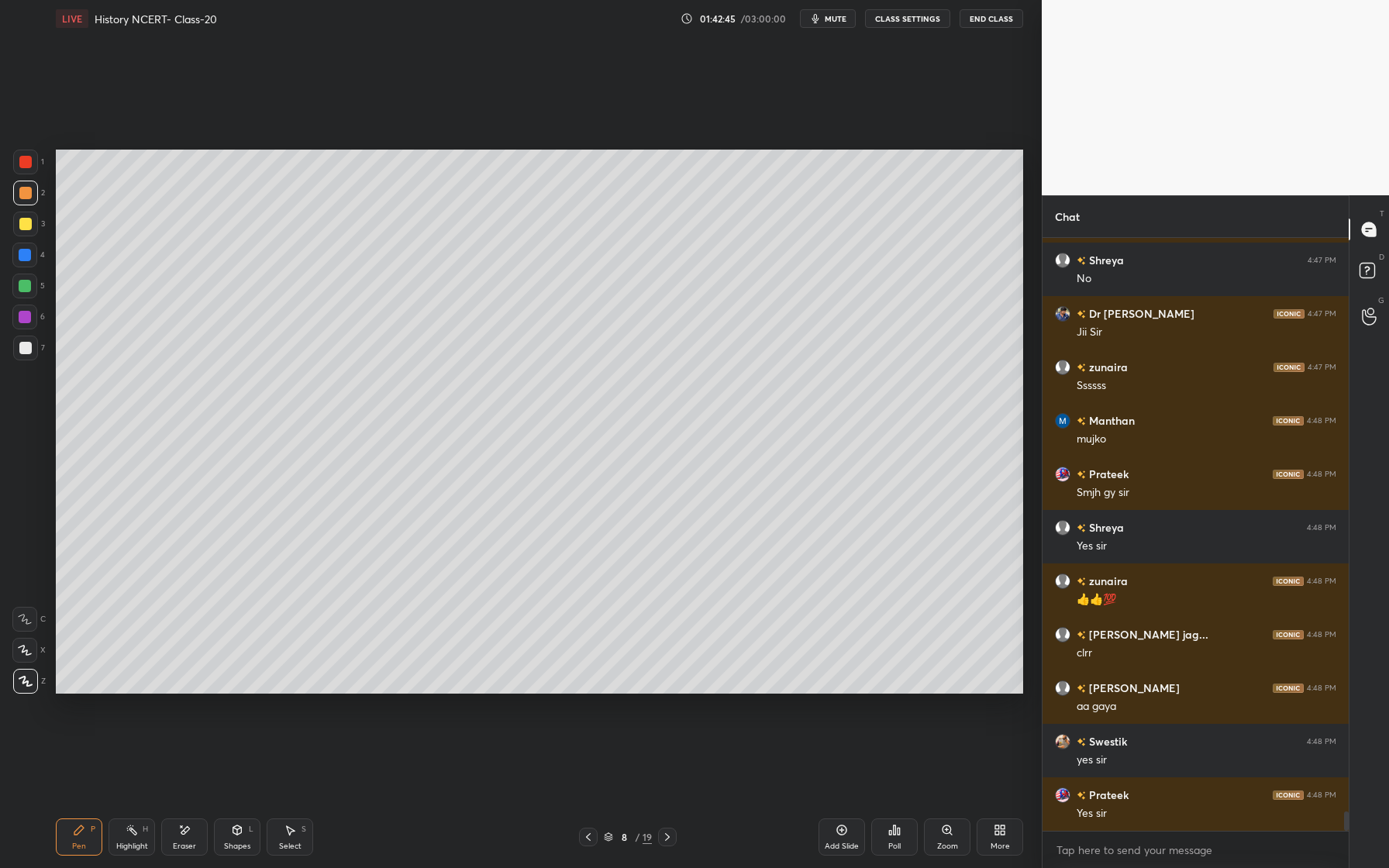
click at [26, 289] on div at bounding box center [24, 286] width 13 height 13
drag, startPoint x: 17, startPoint y: 321, endPoint x: 44, endPoint y: 352, distance: 41.1
click at [21, 324] on div at bounding box center [25, 317] width 25 height 25
click at [188, 836] on icon at bounding box center [184, 831] width 13 height 14
drag, startPoint x: 85, startPoint y: 836, endPoint x: 113, endPoint y: 787, distance: 56.4
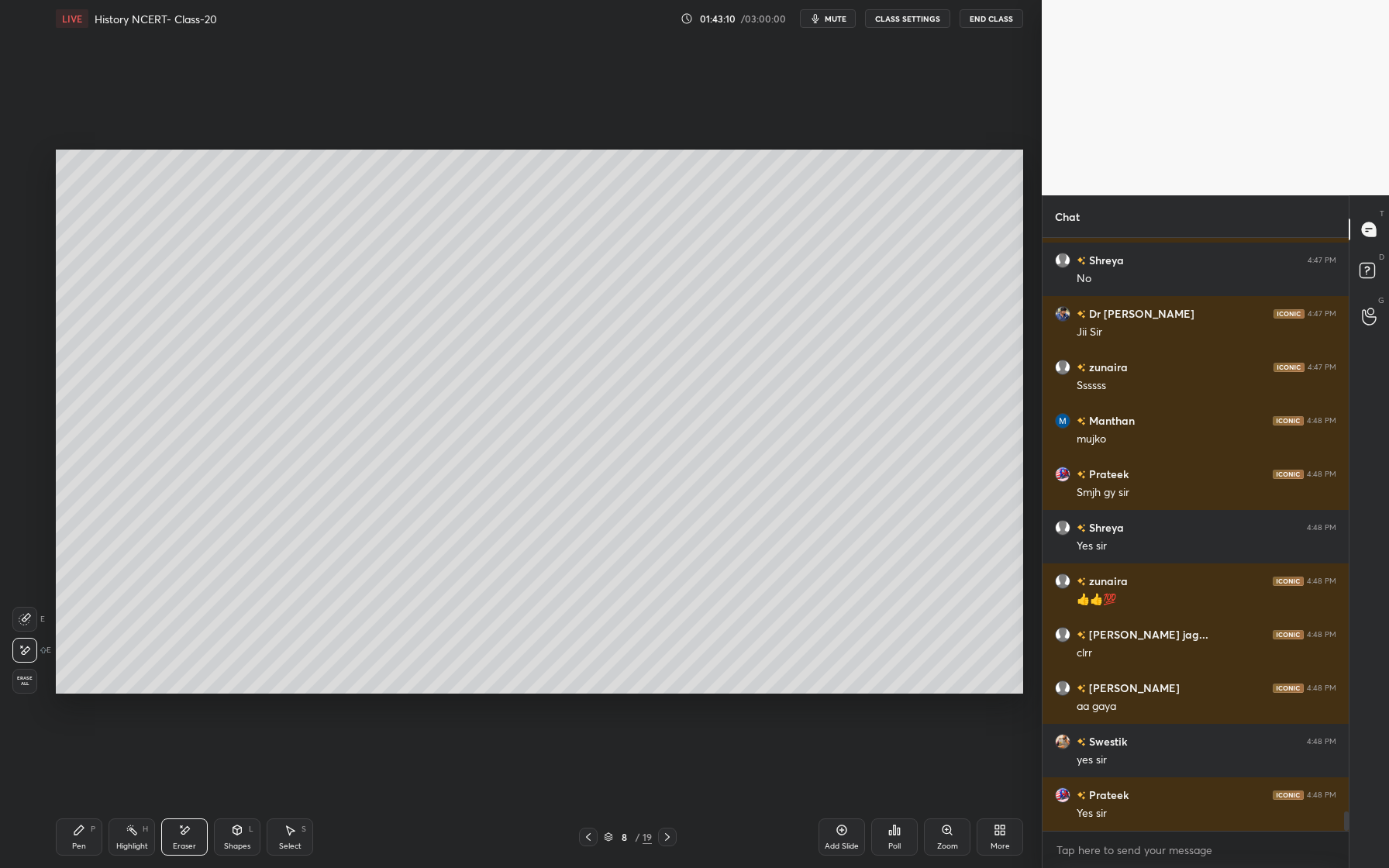
click at [85, 836] on div "Pen P" at bounding box center [79, 837] width 47 height 37
click at [29, 291] on div at bounding box center [24, 286] width 13 height 13
drag, startPoint x: 20, startPoint y: 254, endPoint x: 23, endPoint y: 285, distance: 31.1
click at [21, 255] on div at bounding box center [24, 255] width 13 height 13
drag, startPoint x: 26, startPoint y: 226, endPoint x: 26, endPoint y: 243, distance: 17.0
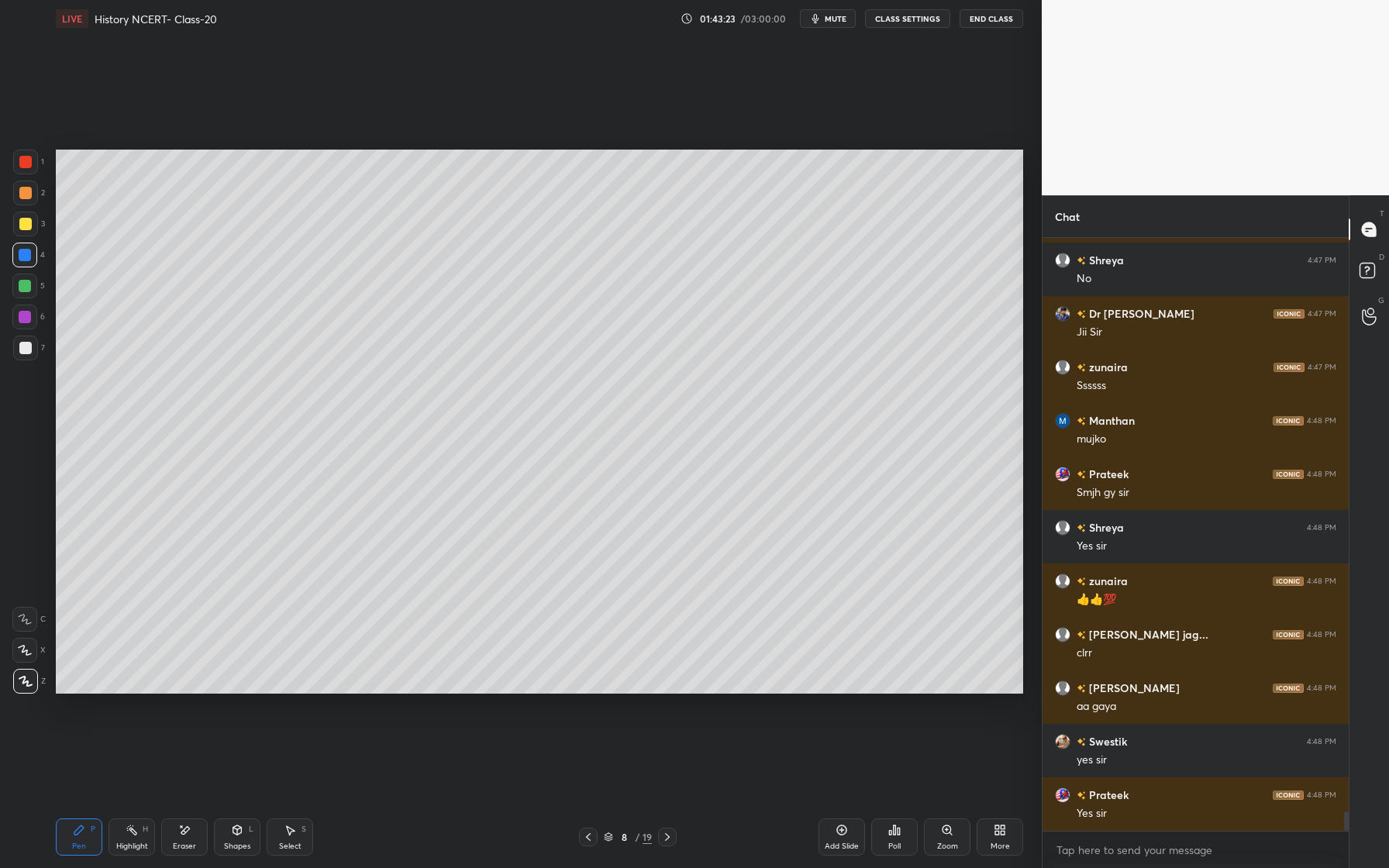
click at [27, 228] on div at bounding box center [25, 224] width 13 height 13
click at [30, 195] on div at bounding box center [25, 192] width 13 height 13
click at [28, 359] on div at bounding box center [26, 348] width 25 height 25
drag, startPoint x: 186, startPoint y: 819, endPoint x: 199, endPoint y: 799, distance: 23.9
click at [186, 819] on div "Eraser" at bounding box center [185, 837] width 47 height 37
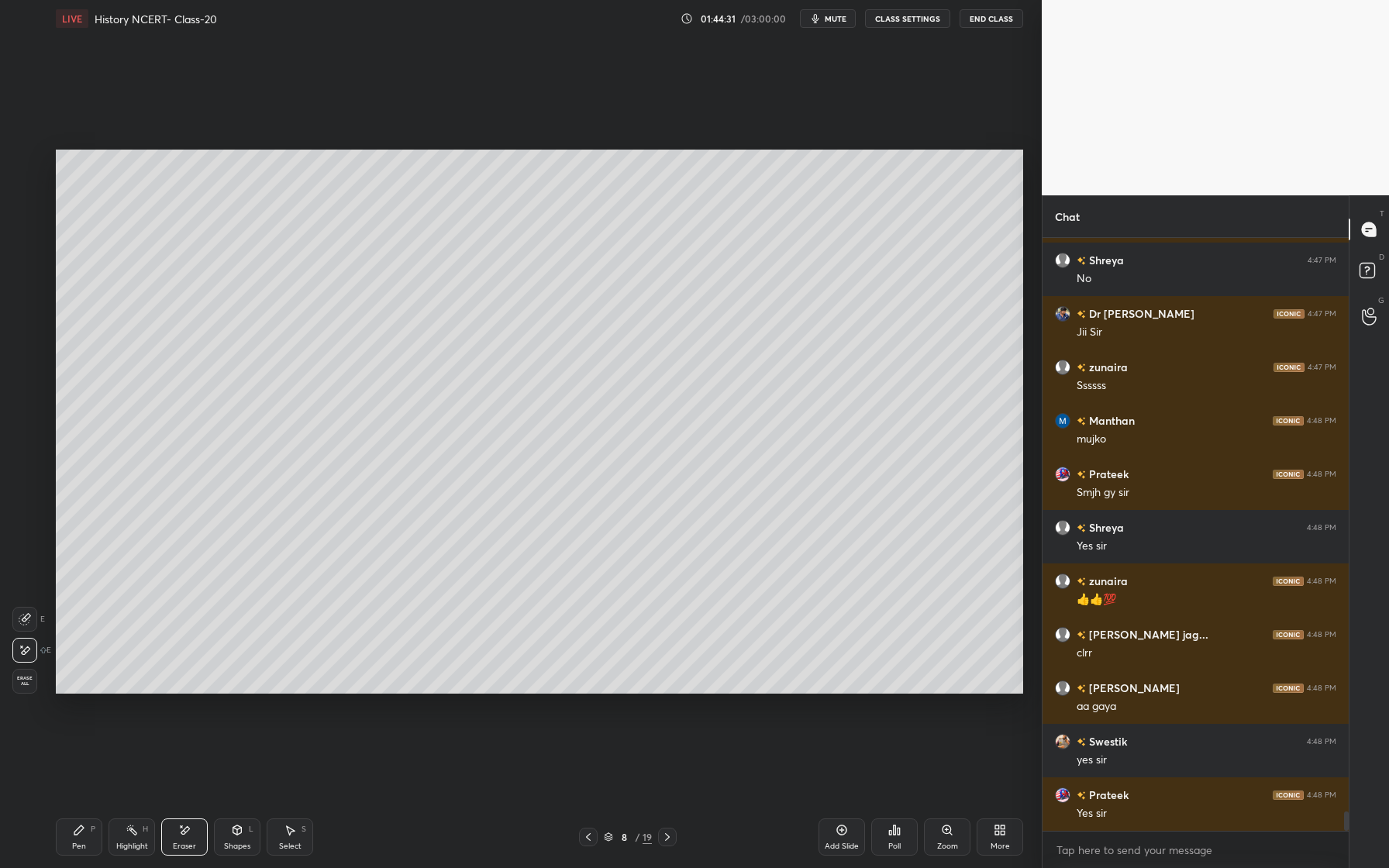
click at [259, 696] on div "Setting up your live class Poll for secs No correct answer Start poll" at bounding box center [539, 421] width 980 height 769
click at [87, 848] on div "Pen P" at bounding box center [79, 837] width 47 height 37
click at [24, 251] on div at bounding box center [24, 255] width 13 height 13
drag, startPoint x: 25, startPoint y: 160, endPoint x: 37, endPoint y: 159, distance: 12.0
click at [32, 158] on div at bounding box center [26, 162] width 25 height 25
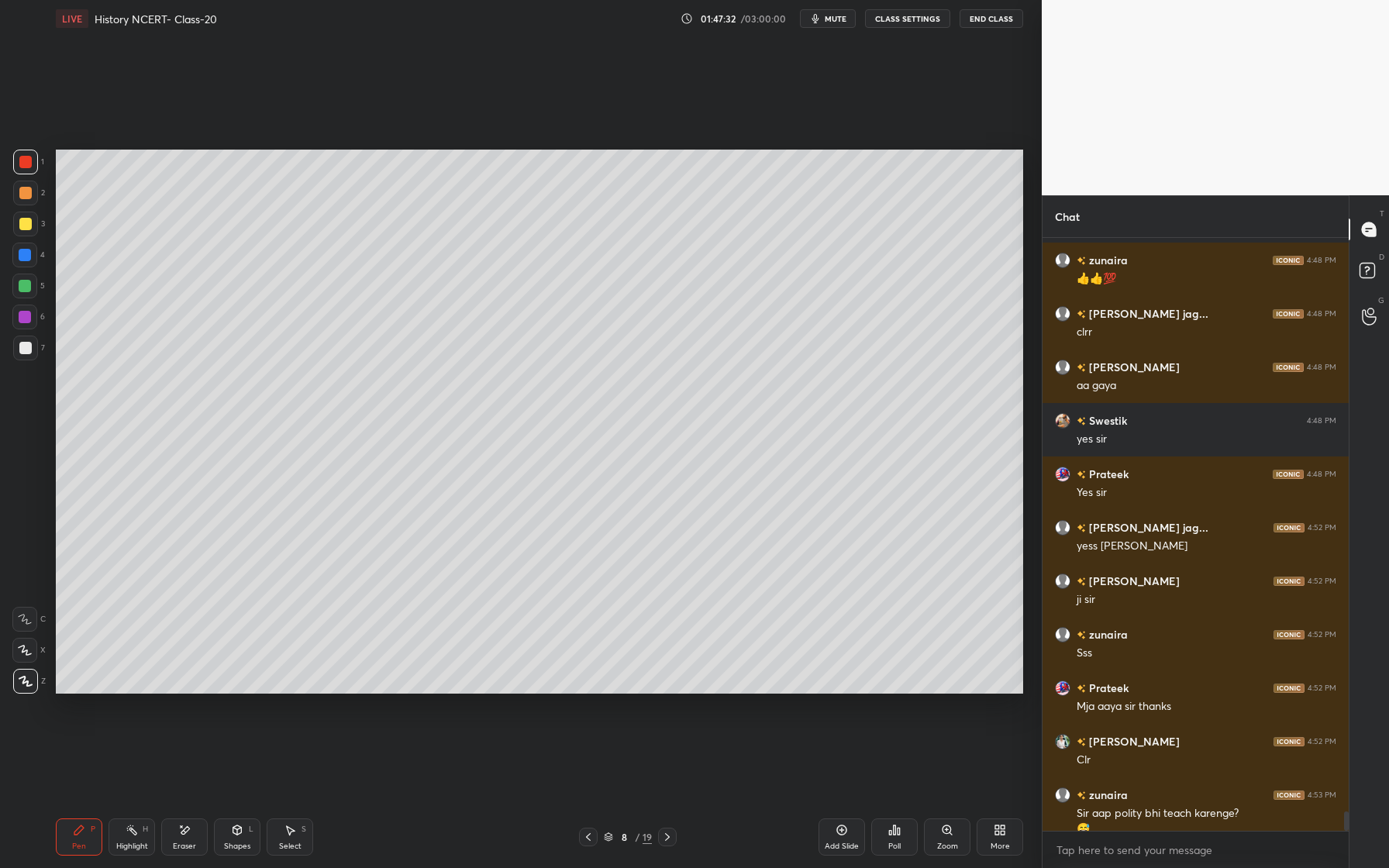
scroll to position [17831, 0]
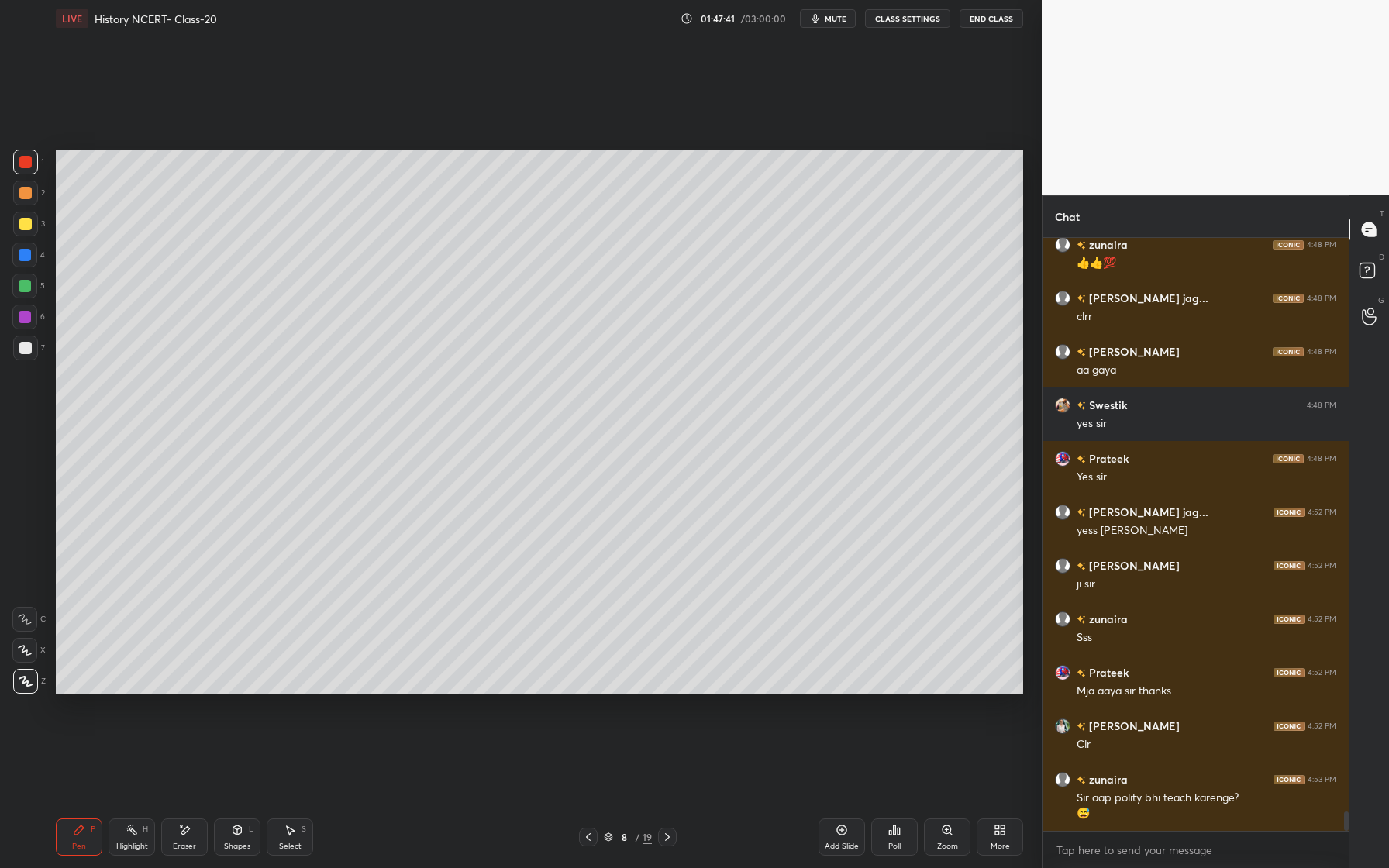
click at [23, 219] on div at bounding box center [25, 224] width 13 height 13
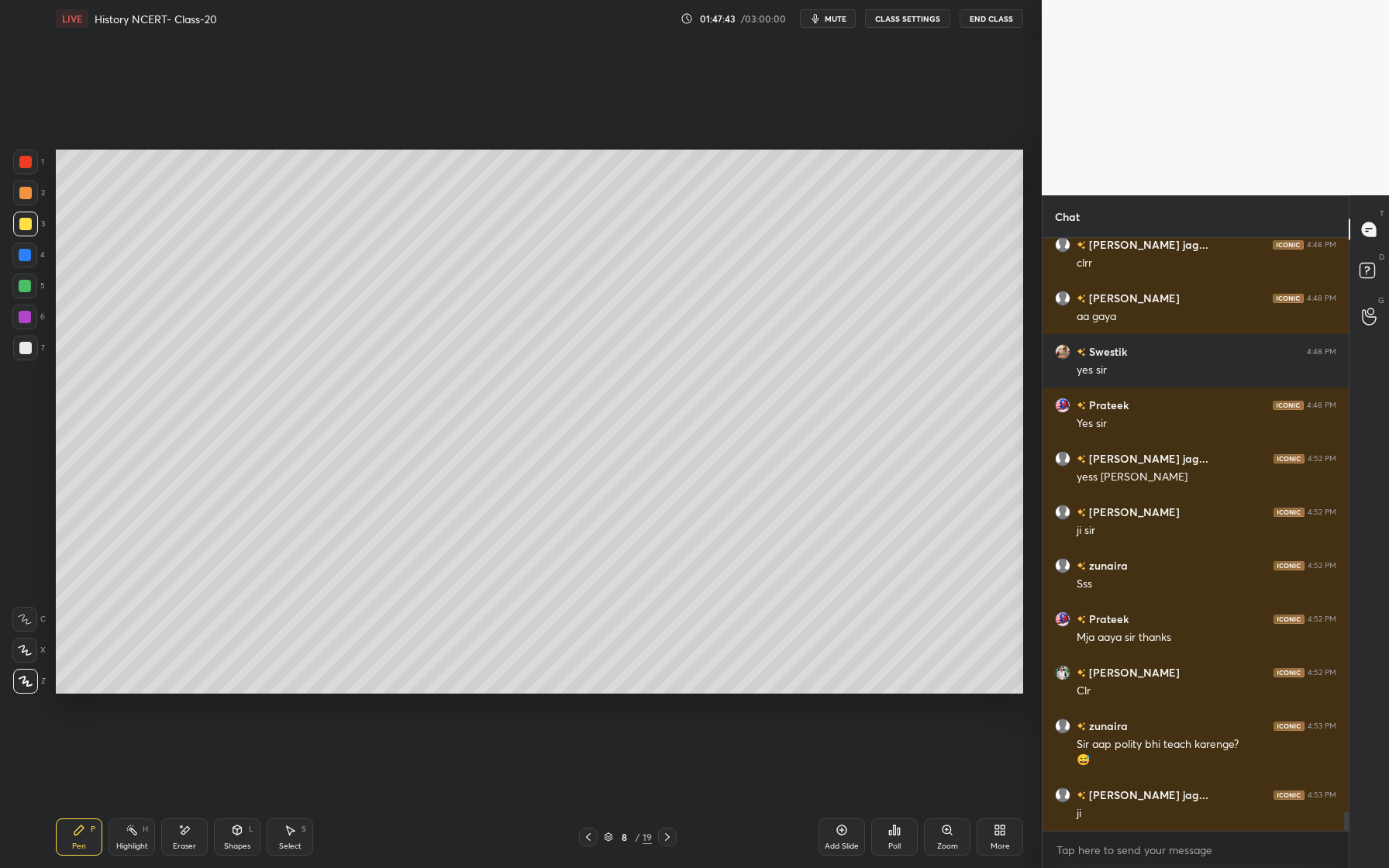
click at [26, 197] on div at bounding box center [25, 192] width 13 height 13
drag, startPoint x: 197, startPoint y: 835, endPoint x: 234, endPoint y: 794, distance: 55.2
click at [198, 833] on div "Eraser" at bounding box center [185, 837] width 47 height 37
click at [91, 820] on div "Pen P" at bounding box center [79, 837] width 47 height 37
drag, startPoint x: 190, startPoint y: 826, endPoint x: 191, endPoint y: 818, distance: 8.1
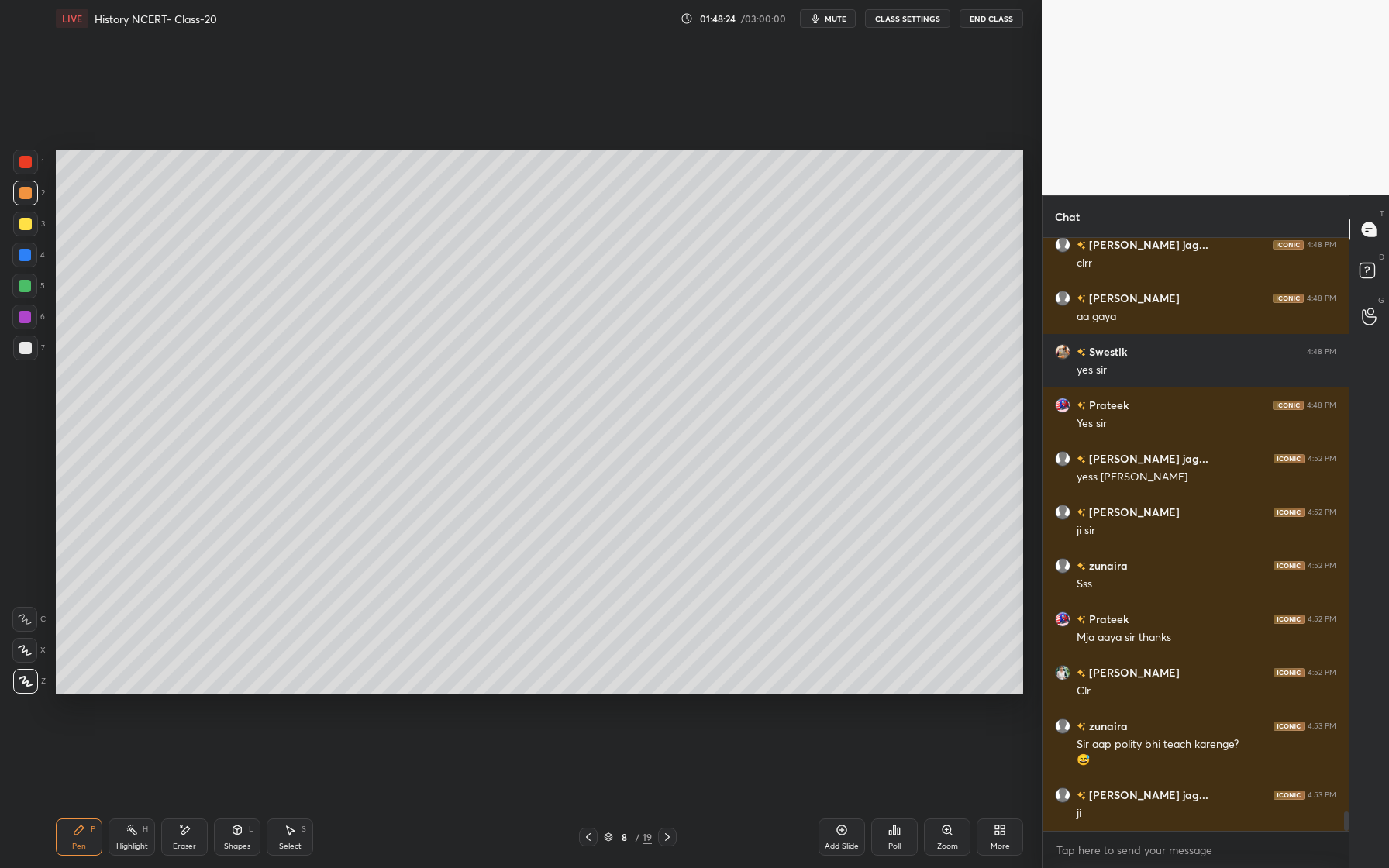
click at [190, 826] on icon at bounding box center [184, 831] width 13 height 14
click at [96, 842] on div "Pen P" at bounding box center [79, 837] width 47 height 37
click at [1024, 537] on div "Setting up your live class Poll for secs No correct answer Start poll" at bounding box center [539, 421] width 980 height 769
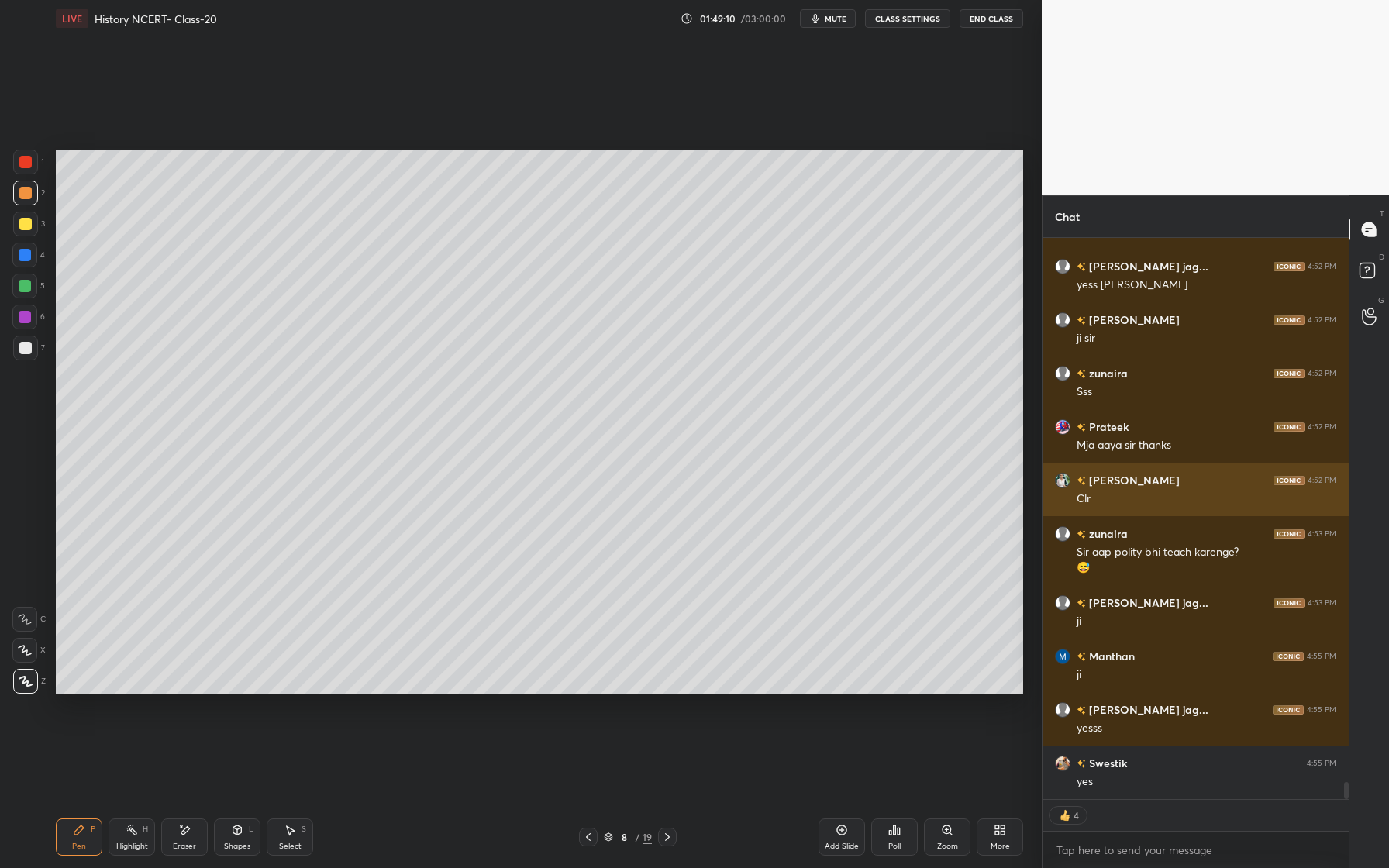
scroll to position [18130, 0]
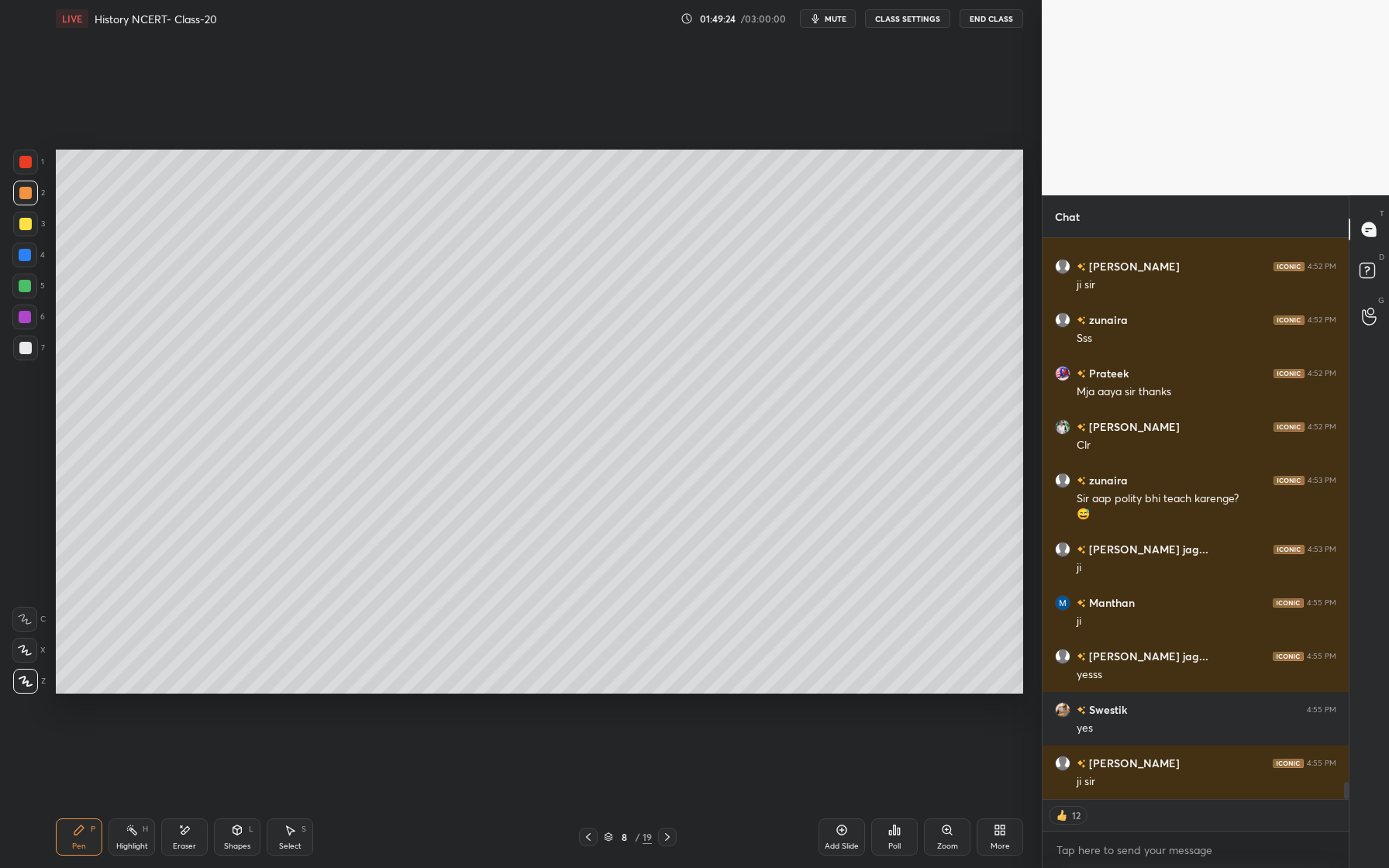
click at [856, 827] on div "Add Slide" at bounding box center [842, 837] width 47 height 37
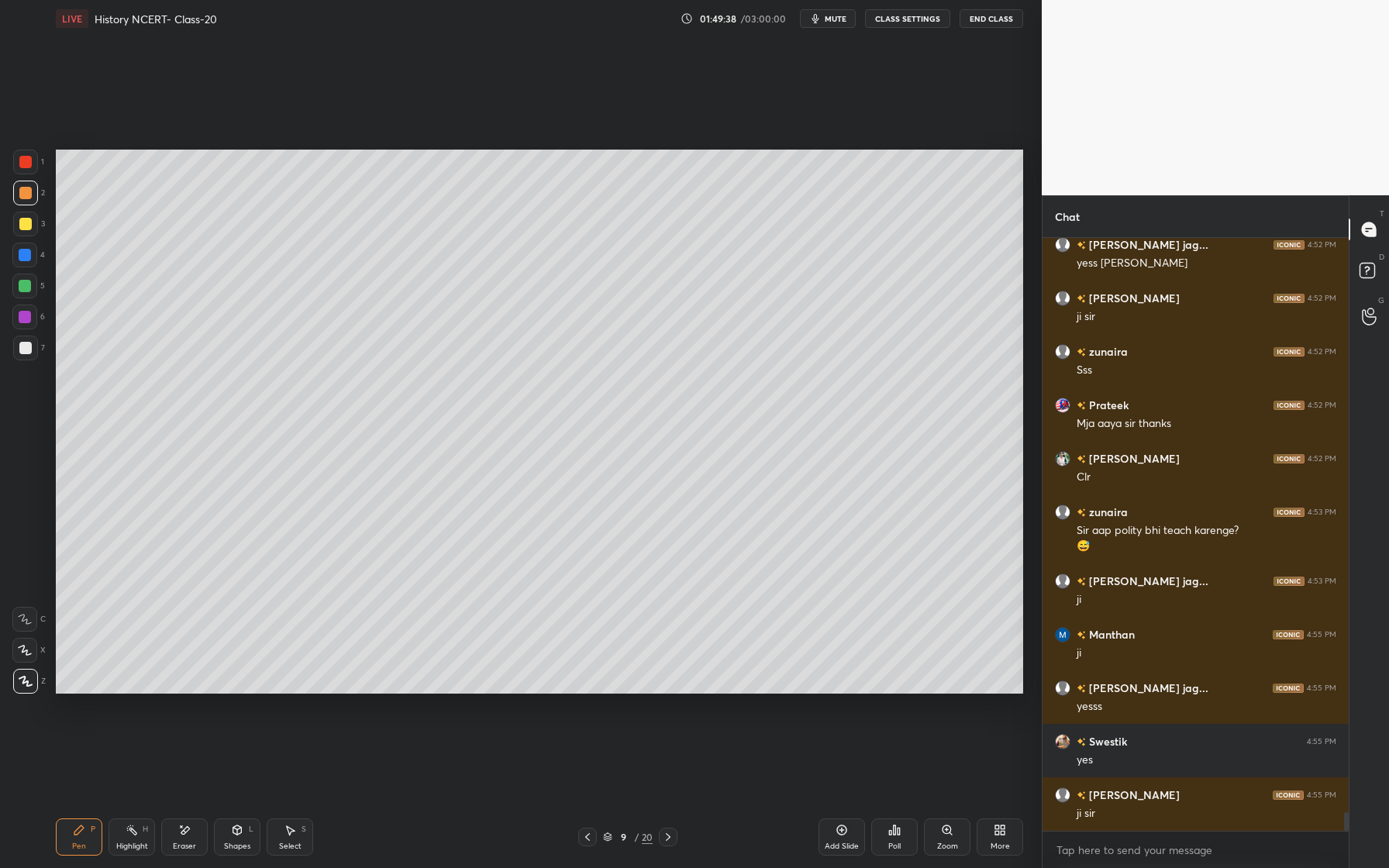
scroll to position [18152, 0]
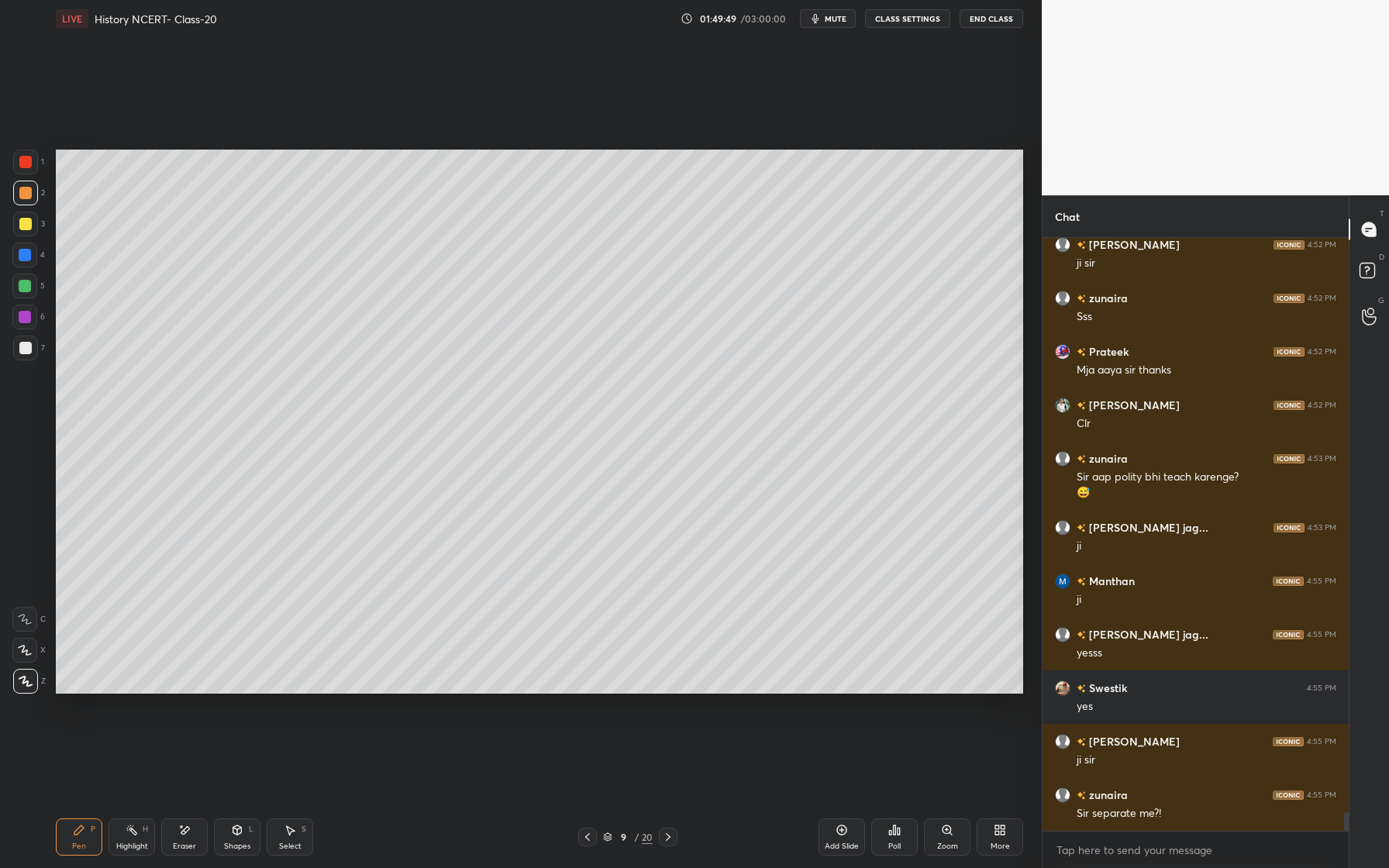
click at [246, 834] on div "Shapes L" at bounding box center [237, 837] width 47 height 37
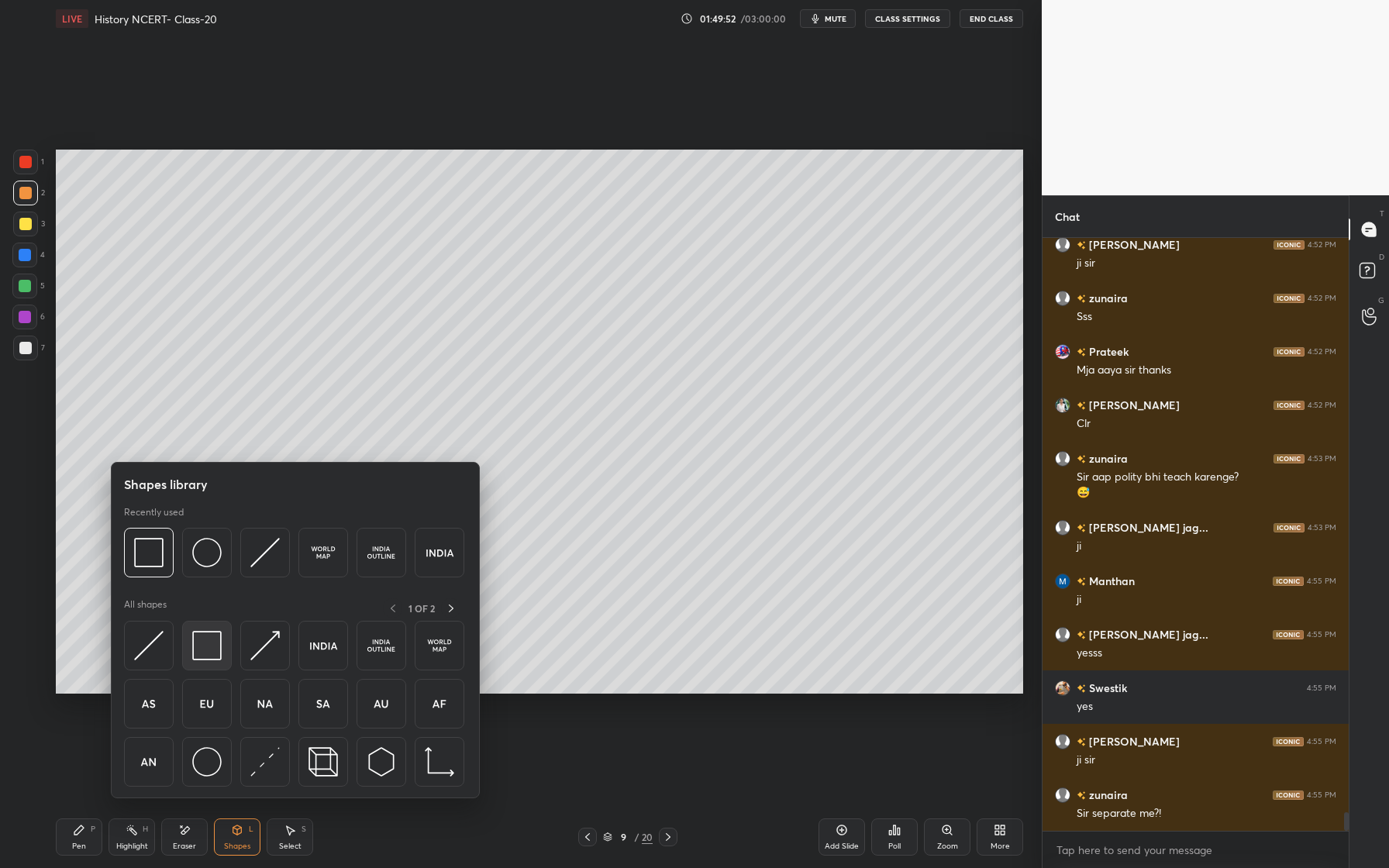
click at [211, 648] on img at bounding box center [207, 645] width 29 height 29
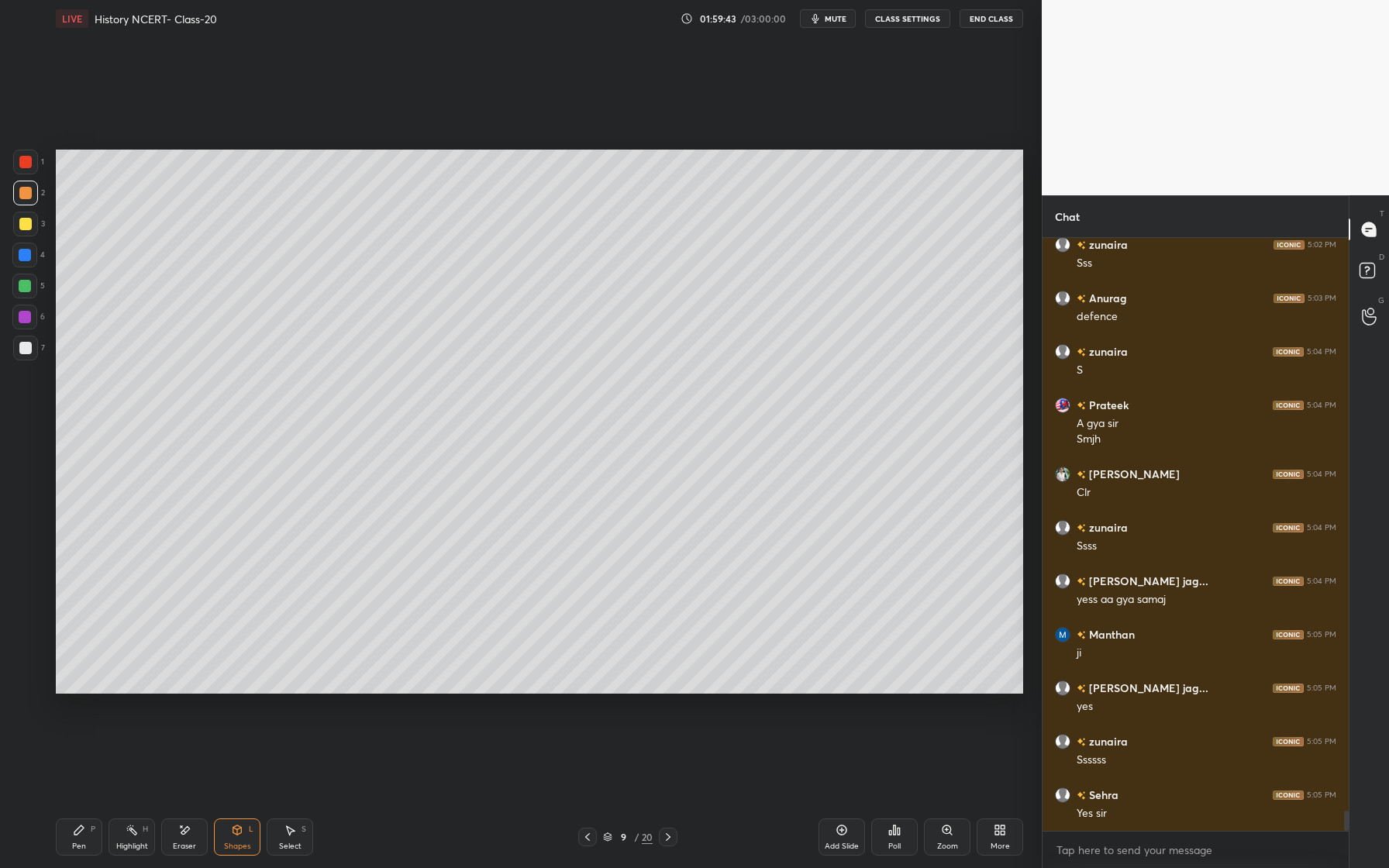
scroll to position [17076, 0]
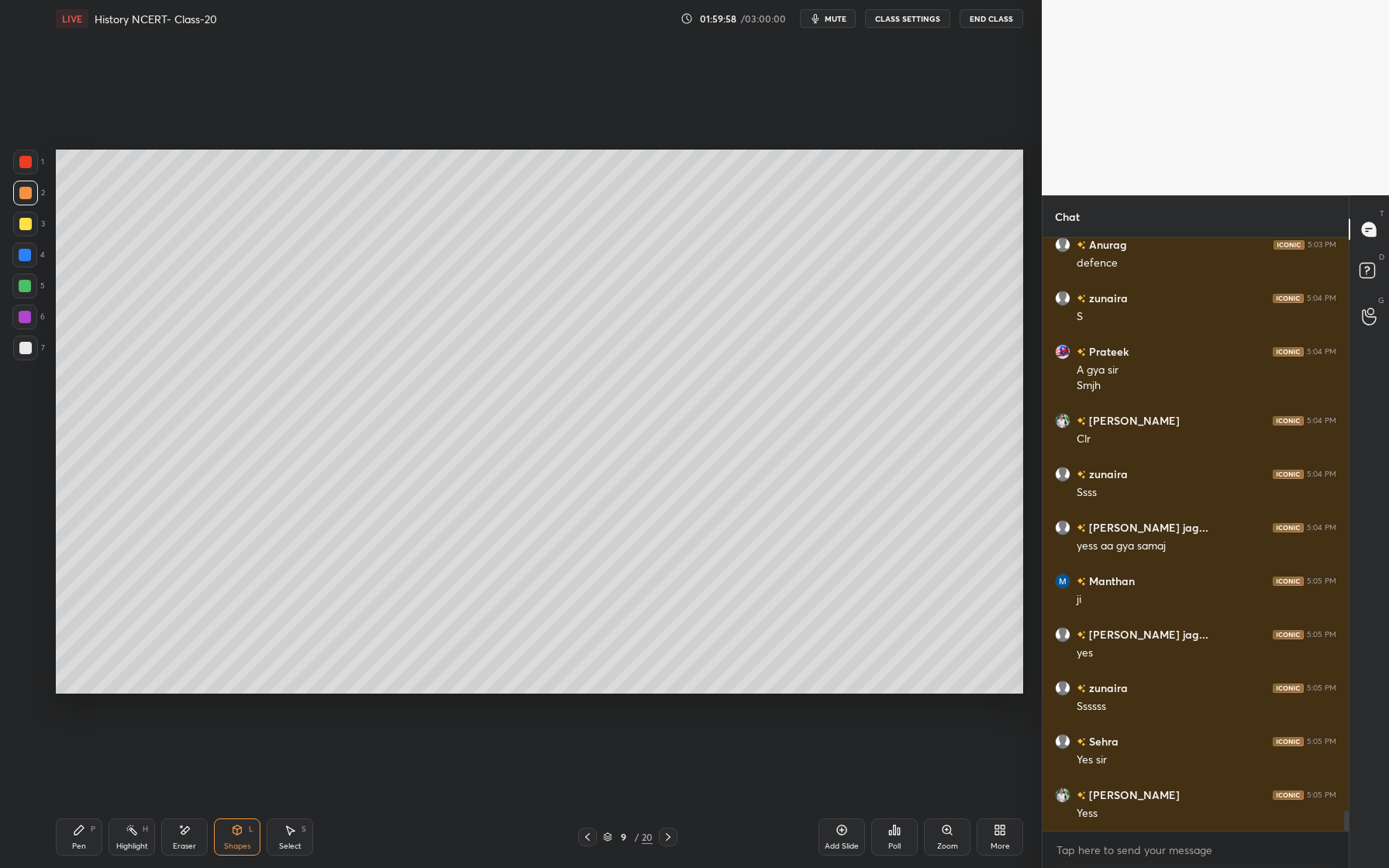
click at [231, 836] on icon at bounding box center [237, 830] width 13 height 13
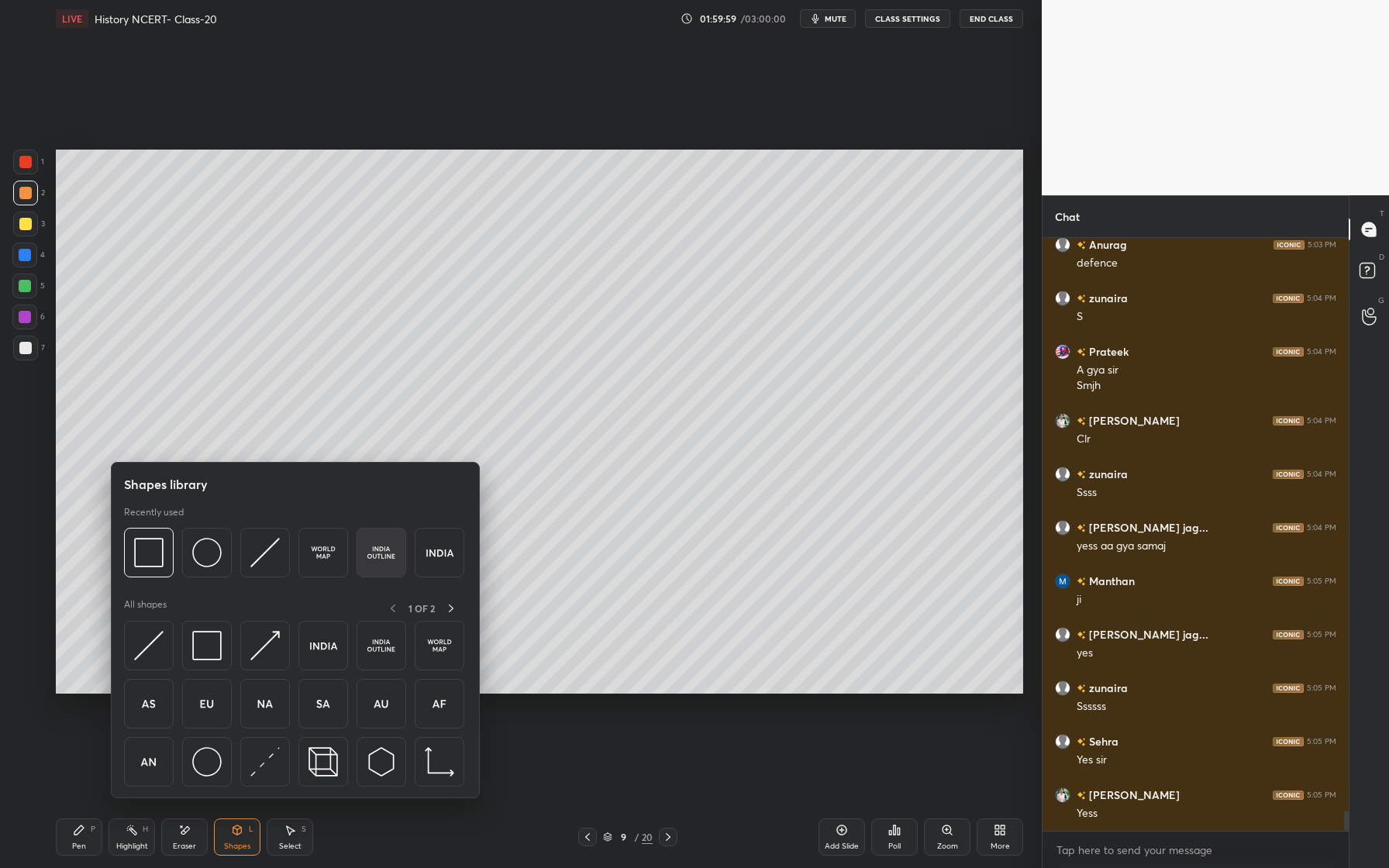
click at [385, 558] on img at bounding box center [381, 552] width 29 height 29
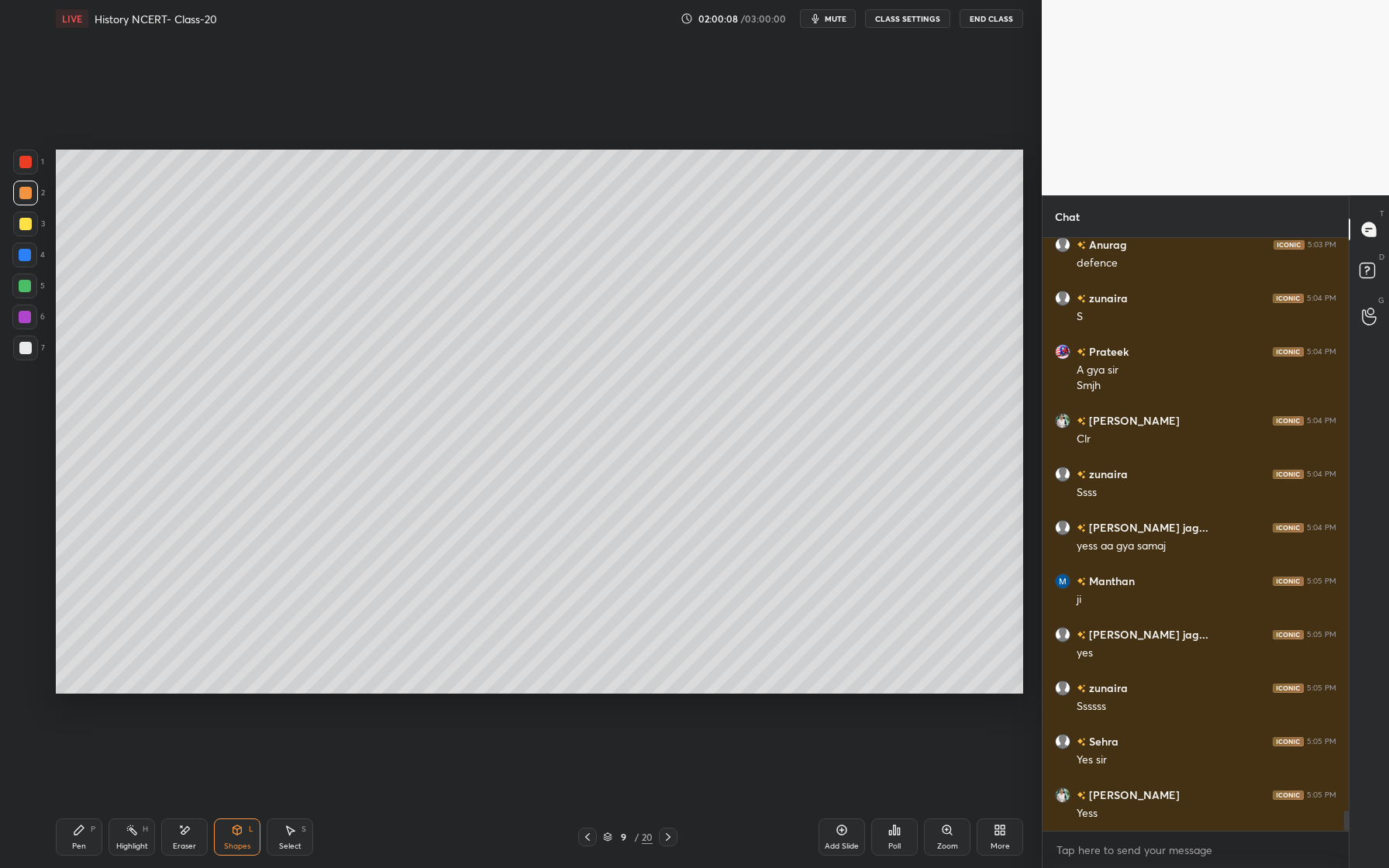
click at [90, 840] on div "Pen P" at bounding box center [79, 837] width 47 height 37
click at [28, 257] on div at bounding box center [24, 255] width 13 height 13
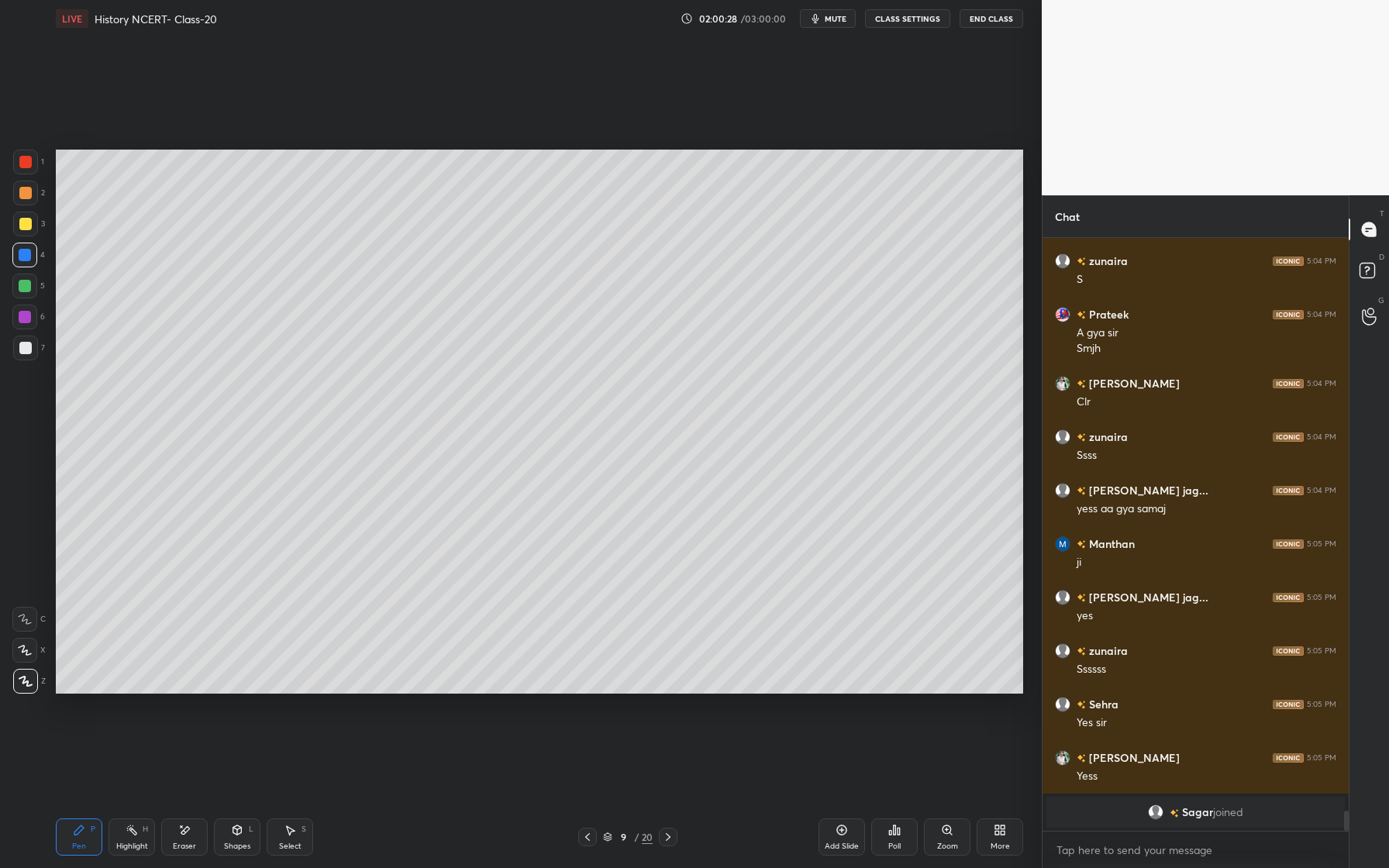
scroll to position [16797, 0]
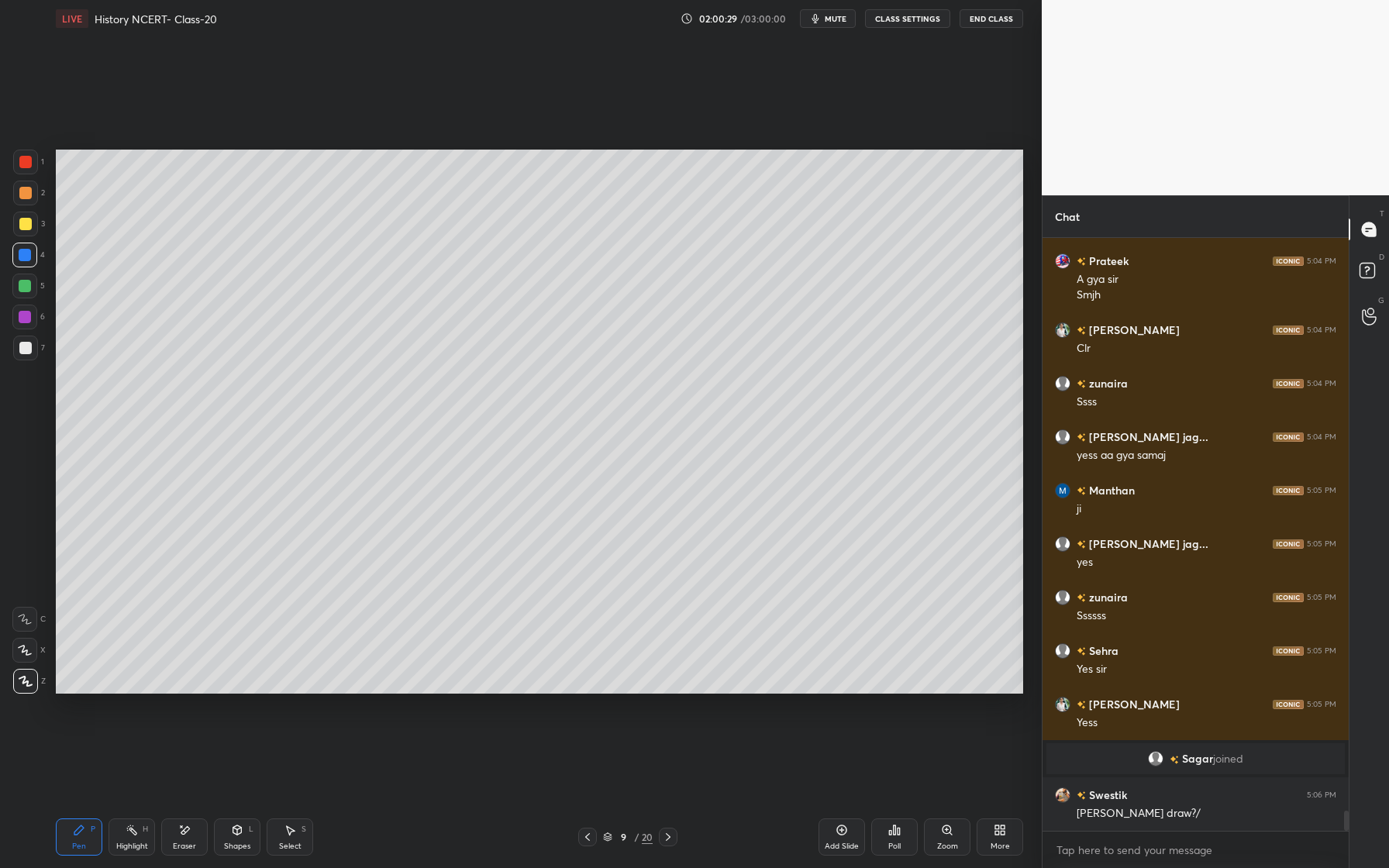
click at [33, 198] on div at bounding box center [26, 193] width 25 height 25
drag, startPoint x: 35, startPoint y: 223, endPoint x: 47, endPoint y: 236, distance: 17.7
click at [36, 224] on div at bounding box center [26, 225] width 25 height 25
click at [16, 350] on div at bounding box center [26, 348] width 25 height 25
click at [31, 259] on div at bounding box center [25, 256] width 25 height 25
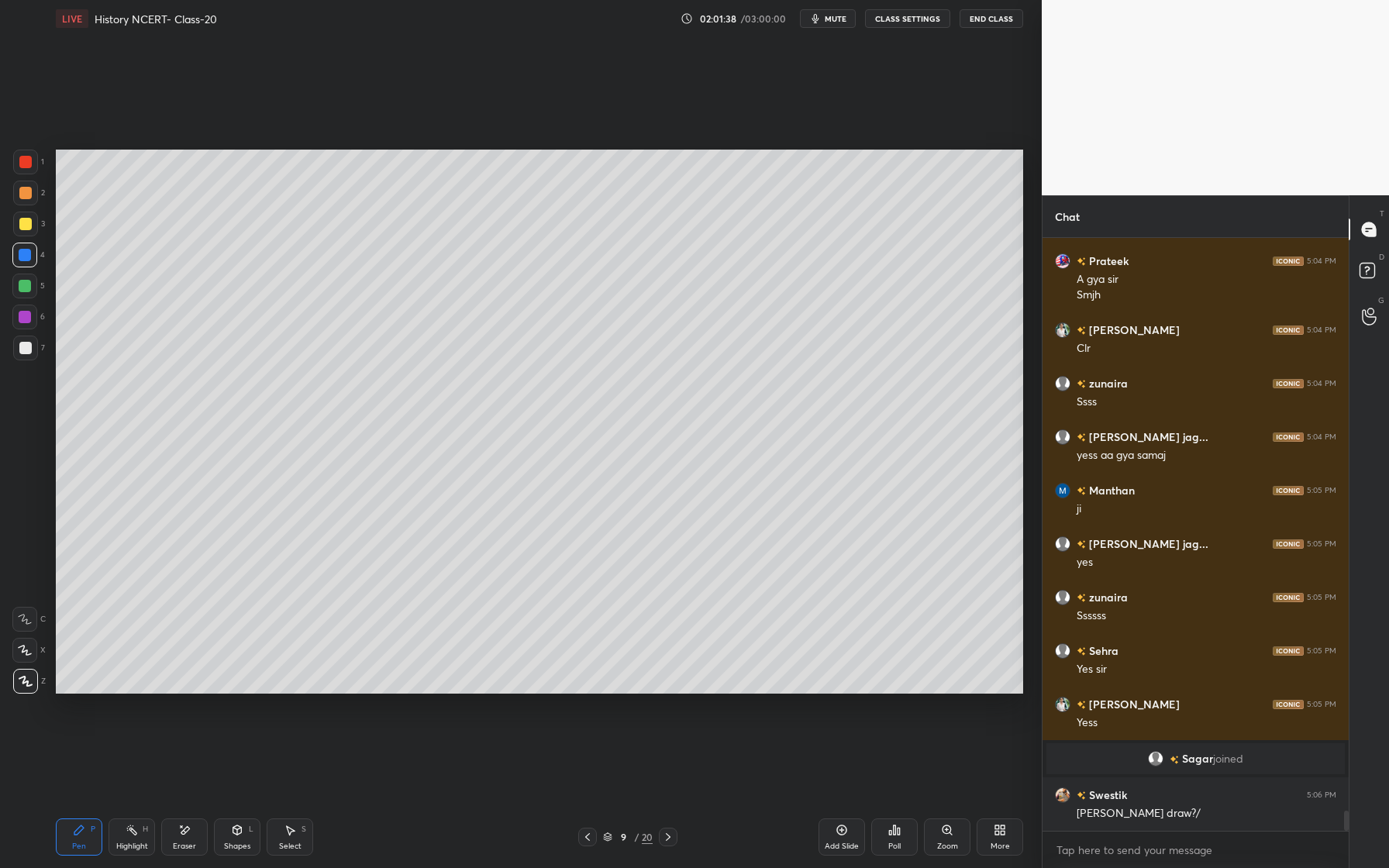
drag, startPoint x: 30, startPoint y: 228, endPoint x: 32, endPoint y: 241, distance: 13.2
click at [30, 230] on div at bounding box center [26, 225] width 25 height 25
click at [30, 256] on div at bounding box center [24, 255] width 13 height 13
click at [28, 292] on div at bounding box center [24, 286] width 13 height 13
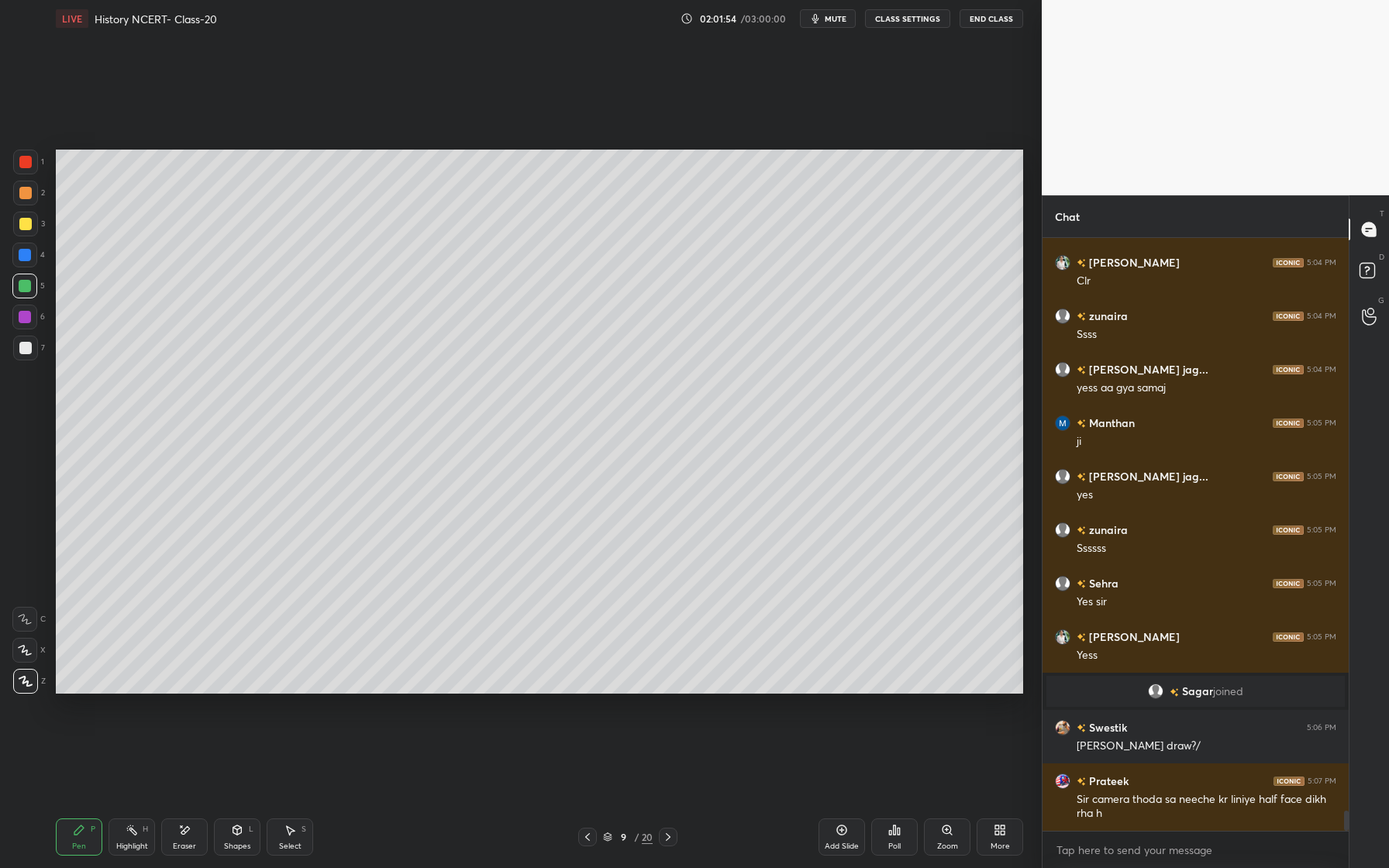
click at [24, 320] on div at bounding box center [24, 317] width 13 height 13
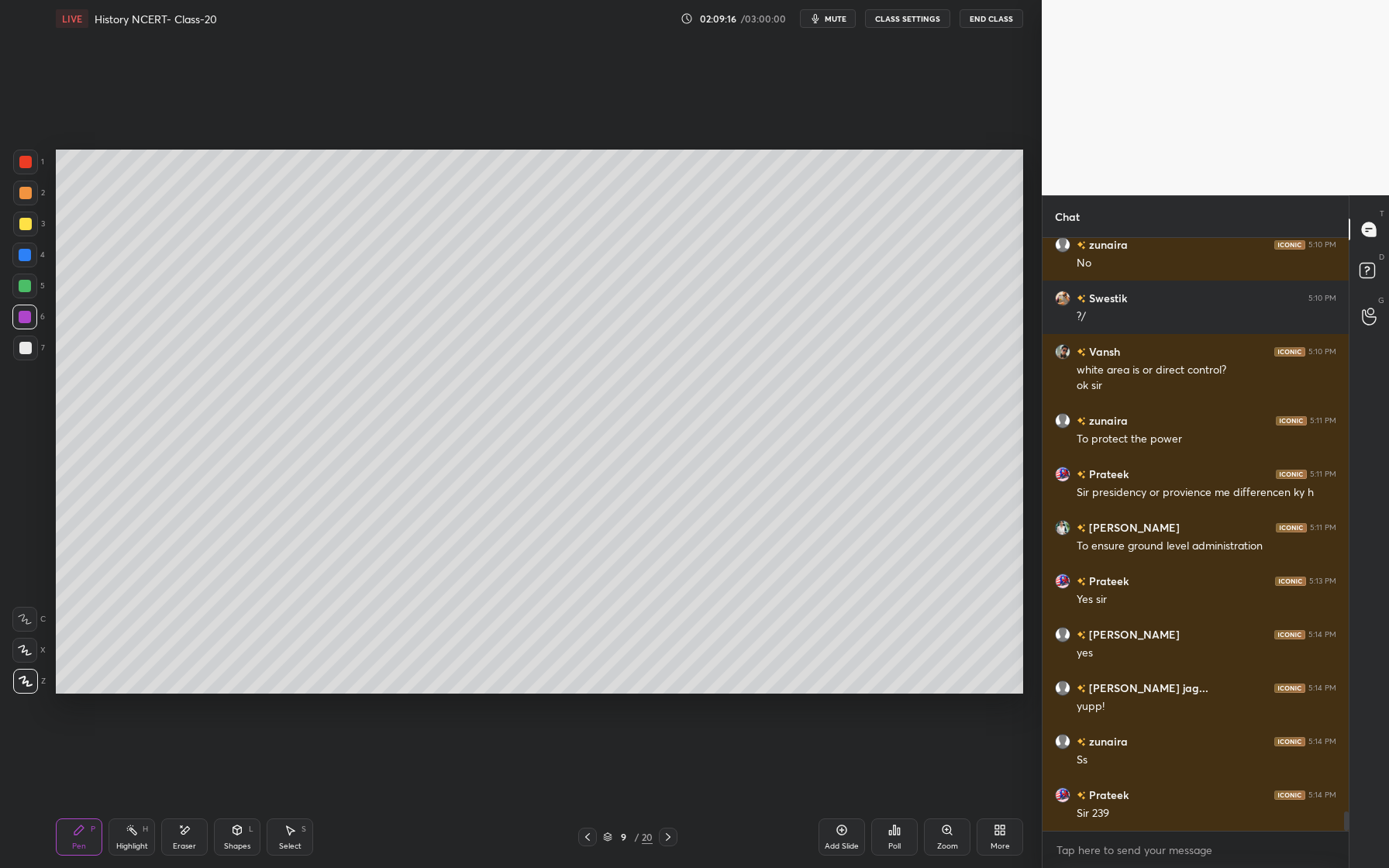
scroll to position [17803, 0]
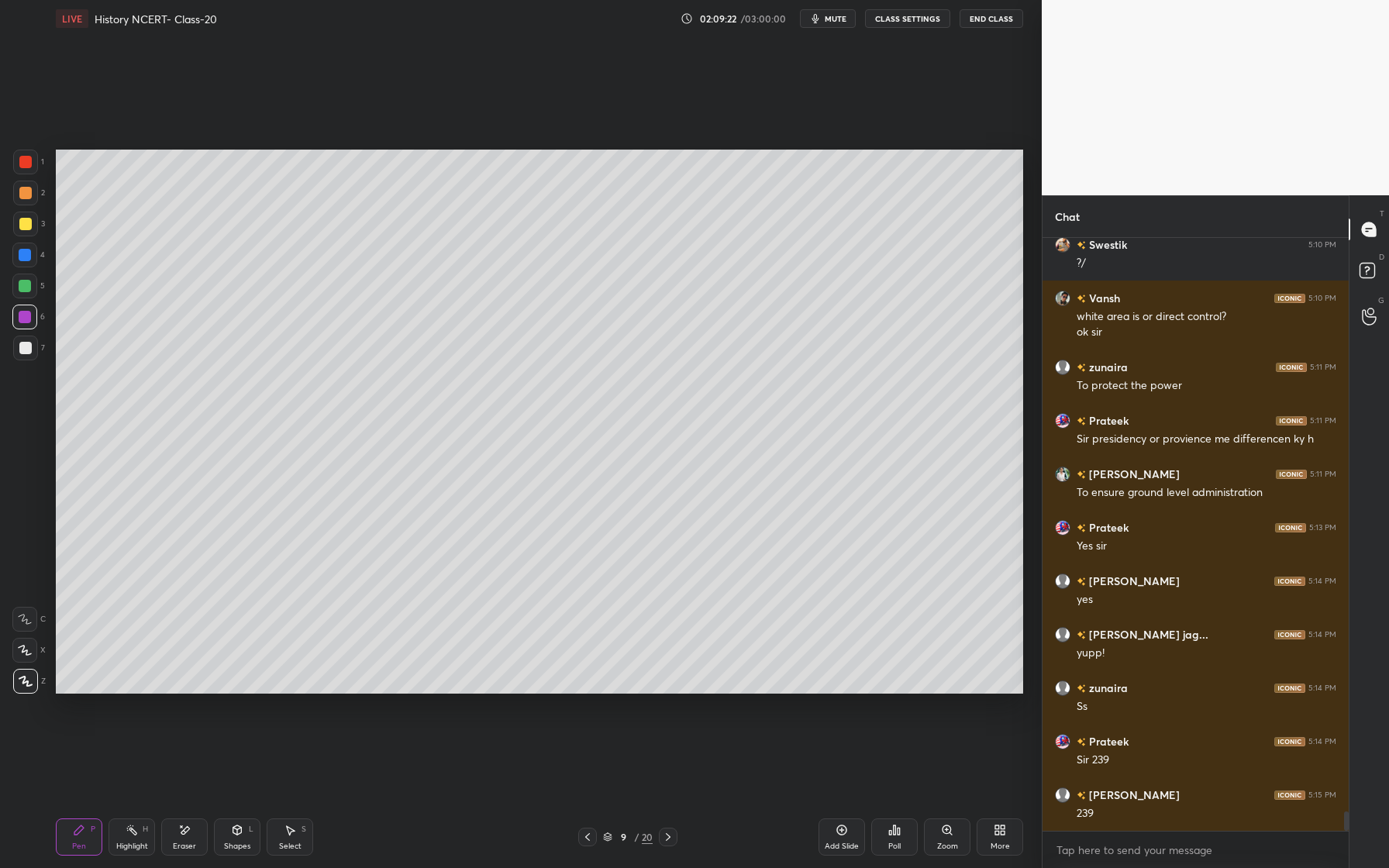
drag, startPoint x: 35, startPoint y: 346, endPoint x: 32, endPoint y: 357, distance: 11.4
click at [40, 343] on div "7" at bounding box center [29, 348] width 32 height 25
click at [0, 327] on div "1 2 3 4 5 6 7 C X Z E E Erase all H H" at bounding box center [24, 422] width 50 height 544
click at [29, 322] on div at bounding box center [25, 317] width 25 height 25
click at [19, 224] on div at bounding box center [25, 224] width 13 height 13
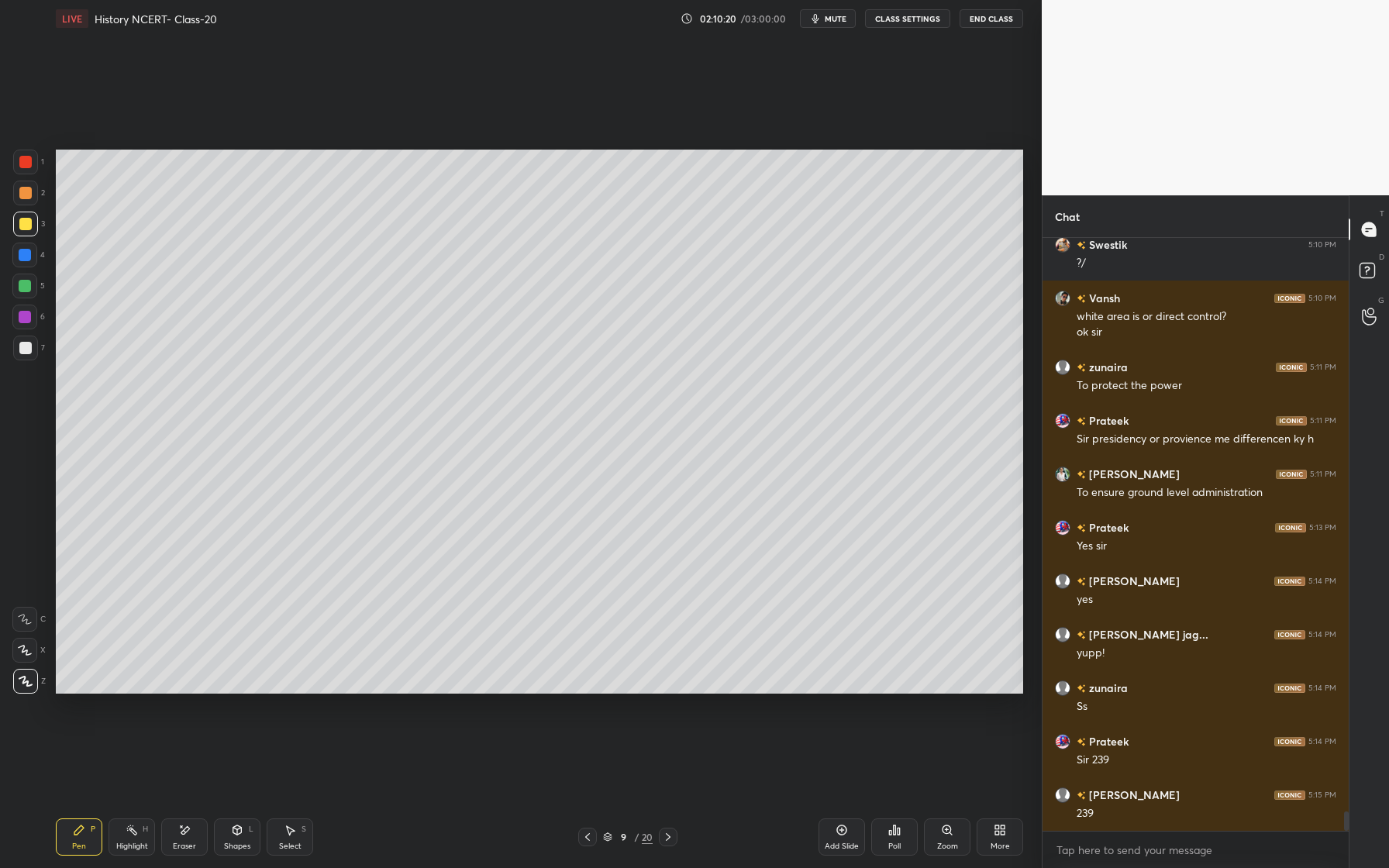
drag, startPoint x: 22, startPoint y: 351, endPoint x: 13, endPoint y: 370, distance: 21.0
click at [21, 352] on div at bounding box center [25, 348] width 13 height 13
drag, startPoint x: 25, startPoint y: 229, endPoint x: 25, endPoint y: 257, distance: 28.0
click at [25, 229] on div at bounding box center [25, 224] width 13 height 13
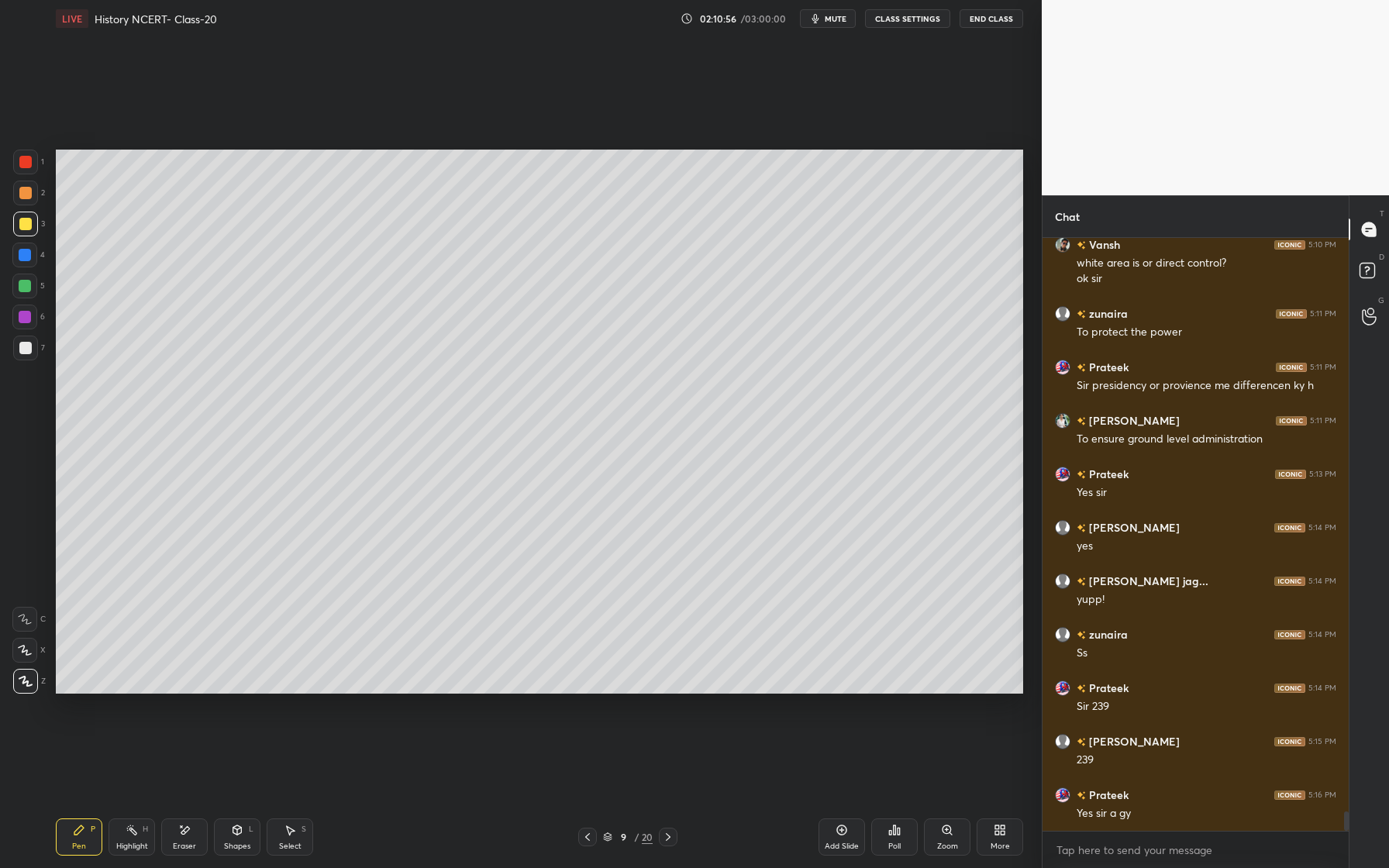
drag, startPoint x: 29, startPoint y: 256, endPoint x: 29, endPoint y: 264, distance: 8.0
click at [29, 256] on div at bounding box center [24, 255] width 13 height 13
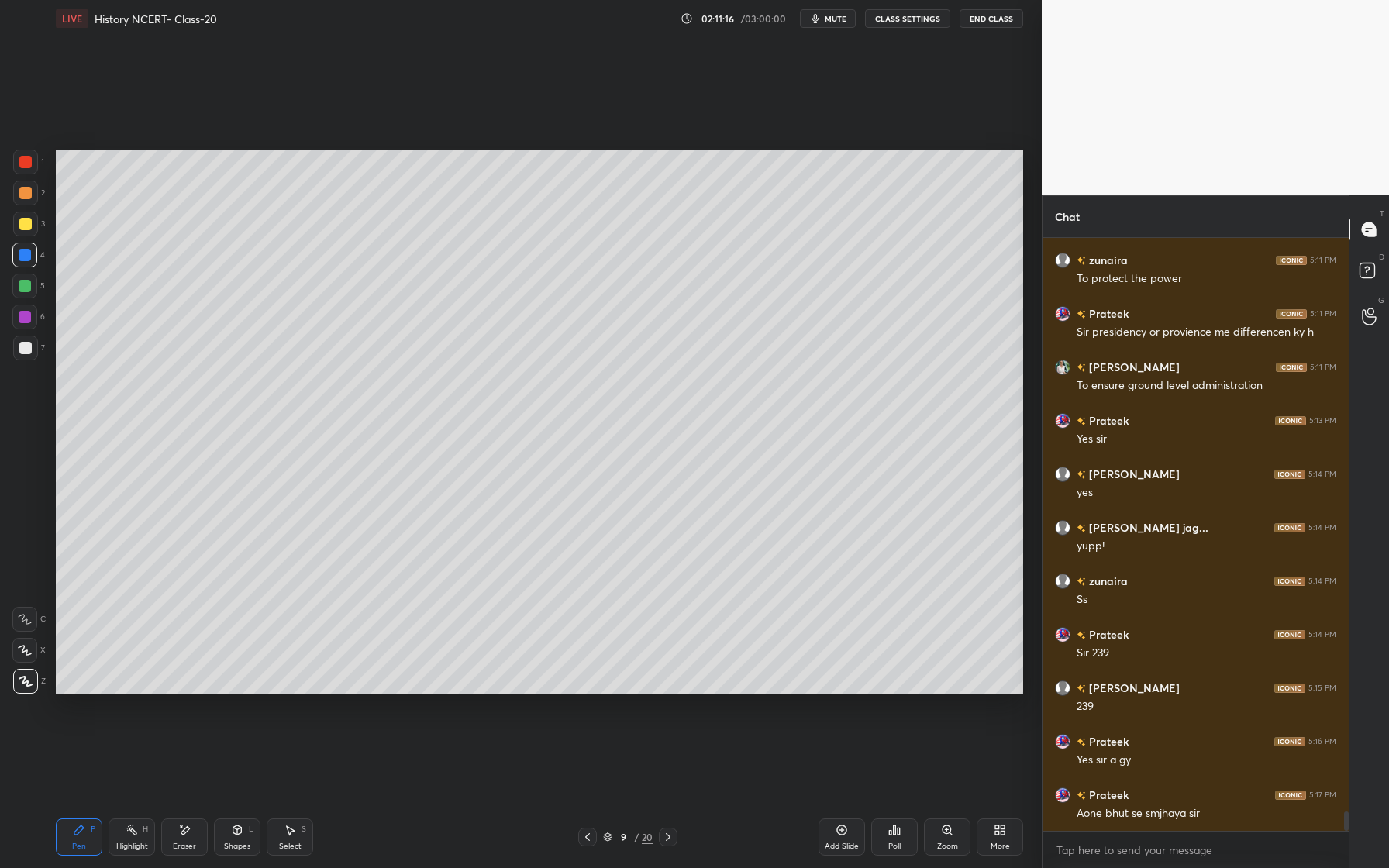
scroll to position [17926, 0]
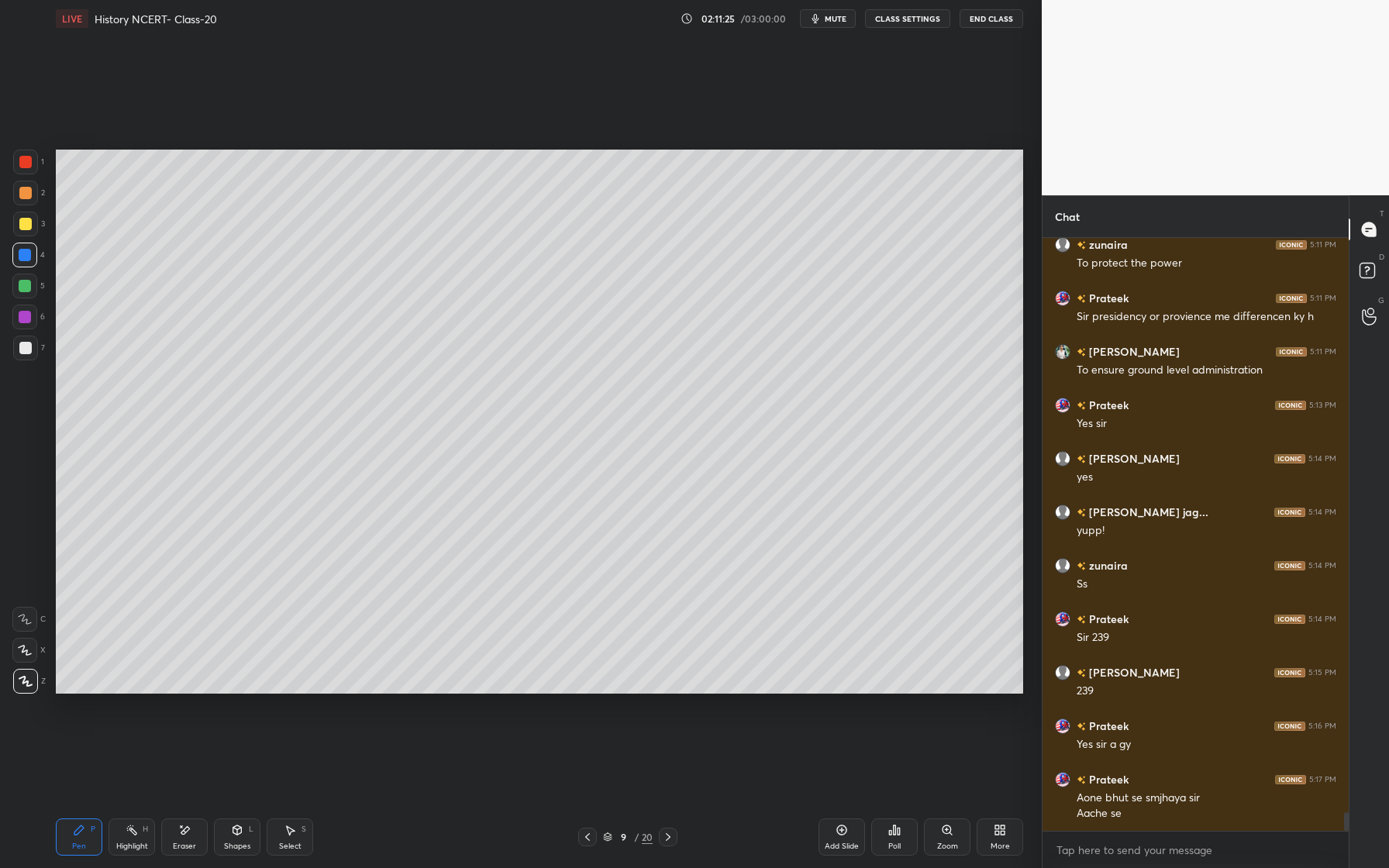
drag, startPoint x: 26, startPoint y: 317, endPoint x: 41, endPoint y: 300, distance: 22.7
click at [26, 317] on div at bounding box center [24, 317] width 13 height 13
click at [29, 232] on div at bounding box center [26, 225] width 25 height 25
click at [17, 200] on div at bounding box center [26, 193] width 25 height 25
click at [26, 299] on div "5" at bounding box center [28, 290] width 32 height 31
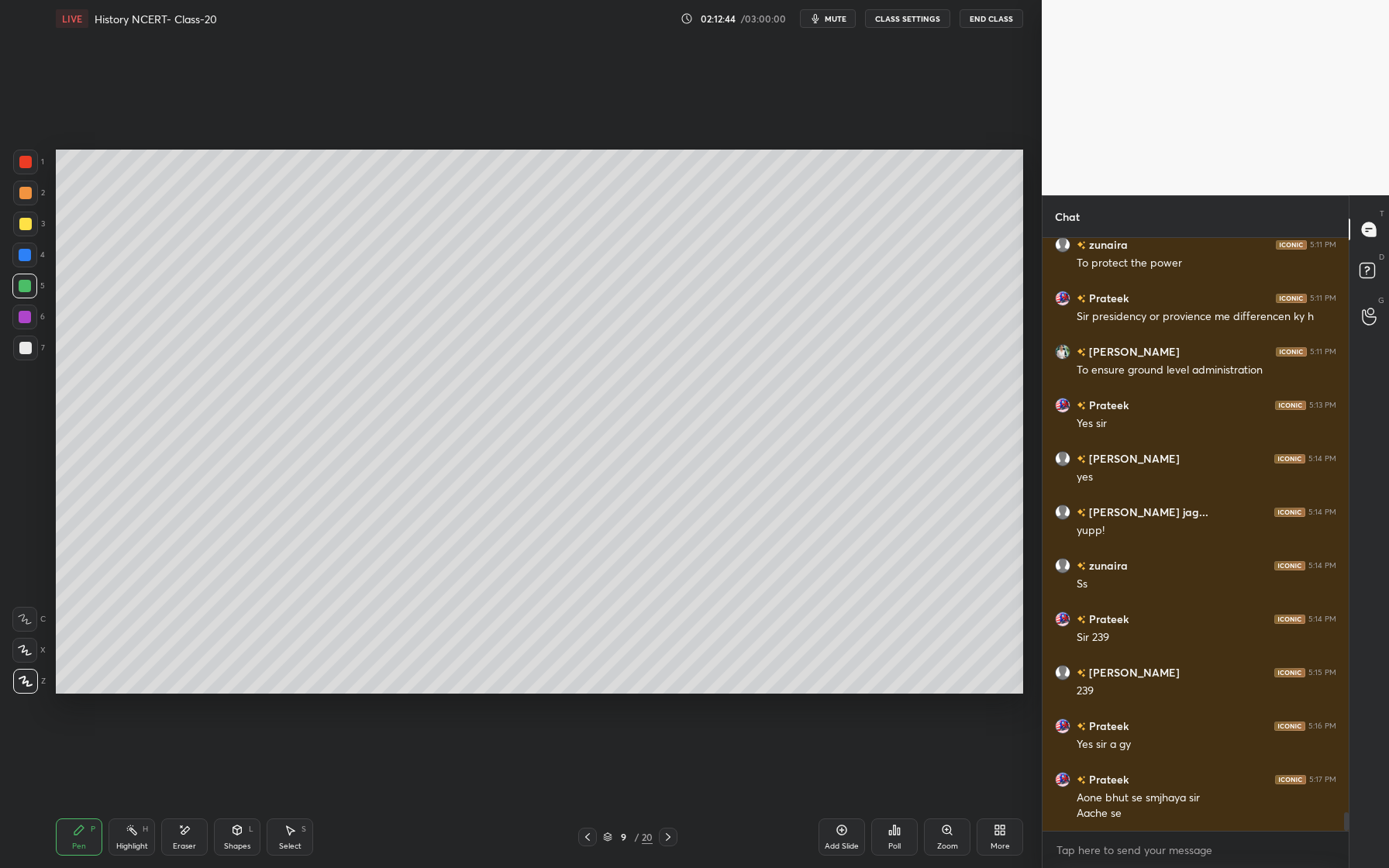
click at [20, 258] on div at bounding box center [24, 255] width 13 height 13
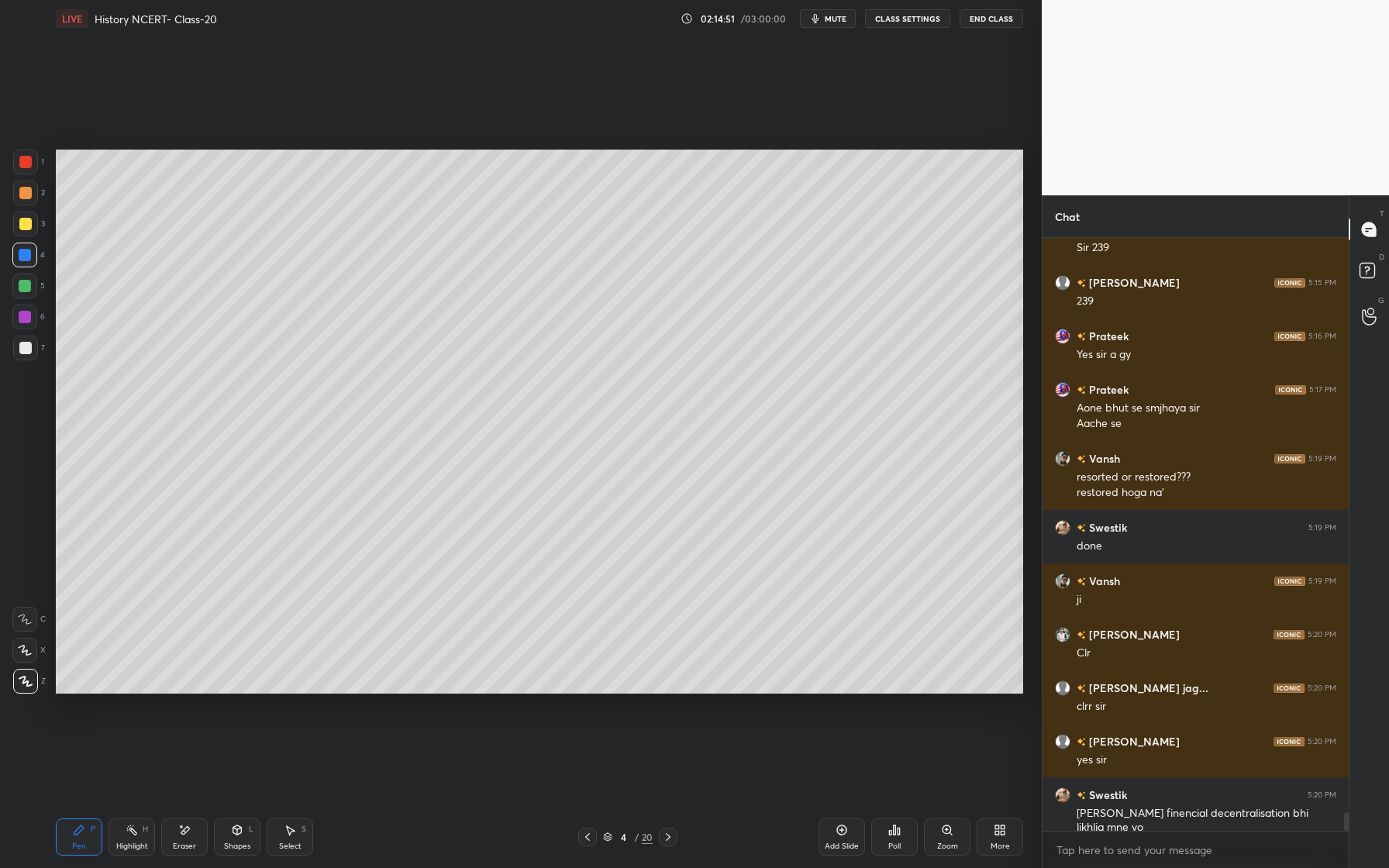
scroll to position [18331, 0]
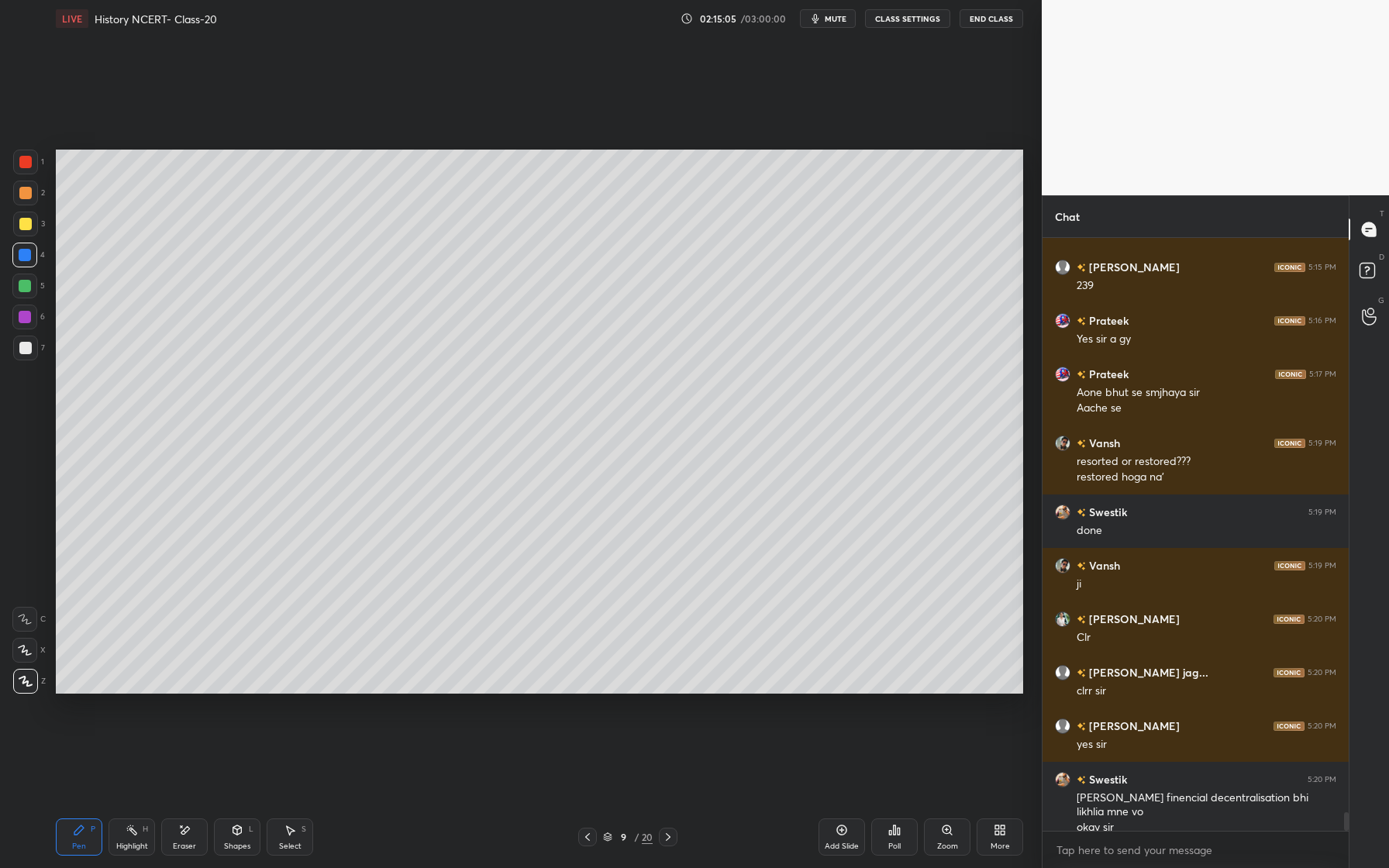
click at [840, 832] on icon at bounding box center [842, 830] width 13 height 13
click at [26, 196] on div at bounding box center [25, 192] width 13 height 13
click at [247, 828] on div "Shapes L" at bounding box center [237, 837] width 47 height 37
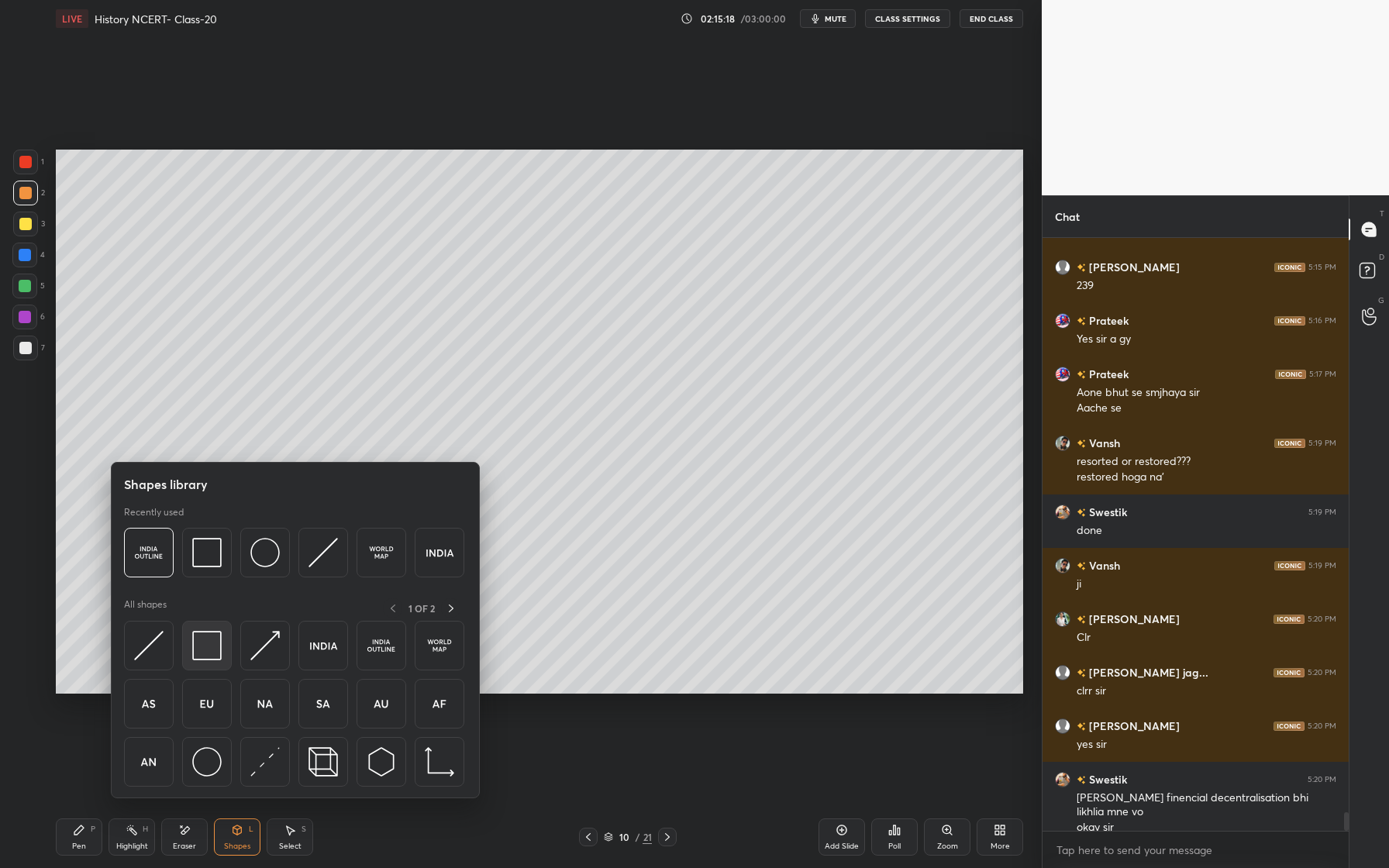
click at [216, 639] on img at bounding box center [207, 645] width 29 height 29
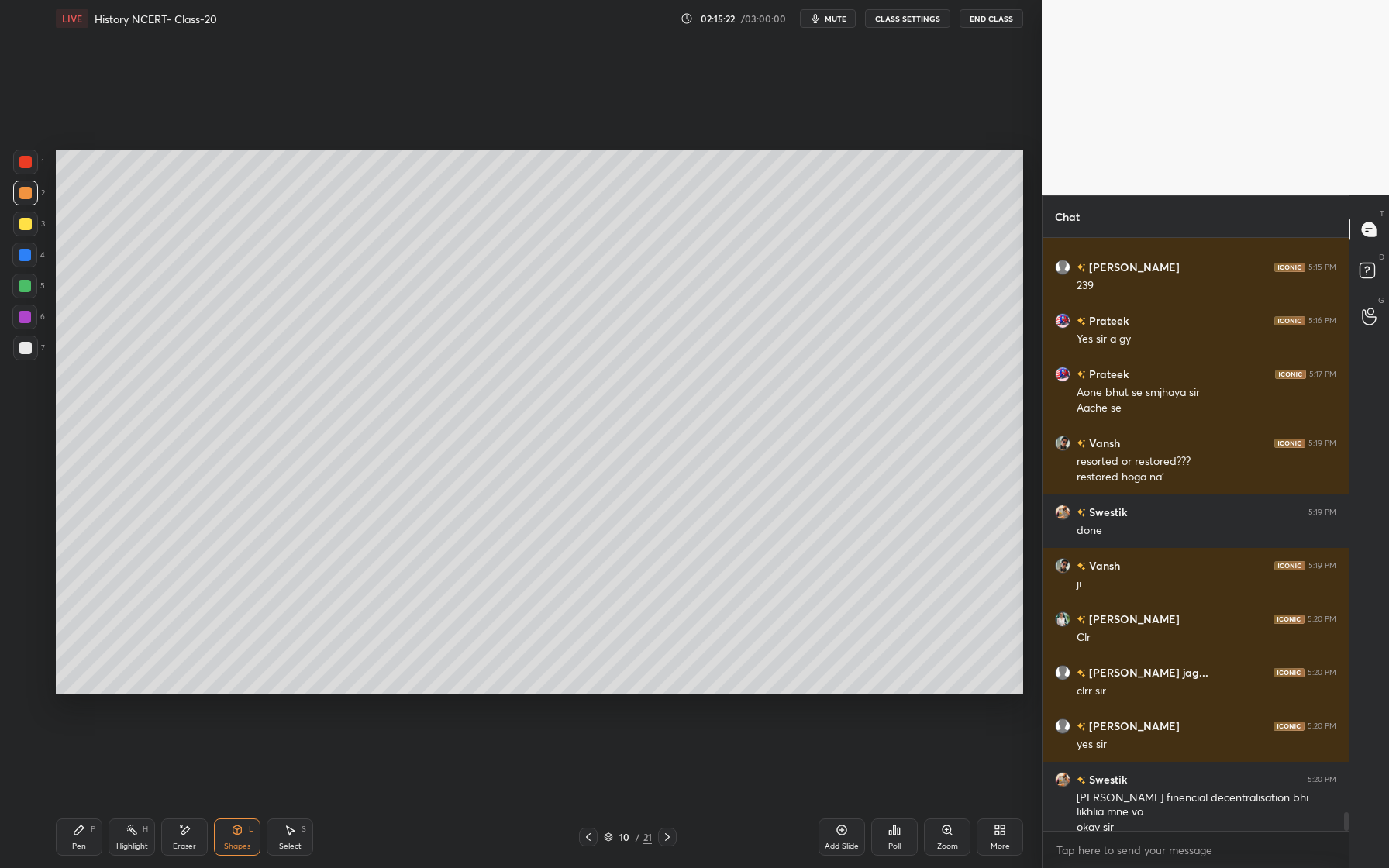
click at [84, 840] on div "Pen P" at bounding box center [79, 837] width 47 height 37
click at [23, 193] on div at bounding box center [25, 192] width 13 height 13
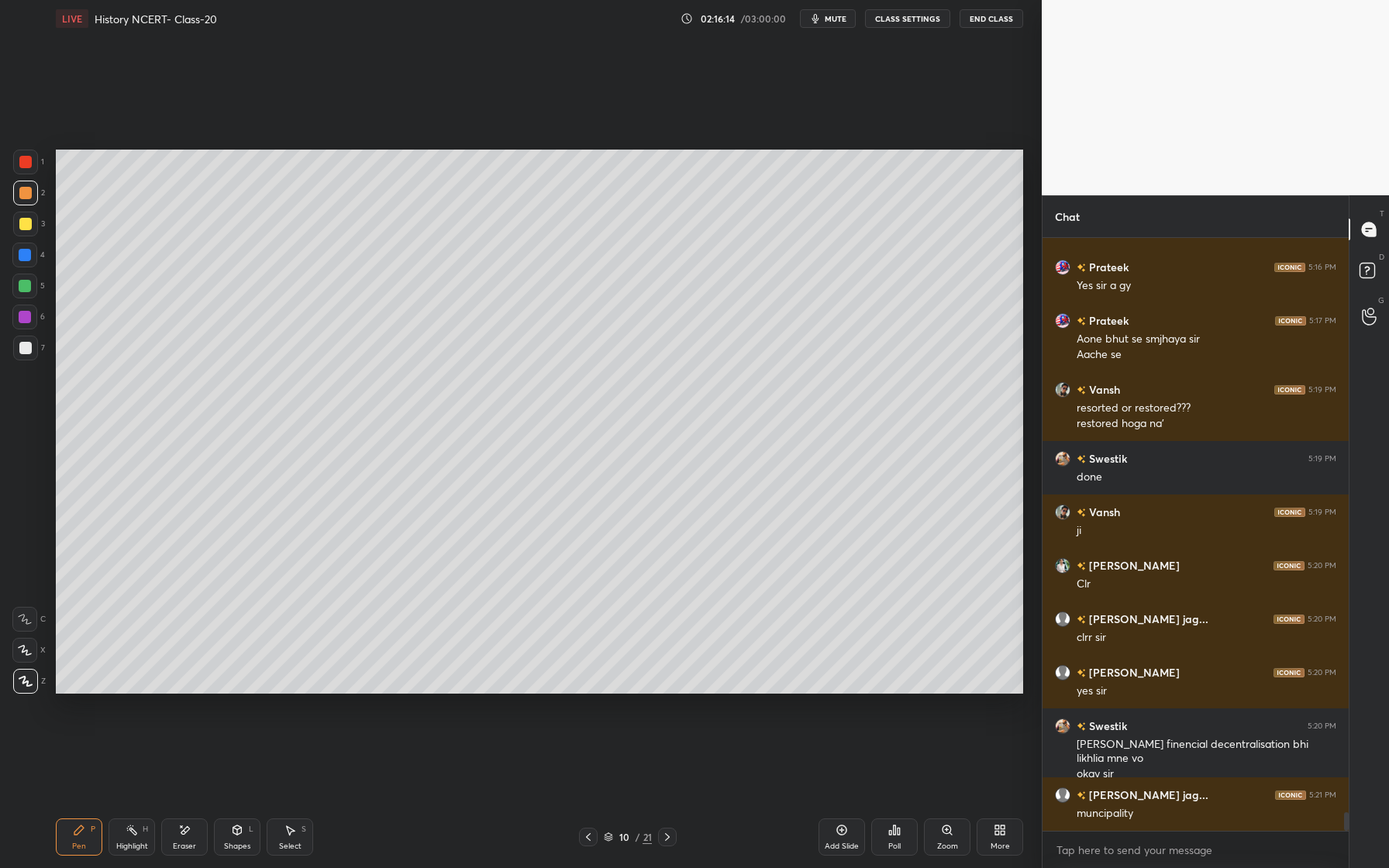
scroll to position [18421, 0]
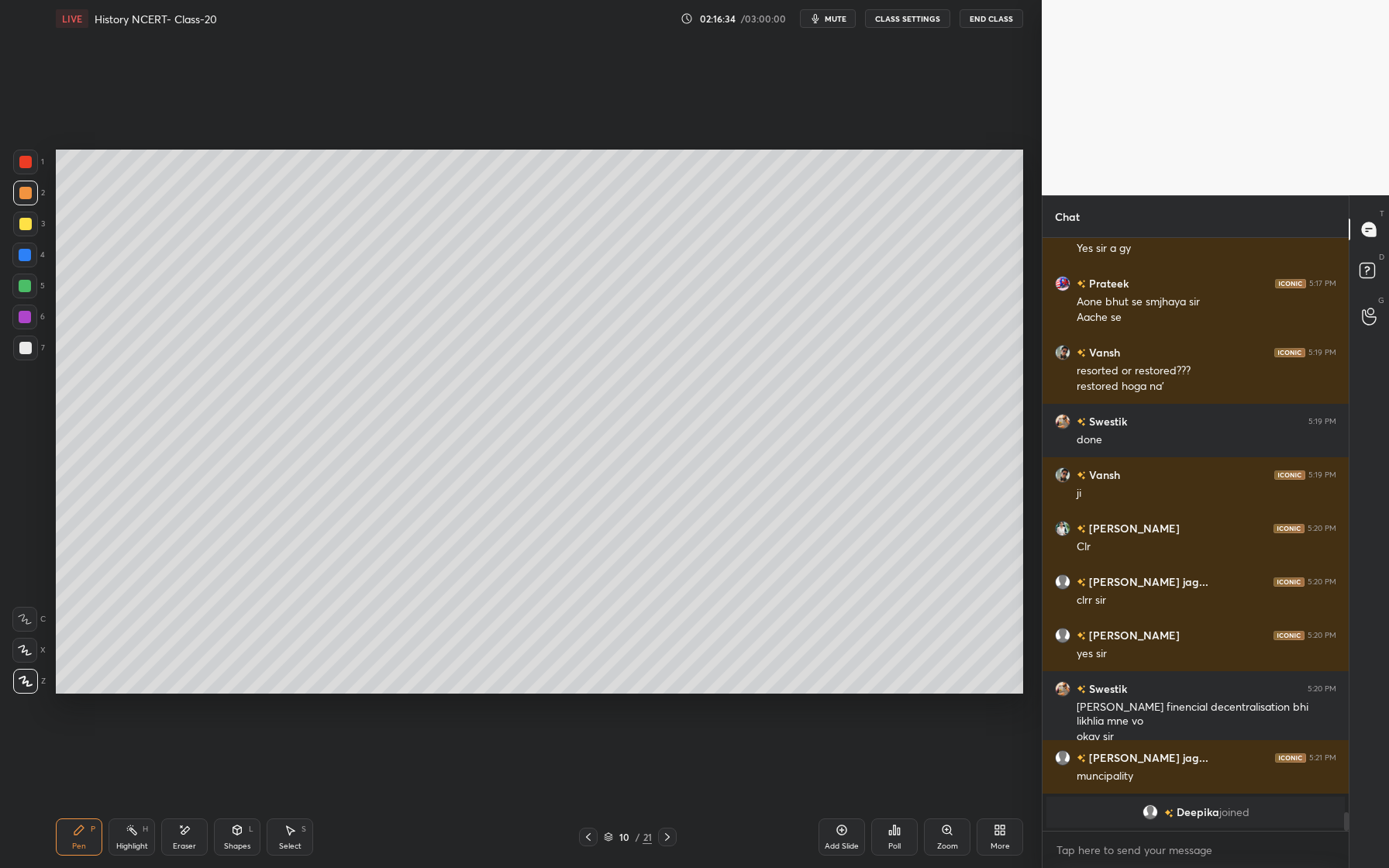
click at [17, 260] on div at bounding box center [25, 256] width 25 height 25
click at [198, 840] on div "Eraser" at bounding box center [185, 837] width 47 height 37
click at [86, 843] on div "Pen" at bounding box center [79, 847] width 14 height 8
click at [18, 289] on div at bounding box center [24, 286] width 13 height 13
click at [31, 218] on div at bounding box center [26, 225] width 25 height 25
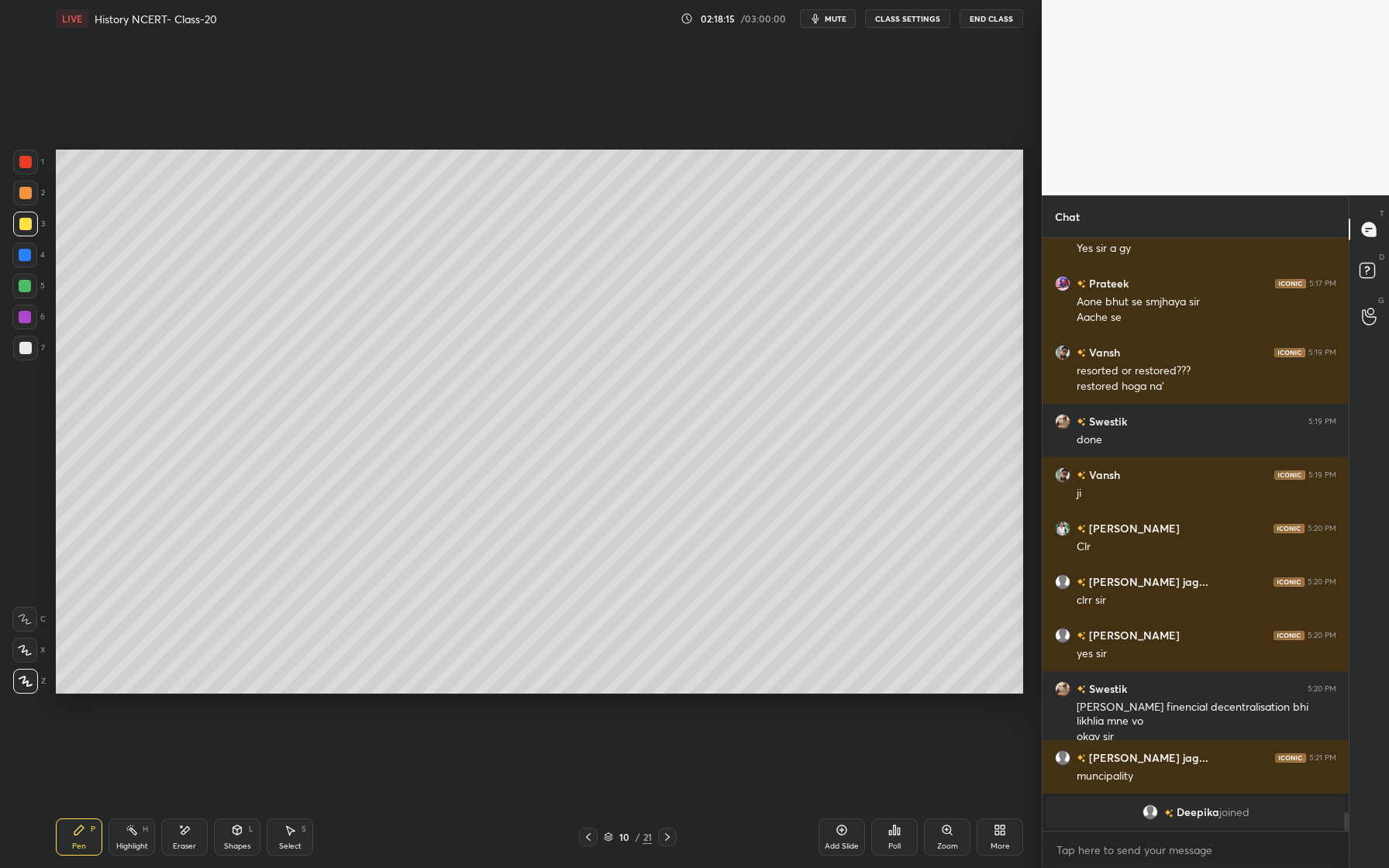
click at [190, 836] on icon at bounding box center [184, 831] width 13 height 14
drag, startPoint x: 87, startPoint y: 844, endPoint x: 106, endPoint y: 781, distance: 65.8
click at [88, 844] on div "Pen P" at bounding box center [79, 837] width 47 height 37
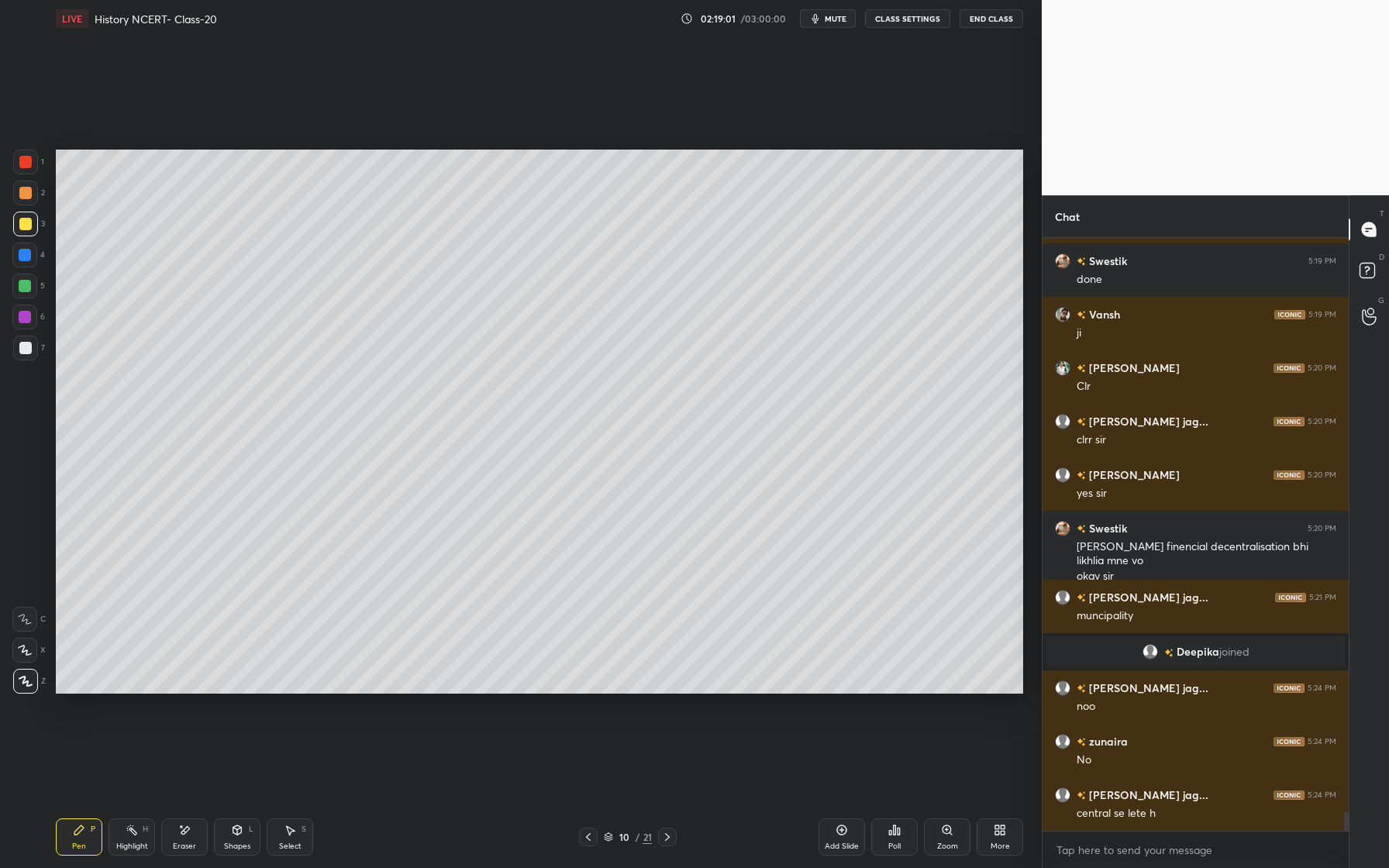
scroll to position [18183, 0]
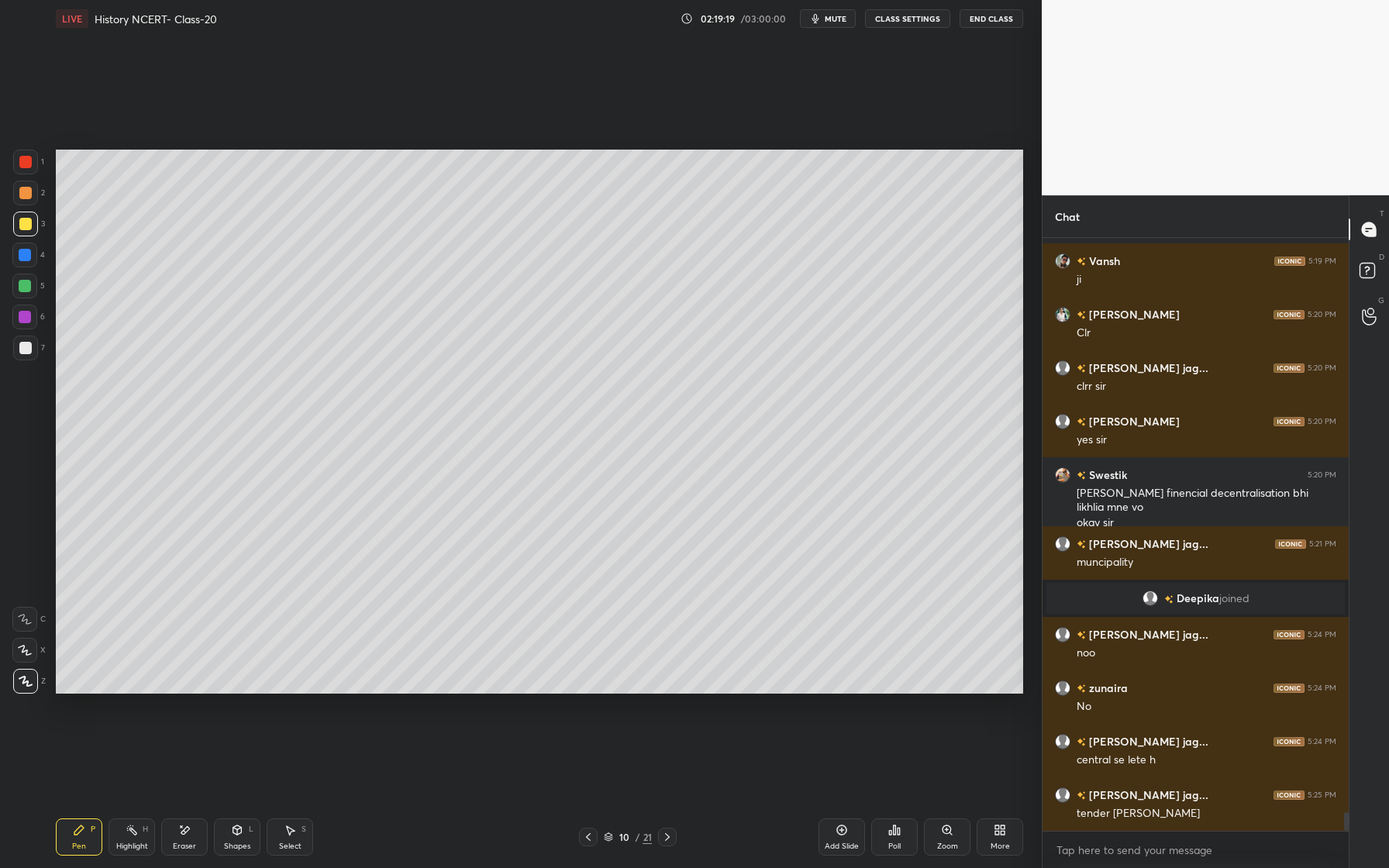
drag, startPoint x: 24, startPoint y: 260, endPoint x: 24, endPoint y: 274, distance: 14.0
click at [24, 265] on div at bounding box center [25, 256] width 25 height 25
drag, startPoint x: 26, startPoint y: 286, endPoint x: 19, endPoint y: 293, distance: 9.9
click at [25, 289] on div at bounding box center [24, 286] width 13 height 13
drag, startPoint x: 28, startPoint y: 326, endPoint x: 27, endPoint y: 340, distance: 14.0
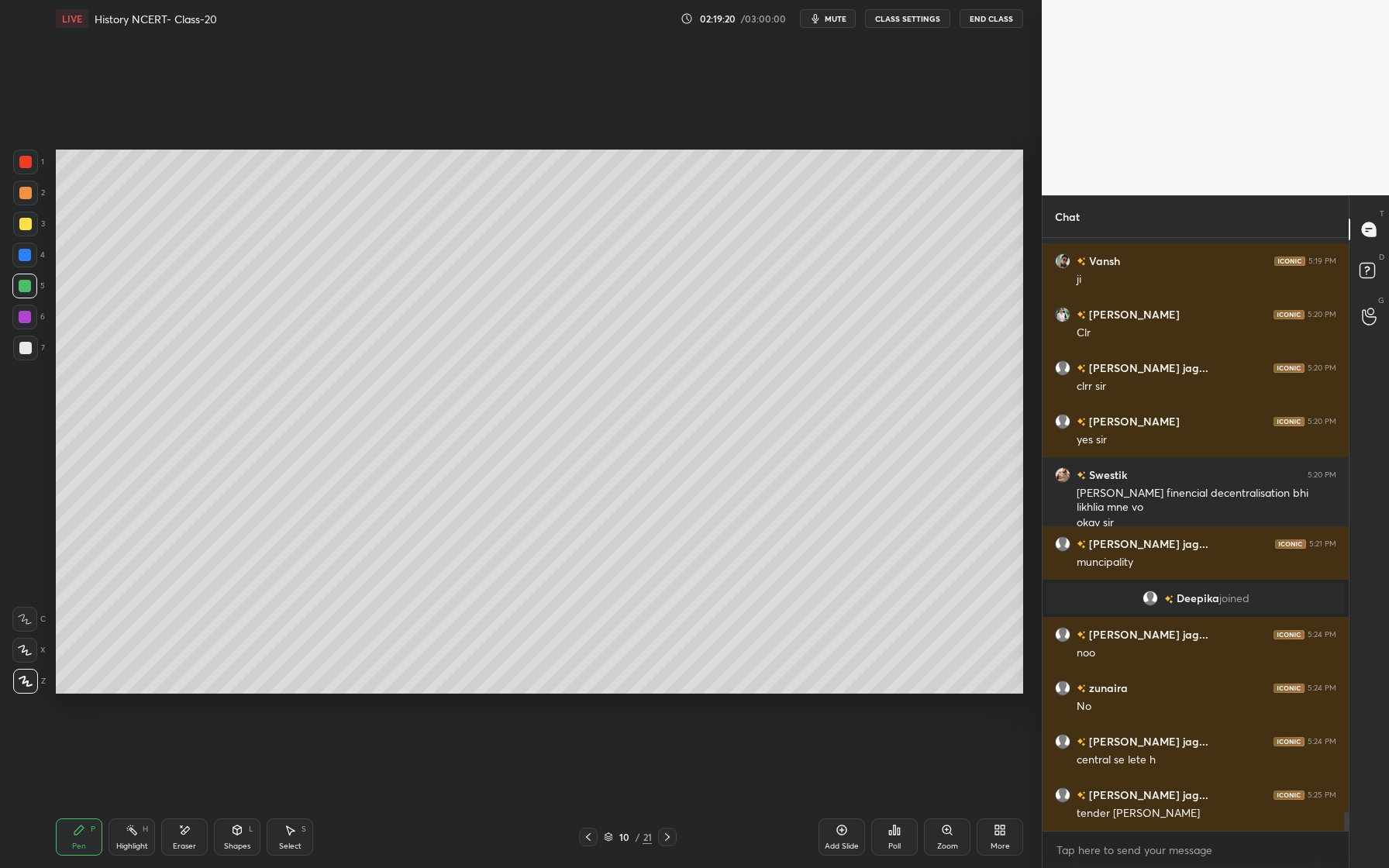
click at [30, 329] on div at bounding box center [25, 317] width 25 height 25
drag, startPoint x: 21, startPoint y: 349, endPoint x: 38, endPoint y: 351, distance: 17.1
click at [21, 349] on div at bounding box center [25, 348] width 13 height 13
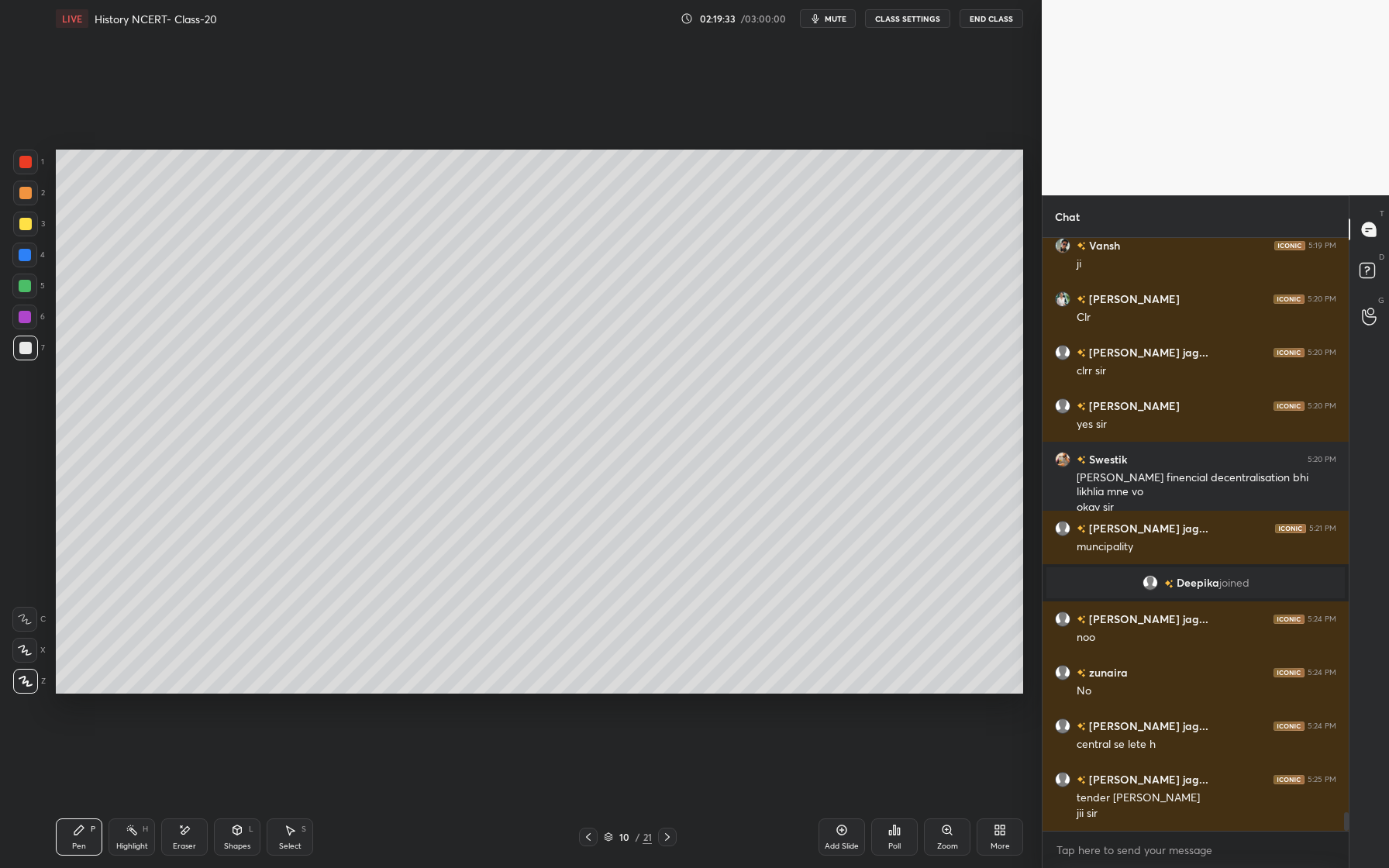
scroll to position [18252, 0]
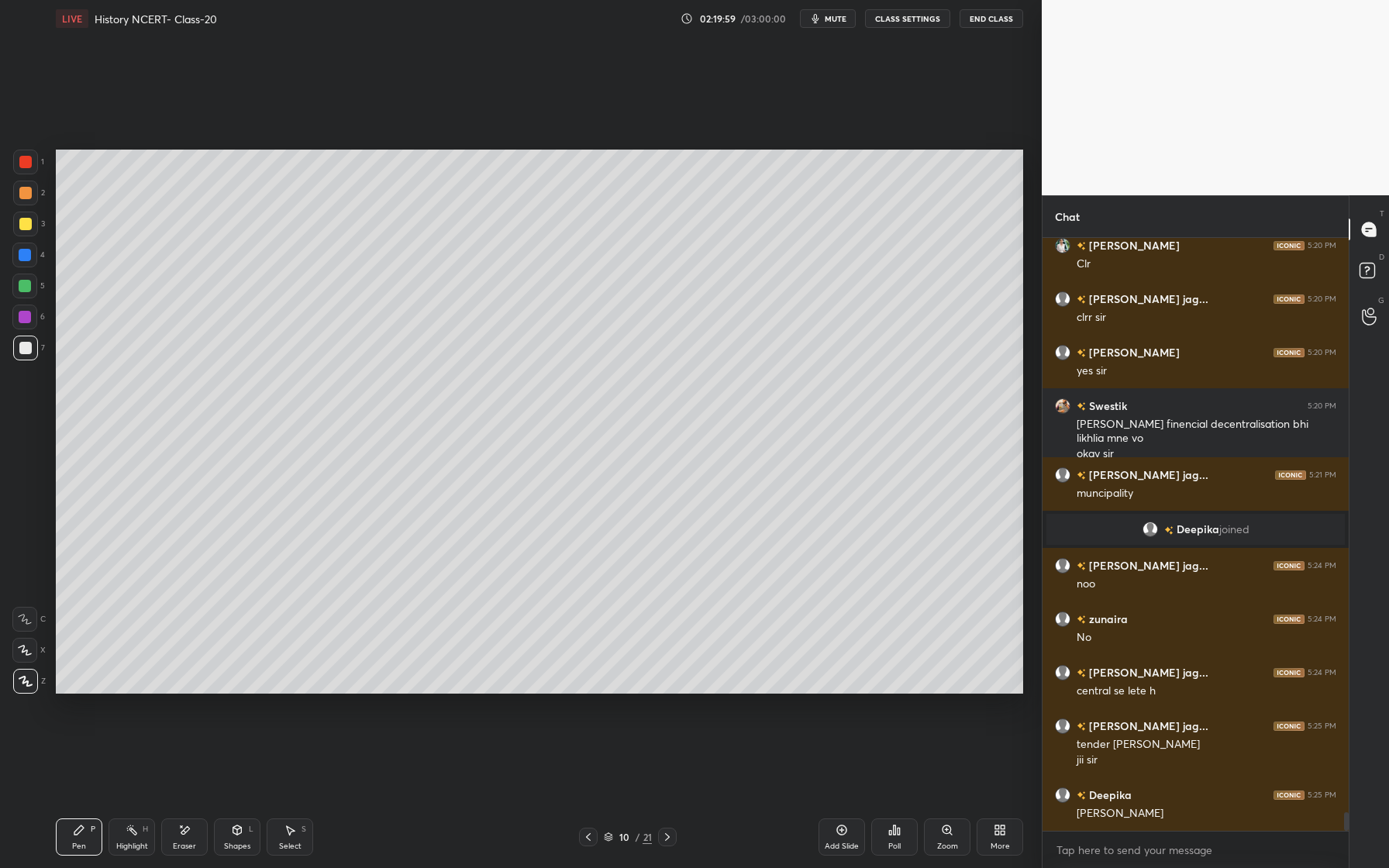
drag, startPoint x: 25, startPoint y: 225, endPoint x: 15, endPoint y: 250, distance: 26.9
click at [29, 226] on div at bounding box center [25, 224] width 13 height 13
click at [848, 830] on div "Add Slide" at bounding box center [842, 837] width 47 height 37
drag, startPoint x: 27, startPoint y: 291, endPoint x: 30, endPoint y: 283, distance: 8.5
click at [28, 287] on div at bounding box center [24, 286] width 13 height 13
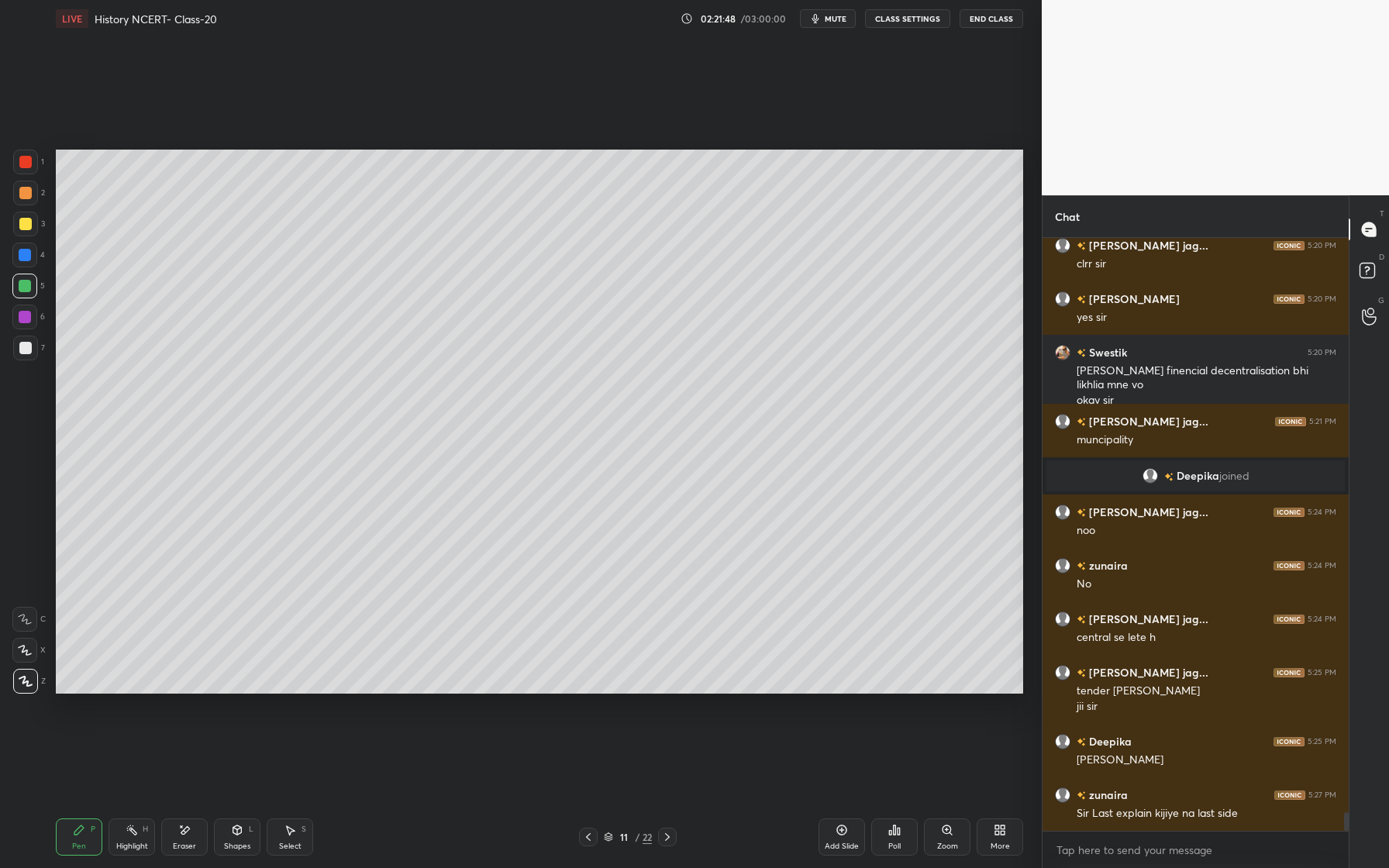
scroll to position [18359, 0]
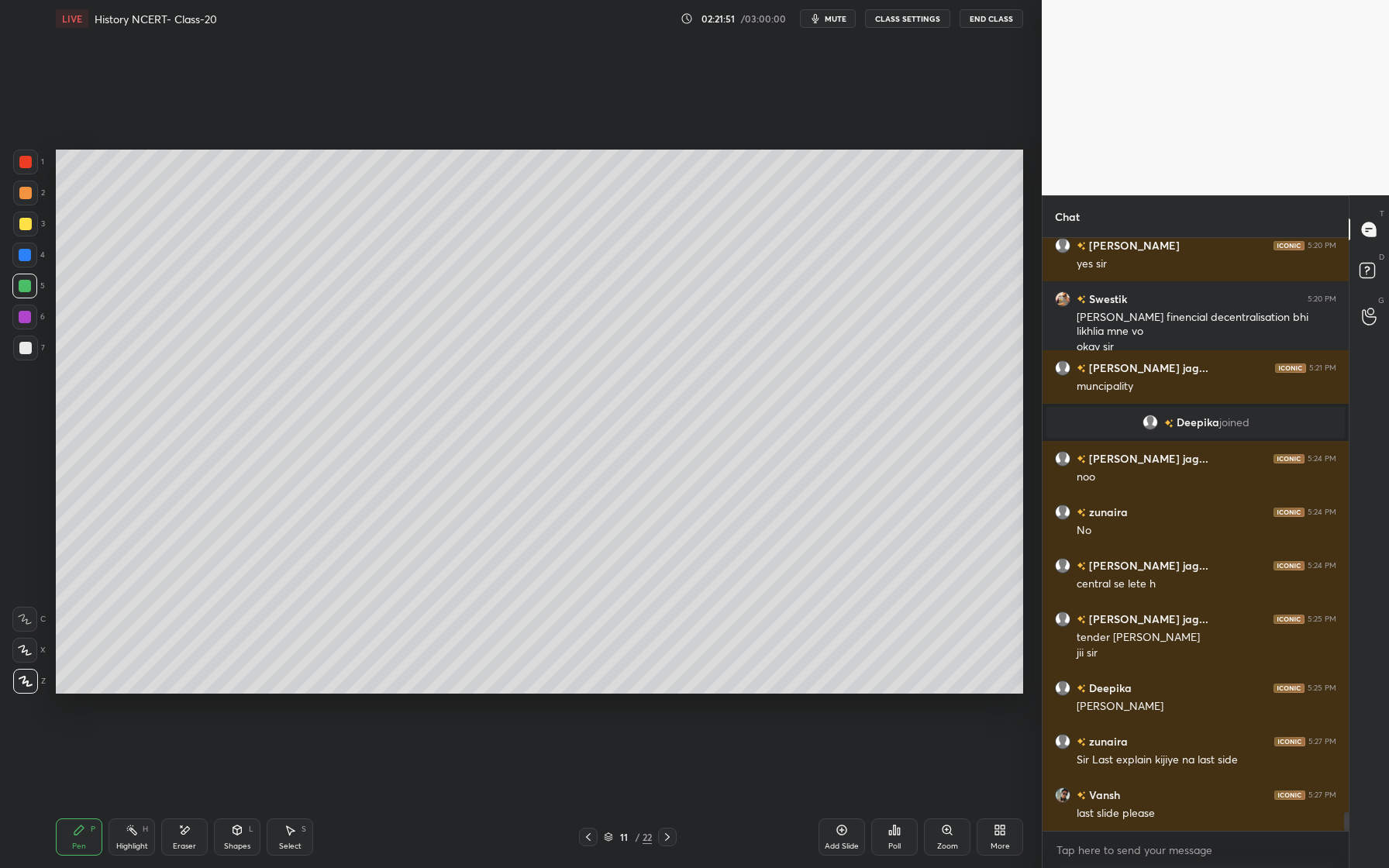
click at [29, 223] on div at bounding box center [25, 224] width 13 height 13
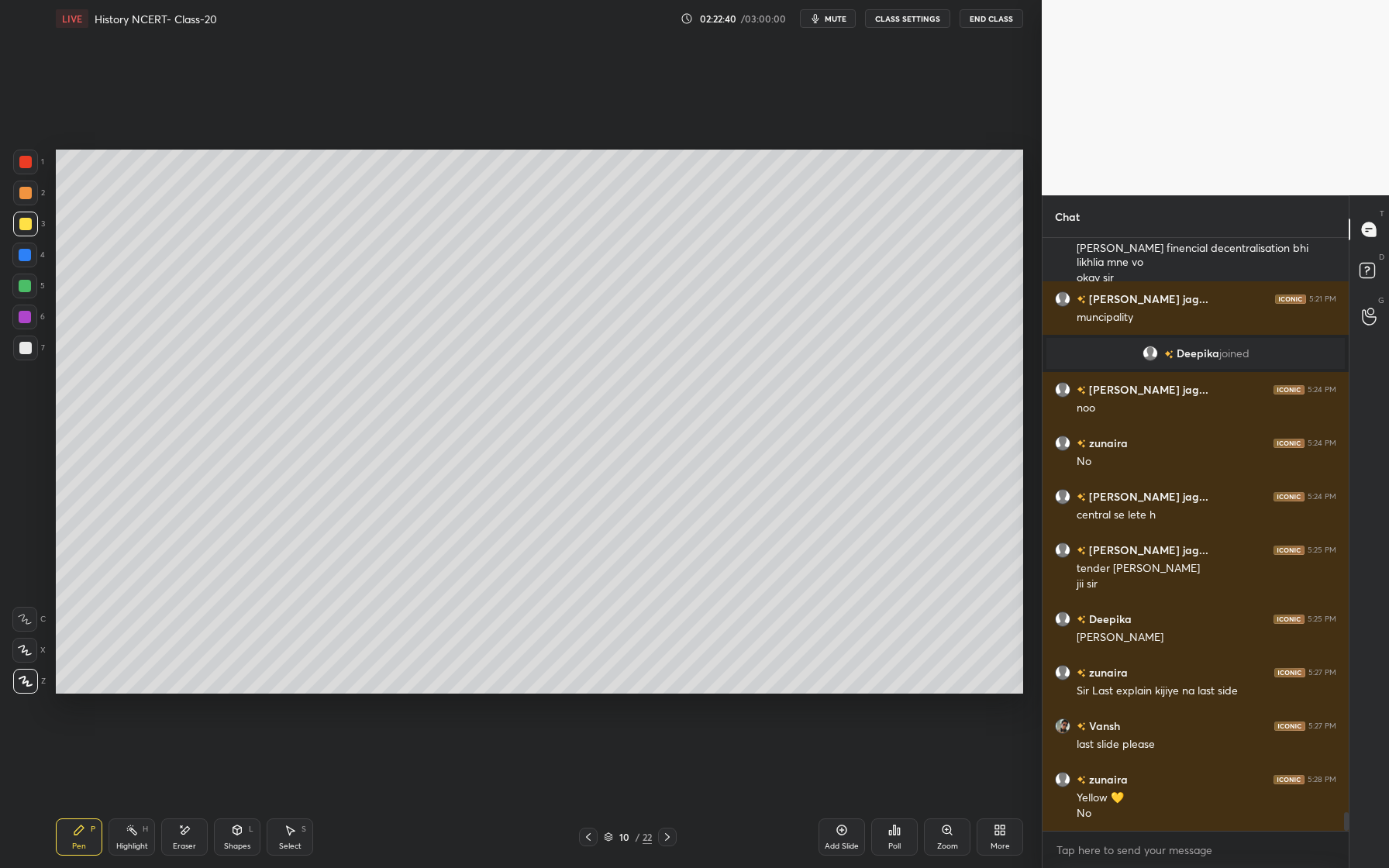
scroll to position [18482, 0]
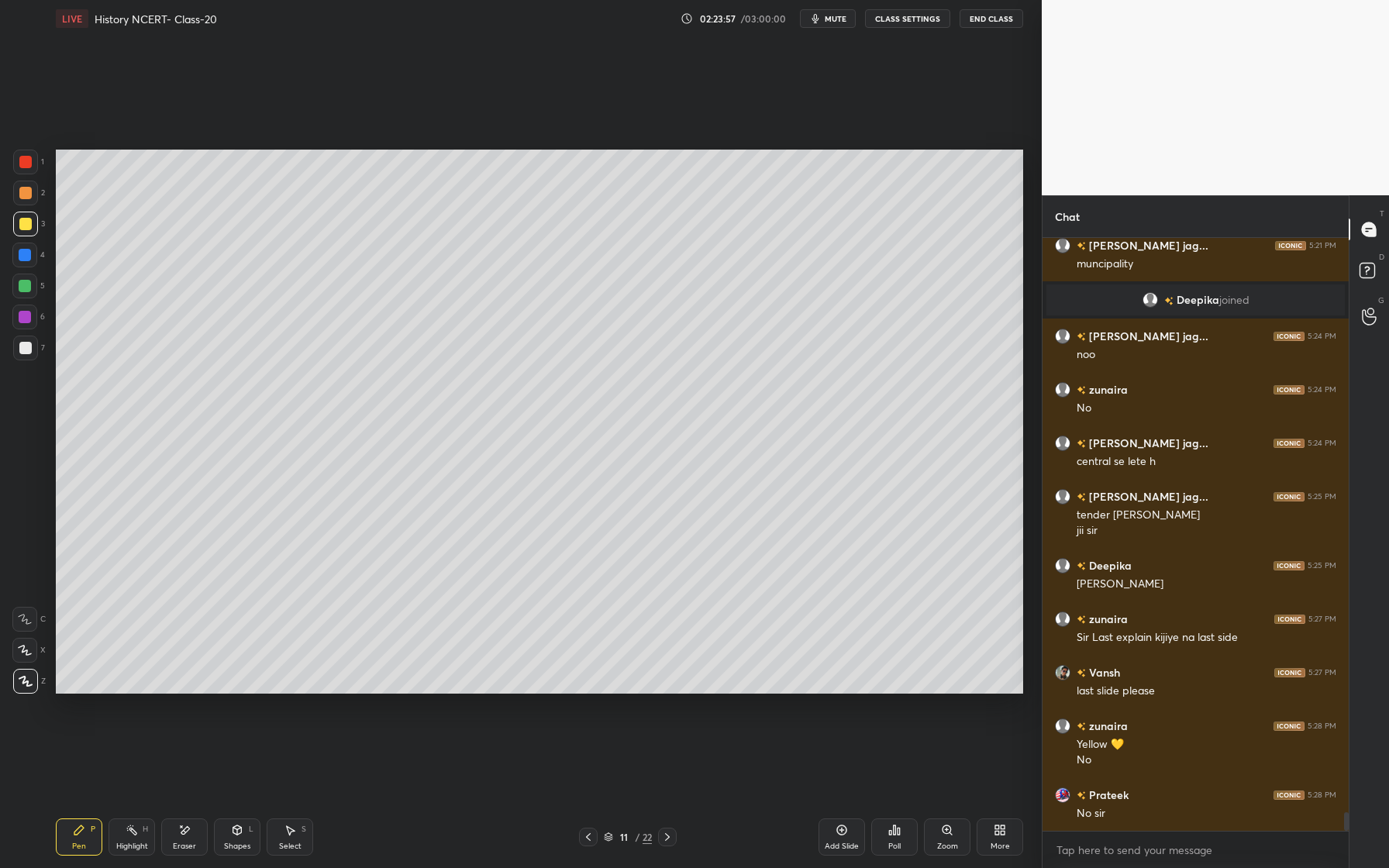
click at [30, 345] on div at bounding box center [25, 348] width 13 height 13
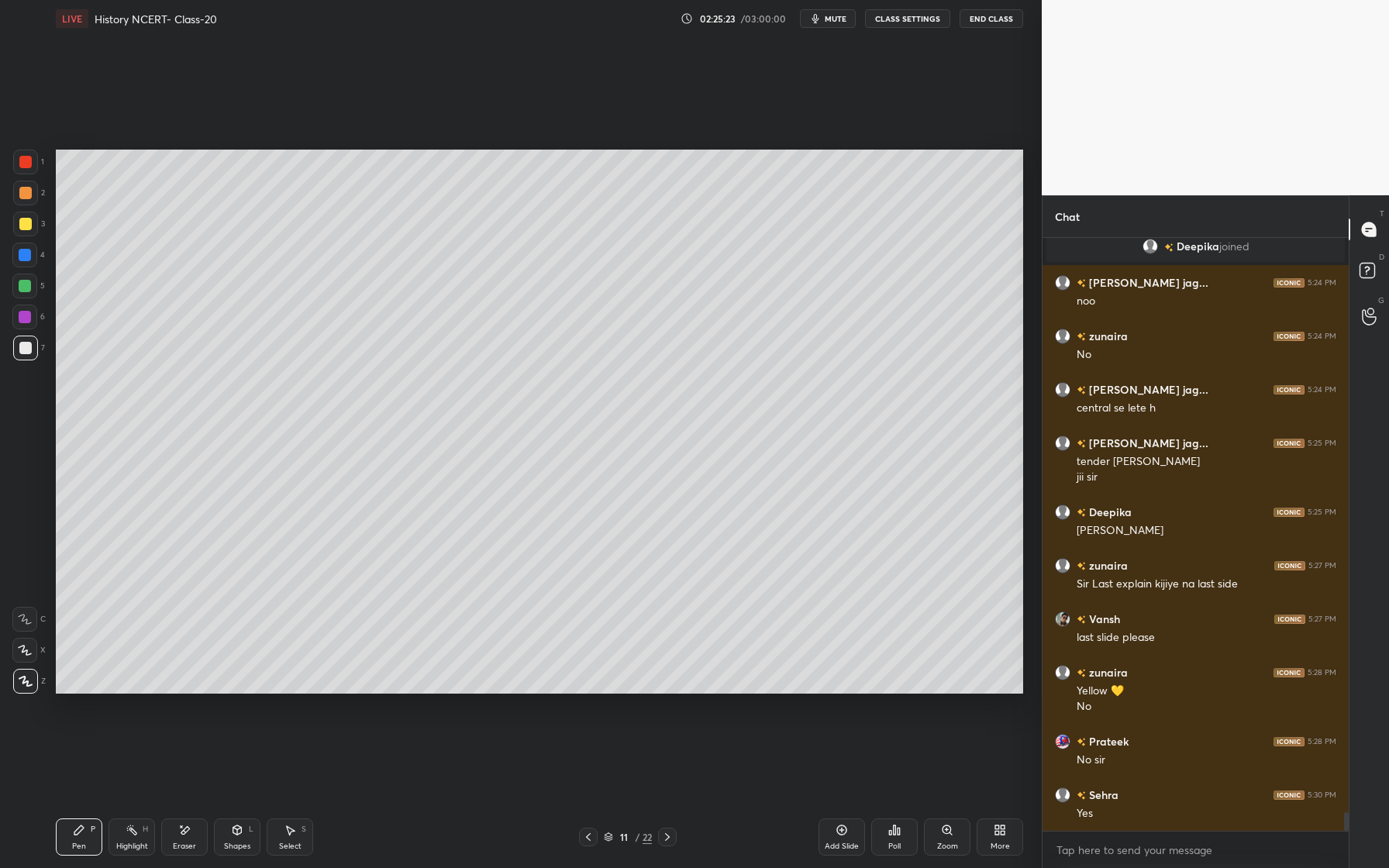
click at [29, 260] on div at bounding box center [24, 255] width 13 height 13
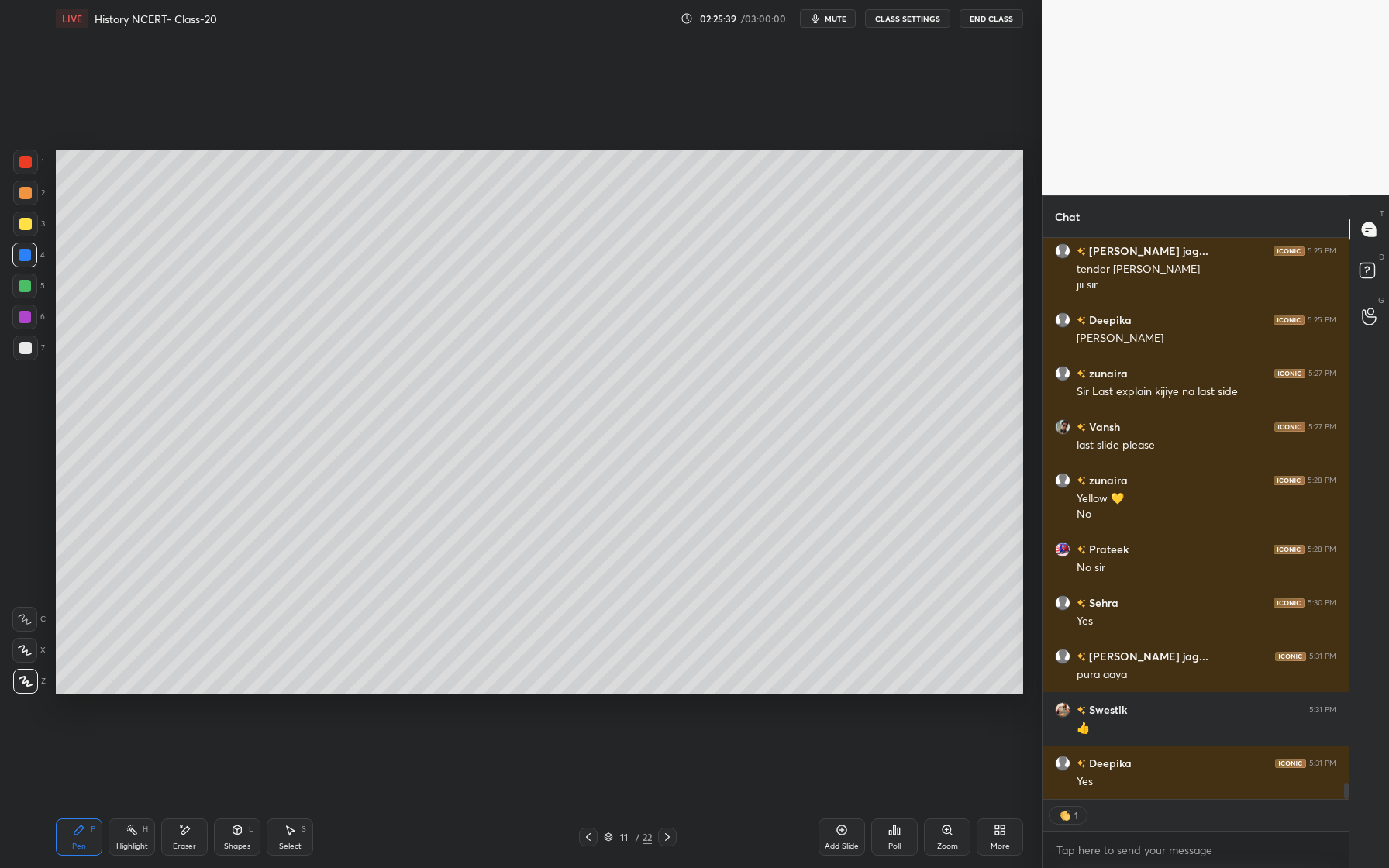
scroll to position [18696, 0]
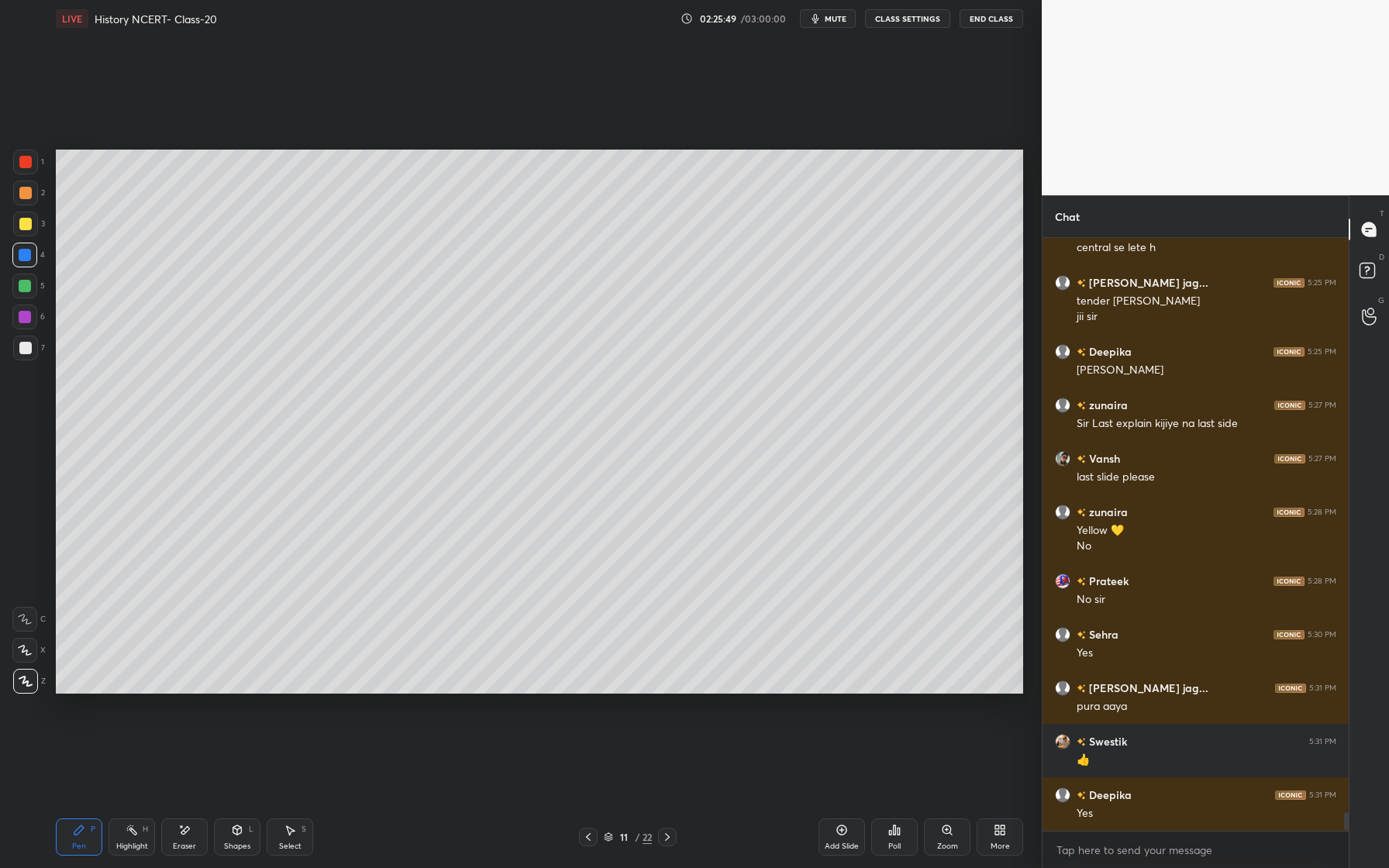
click at [20, 346] on div at bounding box center [25, 348] width 13 height 13
click at [25, 324] on div at bounding box center [25, 317] width 25 height 25
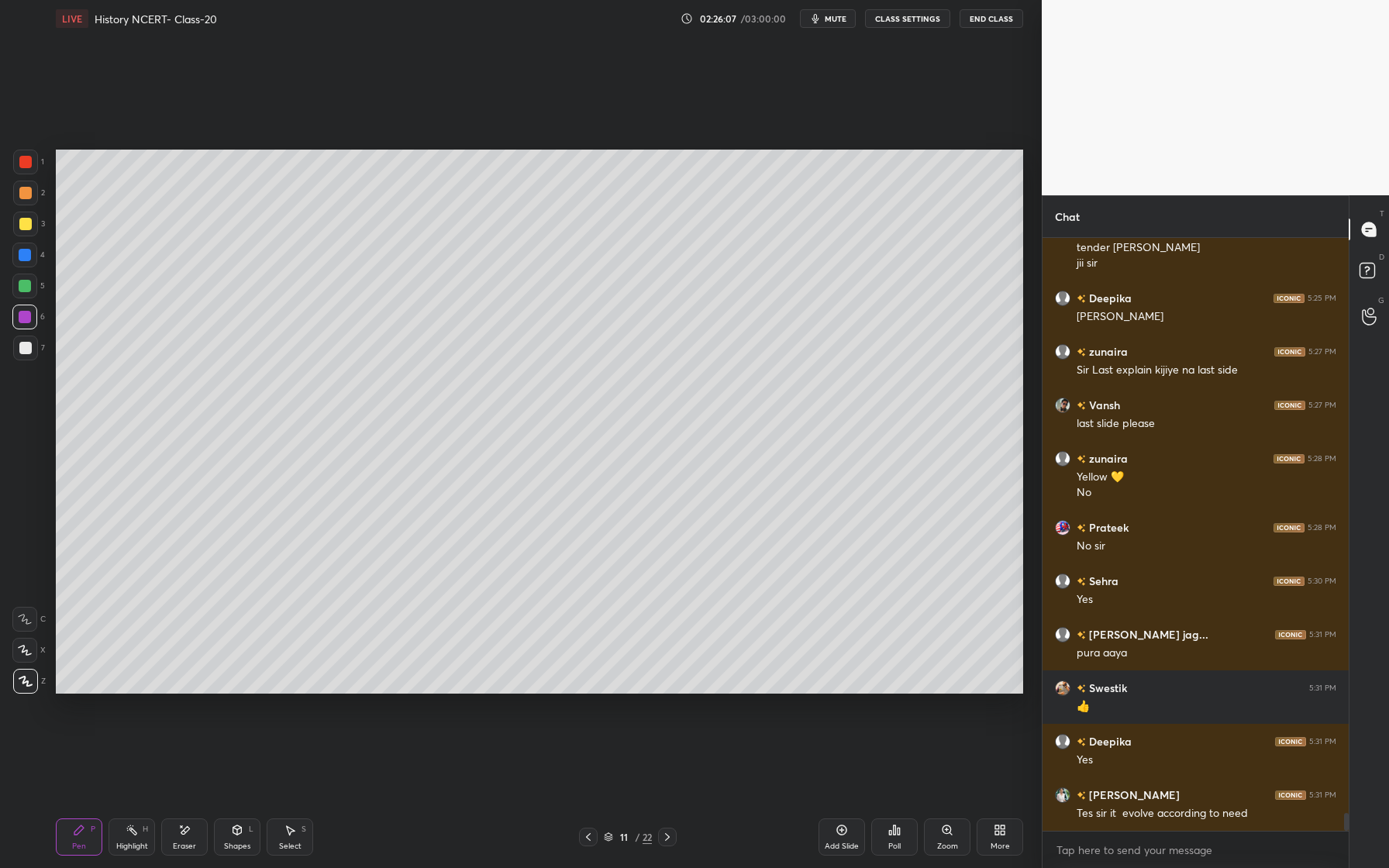
scroll to position [18802, 0]
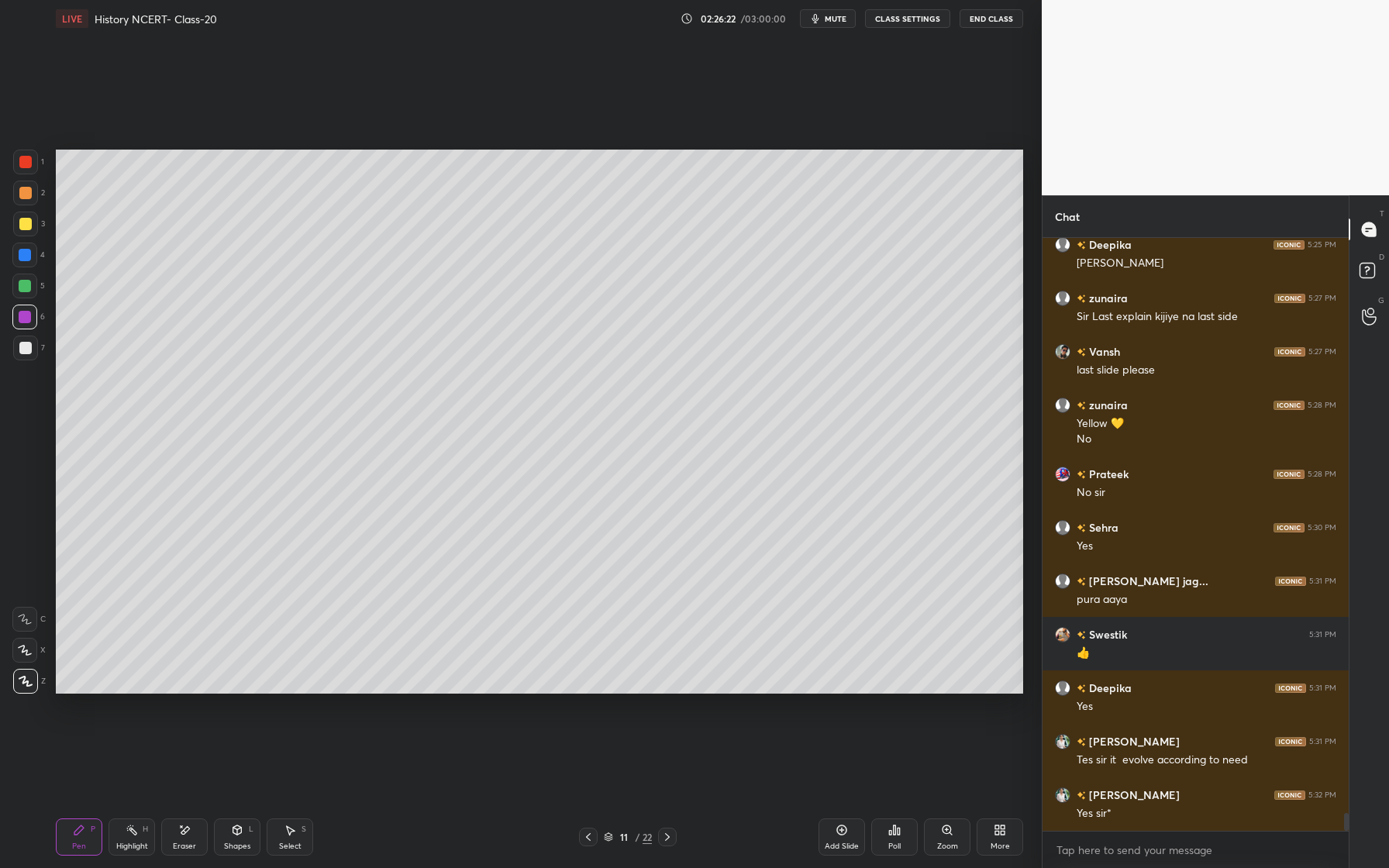
click at [27, 286] on div at bounding box center [24, 286] width 13 height 13
click at [31, 261] on div at bounding box center [25, 256] width 25 height 25
click at [33, 198] on div at bounding box center [26, 193] width 25 height 25
drag, startPoint x: 26, startPoint y: 258, endPoint x: 26, endPoint y: 268, distance: 10.0
click at [25, 260] on div at bounding box center [24, 255] width 13 height 13
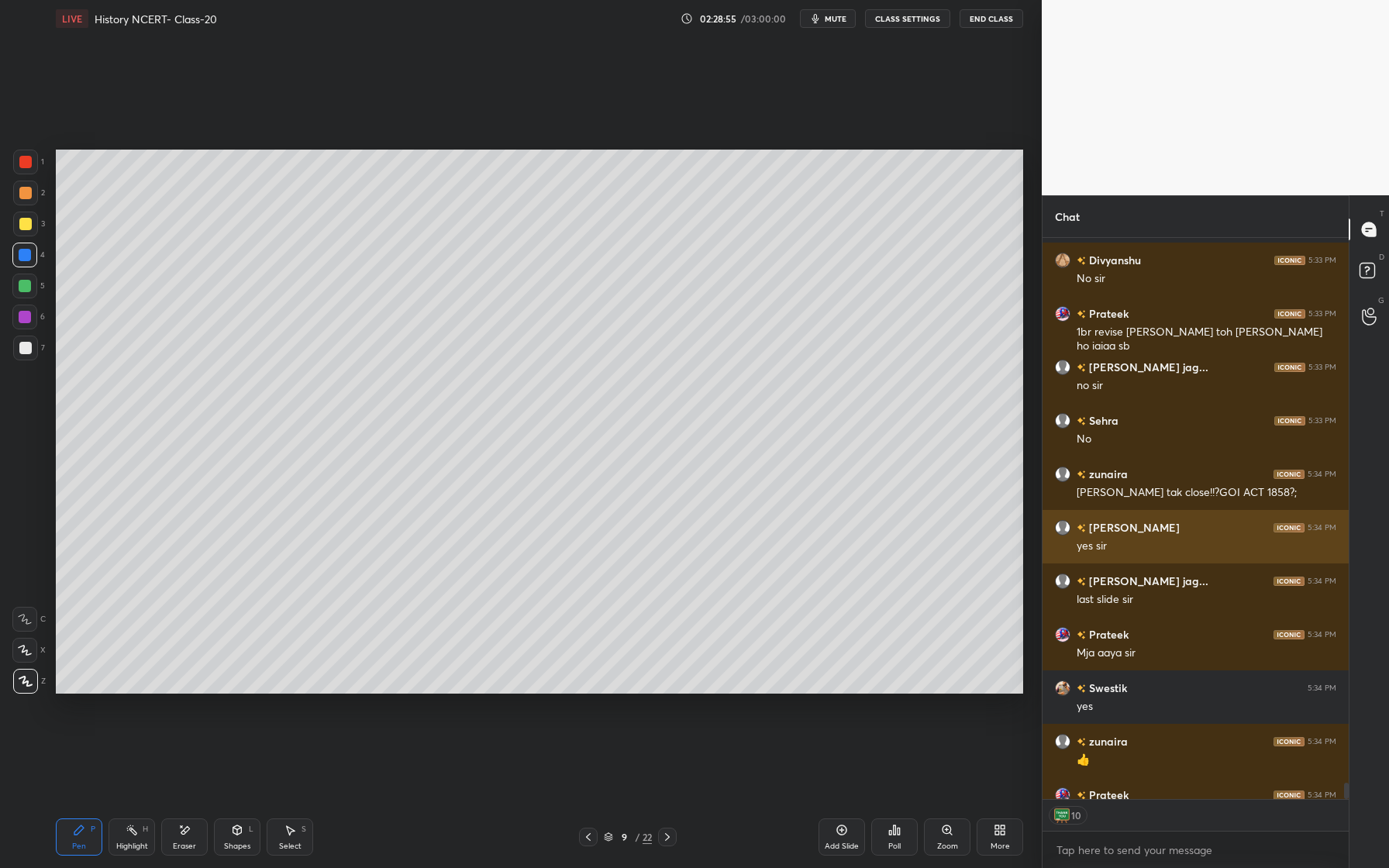
scroll to position [19904, 0]
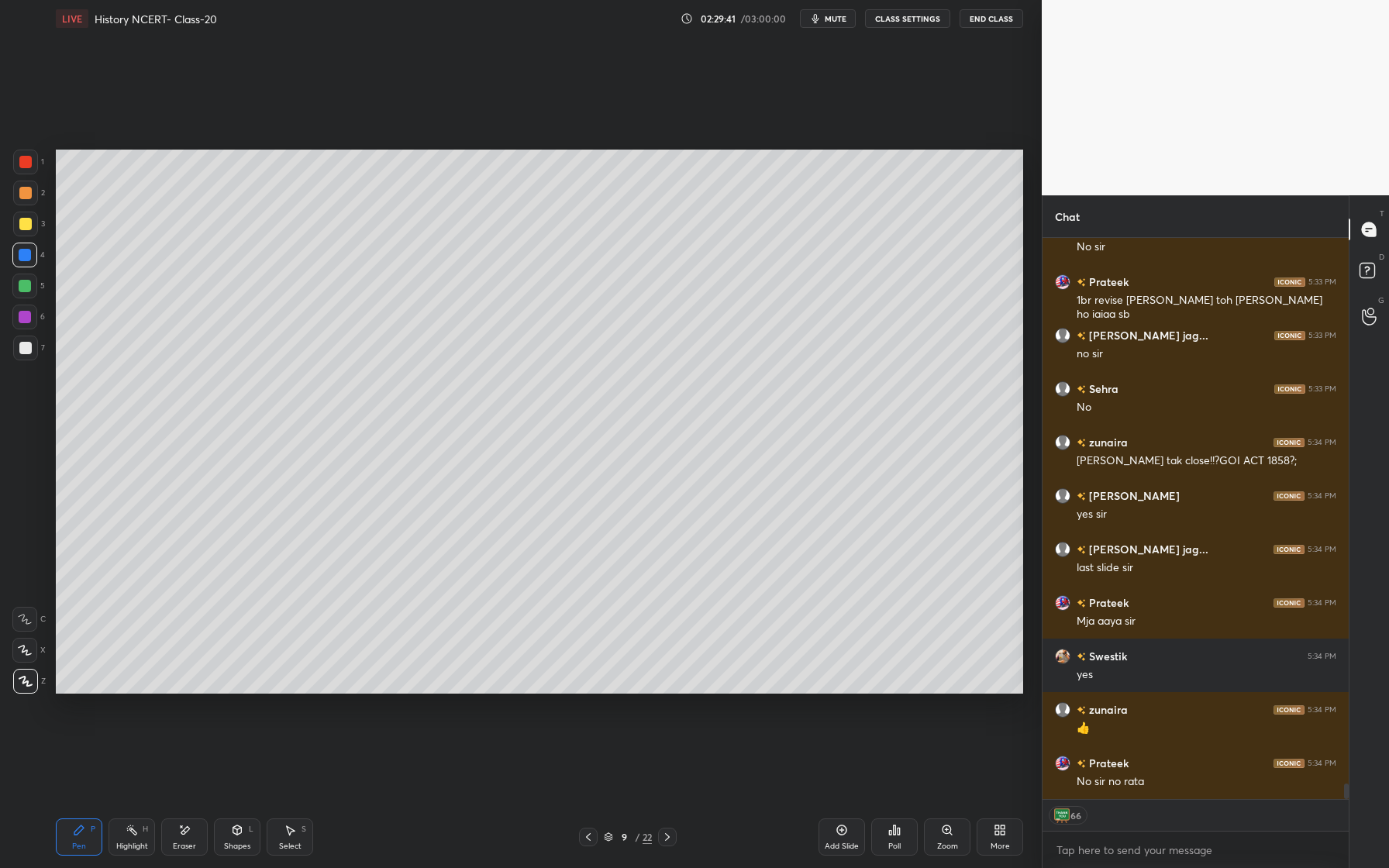
type textarea "x"
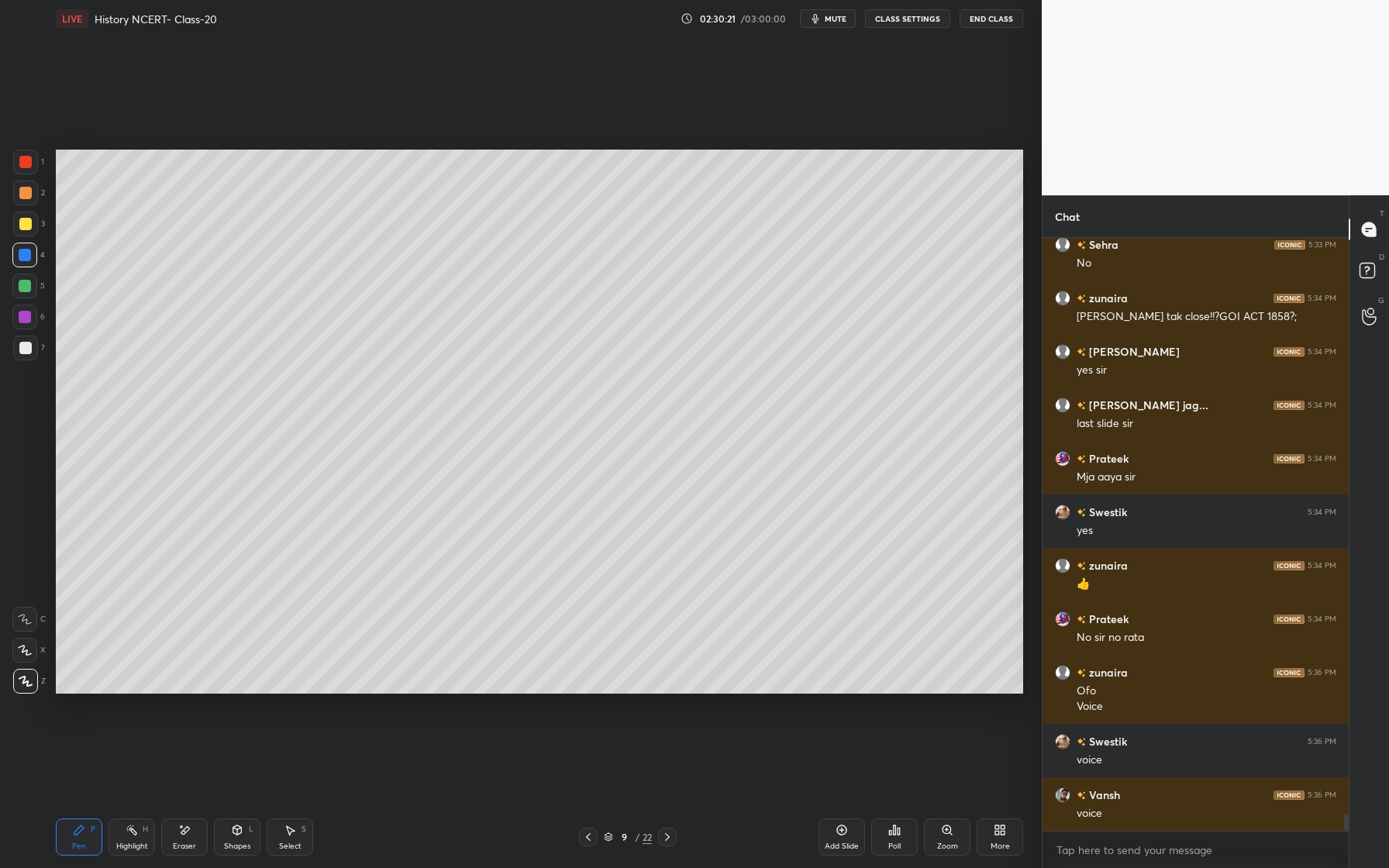
scroll to position [20101, 0]
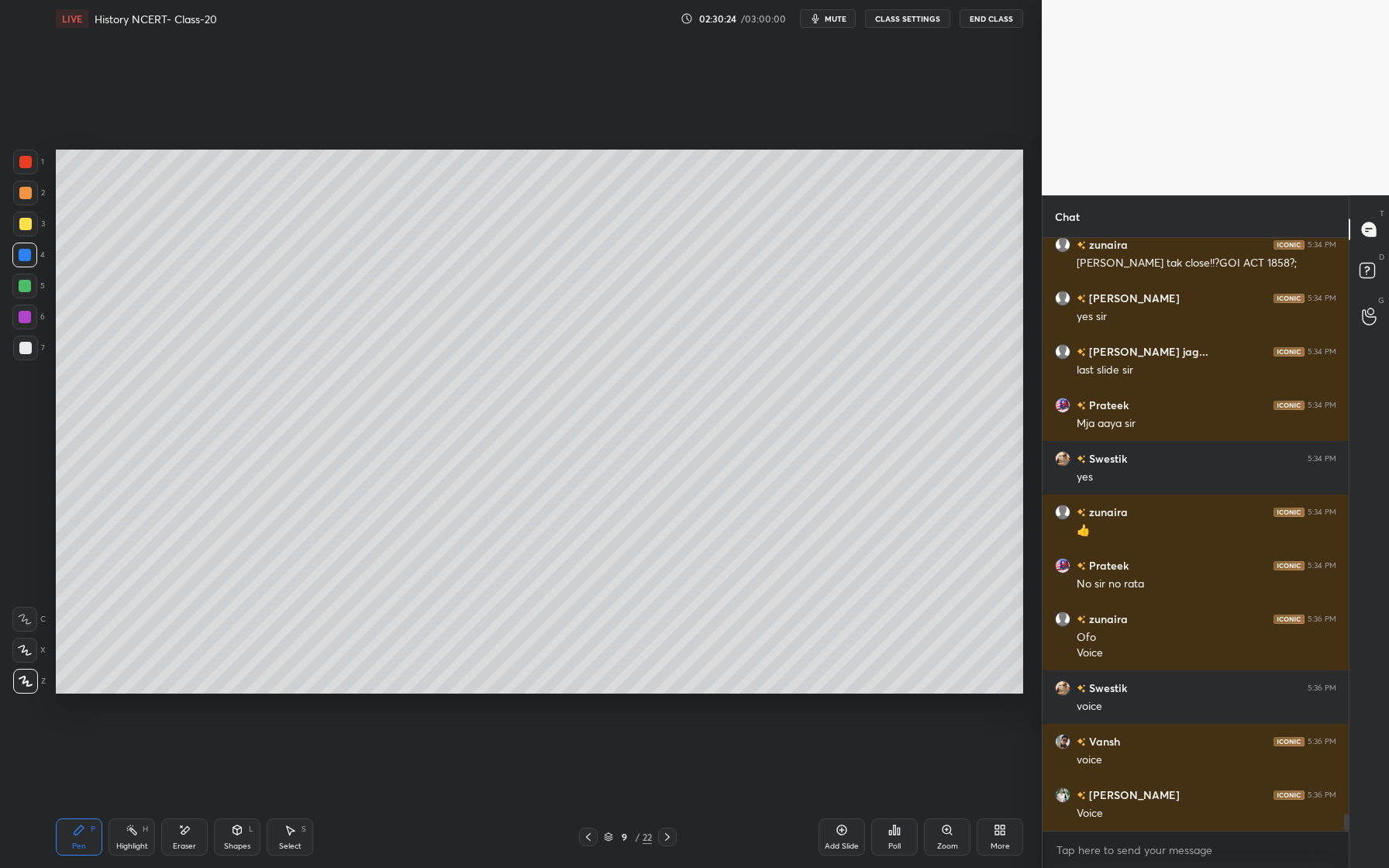
click at [913, 21] on button "CLASS SETTINGS" at bounding box center [908, 18] width 86 height 18
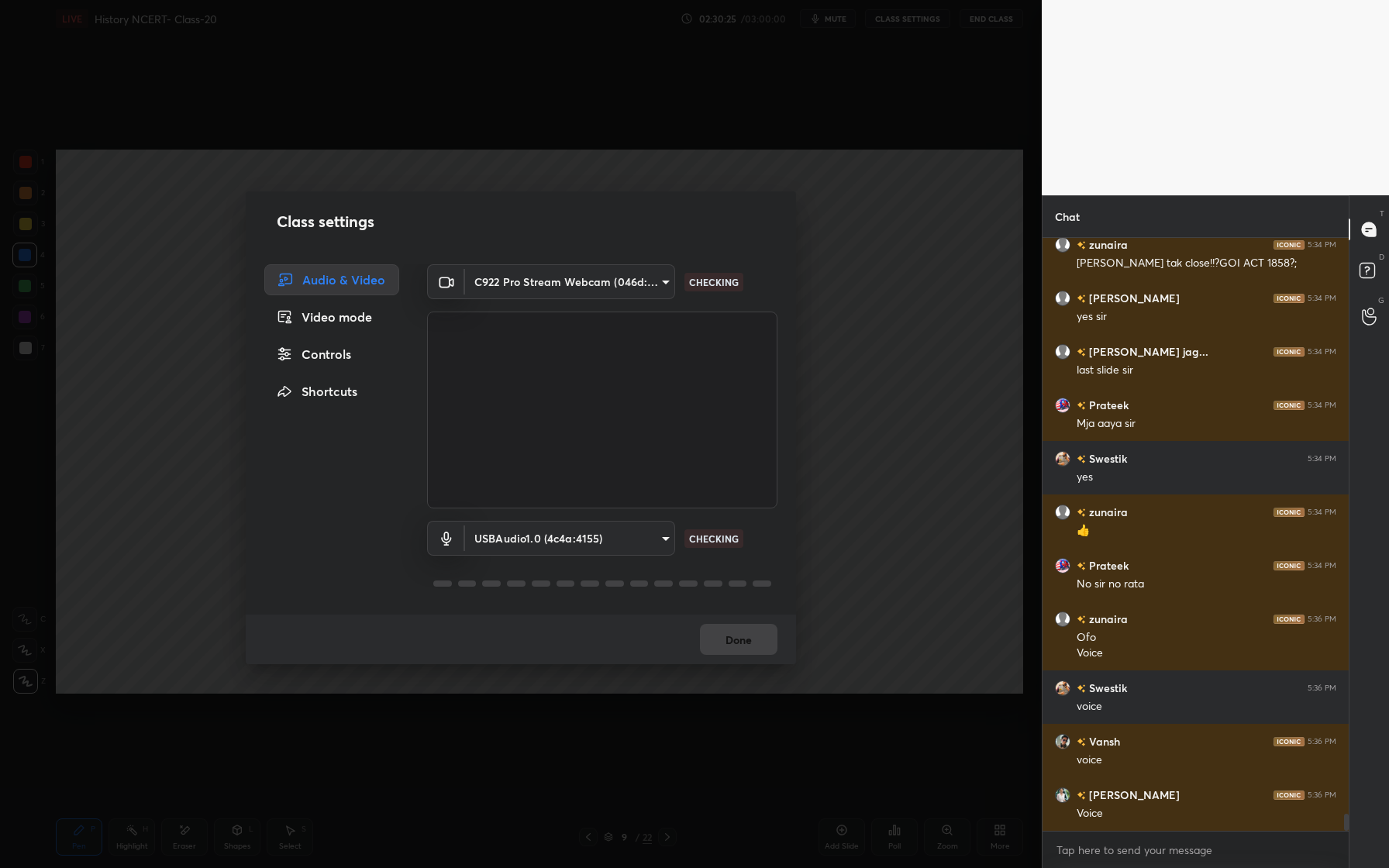
click at [599, 549] on body "1 2 3 4 5 6 7 C X Z E E Erase all H H LIVE History NCERT- Class-20 02:30:25 / 0…" at bounding box center [694, 434] width 1389 height 868
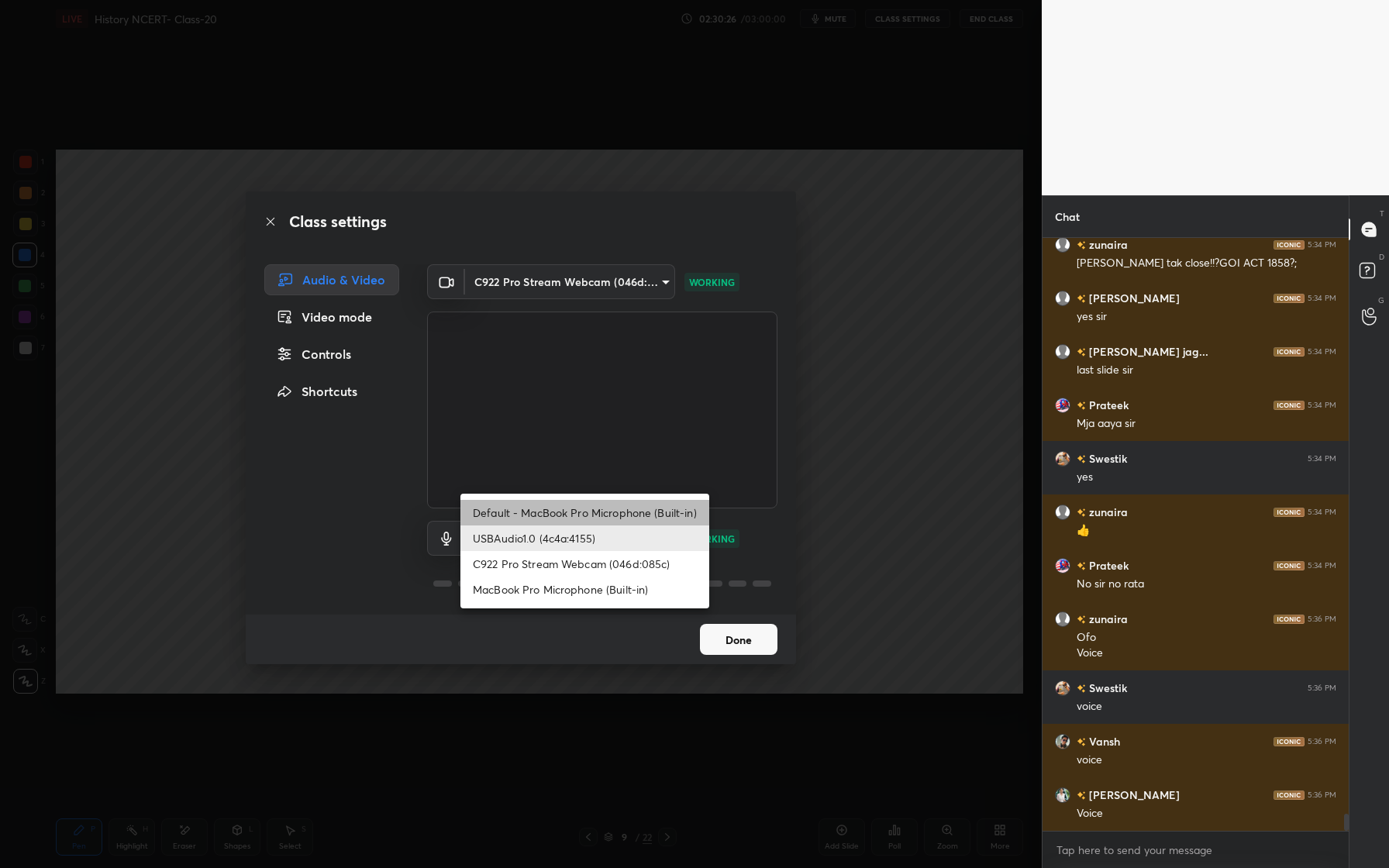
click at [600, 508] on li "Default - MacBook Pro Microphone (Built-in)" at bounding box center [585, 512] width 249 height 25
type input "default"
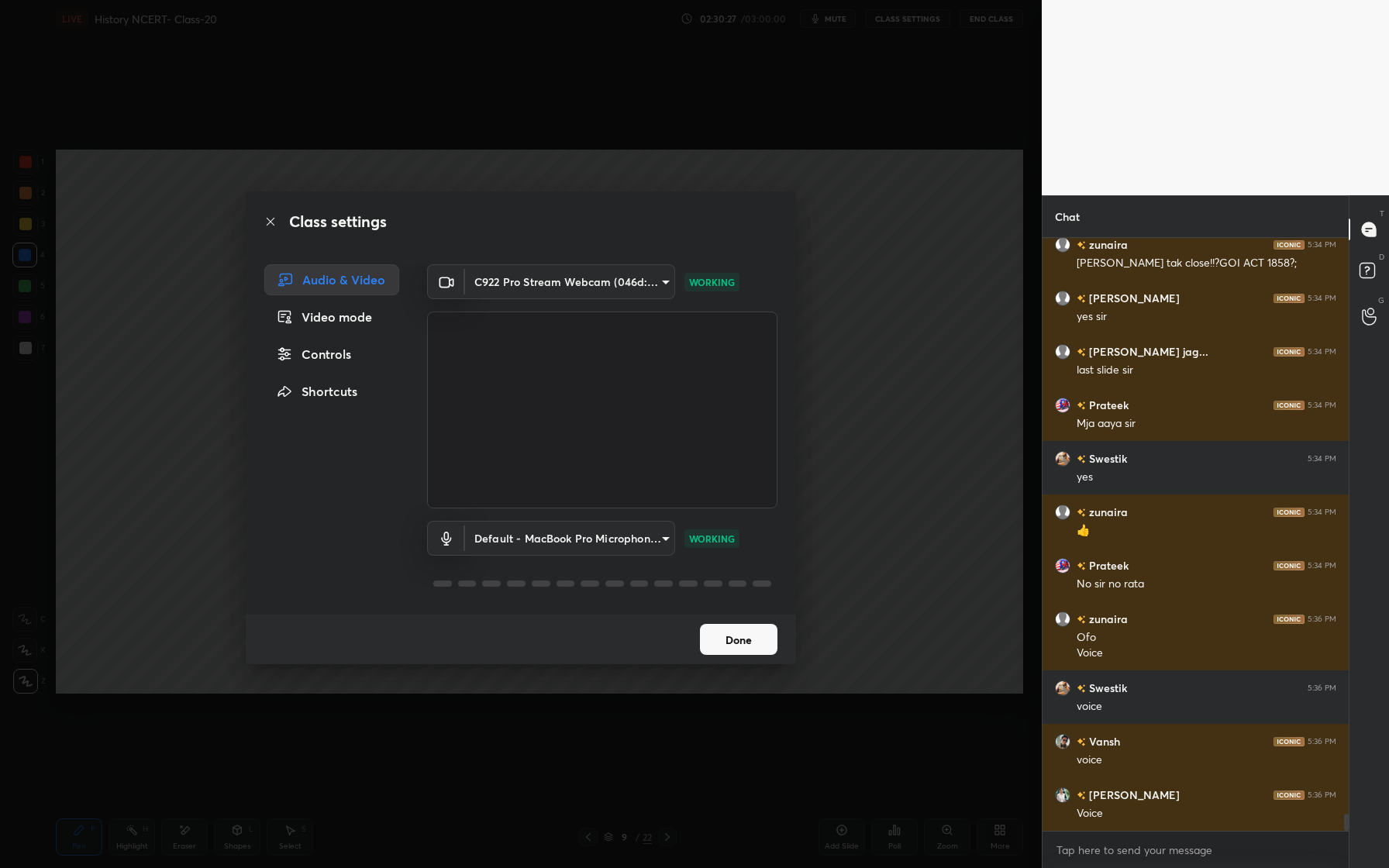
scroll to position [20155, 0]
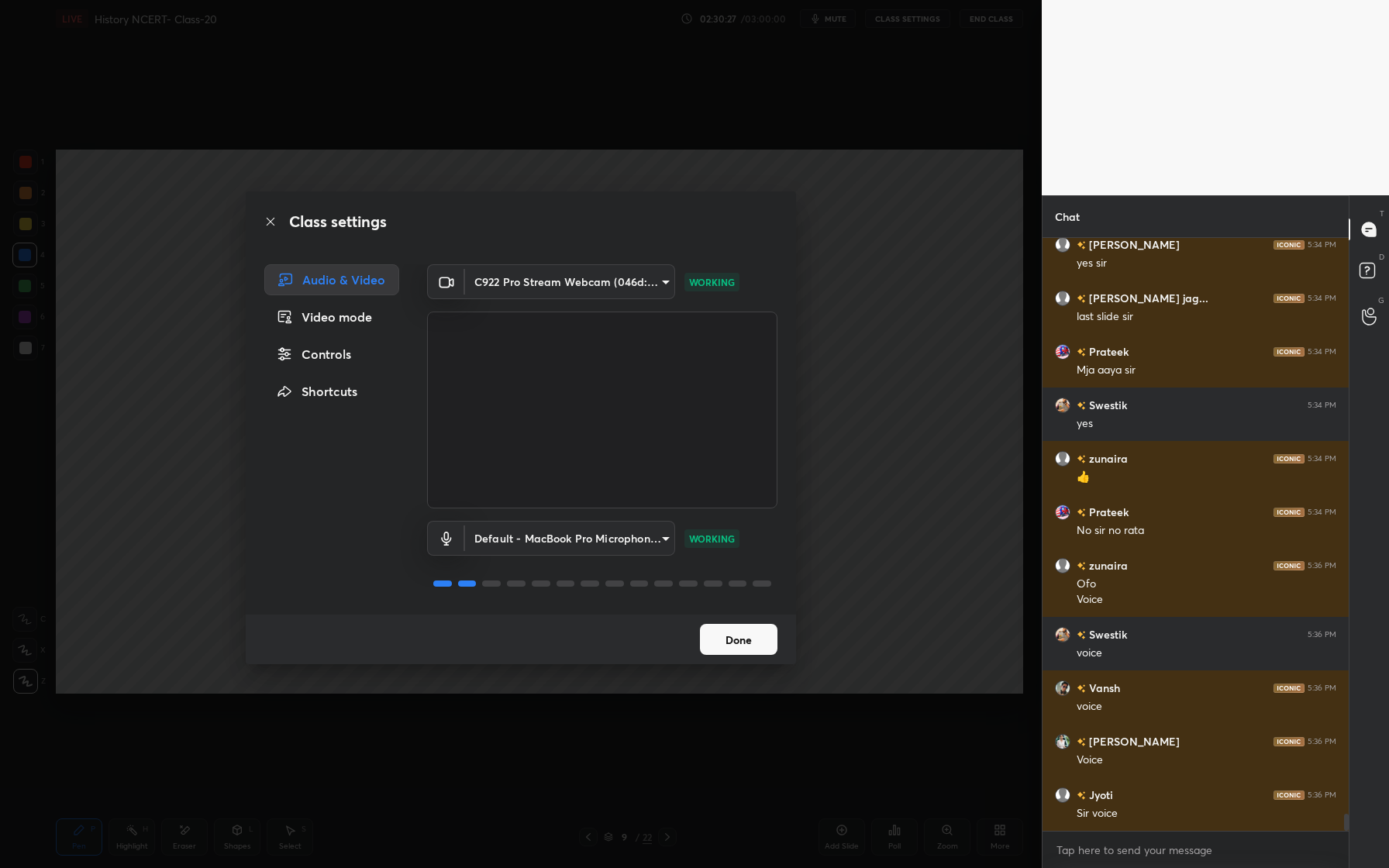
click at [748, 642] on button "Done" at bounding box center [739, 640] width 78 height 31
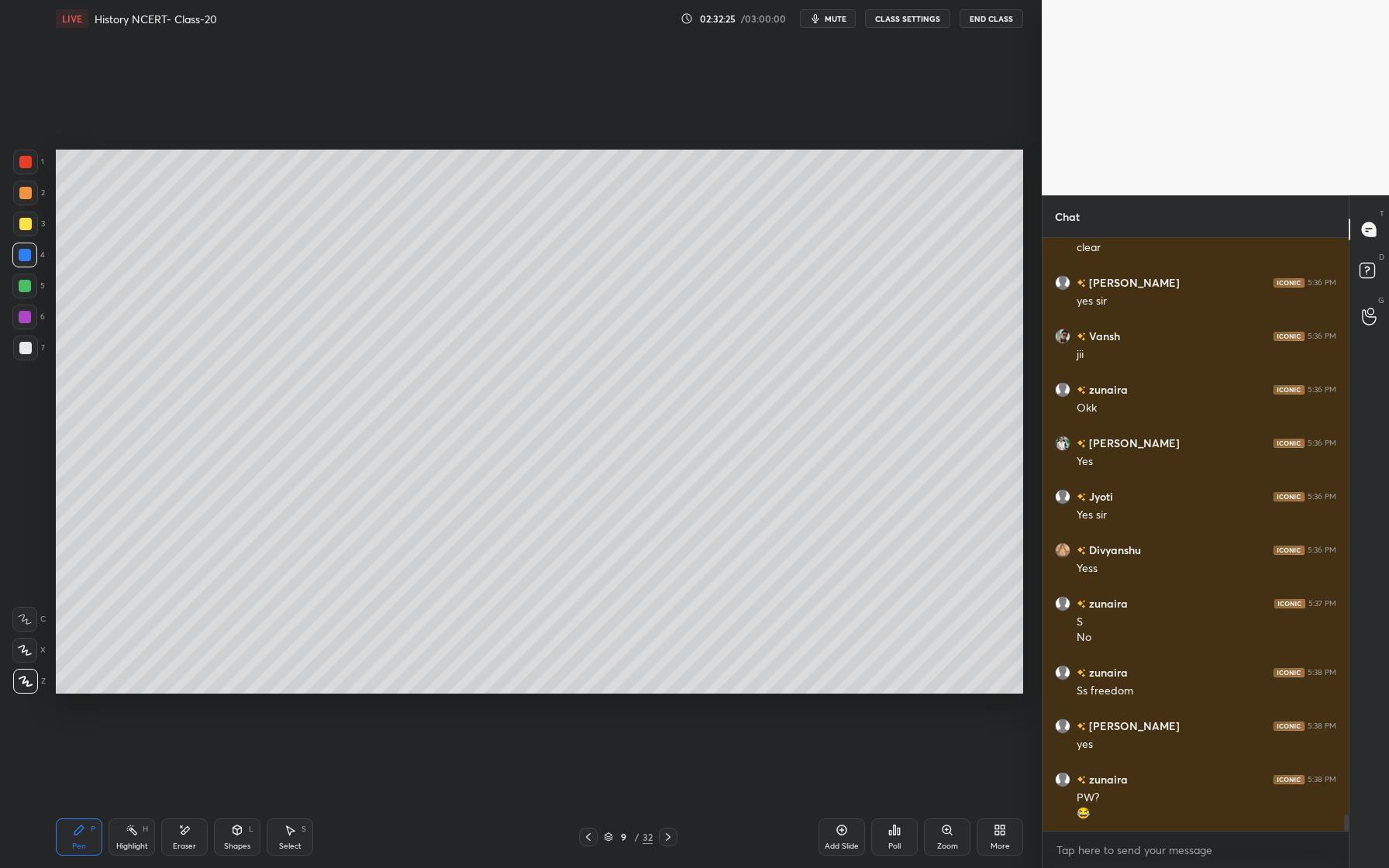
scroll to position [21002, 0]
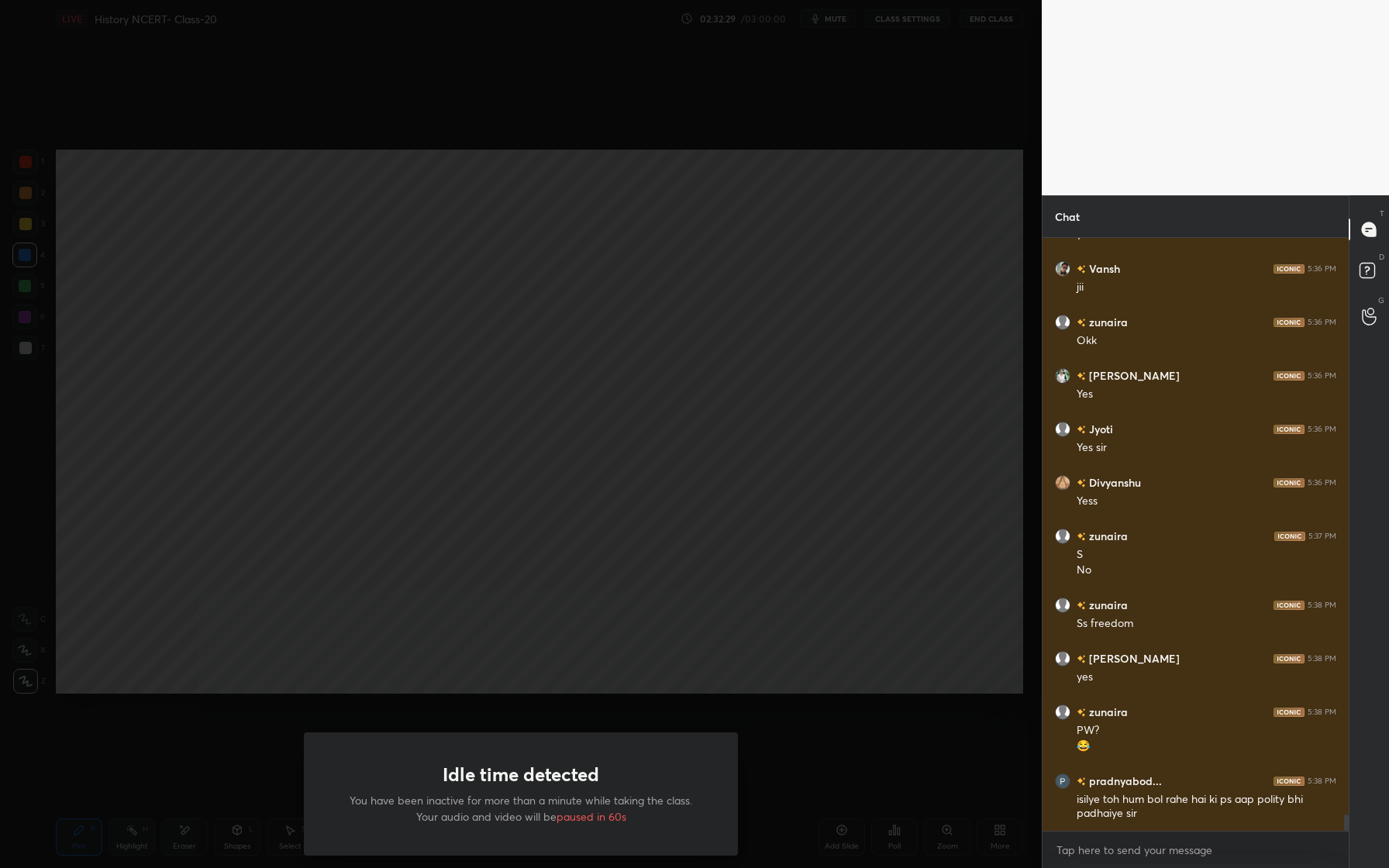
click at [817, 618] on div "Idle time detected You have been inactive for more than a minute while taking t…" at bounding box center [521, 434] width 1042 height 868
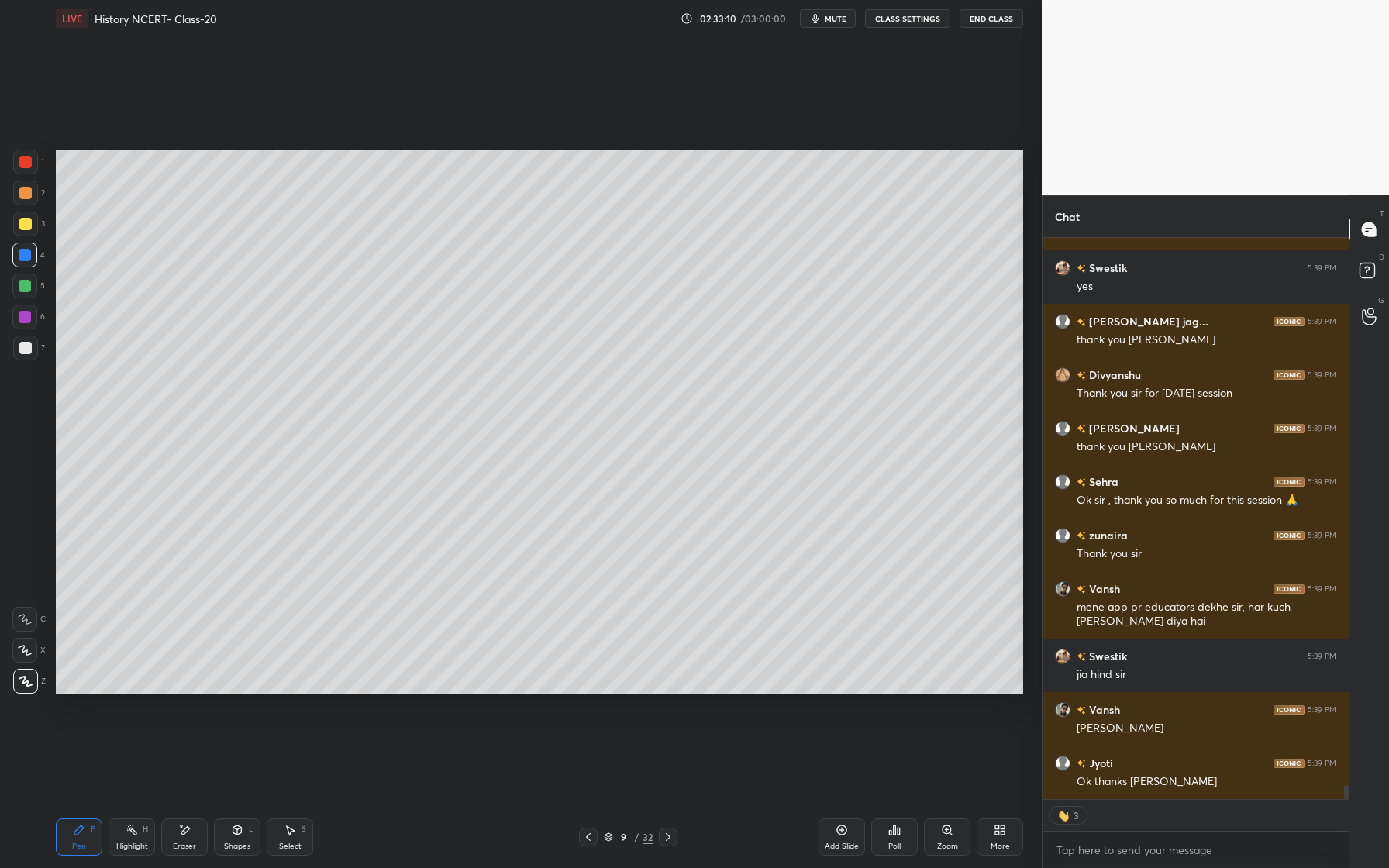
scroll to position [21866, 0]
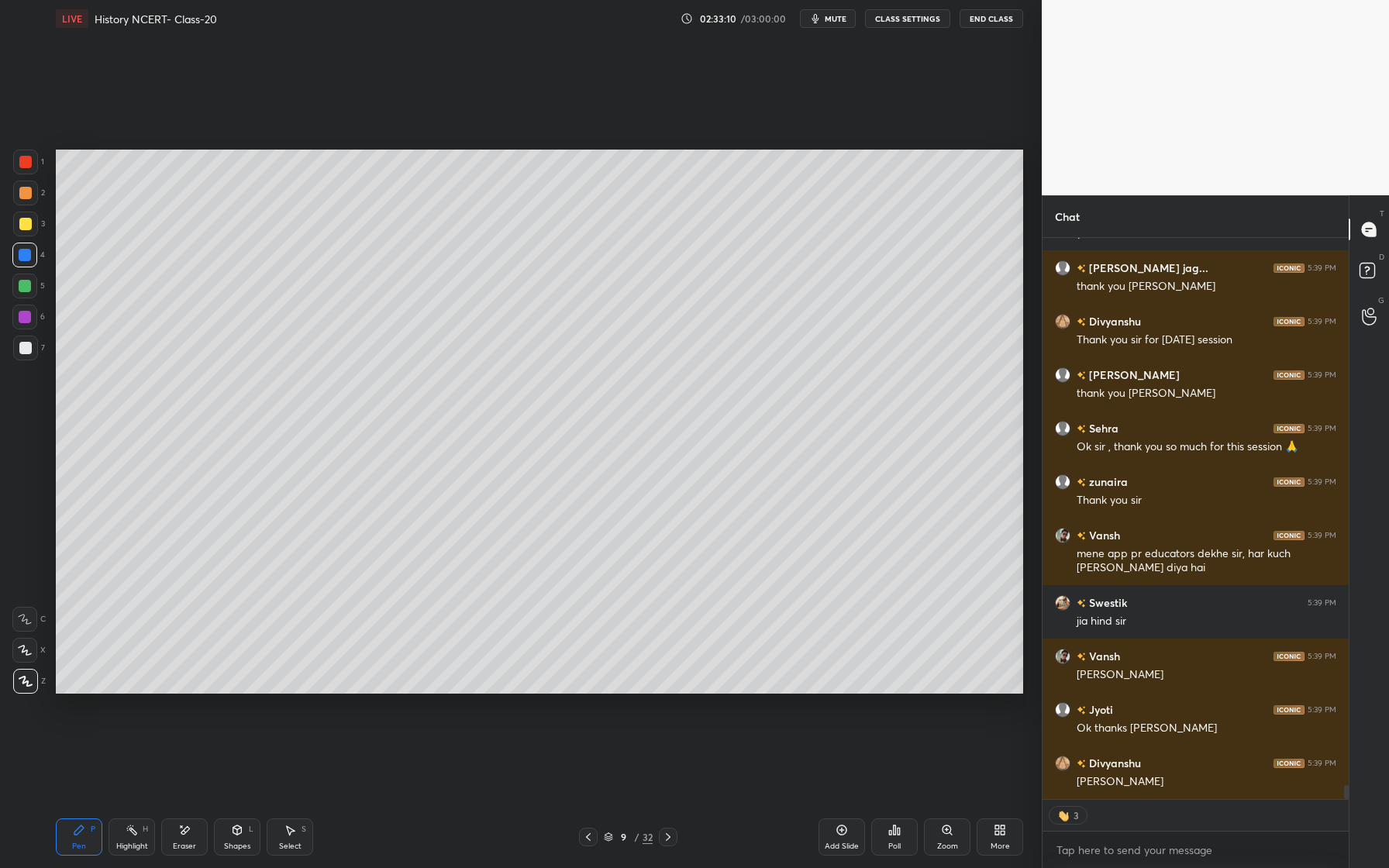
click at [997, 17] on button "End Class" at bounding box center [990, 18] width 63 height 18
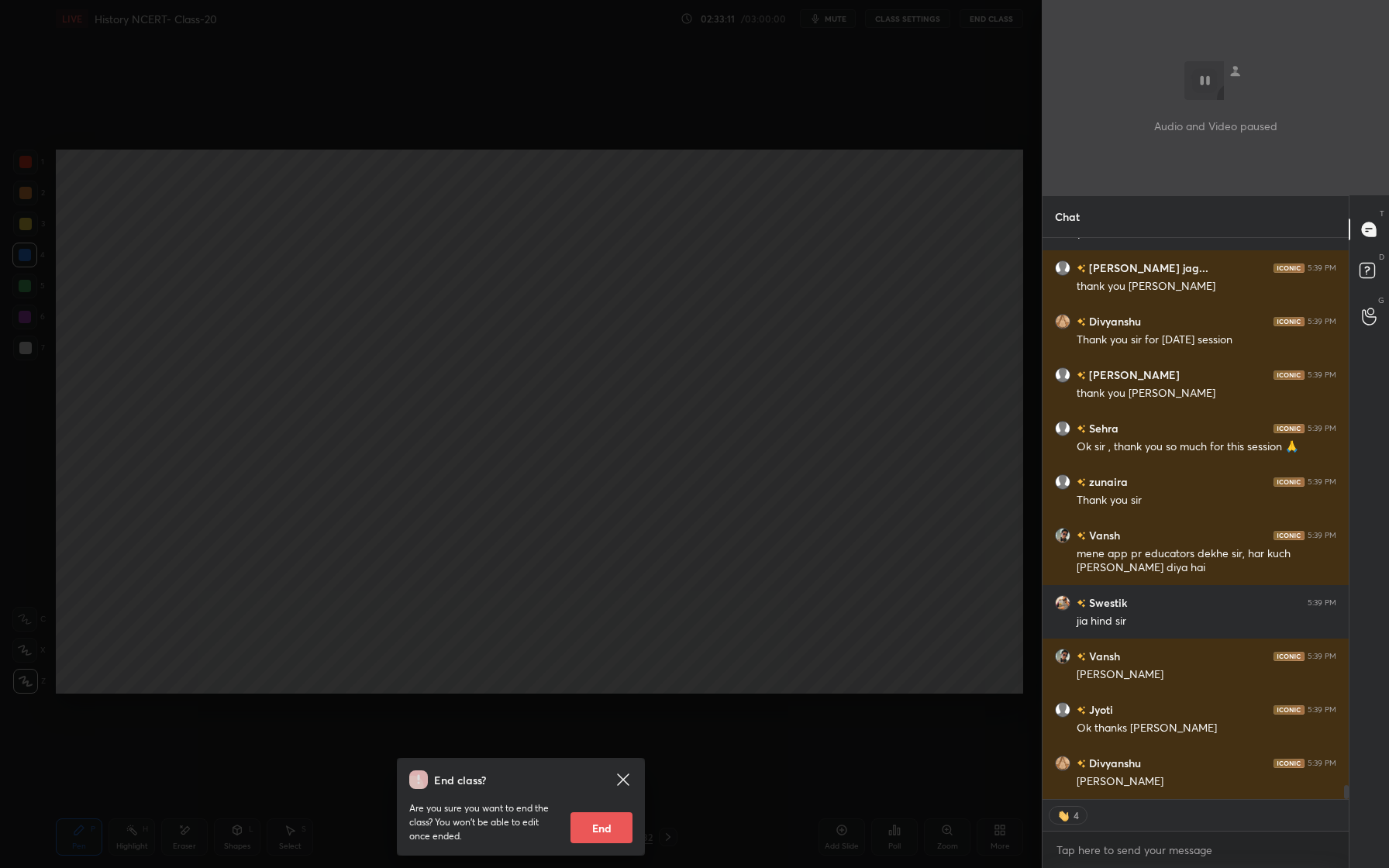
click at [584, 826] on button "End" at bounding box center [602, 828] width 62 height 31
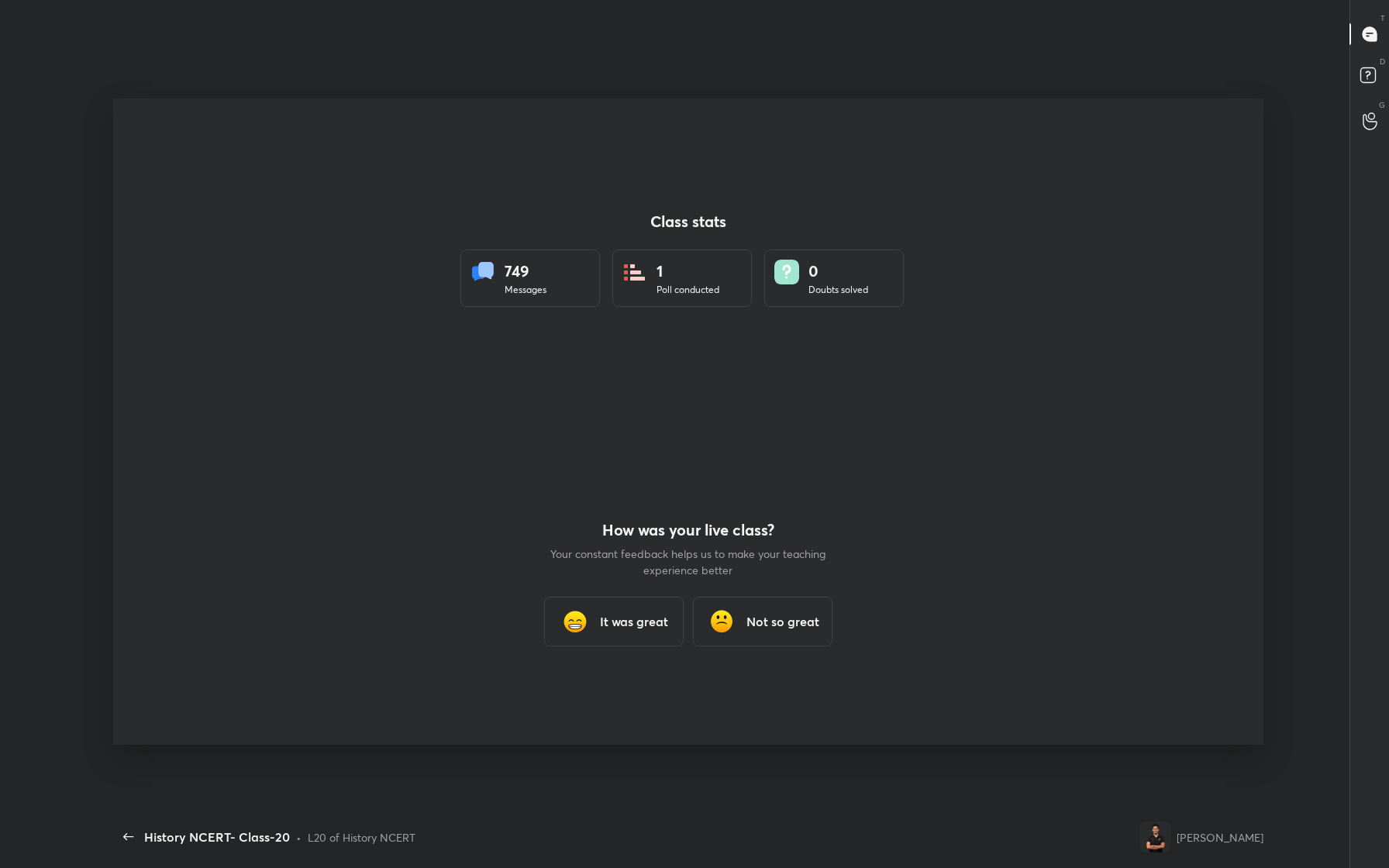
scroll to position [0, 0]
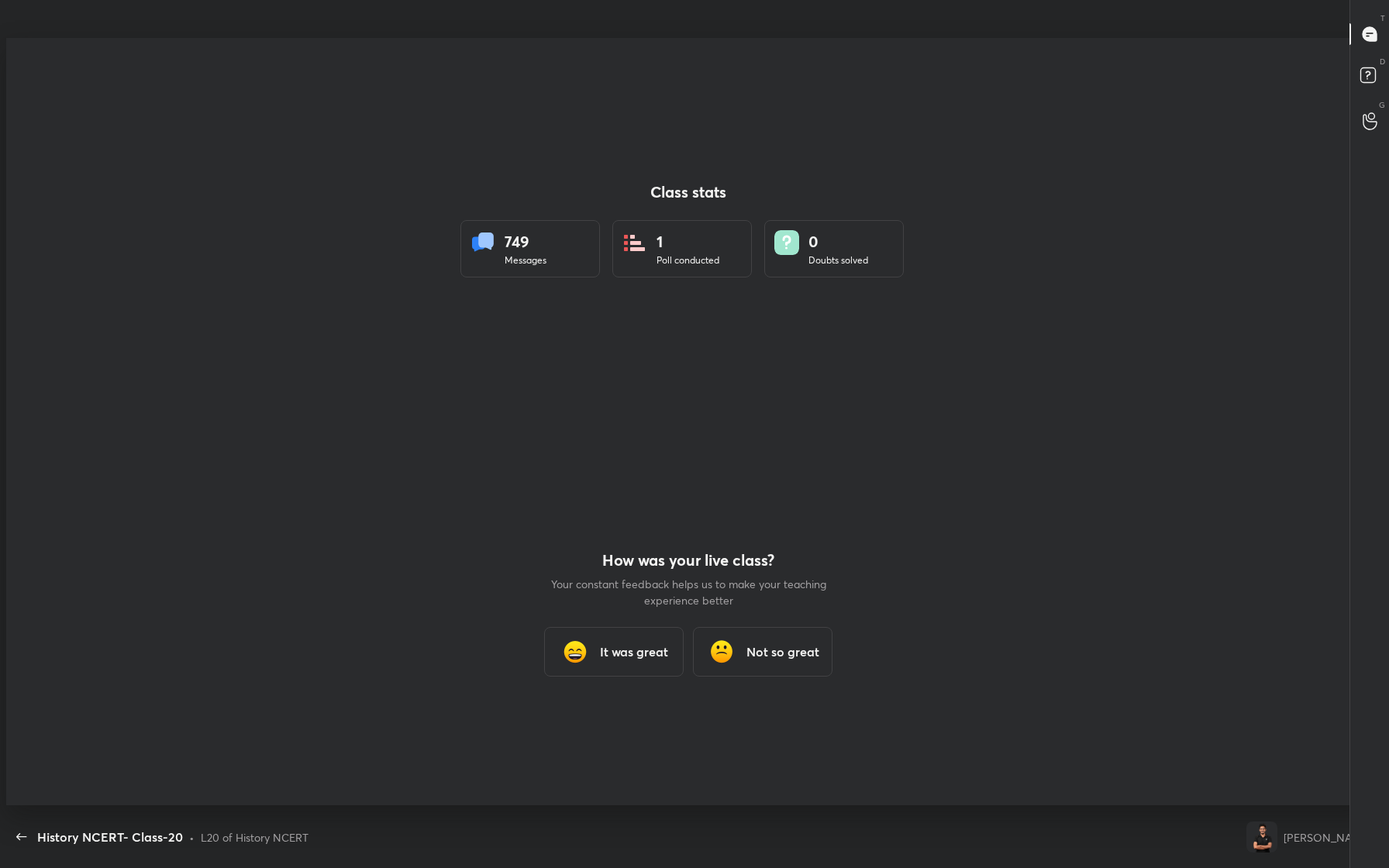
type textarea "x"
click at [635, 648] on h3 "It was great" at bounding box center [634, 651] width 68 height 18
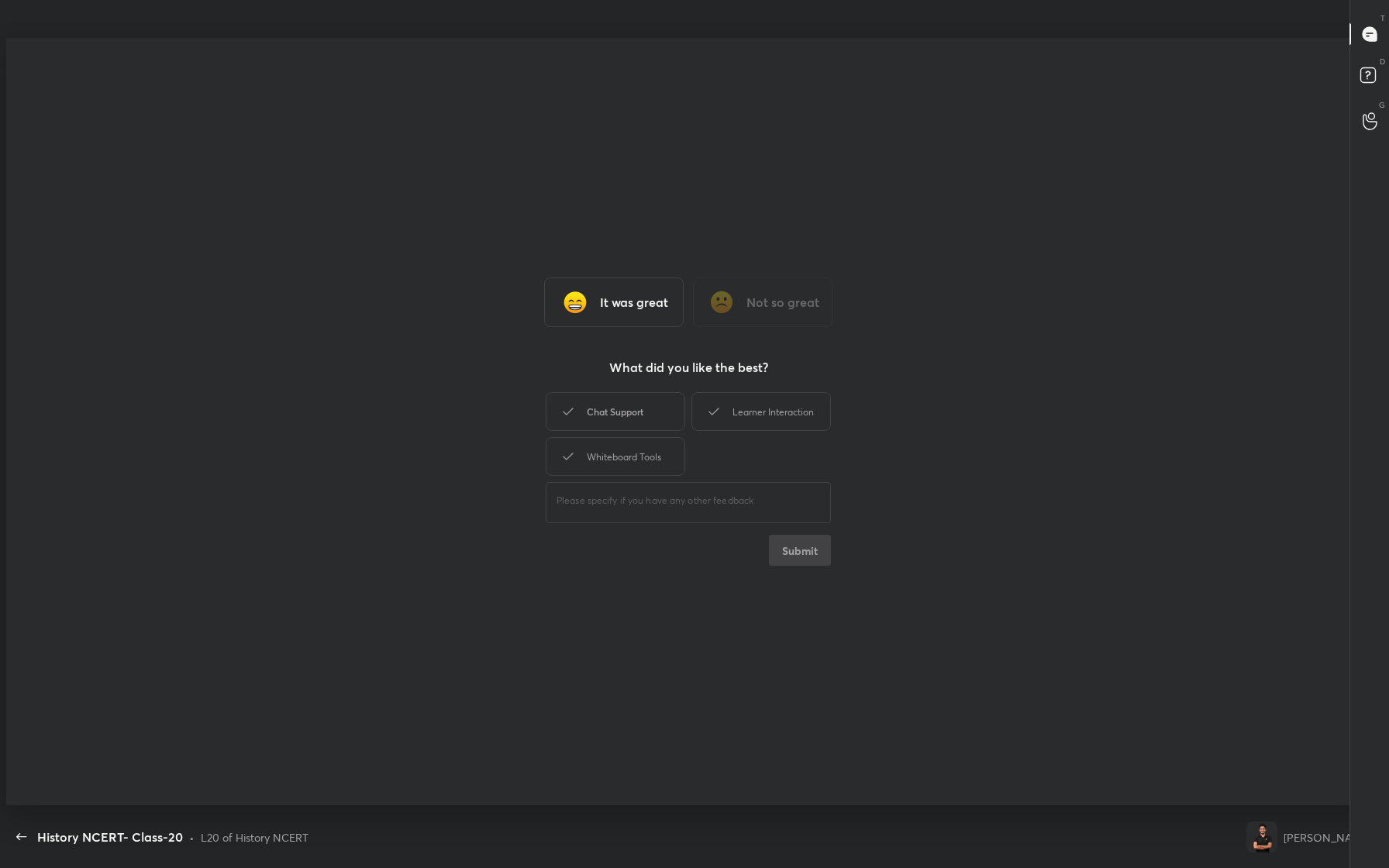
click at [637, 403] on div "Chat Support" at bounding box center [615, 412] width 140 height 39
click at [756, 398] on div "Learner Interaction" at bounding box center [761, 412] width 140 height 39
click at [658, 437] on div "Whiteboard Tools" at bounding box center [615, 457] width 140 height 39
click at [801, 551] on button "Submit" at bounding box center [800, 550] width 62 height 31
click at [16, 833] on icon "button" at bounding box center [21, 837] width 18 height 18
